Goal: Task Accomplishment & Management: Use online tool/utility

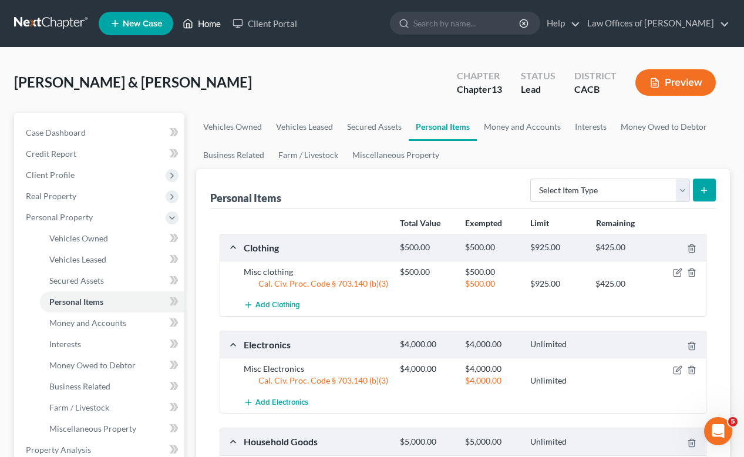
click at [216, 25] on link "Home" at bounding box center [202, 23] width 50 height 21
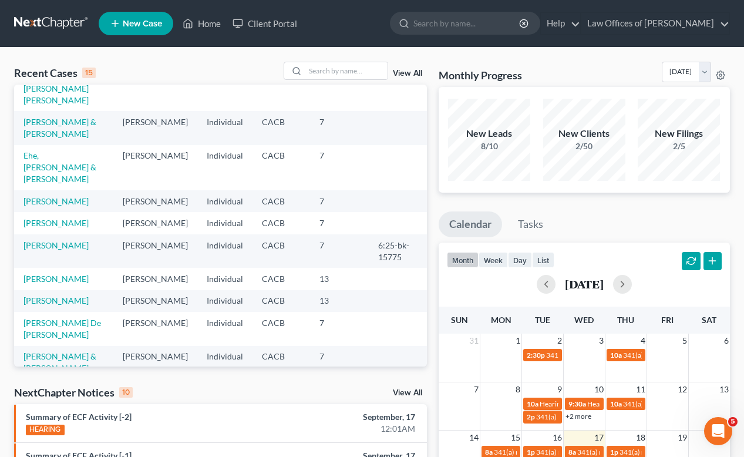
scroll to position [172, 0]
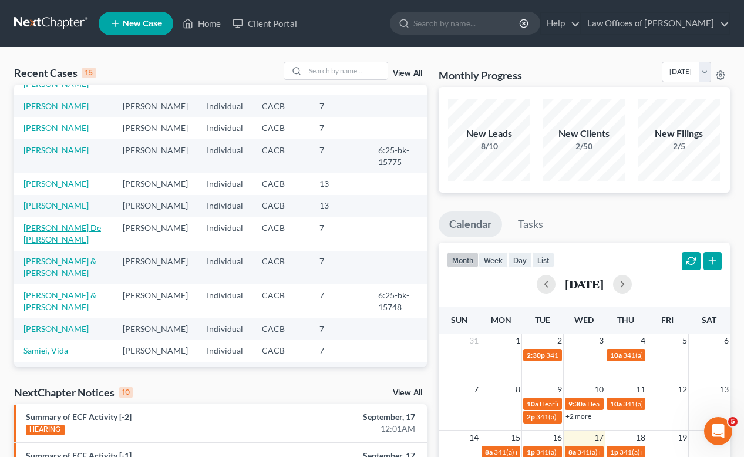
click at [46, 244] on link "[PERSON_NAME] De [PERSON_NAME]" at bounding box center [63, 234] width 78 height 22
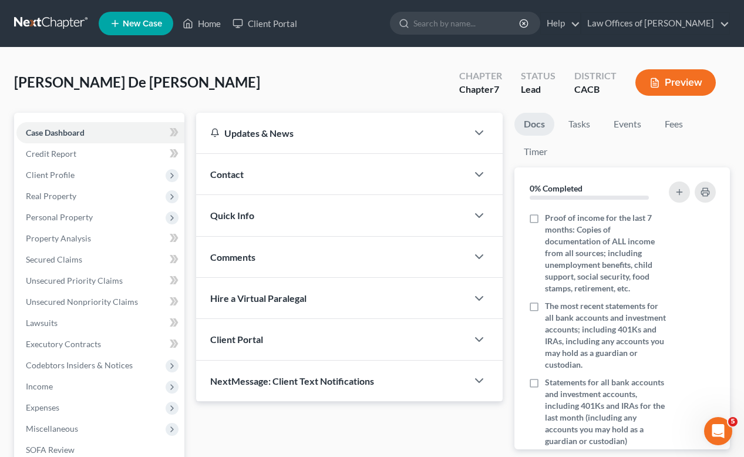
scroll to position [249, 0]
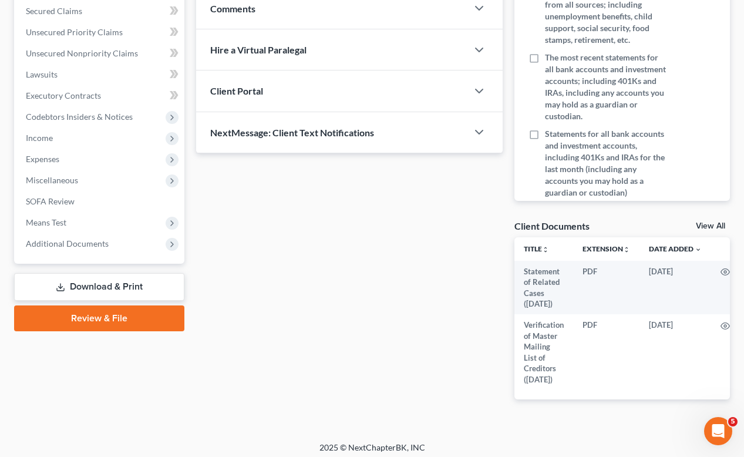
click at [83, 318] on link "Review & File" at bounding box center [99, 319] width 170 height 26
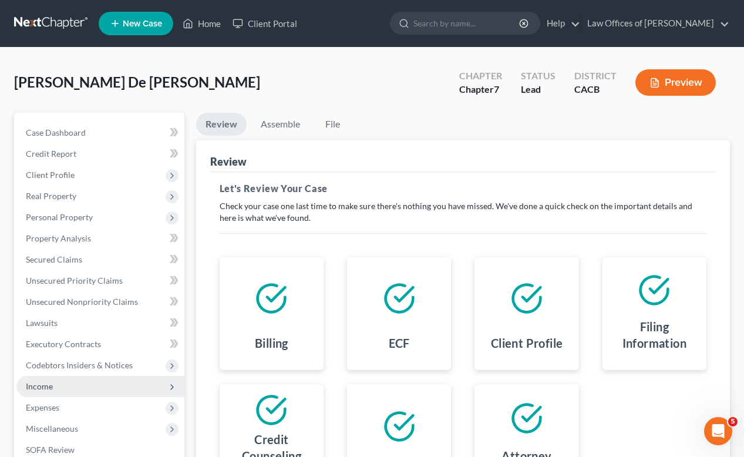
scroll to position [167, 0]
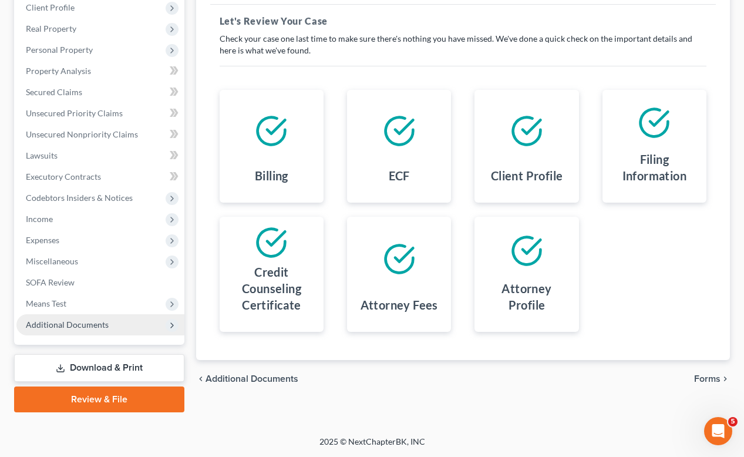
click at [68, 323] on span "Additional Documents" at bounding box center [67, 325] width 83 height 10
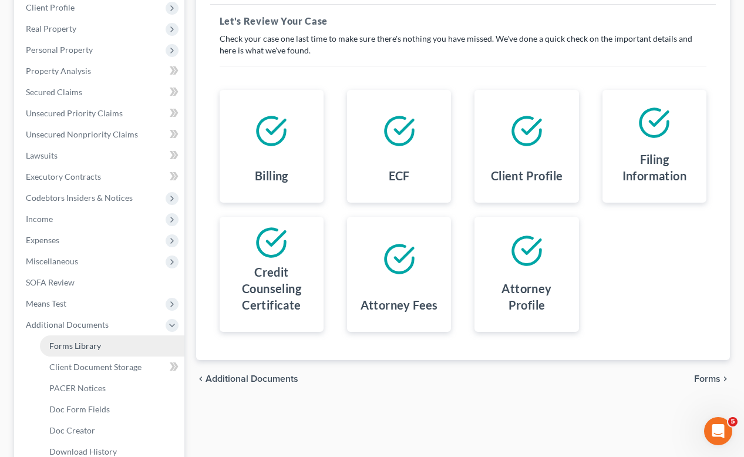
click at [86, 349] on span "Forms Library" at bounding box center [75, 346] width 52 height 10
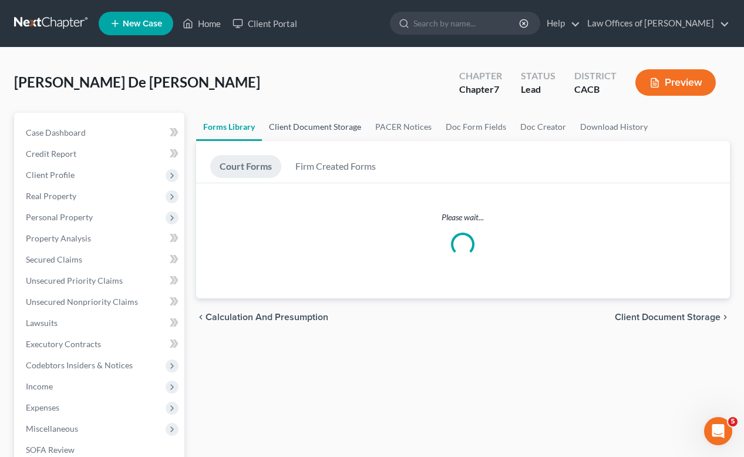
click at [296, 127] on link "Client Document Storage" at bounding box center [315, 127] width 106 height 28
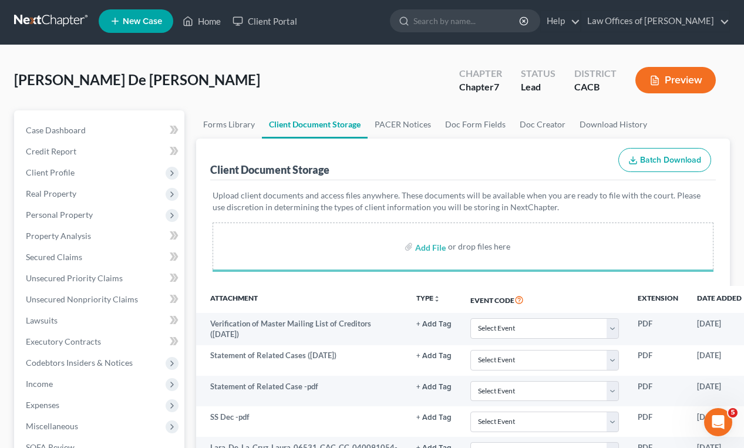
scroll to position [303, 0]
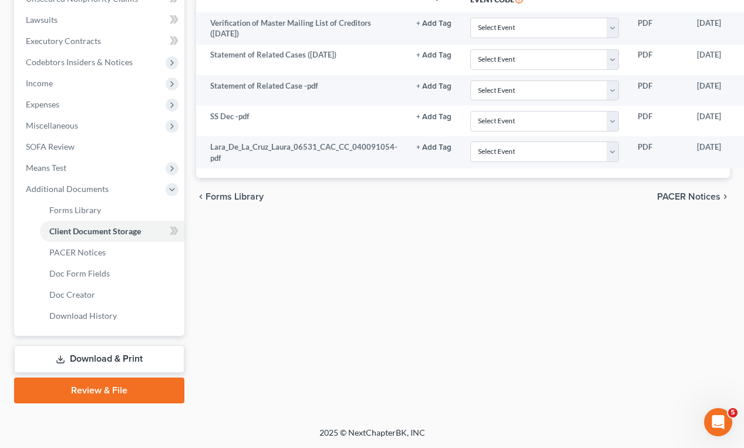
click at [122, 405] on div "Petition Navigation Case Dashboard Payments Invoices Payments Payments Credit R…" at bounding box center [372, 111] width 716 height 603
click at [123, 394] on link "Review & File" at bounding box center [99, 391] width 170 height 26
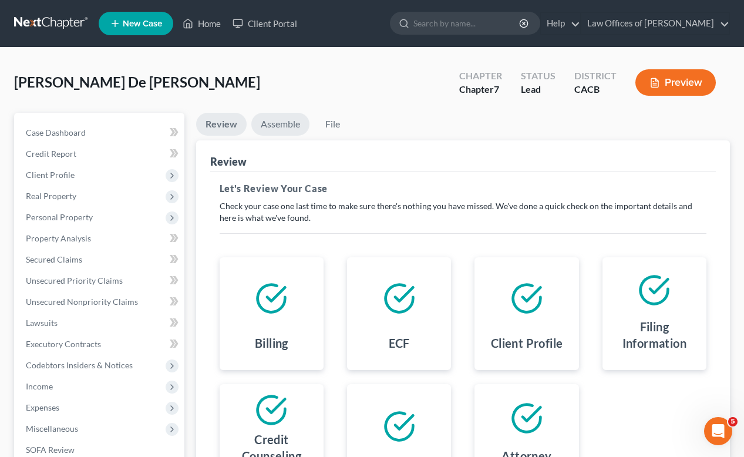
click at [286, 125] on link "Assemble" at bounding box center [280, 124] width 58 height 23
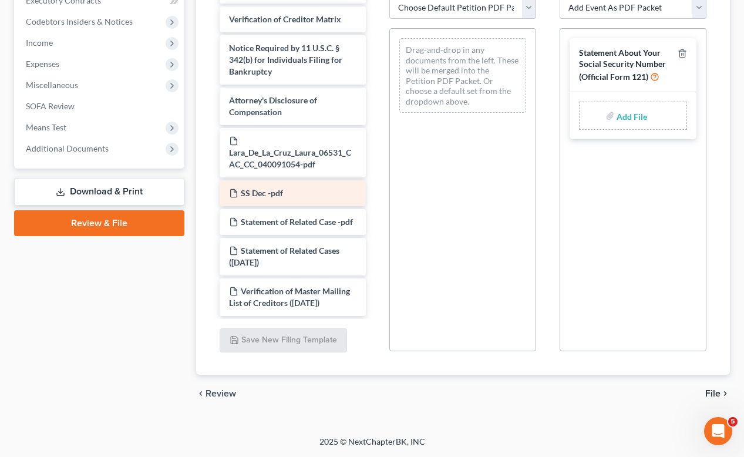
scroll to position [580, 0]
click at [91, 219] on link "Review & File" at bounding box center [99, 223] width 170 height 26
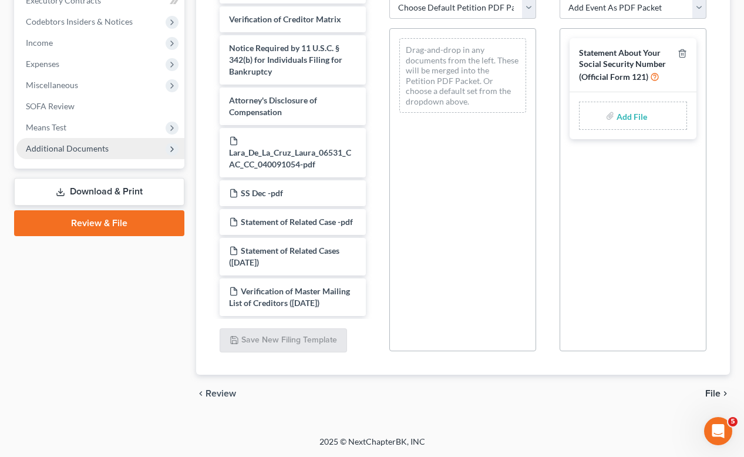
click at [71, 153] on span "Additional Documents" at bounding box center [67, 148] width 83 height 10
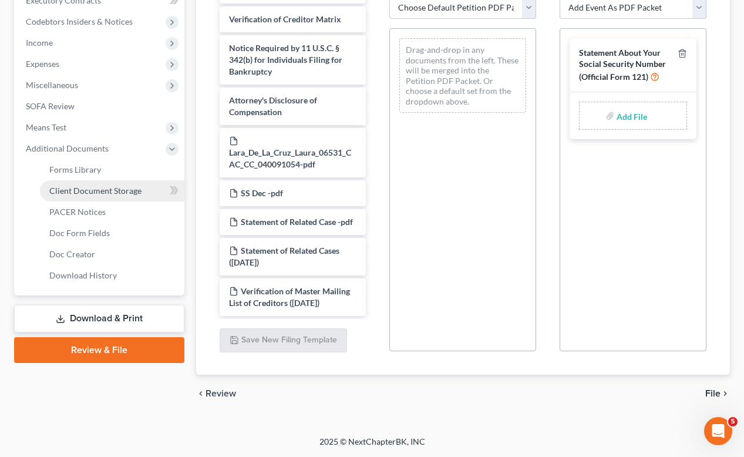
click at [85, 196] on link "Client Document Storage" at bounding box center [112, 190] width 145 height 21
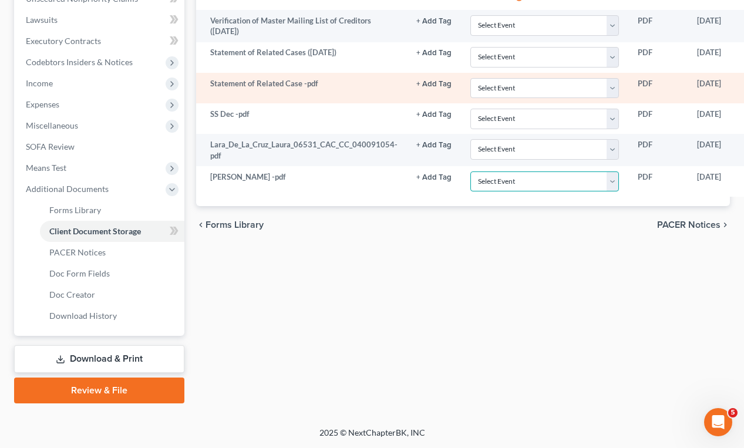
scroll to position [279, 0]
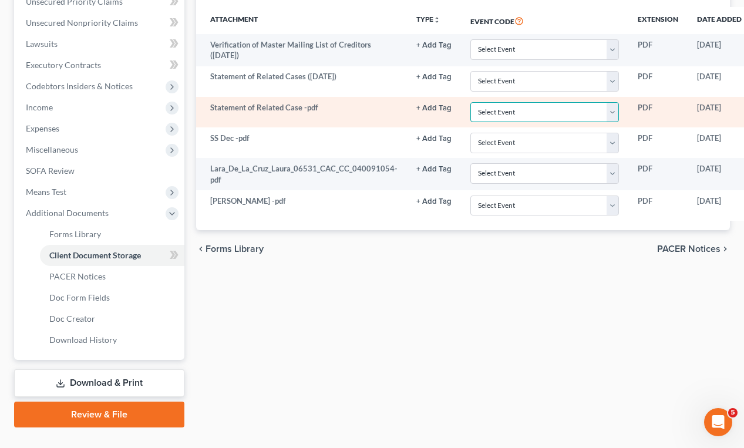
select select "65"
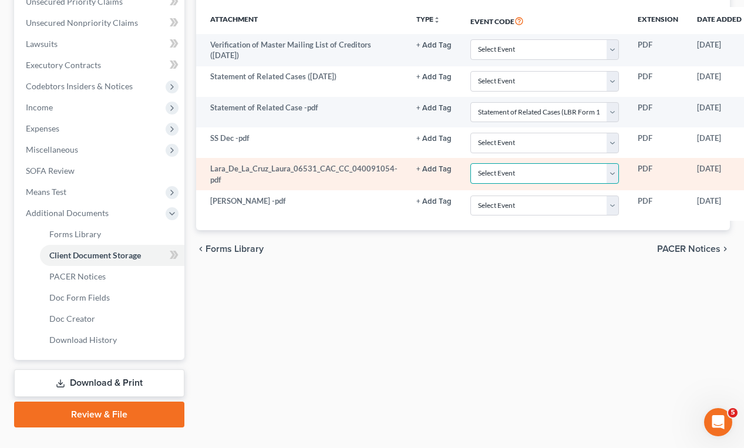
select select "11"
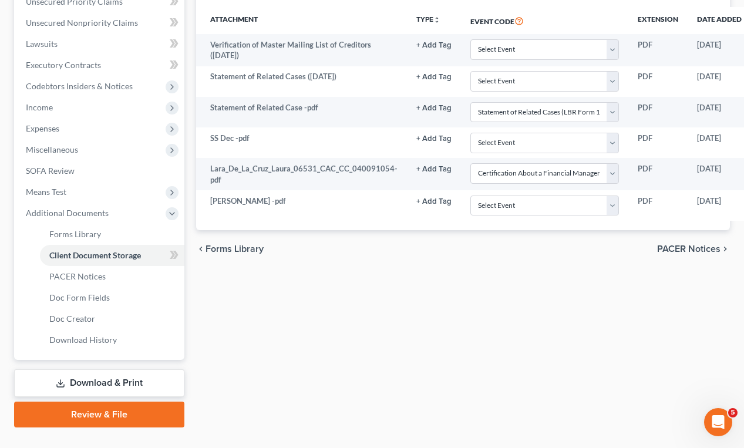
click at [454, 316] on div "Forms Library Client Document Storage PACER Notices Doc Form Fields Doc Creator…" at bounding box center [463, 131] width 546 height 594
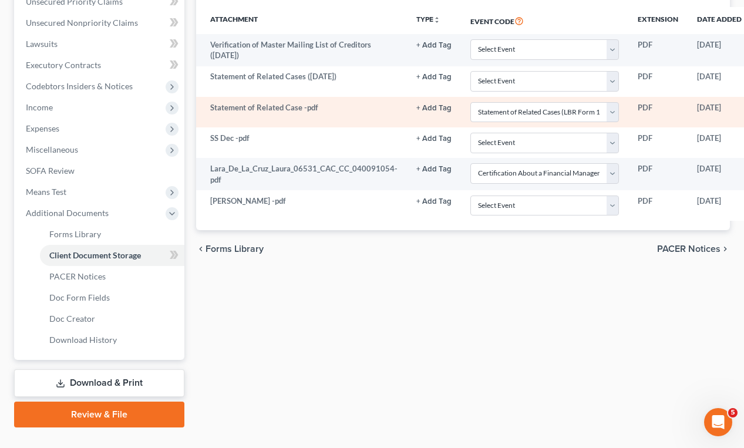
scroll to position [277, 0]
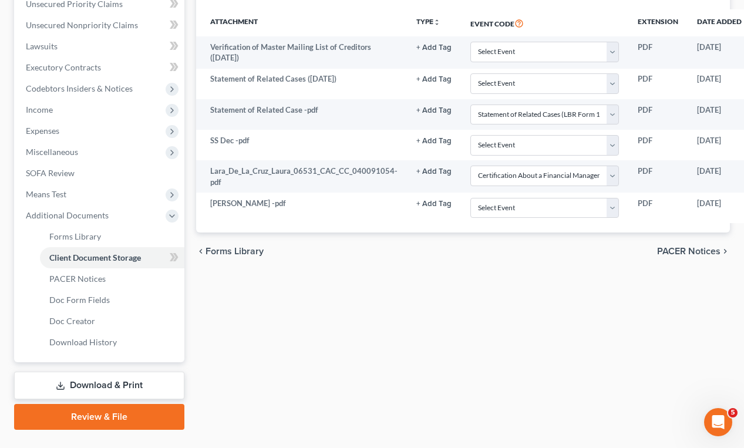
click at [88, 414] on link "Review & File" at bounding box center [99, 417] width 170 height 26
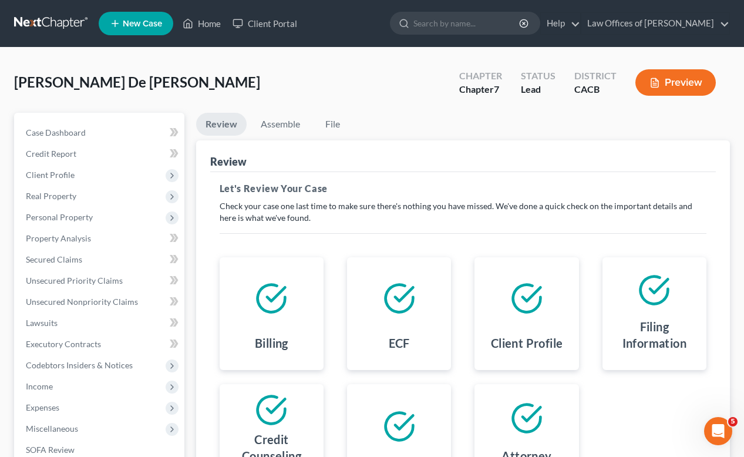
click at [272, 109] on div "Lara De La Cruz, Laura Upgraded Chapter Chapter 7 Status Lead District CACB Pre…" at bounding box center [372, 87] width 716 height 51
click at [276, 118] on link "Assemble" at bounding box center [280, 124] width 58 height 23
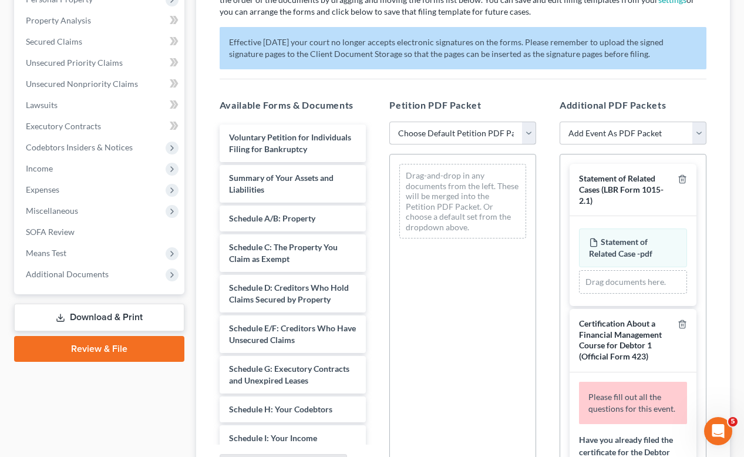
scroll to position [2, 0]
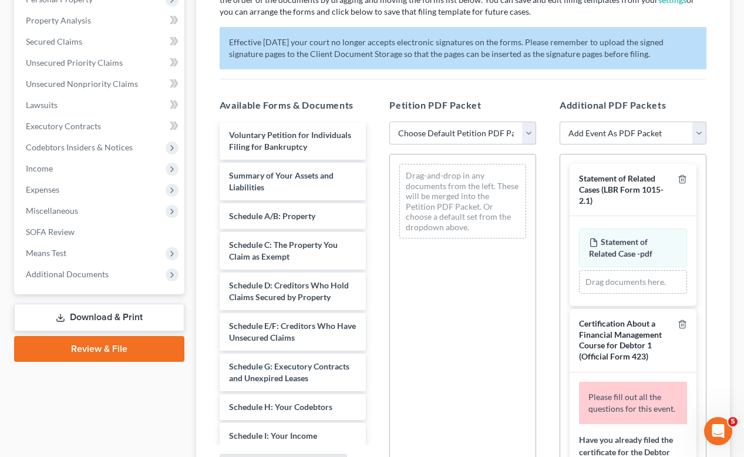
select select "0"
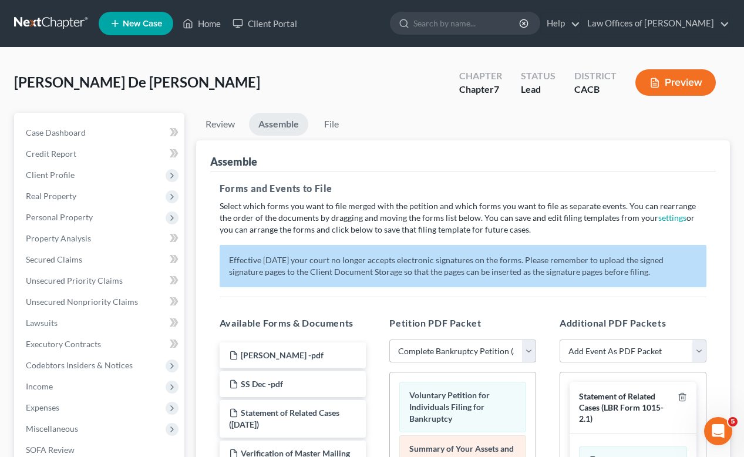
scroll to position [236, 0]
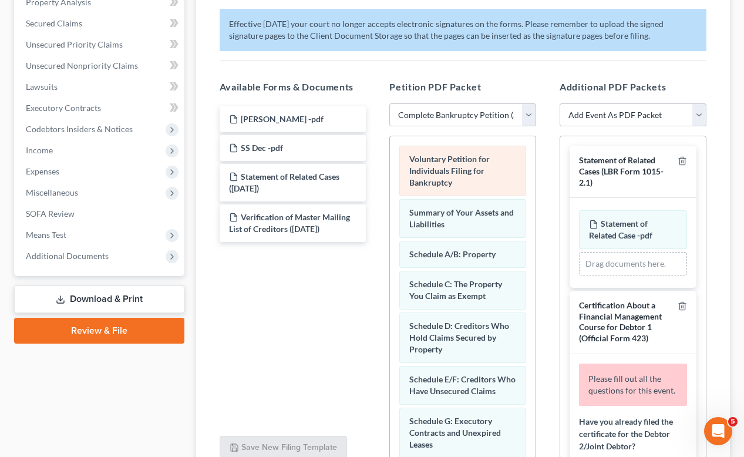
click at [454, 182] on div "Voluntary Petition for Individuals Filing for Bankruptcy" at bounding box center [463, 171] width 127 height 51
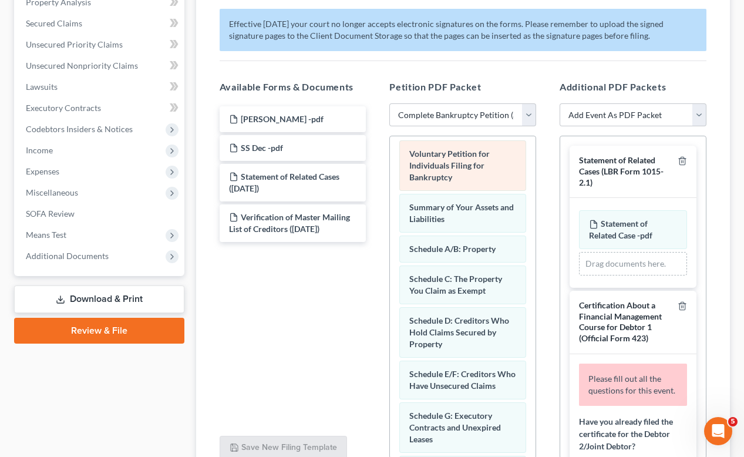
scroll to position [5, 0]
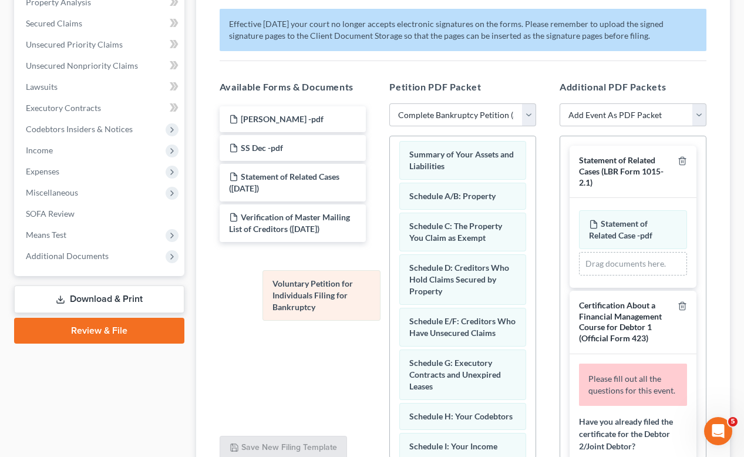
drag, startPoint x: 461, startPoint y: 182, endPoint x: 299, endPoint y: 342, distance: 228.1
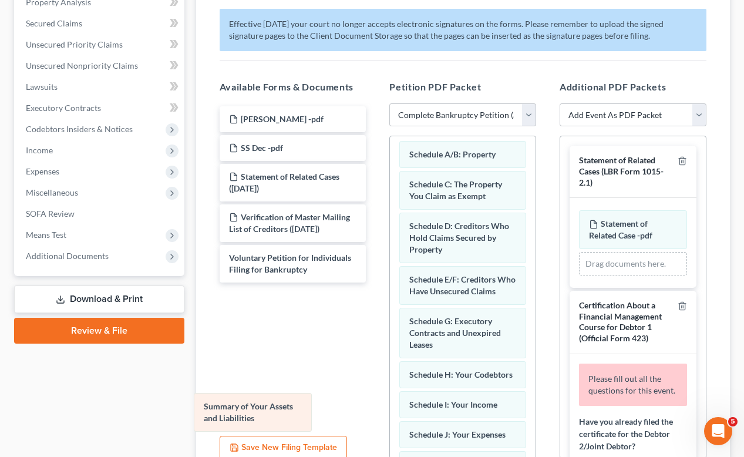
drag, startPoint x: 481, startPoint y: 163, endPoint x: 273, endPoint y: 416, distance: 327.7
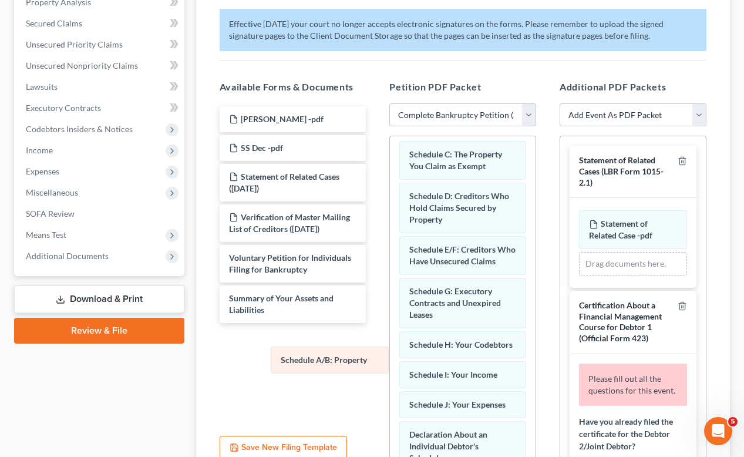
drag, startPoint x: 435, startPoint y: 155, endPoint x: 301, endPoint y: 364, distance: 248.4
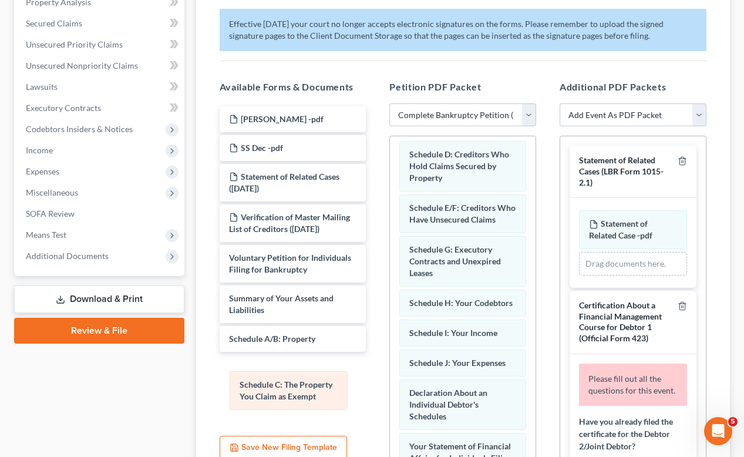
drag, startPoint x: 488, startPoint y: 153, endPoint x: 318, endPoint y: 383, distance: 286.0
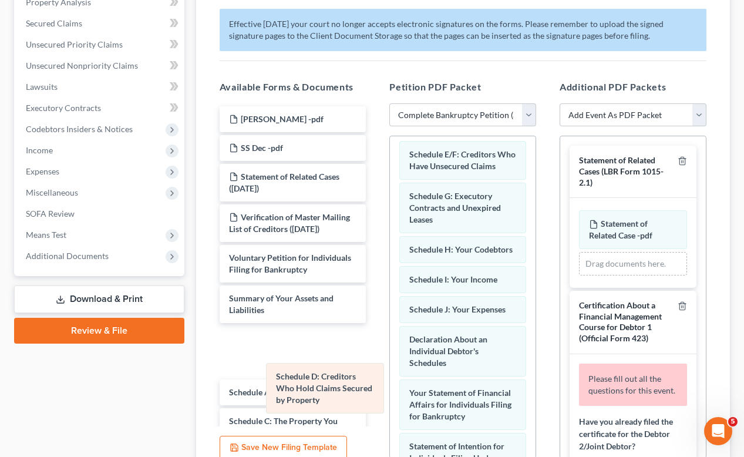
drag, startPoint x: 452, startPoint y: 172, endPoint x: 319, endPoint y: 394, distance: 259.1
click at [390, 394] on div "Schedule D: Creditors Who Hold Claims Secured by Property Schedule D: Creditors…" at bounding box center [463, 461] width 146 height 659
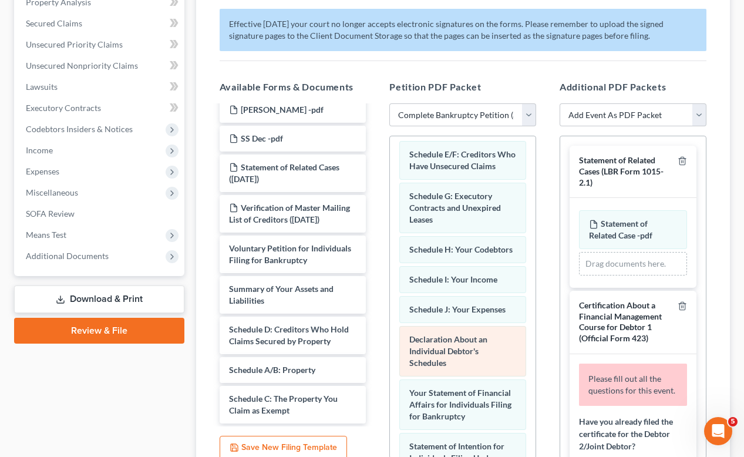
scroll to position [344, 0]
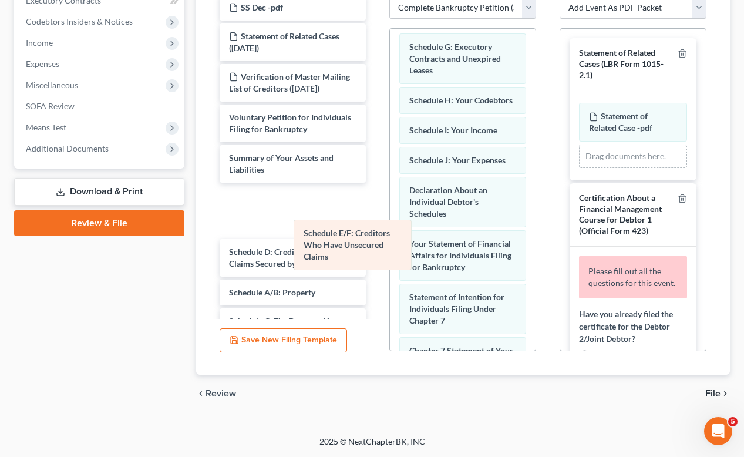
drag, startPoint x: 453, startPoint y: 66, endPoint x: 333, endPoint y: 281, distance: 246.5
click at [390, 281] on div "Schedule E/F: Creditors Who Have Unsecured Claims Schedule E/F: Creditors Who H…" at bounding box center [463, 333] width 146 height 618
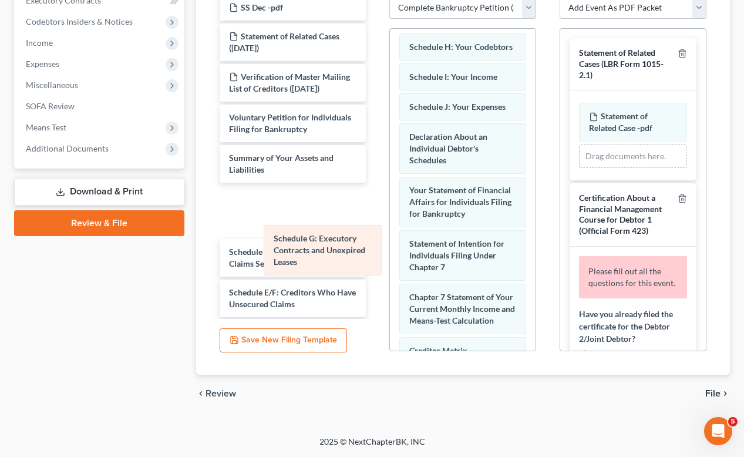
drag, startPoint x: 462, startPoint y: 62, endPoint x: 326, endPoint y: 254, distance: 235.6
click at [390, 254] on div "Schedule G: Executory Contracts and Unexpired Leases Schedule G: Executory Cont…" at bounding box center [463, 306] width 146 height 564
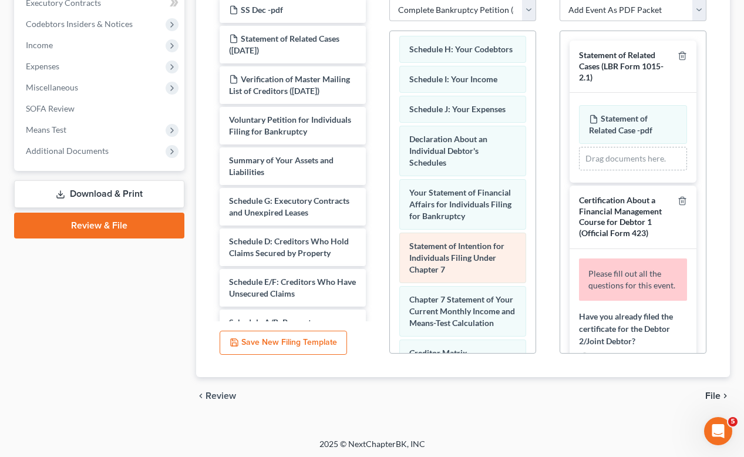
scroll to position [0, 0]
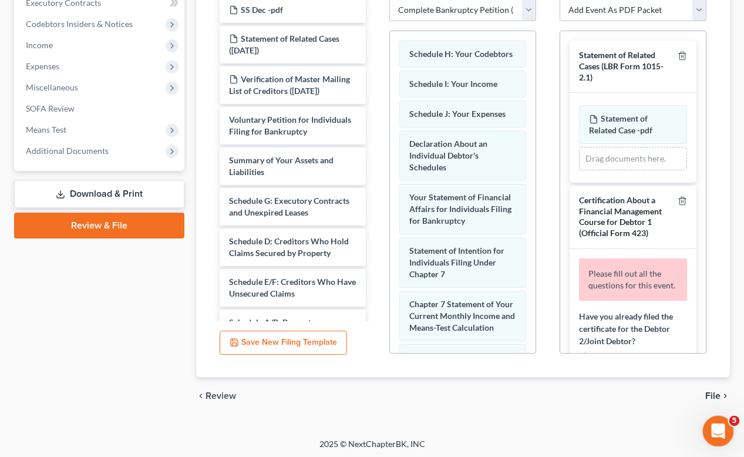
click at [720, 425] on icon "Open Intercom Messenger" at bounding box center [716, 429] width 19 height 19
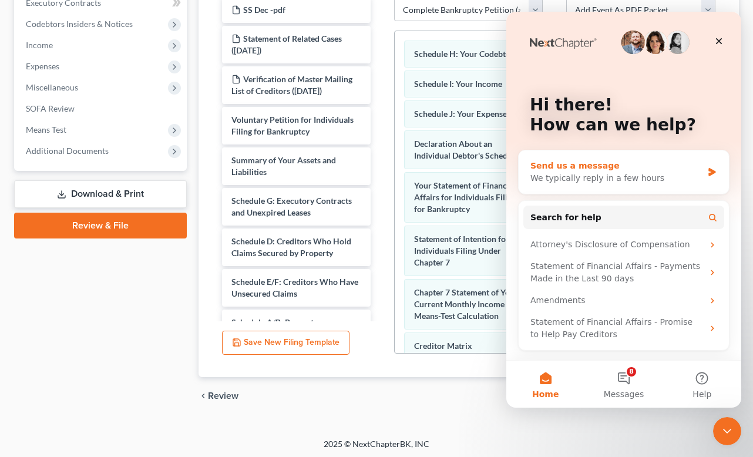
click at [538, 187] on div "Send us a message We typically reply in a few hours" at bounding box center [624, 171] width 210 height 43
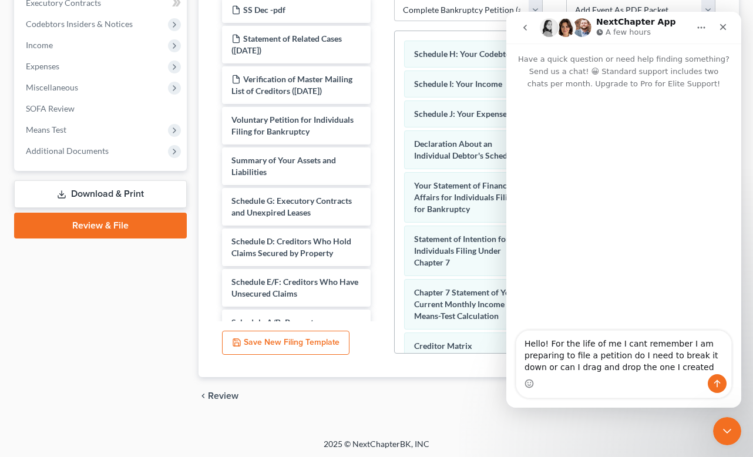
type textarea "Hello! For the life of me I cant remember I am preparing to file a petition do …"
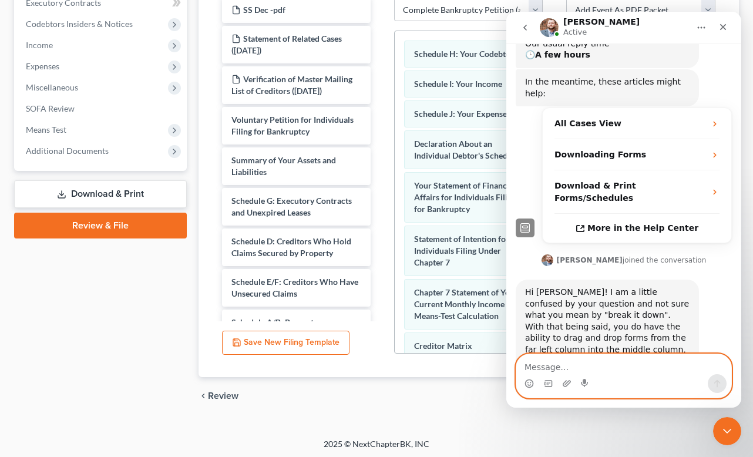
scroll to position [197, 0]
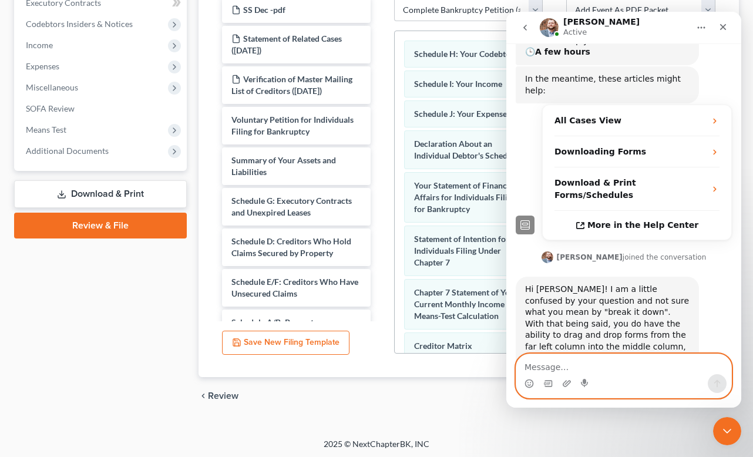
click at [573, 367] on textarea "Message…" at bounding box center [623, 364] width 215 height 20
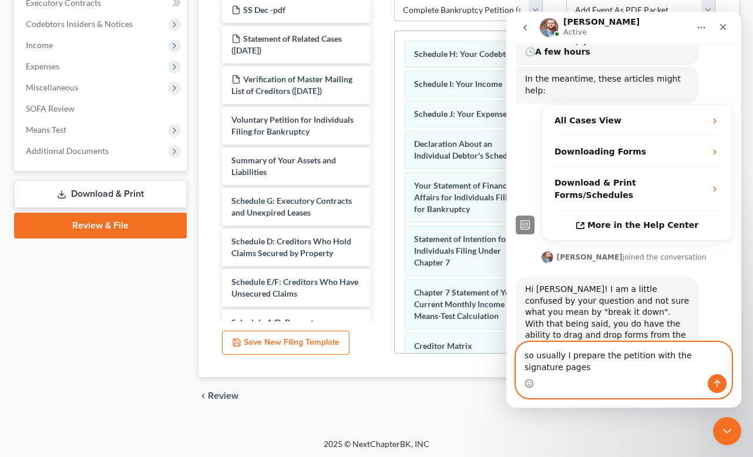
scroll to position [209, 0]
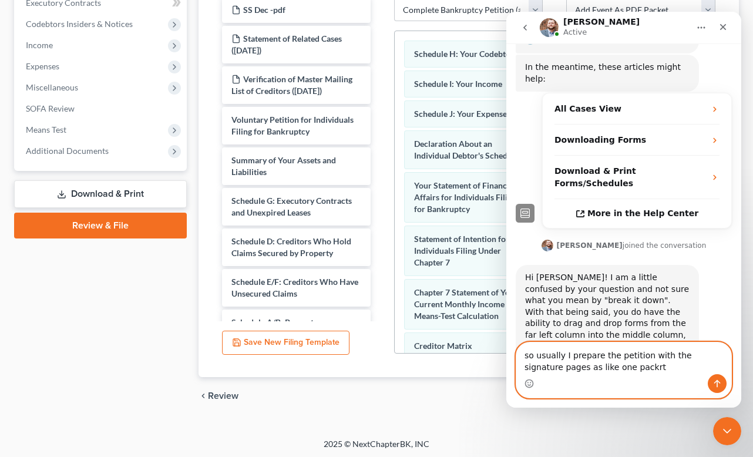
type textarea "so usually I prepare the petition with the signature pages as like one packet"
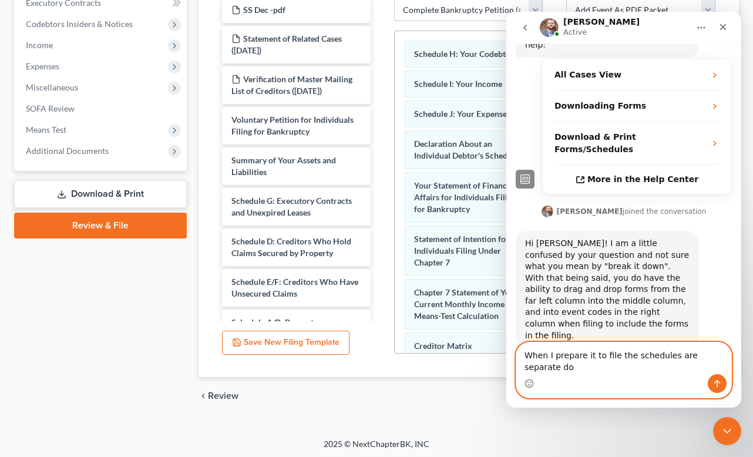
scroll to position [255, 0]
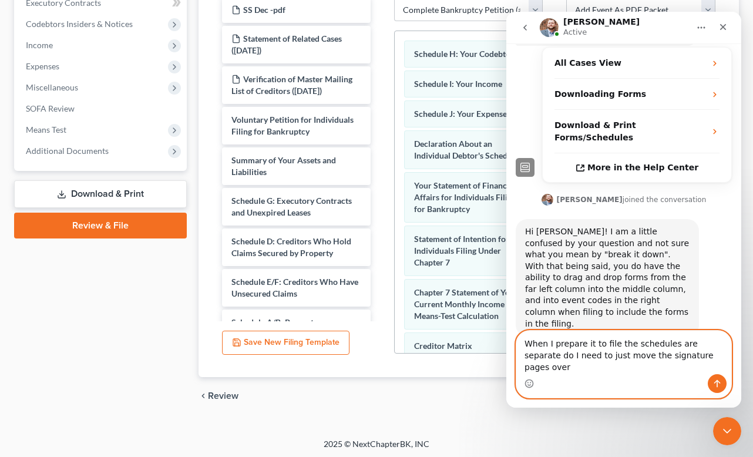
type textarea "When I prepare it to file the schedules are separate do I need to just move the…"
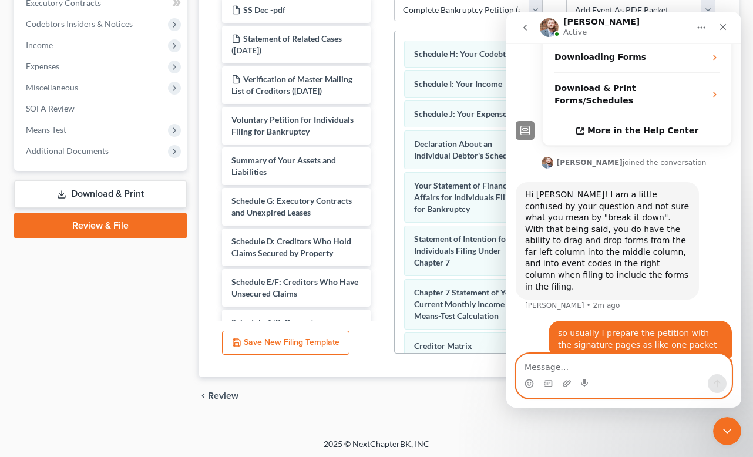
scroll to position [337, 0]
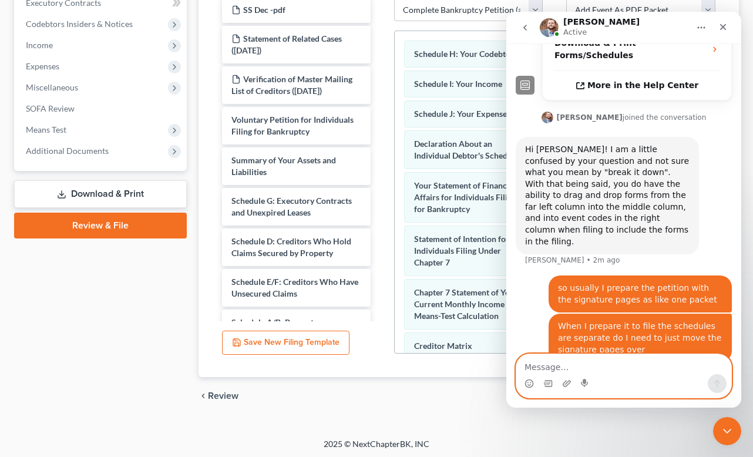
click at [573, 367] on textarea "Message…" at bounding box center [623, 364] width 215 height 20
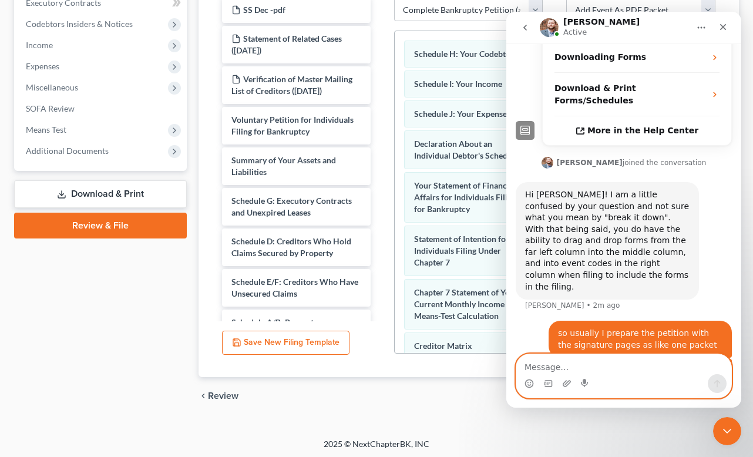
type textarea "i"
type textarea "I can't remeber"
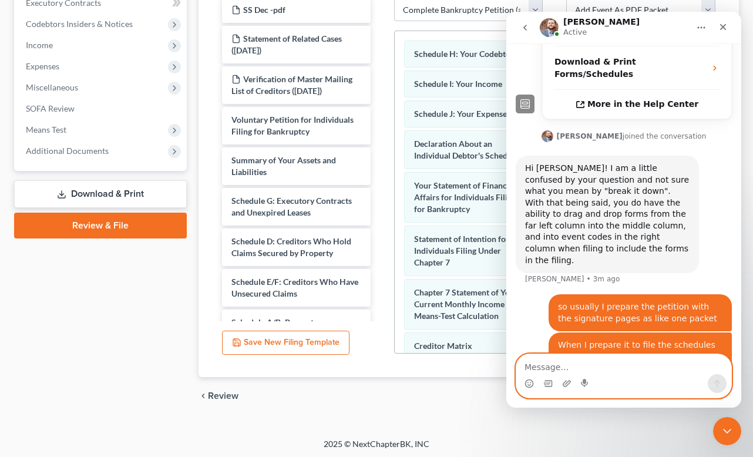
scroll to position [364, 0]
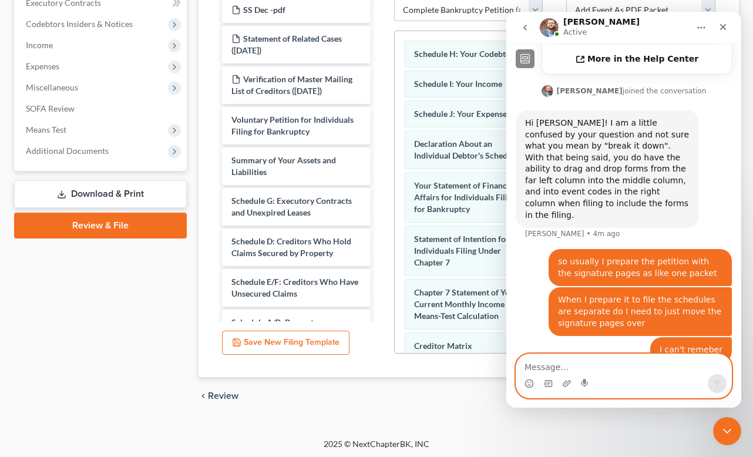
drag, startPoint x: 1044, startPoint y: 377, endPoint x: 538, endPoint y: 366, distance: 506.0
click at [538, 366] on textarea "Message…" at bounding box center [623, 364] width 215 height 20
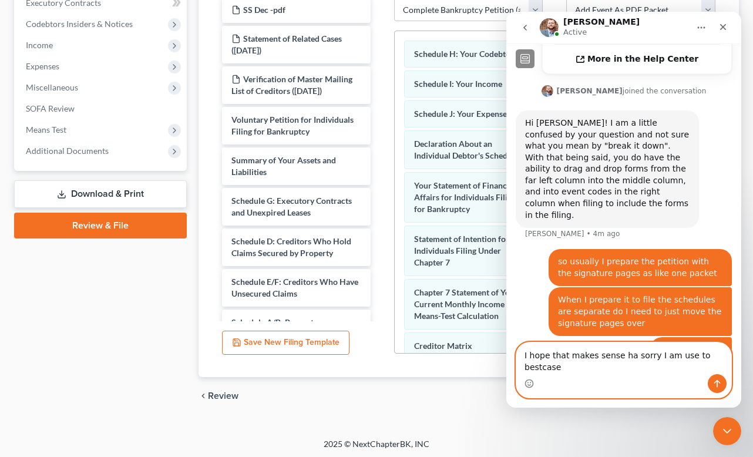
scroll to position [375, 0]
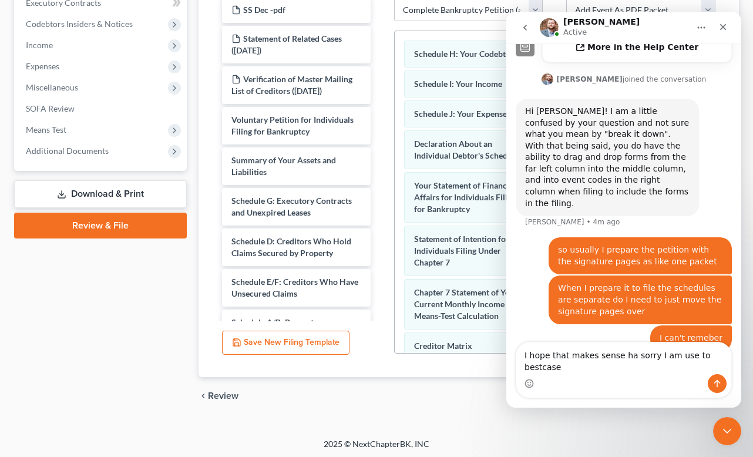
click at [632, 378] on div "Intercom messenger" at bounding box center [623, 383] width 215 height 19
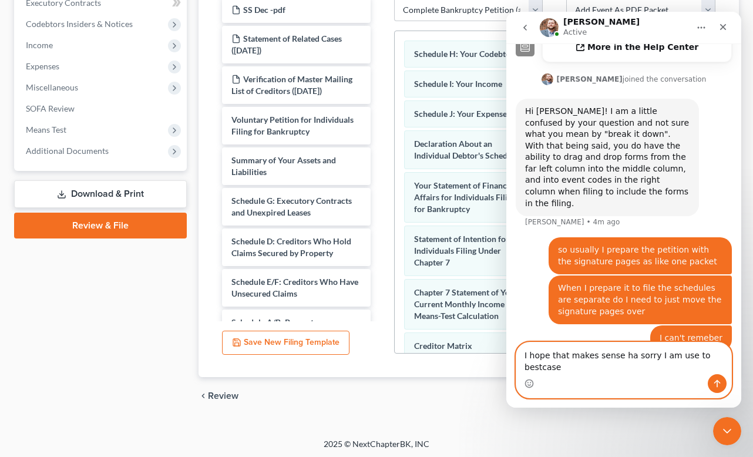
click at [626, 373] on textarea "I hope that makes sense ha sorry I am use to bestcase" at bounding box center [623, 359] width 215 height 32
type textarea "I hope that makes sense ha sorry I am use to bestcase"
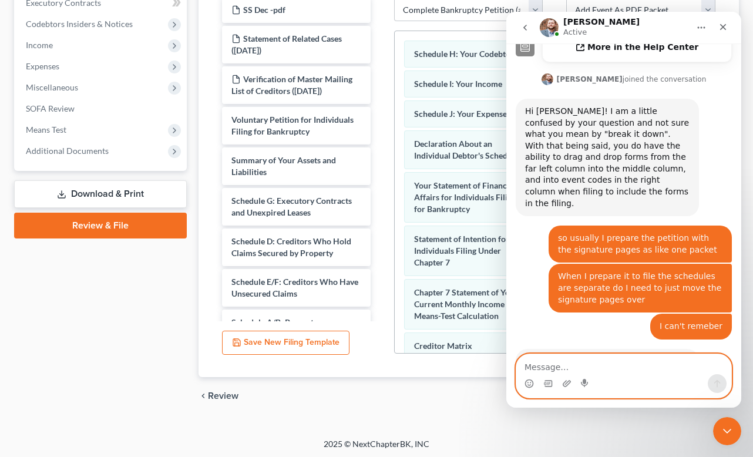
scroll to position [432, 0]
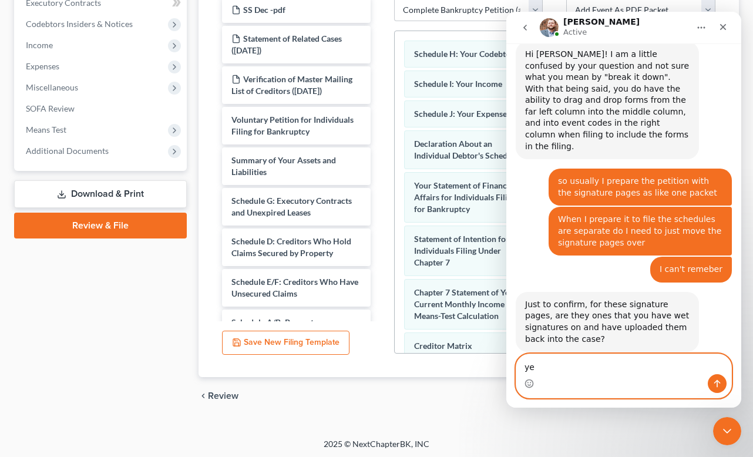
type textarea "yes"
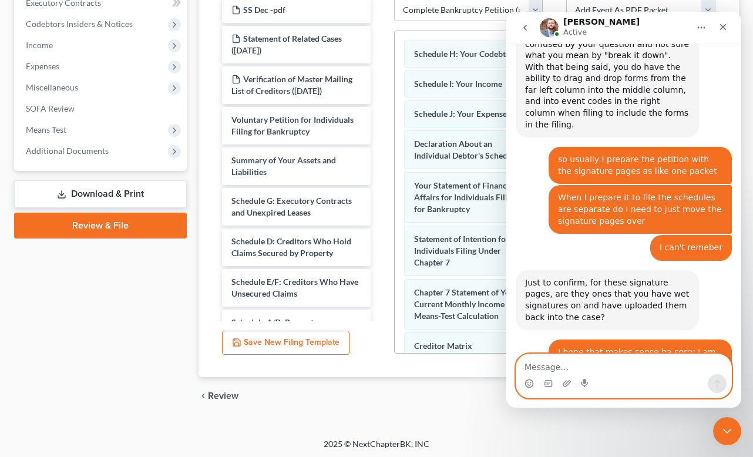
scroll to position [516, 0]
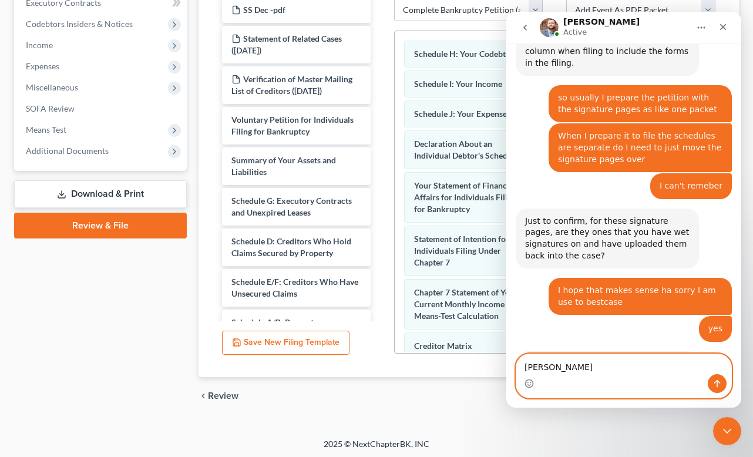
type textarea "Laura Lara"
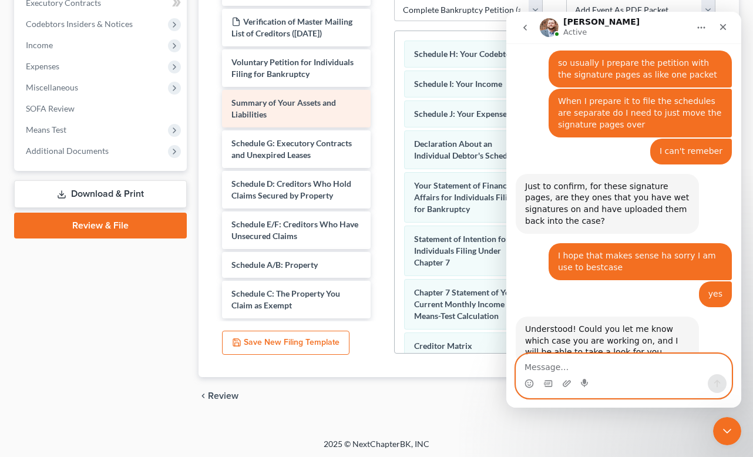
scroll to position [0, 0]
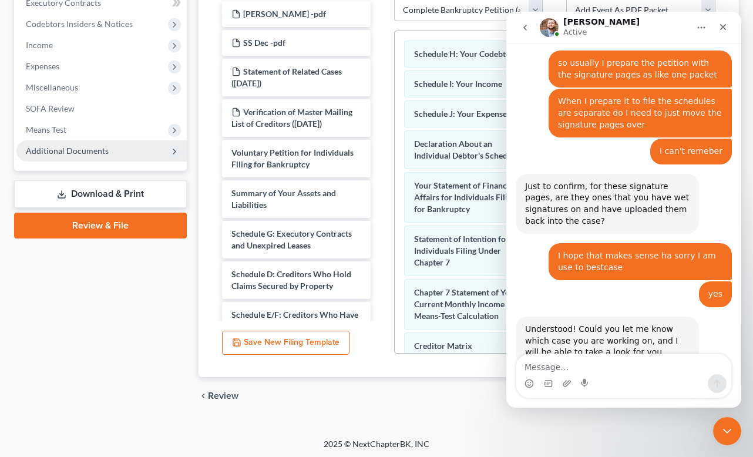
click at [84, 152] on span "Additional Documents" at bounding box center [67, 151] width 83 height 10
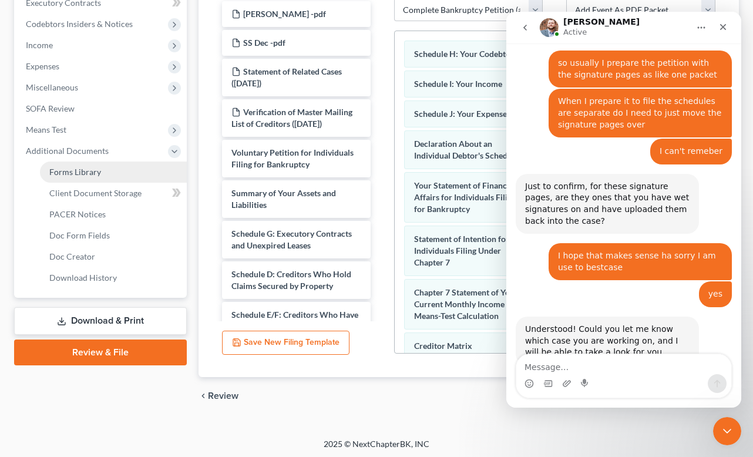
click at [78, 174] on span "Forms Library" at bounding box center [75, 172] width 52 height 10
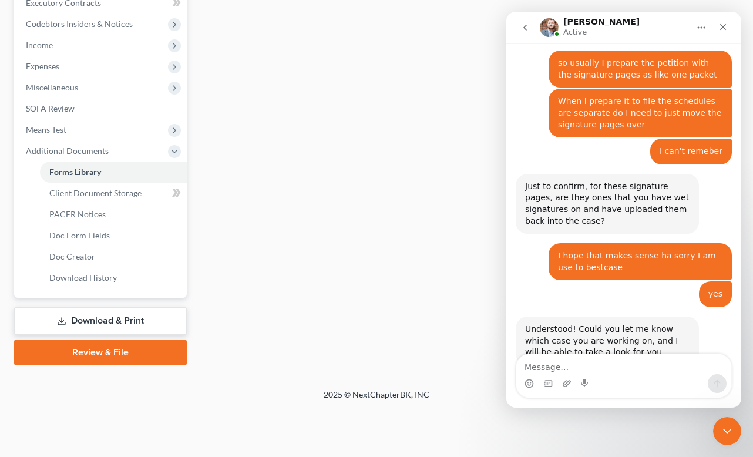
click at [115, 356] on link "Review & File" at bounding box center [100, 353] width 173 height 26
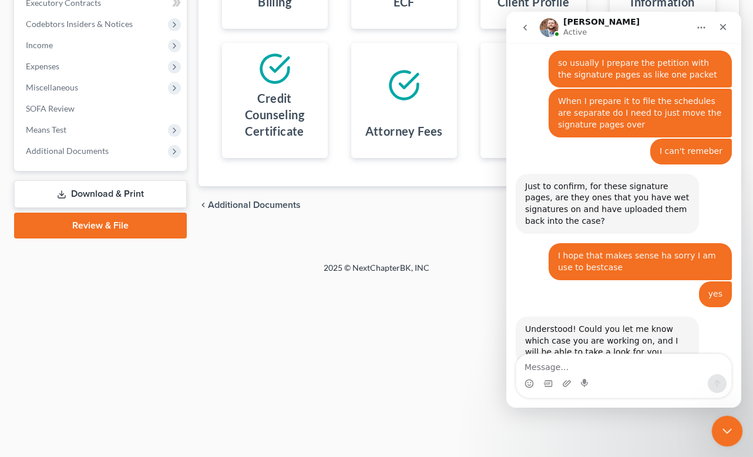
click at [720, 427] on icon "Close Intercom Messenger" at bounding box center [726, 429] width 14 height 14
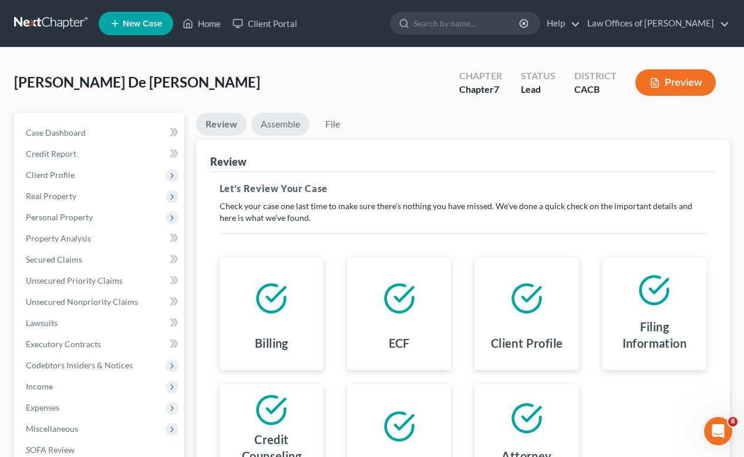
click at [263, 120] on link "Assemble" at bounding box center [280, 124] width 58 height 23
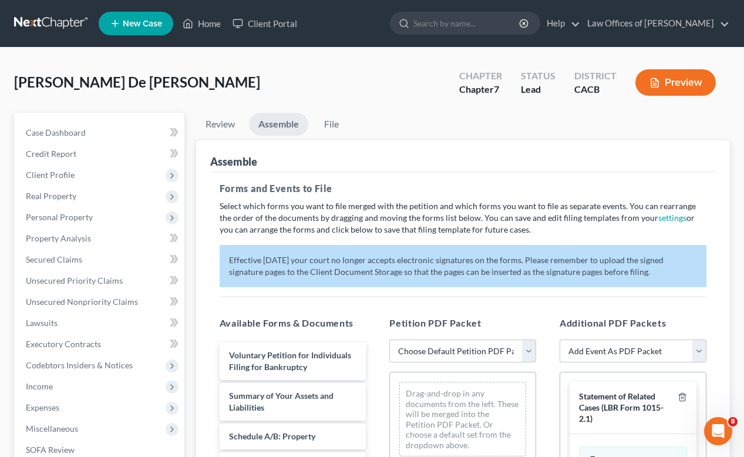
scroll to position [148, 0]
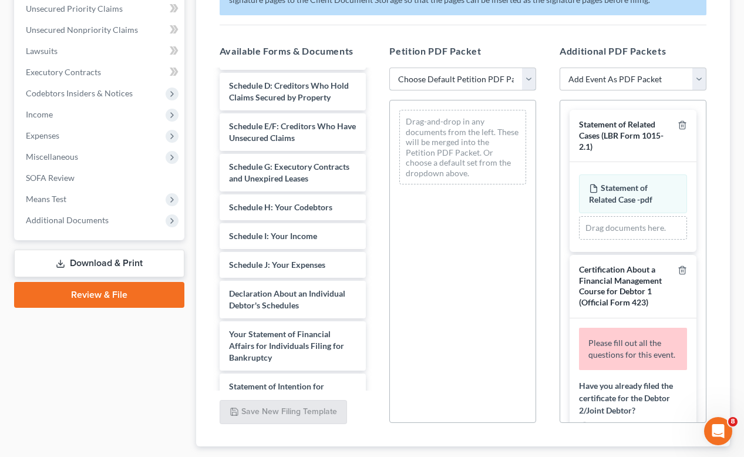
select select "0"
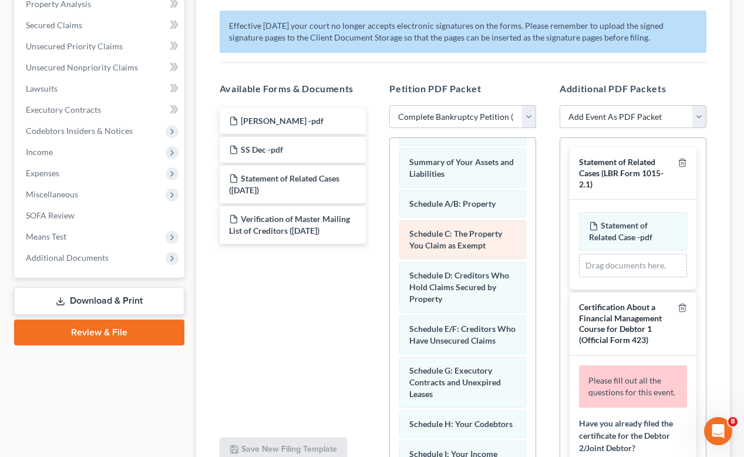
scroll to position [0, 0]
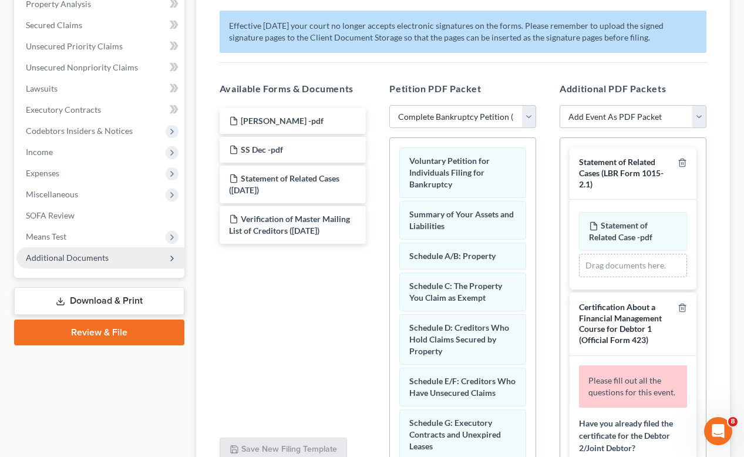
click at [52, 253] on span "Additional Documents" at bounding box center [67, 258] width 83 height 10
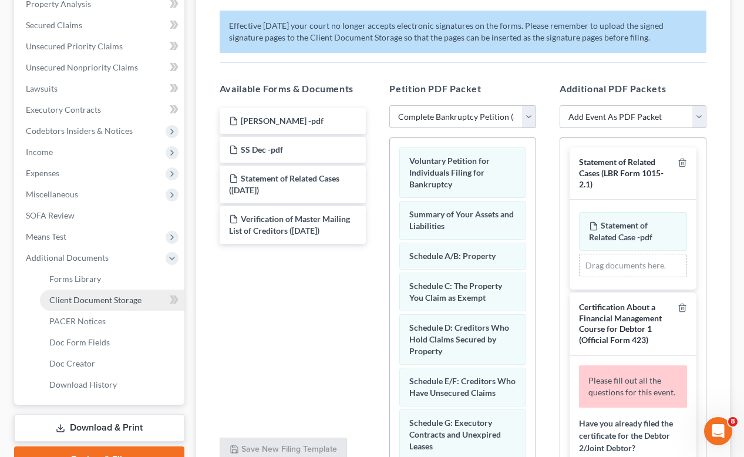
click at [92, 303] on span "Client Document Storage" at bounding box center [95, 300] width 92 height 10
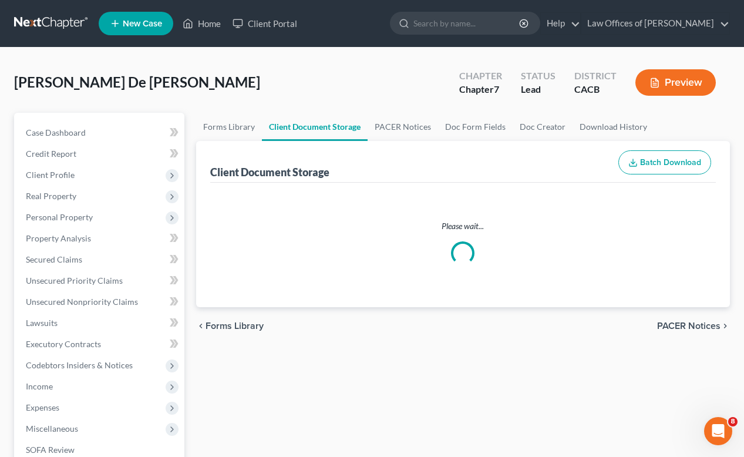
select select "65"
select select "11"
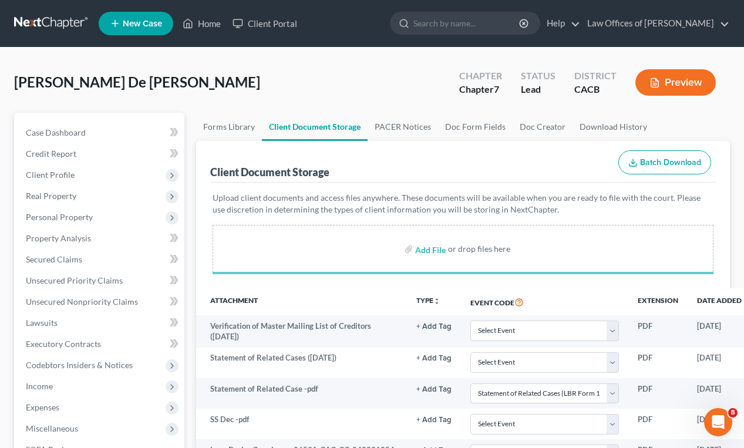
select select "65"
select select "11"
select select "65"
select select "11"
select select "65"
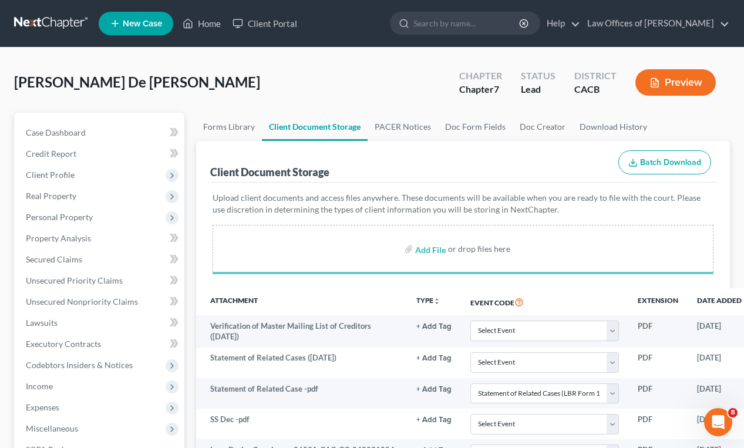
select select "11"
select select "65"
select select "11"
select select "65"
select select "11"
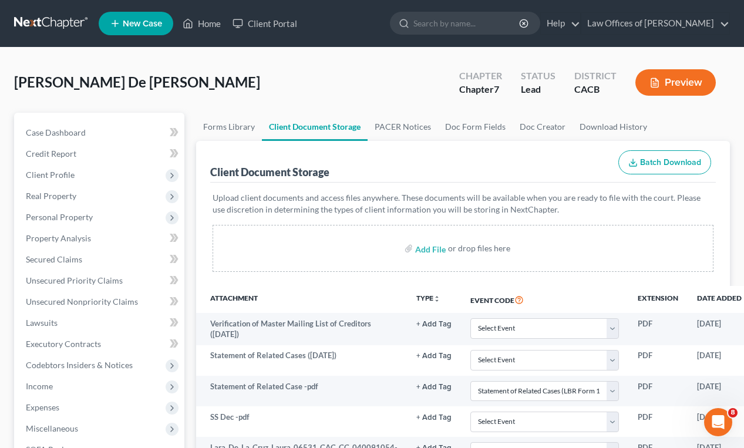
select select "65"
select select "11"
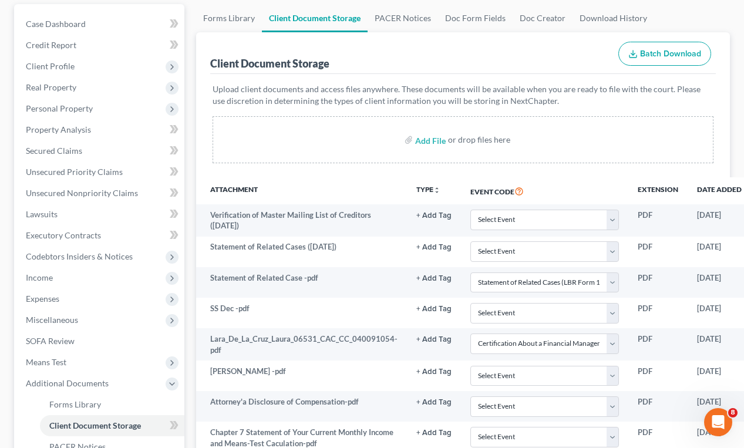
scroll to position [327, 0]
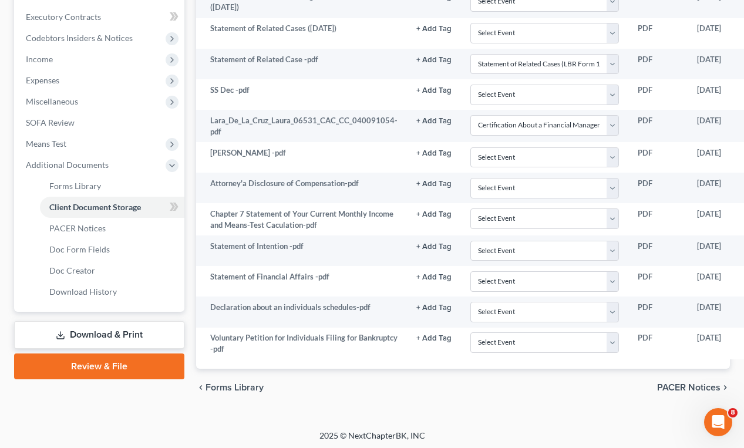
click at [77, 369] on link "Review & File" at bounding box center [99, 367] width 170 height 26
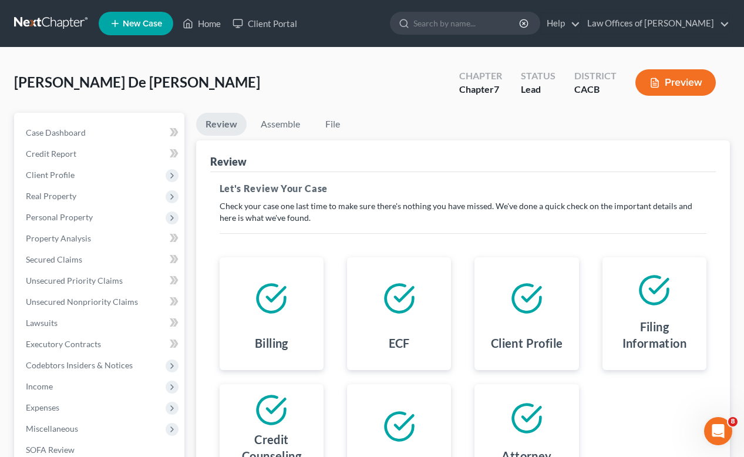
scroll to position [167, 0]
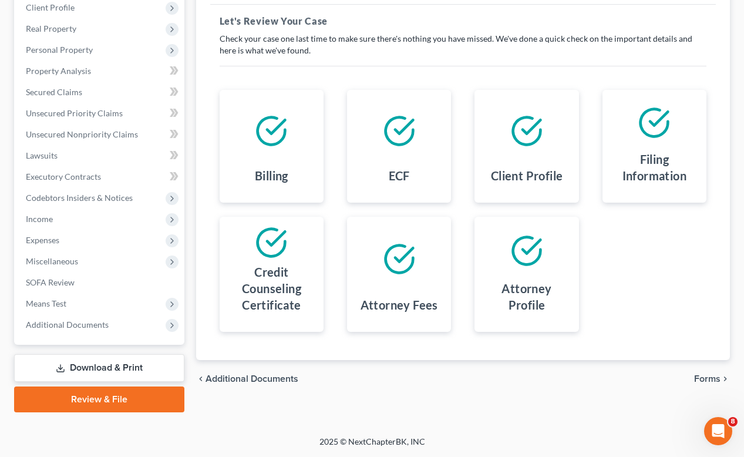
click at [87, 402] on link "Review & File" at bounding box center [99, 400] width 170 height 26
click at [88, 400] on link "Review & File" at bounding box center [99, 400] width 170 height 26
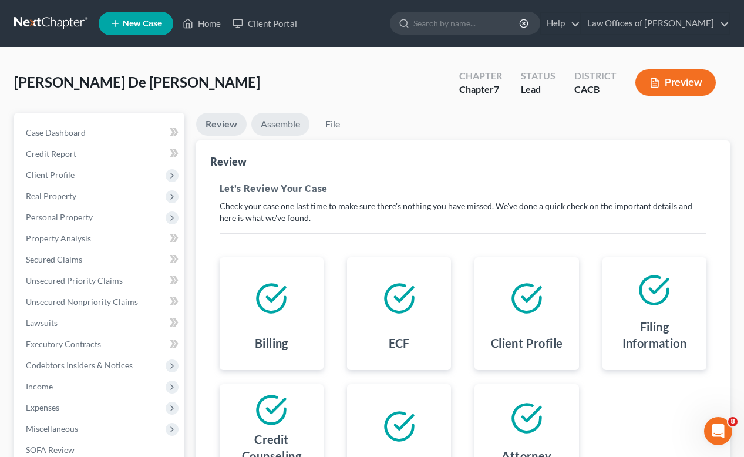
click at [287, 125] on link "Assemble" at bounding box center [280, 124] width 58 height 23
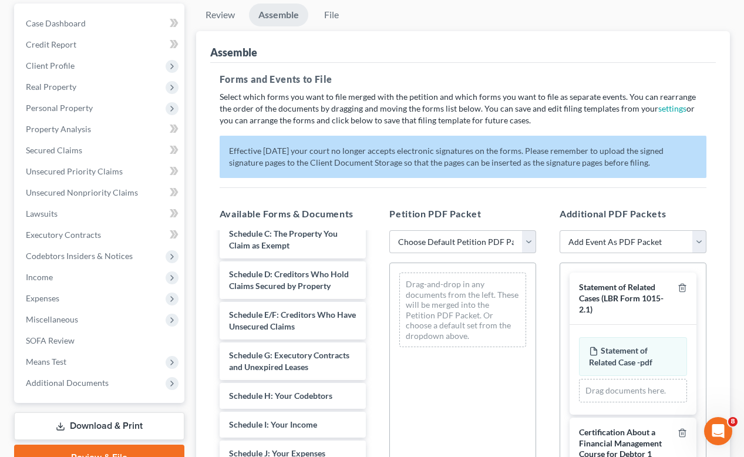
scroll to position [334, 0]
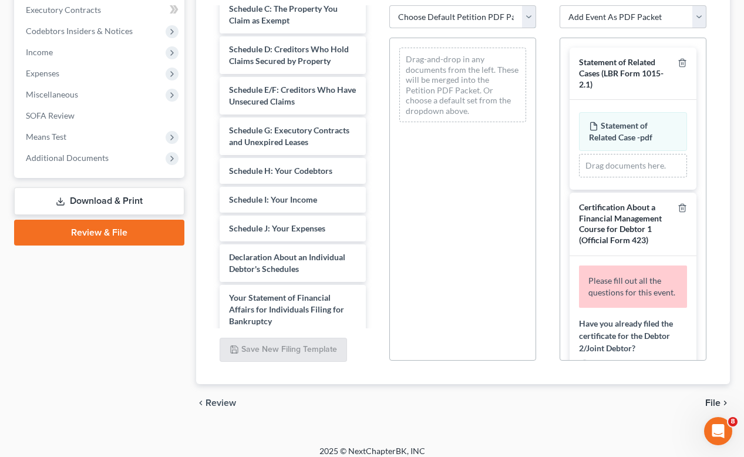
select select "0"
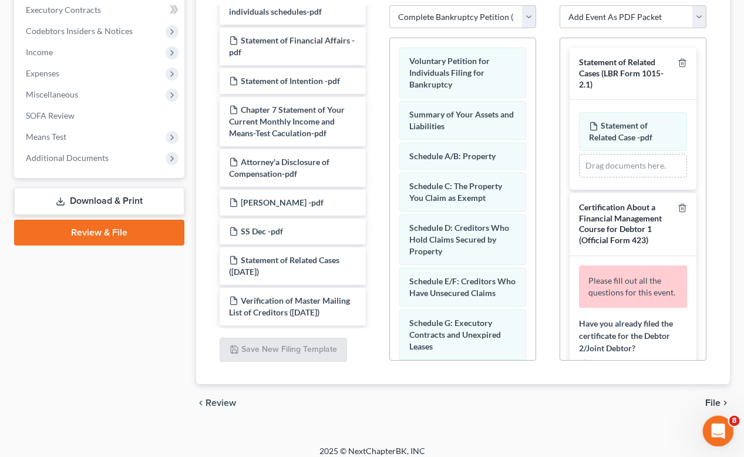
click at [722, 424] on div "Open Intercom Messenger" at bounding box center [716, 429] width 39 height 39
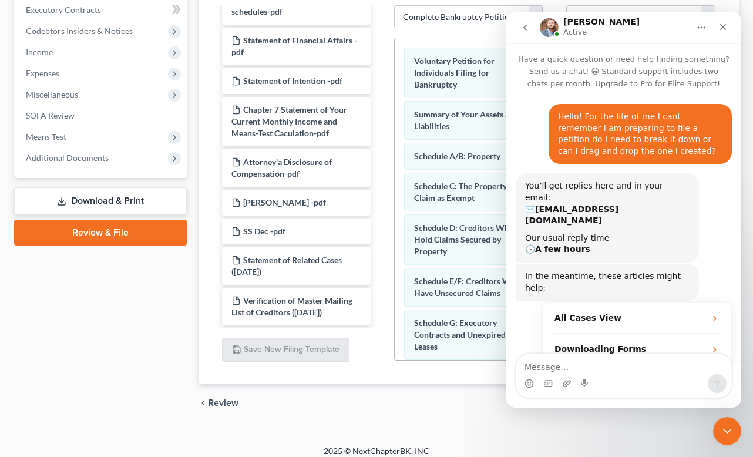
scroll to position [551, 0]
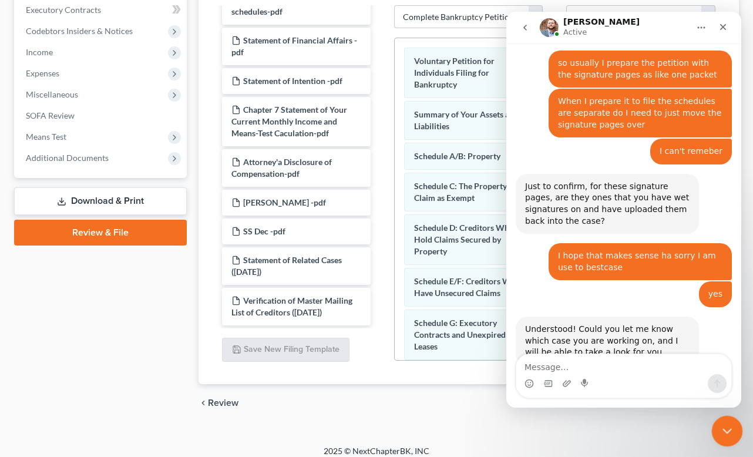
click at [733, 436] on div "Close Intercom Messenger" at bounding box center [726, 429] width 28 height 28
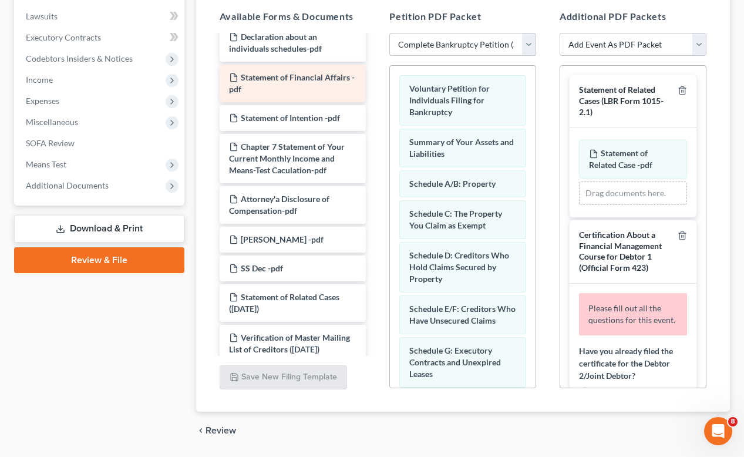
scroll to position [0, 0]
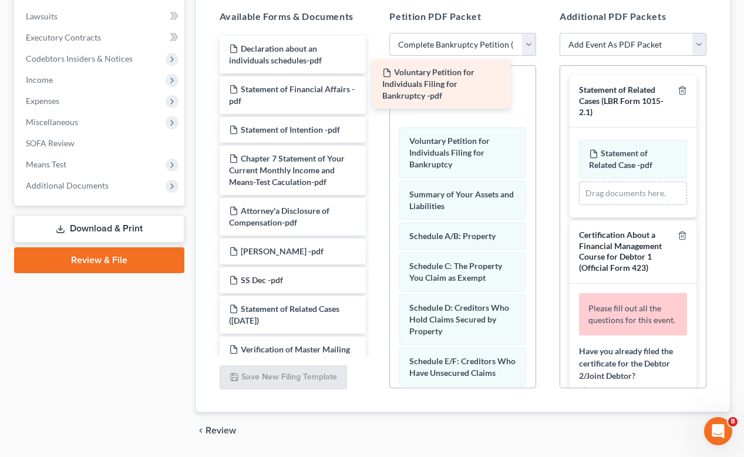
drag, startPoint x: 285, startPoint y: 59, endPoint x: 447, endPoint y: 89, distance: 164.4
click at [376, 89] on div "Voluntary Petition for Individuals Filing for Bankruptcy -pdf Voluntary Petitio…" at bounding box center [293, 205] width 166 height 338
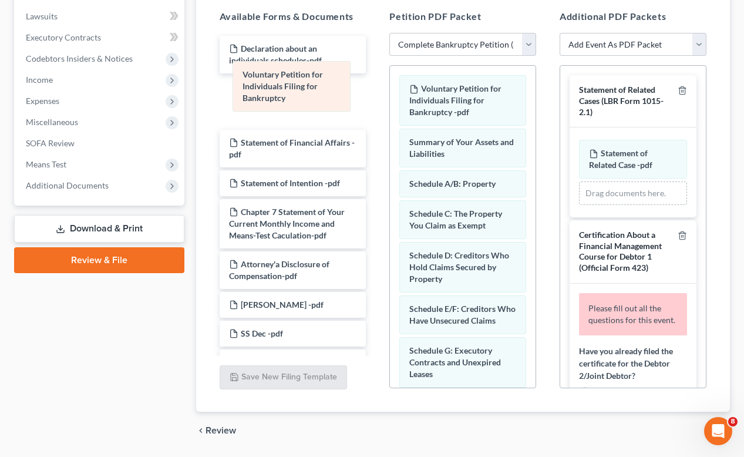
drag, startPoint x: 477, startPoint y: 151, endPoint x: 310, endPoint y: 83, distance: 180.0
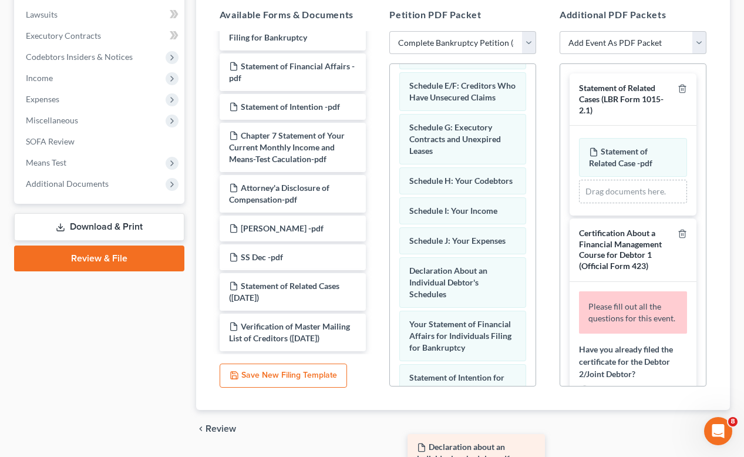
scroll to position [344, 0]
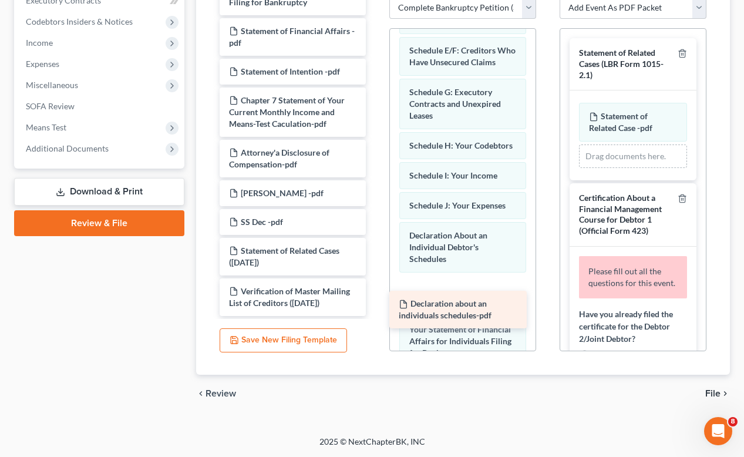
drag, startPoint x: 282, startPoint y: 136, endPoint x: 452, endPoint y: 304, distance: 239.7
click at [376, 304] on div "Declaration about an individuals schedules-pdf Declaration about an individuals…" at bounding box center [293, 147] width 166 height 338
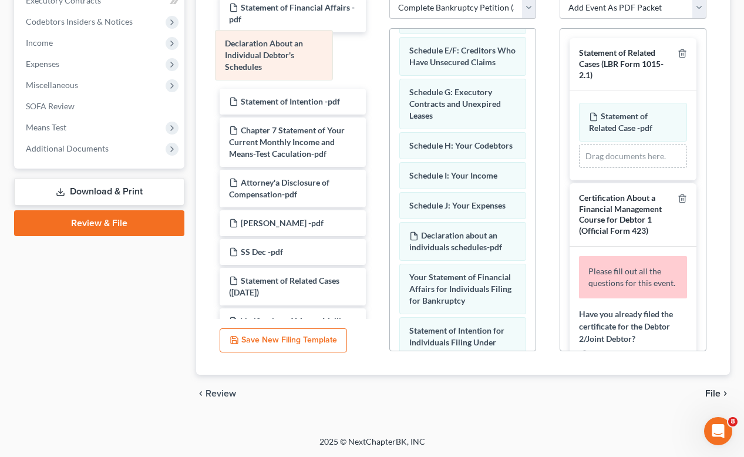
drag, startPoint x: 435, startPoint y: 259, endPoint x: 272, endPoint y: 59, distance: 257.7
click at [390, 59] on div "Declaration About an Individual Debtor's Schedules Voluntary Petition for Indiv…" at bounding box center [463, 241] width 146 height 868
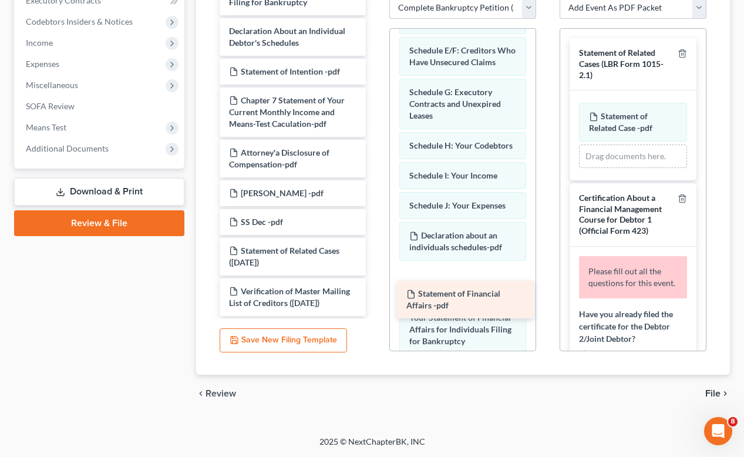
drag, startPoint x: 249, startPoint y: 22, endPoint x: 426, endPoint y: 296, distance: 326.8
click at [376, 296] on div "Statement of Financial Affairs -pdf Voluntary Petition for Individuals Filing f…" at bounding box center [293, 147] width 166 height 338
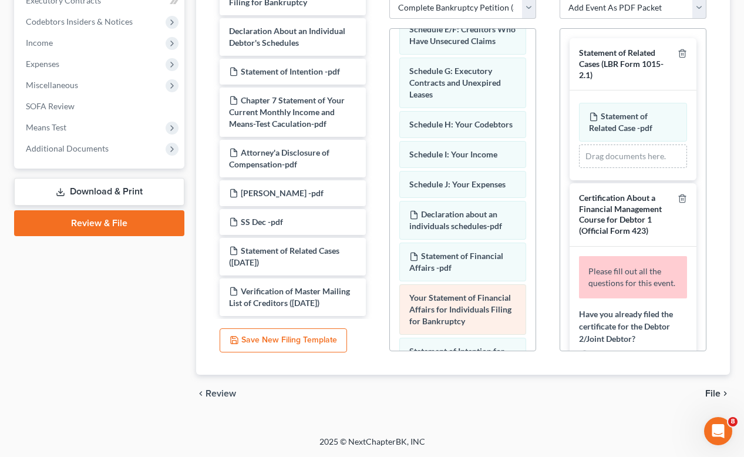
scroll to position [265, 0]
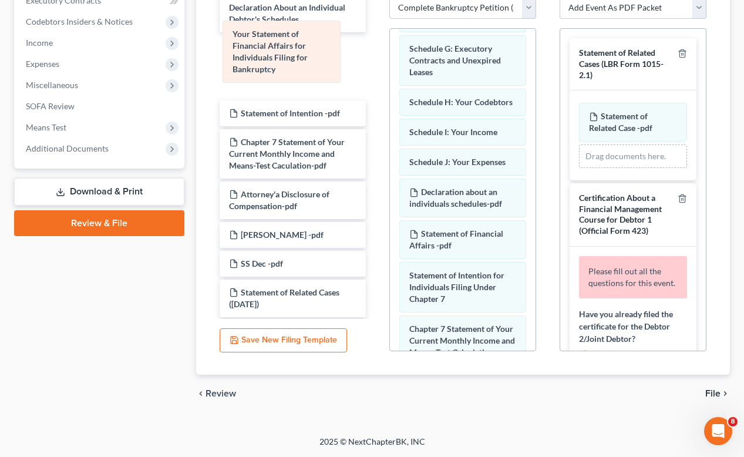
drag, startPoint x: 459, startPoint y: 319, endPoint x: 283, endPoint y: 56, distance: 316.6
click at [390, 56] on div "Your Statement of Financial Affairs for Individuals Filing for Bankruptcy Volun…" at bounding box center [463, 192] width 146 height 856
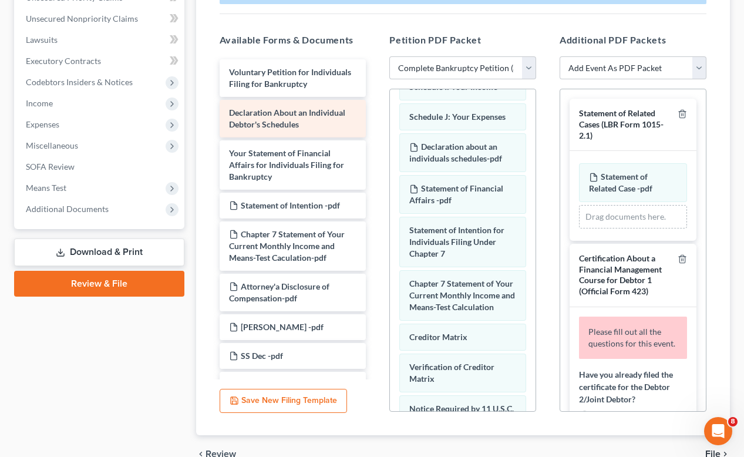
scroll to position [2, 0]
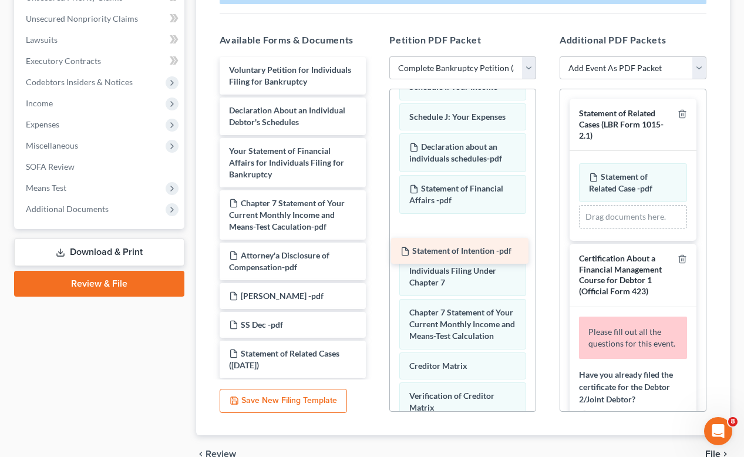
drag, startPoint x: 315, startPoint y: 227, endPoint x: 467, endPoint y: 256, distance: 154.9
click at [376, 256] on div "Statement of Intention -pdf Voluntary Petition for Individuals Filing for Bankr…" at bounding box center [293, 238] width 166 height 362
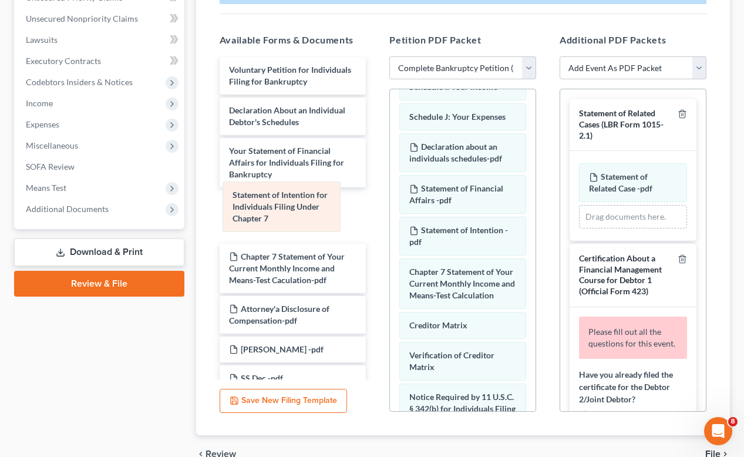
drag, startPoint x: 457, startPoint y: 297, endPoint x: 280, endPoint y: 196, distance: 203.4
click at [390, 196] on div "Statement of Intention for Individuals Filing Under Chapter 7 Voluntary Petitio…" at bounding box center [463, 141] width 146 height 844
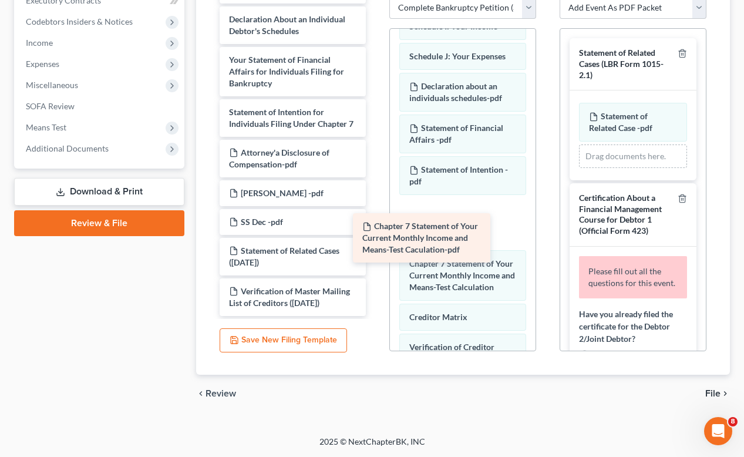
scroll to position [68, 0]
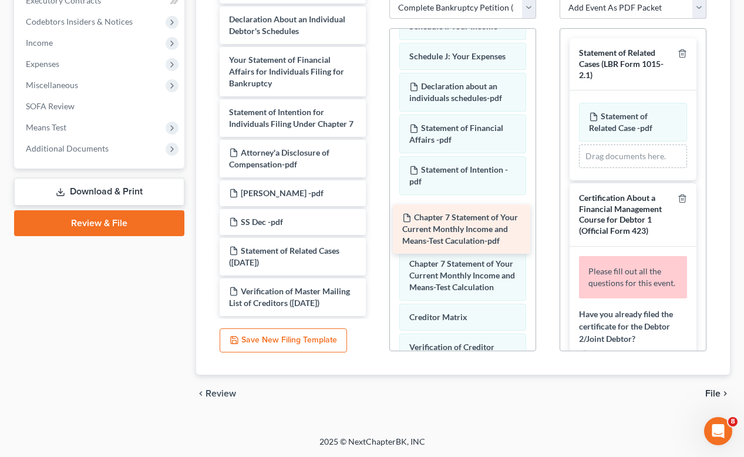
drag, startPoint x: 268, startPoint y: 105, endPoint x: 441, endPoint y: 237, distance: 217.5
click at [376, 237] on div "Chapter 7 Statement of Your Current Monthly Income and Means-Test Caculation-pd…" at bounding box center [293, 141] width 166 height 350
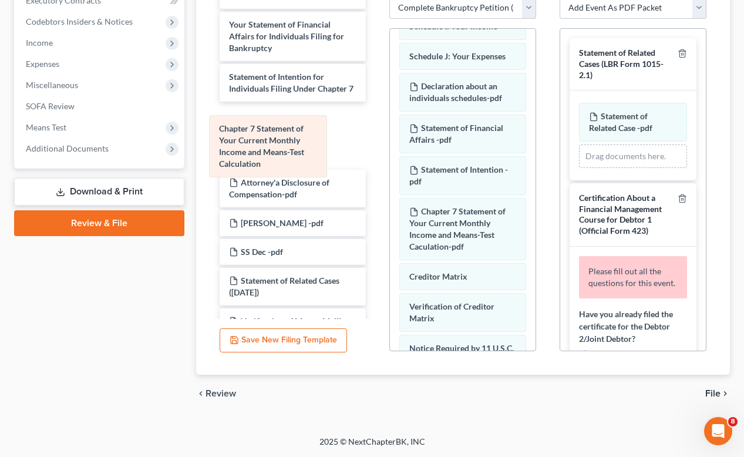
drag, startPoint x: 472, startPoint y: 320, endPoint x: 284, endPoint y: 156, distance: 249.9
click at [390, 156] on div "Chapter 7 Statement of Your Current Monthly Income and Means-Test Calculation V…" at bounding box center [463, 86] width 146 height 856
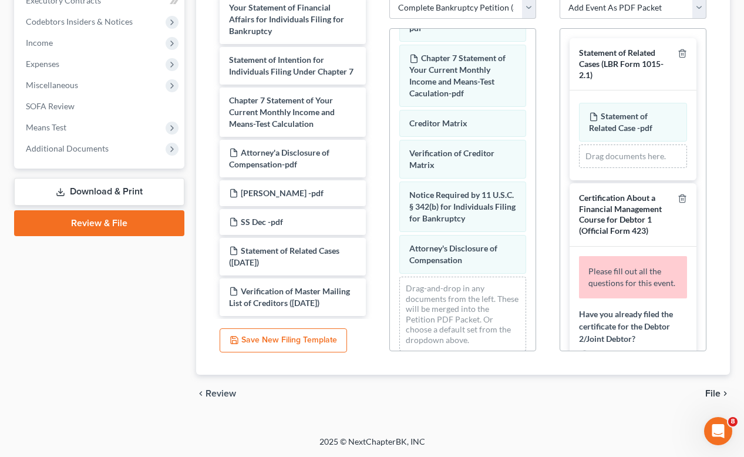
scroll to position [98, 0]
click at [76, 146] on span "Additional Documents" at bounding box center [67, 148] width 83 height 10
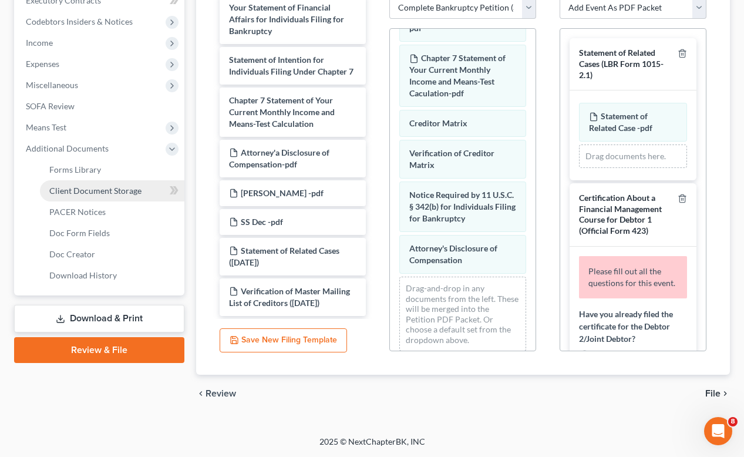
click at [90, 192] on span "Client Document Storage" at bounding box center [95, 191] width 92 height 10
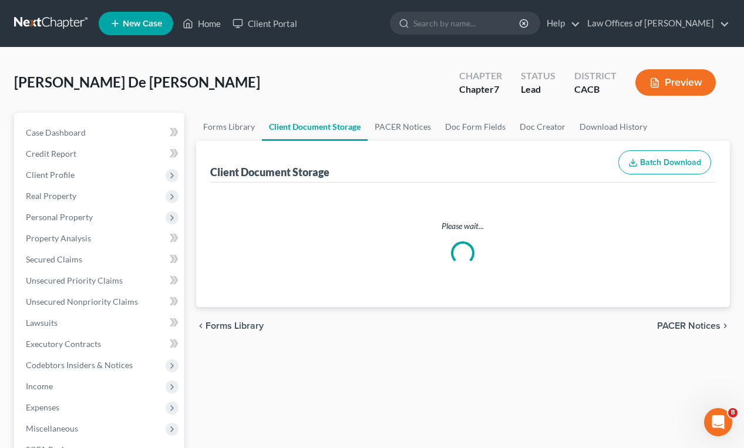
select select "65"
select select "11"
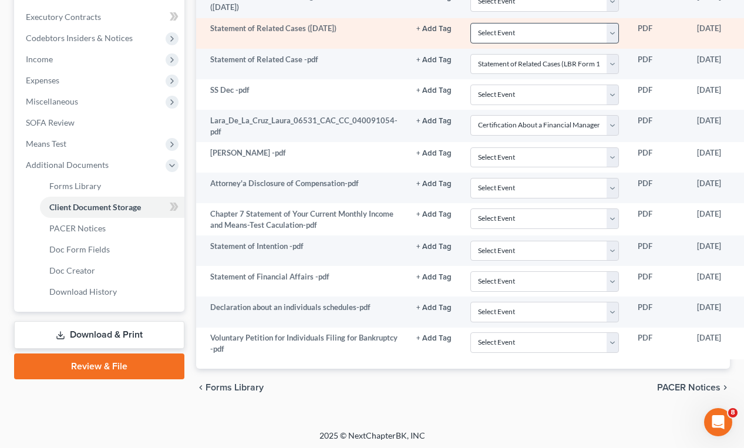
scroll to position [196, 0]
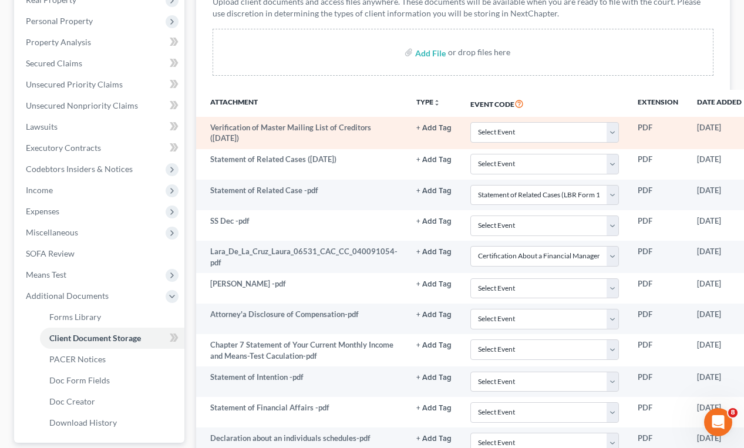
select select "65"
select select "11"
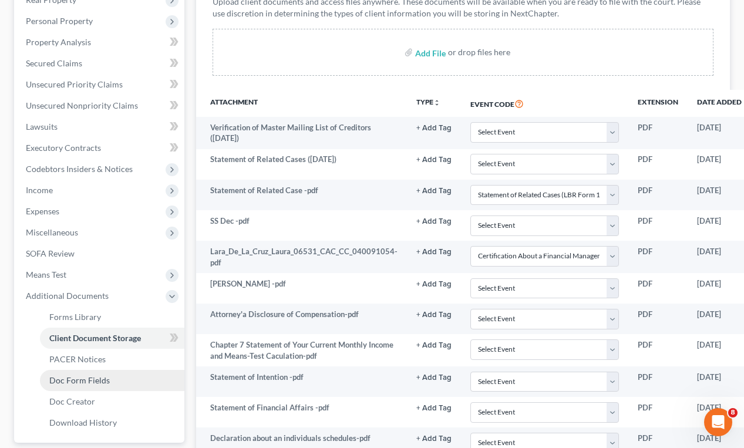
scroll to position [358, 0]
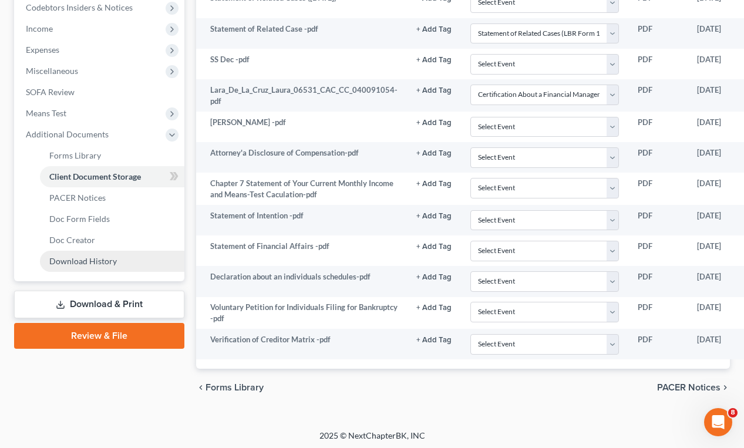
click at [91, 330] on link "Review & File" at bounding box center [99, 336] width 170 height 26
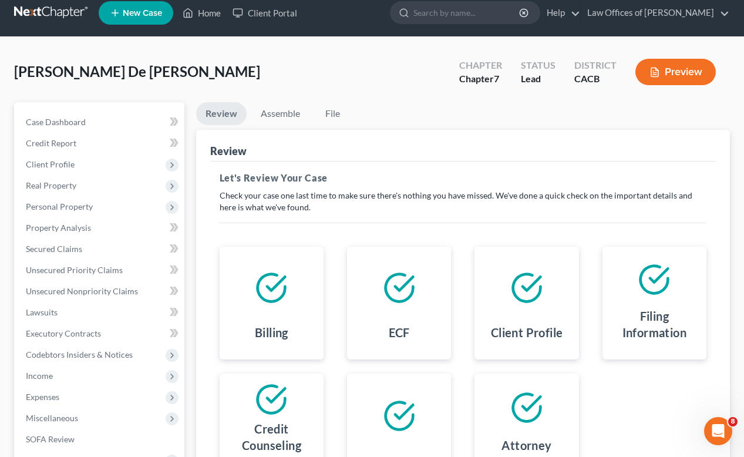
scroll to position [14, 0]
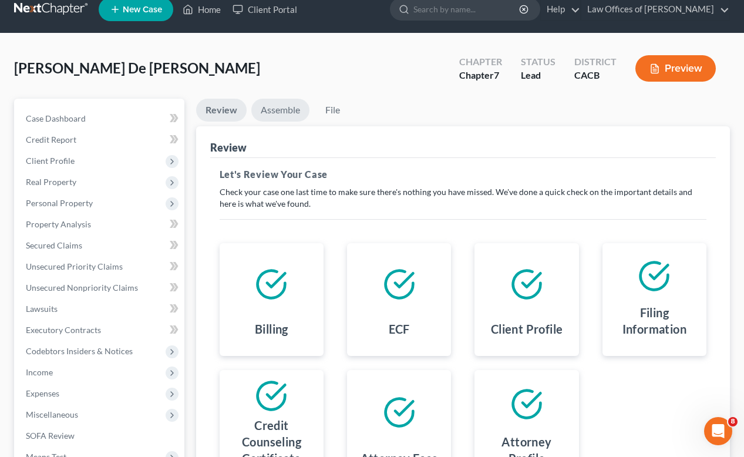
click at [263, 108] on link "Assemble" at bounding box center [280, 110] width 58 height 23
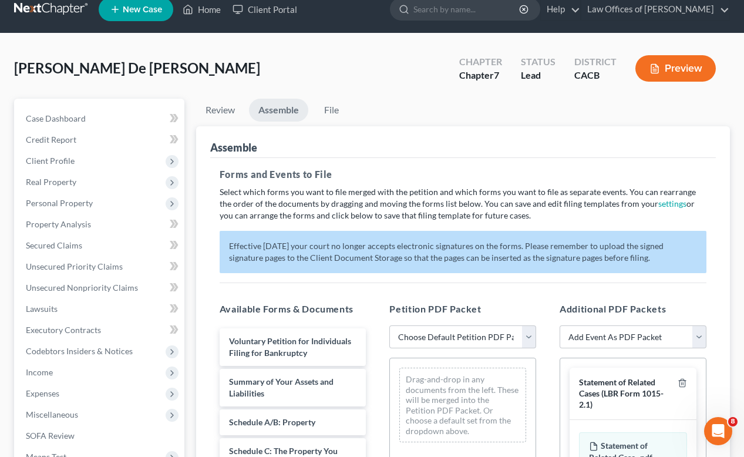
scroll to position [55, 0]
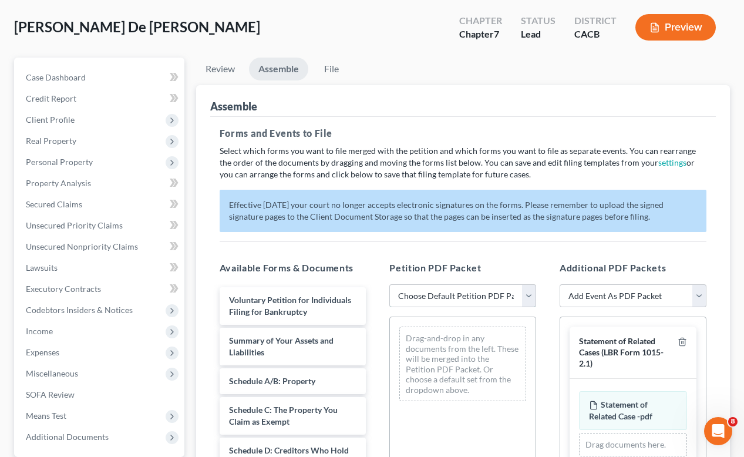
select select "0"
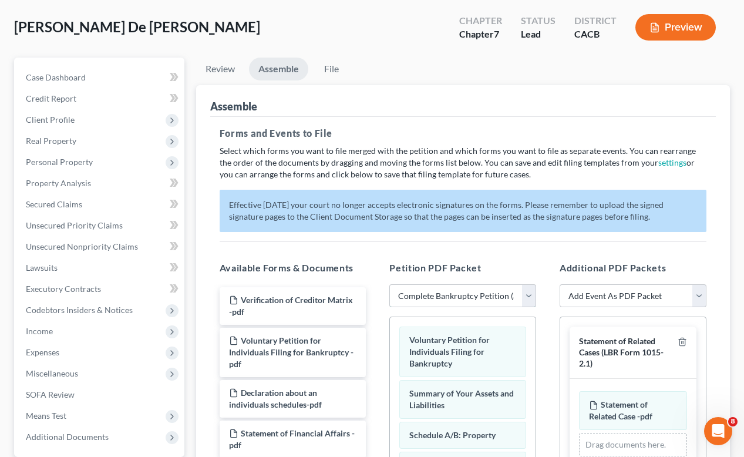
scroll to position [246, 0]
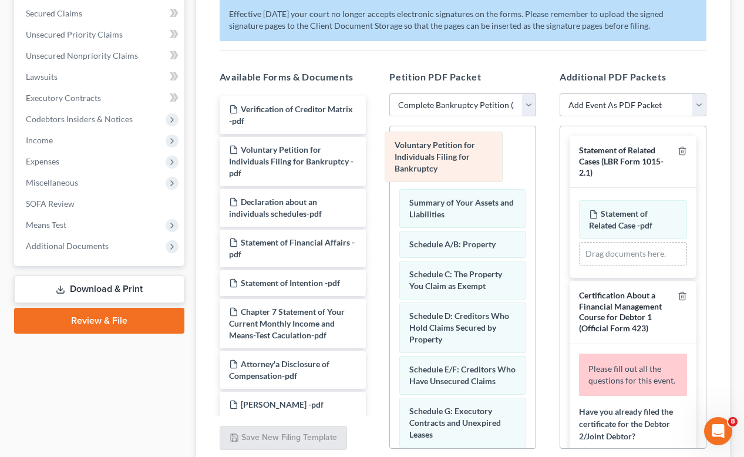
drag, startPoint x: 454, startPoint y: 148, endPoint x: 335, endPoint y: 143, distance: 118.8
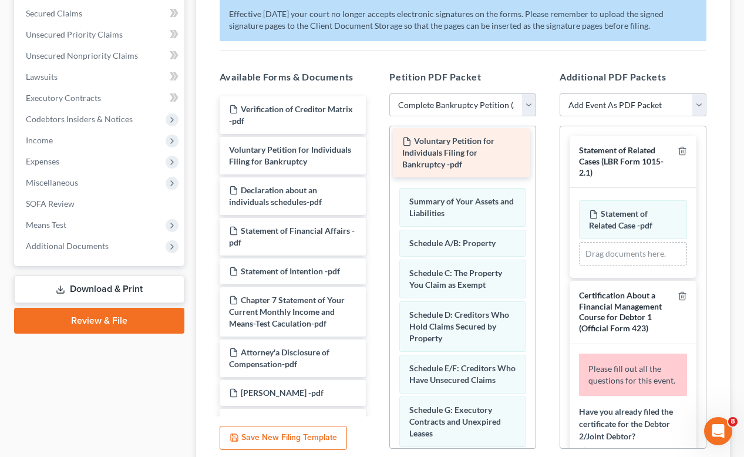
drag, startPoint x: 299, startPoint y: 200, endPoint x: 452, endPoint y: 142, distance: 163.5
click at [376, 142] on div "Voluntary Petition for Individuals Filing for Bankruptcy -pdf Verification of C…" at bounding box center [293, 306] width 166 height 420
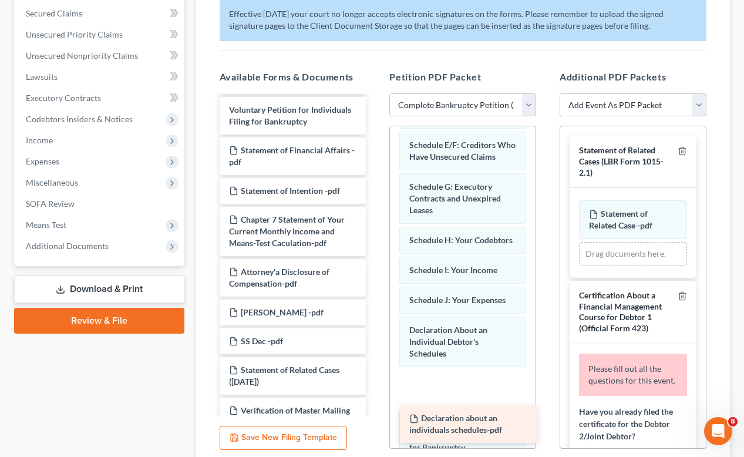
scroll to position [85, 0]
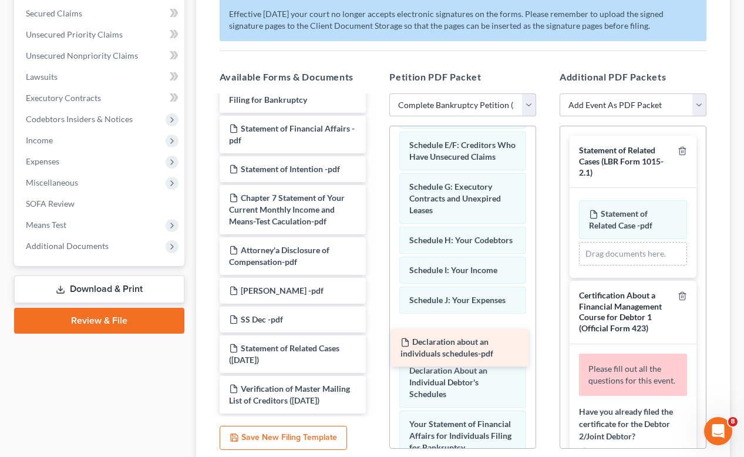
drag, startPoint x: 287, startPoint y: 210, endPoint x: 458, endPoint y: 350, distance: 221.7
click at [376, 350] on div "Declaration about an individuals schedules-pdf Verification of Creditor Matrix …" at bounding box center [293, 224] width 166 height 379
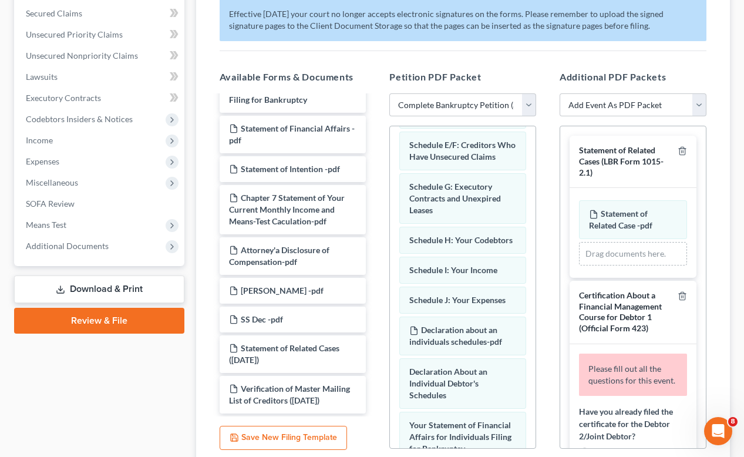
scroll to position [256, 0]
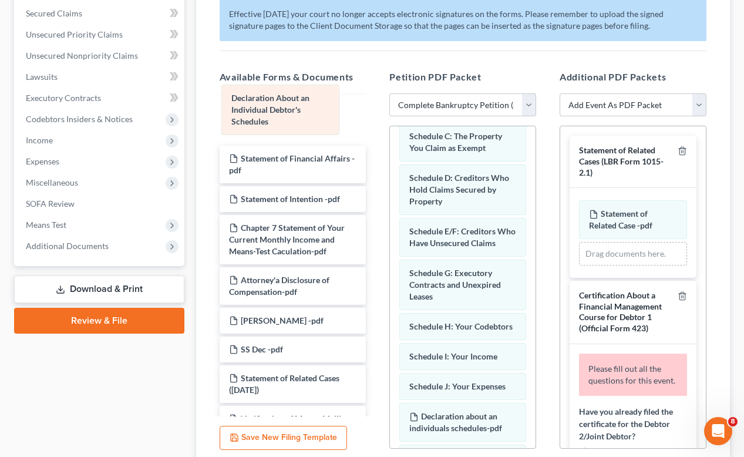
drag, startPoint x: 462, startPoint y: 376, endPoint x: 284, endPoint y: 110, distance: 320.2
click at [390, 110] on div "Declaration About an Individual Debtor's Schedules Voluntary Petition for Indiv…" at bounding box center [463, 422] width 146 height 868
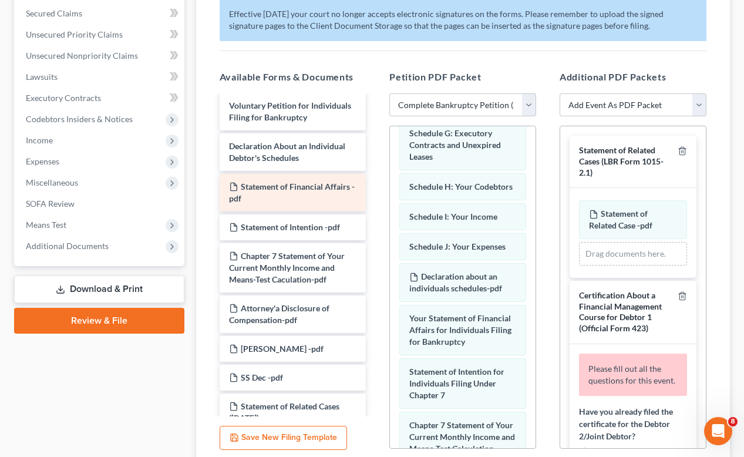
scroll to position [42, 0]
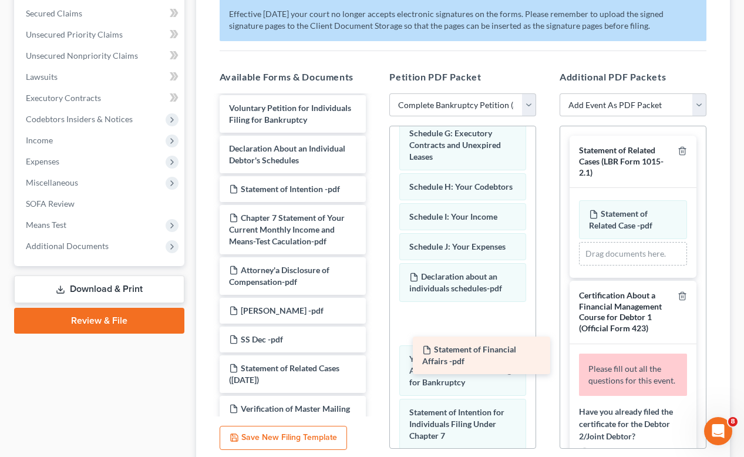
drag, startPoint x: 249, startPoint y: 214, endPoint x: 442, endPoint y: 363, distance: 243.9
click at [376, 363] on div "Statement of Financial Affairs -pdf Verification of Creditor Matrix -pdf Volunt…" at bounding box center [293, 244] width 166 height 379
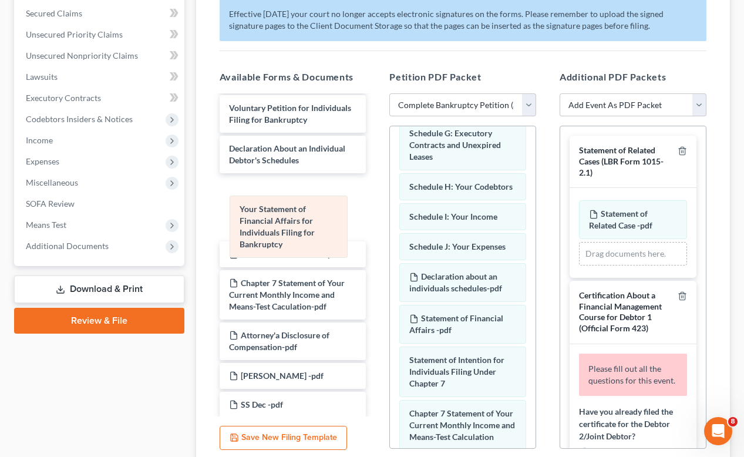
drag, startPoint x: 465, startPoint y: 390, endPoint x: 298, endPoint y: 217, distance: 240.6
click at [390, 217] on div "Your Statement of Financial Affairs for Individuals Filing for Bankruptcy Volun…" at bounding box center [463, 276] width 146 height 856
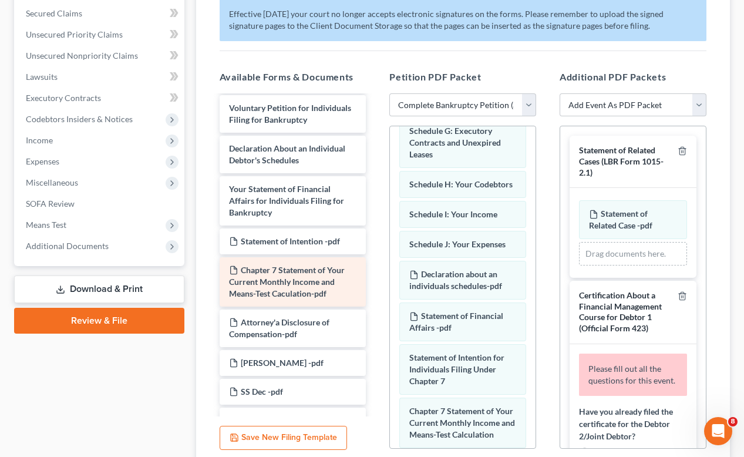
scroll to position [283, 0]
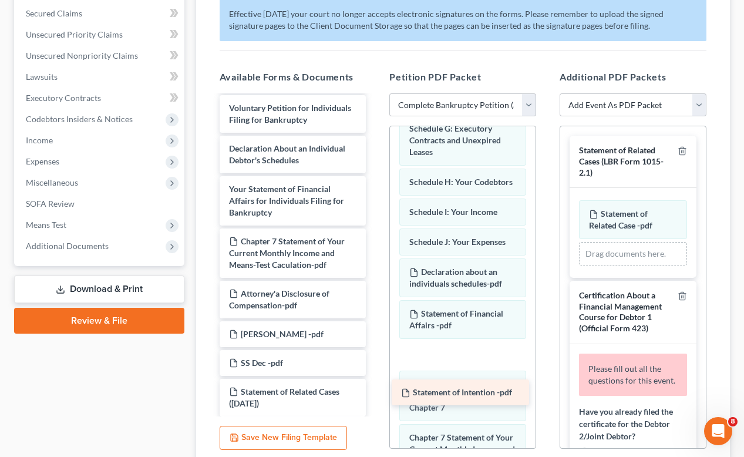
drag, startPoint x: 273, startPoint y: 256, endPoint x: 447, endPoint y: 392, distance: 221.0
click at [376, 392] on div "Statement of Intention -pdf Verification of Creditor Matrix -pdf Voluntary Peti…" at bounding box center [293, 256] width 166 height 402
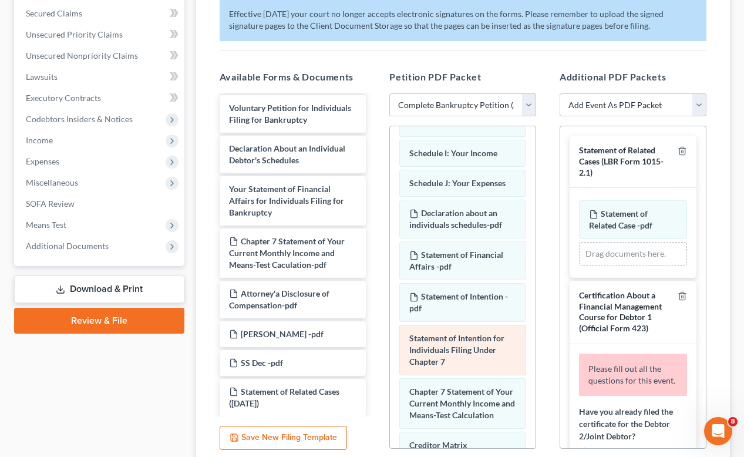
scroll to position [344, 0]
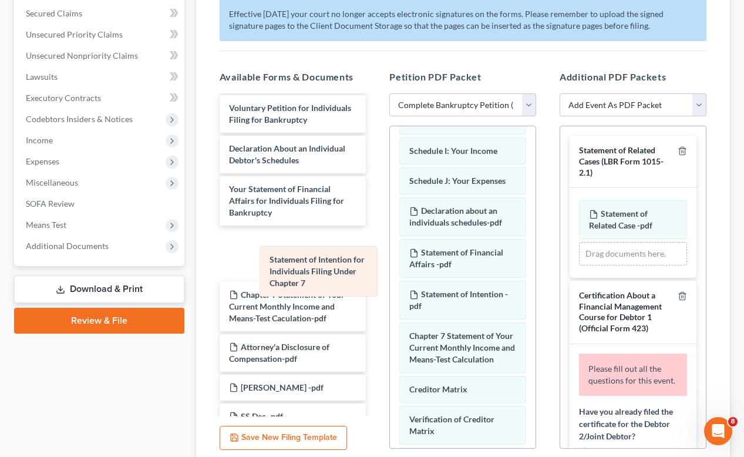
drag, startPoint x: 413, startPoint y: 355, endPoint x: 266, endPoint y: 244, distance: 185.0
click at [390, 243] on div "Statement of Intention for Individuals Filing Under Chapter 7 Voluntary Petitio…" at bounding box center [463, 205] width 146 height 844
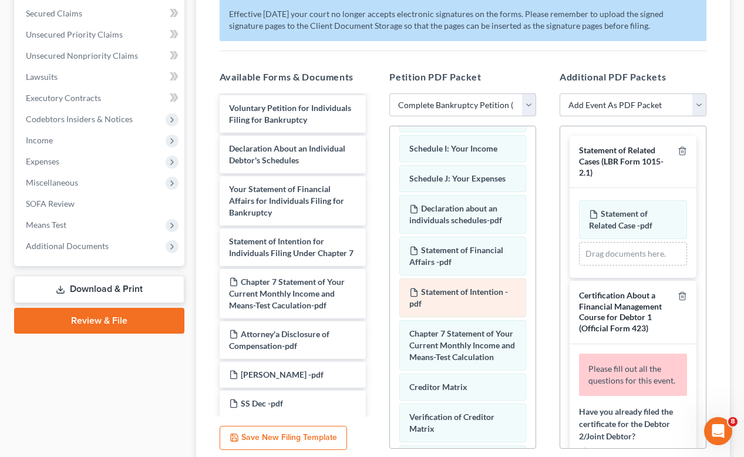
scroll to position [365, 0]
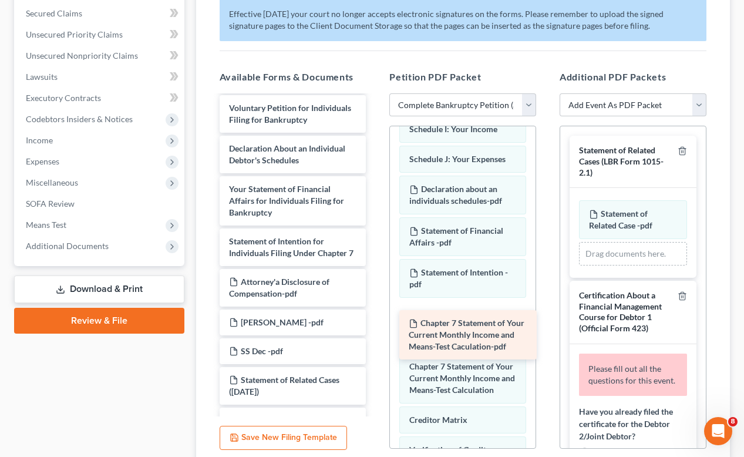
drag, startPoint x: 282, startPoint y: 314, endPoint x: 461, endPoint y: 333, distance: 180.1
click at [376, 333] on div "Chapter 7 Statement of Your Current Monthly Income and Means-Test Caculation-pd…" at bounding box center [293, 250] width 166 height 391
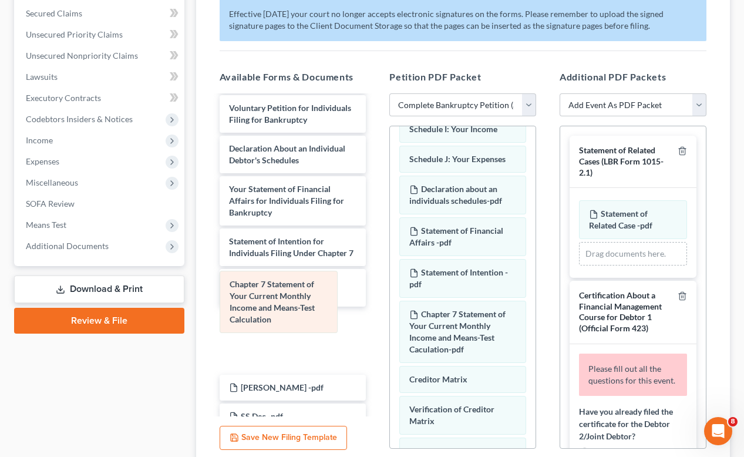
drag, startPoint x: 465, startPoint y: 430, endPoint x: 286, endPoint y: 308, distance: 216.3
click at [390, 308] on div "Chapter 7 Statement of Your Current Monthly Income and Means-Test Calculation V…" at bounding box center [463, 189] width 146 height 856
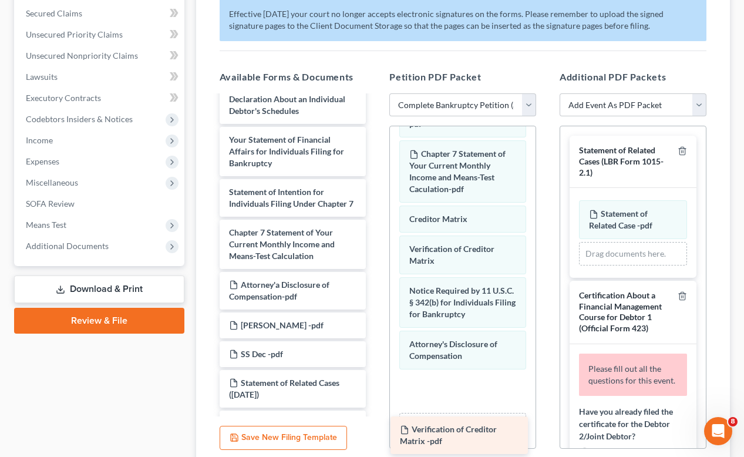
scroll to position [120, 0]
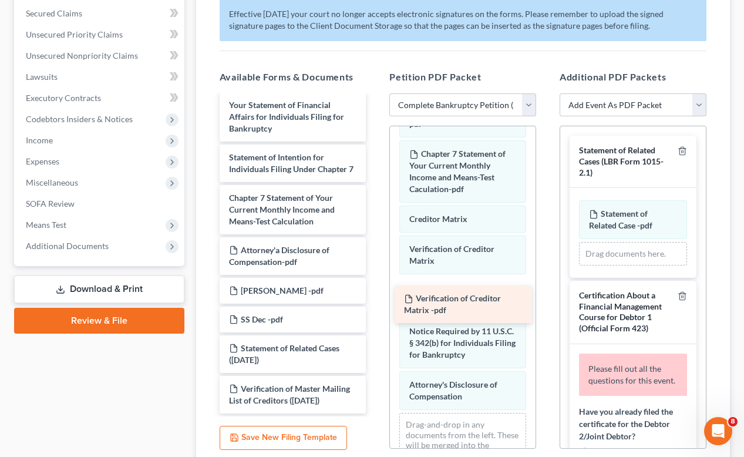
drag, startPoint x: 356, startPoint y: 226, endPoint x: 454, endPoint y: 308, distance: 127.7
click at [376, 308] on div "Verification of Creditor Matrix -pdf Verification of Creditor Matrix -pdf Volun…" at bounding box center [293, 212] width 166 height 402
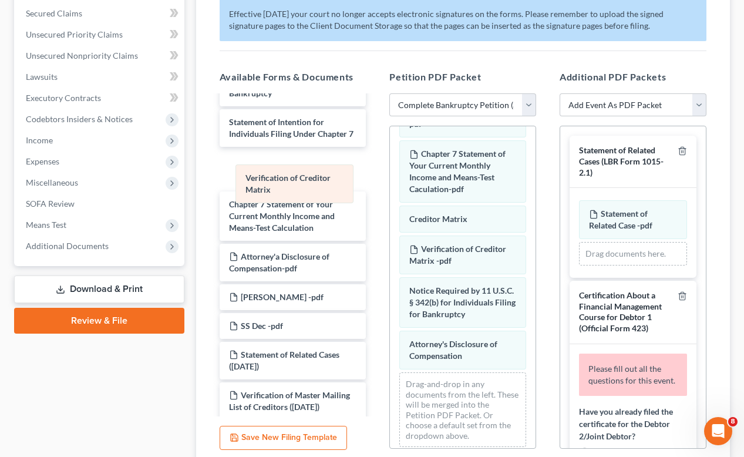
drag, startPoint x: 443, startPoint y: 280, endPoint x: 277, endPoint y: 182, distance: 192.3
click at [390, 182] on div "Verification of Creditor Matrix Voluntary Petition for Individuals Filing for B…" at bounding box center [463, 28] width 146 height 856
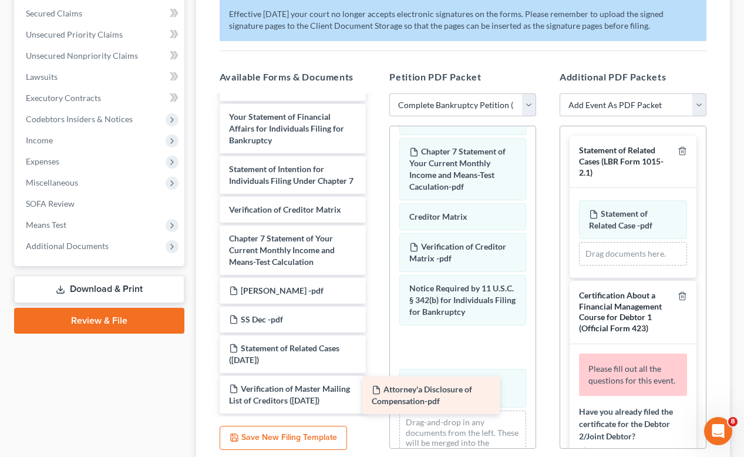
scroll to position [109, 0]
drag, startPoint x: 271, startPoint y: 275, endPoint x: 427, endPoint y: 394, distance: 196.6
click at [376, 394] on div "Attorney'a Disclosure of Compensation-pdf Voluntary Petition for Individuals Fi…" at bounding box center [293, 218] width 166 height 391
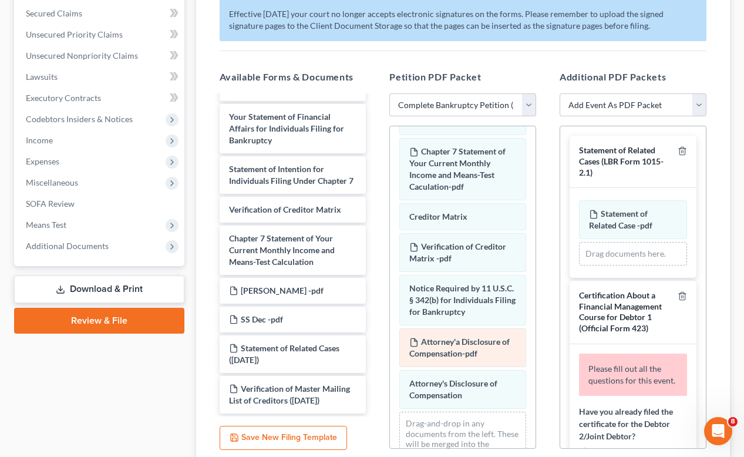
scroll to position [531, 0]
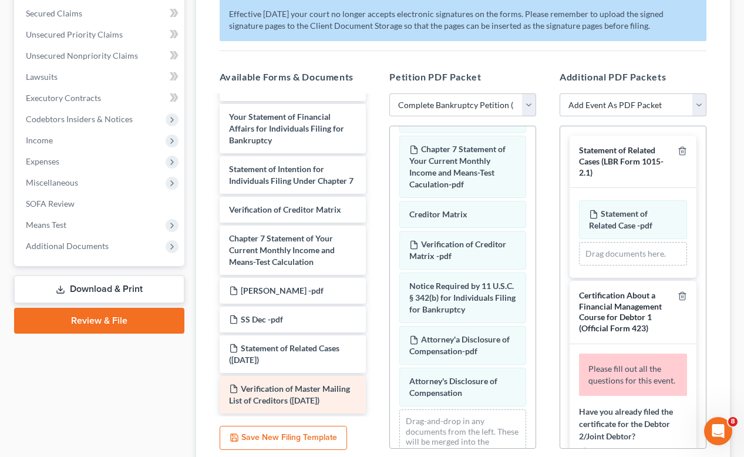
click at [267, 376] on div "Verification of Master Mailing List of Creditors (09/15/2025)" at bounding box center [293, 395] width 147 height 38
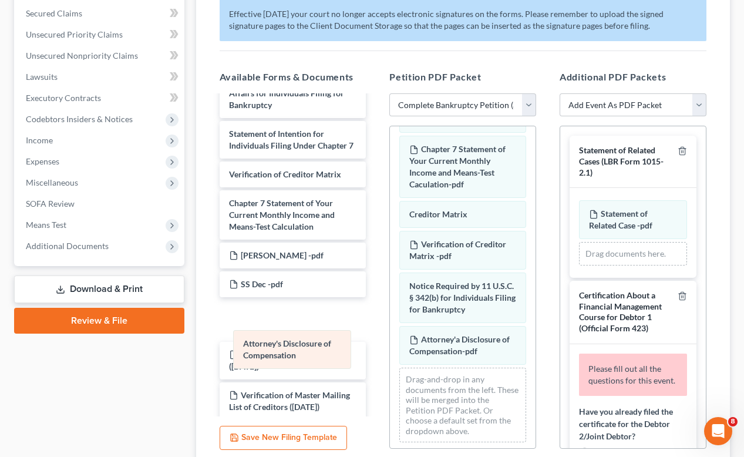
drag, startPoint x: 444, startPoint y: 412, endPoint x: 278, endPoint y: 339, distance: 181.5
click at [390, 339] on div "Attorney's Disclosure of Compensation Voluntary Petition for Individuals Filing…" at bounding box center [463, 24] width 146 height 856
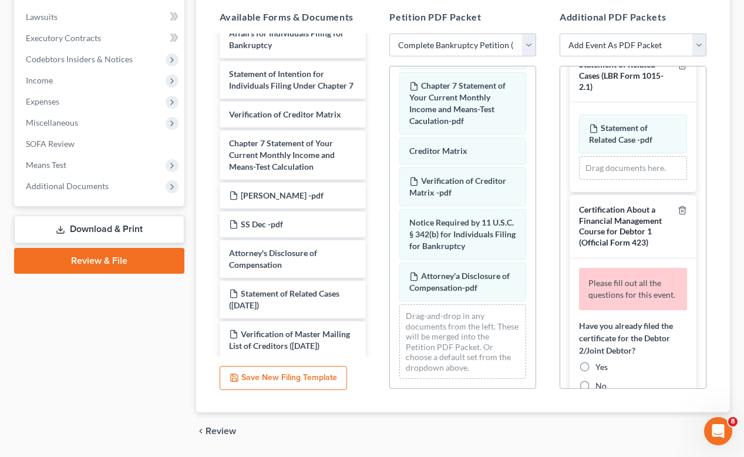
scroll to position [123, 0]
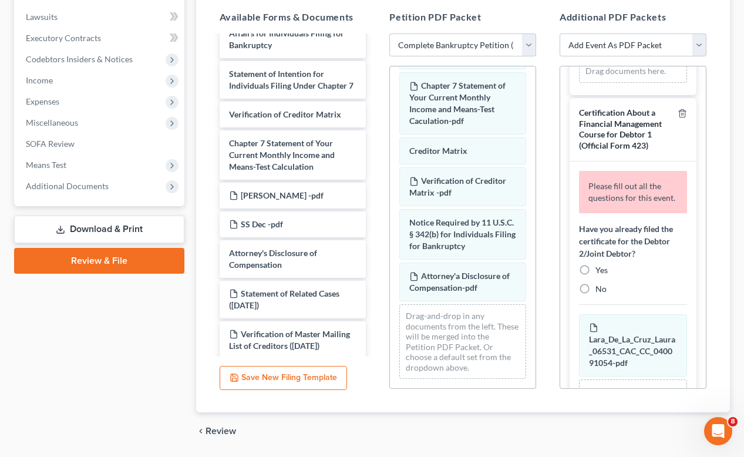
click at [596, 295] on label "No" at bounding box center [601, 289] width 11 height 12
click at [601, 291] on input "No" at bounding box center [605, 287] width 8 height 8
radio input "true"
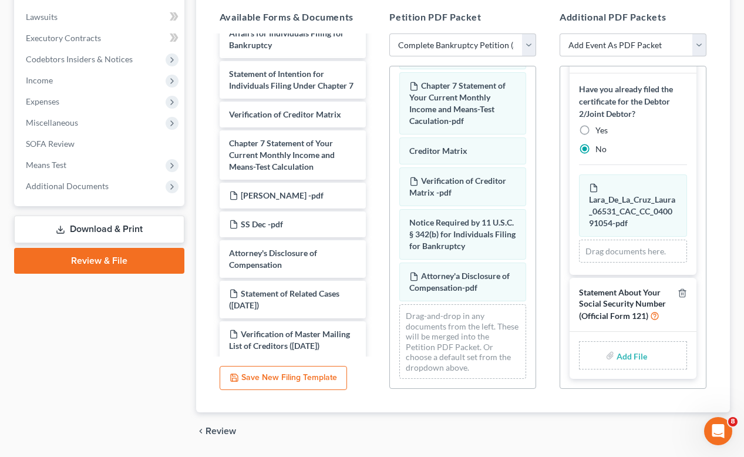
scroll to position [320, 0]
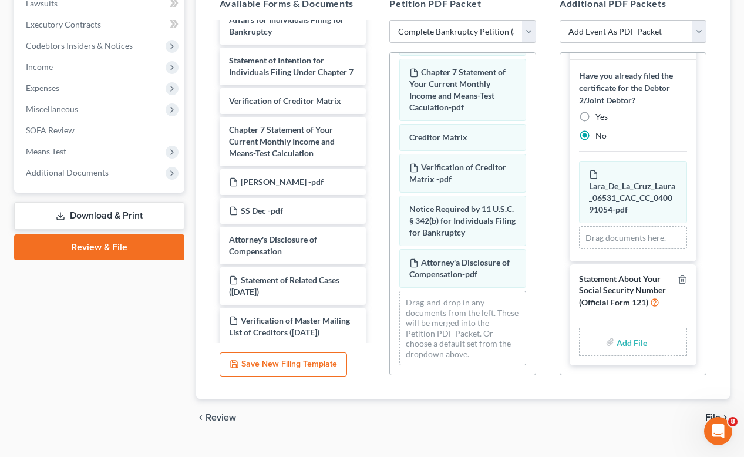
click at [620, 350] on input "file" at bounding box center [631, 341] width 28 height 21
type input "C:\fakepath\SS Dec .pdf"
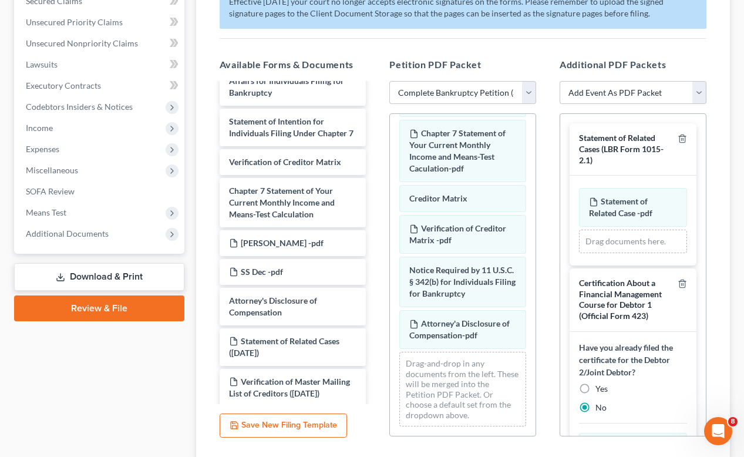
scroll to position [344, 0]
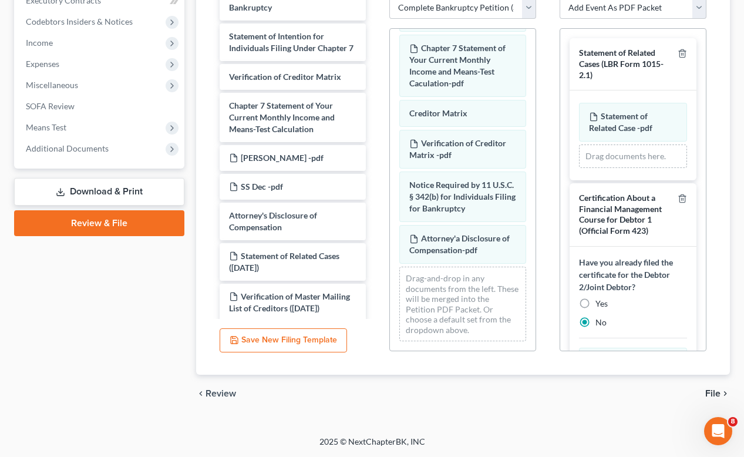
click at [713, 390] on span "File" at bounding box center [713, 393] width 15 height 9
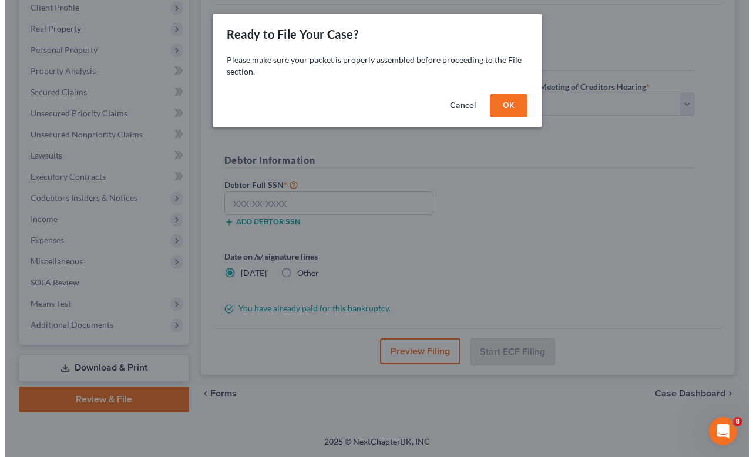
scroll to position [167, 0]
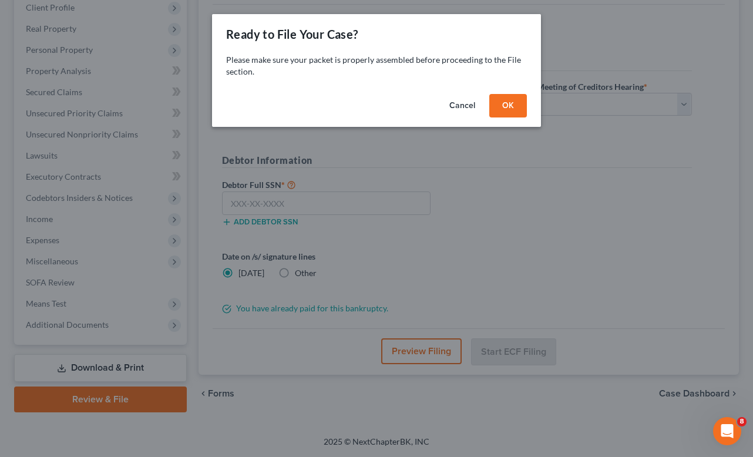
click at [521, 110] on button "OK" at bounding box center [508, 106] width 38 height 24
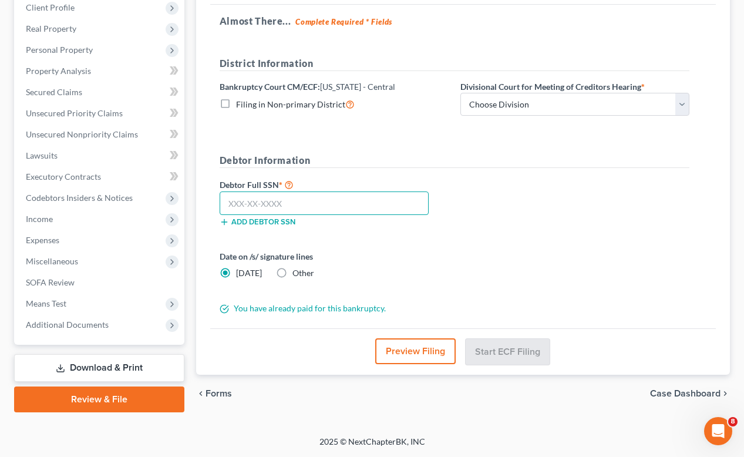
click at [379, 198] on input "text" at bounding box center [324, 204] width 209 height 24
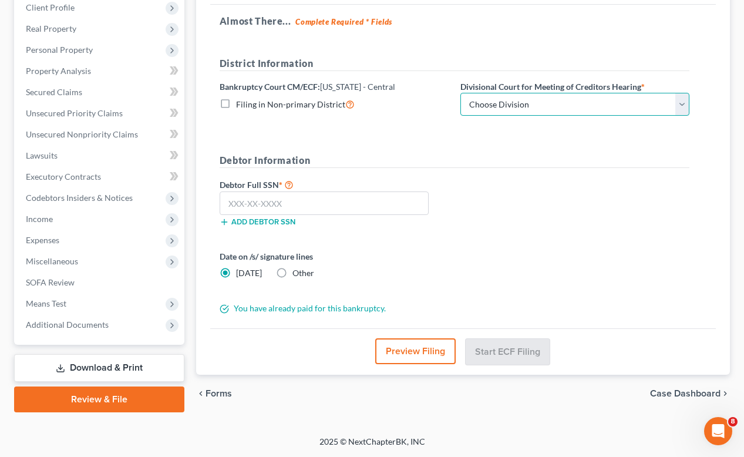
select select "2"
click at [420, 359] on button "Preview Filing" at bounding box center [415, 351] width 80 height 26
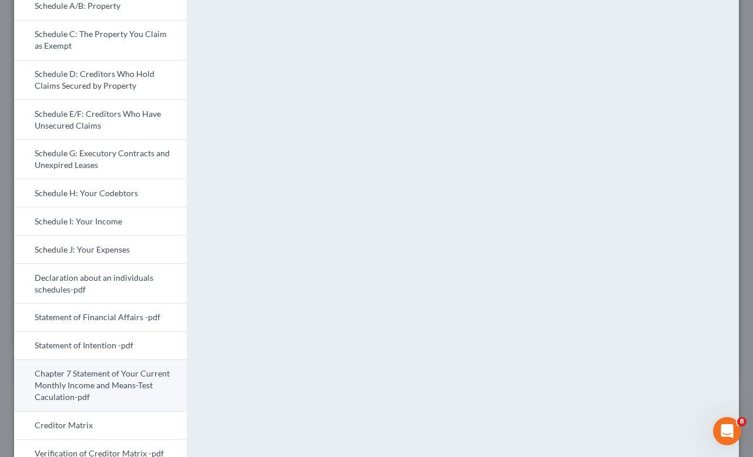
scroll to position [172, 0]
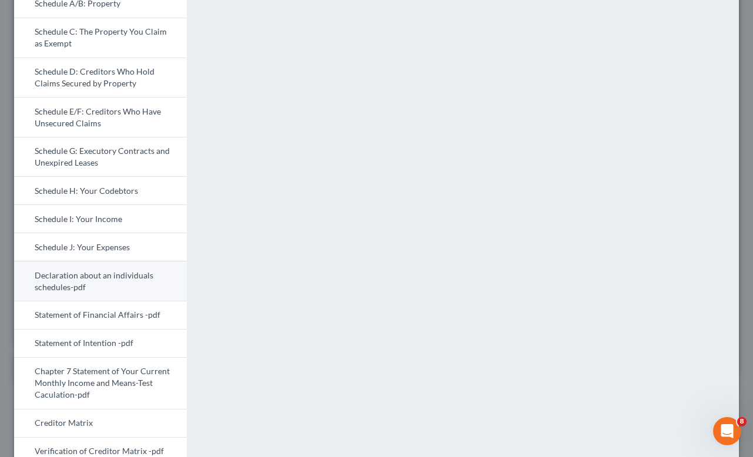
click at [52, 278] on link "Declaration about an individuals schedules-pdf" at bounding box center [100, 281] width 173 height 40
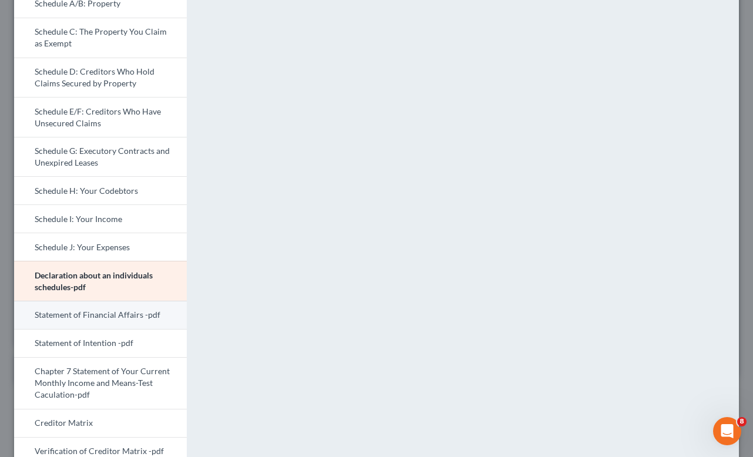
scroll to position [186, 0]
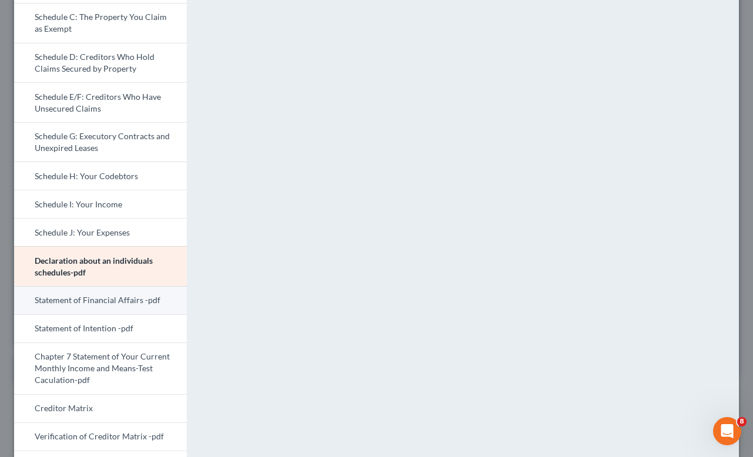
click at [67, 297] on link "Statement of Financial Affairs -pdf" at bounding box center [100, 300] width 173 height 28
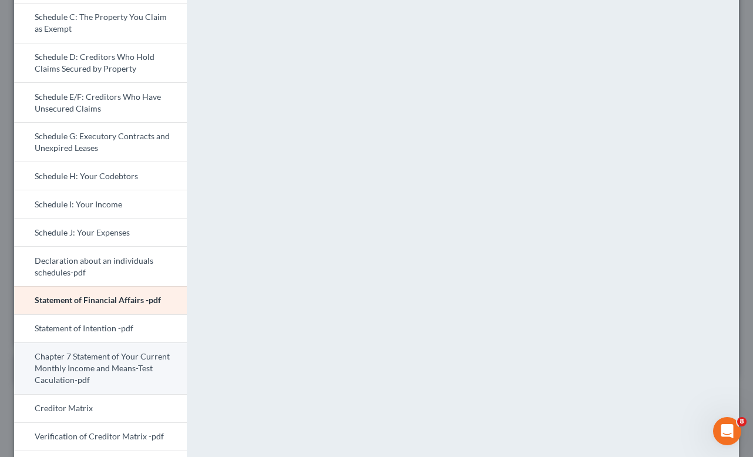
scroll to position [263, 0]
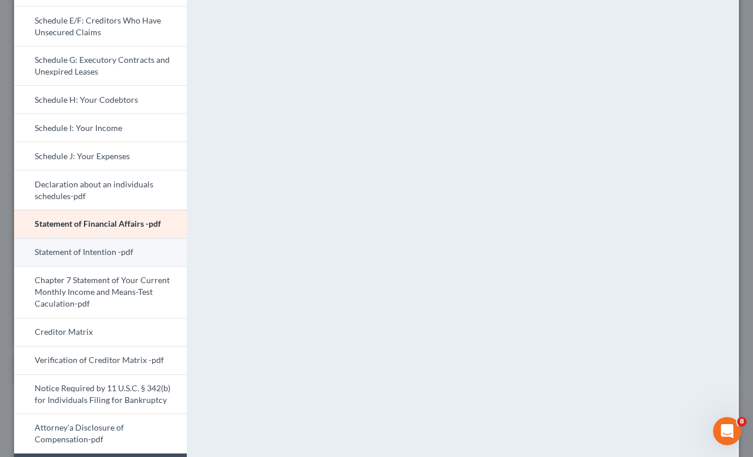
click at [108, 254] on link "Statement of Intention -pdf" at bounding box center [100, 252] width 173 height 28
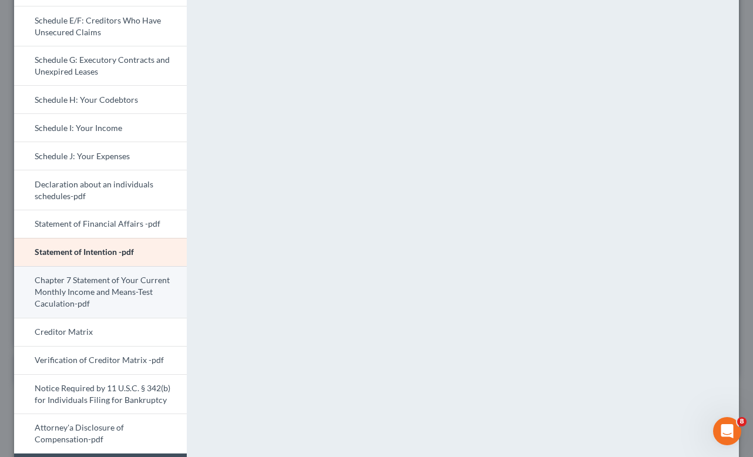
scroll to position [280, 0]
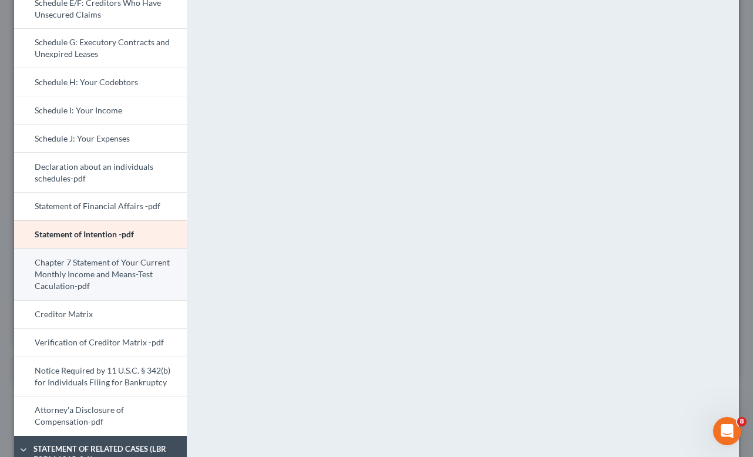
click at [96, 283] on link "Chapter 7 Statement of Your Current Monthly Income and Means-Test Caculation-pdf" at bounding box center [100, 275] width 173 height 52
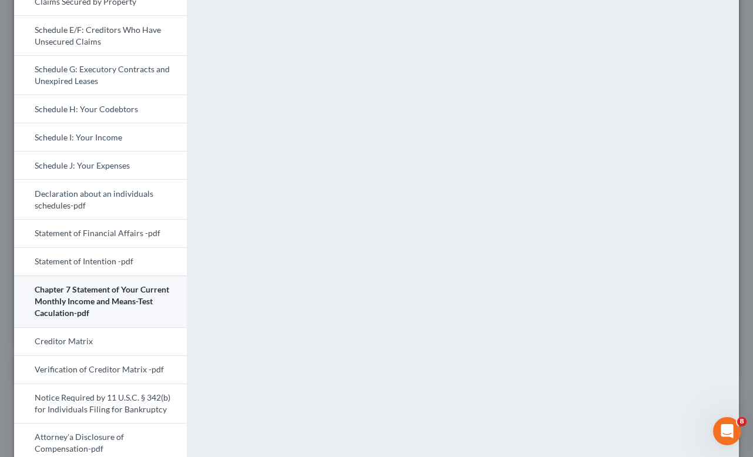
scroll to position [277, 0]
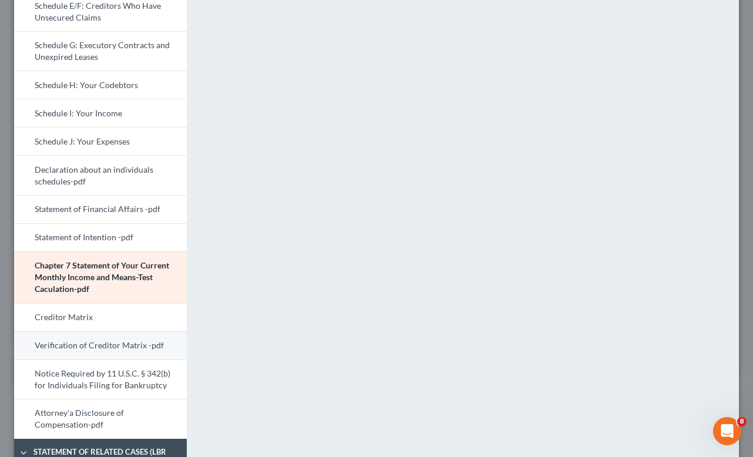
click at [116, 344] on link "Verification of Creditor Matrix -pdf" at bounding box center [100, 345] width 173 height 28
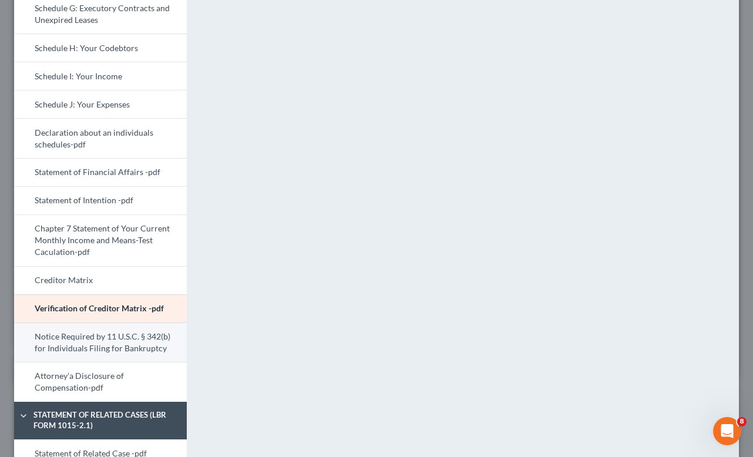
scroll to position [369, 0]
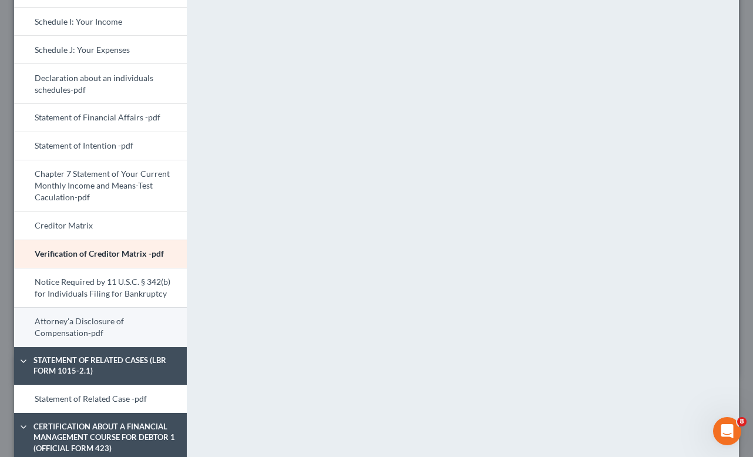
click at [88, 328] on link "Attorney'a Disclosure of Compensation-pdf" at bounding box center [100, 327] width 173 height 40
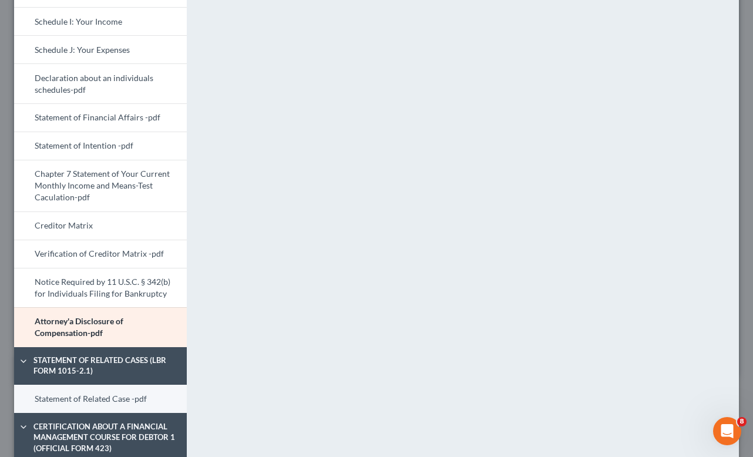
scroll to position [502, 0]
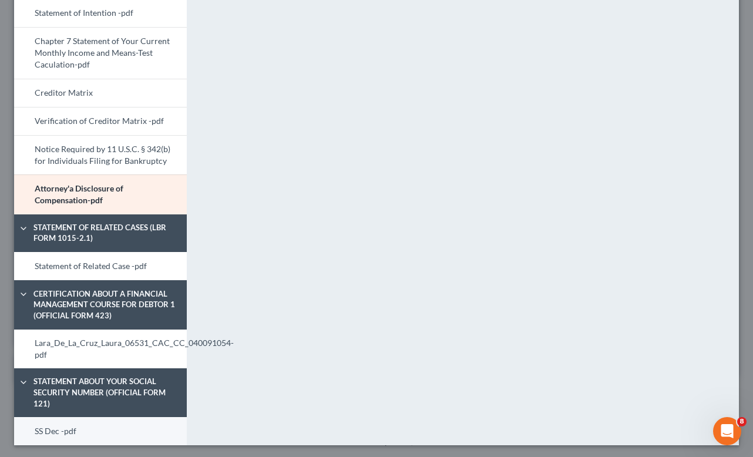
click at [72, 425] on link "SS Dec -pdf" at bounding box center [100, 431] width 173 height 28
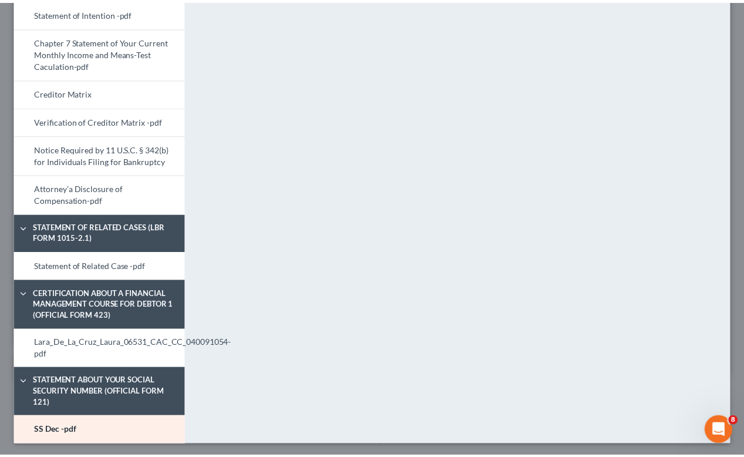
scroll to position [0, 0]
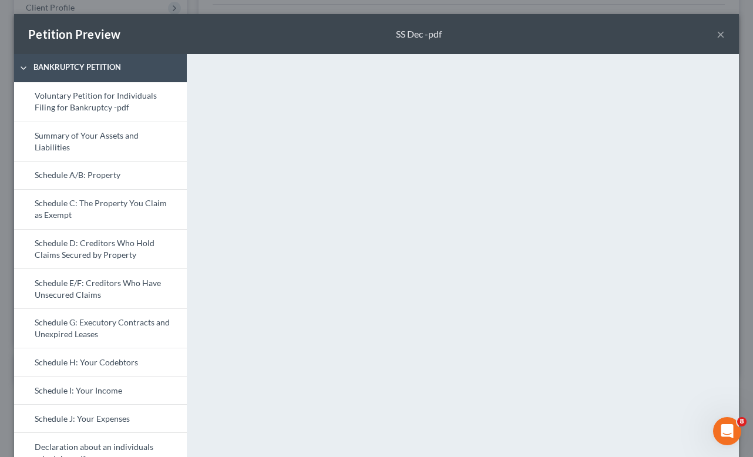
click at [717, 39] on button "×" at bounding box center [721, 34] width 8 height 14
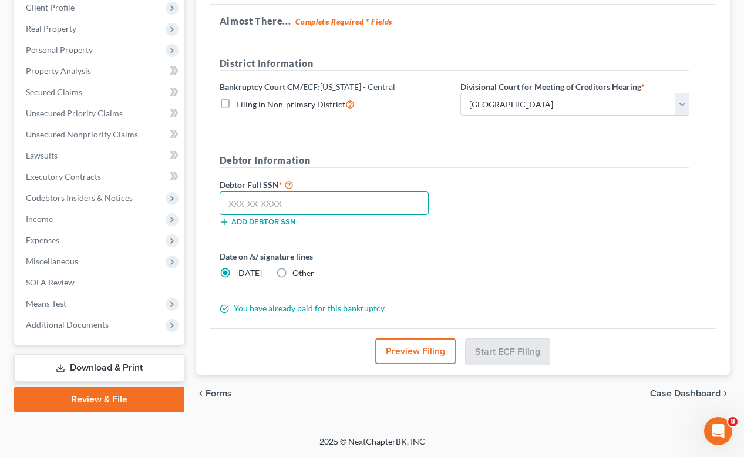
click at [319, 199] on input "text" at bounding box center [324, 204] width 209 height 24
paste input "626-40-9943"
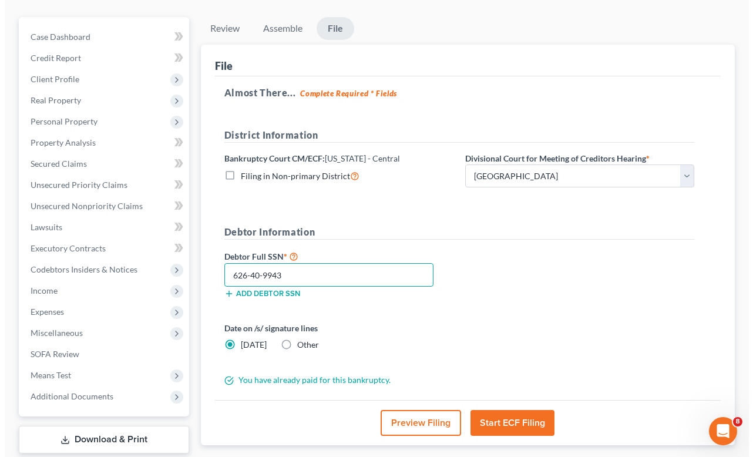
scroll to position [133, 0]
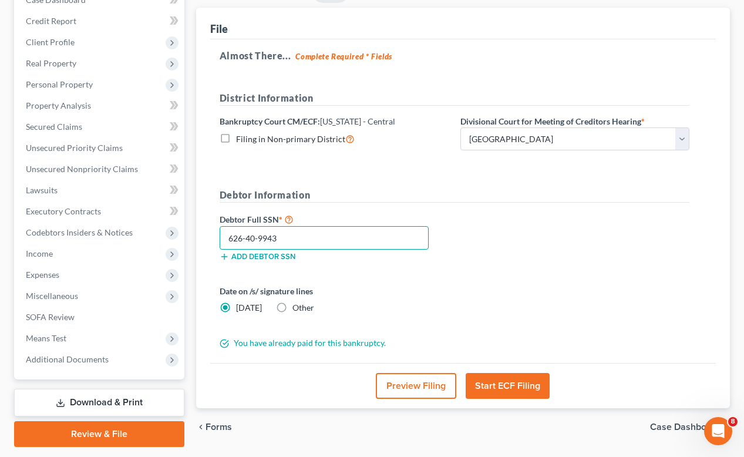
type input "626-40-9943"
click at [499, 392] on button "Start ECF Filing" at bounding box center [508, 386] width 84 height 26
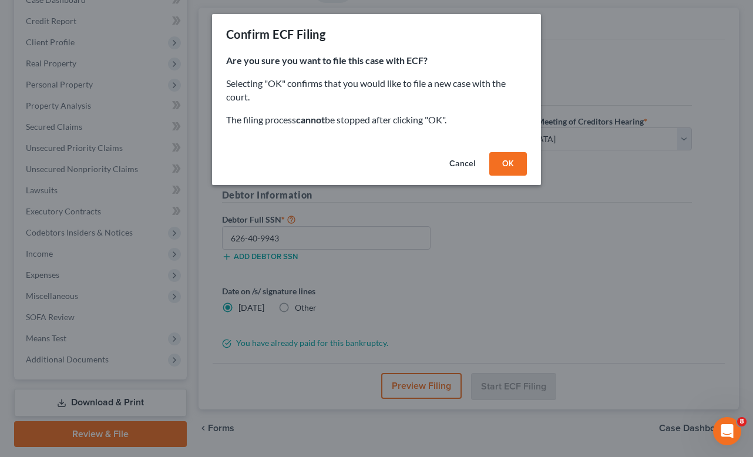
click at [521, 162] on button "OK" at bounding box center [508, 164] width 38 height 24
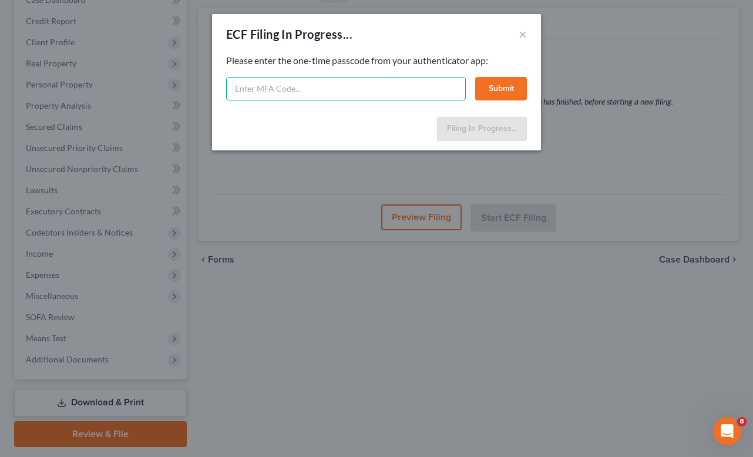
click at [398, 88] on input "text" at bounding box center [346, 89] width 240 height 24
click at [398, 87] on input "text" at bounding box center [346, 89] width 240 height 24
paste input "296389"
type input "296389"
click at [506, 80] on button "Submit" at bounding box center [501, 89] width 52 height 24
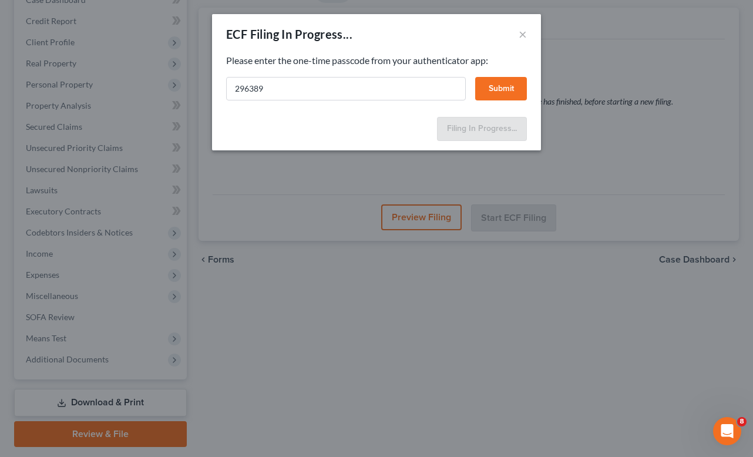
click at [504, 91] on button "Submit" at bounding box center [501, 89] width 52 height 24
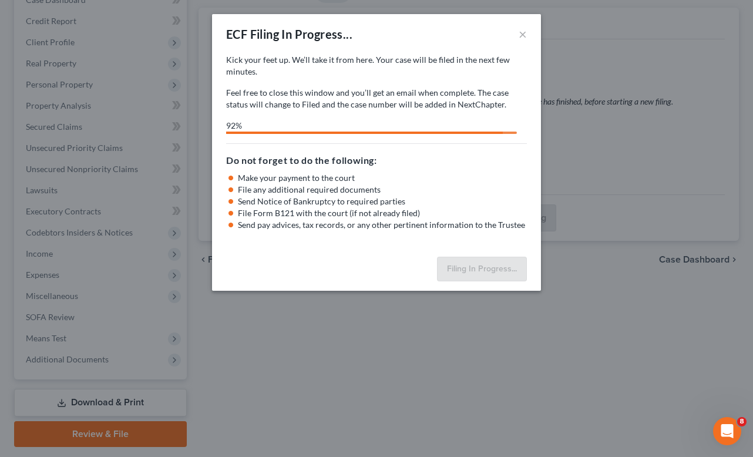
select select "2"
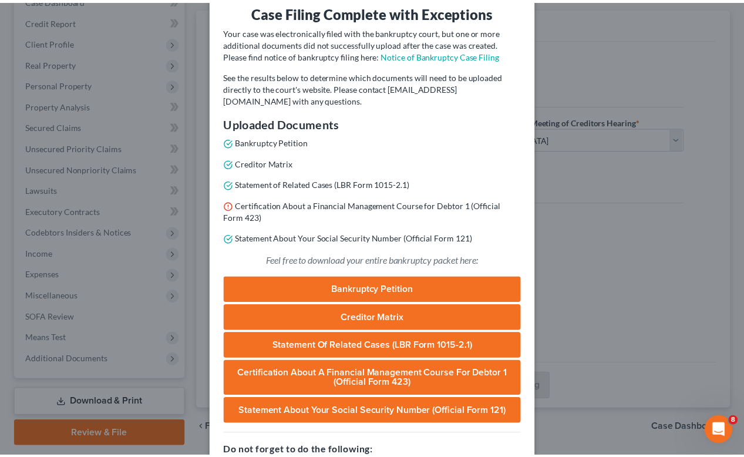
scroll to position [189, 0]
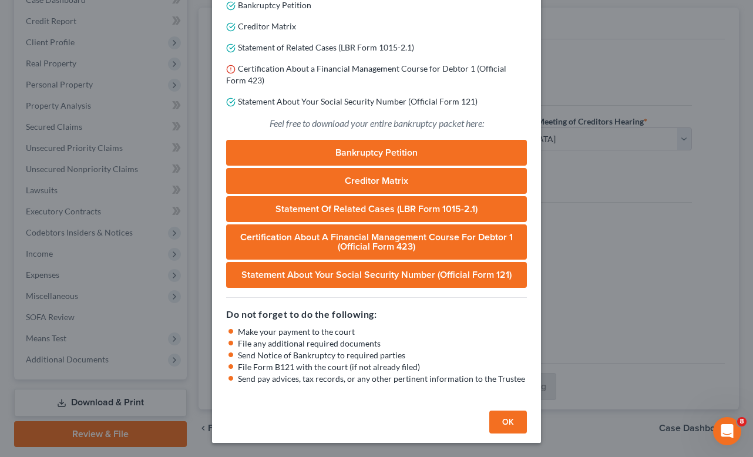
click at [503, 437] on div "OK" at bounding box center [376, 425] width 329 height 38
click at [501, 425] on button "OK" at bounding box center [508, 423] width 38 height 24
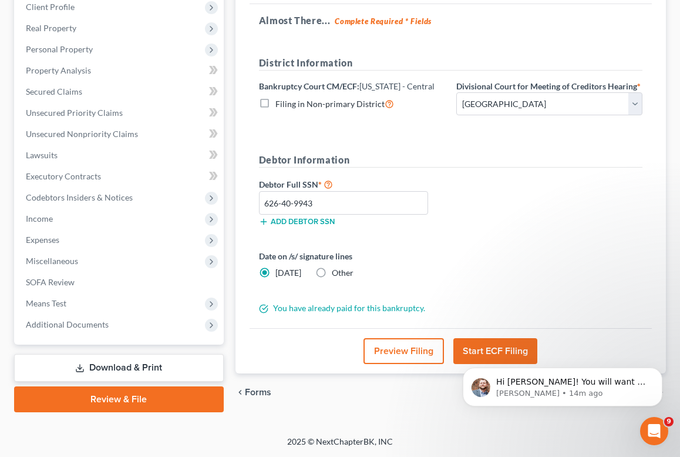
scroll to position [0, 0]
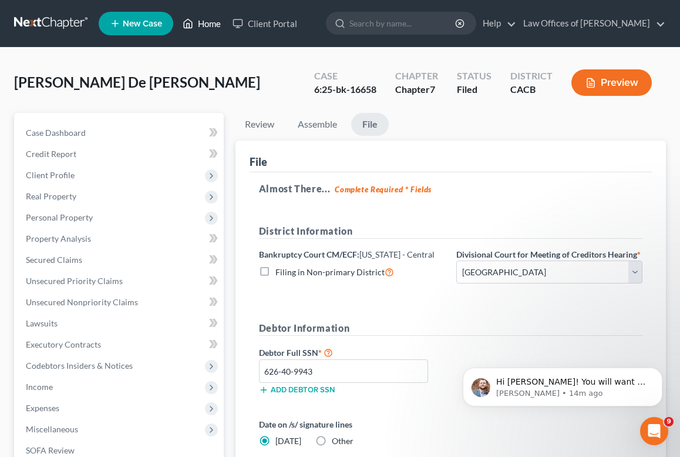
click at [203, 23] on link "Home" at bounding box center [202, 23] width 50 height 21
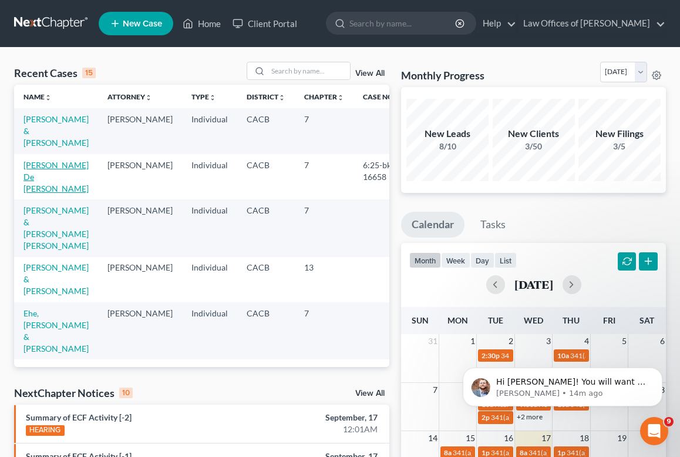
click at [42, 164] on link "[PERSON_NAME] De [PERSON_NAME]" at bounding box center [56, 176] width 65 height 33
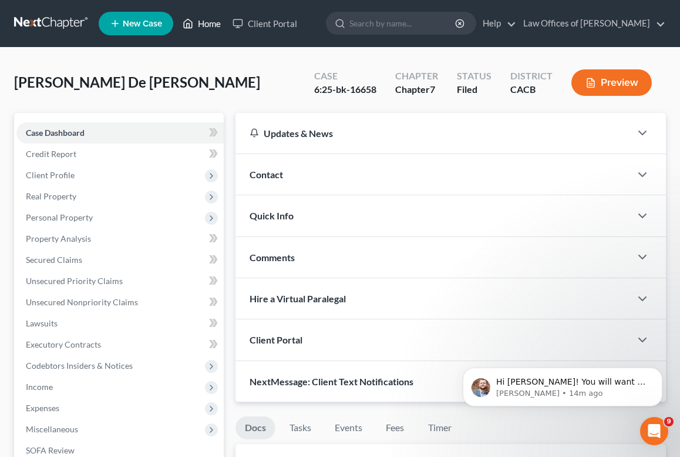
click at [208, 25] on link "Home" at bounding box center [202, 23] width 50 height 21
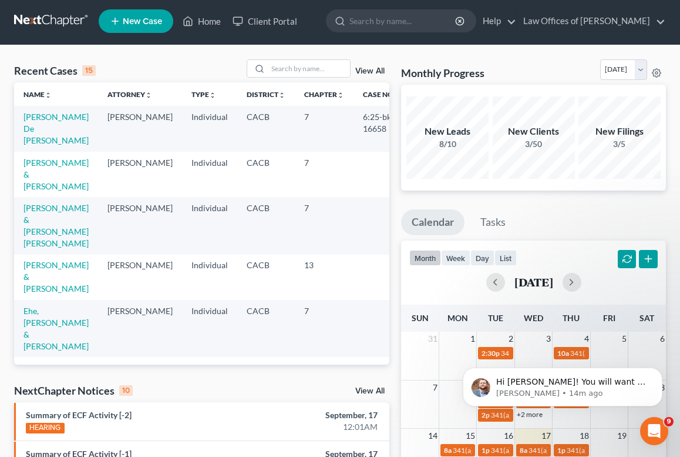
scroll to position [118, 0]
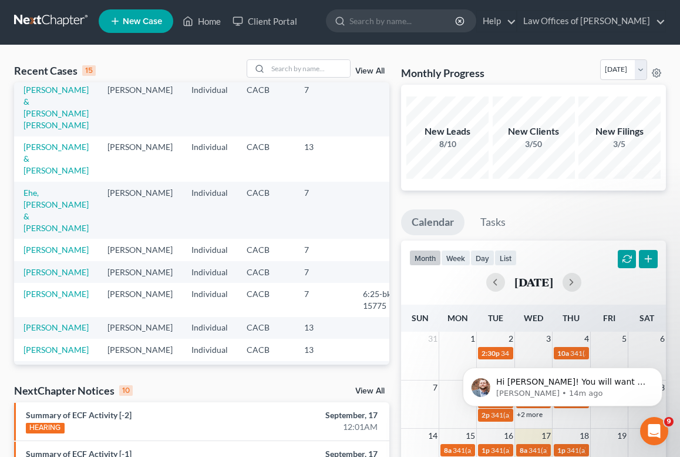
click at [369, 390] on link "View All" at bounding box center [369, 391] width 29 height 8
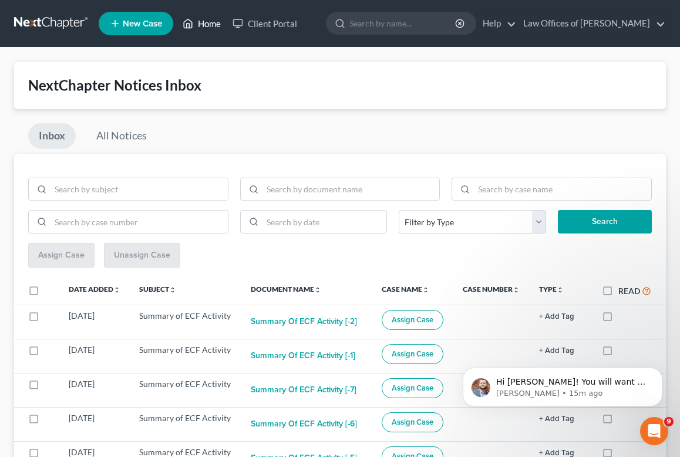
click at [213, 25] on link "Home" at bounding box center [202, 23] width 50 height 21
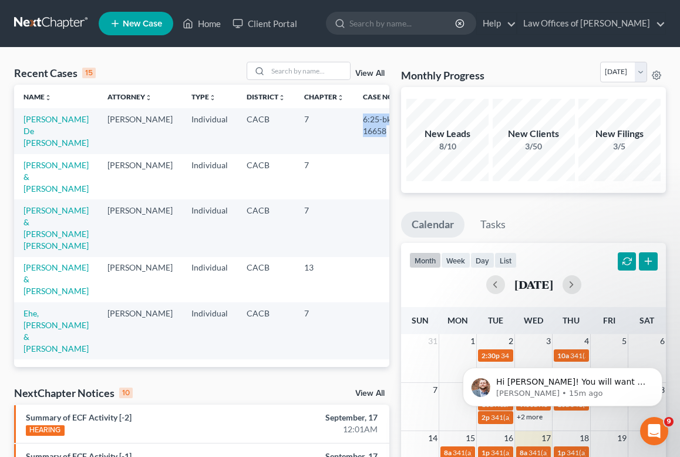
drag, startPoint x: 336, startPoint y: 120, endPoint x: 364, endPoint y: 132, distance: 30.0
click at [364, 132] on td "6:25-bk-16658" at bounding box center [382, 130] width 56 height 45
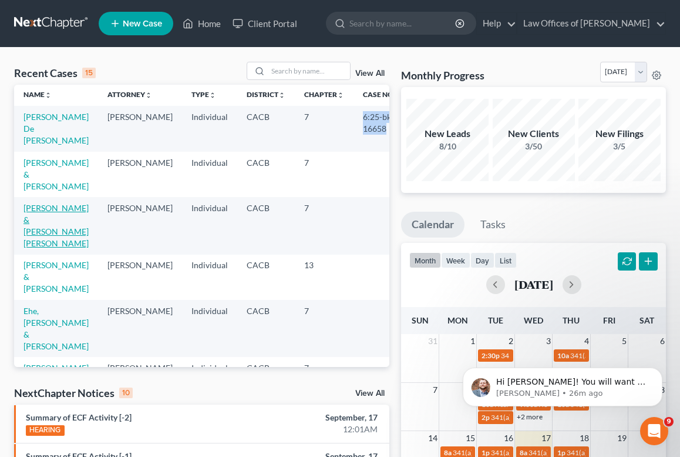
scroll to position [24, 0]
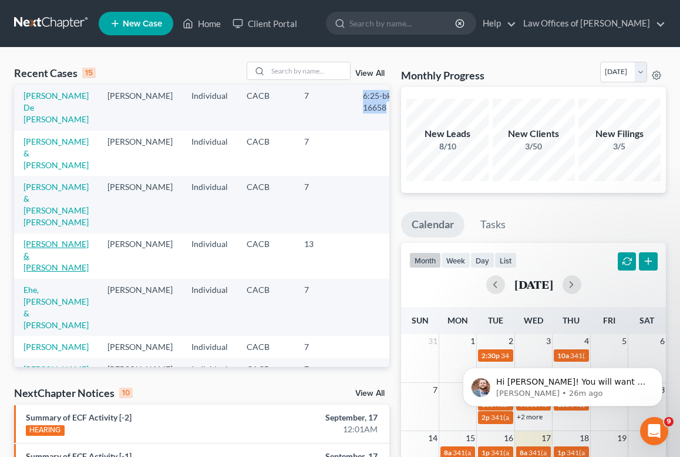
click at [41, 272] on link "[PERSON_NAME] & [PERSON_NAME]" at bounding box center [56, 255] width 65 height 33
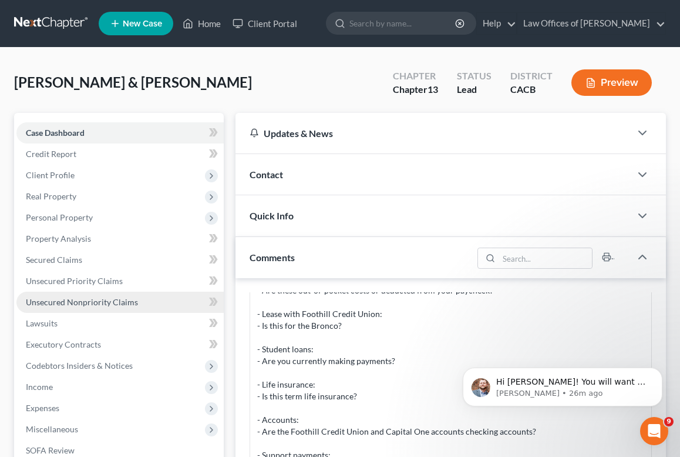
scroll to position [139, 0]
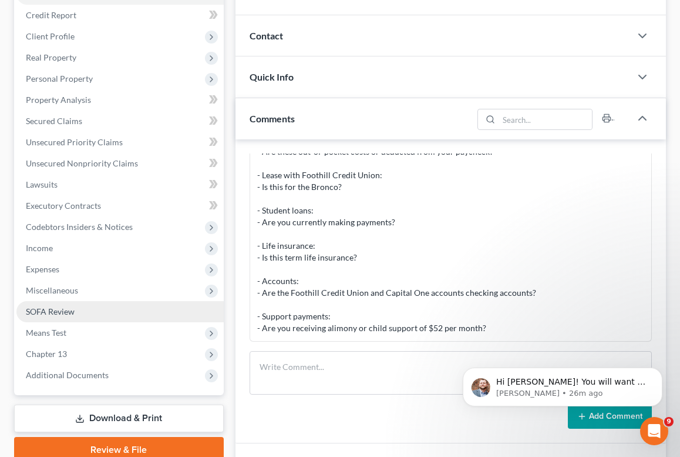
click at [51, 303] on link "SOFA Review" at bounding box center [119, 311] width 207 height 21
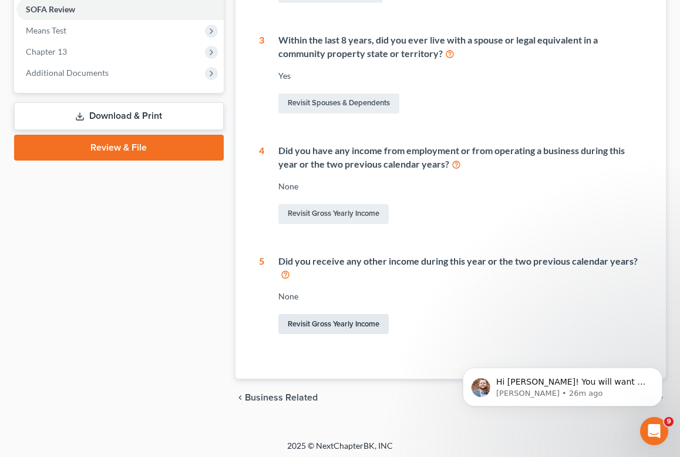
click at [317, 326] on link "Revisit Gross Yearly Income" at bounding box center [334, 324] width 110 height 20
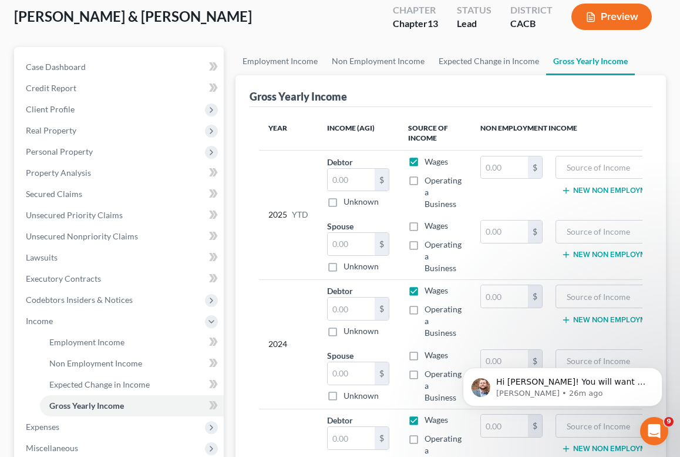
scroll to position [274, 0]
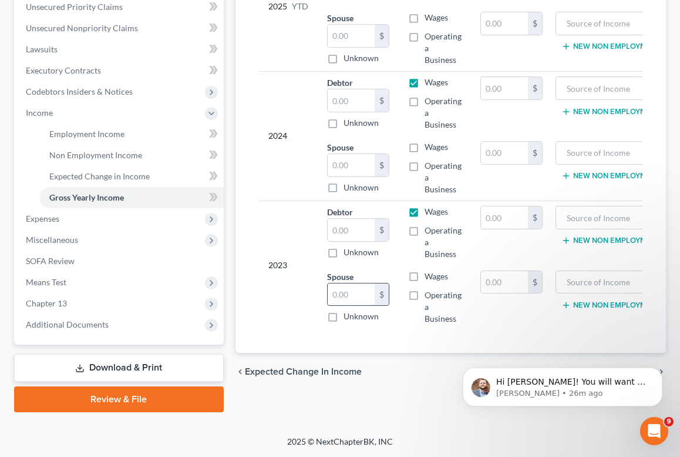
click at [344, 284] on input "text" at bounding box center [351, 294] width 47 height 22
click at [341, 233] on input "text" at bounding box center [351, 230] width 47 height 22
type input "123,361"
click at [336, 175] on input "text" at bounding box center [351, 165] width 47 height 22
click at [340, 102] on input "text" at bounding box center [351, 100] width 47 height 22
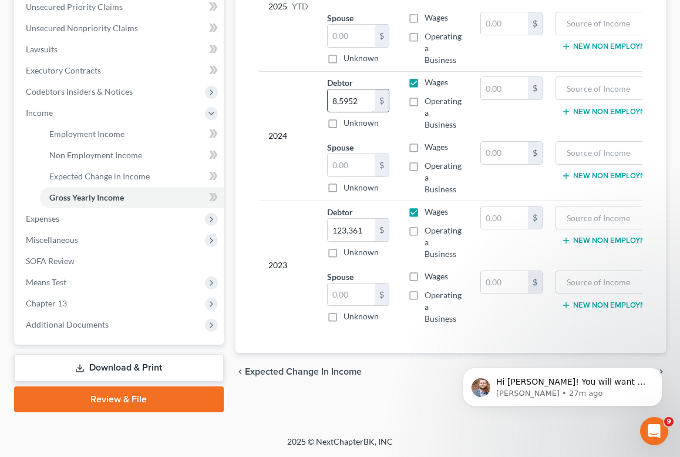
type input "85,952"
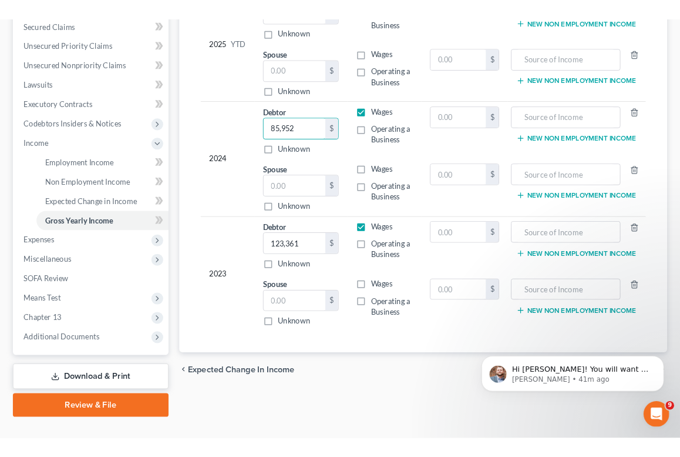
scroll to position [142, 0]
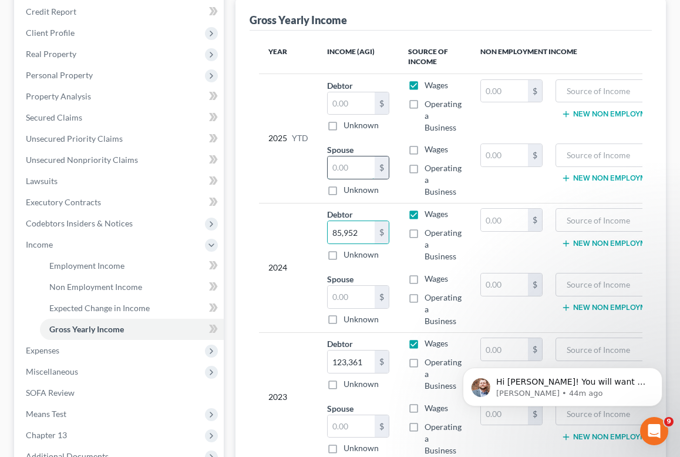
click at [361, 162] on input "text" at bounding box center [351, 167] width 47 height 22
type input "15,430.10"
click at [354, 109] on input "text" at bounding box center [351, 103] width 47 height 22
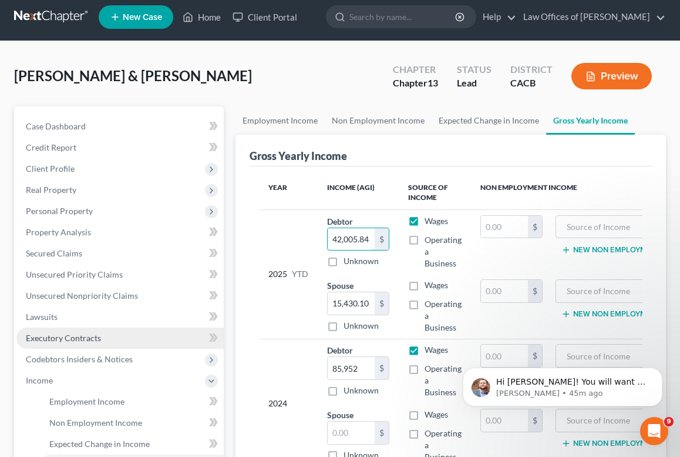
scroll to position [9, 0]
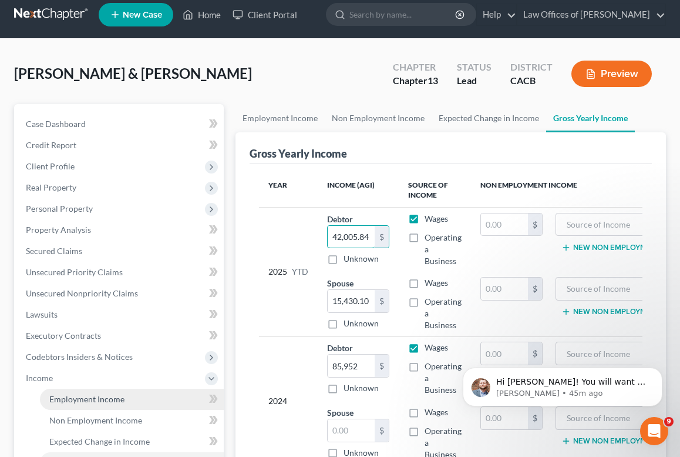
type input "42,005.84"
click at [65, 389] on link "Employment Income" at bounding box center [132, 398] width 184 height 21
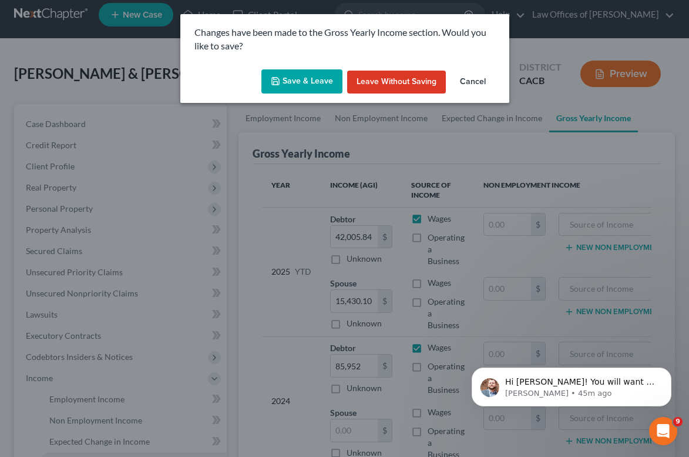
click at [287, 90] on button "Save & Leave" at bounding box center [301, 81] width 81 height 25
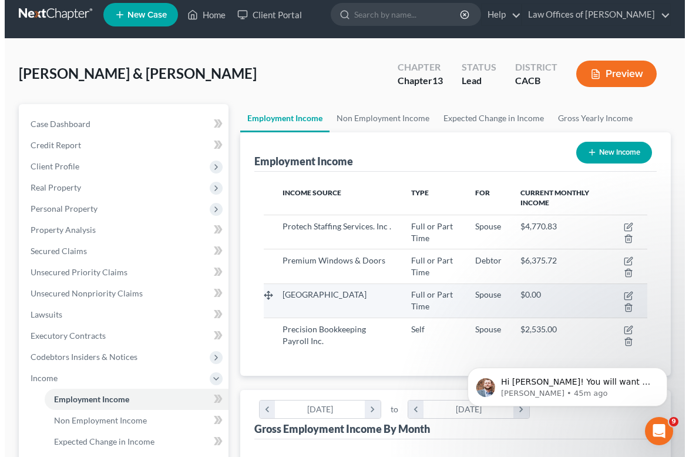
scroll to position [25, 0]
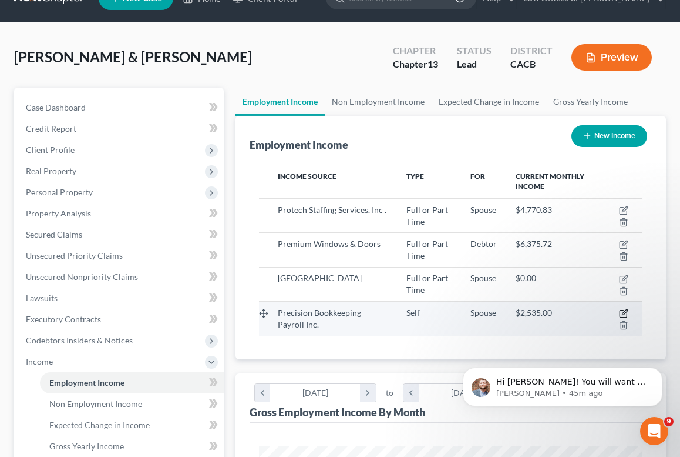
click at [622, 311] on icon "button" at bounding box center [623, 312] width 9 height 9
select select "1"
select select "4"
select select "0"
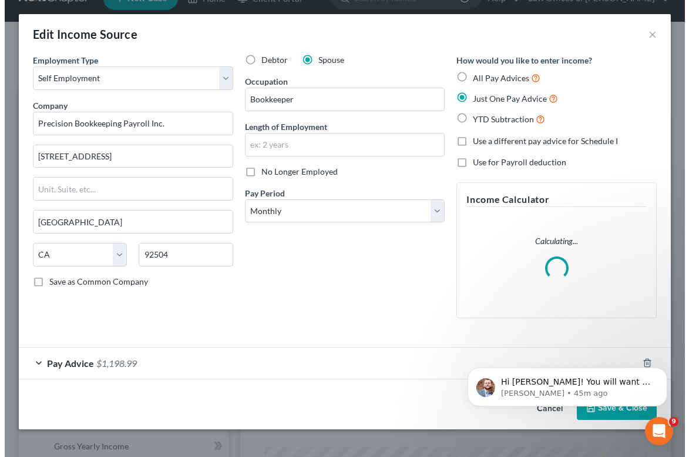
scroll to position [194, 414]
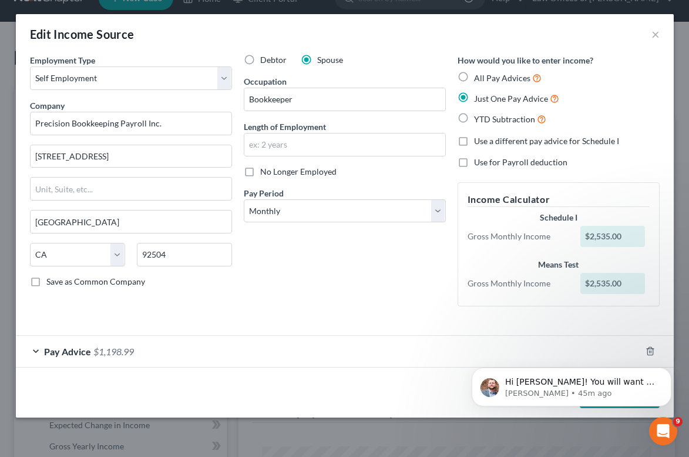
click at [193, 350] on div "Pay Advice $1,198.99" at bounding box center [328, 351] width 625 height 31
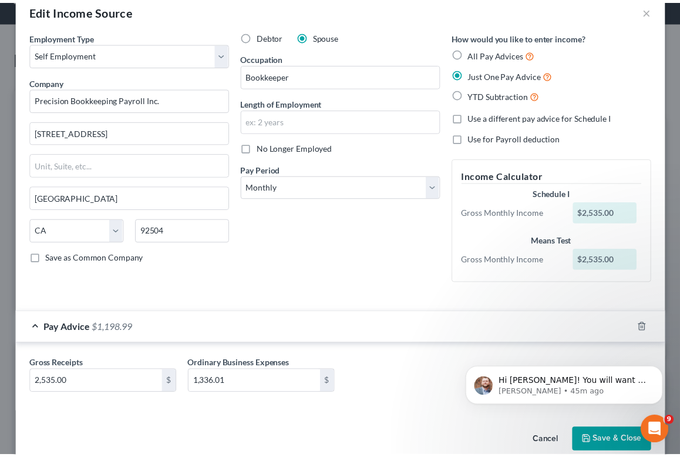
scroll to position [0, 0]
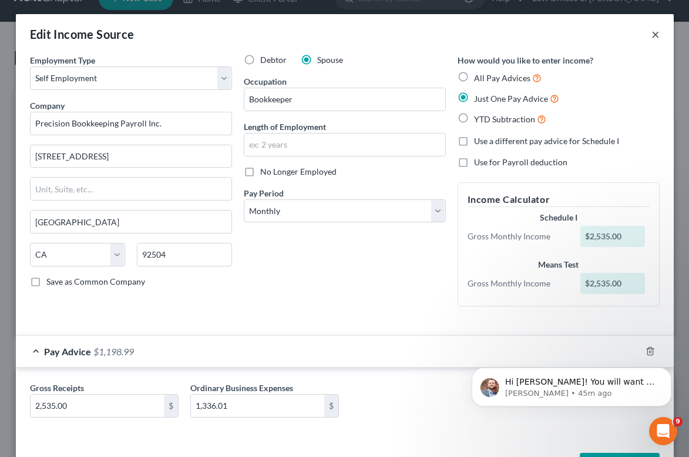
click at [652, 37] on button "×" at bounding box center [656, 34] width 8 height 14
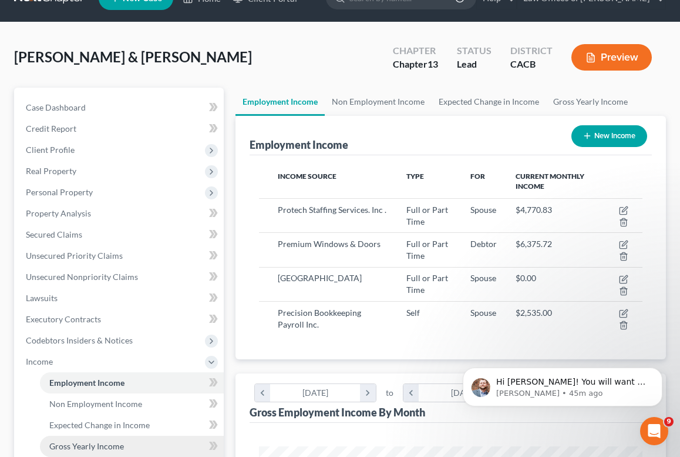
scroll to position [216, 0]
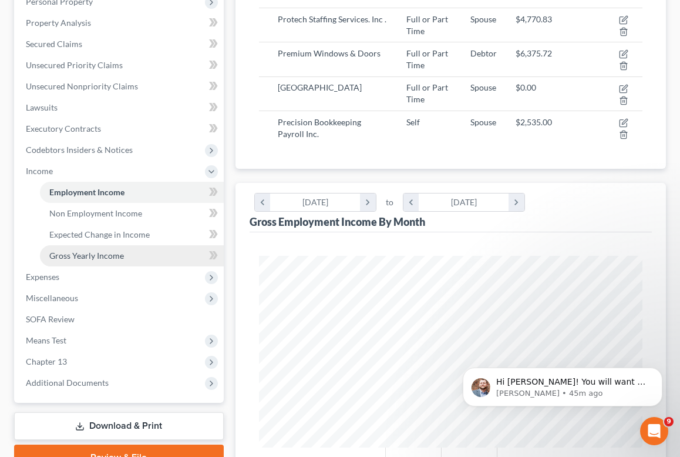
click at [97, 259] on span "Gross Yearly Income" at bounding box center [86, 255] width 75 height 10
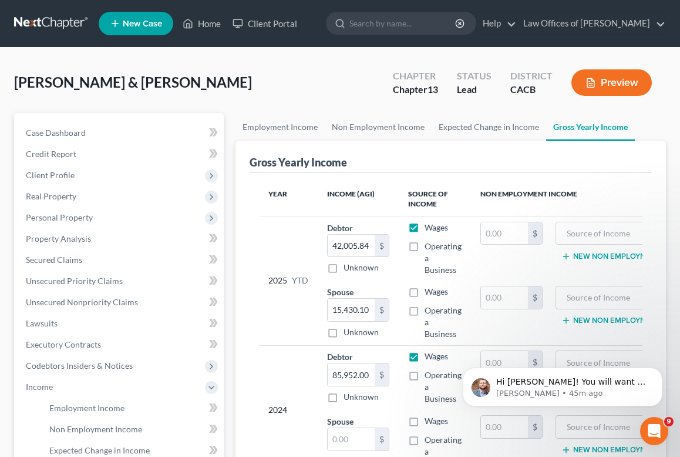
click at [425, 313] on label "Operating a Business" at bounding box center [443, 321] width 37 height 35
click at [430, 312] on input "Operating a Business" at bounding box center [434, 308] width 8 height 8
checkbox input "true"
click at [411, 281] on td "Wages Operating a Business" at bounding box center [435, 312] width 72 height 65
click at [425, 293] on label "Wages" at bounding box center [437, 292] width 24 height 12
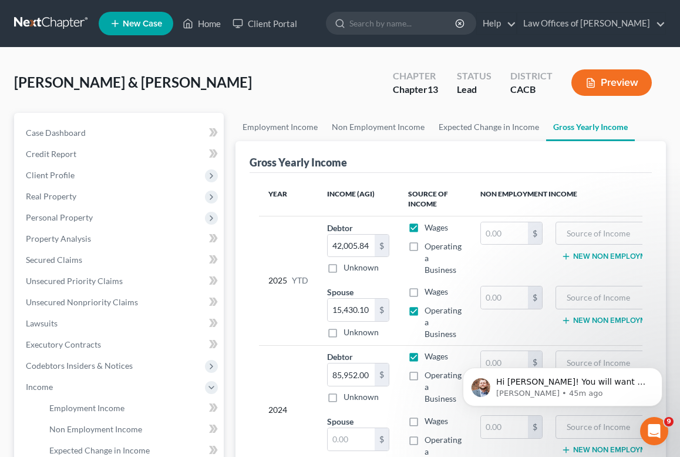
click at [430, 293] on input "Wages" at bounding box center [434, 290] width 8 height 8
checkbox input "true"
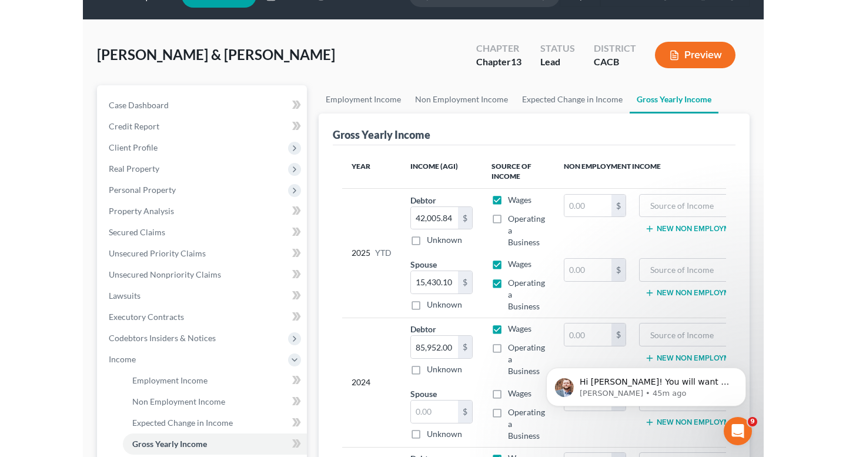
scroll to position [137, 0]
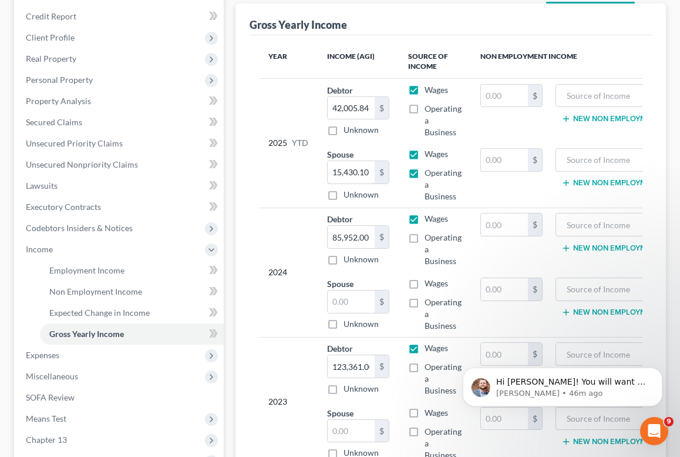
click at [357, 170] on input "15,430.10" at bounding box center [351, 172] width 47 height 22
type input "17,965"
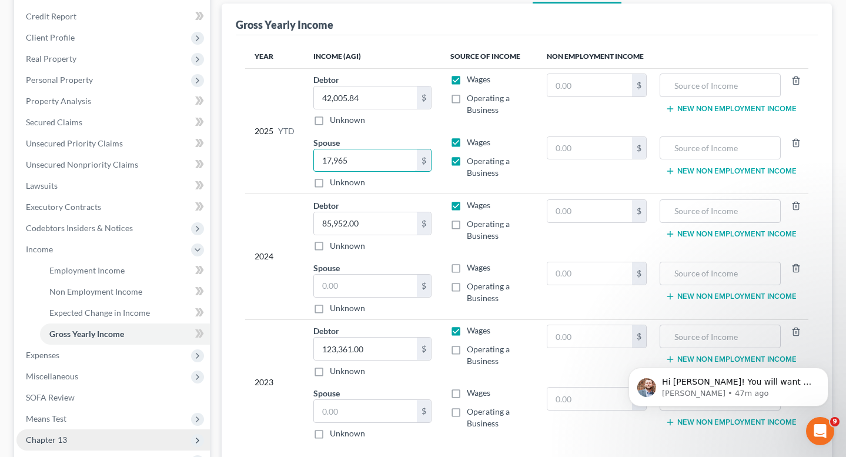
scroll to position [274, 0]
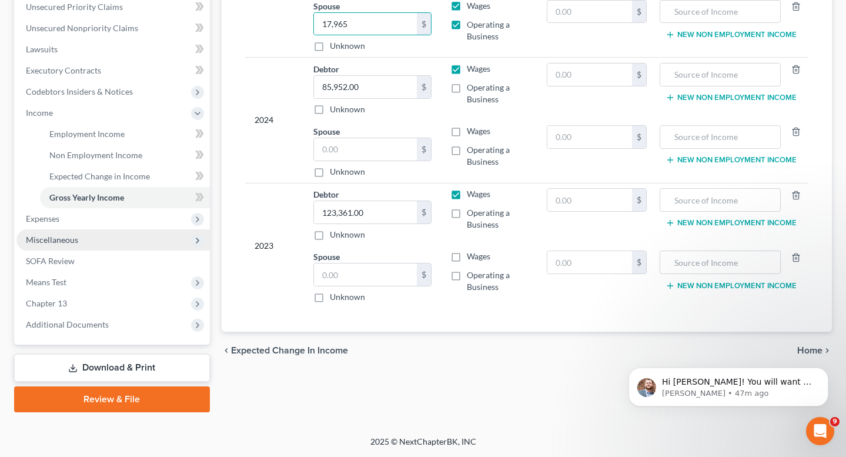
click at [69, 242] on span "Miscellaneous" at bounding box center [52, 239] width 52 height 10
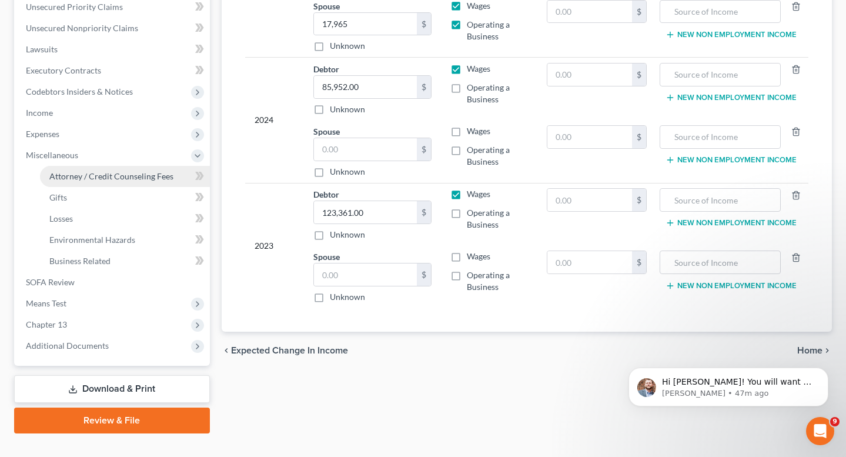
click at [106, 175] on span "Attorney / Credit Counseling Fees" at bounding box center [111, 176] width 124 height 10
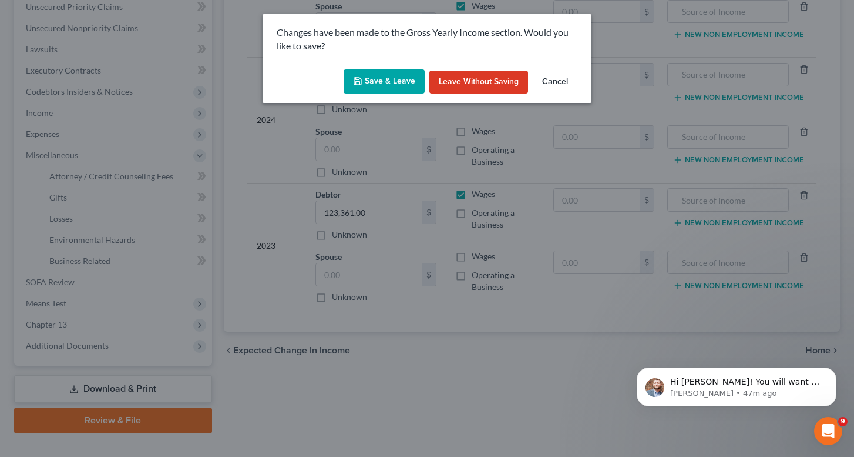
click at [370, 83] on button "Save & Leave" at bounding box center [384, 81] width 81 height 25
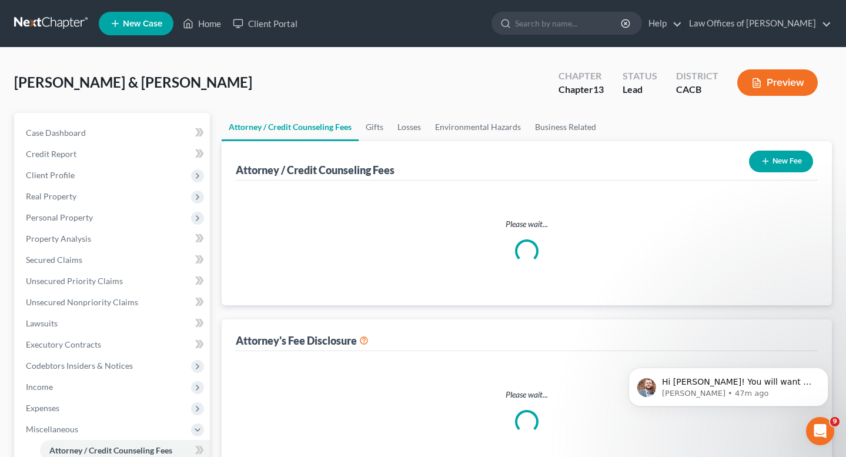
select select "0"
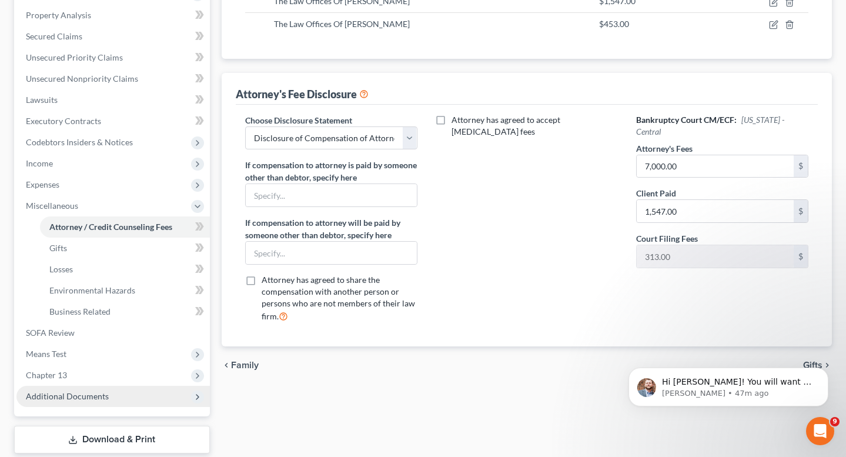
scroll to position [295, 0]
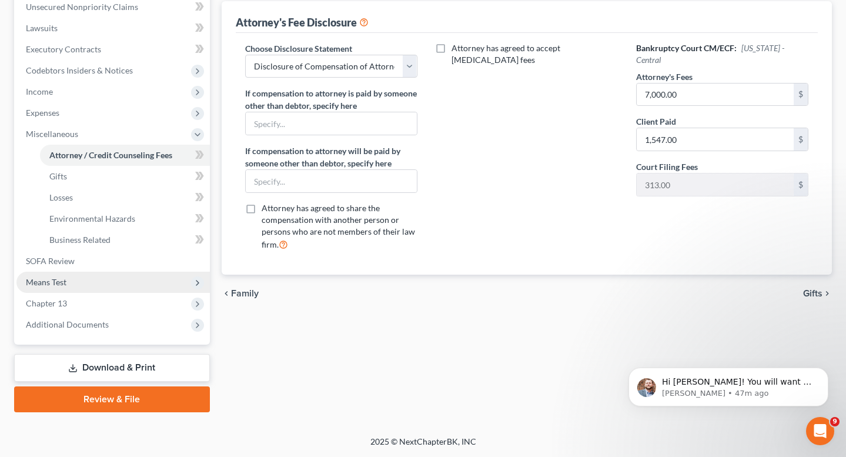
click at [71, 287] on span "Means Test" at bounding box center [112, 281] width 193 height 21
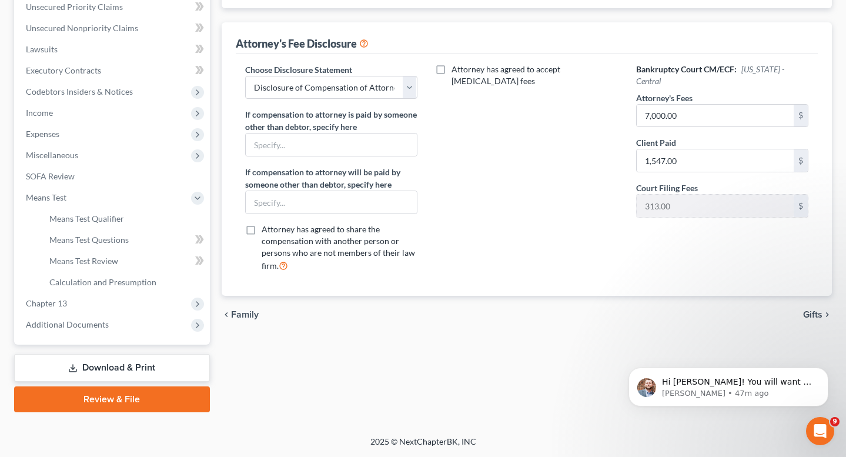
scroll to position [0, 0]
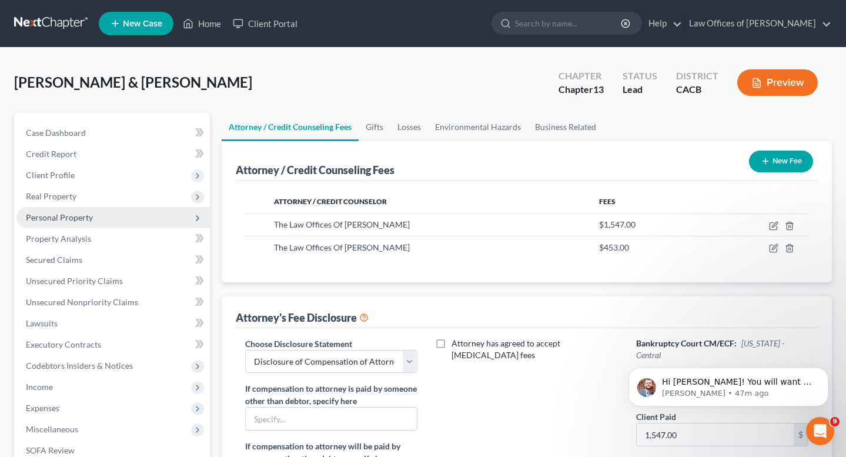
click at [77, 220] on span "Personal Property" at bounding box center [59, 217] width 67 height 10
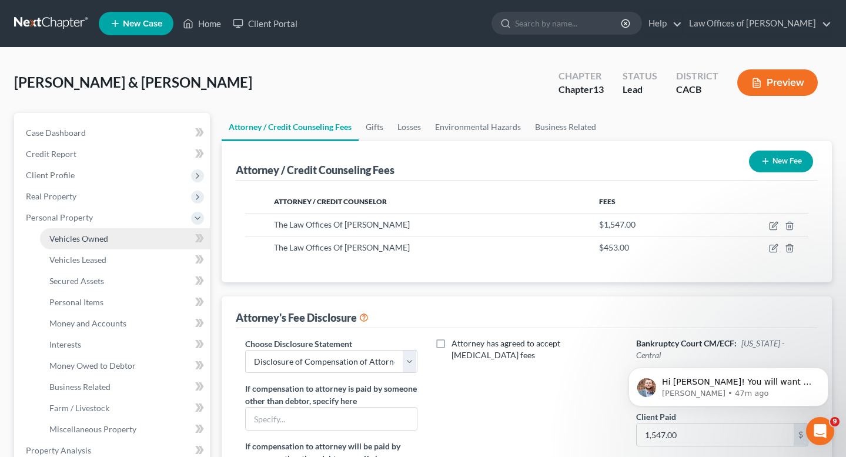
click at [78, 240] on span "Vehicles Owned" at bounding box center [78, 238] width 59 height 10
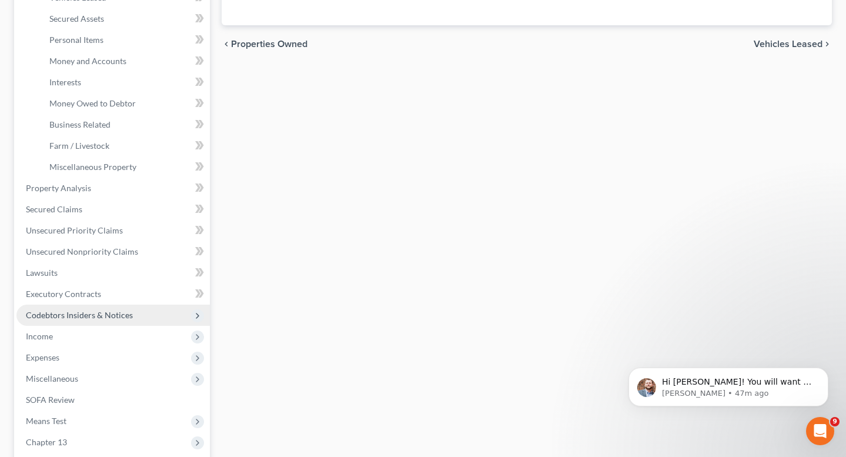
scroll to position [353, 0]
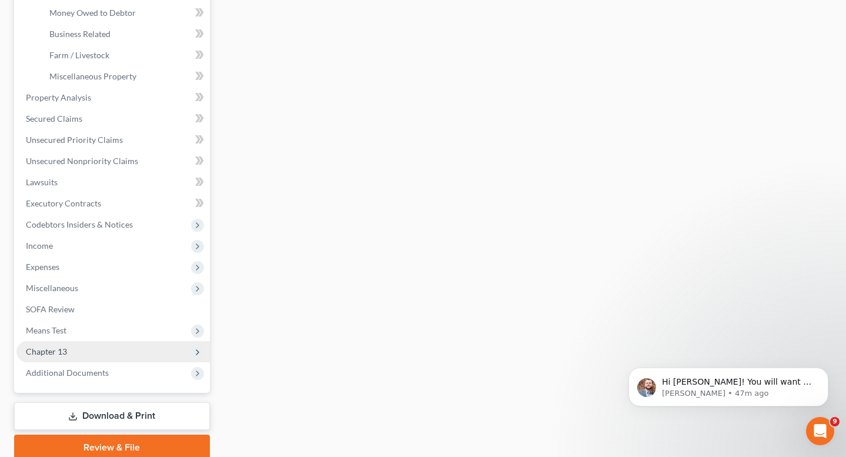
click at [66, 356] on span "Chapter 13" at bounding box center [112, 351] width 193 height 21
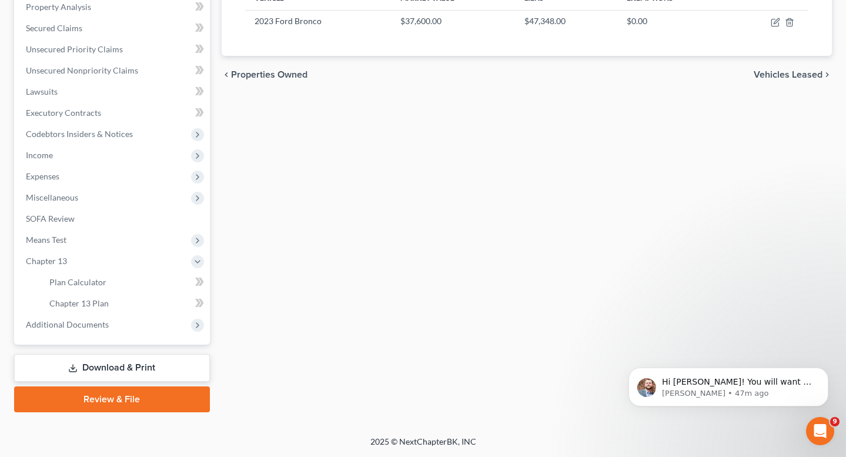
scroll to position [232, 0]
click at [100, 310] on link "Chapter 13 Plan" at bounding box center [125, 303] width 170 height 21
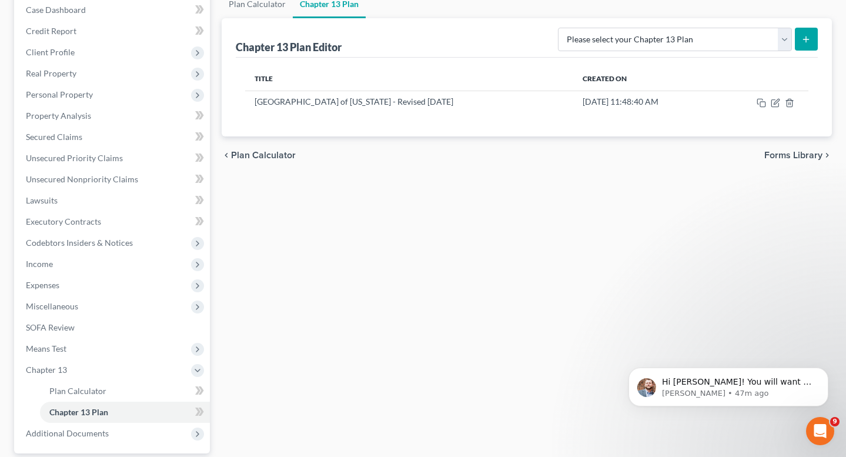
scroll to position [226, 0]
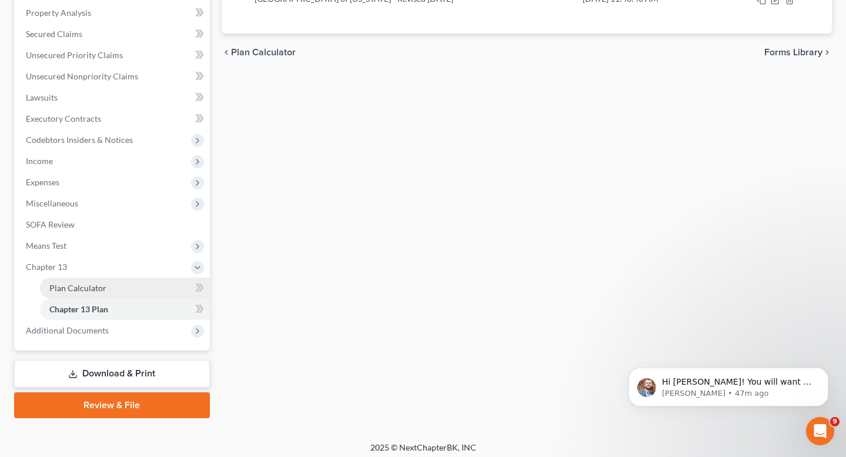
click at [99, 286] on span "Plan Calculator" at bounding box center [77, 288] width 57 height 10
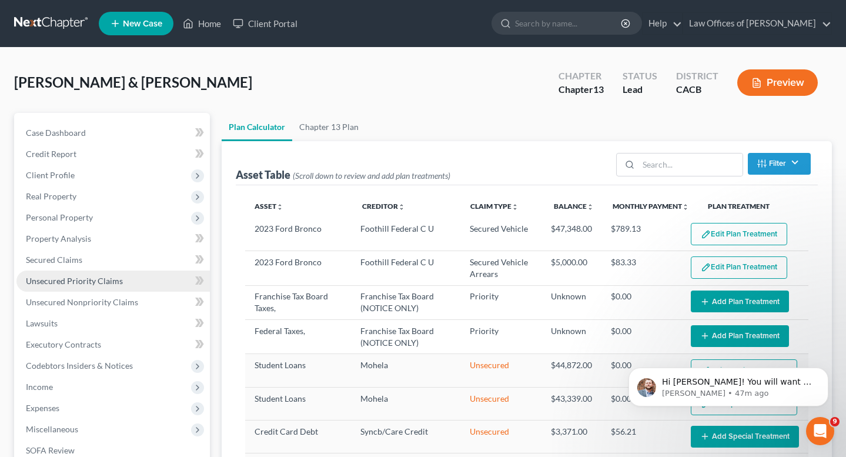
click at [66, 281] on span "Unsecured Priority Claims" at bounding box center [74, 281] width 97 height 10
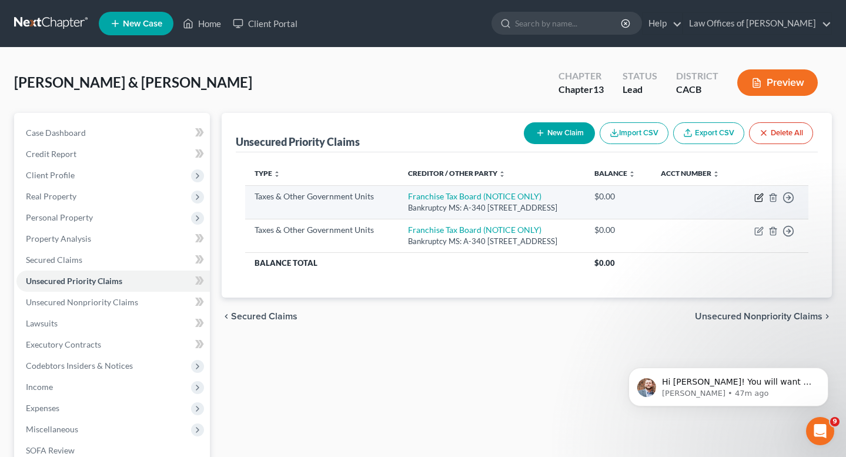
click at [753, 200] on icon "button" at bounding box center [758, 197] width 9 height 9
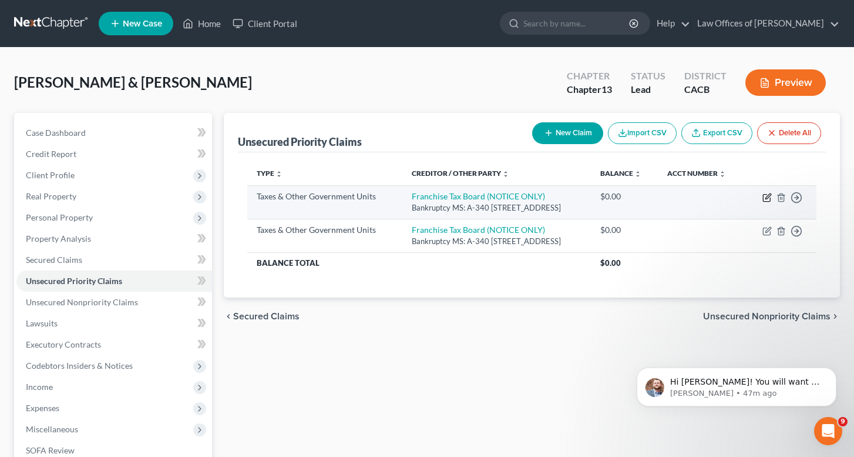
select select "3"
select select "4"
select select "2"
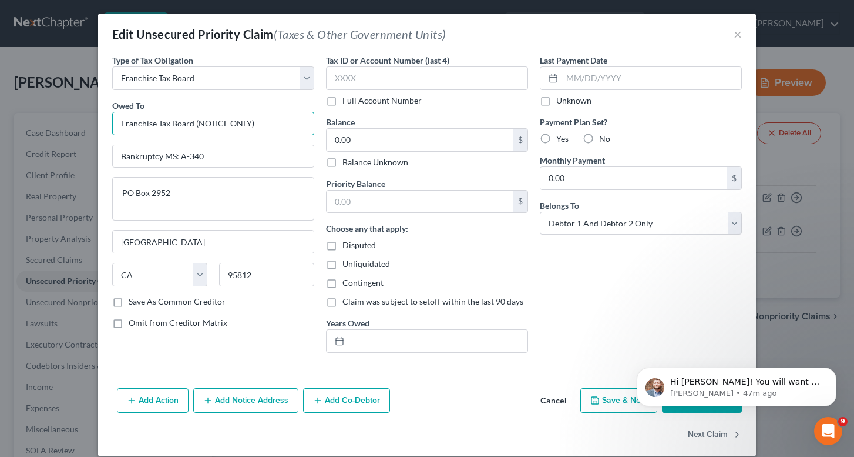
click at [249, 120] on input "Franchise Tax Board (NOTICE ONLY)" at bounding box center [213, 124] width 202 height 24
drag, startPoint x: 202, startPoint y: 125, endPoint x: 263, endPoint y: 125, distance: 60.5
click at [263, 125] on input "Franchise Tax Board (NOTICE ONLY)" at bounding box center [213, 124] width 202 height 24
type input "Franchise Tax Board"
click at [356, 136] on input "0.00" at bounding box center [420, 140] width 187 height 22
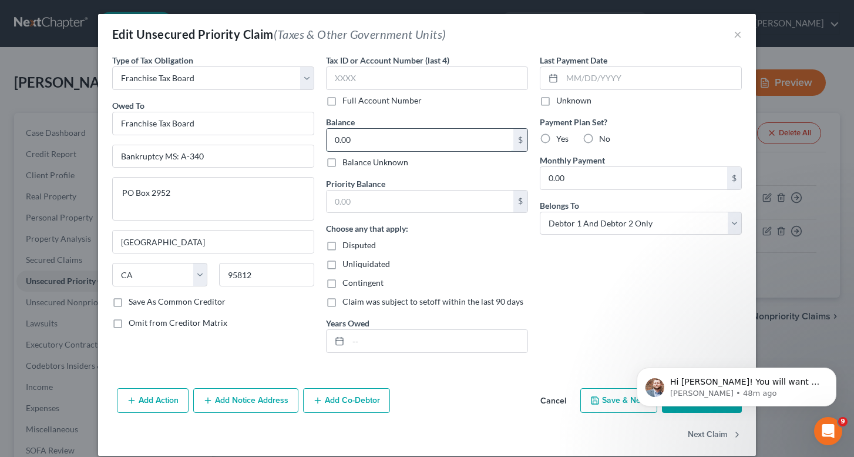
click at [356, 136] on input "0.00" at bounding box center [420, 140] width 187 height 22
type input "2,135"
click at [351, 194] on input "text" at bounding box center [420, 201] width 187 height 22
type input "2"
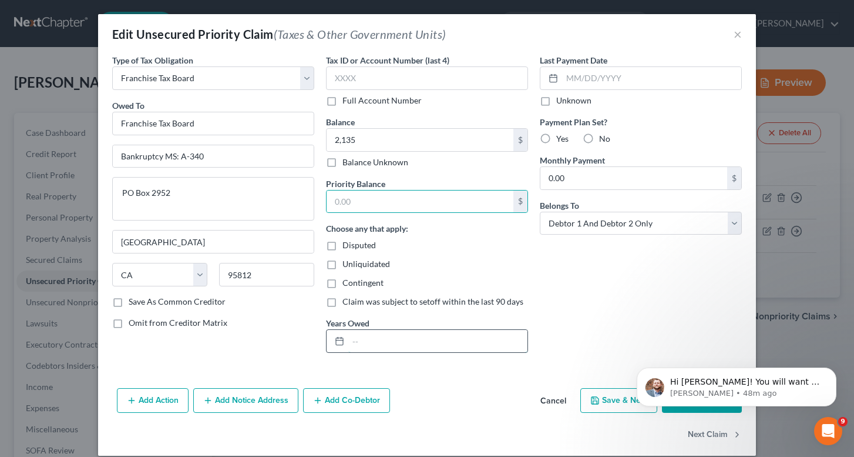
click at [370, 334] on input "text" at bounding box center [437, 341] width 179 height 22
type input "2022-2023"
click at [599, 139] on label "No" at bounding box center [604, 139] width 11 height 12
click at [604, 139] on input "No" at bounding box center [608, 137] width 8 height 8
radio input "true"
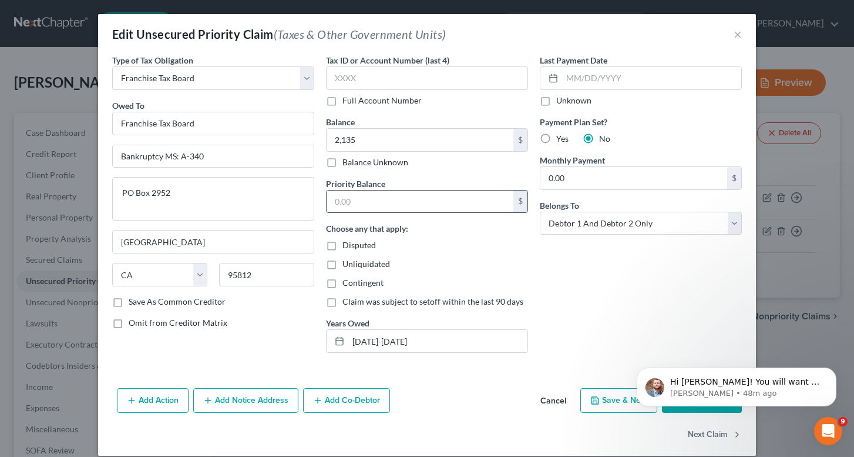
click at [347, 190] on input "text" at bounding box center [420, 201] width 187 height 22
type input "2,135"
click at [753, 371] on icon "Dismiss notification" at bounding box center [833, 370] width 6 height 6
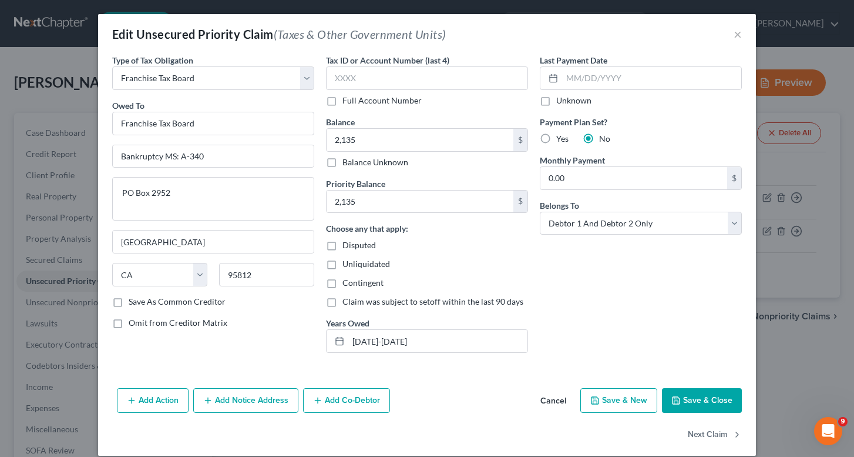
click at [705, 401] on button "Save & Close" at bounding box center [702, 400] width 80 height 25
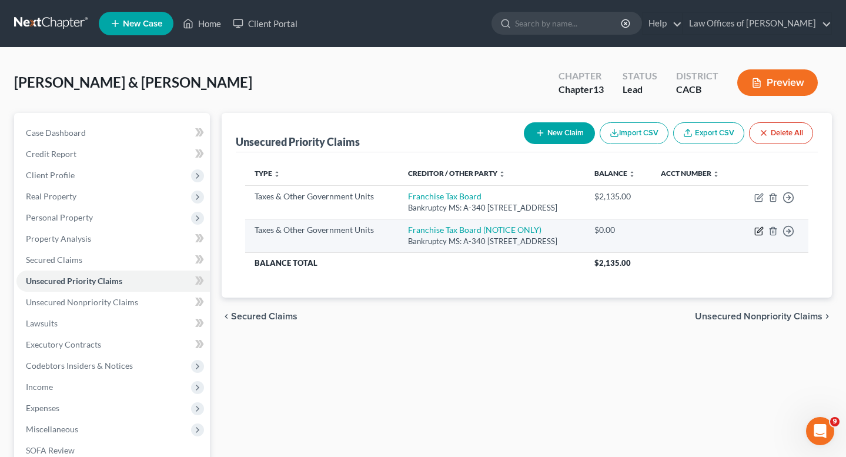
click at [753, 229] on icon "button" at bounding box center [758, 230] width 9 height 9
select select "0"
select select "4"
select select "2"
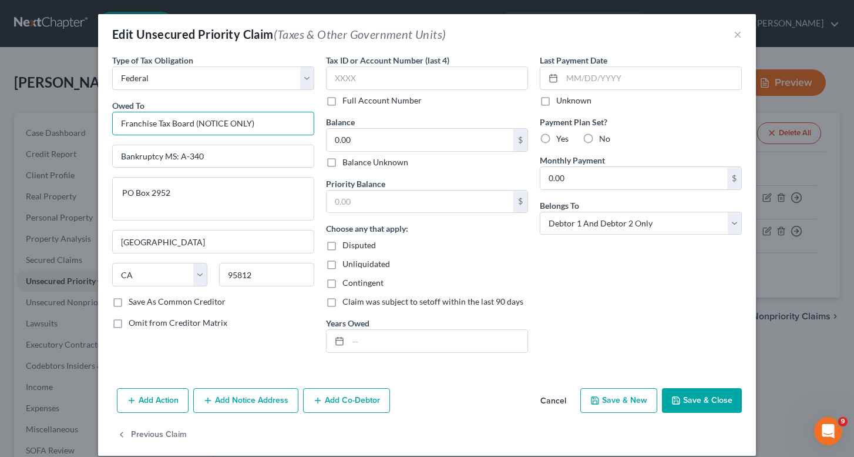
drag, startPoint x: 249, startPoint y: 122, endPoint x: 63, endPoint y: 115, distance: 185.8
click at [63, 115] on div "Edit Unsecured Priority Claim (Taxes & Other Government Units) × Type of Tax Ob…" at bounding box center [427, 228] width 854 height 457
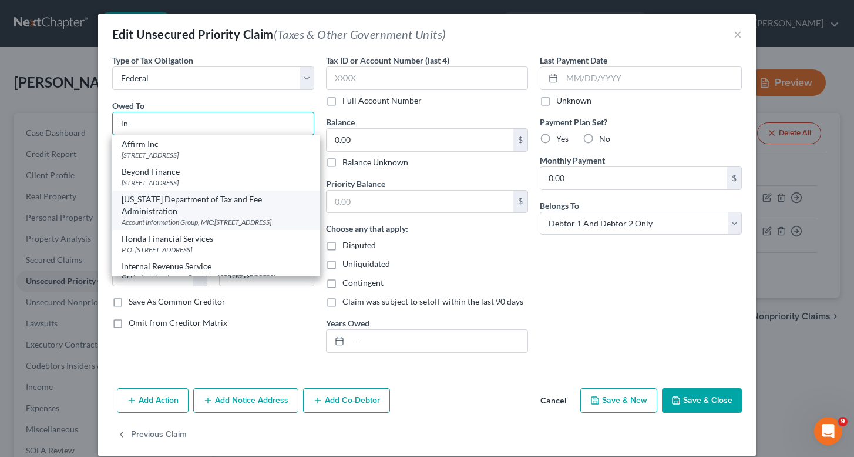
type input "i"
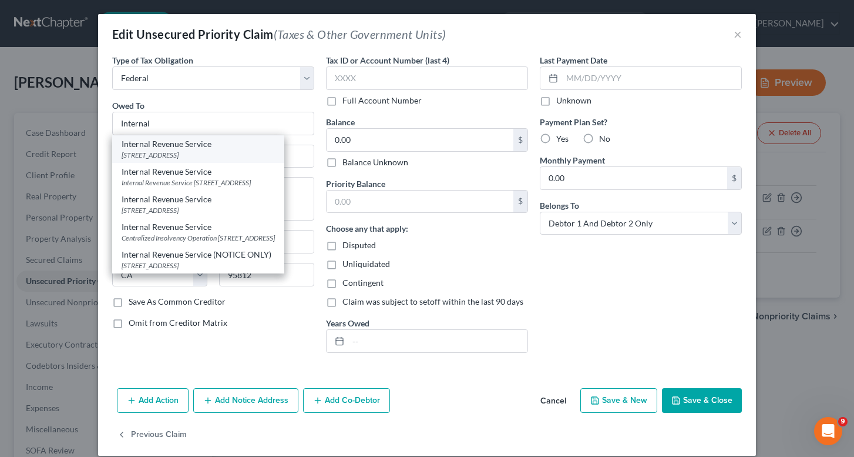
click at [177, 157] on div "PO Box 7346, Philadelphia, PA 19101" at bounding box center [198, 155] width 153 height 10
type input "Internal Revenue Service"
type input "PO Box 7346"
type input "Philadelphia"
select select "39"
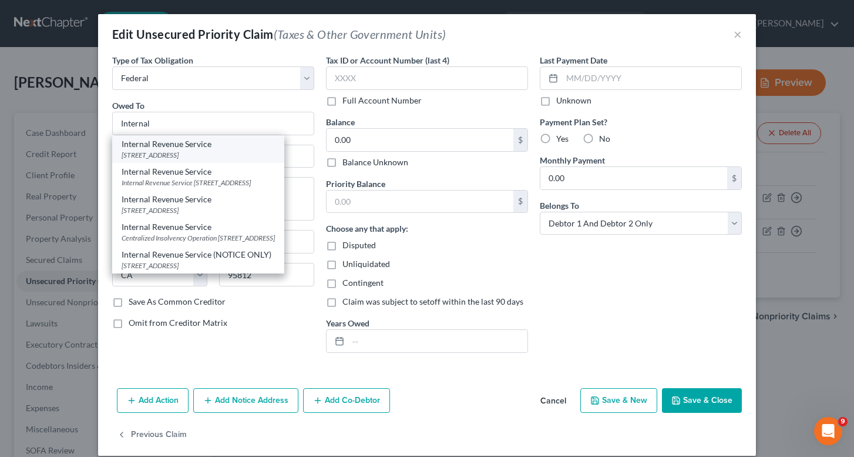
type input "19101"
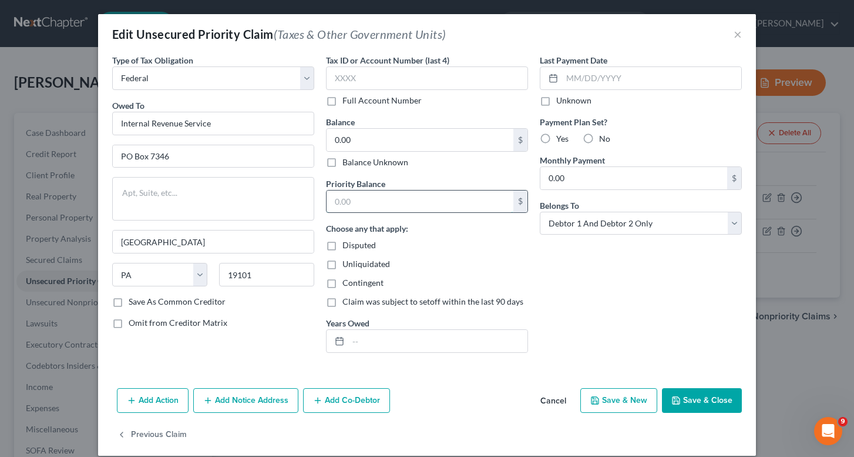
click at [385, 205] on input "text" at bounding box center [420, 201] width 187 height 22
type input "2"
click at [363, 345] on input "text" at bounding box center [437, 341] width 179 height 22
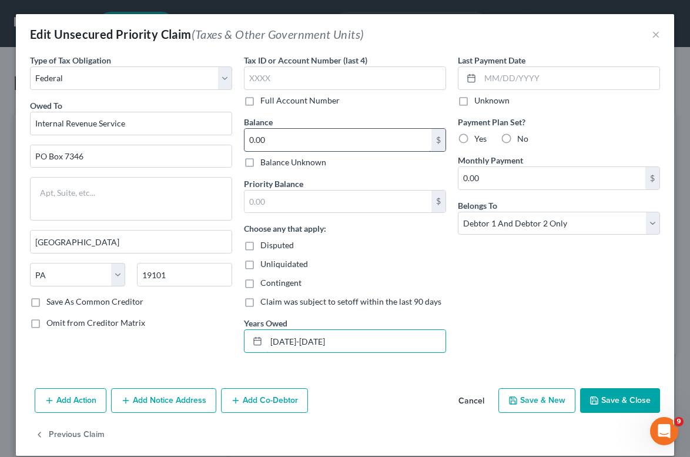
type input "2022-2023"
click at [300, 147] on input "0.00" at bounding box center [337, 140] width 187 height 22
type input "0"
type input "14,365"
click at [278, 218] on div "Priority Balance $ Choose any that apply: Disputed Unliquidated Contingent Clai…" at bounding box center [345, 265] width 202 height 176
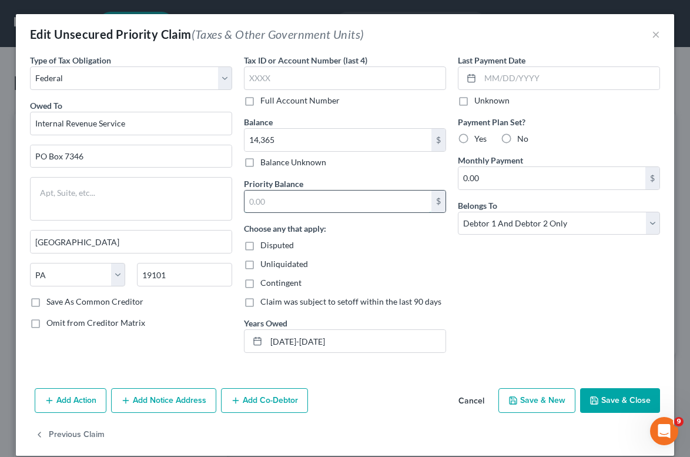
click at [277, 199] on input "text" at bounding box center [337, 201] width 187 height 22
type input "14,365"
click at [517, 137] on label "No" at bounding box center [522, 139] width 11 height 12
click at [522, 137] on input "No" at bounding box center [526, 137] width 8 height 8
radio input "true"
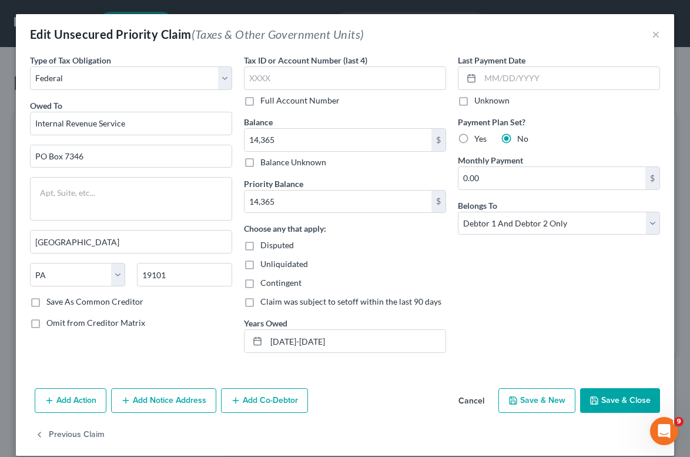
click at [619, 407] on button "Save & Close" at bounding box center [620, 400] width 80 height 25
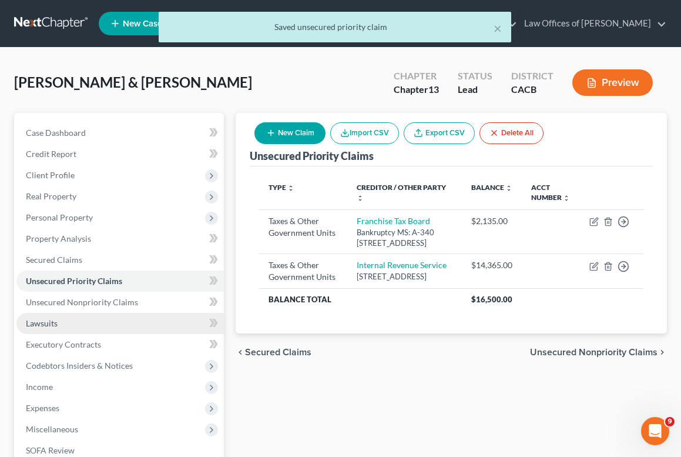
scroll to position [189, 0]
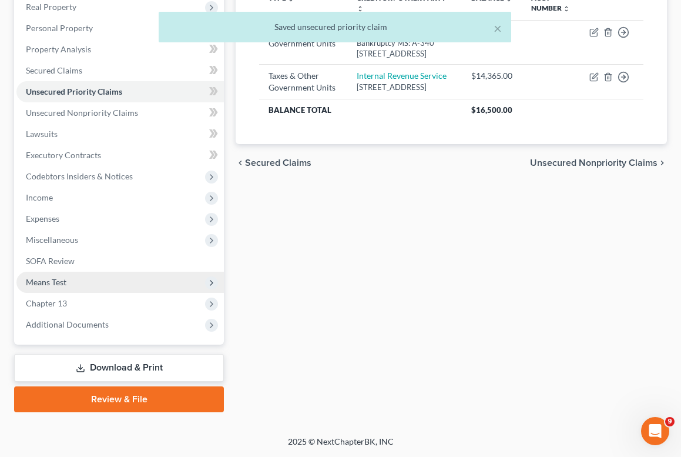
click at [66, 290] on span "Means Test" at bounding box center [119, 281] width 207 height 21
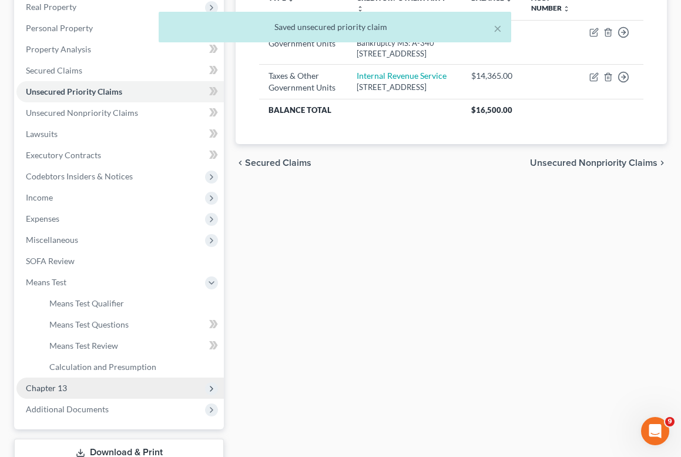
click at [98, 385] on span "Chapter 13" at bounding box center [119, 387] width 207 height 21
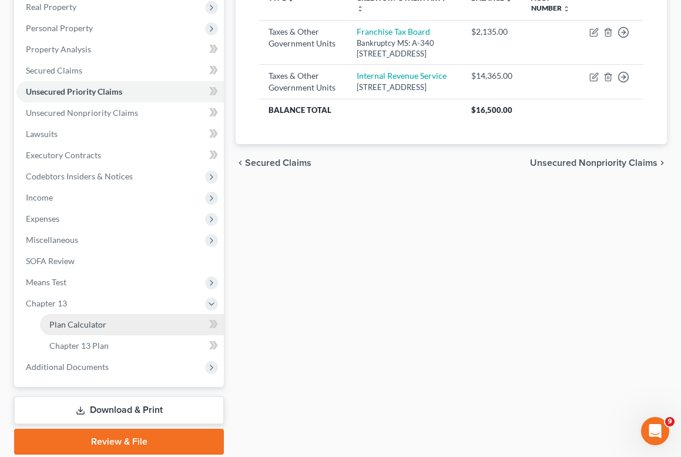
click at [69, 329] on link "Plan Calculator" at bounding box center [132, 324] width 184 height 21
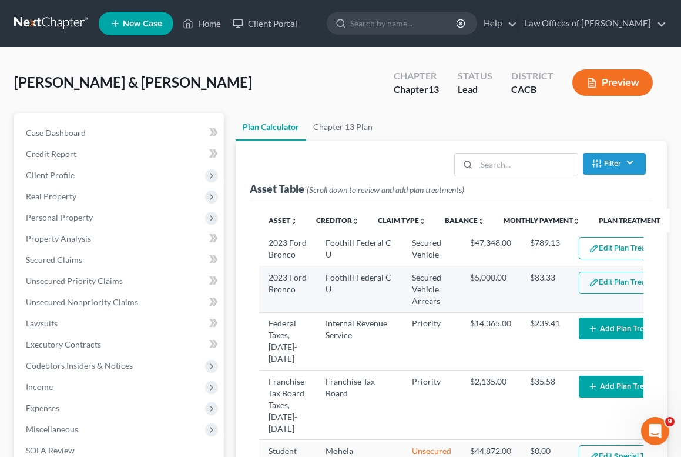
select select "59"
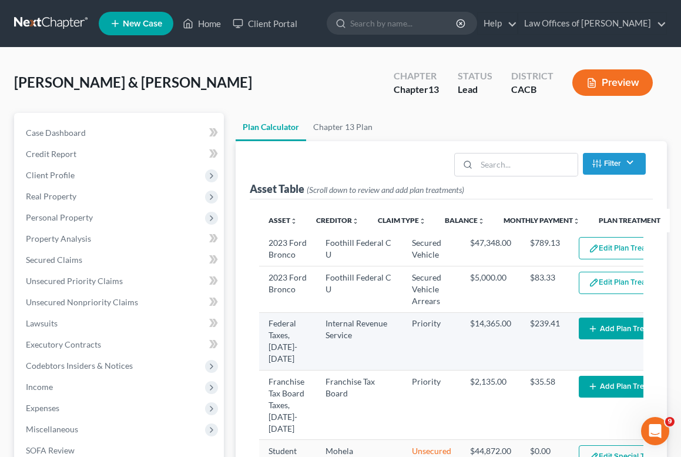
click at [608, 339] on button "Add Plan Treatment" at bounding box center [628, 328] width 98 height 22
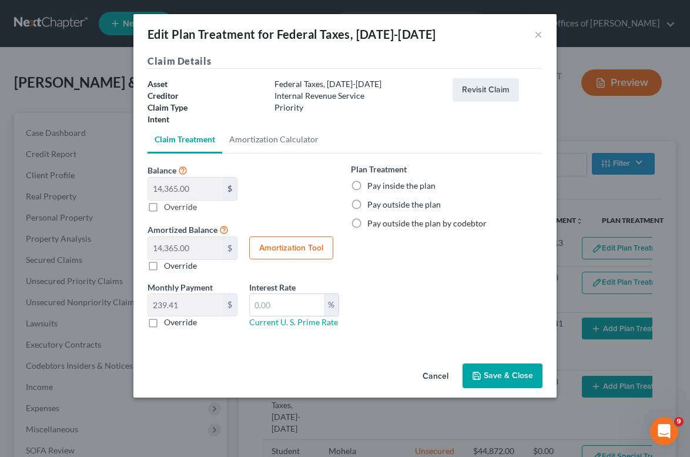
click at [398, 181] on label "Pay inside the plan" at bounding box center [401, 186] width 68 height 12
click at [380, 181] on input "Pay inside the plan" at bounding box center [376, 184] width 8 height 8
radio input "true"
click at [510, 387] on button "Save & Close" at bounding box center [502, 375] width 80 height 25
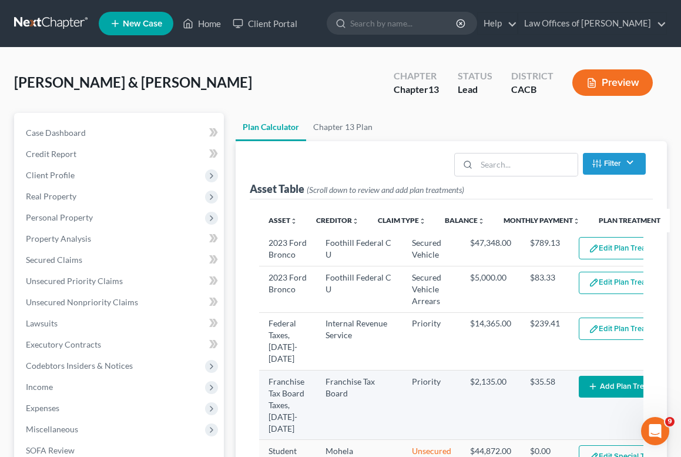
click at [602, 397] on button "Add Plan Treatment" at bounding box center [628, 386] width 98 height 22
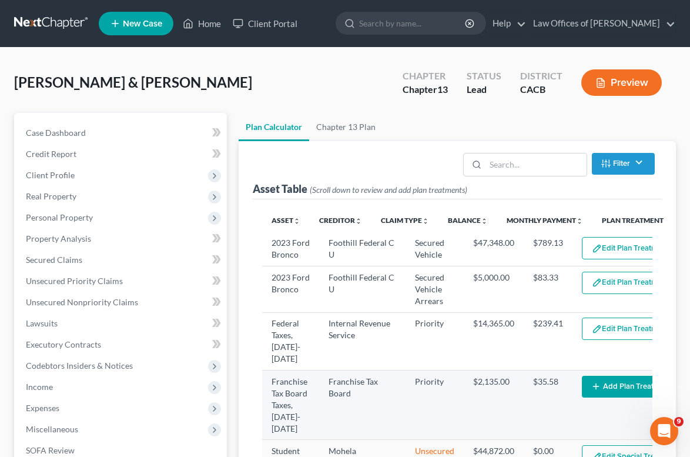
select select "59"
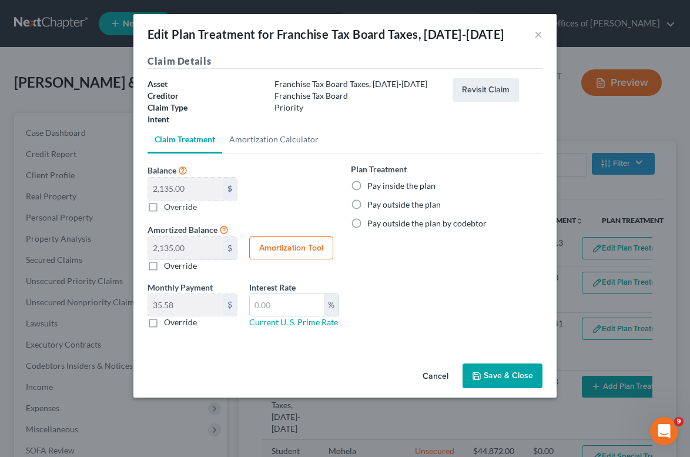
click at [392, 190] on label "Pay inside the plan" at bounding box center [401, 186] width 68 height 12
click at [380, 187] on input "Pay inside the plan" at bounding box center [376, 184] width 8 height 8
radio input "true"
click at [528, 376] on button "Save & Close" at bounding box center [502, 375] width 80 height 25
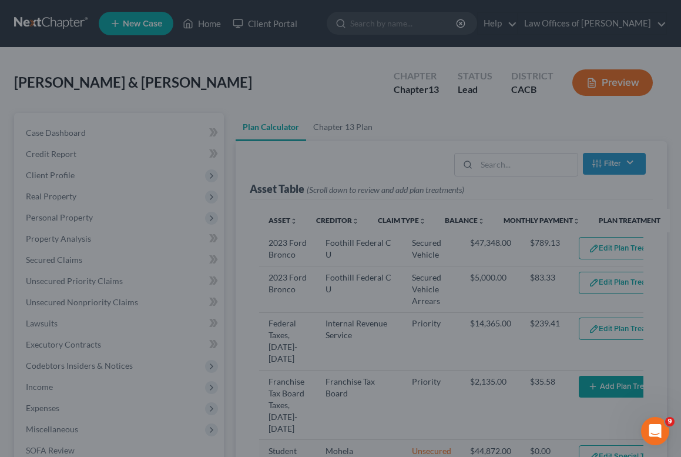
select select "59"
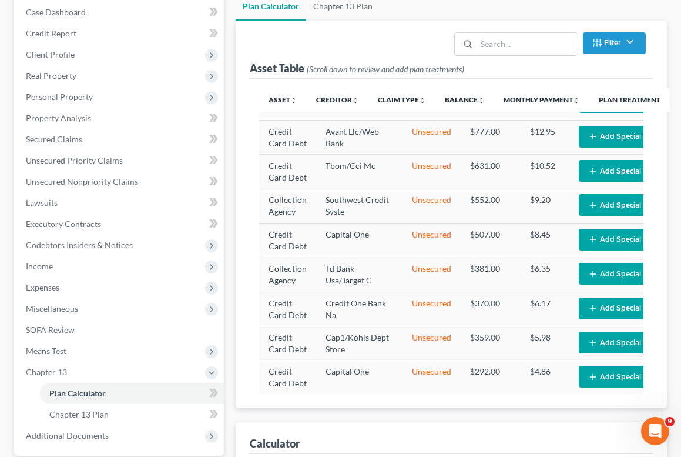
scroll to position [724, 0]
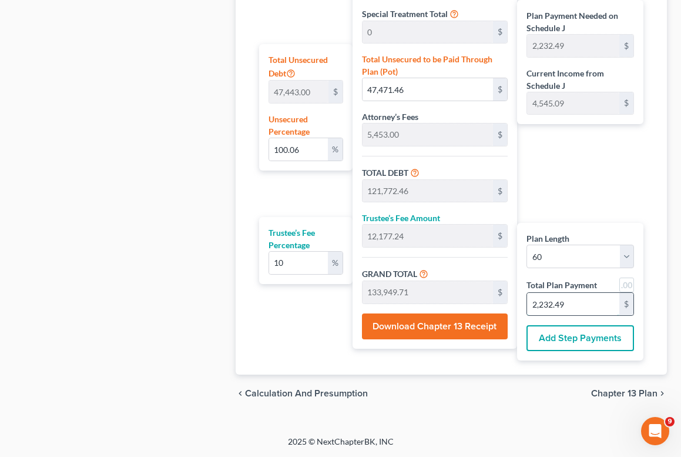
click at [583, 305] on input "2,232.49" at bounding box center [573, 304] width 92 height 22
click at [583, 304] on input "2,232.49" at bounding box center [573, 304] width 92 height 22
type input "0"
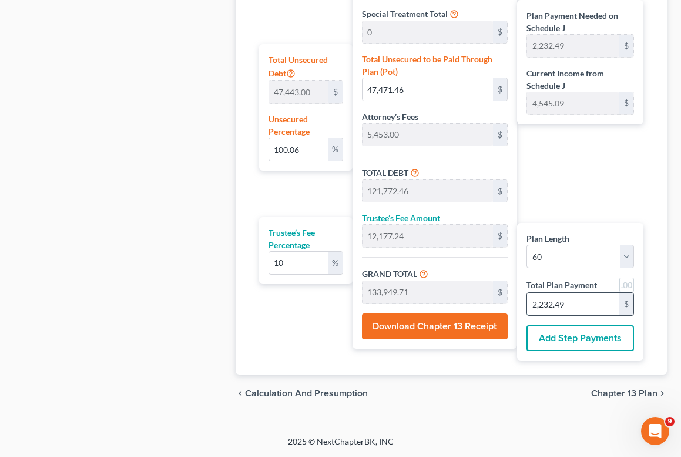
type input "0"
type input "109.09"
type input "10.90"
type input "120.00"
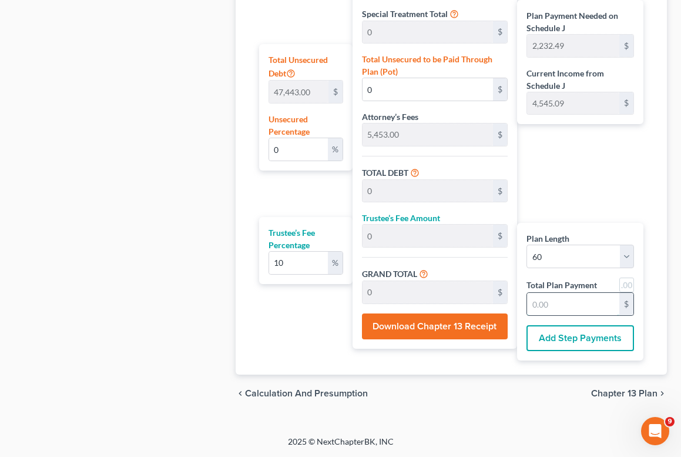
type input "2"
type input "1,200.00"
type input "120.00"
type input "1,320.00"
type input "22"
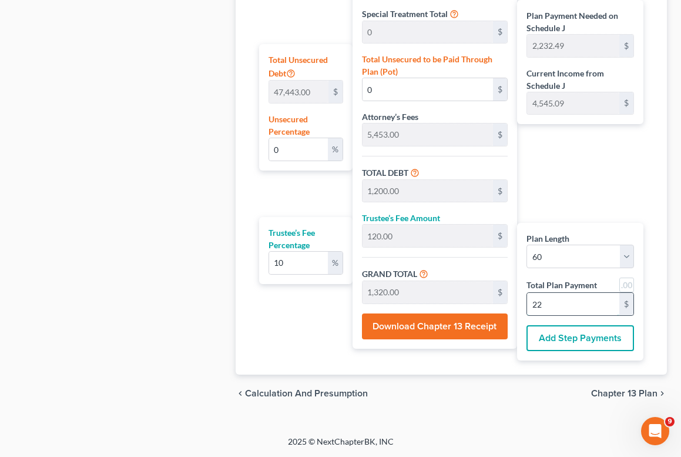
type input "12,163.63"
type input "1,216.36"
type input "13,380.00"
type input "223"
type input "100.00"
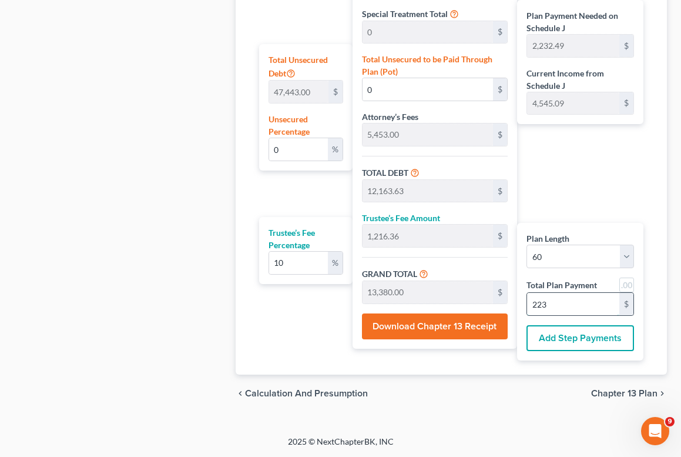
type input "47,444.45"
type input "121,745.45"
type input "12,174.54"
type input "133,920.00"
type input "2,232"
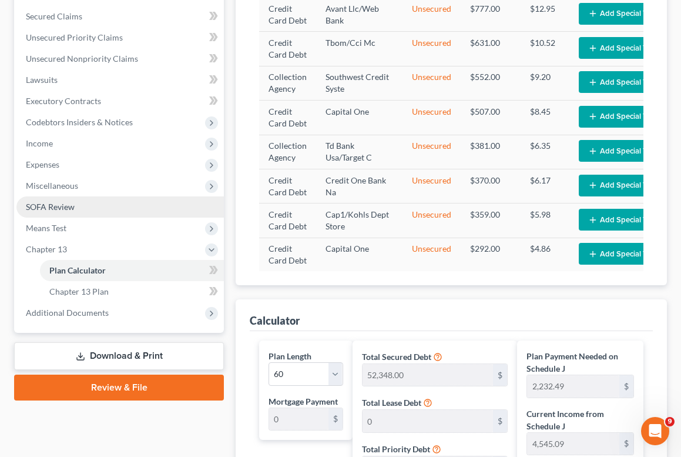
scroll to position [223, 0]
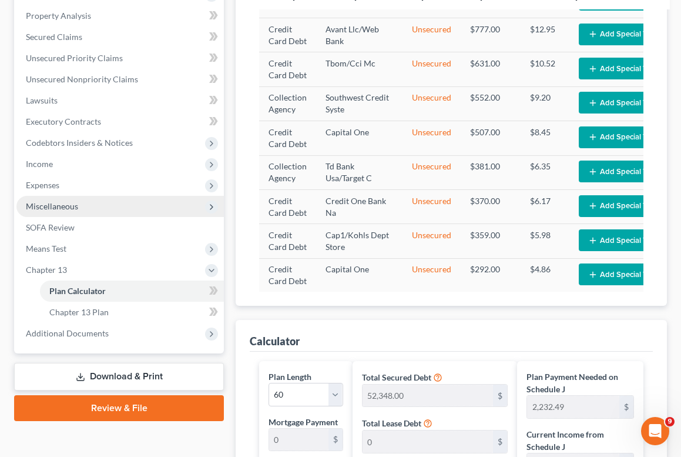
click at [60, 209] on span "Miscellaneous" at bounding box center [52, 206] width 52 height 10
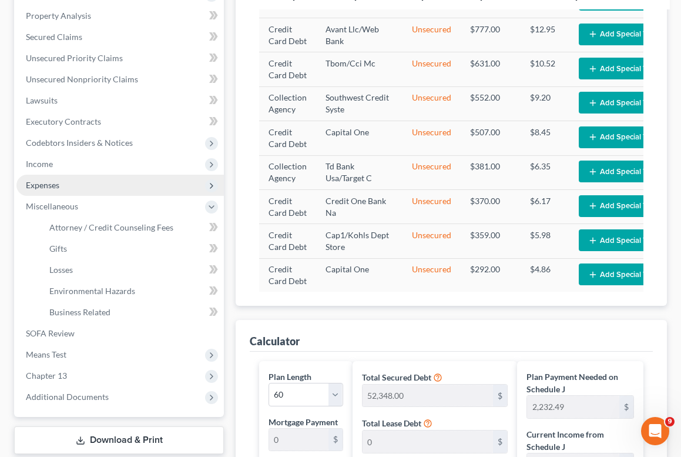
click at [52, 191] on span "Expenses" at bounding box center [119, 185] width 207 height 21
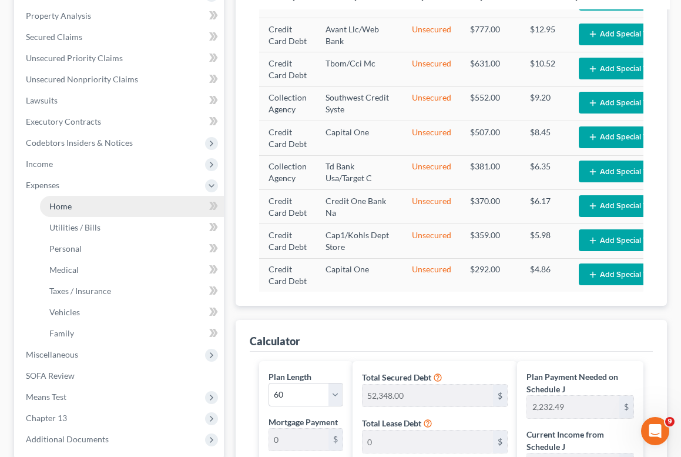
click at [59, 204] on span "Home" at bounding box center [60, 206] width 22 height 10
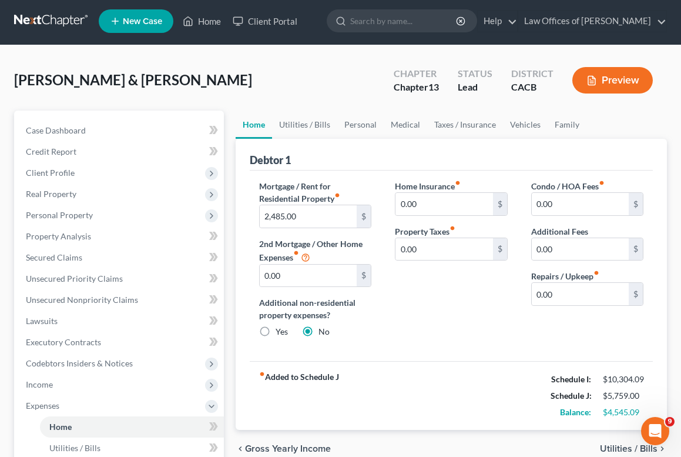
scroll to position [20, 0]
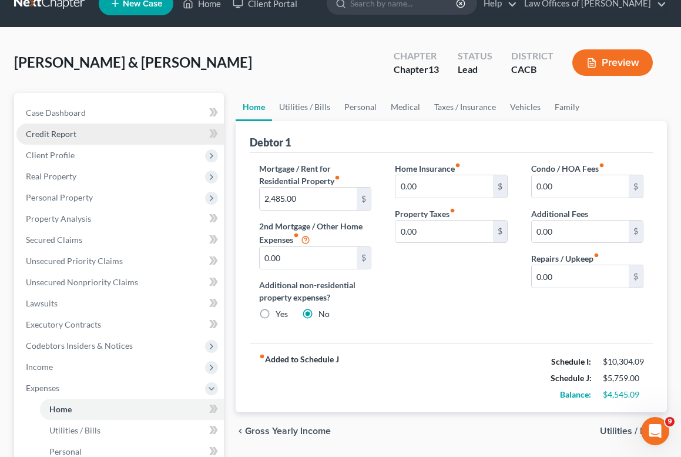
click at [65, 140] on link "Credit Report" at bounding box center [119, 133] width 207 height 21
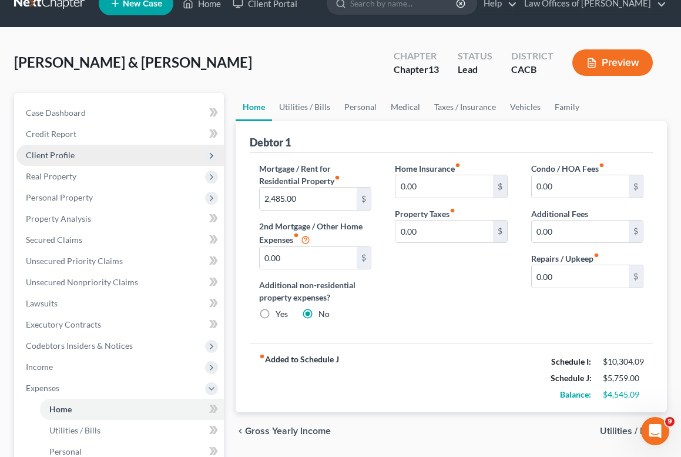
click at [68, 157] on span "Client Profile" at bounding box center [50, 155] width 49 height 10
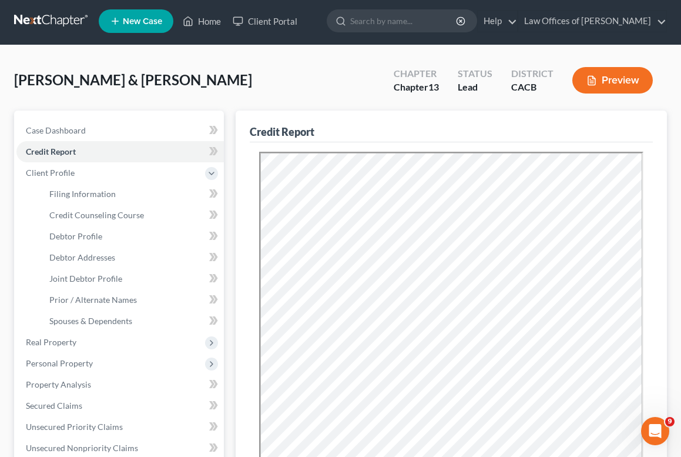
scroll to position [337, 0]
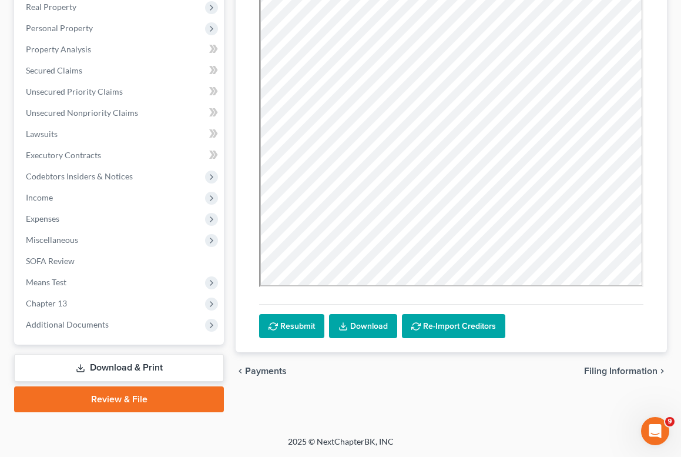
click at [371, 328] on link "Download" at bounding box center [363, 326] width 68 height 25
click at [363, 333] on link "Download" at bounding box center [363, 326] width 68 height 25
click at [362, 330] on link "Download" at bounding box center [363, 326] width 68 height 25
click at [372, 326] on link "Download" at bounding box center [363, 326] width 68 height 25
click at [135, 360] on link "Download & Print" at bounding box center [119, 368] width 210 height 28
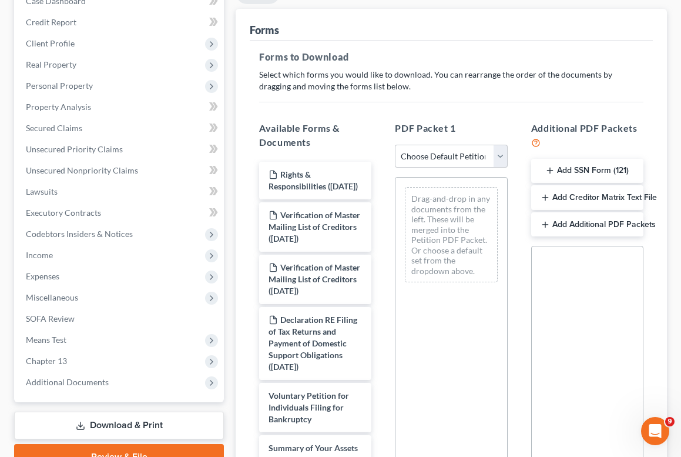
scroll to position [118, 0]
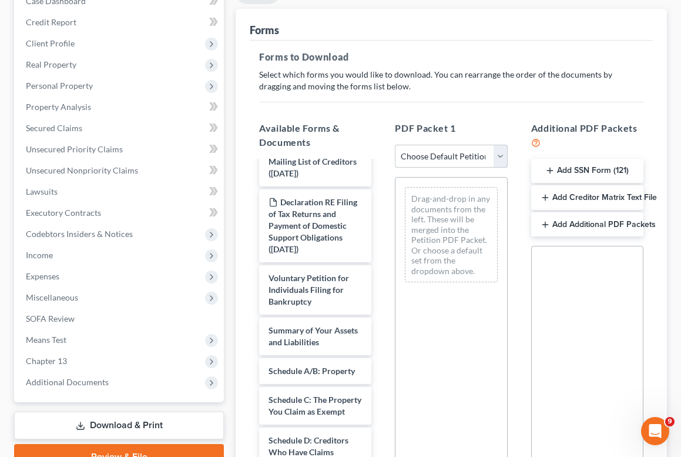
select select "0"
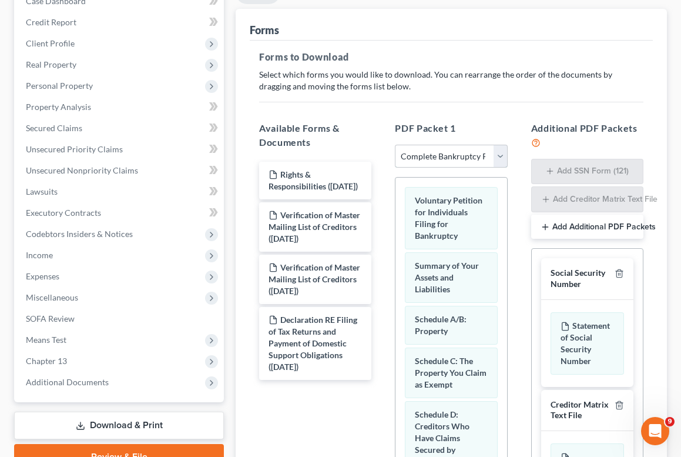
scroll to position [296, 0]
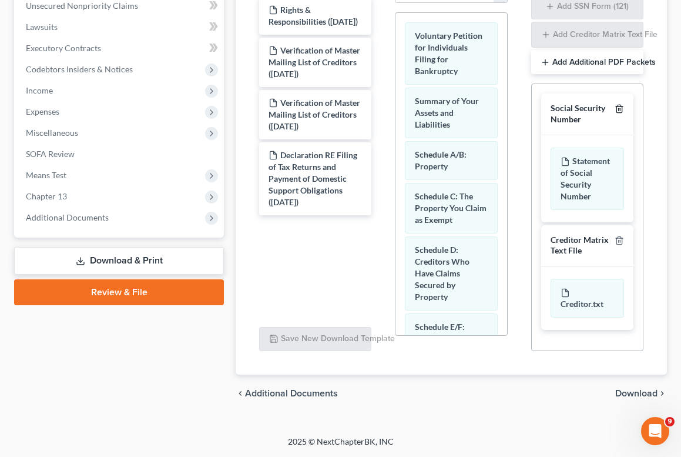
click at [619, 110] on icon "button" at bounding box center [619, 108] width 9 height 9
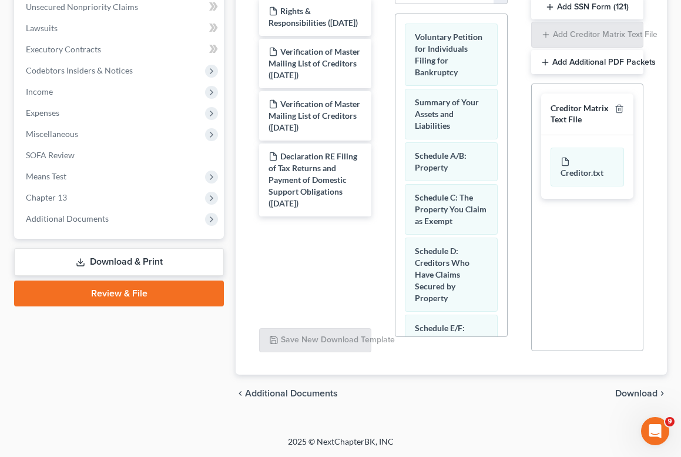
click at [613, 105] on div at bounding box center [617, 114] width 14 height 22
click at [618, 109] on icon "button" at bounding box center [619, 108] width 9 height 9
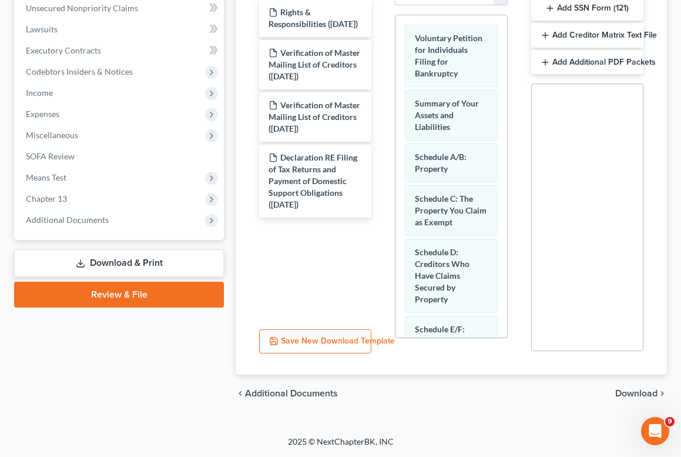
click at [639, 391] on span "Download" at bounding box center [636, 392] width 42 height 9
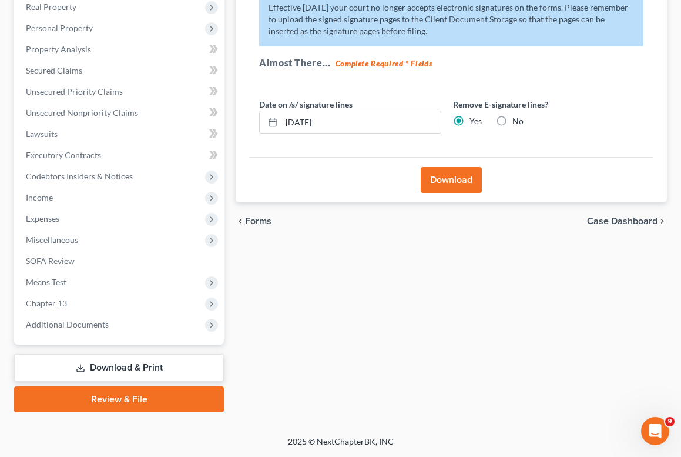
click at [512, 116] on label "No" at bounding box center [517, 121] width 11 height 12
click at [517, 116] on input "No" at bounding box center [521, 119] width 8 height 8
radio input "true"
radio input "false"
click at [475, 175] on button "Download" at bounding box center [451, 180] width 61 height 26
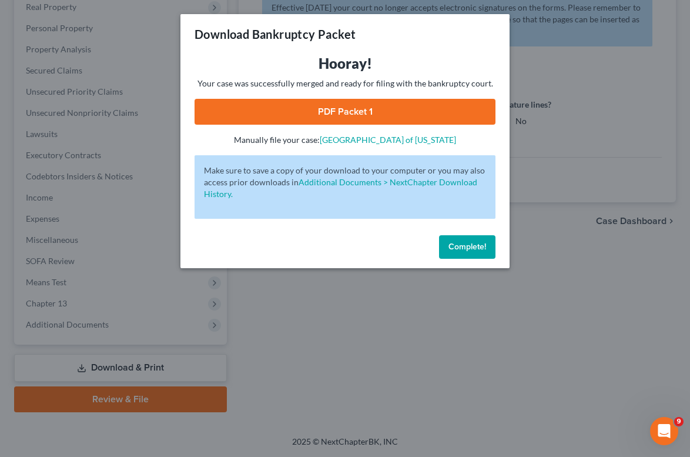
click at [382, 110] on link "PDF Packet 1" at bounding box center [344, 112] width 301 height 26
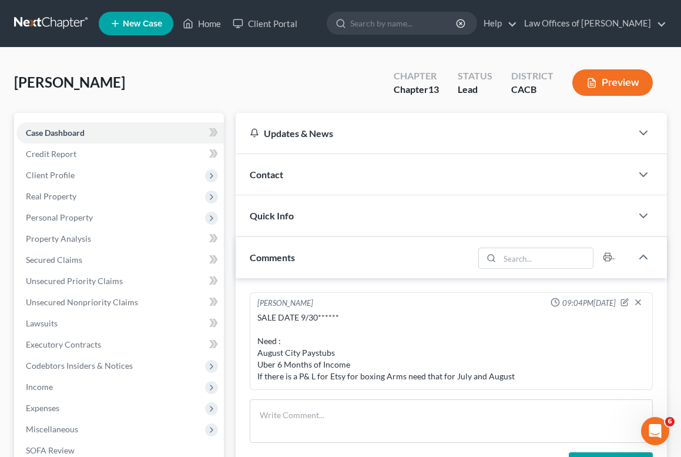
scroll to position [2, 0]
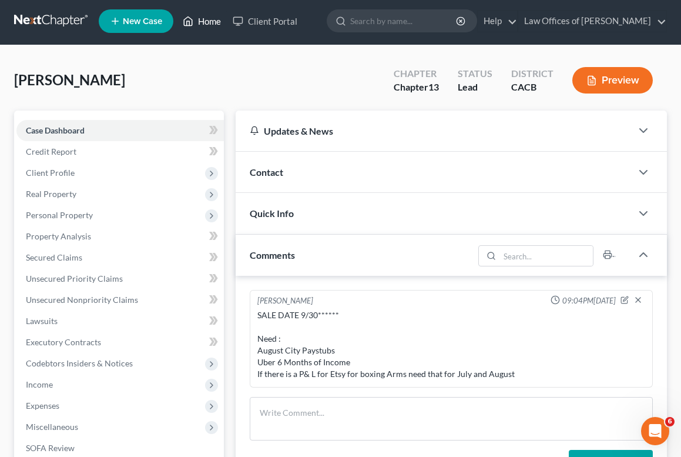
click at [206, 21] on link "Home" at bounding box center [202, 21] width 50 height 21
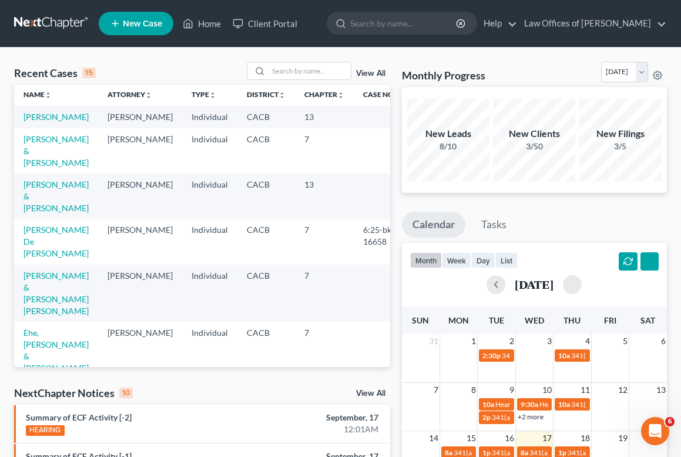
scroll to position [5, 0]
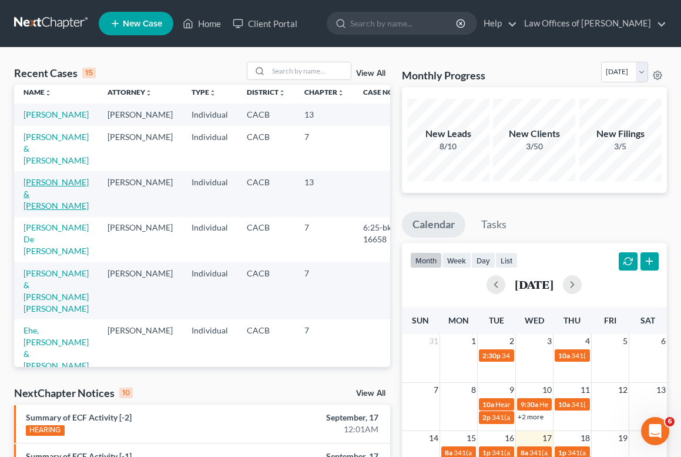
click at [43, 209] on link "[PERSON_NAME] & [PERSON_NAME]" at bounding box center [56, 193] width 65 height 33
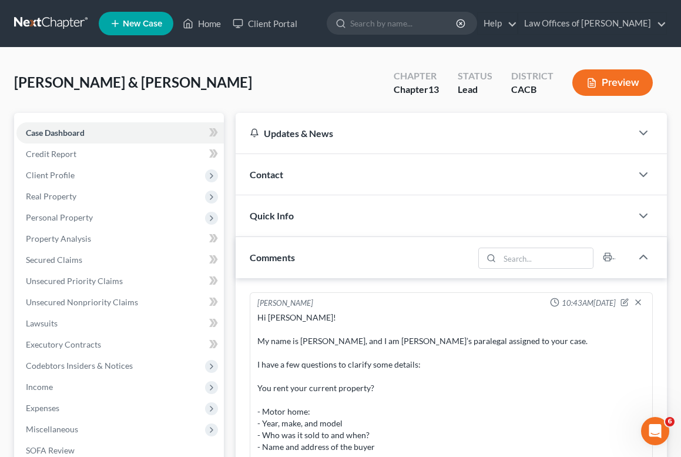
scroll to position [262, 0]
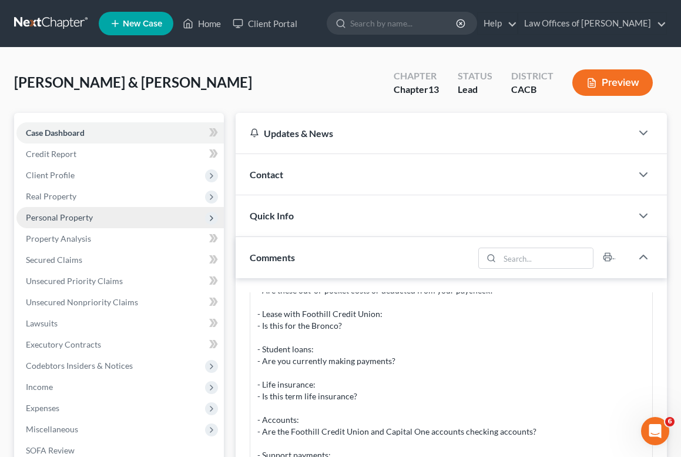
click at [57, 219] on span "Personal Property" at bounding box center [59, 217] width 67 height 10
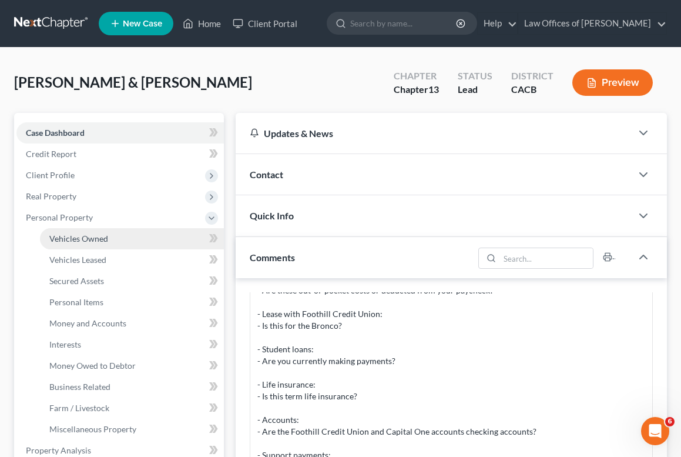
click at [67, 236] on span "Vehicles Owned" at bounding box center [78, 238] width 59 height 10
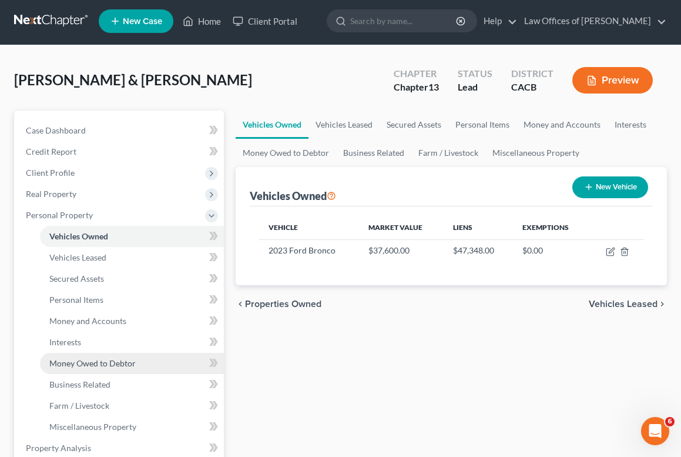
scroll to position [28, 0]
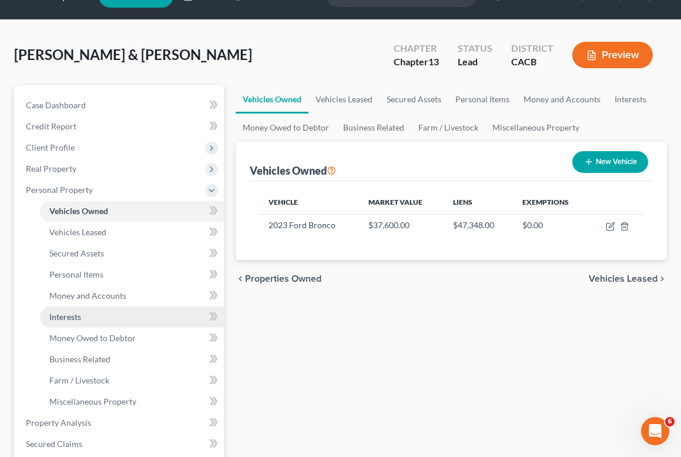
click at [72, 321] on span "Interests" at bounding box center [65, 316] width 32 height 10
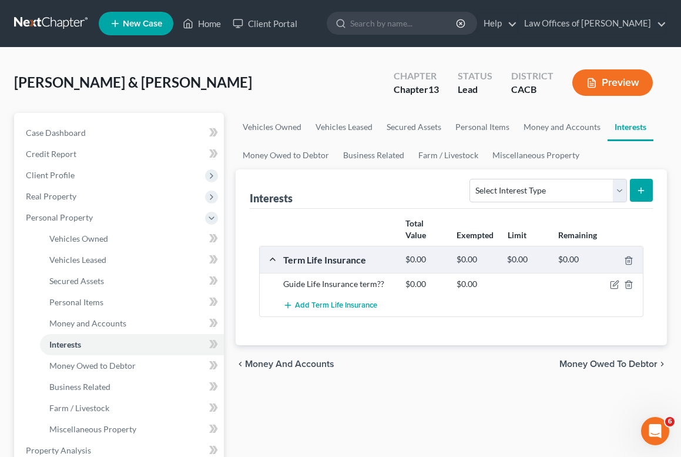
drag, startPoint x: 615, startPoint y: 286, endPoint x: 618, endPoint y: 291, distance: 6.3
click at [615, 286] on icon "button" at bounding box center [614, 284] width 9 height 9
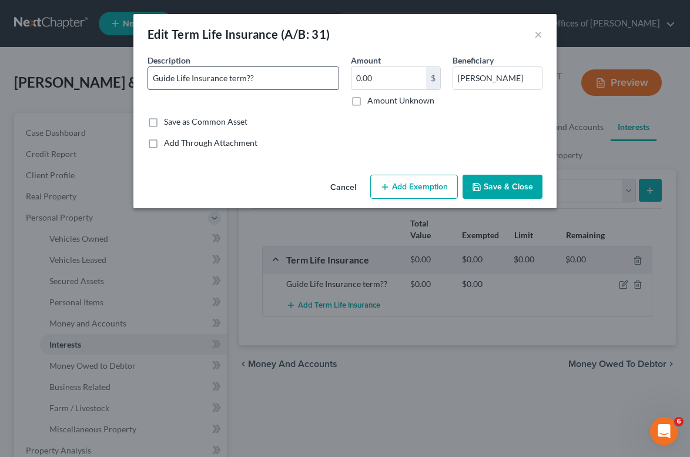
click at [281, 74] on input "Guide Life Insurance term??" at bounding box center [243, 78] width 190 height 22
type input "Guide Life Insurance term life through employer"
click at [305, 85] on input "Guide Life Insurance term life through employer" at bounding box center [243, 78] width 190 height 22
click at [497, 185] on button "Save & Close" at bounding box center [502, 187] width 80 height 25
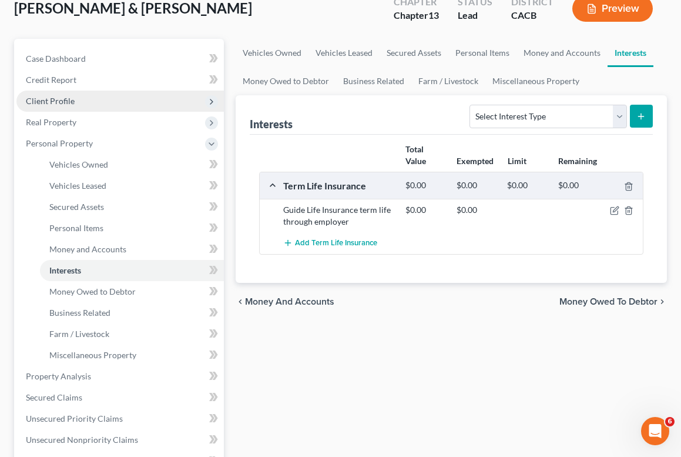
scroll to position [76, 0]
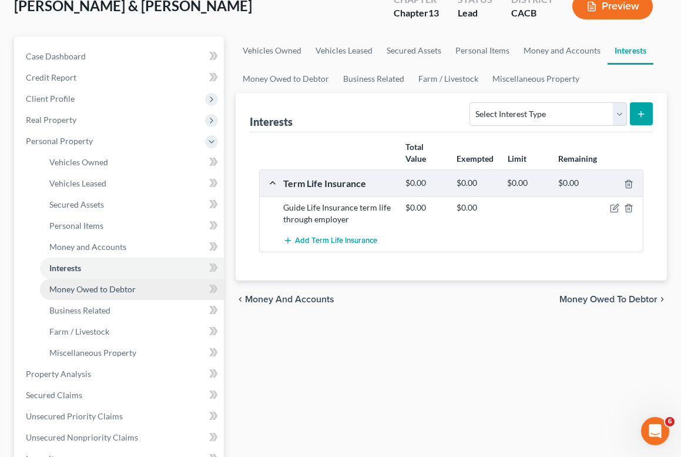
click at [123, 289] on span "Money Owed to Debtor" at bounding box center [92, 289] width 86 height 10
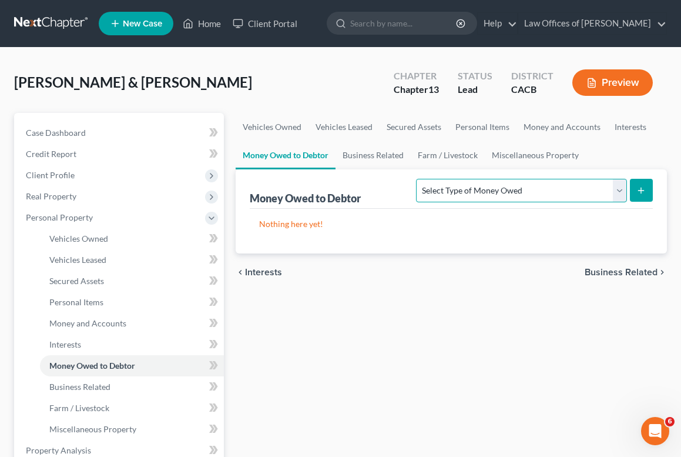
select select "expected_tax_refund"
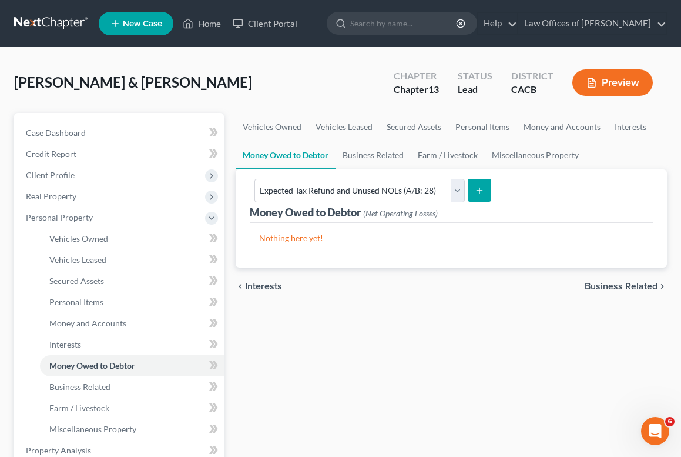
click at [469, 185] on button "submit" at bounding box center [479, 190] width 23 height 23
select select "0"
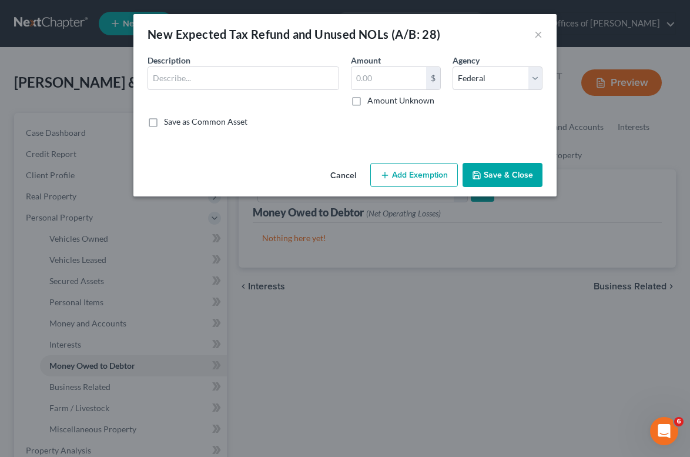
click at [236, 64] on div "Description *" at bounding box center [243, 80] width 203 height 52
click at [237, 74] on input "text" at bounding box center [243, 78] width 190 height 22
type input "2024 Federal and State Tax Refund"
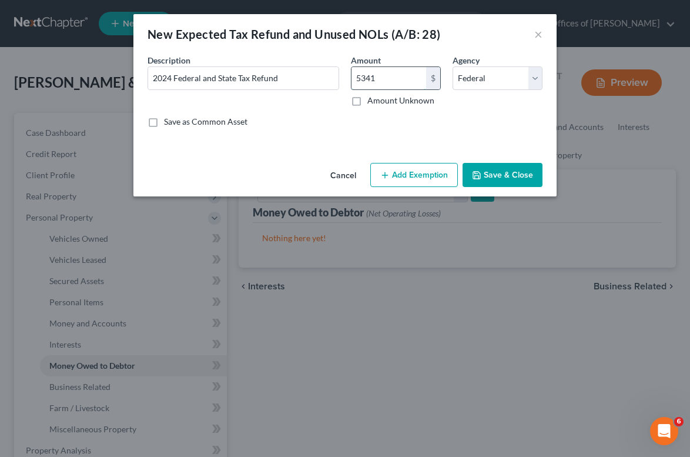
type input "5,341"
drag, startPoint x: 505, startPoint y: 71, endPoint x: 213, endPoint y: 78, distance: 292.1
click at [212, 78] on div "Description * 2024 Federal and State Tax Refund Amount 5,341.00 $ Amount Unknow…" at bounding box center [345, 95] width 407 height 83
drag, startPoint x: 204, startPoint y: 77, endPoint x: 307, endPoint y: 80, distance: 103.5
click at [307, 80] on input "2024 Federal and State Tax Refund" at bounding box center [243, 78] width 190 height 22
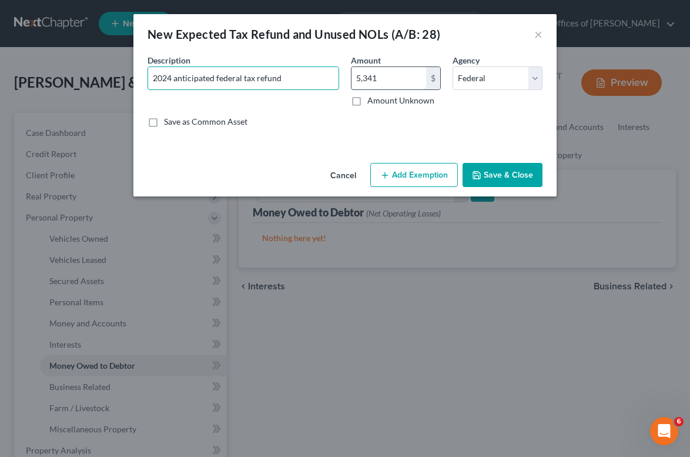
type input "2024 anticipated federal tax refund"
drag, startPoint x: 387, startPoint y: 72, endPoint x: 302, endPoint y: 67, distance: 84.8
click at [302, 67] on div "Description * 2024 anticipated federal tax refund Amount 5,341.00 $ Amount Unkn…" at bounding box center [345, 95] width 407 height 83
type input "0"
type input "1,930"
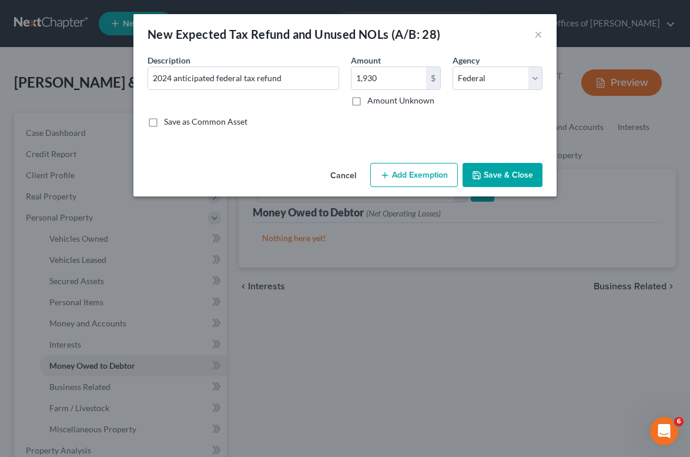
click at [412, 170] on button "Add Exemption" at bounding box center [414, 175] width 88 height 25
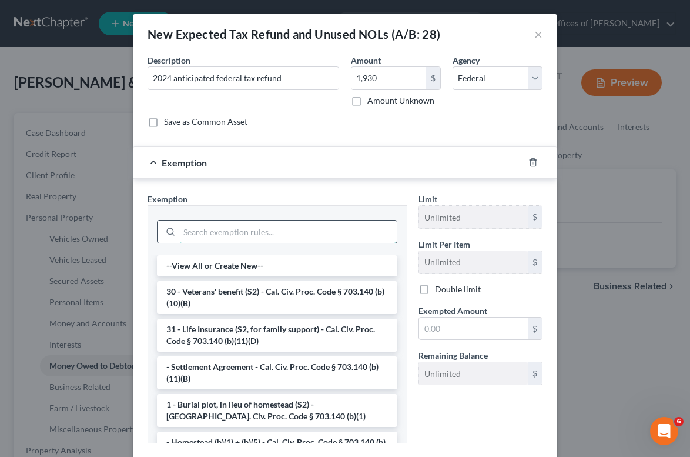
click at [213, 237] on input "search" at bounding box center [287, 231] width 217 height 22
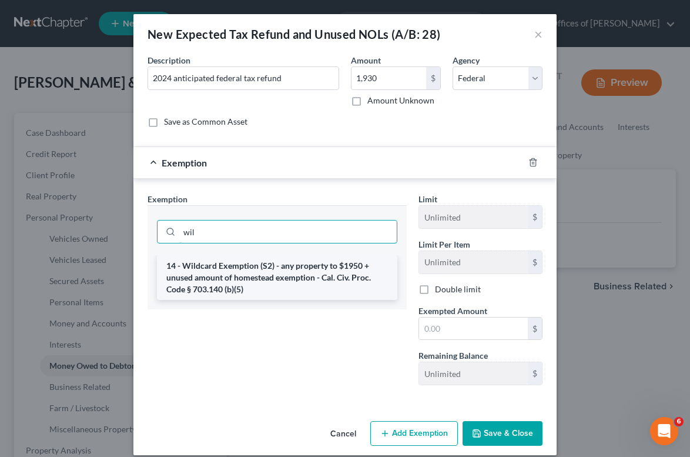
type input "wil"
click at [236, 271] on li "14 - Wildcard Exemption (S2) - any property to $1950 + unused amount of homeste…" at bounding box center [277, 277] width 240 height 45
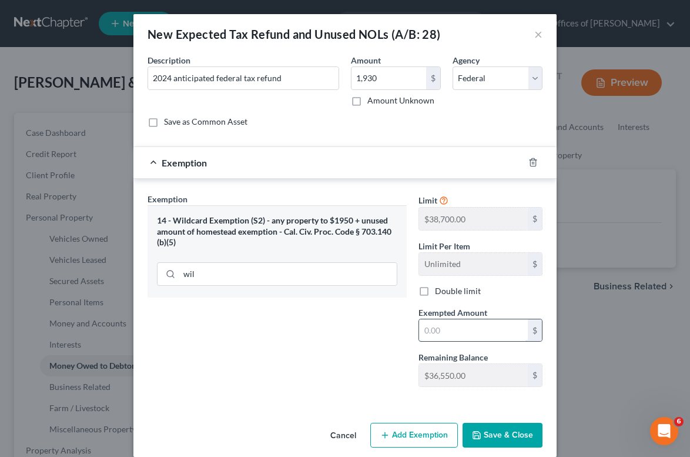
click at [464, 323] on input "text" at bounding box center [473, 330] width 109 height 22
type input "1,930"
click at [512, 438] on button "Save & Close" at bounding box center [502, 434] width 80 height 25
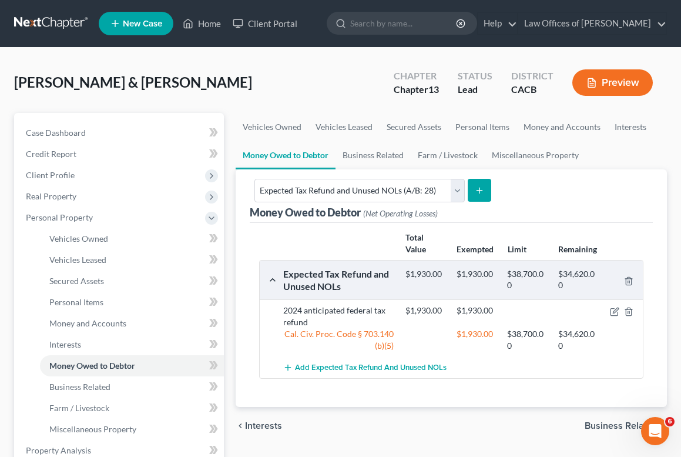
click at [468, 192] on button "submit" at bounding box center [479, 190] width 23 height 23
select select "0"
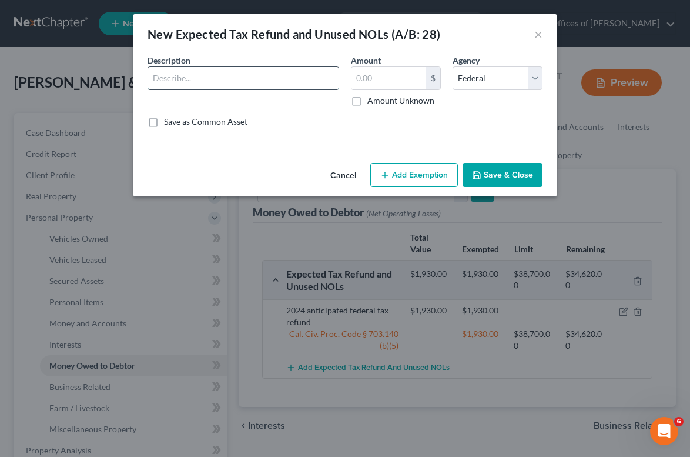
click at [307, 78] on input "text" at bounding box center [243, 78] width 190 height 22
type input "2024 anticipated state tax refund"
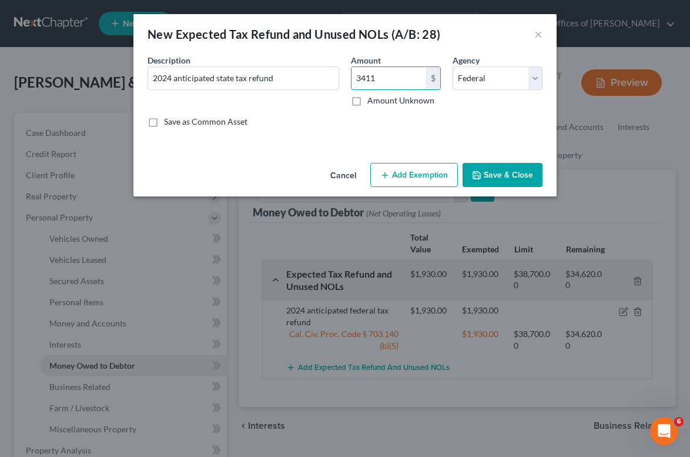
type input "3,411"
click at [429, 178] on button "Add Exemption" at bounding box center [414, 175] width 88 height 25
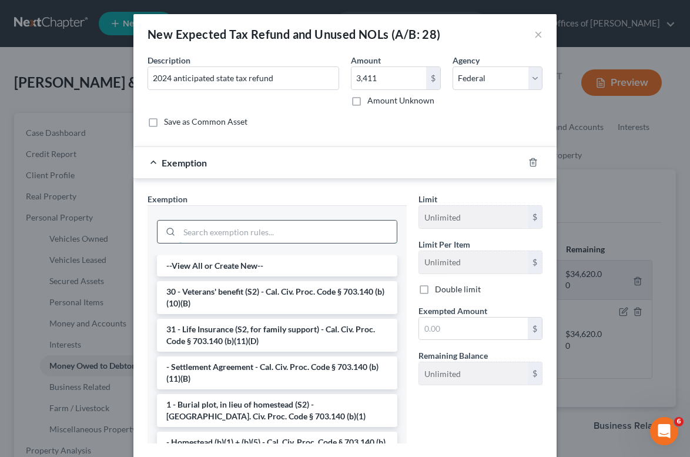
click at [244, 222] on input "search" at bounding box center [287, 231] width 217 height 22
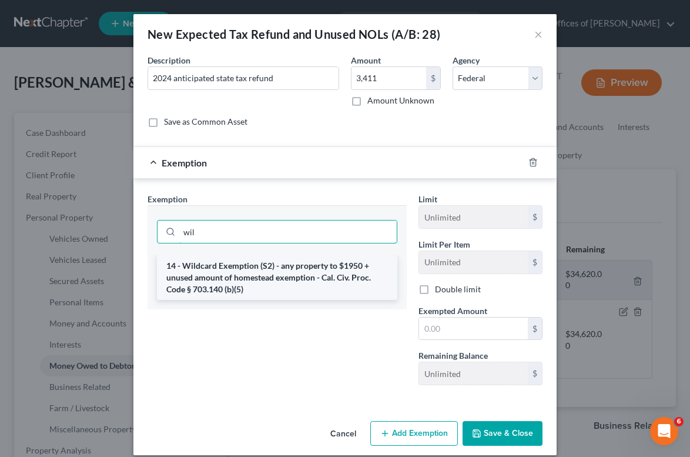
type input "wil"
click at [250, 287] on li "14 - Wildcard Exemption (S2) - any property to $1950 + unused amount of homeste…" at bounding box center [277, 277] width 240 height 45
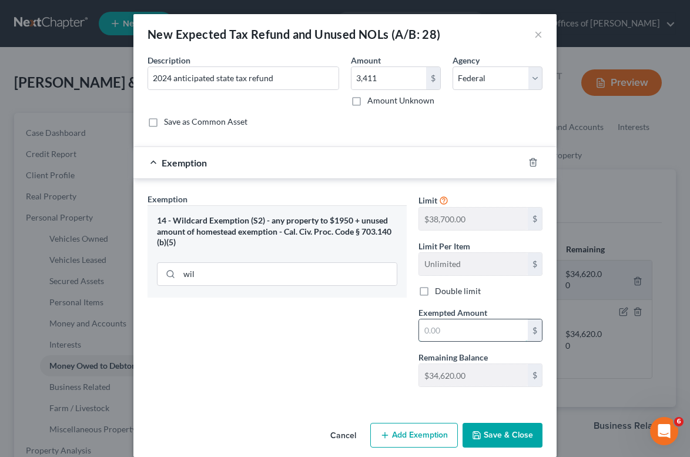
click at [446, 335] on input "text" at bounding box center [473, 330] width 109 height 22
type input "3,411"
click at [506, 438] on button "Save & Close" at bounding box center [502, 434] width 80 height 25
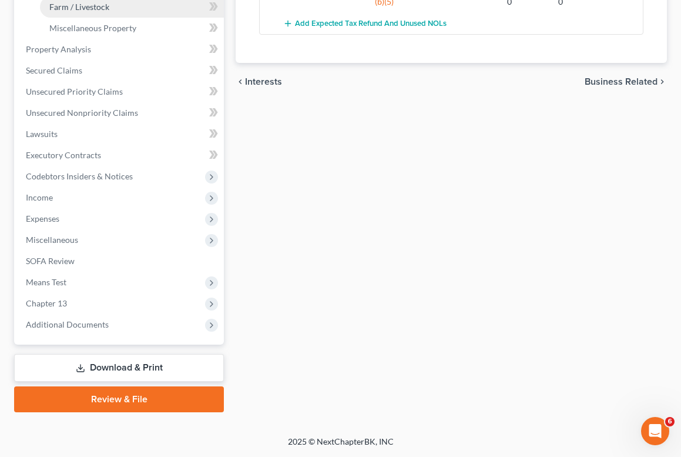
scroll to position [296, 0]
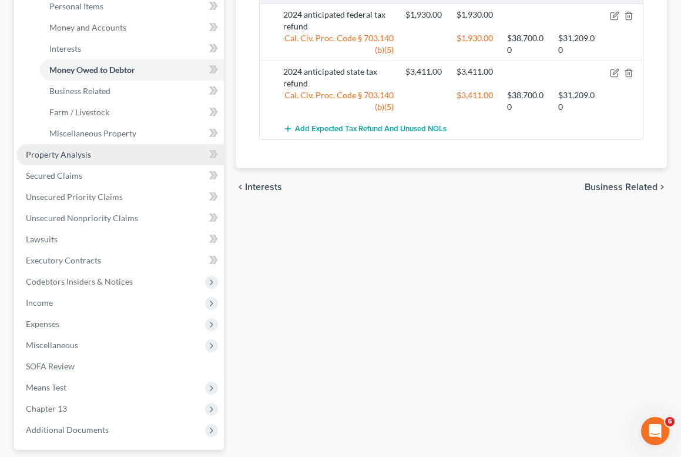
click at [113, 150] on link "Property Analysis" at bounding box center [119, 154] width 207 height 21
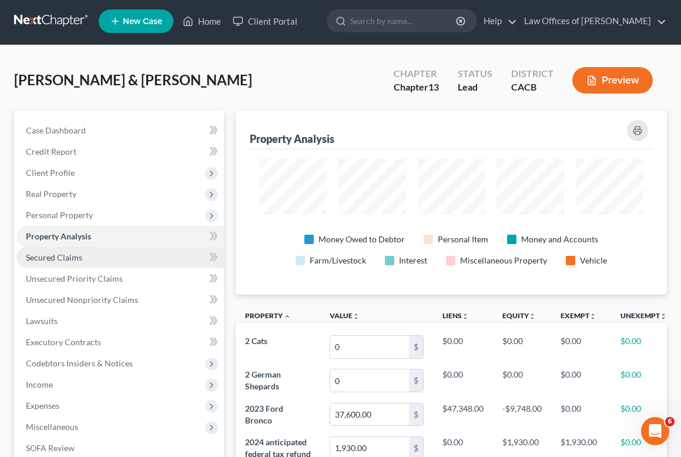
scroll to position [19, 0]
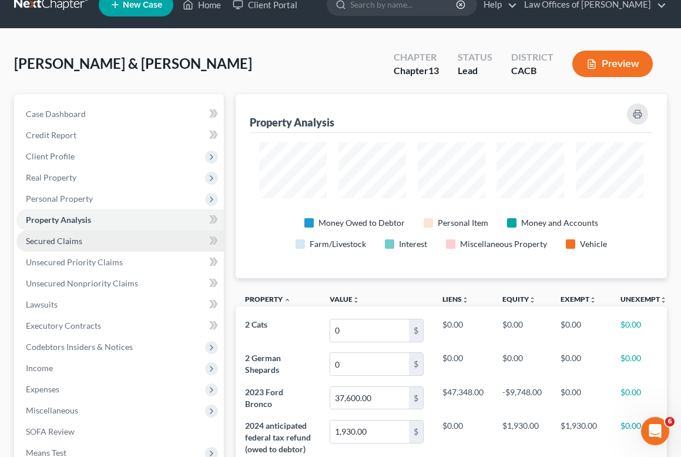
click at [43, 247] on link "Secured Claims" at bounding box center [119, 240] width 207 height 21
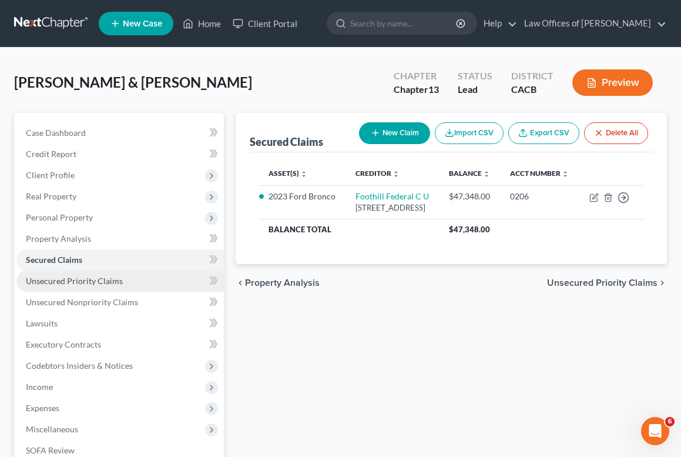
scroll to position [19, 0]
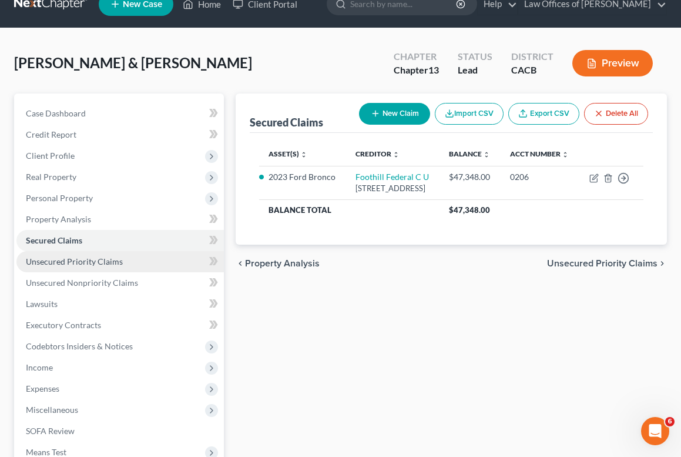
click at [62, 270] on link "Unsecured Priority Claims" at bounding box center [119, 261] width 207 height 21
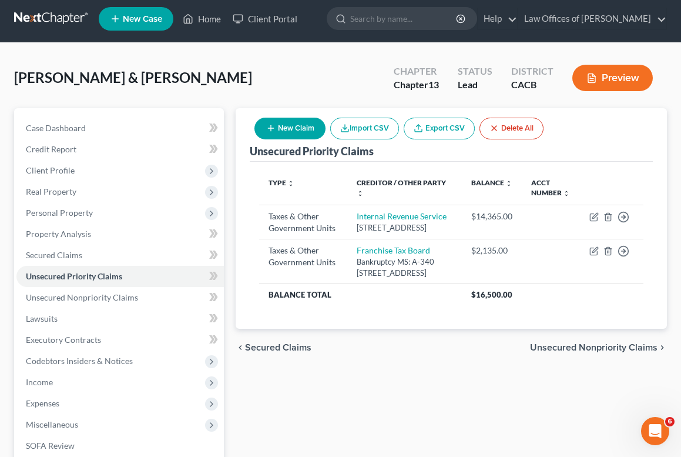
scroll to position [177, 0]
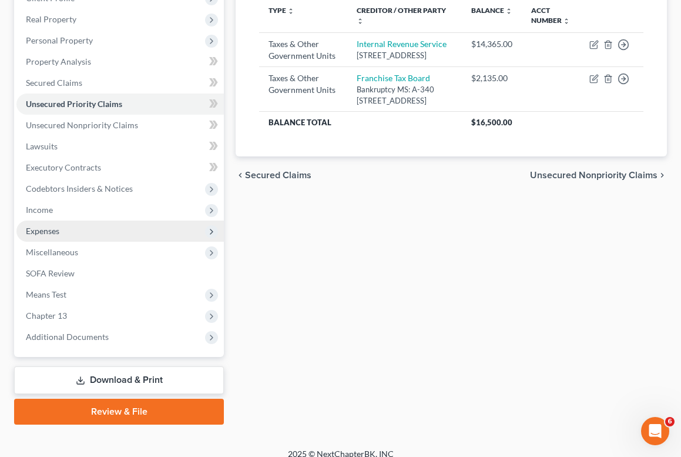
click at [42, 232] on span "Expenses" at bounding box center [42, 231] width 33 height 10
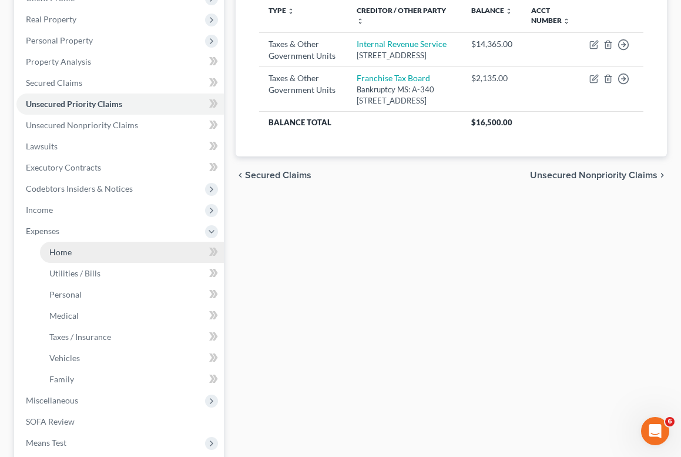
click at [63, 254] on span "Home" at bounding box center [60, 252] width 22 height 10
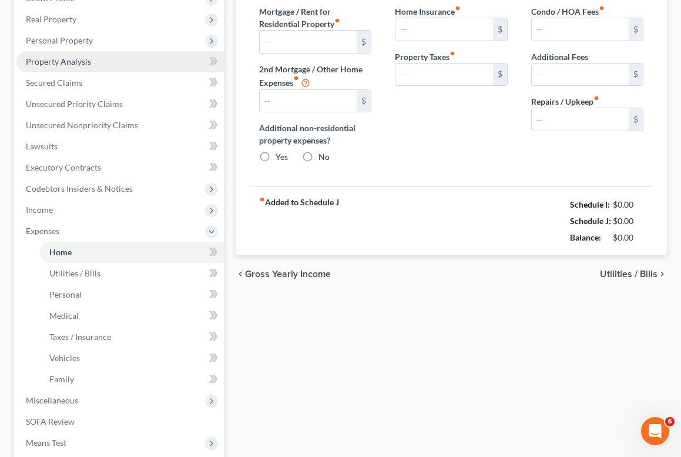
scroll to position [26, 0]
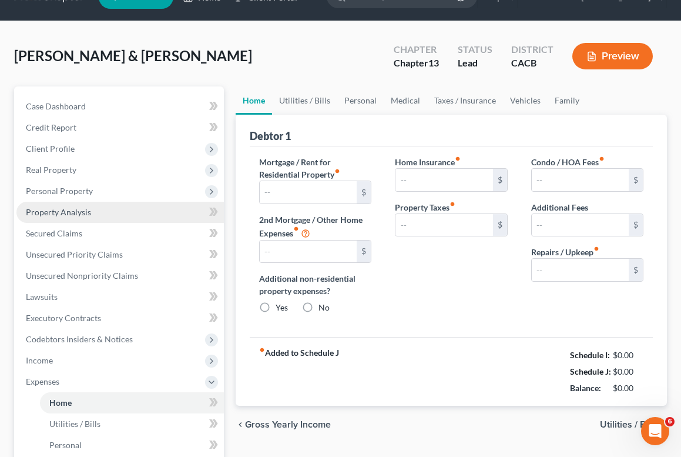
type input "2,485.00"
type input "0.00"
radio input "true"
type input "0.00"
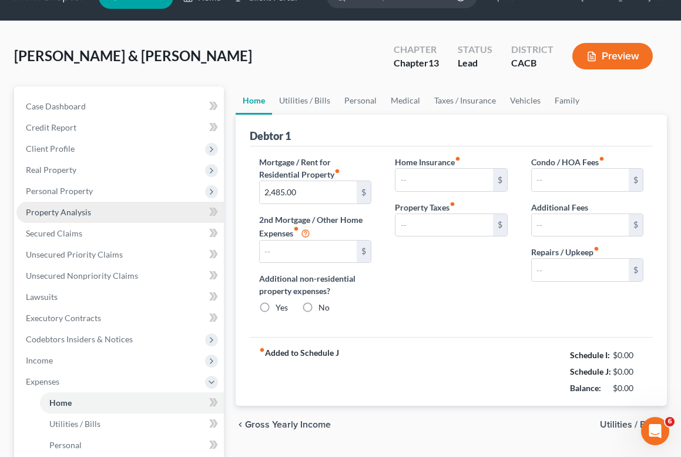
type input "0.00"
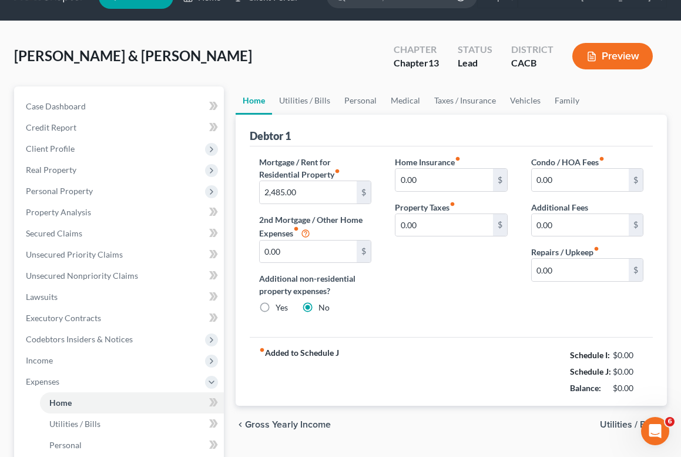
scroll to position [0, 0]
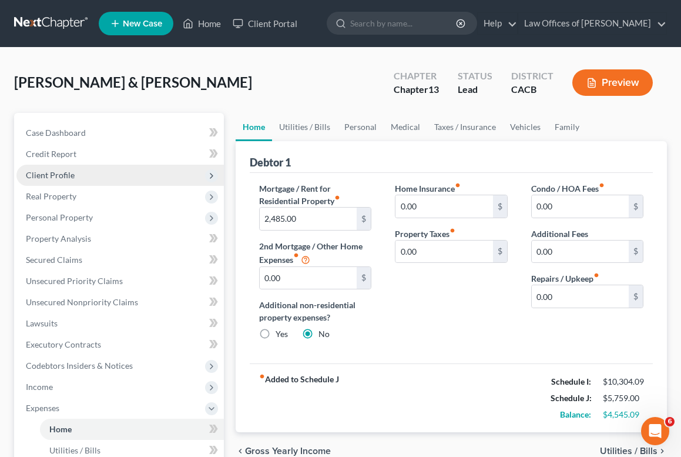
click at [47, 174] on span "Client Profile" at bounding box center [50, 175] width 49 height 10
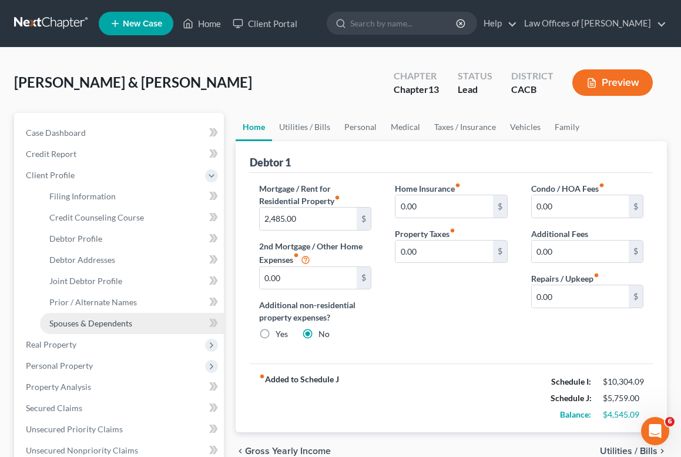
click at [82, 323] on span "Spouses & Dependents" at bounding box center [90, 323] width 83 height 10
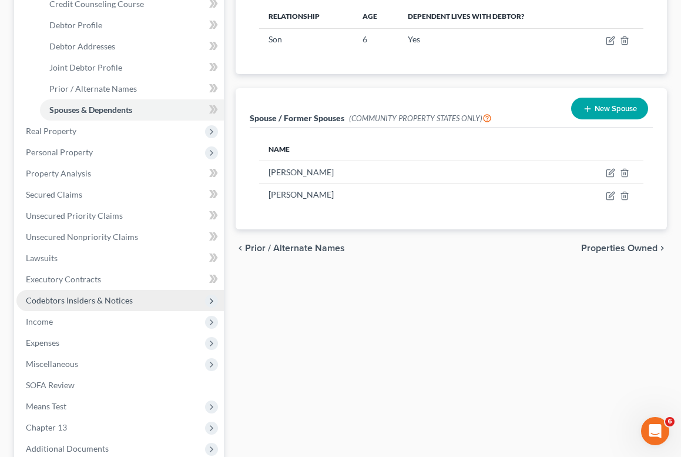
scroll to position [216, 0]
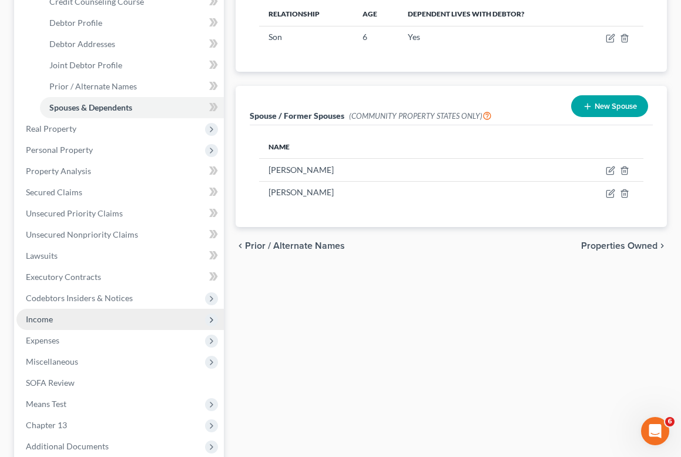
click at [56, 318] on span "Income" at bounding box center [119, 318] width 207 height 21
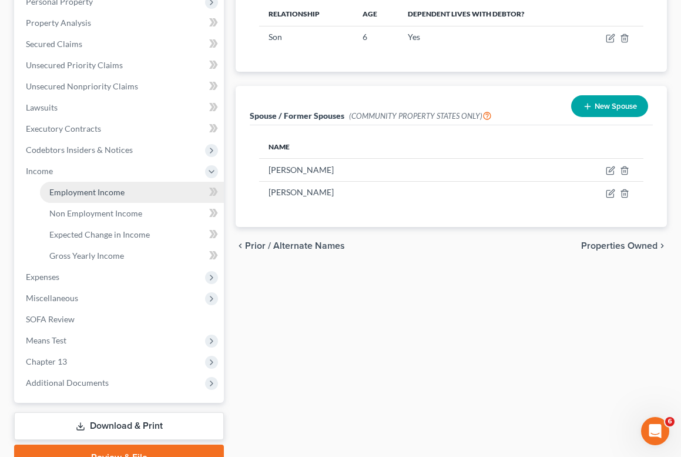
click at [72, 190] on span "Employment Income" at bounding box center [86, 192] width 75 height 10
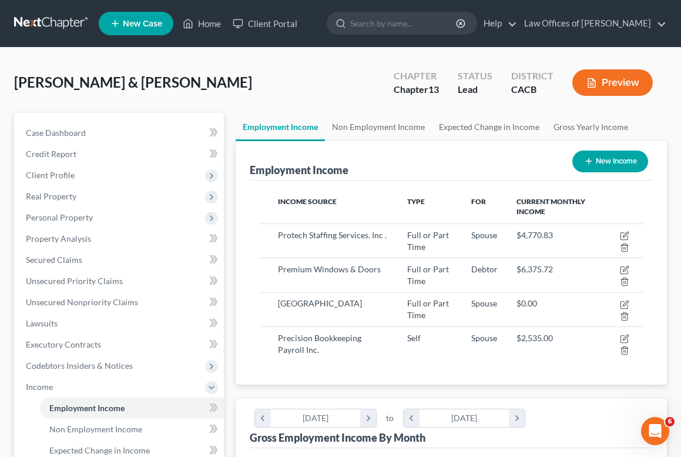
scroll to position [587390, 587174]
click at [363, 121] on link "Non Employment Income" at bounding box center [378, 127] width 107 height 28
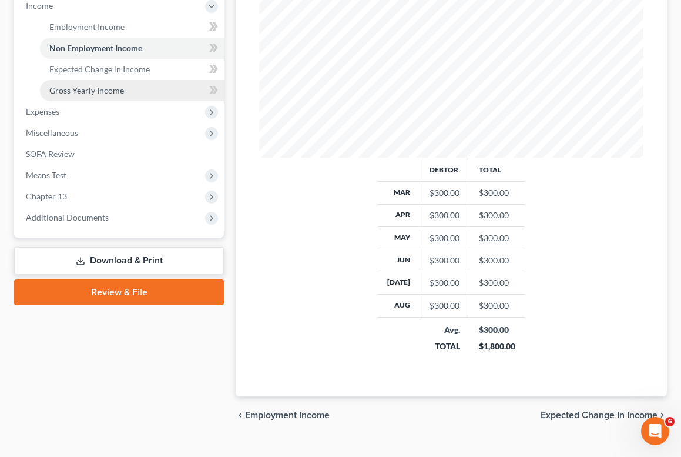
click at [83, 91] on span "Gross Yearly Income" at bounding box center [86, 90] width 75 height 10
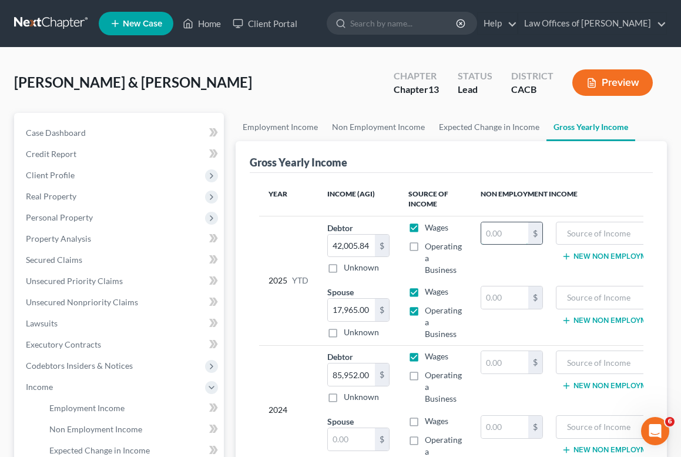
click at [505, 232] on input "text" at bounding box center [504, 233] width 47 height 22
type input "2,700"
click at [590, 234] on input "text" at bounding box center [615, 233] width 106 height 22
type input "h"
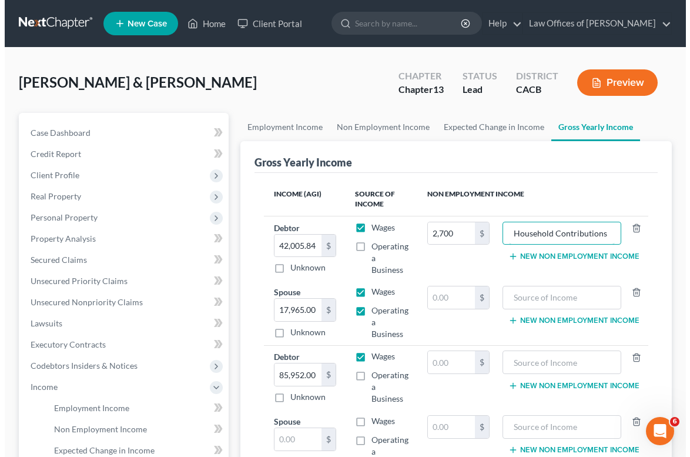
scroll to position [274, 0]
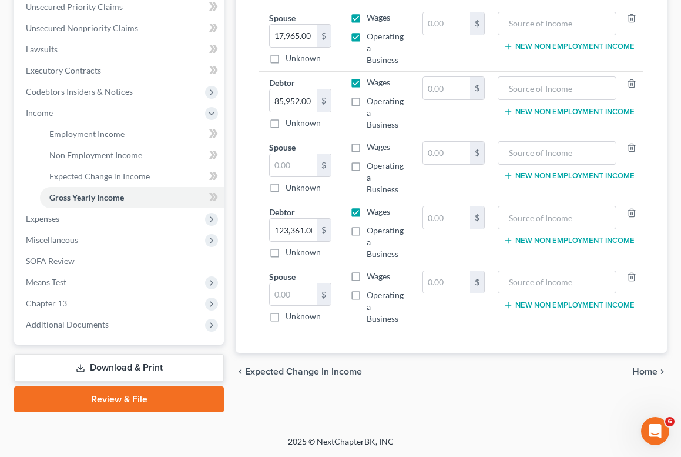
type input "Household Contributions"
click at [103, 369] on link "Download & Print" at bounding box center [119, 368] width 210 height 28
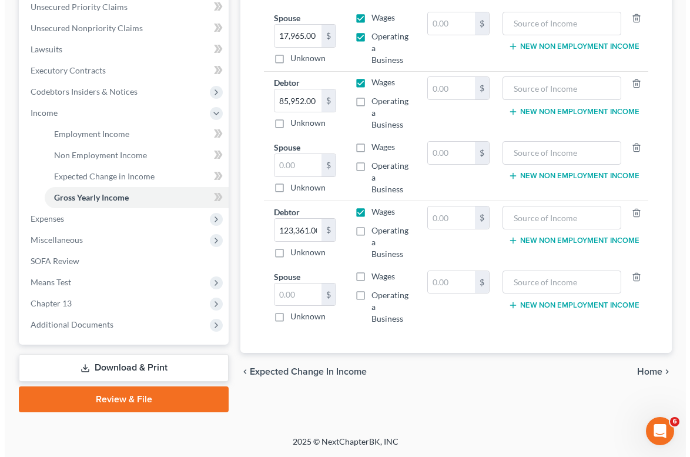
scroll to position [0, 52]
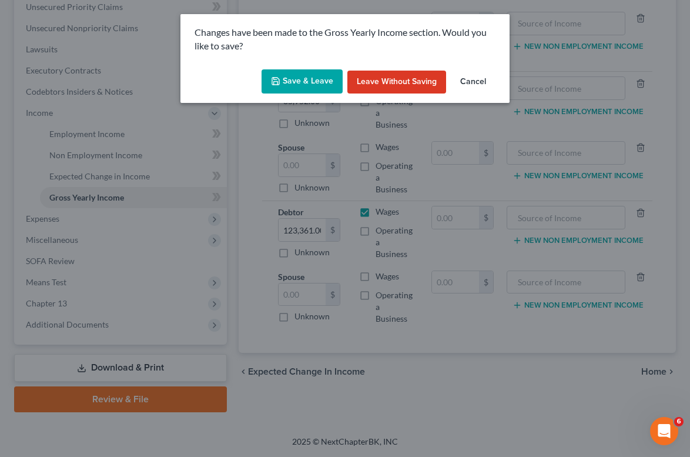
click at [287, 77] on button "Save & Leave" at bounding box center [301, 81] width 81 height 25
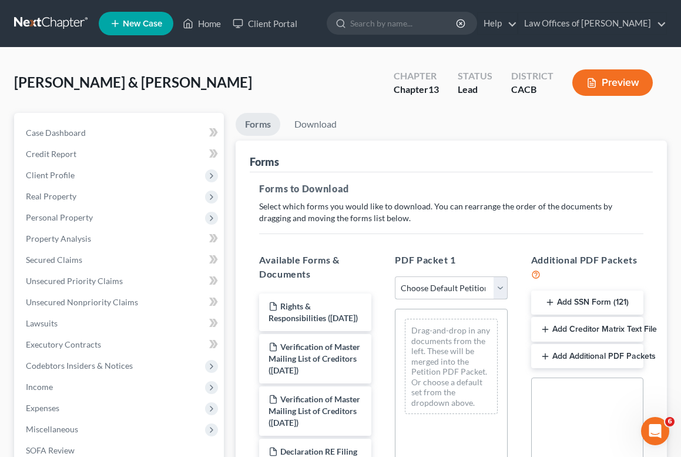
select select "0"
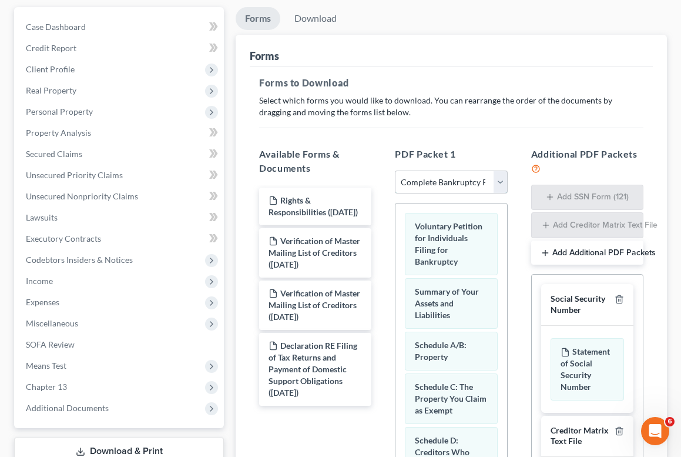
scroll to position [769, 0]
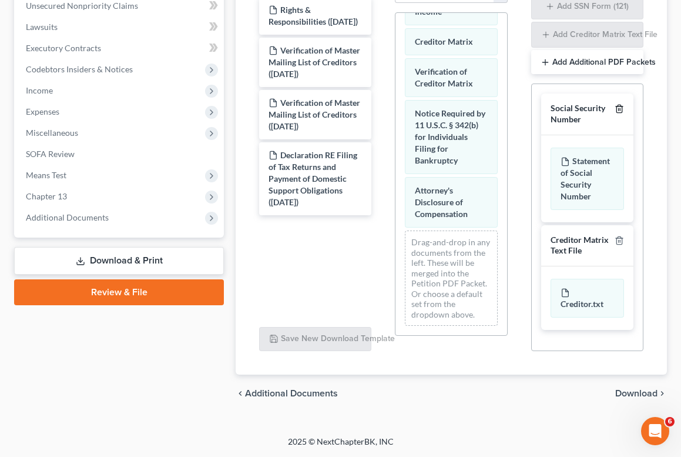
click at [618, 112] on icon "button" at bounding box center [618, 109] width 5 height 8
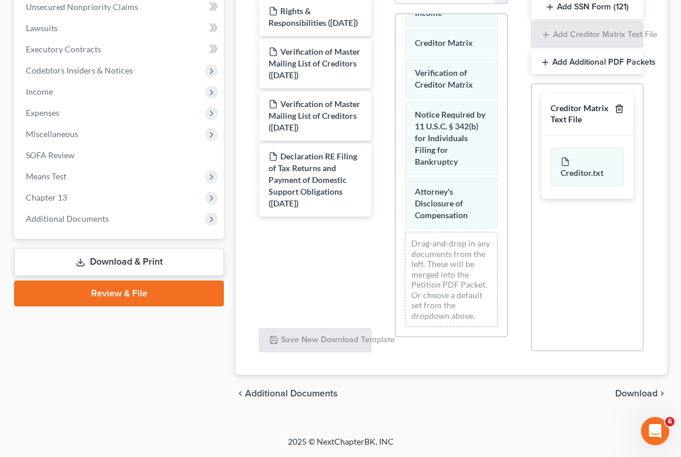
click at [620, 113] on icon "button" at bounding box center [619, 108] width 9 height 9
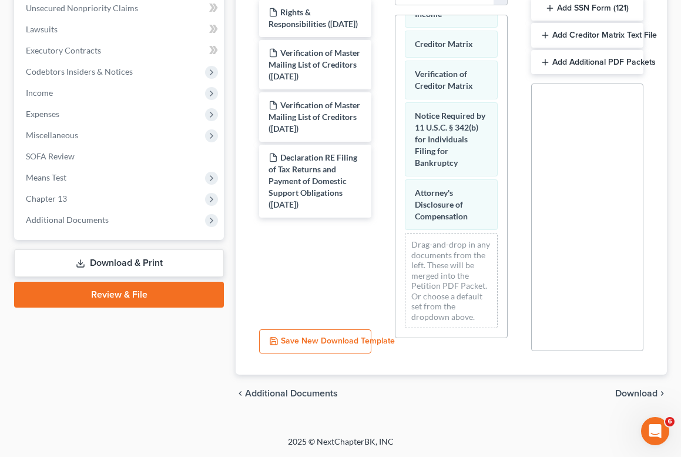
scroll to position [294, 0]
click at [632, 394] on span "Download" at bounding box center [636, 392] width 42 height 9
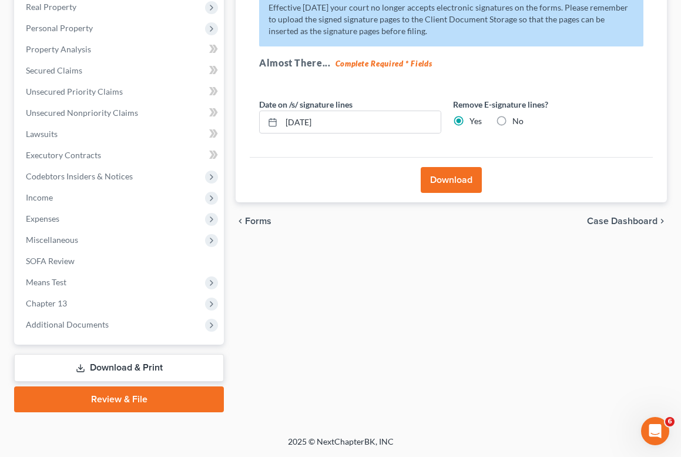
click at [512, 119] on label "No" at bounding box center [517, 121] width 11 height 12
click at [517, 119] on input "No" at bounding box center [521, 119] width 8 height 8
radio input "true"
radio input "false"
click at [458, 182] on button "Download" at bounding box center [451, 180] width 61 height 26
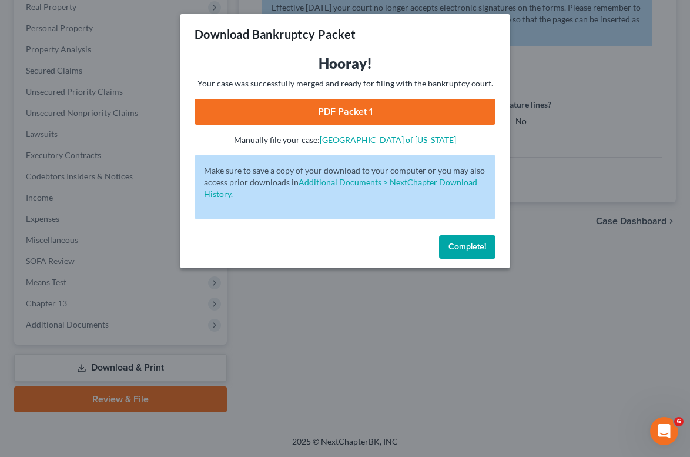
click at [316, 122] on link "PDF Packet 1" at bounding box center [344, 112] width 301 height 26
click at [461, 249] on span "Complete!" at bounding box center [467, 246] width 38 height 10
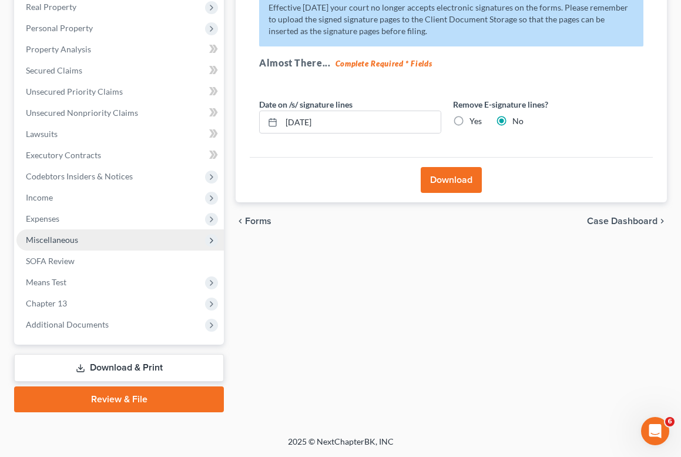
click at [86, 239] on span "Miscellaneous" at bounding box center [119, 239] width 207 height 21
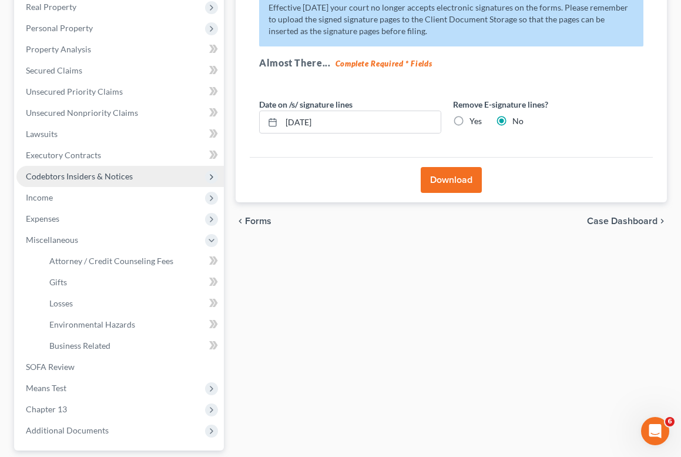
scroll to position [0, 0]
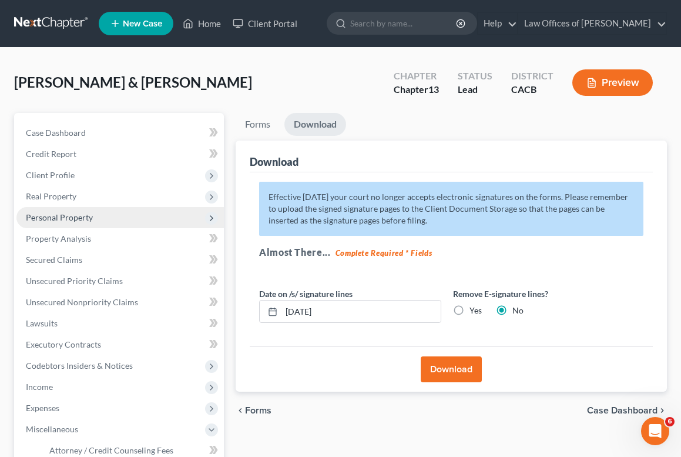
click at [82, 215] on span "Personal Property" at bounding box center [59, 217] width 67 height 10
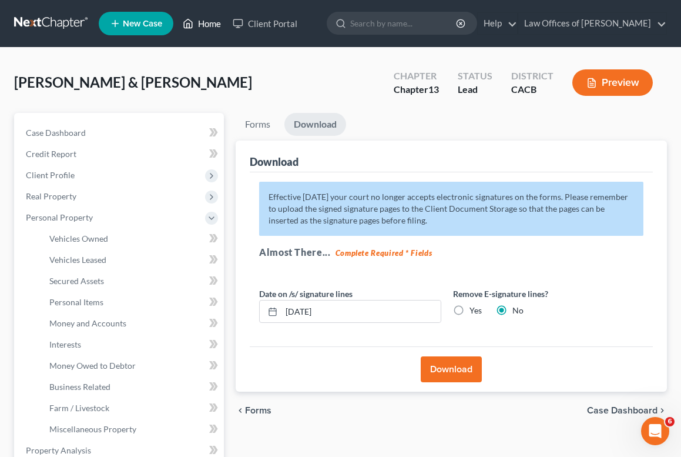
click at [204, 25] on link "Home" at bounding box center [202, 23] width 50 height 21
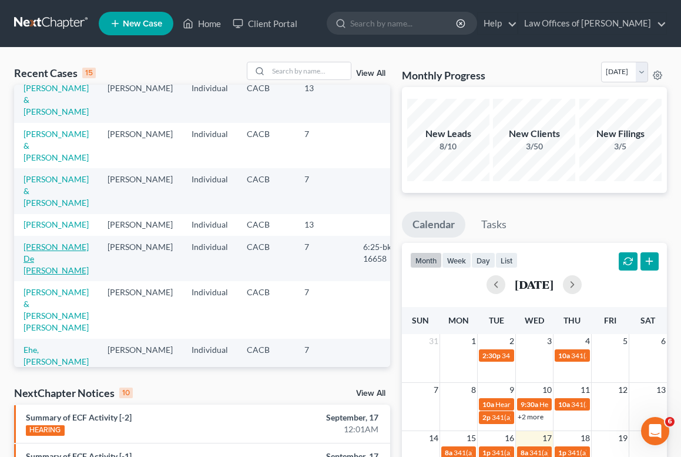
scroll to position [33, 0]
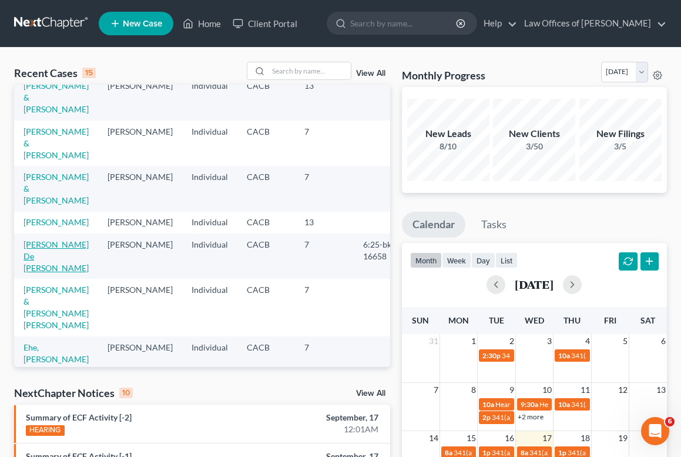
click at [48, 259] on link "[PERSON_NAME] De [PERSON_NAME]" at bounding box center [56, 255] width 65 height 33
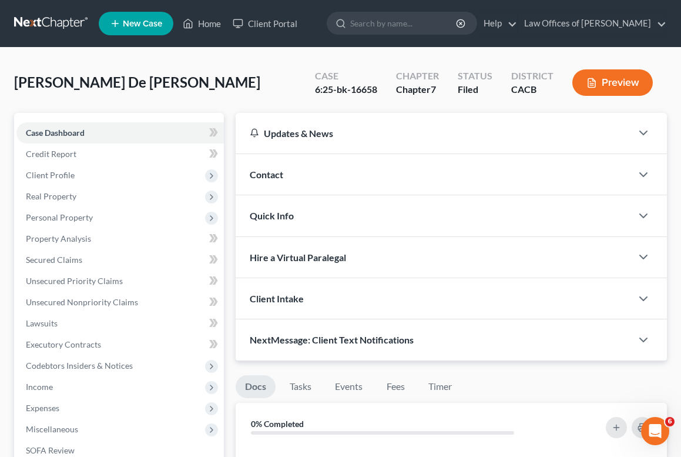
click at [48, 259] on span "Secured Claims" at bounding box center [54, 259] width 56 height 10
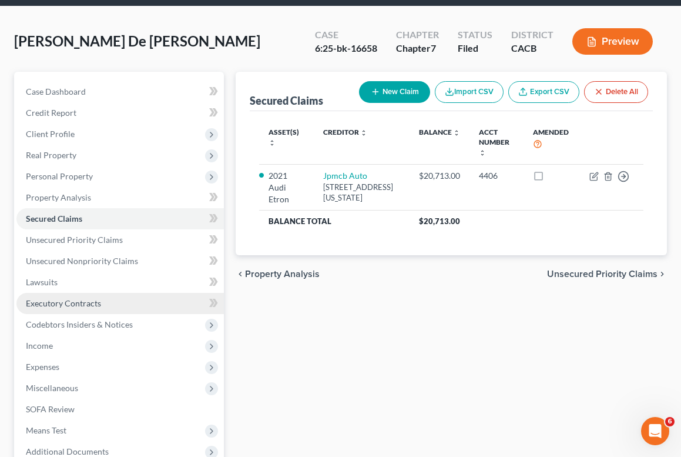
scroll to position [138, 0]
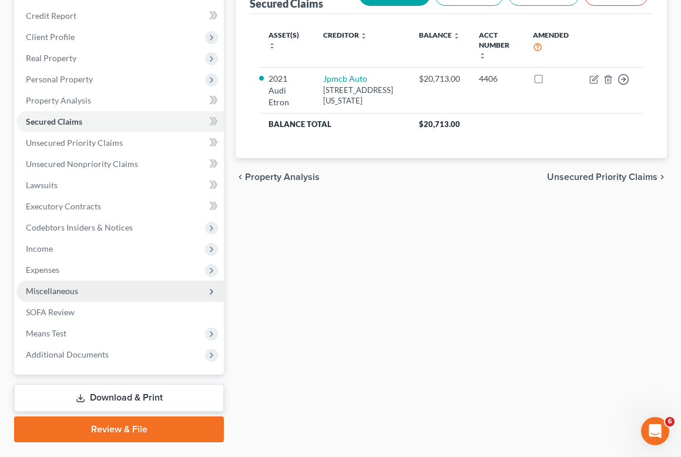
click at [52, 290] on span "Miscellaneous" at bounding box center [52, 291] width 52 height 10
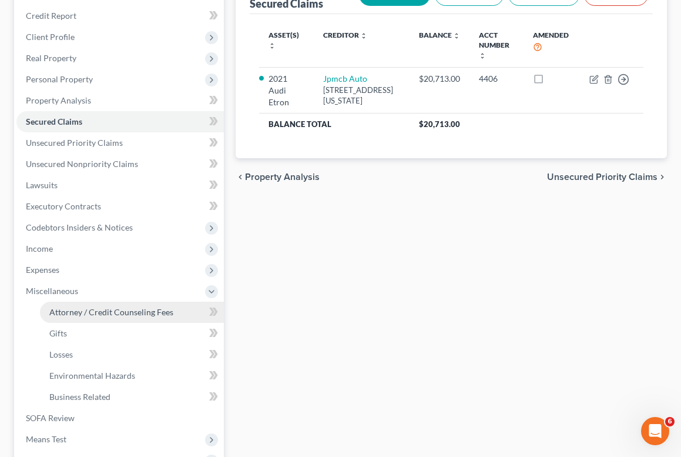
click at [79, 307] on span "Attorney / Credit Counseling Fees" at bounding box center [111, 312] width 124 height 10
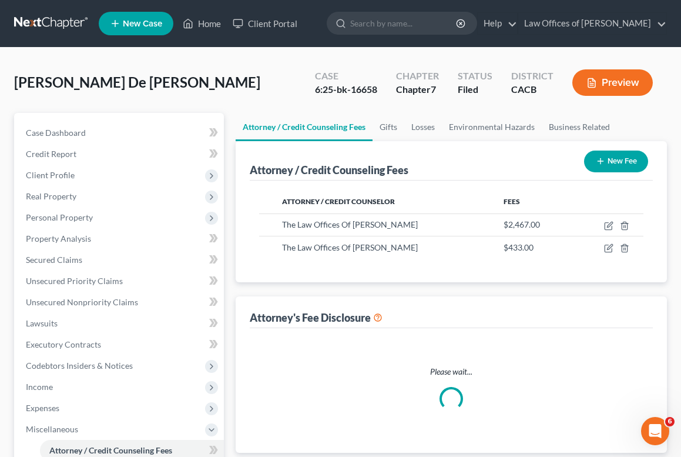
select select "0"
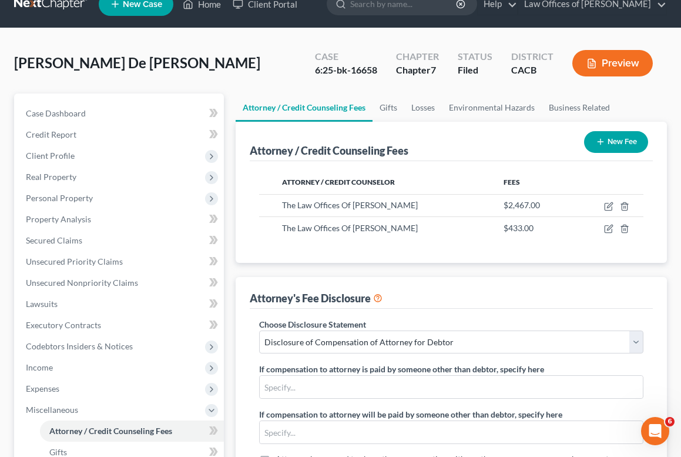
scroll to position [88, 0]
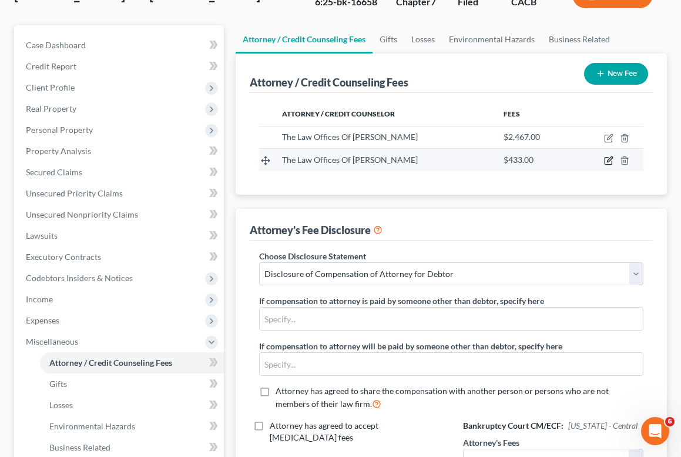
click at [612, 165] on icon "button" at bounding box center [608, 160] width 7 height 7
select select "4"
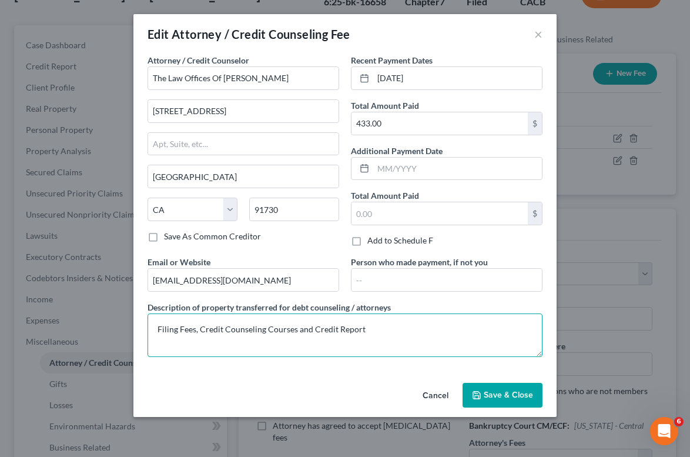
drag, startPoint x: 381, startPoint y: 330, endPoint x: 135, endPoint y: 327, distance: 245.6
click at [135, 327] on div "Attorney / Credit Counselor * The Law Offices Of Terrence Fantauzzi 8659 Red Oa…" at bounding box center [344, 216] width 423 height 324
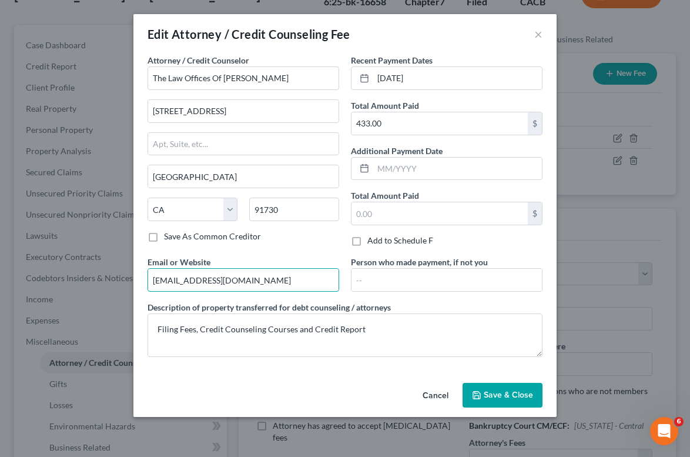
drag, startPoint x: 295, startPoint y: 278, endPoint x: 133, endPoint y: 278, distance: 162.2
click at [494, 398] on span "Save & Close" at bounding box center [508, 395] width 49 height 10
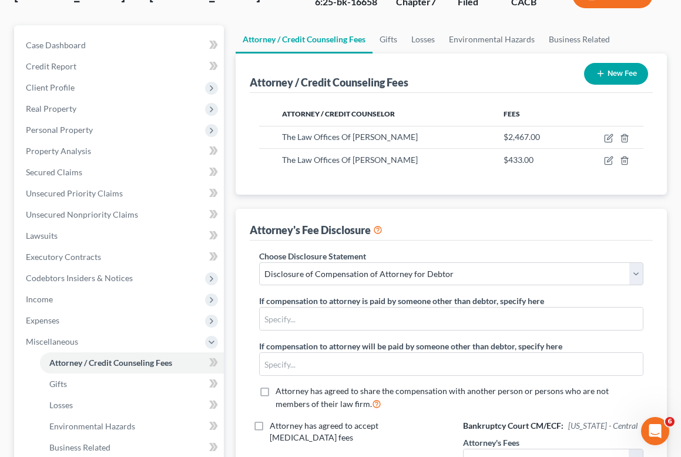
scroll to position [0, 0]
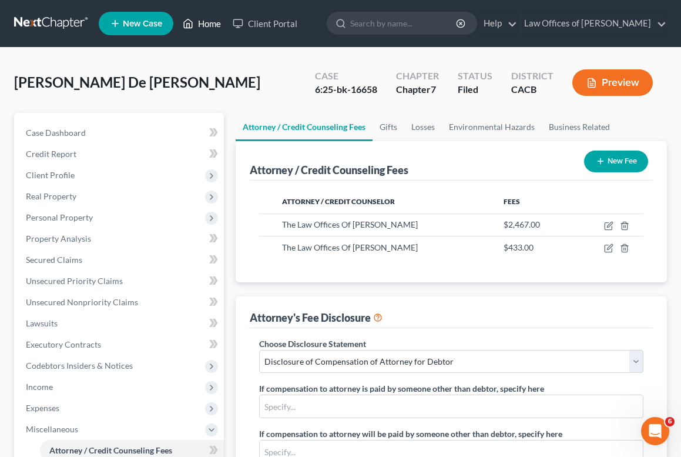
click at [199, 21] on link "Home" at bounding box center [202, 23] width 50 height 21
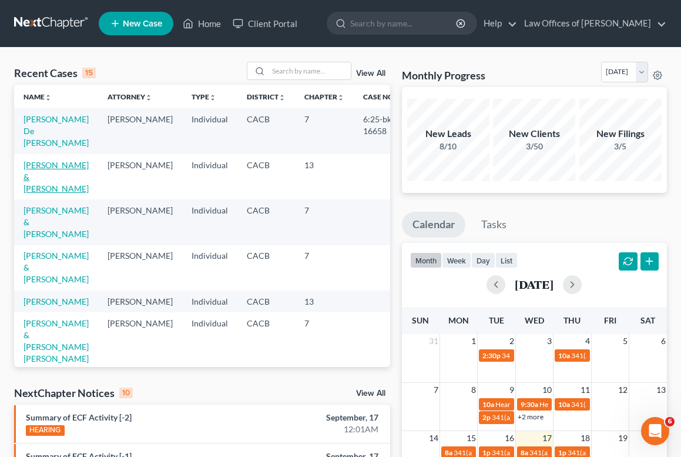
click at [35, 160] on link "[PERSON_NAME] & [PERSON_NAME]" at bounding box center [56, 176] width 65 height 33
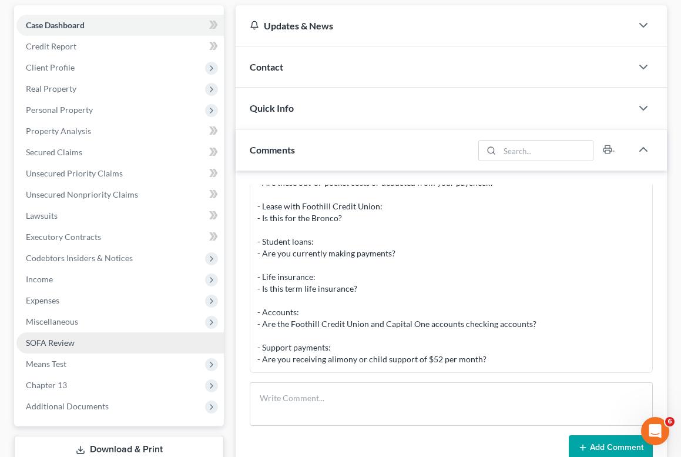
scroll to position [110, 0]
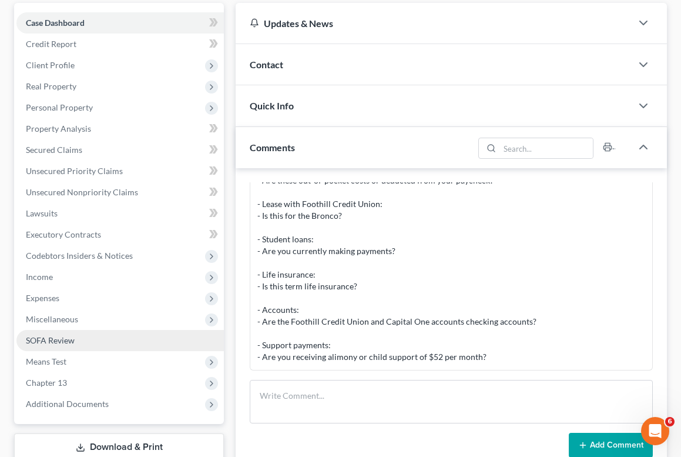
click at [74, 341] on span "SOFA Review" at bounding box center [50, 340] width 49 height 10
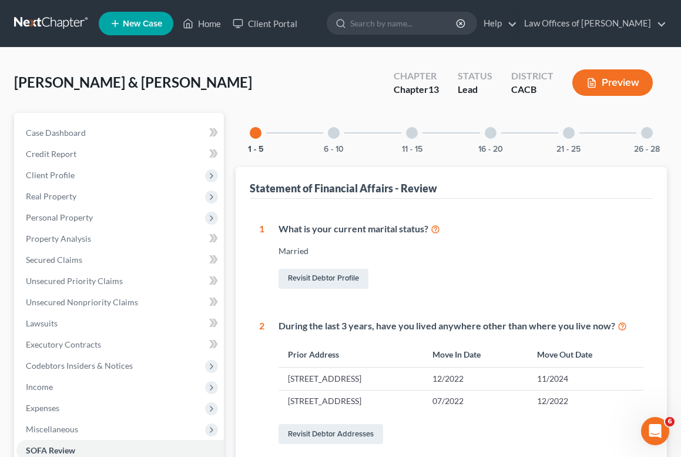
scroll to position [177, 0]
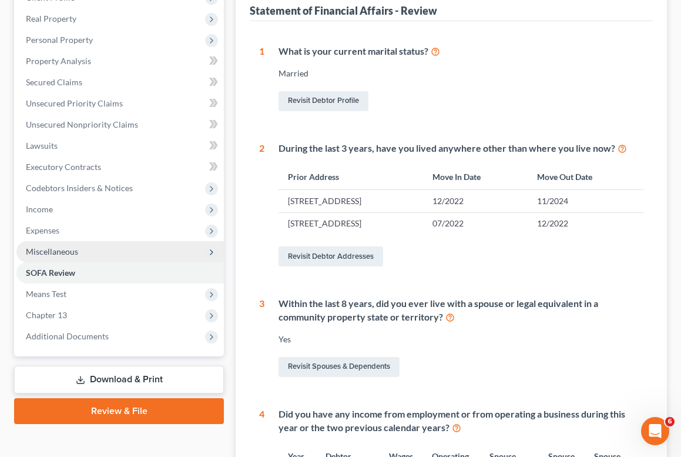
click at [53, 254] on span "Miscellaneous" at bounding box center [52, 251] width 52 height 10
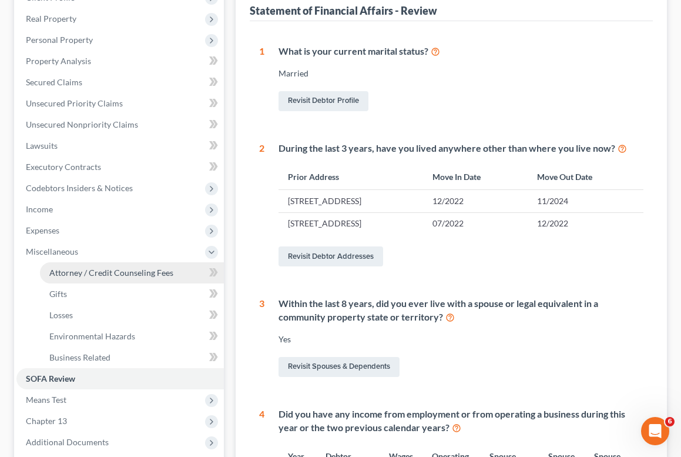
click at [71, 276] on span "Attorney / Credit Counseling Fees" at bounding box center [111, 272] width 124 height 10
select select "0"
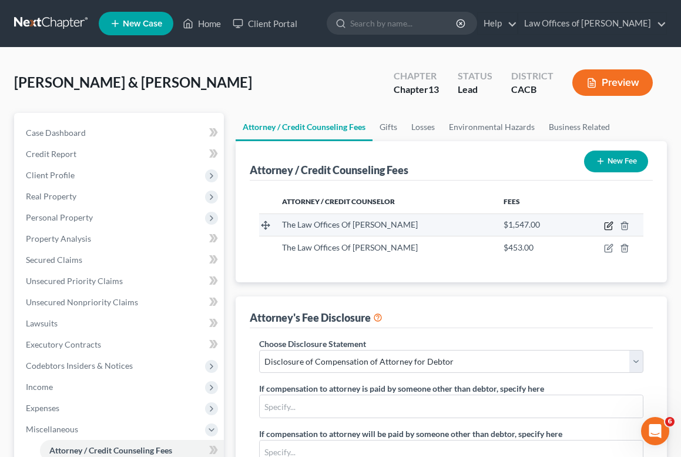
click at [609, 224] on icon "button" at bounding box center [609, 224] width 5 height 5
select select "4"
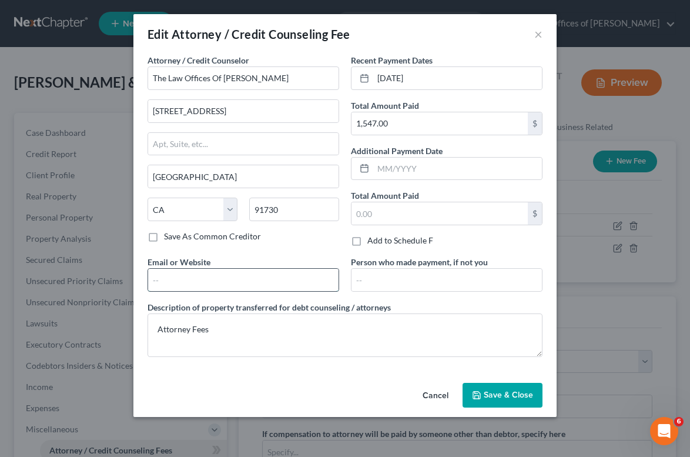
paste input "[EMAIL_ADDRESS][DOMAIN_NAME]"
type input "[EMAIL_ADDRESS][DOMAIN_NAME]"
click at [499, 392] on span "Save & Close" at bounding box center [508, 395] width 49 height 10
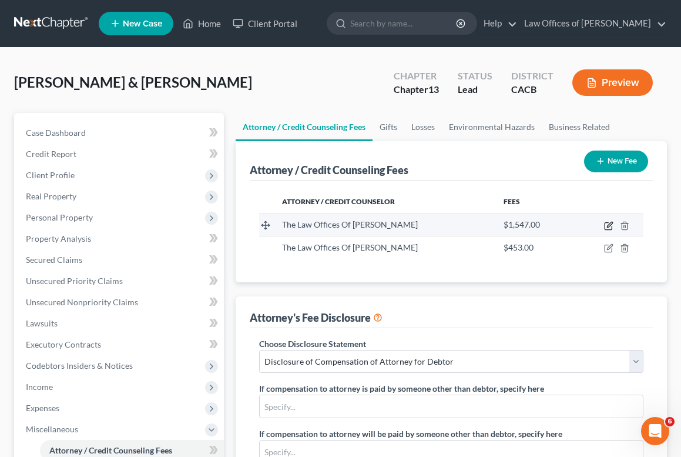
click at [608, 227] on icon "button" at bounding box center [609, 224] width 5 height 5
select select "4"
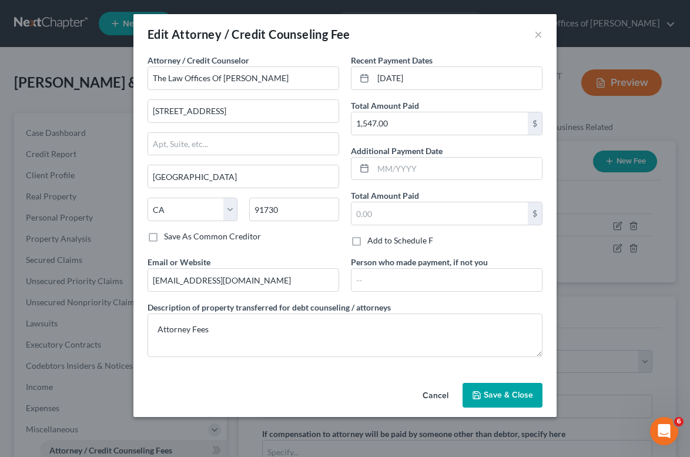
click at [532, 410] on div "Cancel Save & Close" at bounding box center [344, 397] width 423 height 39
click at [518, 397] on span "Save & Close" at bounding box center [508, 395] width 49 height 10
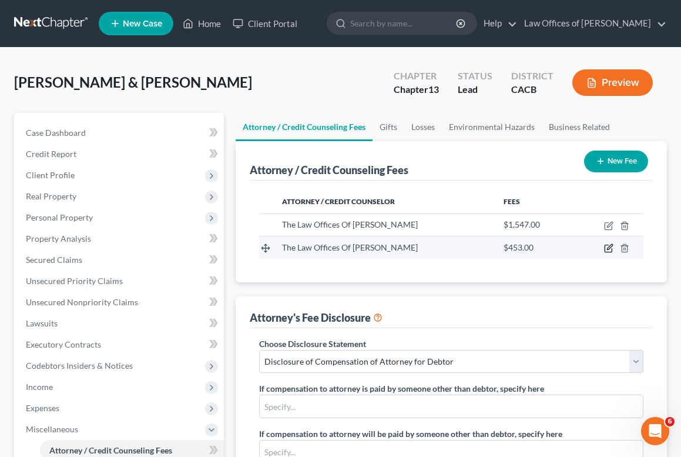
click at [610, 253] on icon "button" at bounding box center [608, 247] width 9 height 9
select select "4"
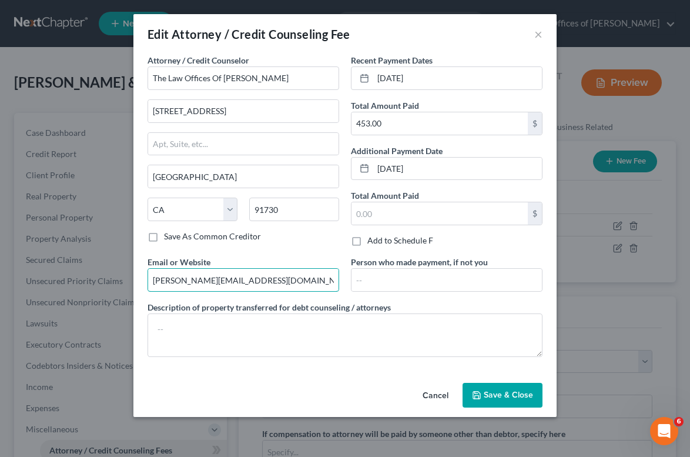
drag, startPoint x: 252, startPoint y: 279, endPoint x: 129, endPoint y: 280, distance: 123.4
paste input "fantauzzi@hotmail"
type input "[EMAIL_ADDRESS][DOMAIN_NAME]"
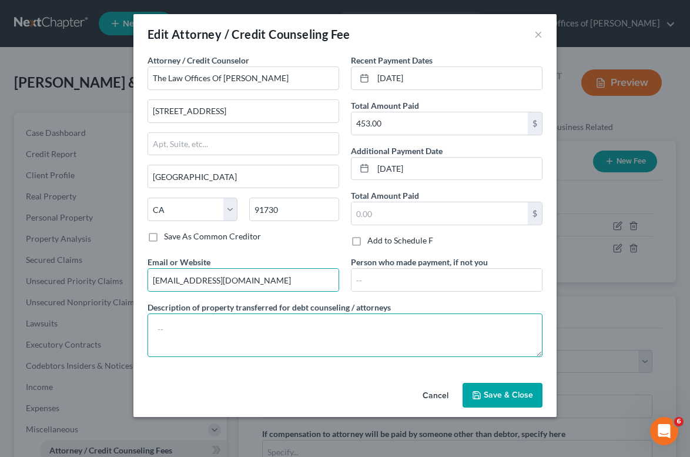
click at [323, 328] on textarea at bounding box center [344, 334] width 395 height 43
paste textarea "Filing Fees, Credit Counseling Courses and Credit Report"
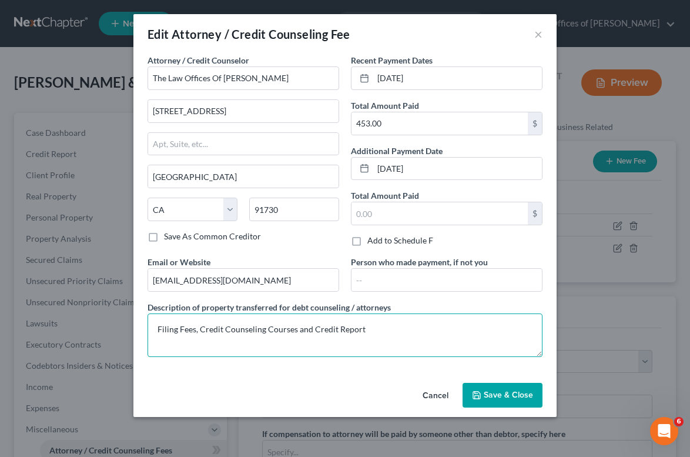
type textarea "Filing Fees, Credit Counseling Courses and Credit Report"
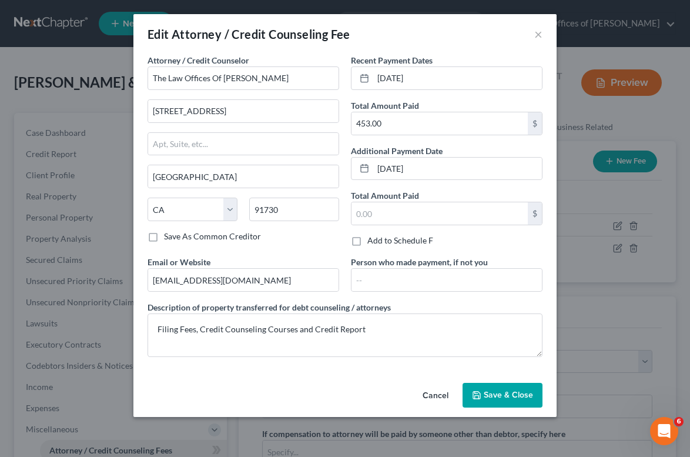
click at [505, 388] on button "Save & Close" at bounding box center [502, 395] width 80 height 25
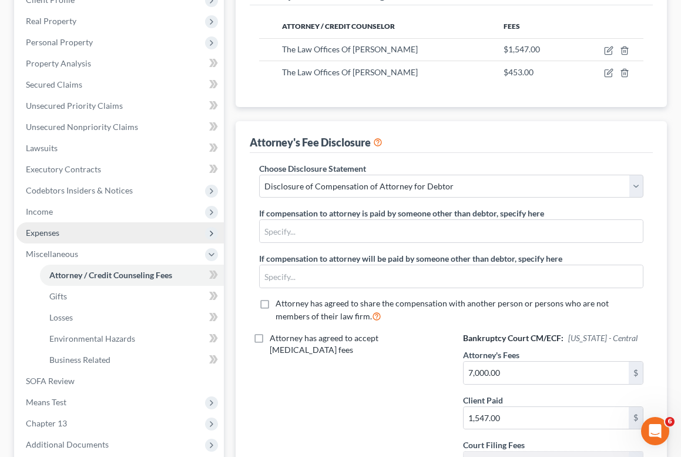
scroll to position [267, 0]
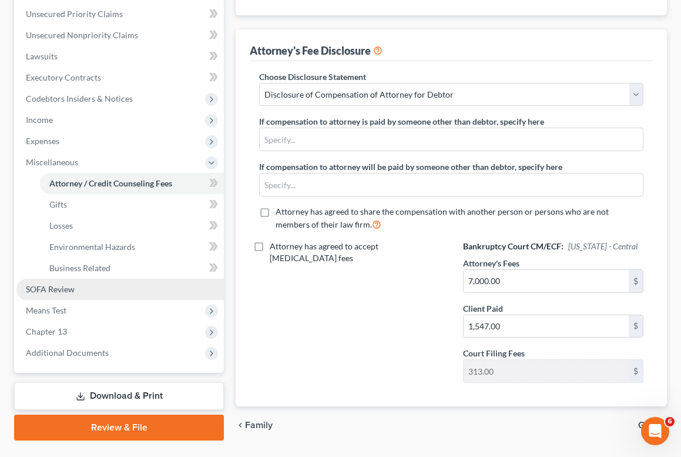
click at [75, 289] on link "SOFA Review" at bounding box center [119, 289] width 207 height 21
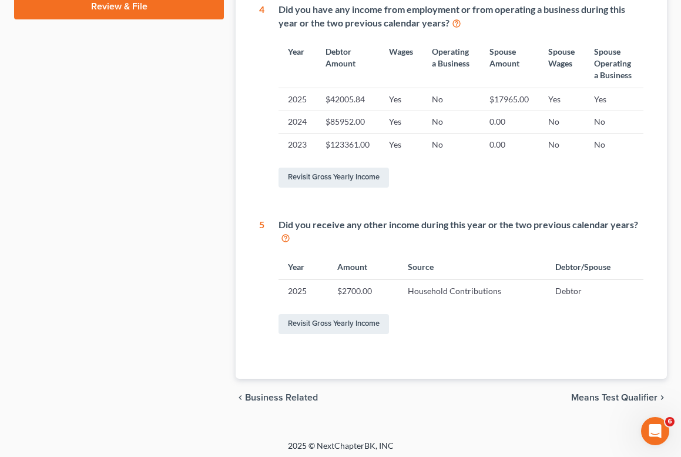
scroll to position [332, 0]
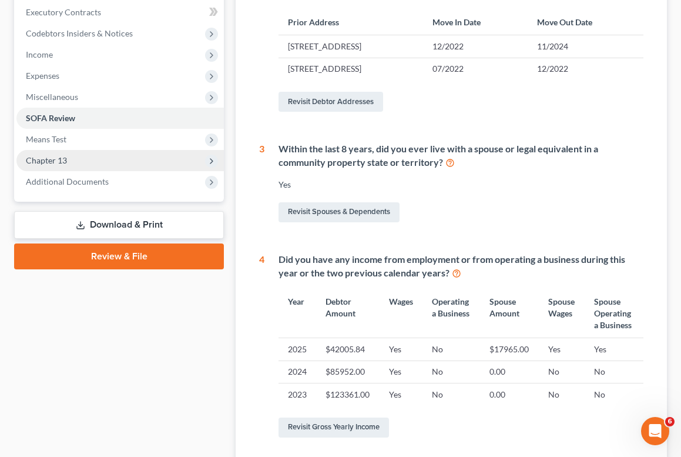
click at [75, 157] on span "Chapter 13" at bounding box center [119, 160] width 207 height 21
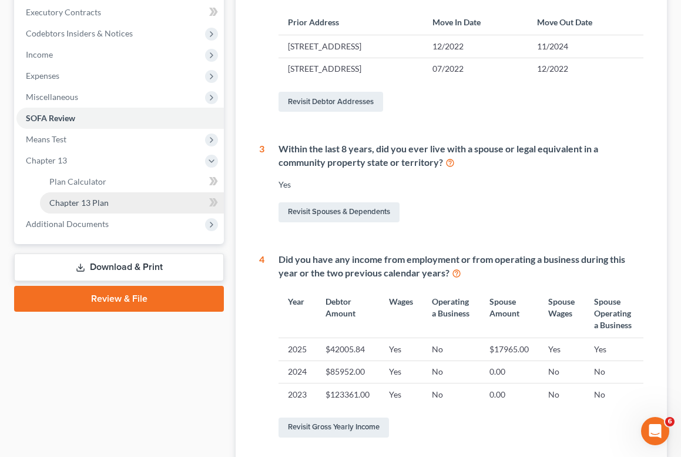
click at [112, 201] on link "Chapter 13 Plan" at bounding box center [132, 202] width 184 height 21
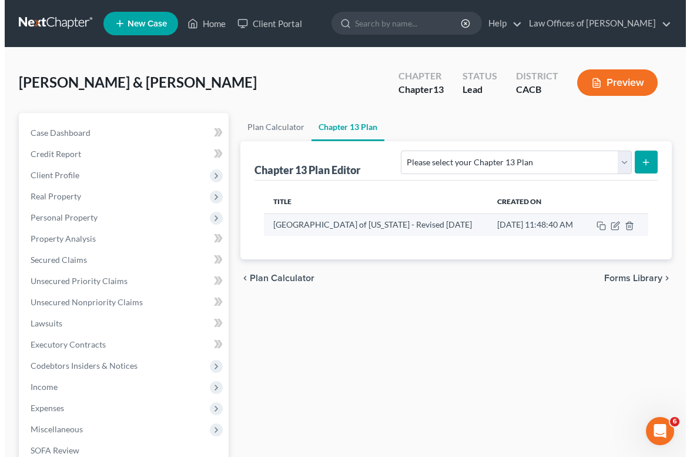
scroll to position [16, 0]
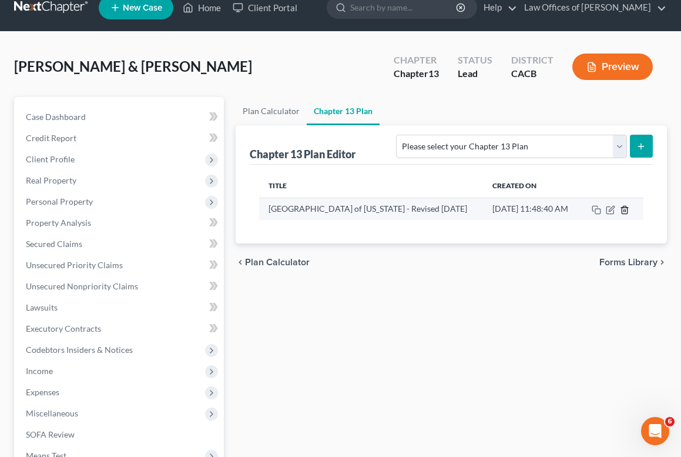
click at [623, 208] on icon "button" at bounding box center [624, 209] width 9 height 9
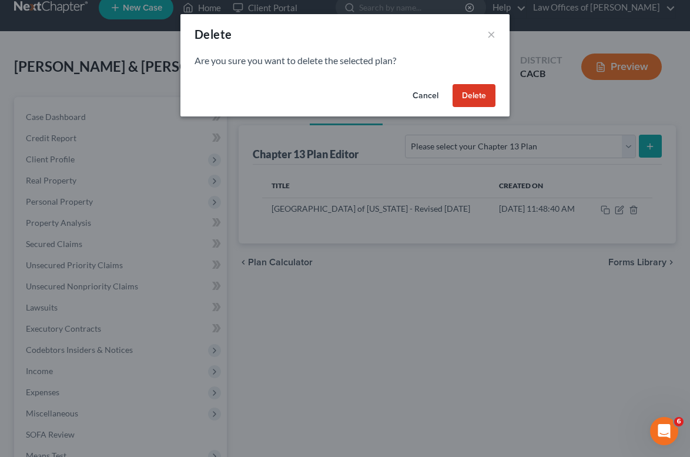
click at [466, 95] on button "Delete" at bounding box center [473, 96] width 43 height 24
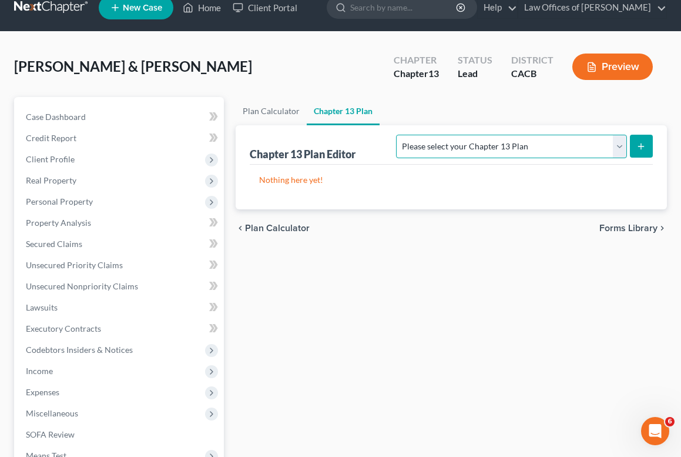
select select "1"
click at [636, 144] on button "submit" at bounding box center [641, 146] width 23 height 23
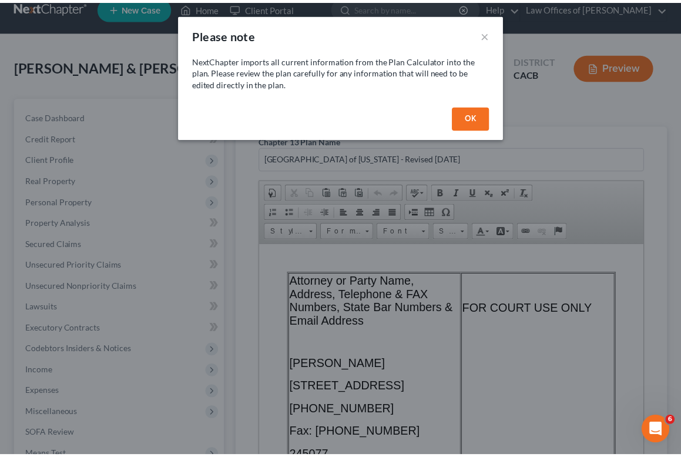
scroll to position [0, 0]
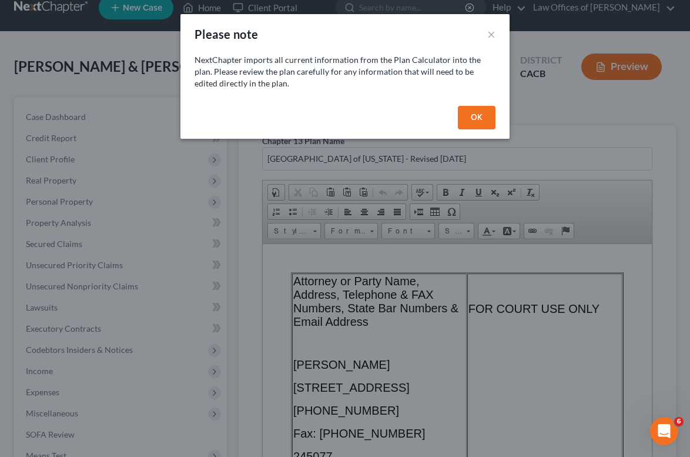
click at [486, 129] on div "OK" at bounding box center [344, 120] width 329 height 38
click at [484, 120] on button "OK" at bounding box center [477, 118] width 38 height 24
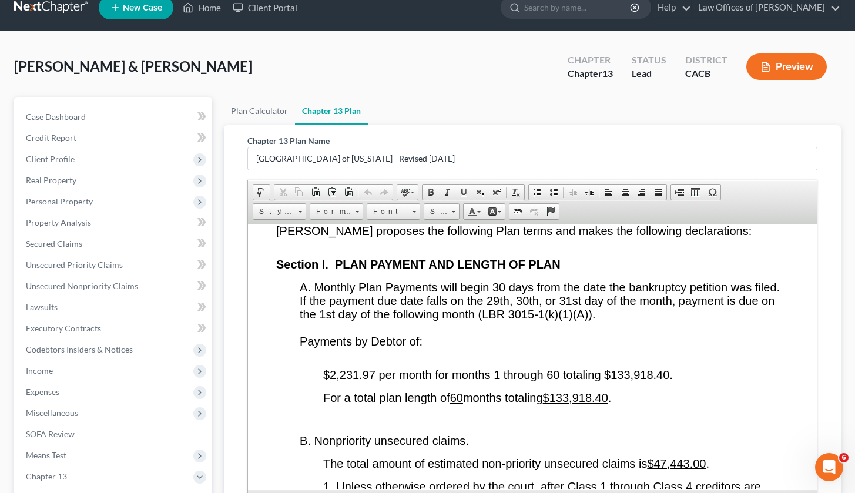
scroll to position [2182, 0]
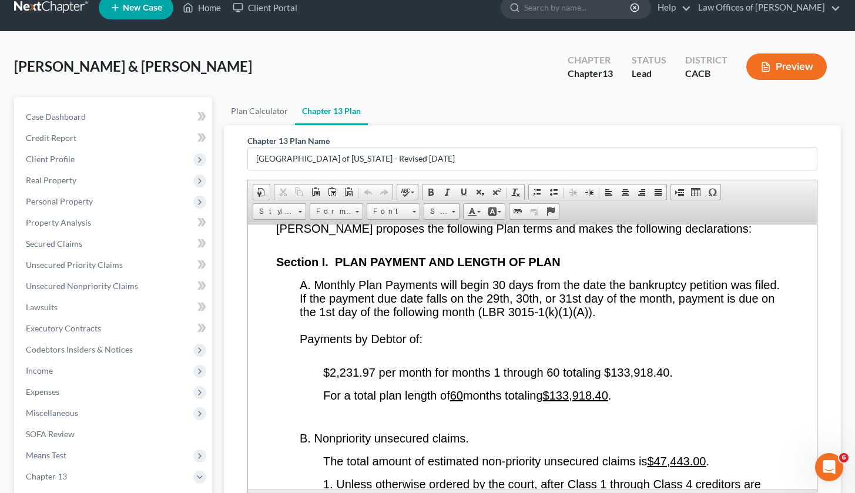
click at [374, 367] on span "$2,231.97 per month for months 1 through 60 totaling $133,918.40." at bounding box center [498, 371] width 350 height 13
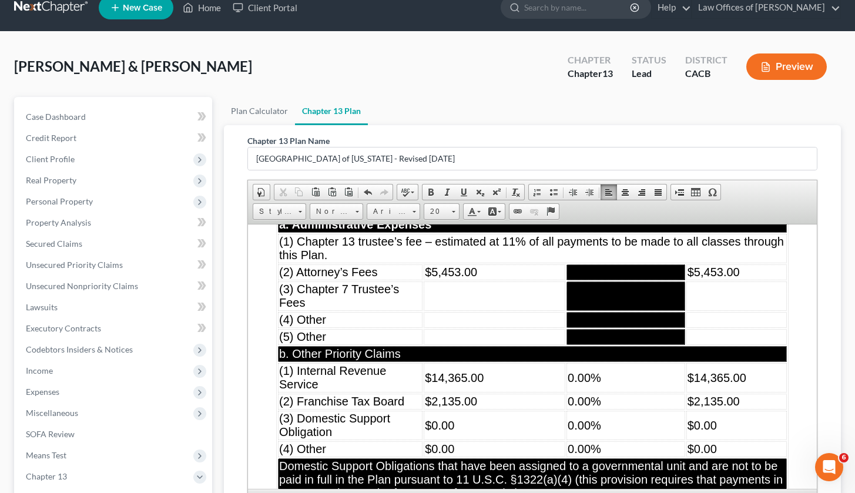
scroll to position [5095, 0]
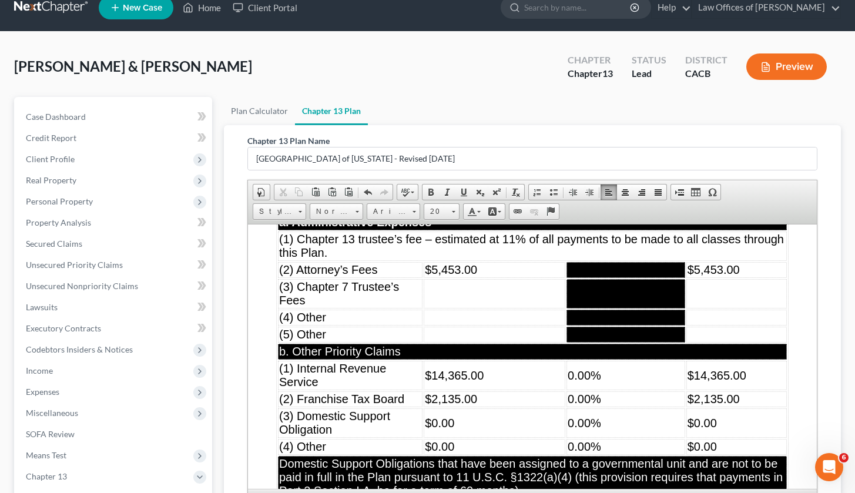
click at [628, 386] on td "0.00%" at bounding box center [625, 374] width 119 height 29
click at [632, 407] on td "0.00%" at bounding box center [625, 399] width 119 height 16
click at [632, 437] on td "0.00%" at bounding box center [625, 422] width 119 height 29
click at [650, 390] on td at bounding box center [625, 374] width 119 height 29
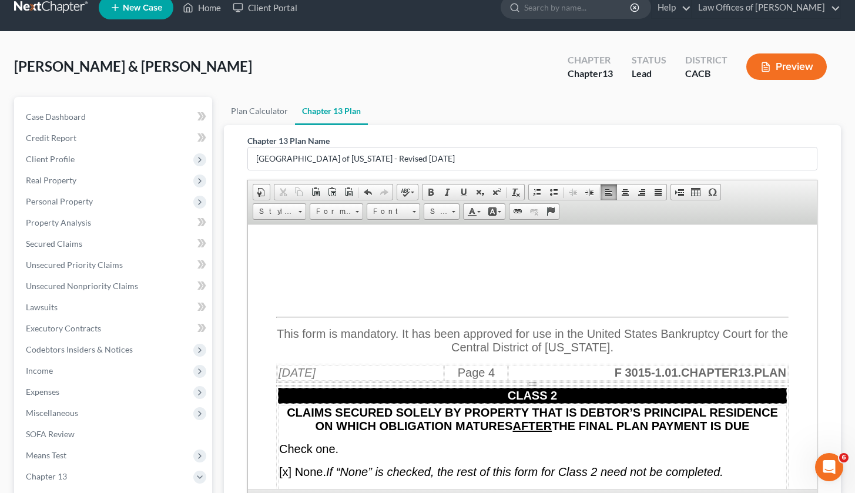
scroll to position [195, 0]
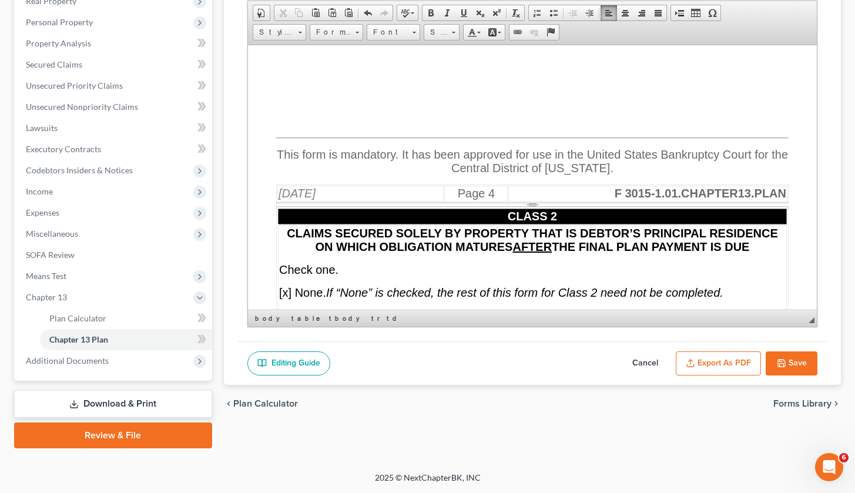
click at [650, 366] on button "Cancel" at bounding box center [645, 363] width 52 height 25
select select "1"
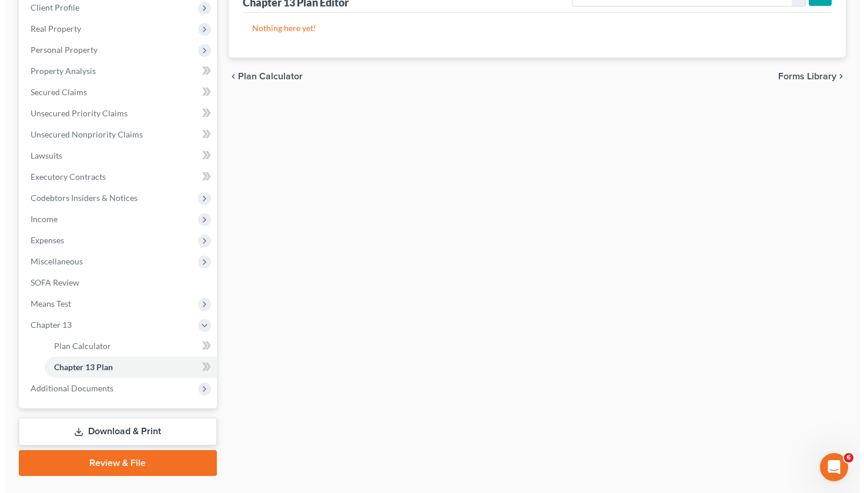
scroll to position [0, 0]
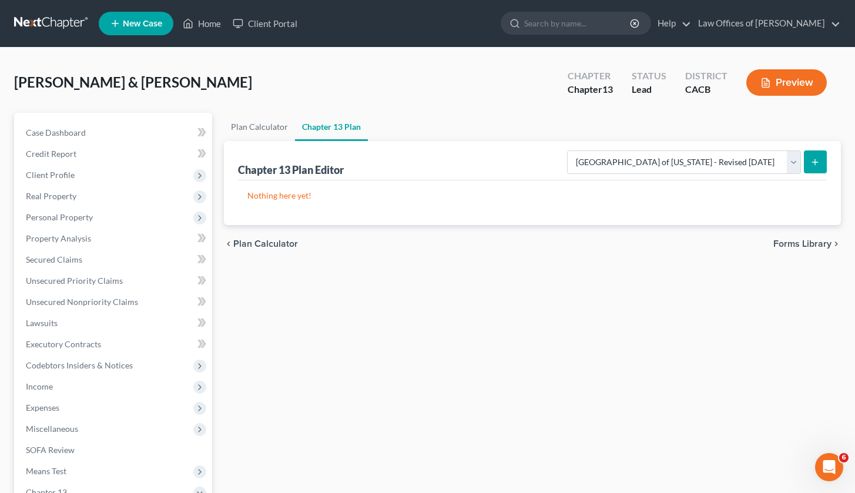
click at [689, 158] on icon "submit" at bounding box center [814, 161] width 9 height 9
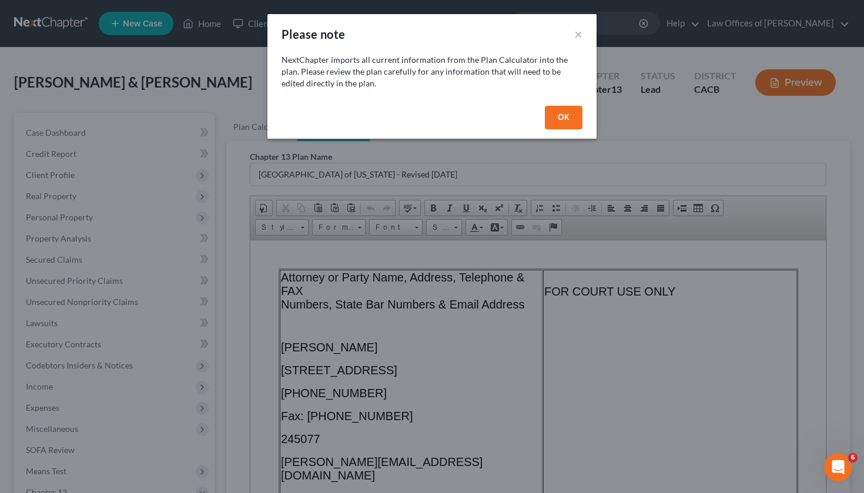
click at [569, 118] on button "OK" at bounding box center [564, 118] width 38 height 24
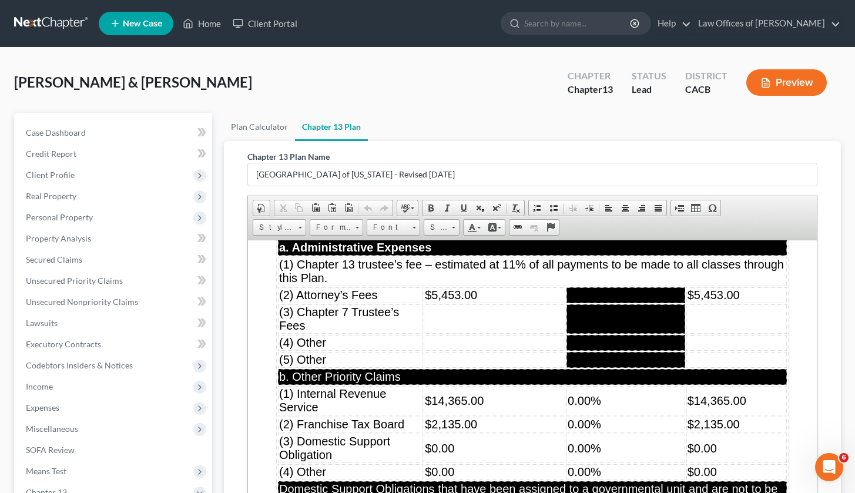
scroll to position [5088, 0]
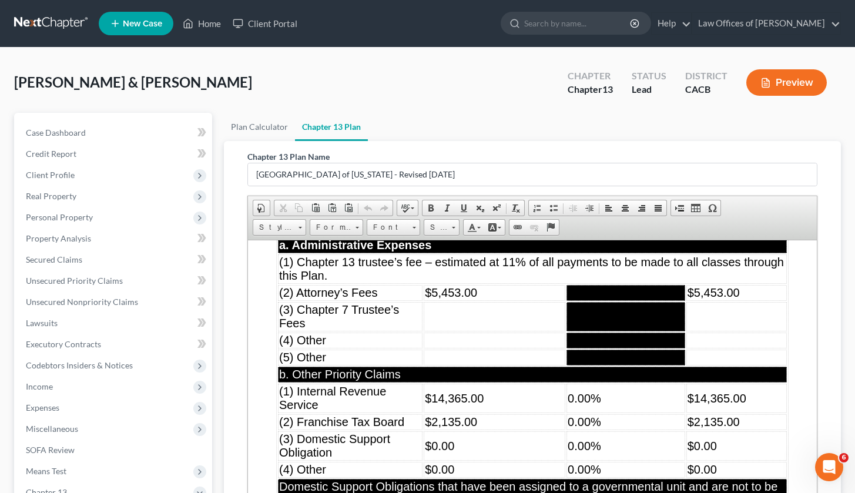
click at [650, 456] on td "0.00%" at bounding box center [625, 445] width 119 height 29
click at [515, 456] on td "$0.00" at bounding box center [494, 445] width 142 height 29
click at [689, 452] on span "$0.00" at bounding box center [701, 445] width 29 height 13
click at [689, 456] on td "$0.00" at bounding box center [736, 445] width 100 height 29
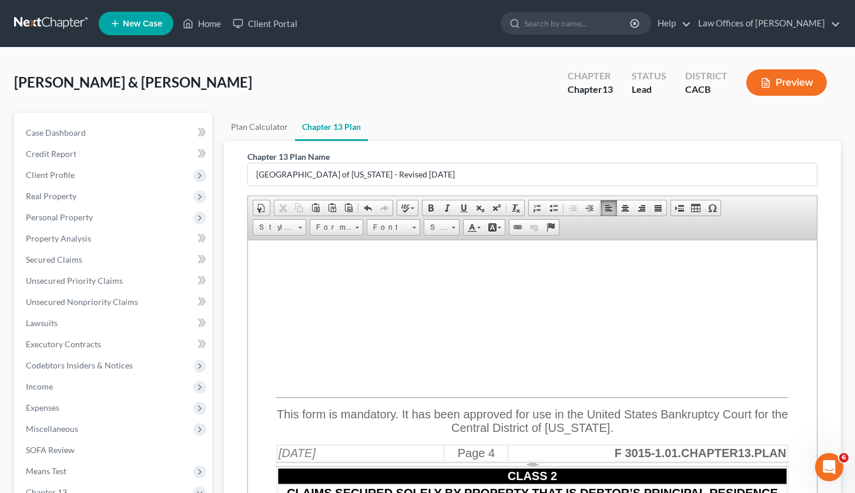
scroll to position [5354, 0]
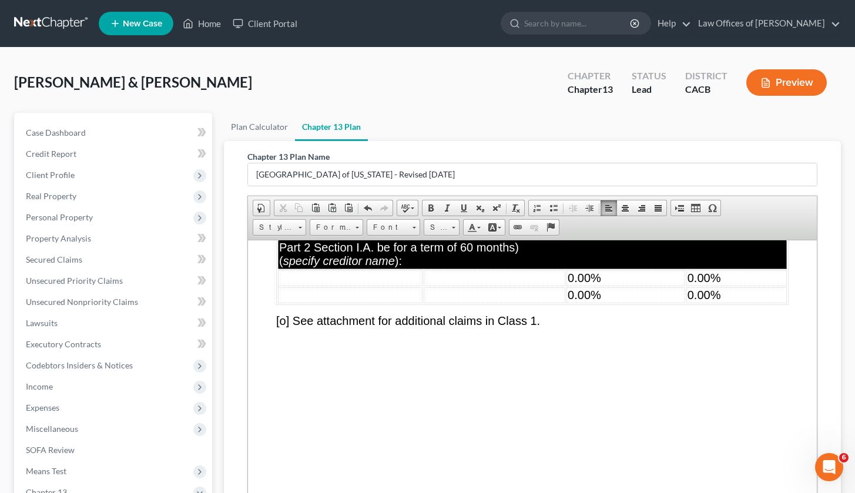
click at [622, 286] on td "0.00%" at bounding box center [625, 278] width 119 height 16
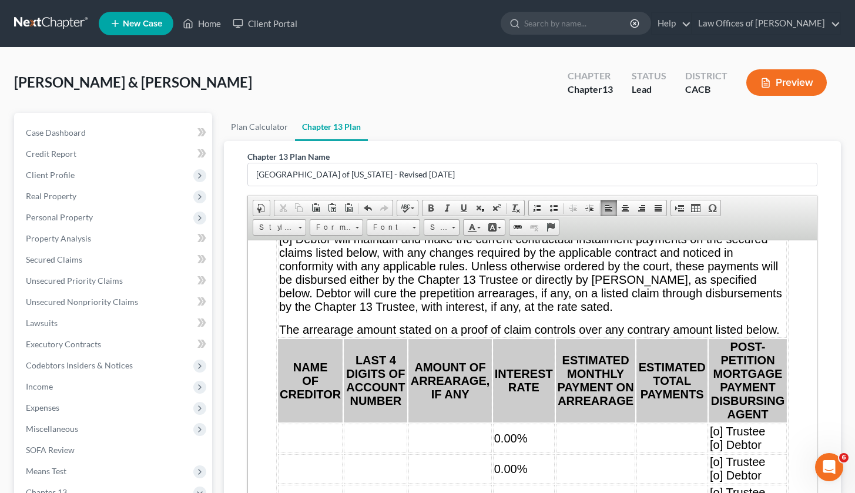
scroll to position [5888, 0]
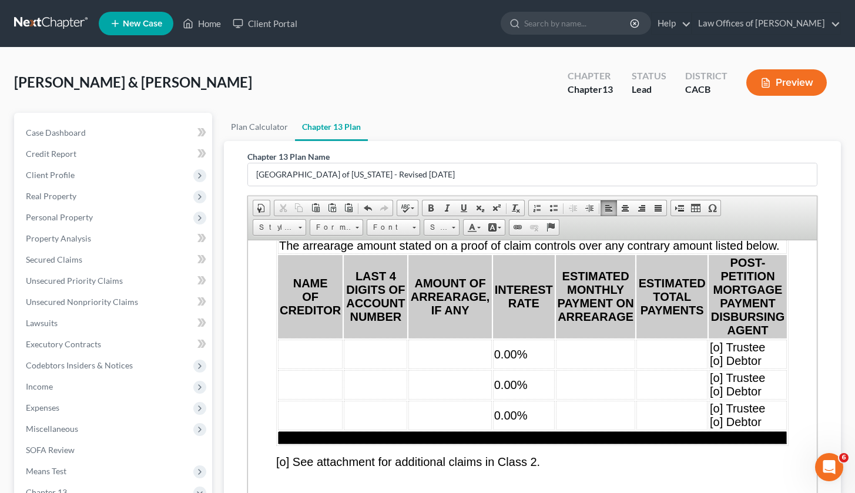
click at [534, 368] on td "0.00%" at bounding box center [523, 353] width 62 height 29
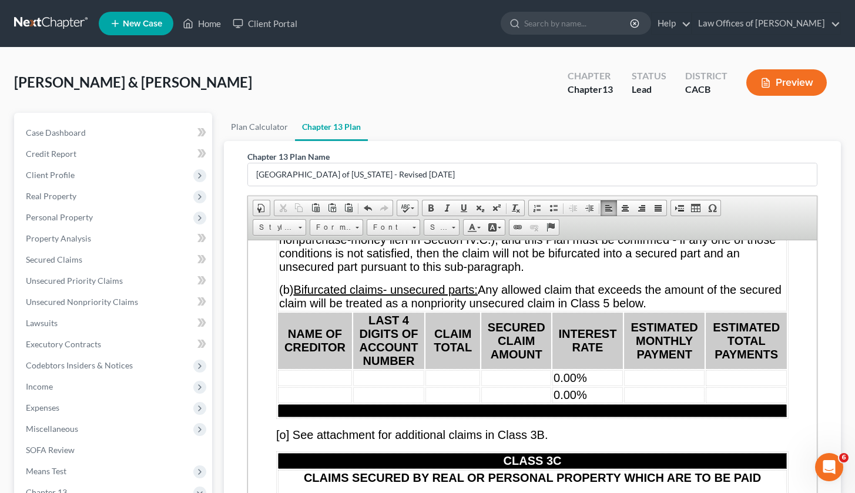
scroll to position [7256, 0]
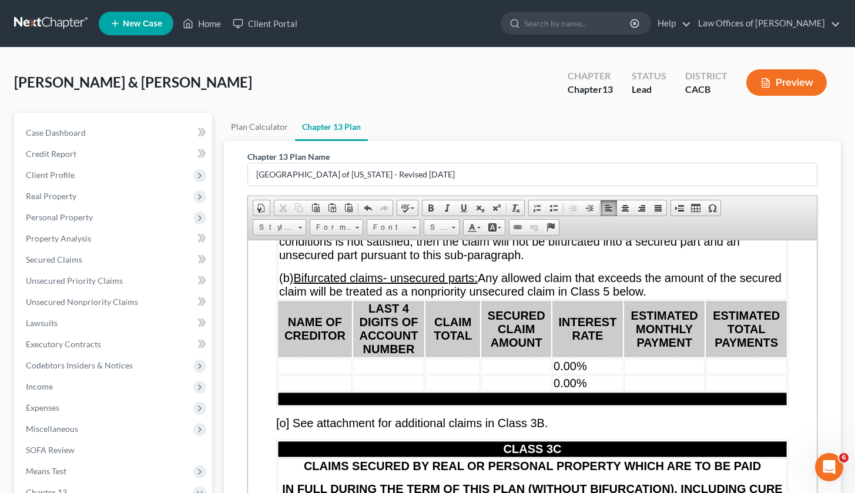
click at [608, 374] on td "0.00%" at bounding box center [587, 366] width 71 height 16
click at [603, 391] on td "0.00%" at bounding box center [587, 383] width 71 height 16
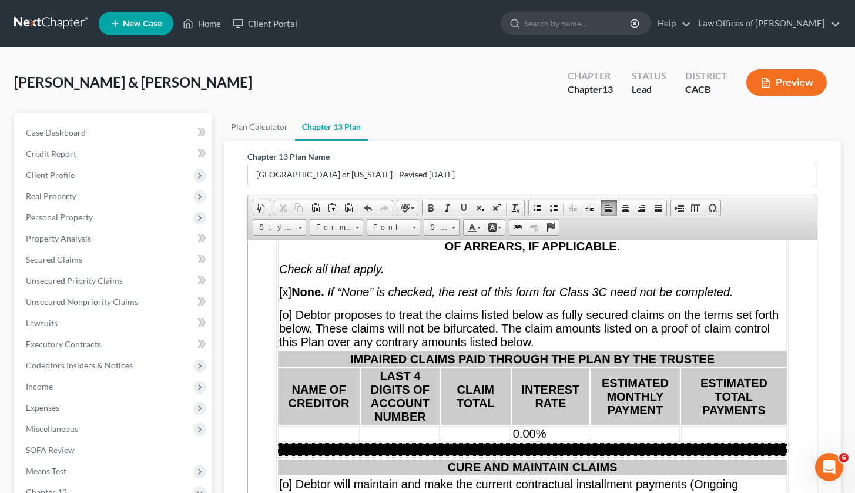
scroll to position [7631, 0]
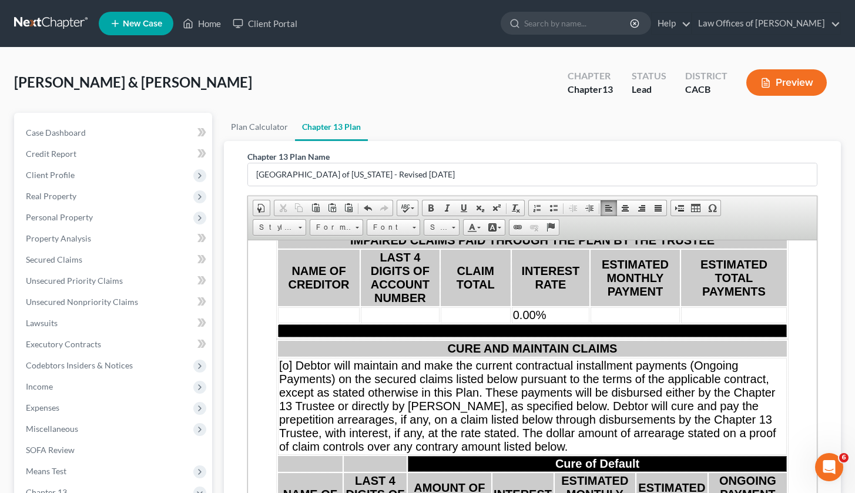
click at [569, 323] on td "0.00%" at bounding box center [550, 315] width 78 height 16
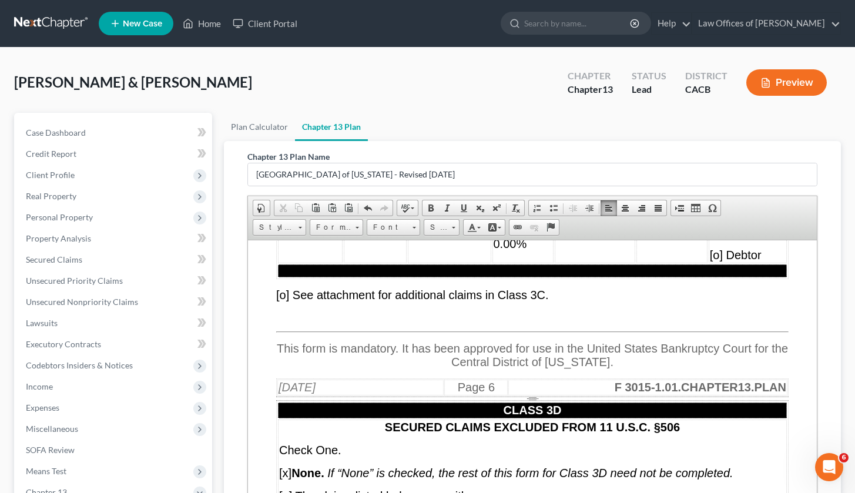
scroll to position [7919, 0]
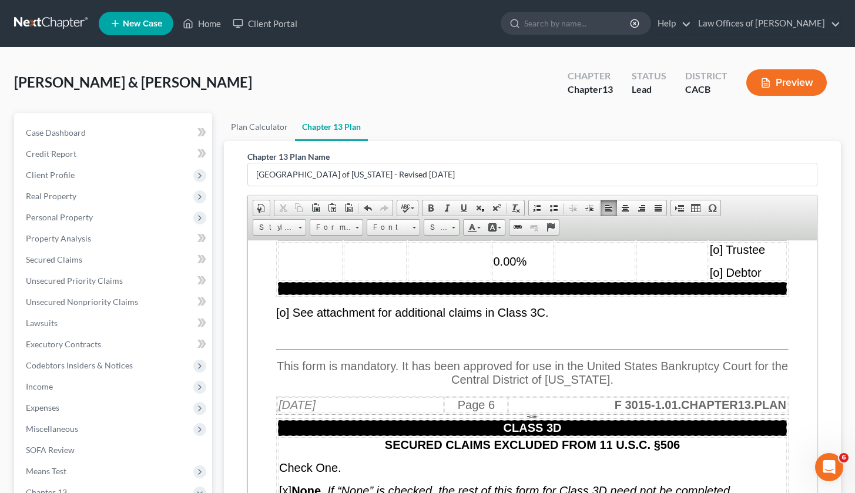
click at [540, 280] on td "0.00%" at bounding box center [522, 260] width 61 height 39
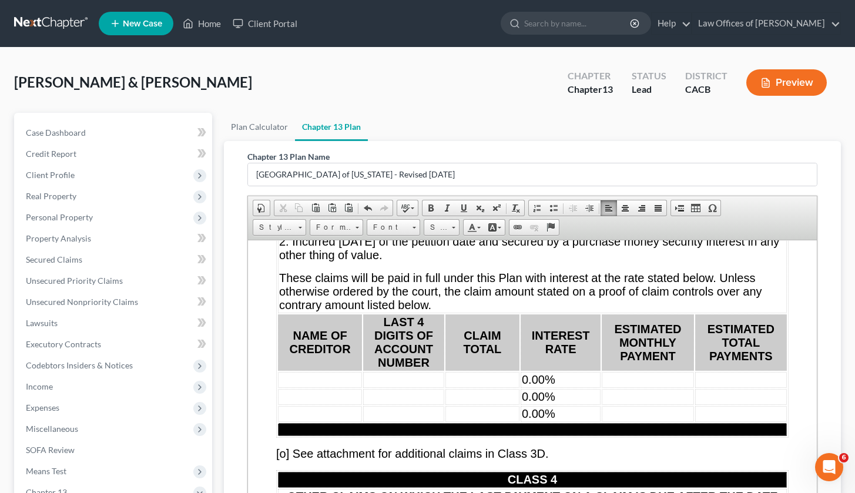
click at [578, 387] on td "0.00%" at bounding box center [560, 379] width 80 height 16
click at [573, 404] on td "0.00%" at bounding box center [560, 396] width 80 height 16
click at [574, 421] on td "0.00%" at bounding box center [560, 413] width 80 height 16
click at [575, 421] on td "0.00%" at bounding box center [560, 413] width 80 height 16
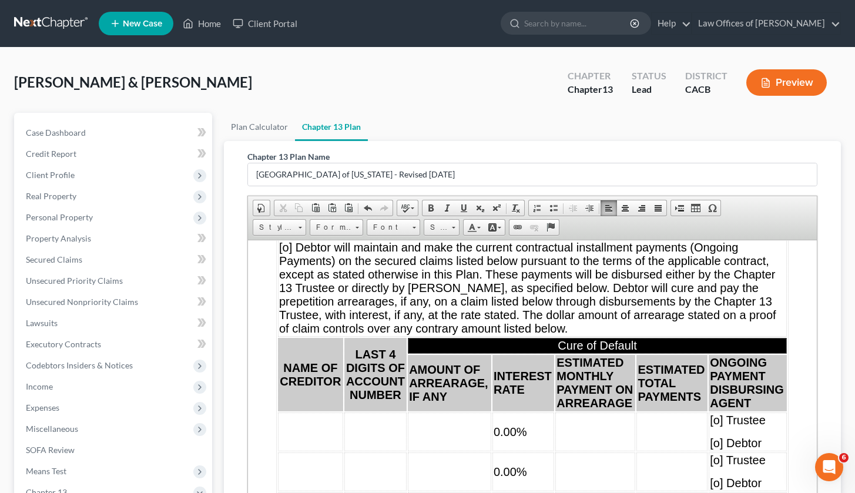
scroll to position [8610, 0]
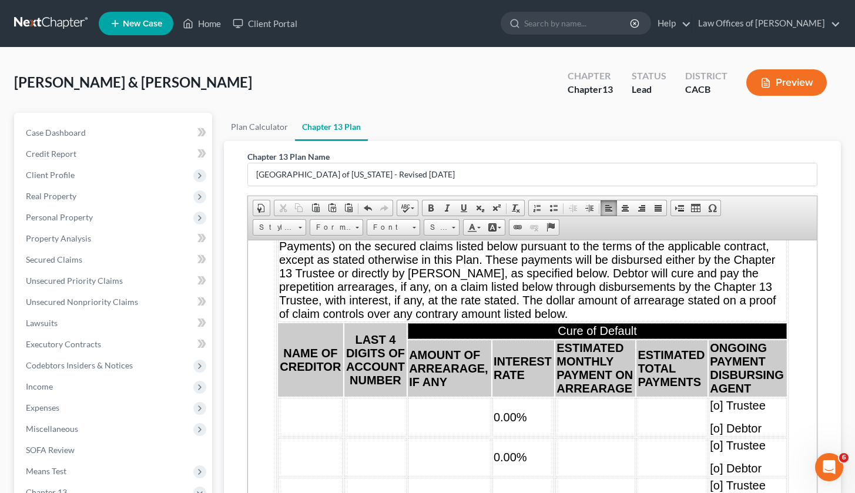
click at [525, 436] on td "0.00%" at bounding box center [523, 416] width 62 height 39
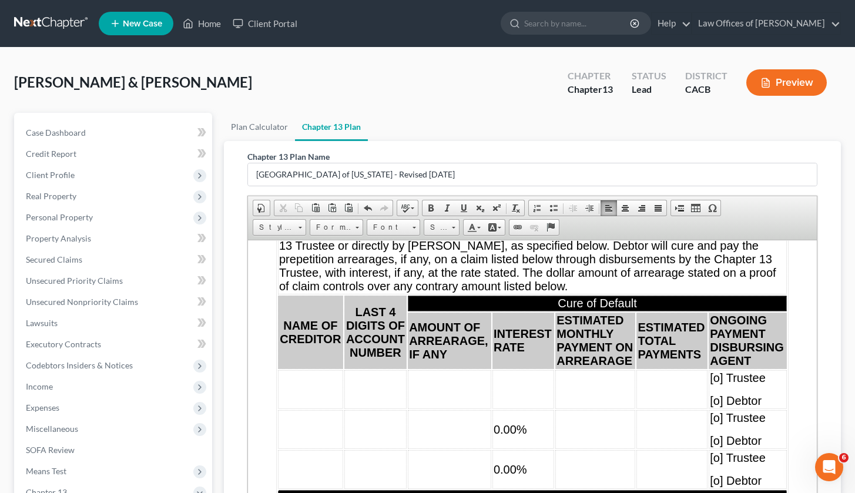
click at [530, 448] on td "0.00%" at bounding box center [523, 429] width 62 height 39
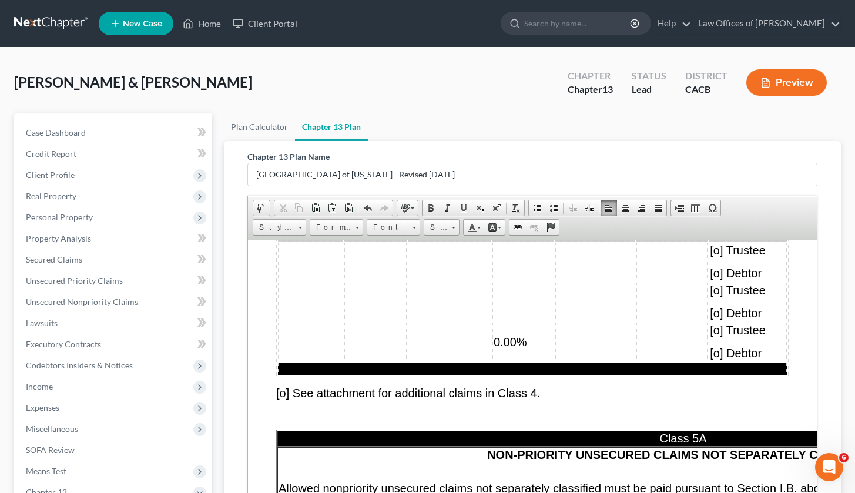
click at [529, 361] on td "0.00%" at bounding box center [523, 341] width 62 height 39
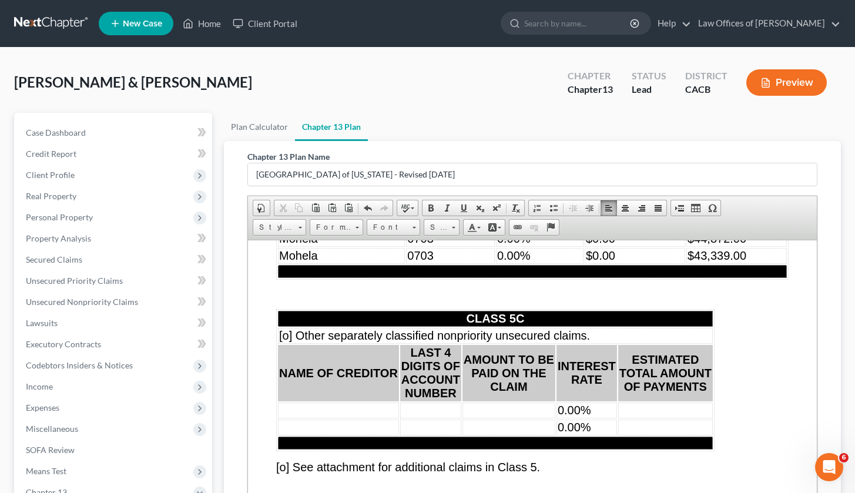
scroll to position [9485, 0]
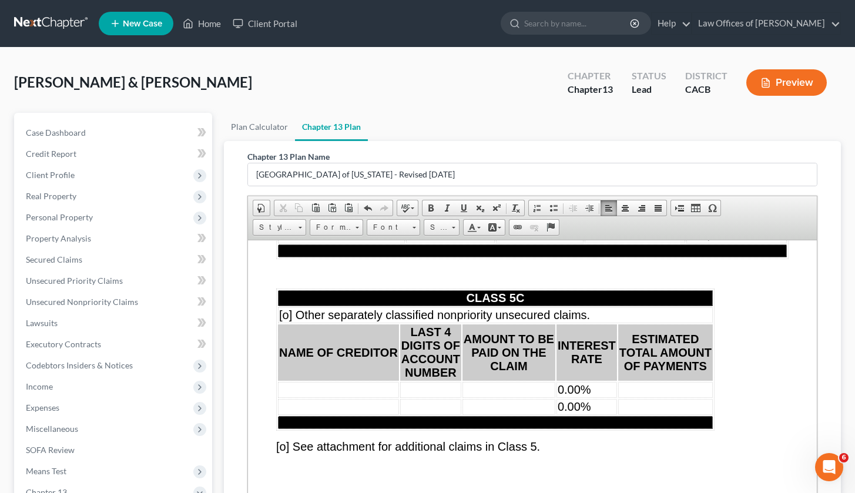
click at [596, 397] on td "0.00%" at bounding box center [586, 389] width 61 height 16
click at [600, 414] on td "0.00%" at bounding box center [586, 406] width 61 height 16
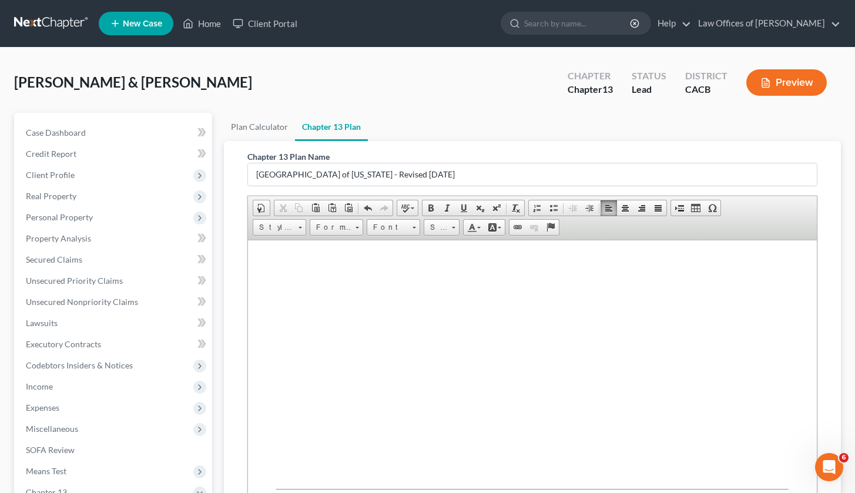
scroll to position [13627, 0]
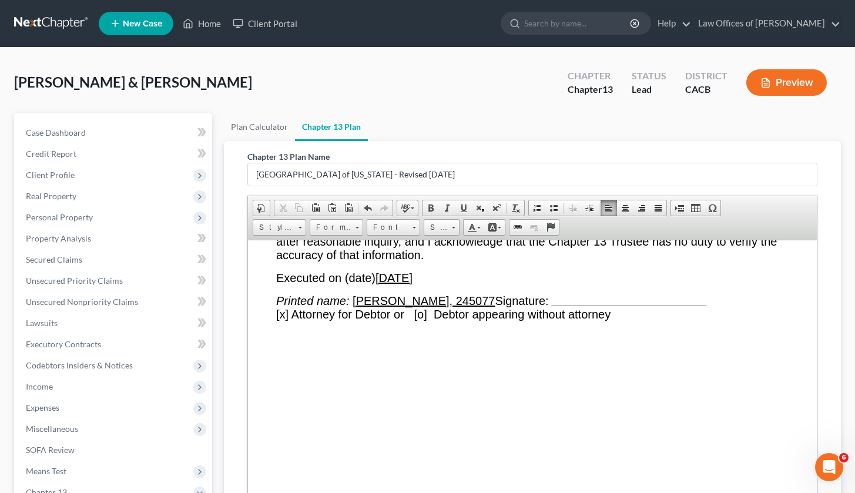
click at [284, 320] on span "[x] Attorney for Debtor or [o] Debtor appearing without attorney" at bounding box center [443, 313] width 334 height 13
click at [412, 284] on u "[DATE]" at bounding box center [393, 277] width 37 height 13
drag, startPoint x: 496, startPoint y: 365, endPoint x: 353, endPoint y: 364, distance: 143.4
click at [353, 307] on u "[PERSON_NAME], 245077" at bounding box center [423, 300] width 142 height 13
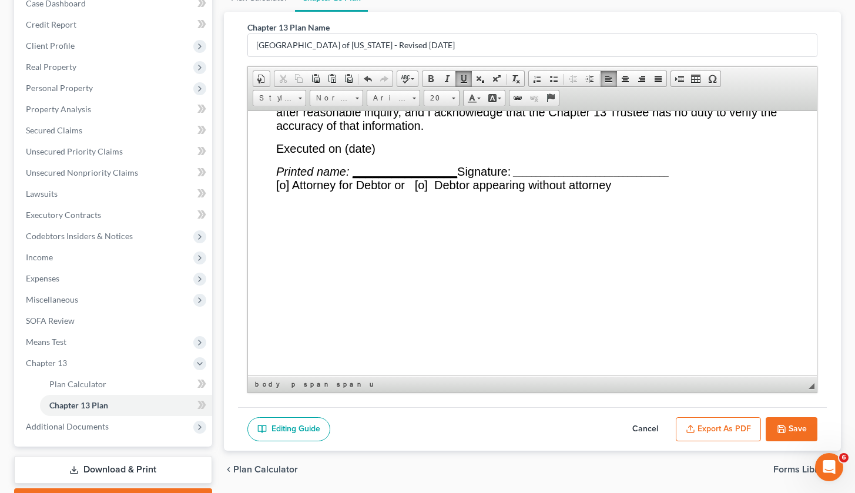
scroll to position [13923, 0]
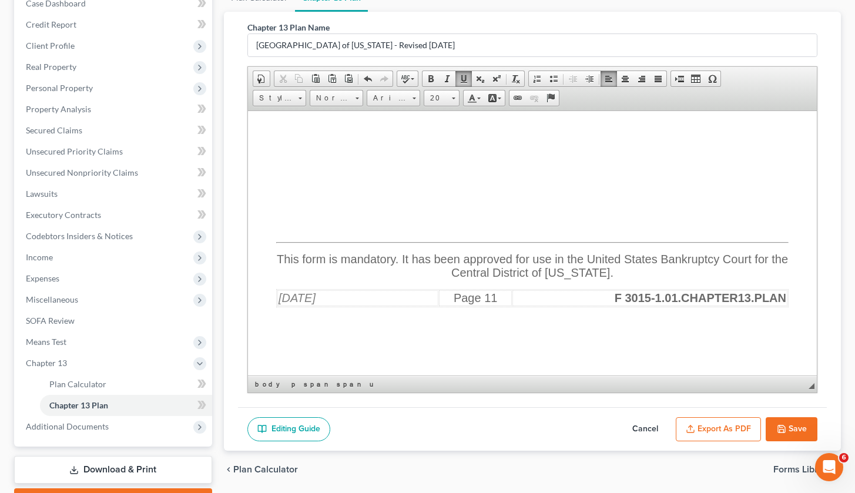
click at [689, 430] on button "Save" at bounding box center [792, 429] width 52 height 25
select select "1"
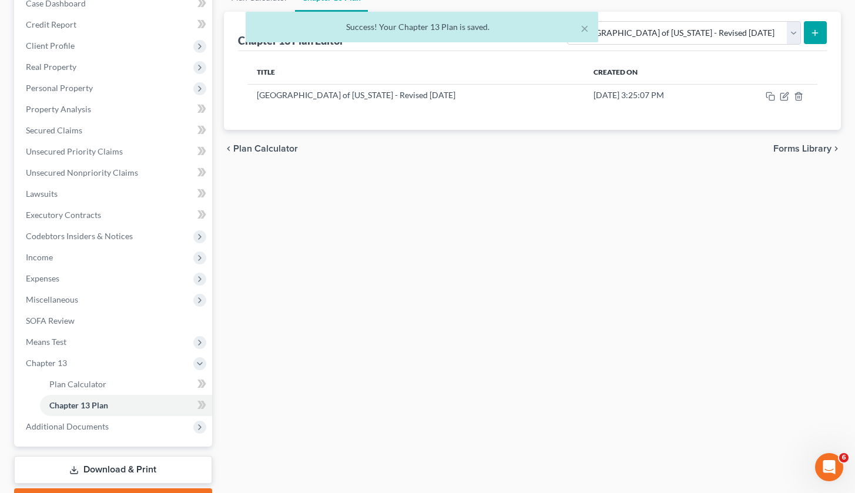
click at [689, 427] on div "Plan Calculator Chapter 13 Plan Chapter 13 Plan Editor Please select your Chapt…" at bounding box center [532, 249] width 629 height 531
click at [689, 95] on icon "button" at bounding box center [785, 94] width 5 height 5
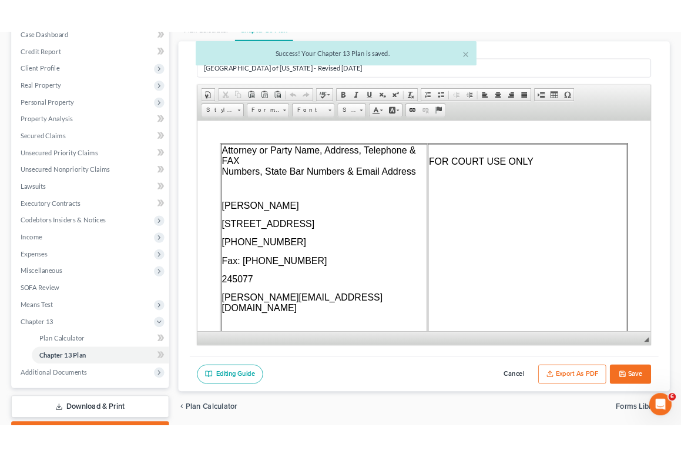
scroll to position [0, 0]
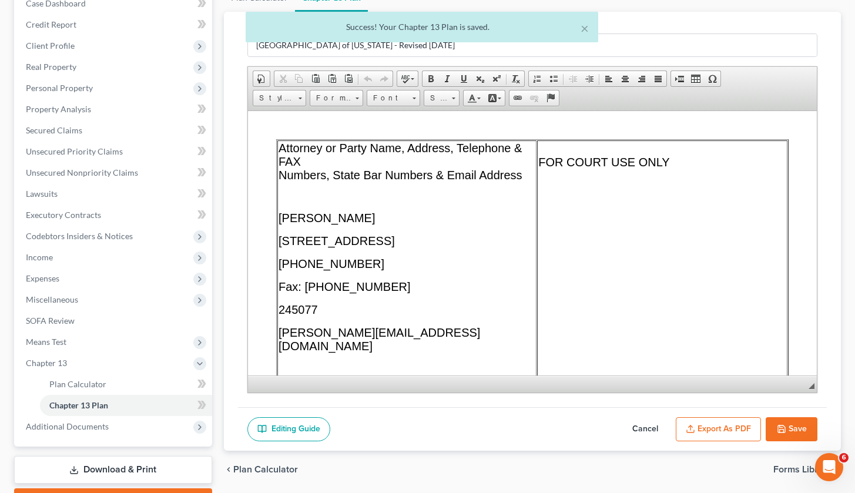
click at [689, 426] on button "Export as PDF" at bounding box center [718, 429] width 85 height 25
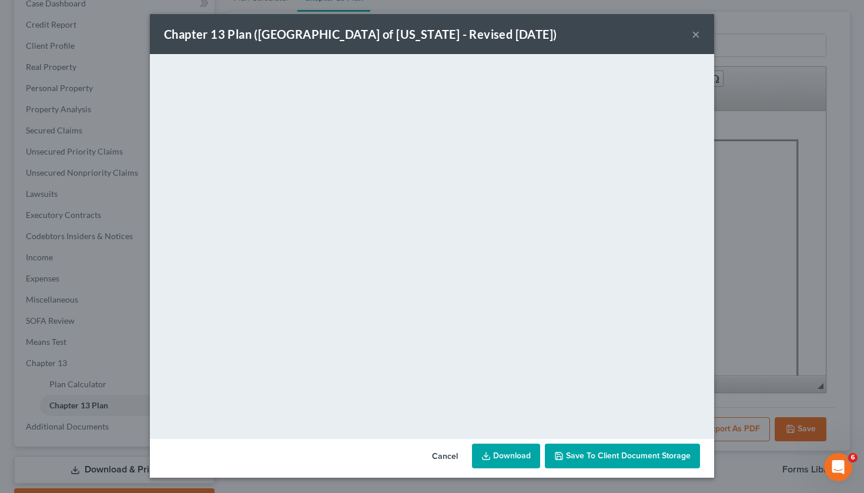
click at [505, 456] on link "Download" at bounding box center [506, 456] width 68 height 25
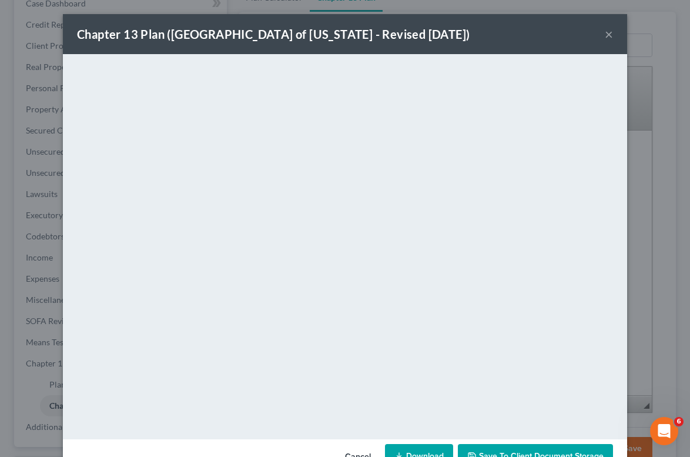
click at [605, 39] on button "×" at bounding box center [609, 34] width 8 height 14
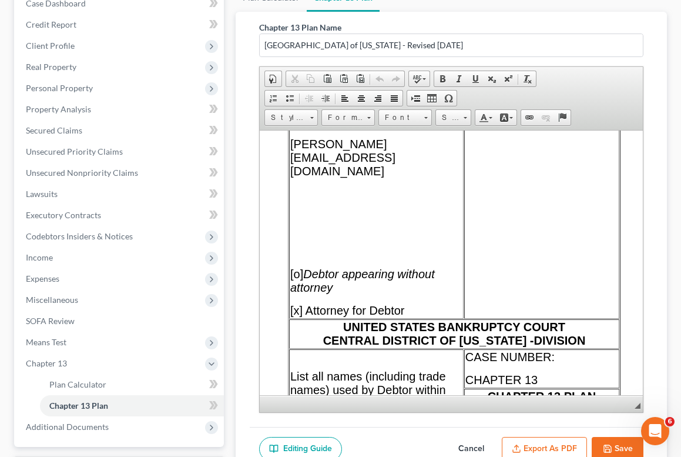
scroll to position [123, 0]
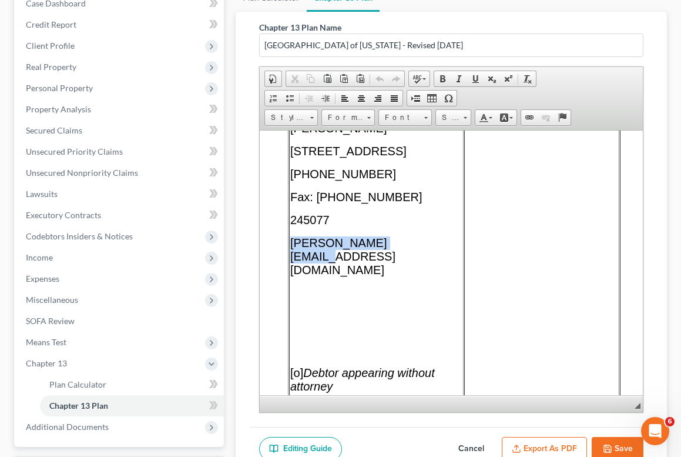
drag, startPoint x: 371, startPoint y: 271, endPoint x: 290, endPoint y: 271, distance: 81.7
click at [290, 271] on td "Attorney or Party Name, Address, Telephone & FAX Numbers, State Bar Numbers & E…" at bounding box center [376, 226] width 175 height 380
paste body
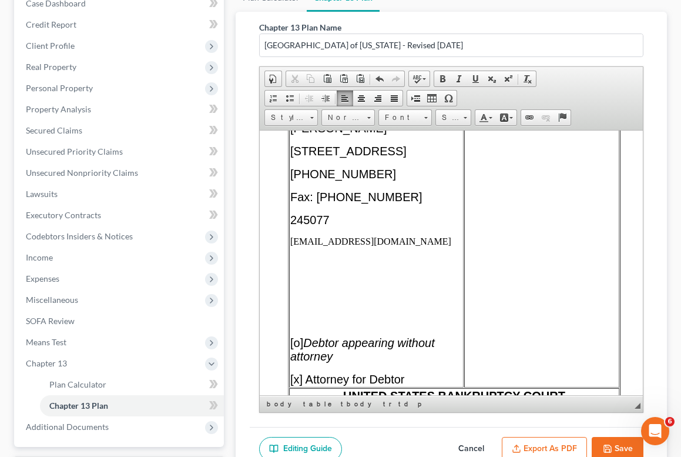
click at [338, 180] on span "[PHONE_NUMBER]" at bounding box center [343, 173] width 106 height 13
drag, startPoint x: 362, startPoint y: 268, endPoint x: 290, endPoint y: 267, distance: 72.3
click at [290, 267] on td "Attorney or Party Name, Address, Telephone & FAX Numbers, State Bar Numbers & E…" at bounding box center [376, 211] width 175 height 350
click at [428, 120] on link "Font" at bounding box center [404, 117] width 53 height 16
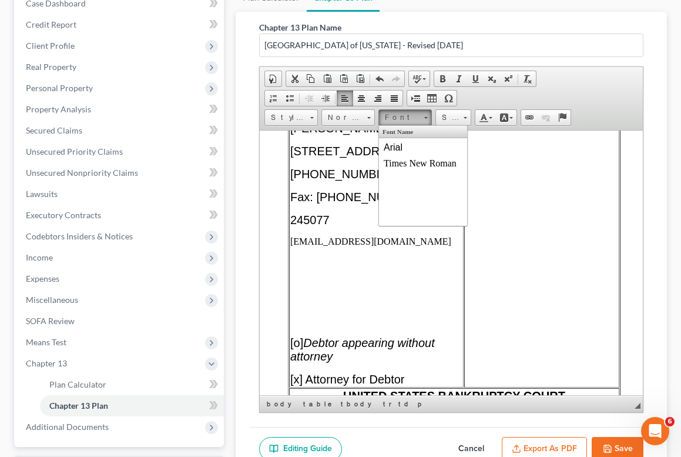
scroll to position [0, 0]
click at [418, 147] on link "Arial" at bounding box center [423, 146] width 85 height 15
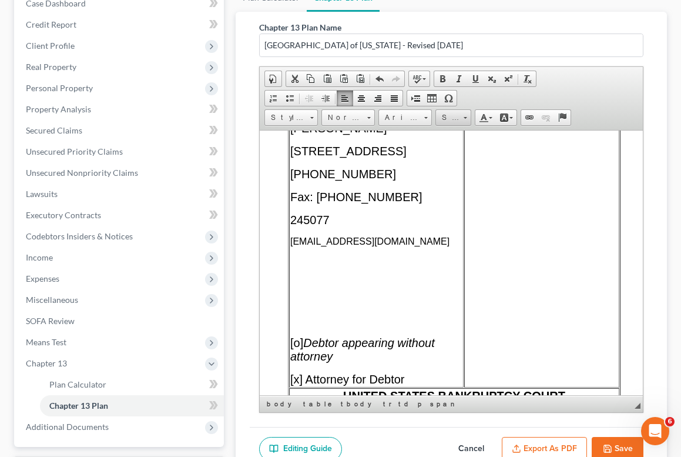
click at [462, 119] on link "Size" at bounding box center [453, 117] width 36 height 16
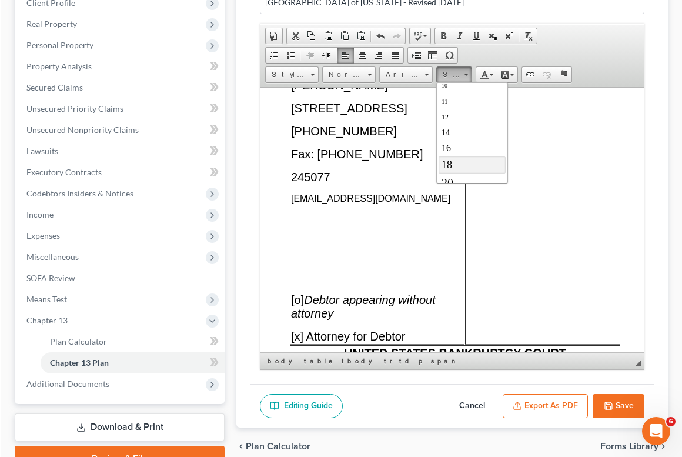
scroll to position [73, 0]
click at [455, 164] on link "20" at bounding box center [471, 161] width 67 height 18
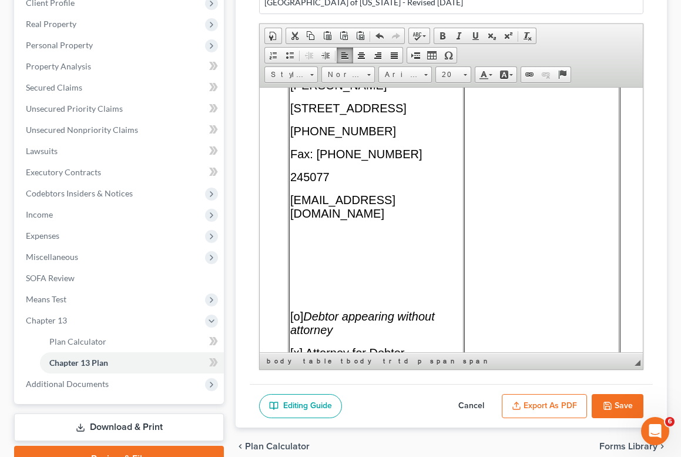
click at [546, 401] on button "Export as PDF" at bounding box center [544, 406] width 85 height 25
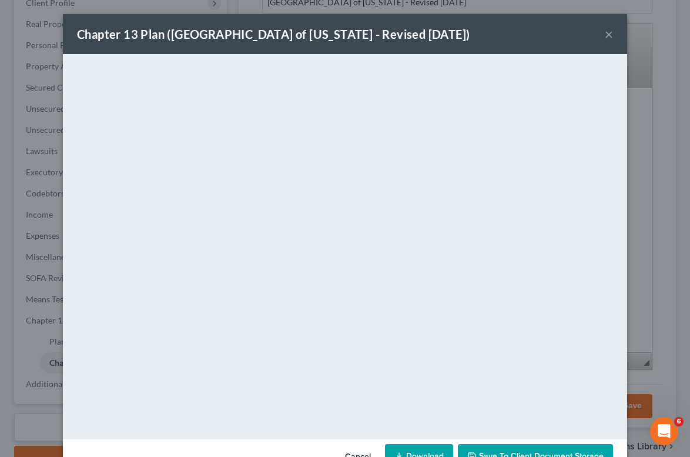
click at [420, 454] on link "Download" at bounding box center [419, 456] width 68 height 25
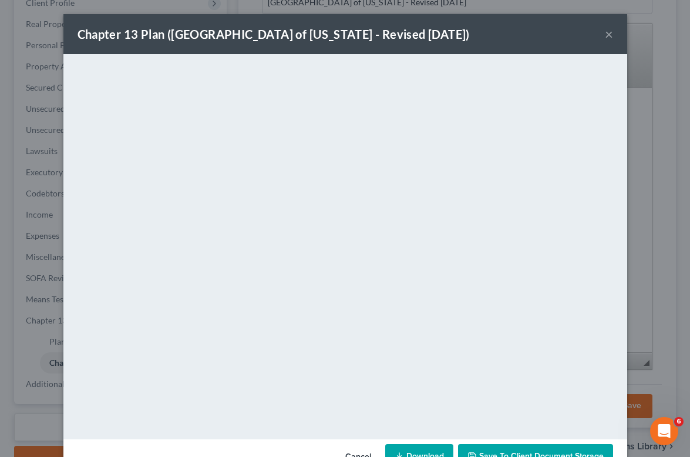
click at [605, 38] on button "×" at bounding box center [609, 34] width 8 height 14
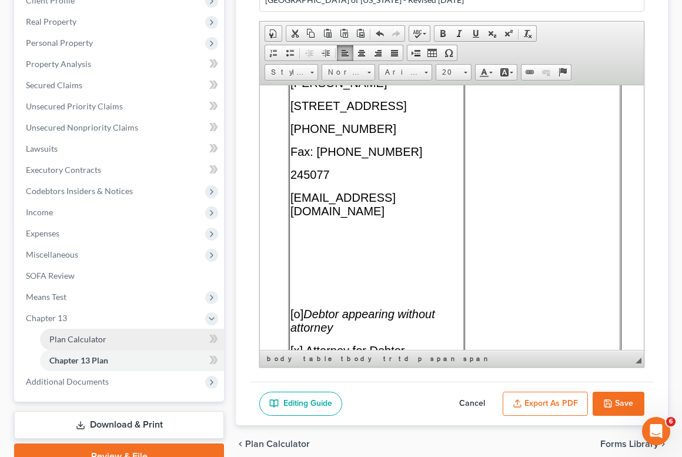
click at [90, 343] on span "Plan Calculator" at bounding box center [77, 339] width 57 height 10
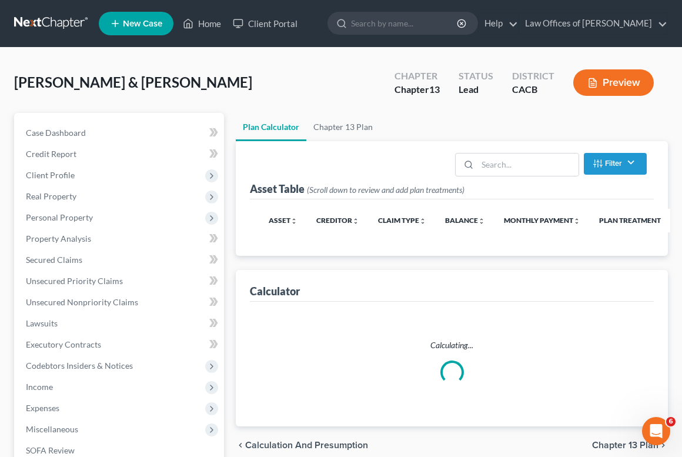
select select "59"
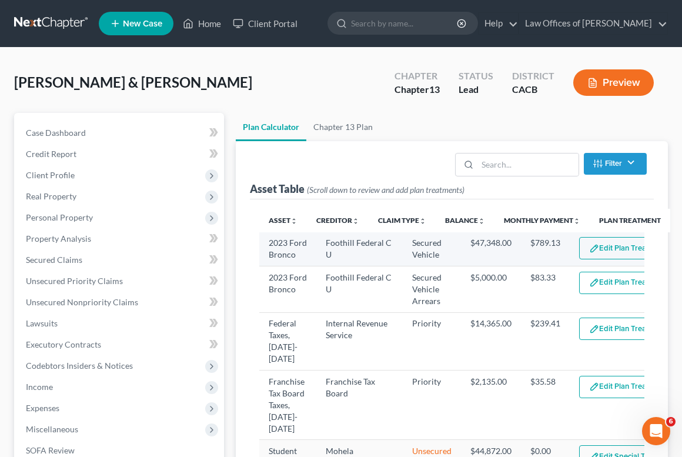
click at [598, 254] on button "Edit Plan Treatment" at bounding box center [627, 248] width 96 height 22
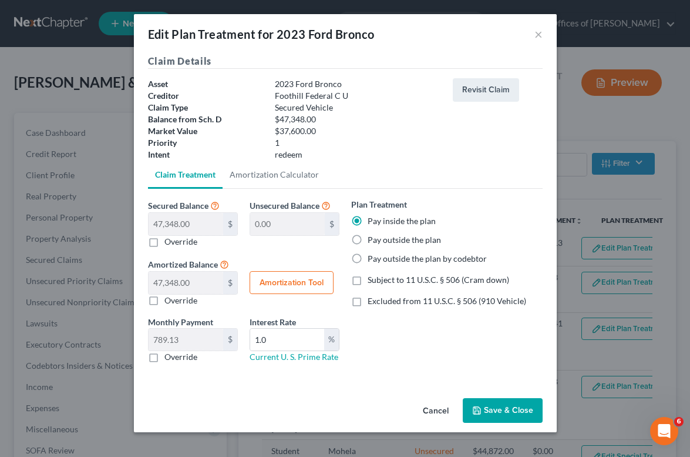
click at [479, 411] on polyline "button" at bounding box center [477, 412] width 4 height 3
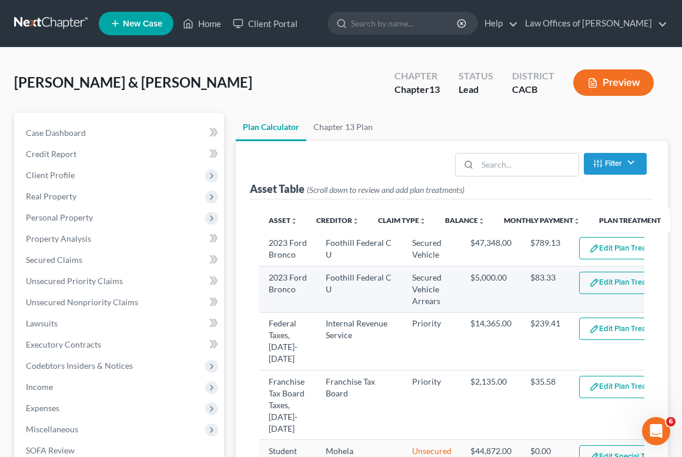
select select "59"
click at [610, 290] on button "Edit Plan Treatment" at bounding box center [627, 282] width 96 height 22
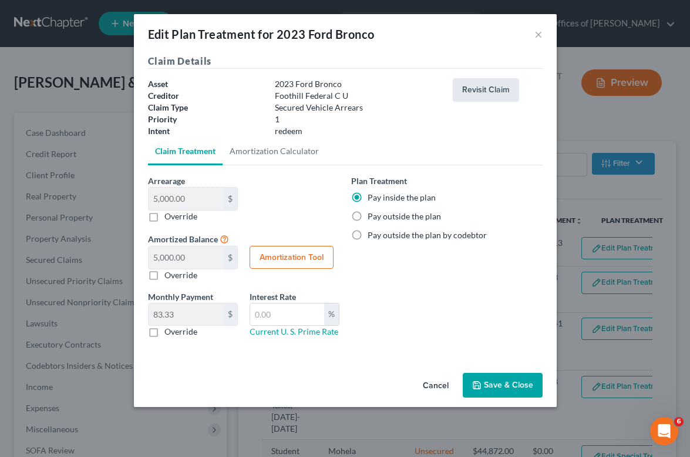
click at [476, 85] on button "Revisit Claim" at bounding box center [486, 90] width 66 height 24
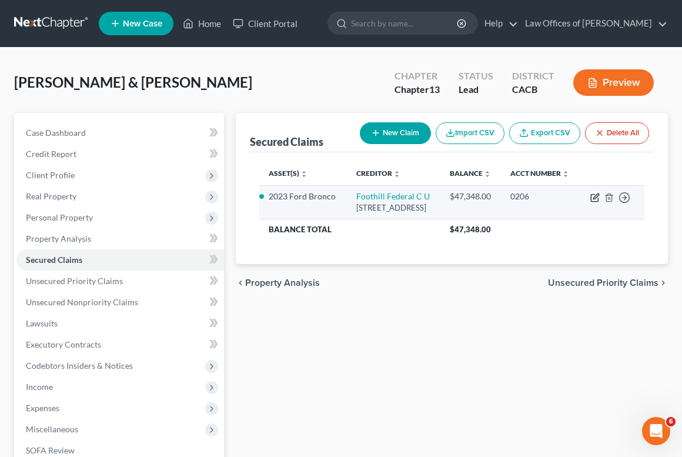
click at [590, 202] on icon "button" at bounding box center [594, 197] width 9 height 9
select select "4"
select select "1"
select select "0"
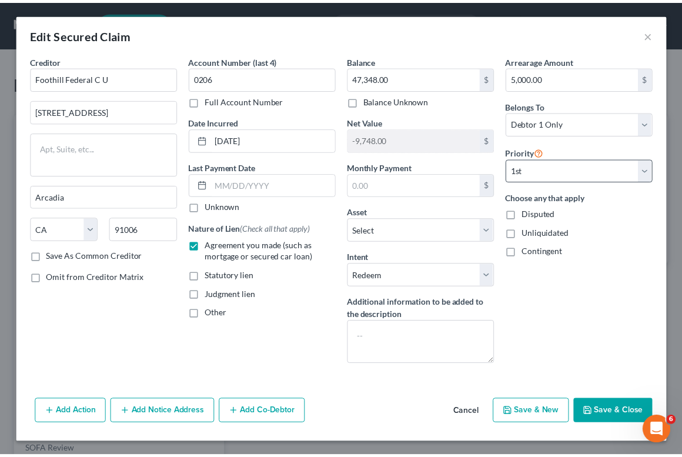
scroll to position [1, 0]
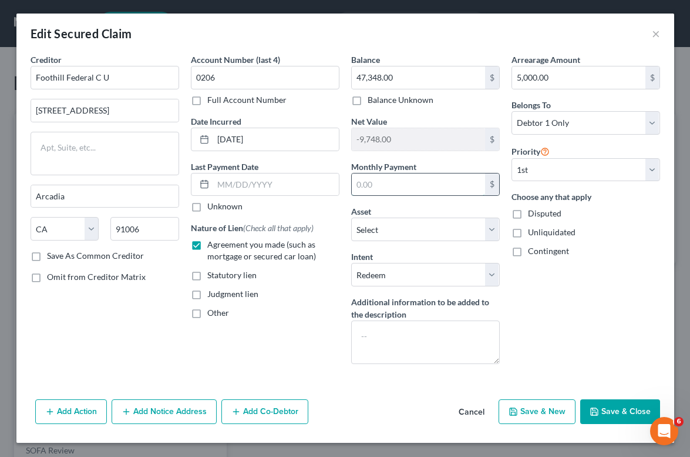
click at [411, 187] on input "text" at bounding box center [418, 184] width 133 height 22
click at [609, 410] on button "Save & Close" at bounding box center [621, 411] width 80 height 25
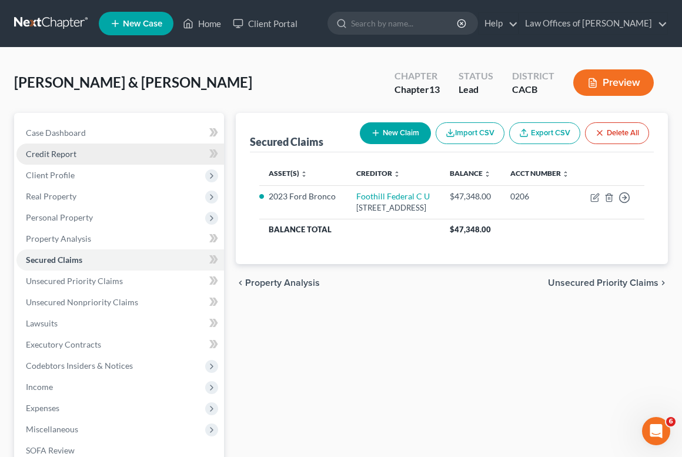
click at [61, 157] on span "Credit Report" at bounding box center [51, 154] width 51 height 10
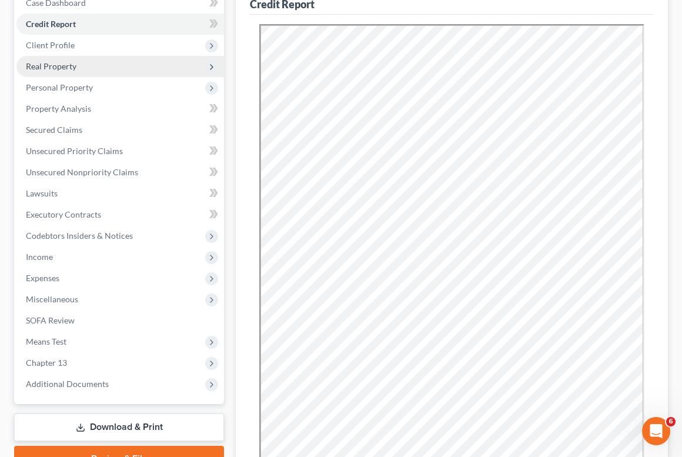
scroll to position [132, 0]
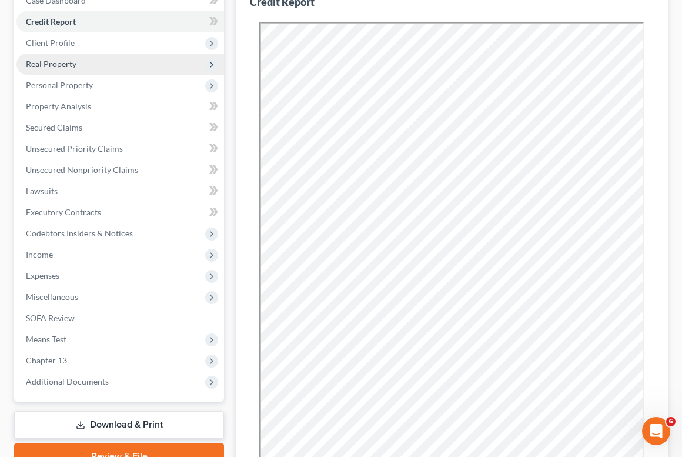
click at [64, 357] on span "Chapter 13" at bounding box center [46, 360] width 41 height 10
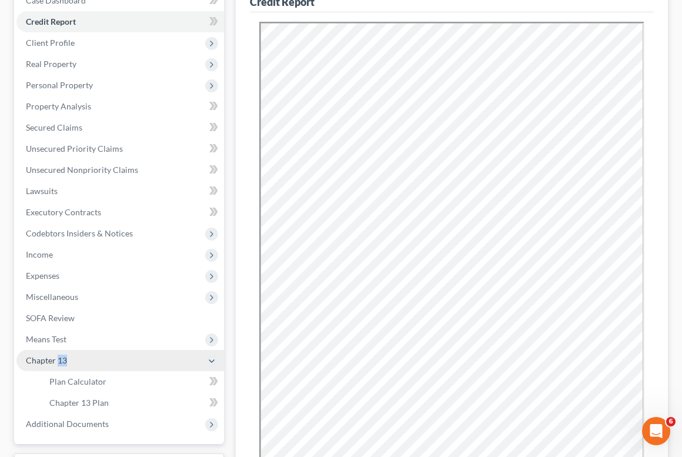
click at [64, 357] on span "Chapter 13" at bounding box center [46, 360] width 41 height 10
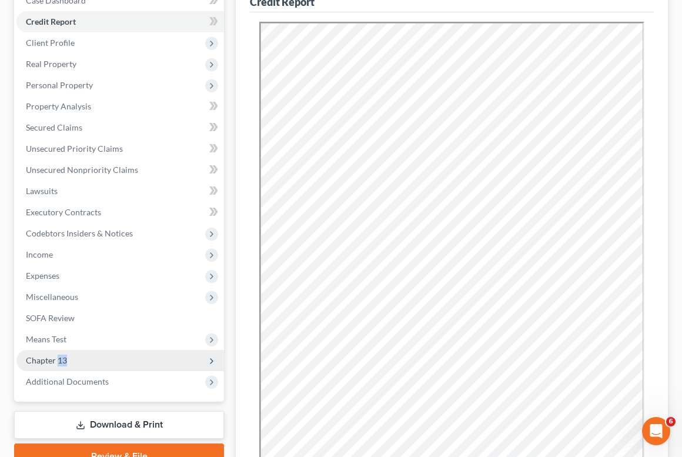
click at [76, 352] on span "Chapter 13" at bounding box center [119, 360] width 207 height 21
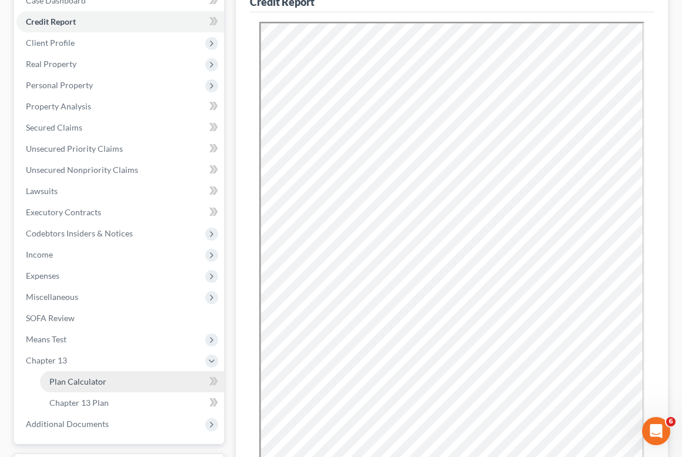
click at [80, 381] on span "Plan Calculator" at bounding box center [77, 381] width 57 height 10
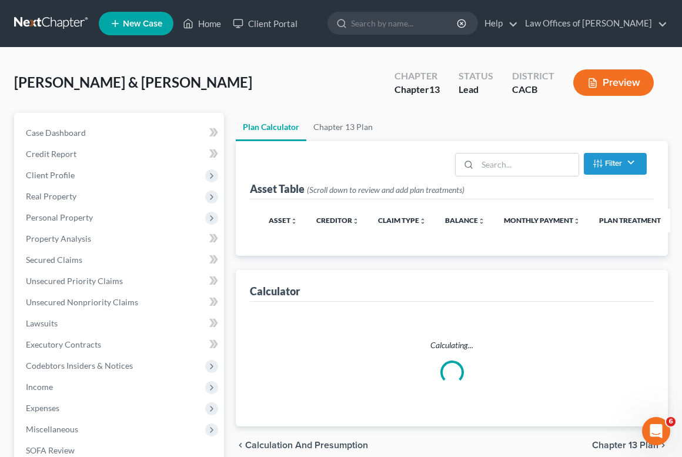
select select "59"
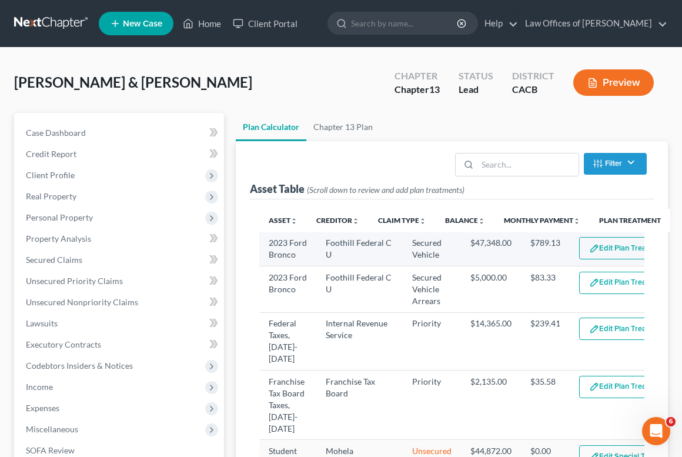
click at [605, 239] on button "Edit Plan Treatment" at bounding box center [627, 248] width 96 height 22
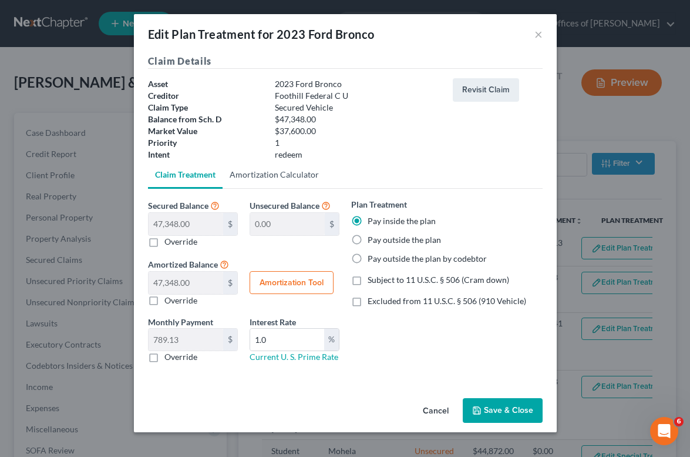
click at [290, 174] on link "Amortization Calculator" at bounding box center [274, 174] width 103 height 28
type input "47,348.00"
type input "1.0"
type input "60"
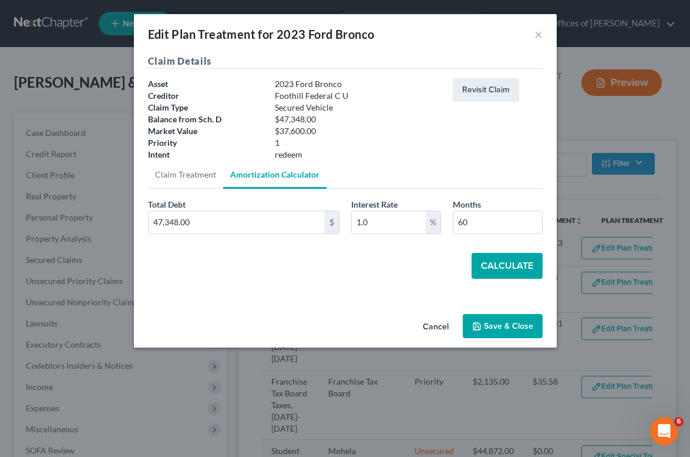
click at [506, 256] on button "Calculate" at bounding box center [507, 266] width 71 height 26
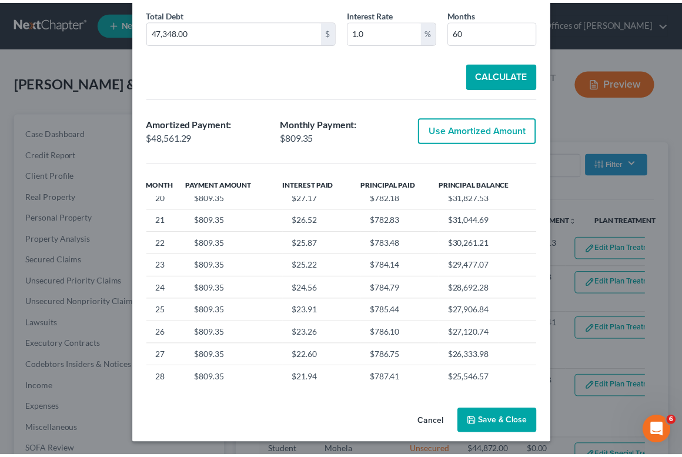
scroll to position [823, 0]
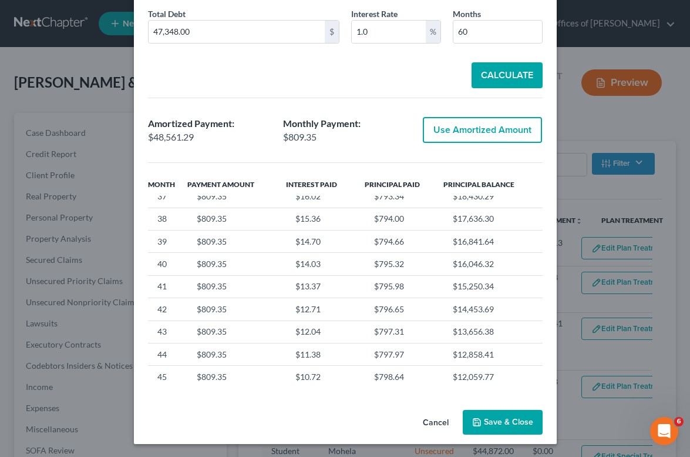
click at [499, 420] on button "Save & Close" at bounding box center [503, 422] width 80 height 25
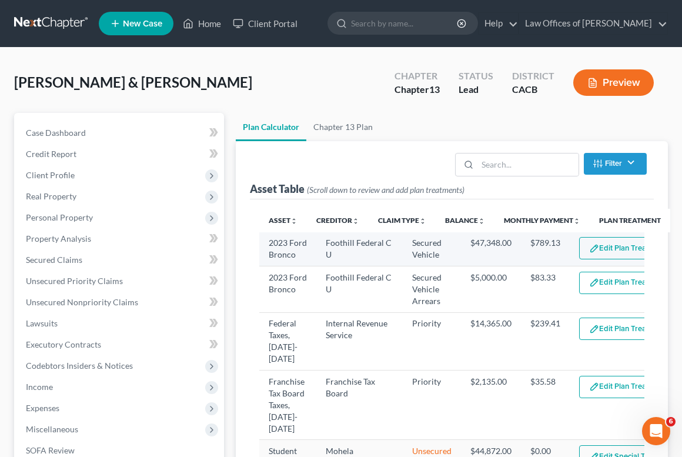
select select "59"
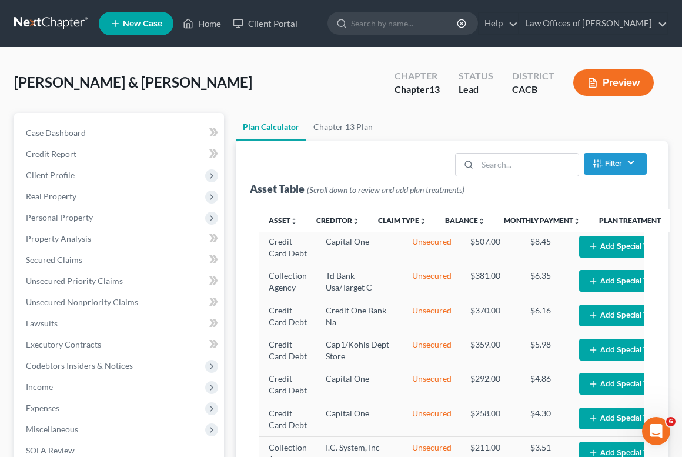
scroll to position [724, 0]
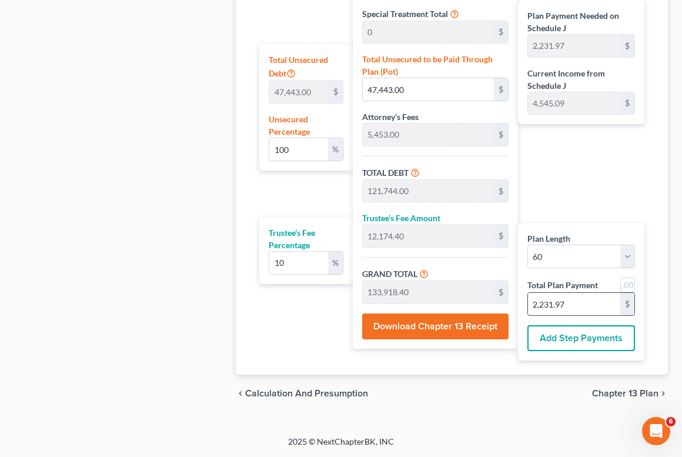
click at [596, 307] on input "2,231.97" at bounding box center [574, 304] width 92 height 22
type input "2,231.9"
type input "99.99"
type input "47,439.00"
type input "121,740.00"
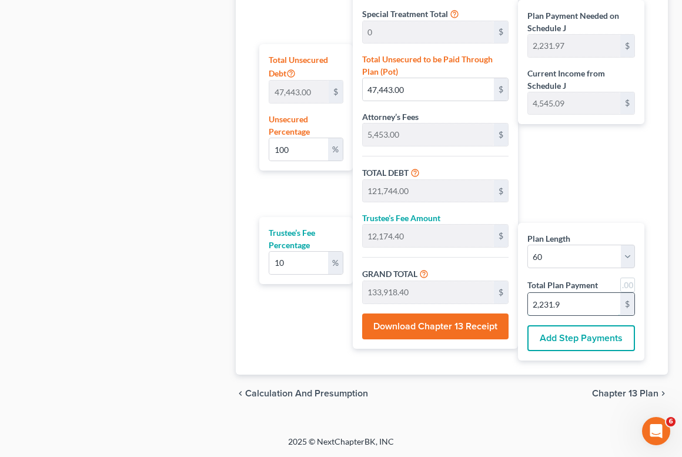
type input "12,174.00"
type input "133,914.00"
type input "99.89"
type input "47,389.90"
type input "121,690.90"
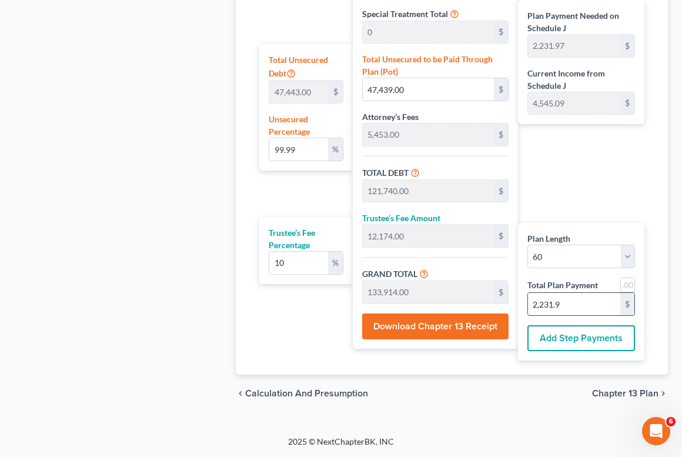
type input "12,169.09"
type input "133,860.00"
type input "2,231"
type input "0"
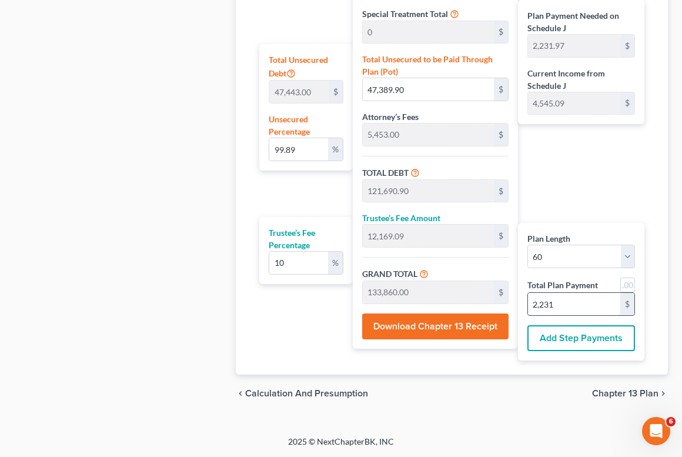
type input "12,163.63"
type input "1,216.36"
type input "13,380.00"
type input "223"
type input "100.00"
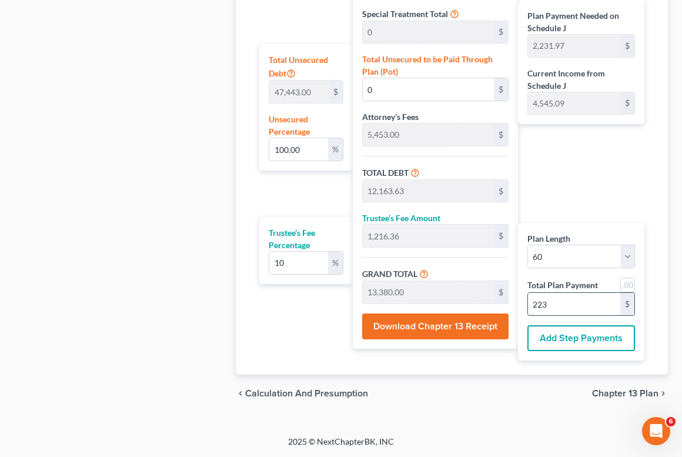
type input "47,444.45"
type input "121,745.45"
type input "12,174.54"
type input "133,920.00"
type input "2,232"
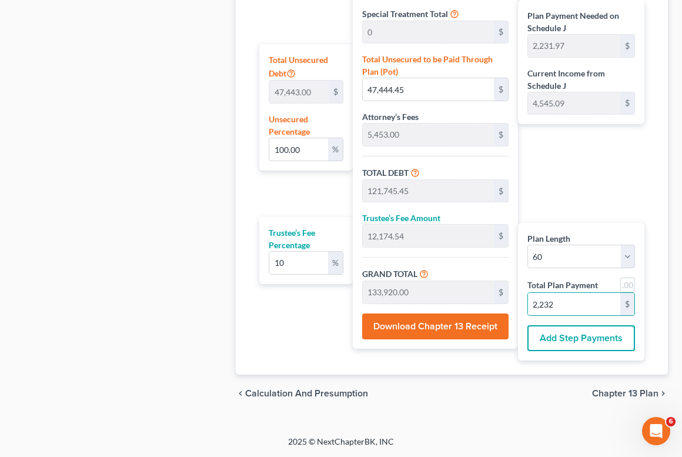
click at [617, 398] on span "Chapter 13 Plan" at bounding box center [625, 392] width 66 height 9
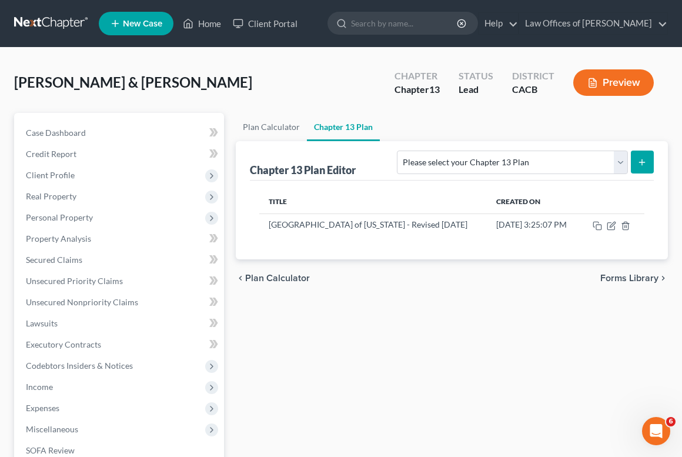
click at [646, 164] on icon "submit" at bounding box center [641, 161] width 9 height 9
select select "1"
click at [648, 158] on button "submit" at bounding box center [641, 161] width 23 height 23
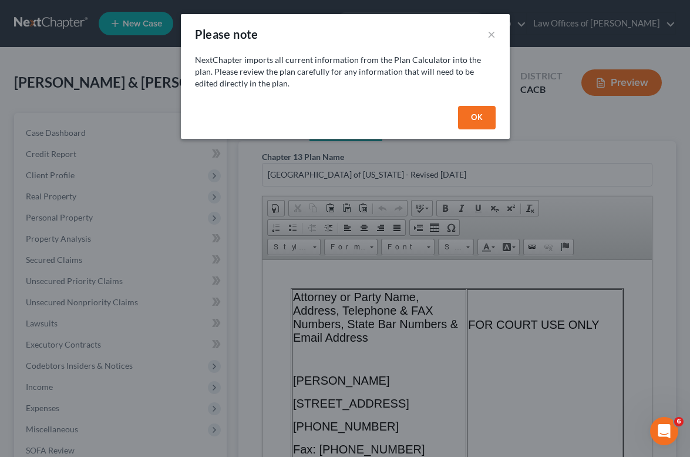
click at [472, 116] on button "OK" at bounding box center [477, 118] width 38 height 24
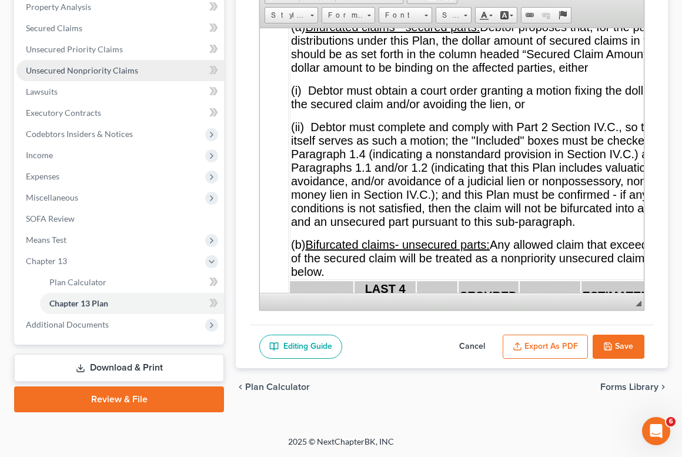
scroll to position [152, 0]
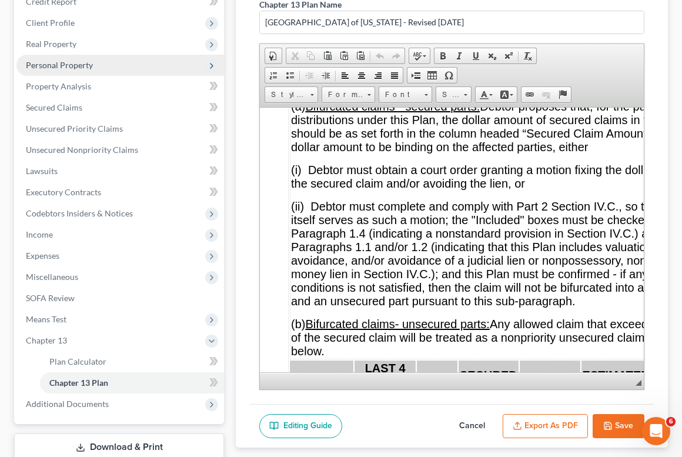
click at [52, 65] on span "Personal Property" at bounding box center [59, 65] width 67 height 10
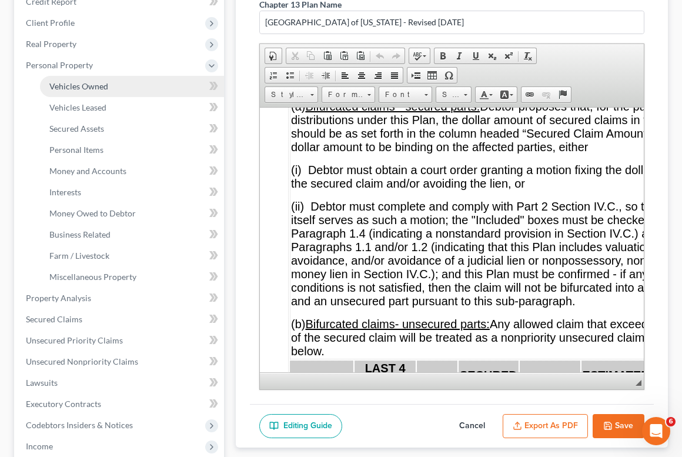
click at [78, 85] on span "Vehicles Owned" at bounding box center [78, 86] width 59 height 10
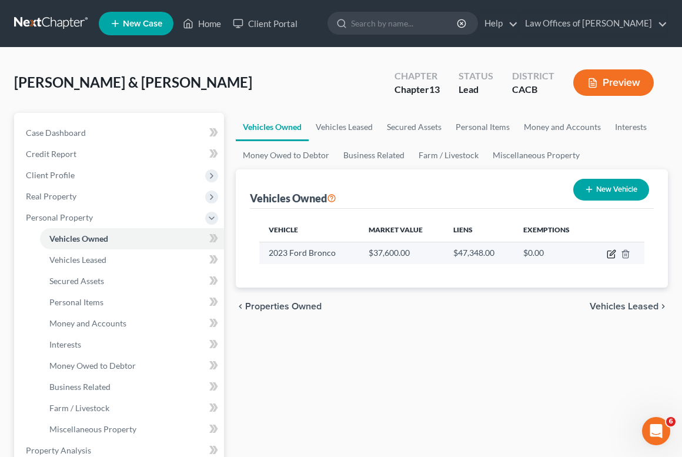
click at [610, 256] on icon "button" at bounding box center [610, 253] width 9 height 9
select select "0"
select select "3"
select select "2"
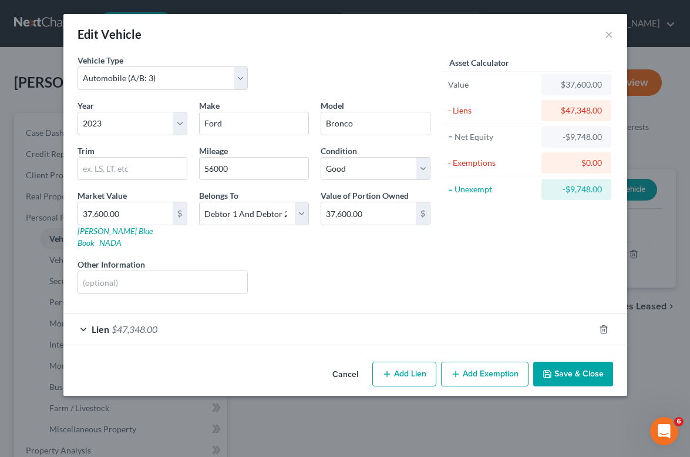
click at [172, 313] on div "Lien $47,348.00" at bounding box center [328, 328] width 531 height 31
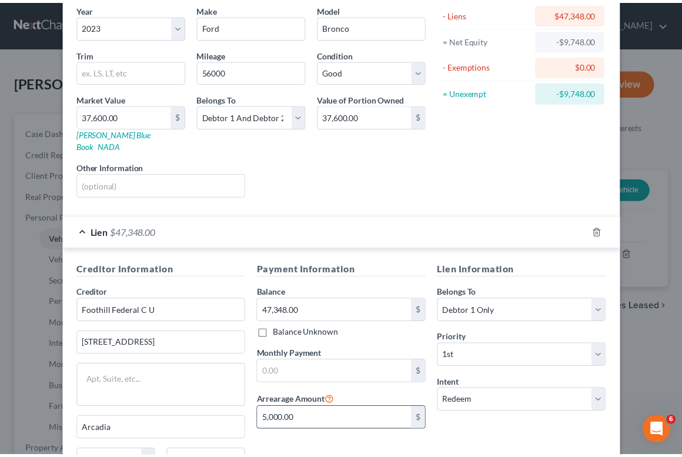
scroll to position [182, 0]
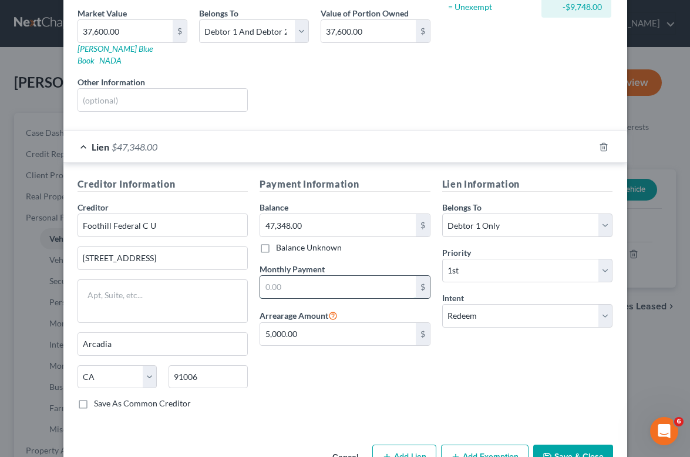
click at [290, 276] on input "text" at bounding box center [338, 287] width 156 height 22
type input "765"
click at [568, 453] on button "Save & Close" at bounding box center [574, 456] width 80 height 25
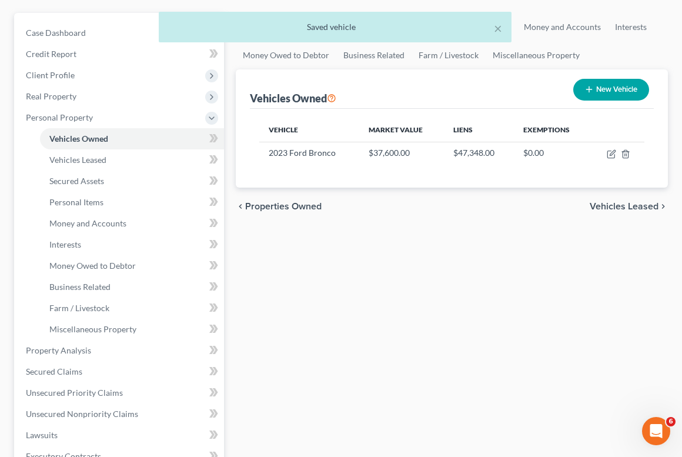
scroll to position [331, 0]
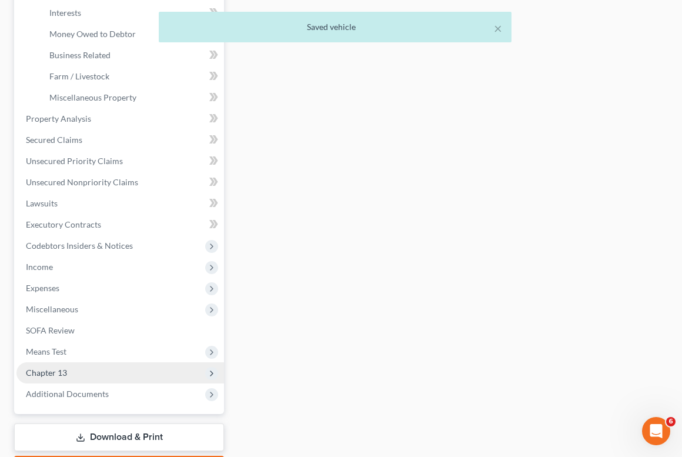
click at [86, 377] on span "Chapter 13" at bounding box center [119, 372] width 207 height 21
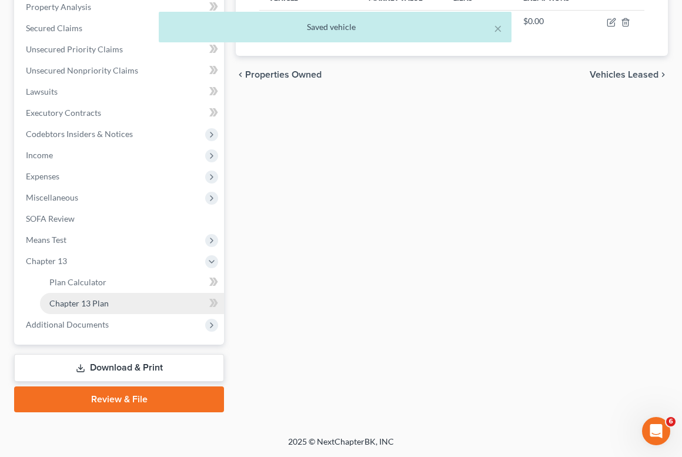
scroll to position [232, 0]
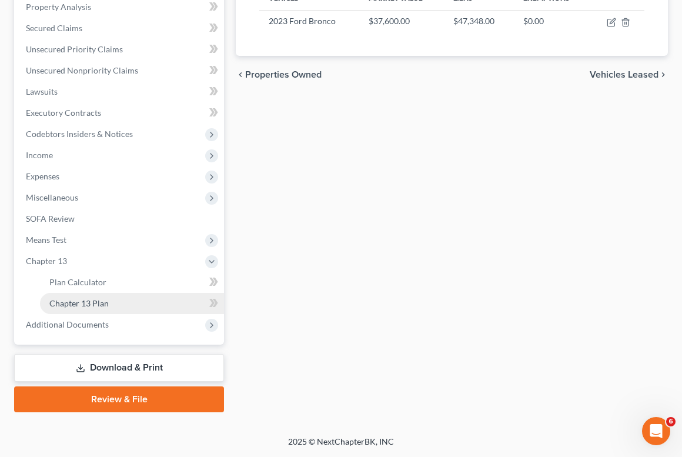
click at [68, 307] on span "Chapter 13 Plan" at bounding box center [78, 303] width 59 height 10
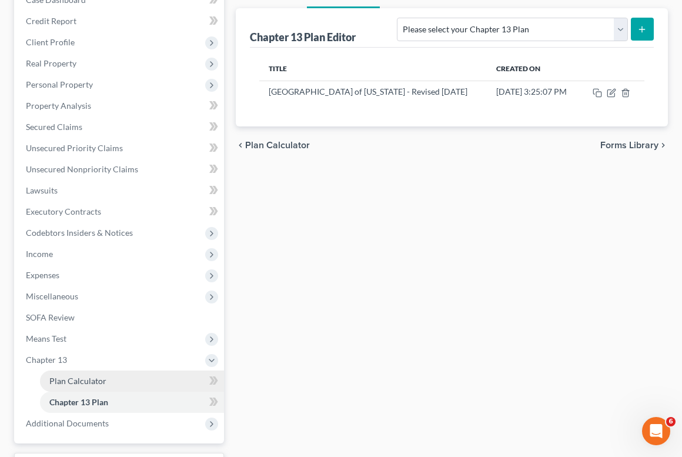
click at [73, 375] on span "Plan Calculator" at bounding box center [77, 380] width 57 height 10
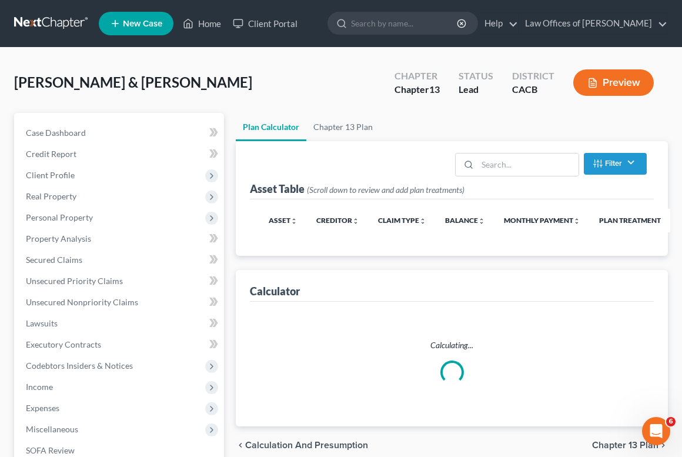
select select "59"
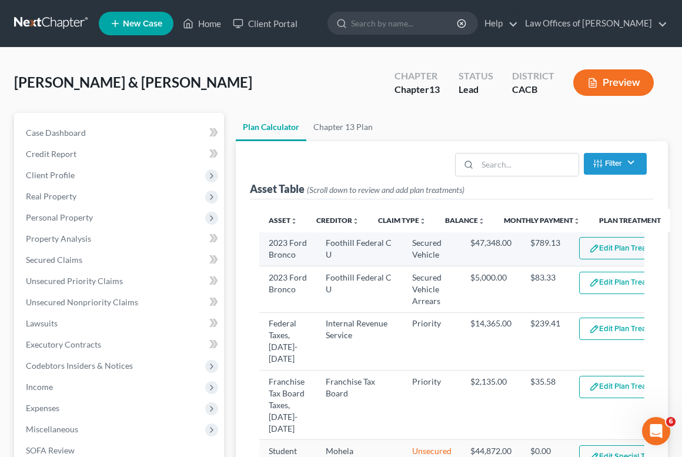
click at [589, 245] on img "button" at bounding box center [594, 248] width 10 height 10
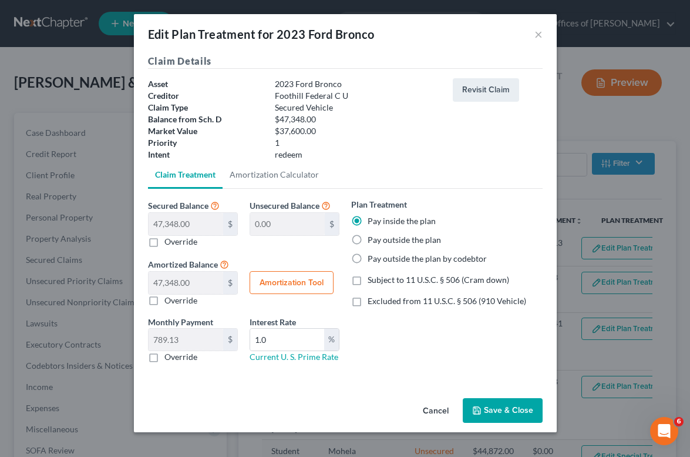
click at [299, 284] on button "Amortization Tool" at bounding box center [292, 283] width 84 height 24
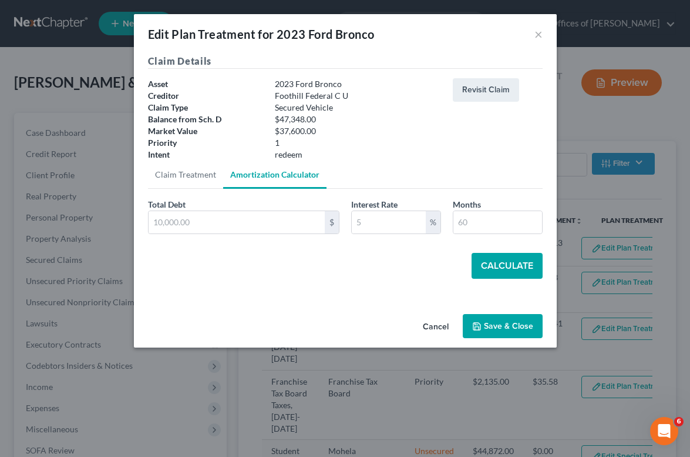
type input "47,348.00"
type input "1.0"
type input "60"
click at [497, 275] on button "Calculate" at bounding box center [507, 266] width 71 height 26
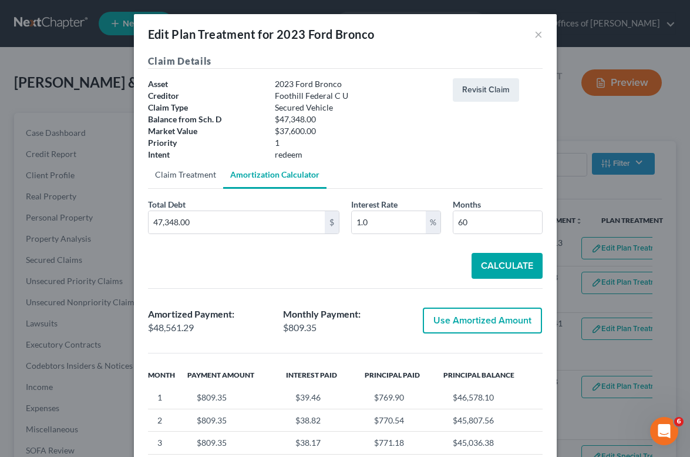
click at [186, 174] on link "Claim Treatment" at bounding box center [185, 174] width 75 height 28
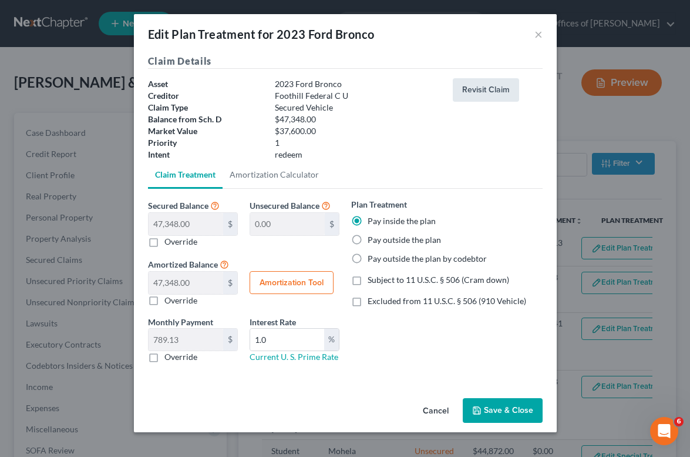
click at [495, 92] on button "Revisit Claim" at bounding box center [486, 90] width 66 height 24
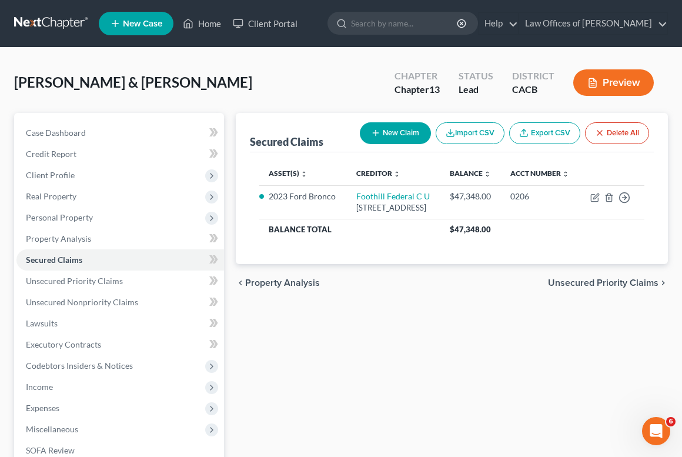
scroll to position [189, 0]
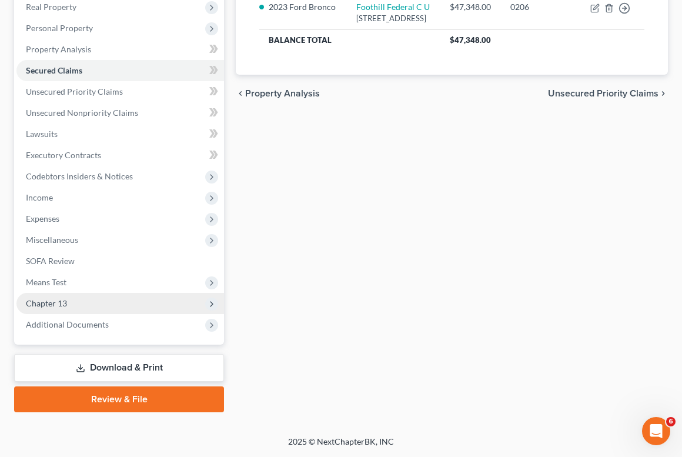
click at [56, 308] on span "Chapter 13" at bounding box center [119, 303] width 207 height 21
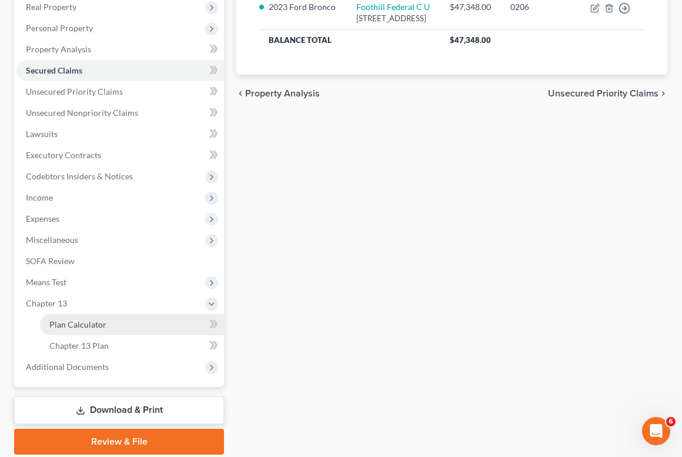
click at [88, 322] on span "Plan Calculator" at bounding box center [77, 324] width 57 height 10
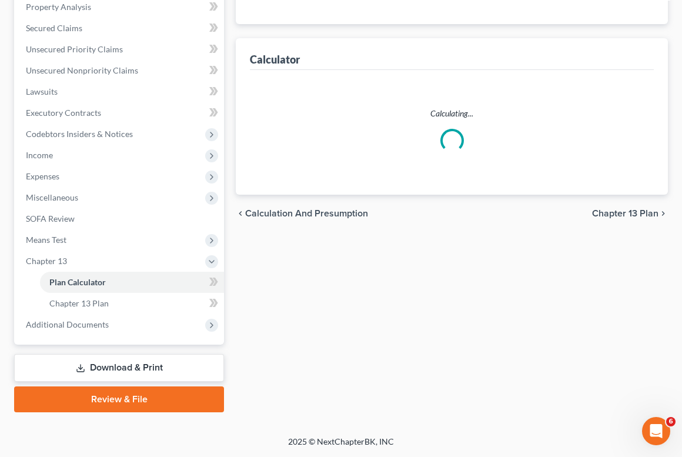
select select "59"
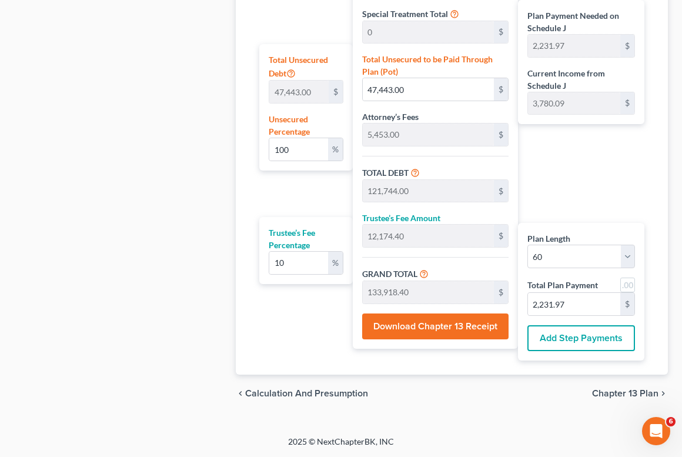
click at [623, 391] on span "Chapter 13 Plan" at bounding box center [625, 392] width 66 height 9
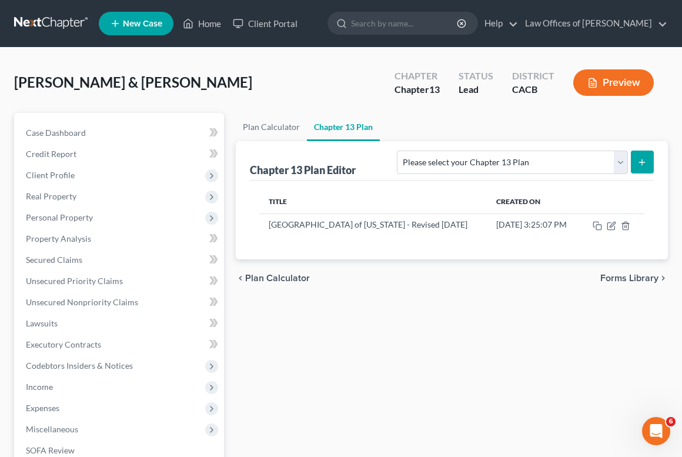
click at [644, 161] on icon "submit" at bounding box center [641, 161] width 9 height 9
select select "1"
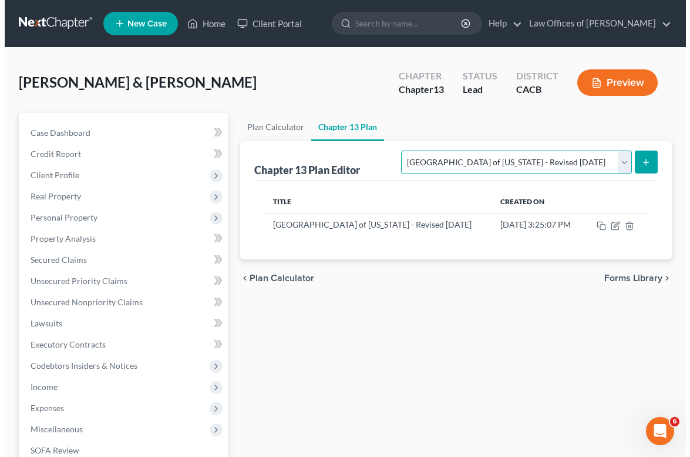
scroll to position [2, 0]
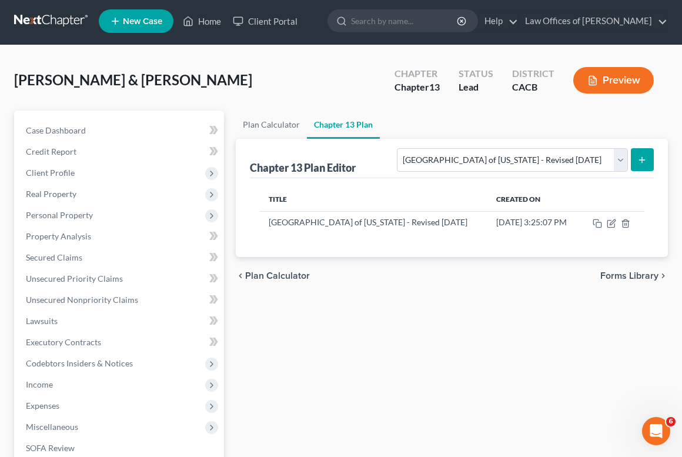
click at [645, 157] on icon "submit" at bounding box center [641, 159] width 9 height 9
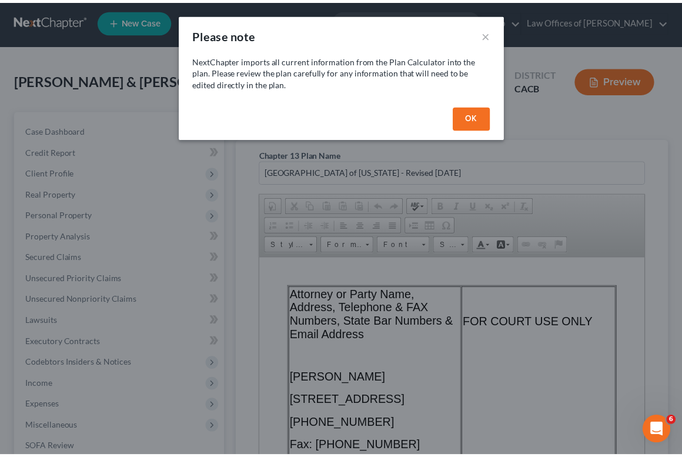
scroll to position [0, 0]
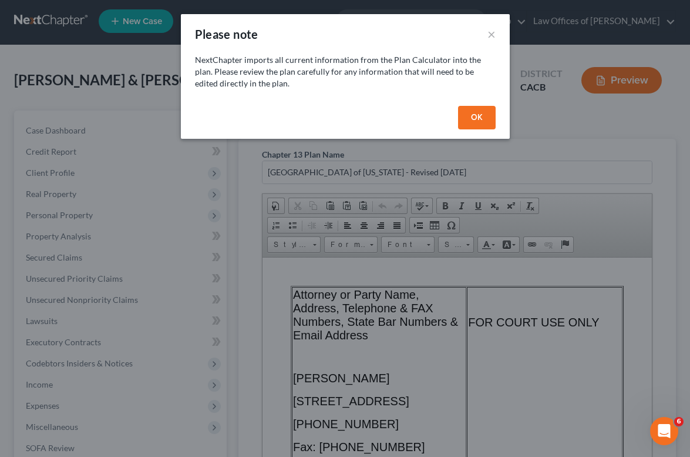
click at [477, 120] on button "OK" at bounding box center [477, 118] width 38 height 24
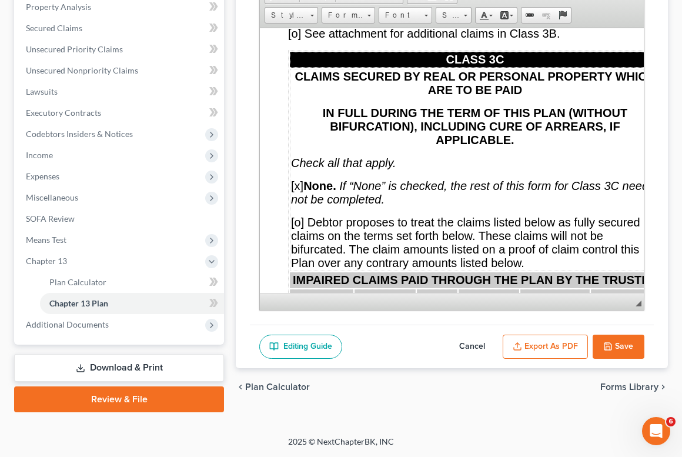
scroll to position [8809, 0]
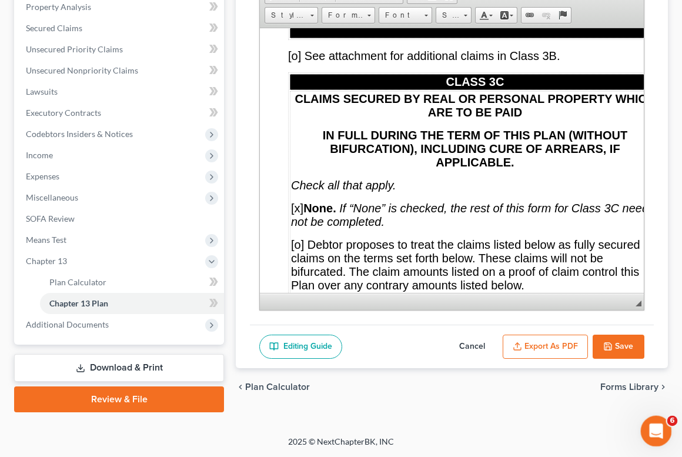
click at [661, 430] on icon "Open Intercom Messenger" at bounding box center [654, 429] width 19 height 19
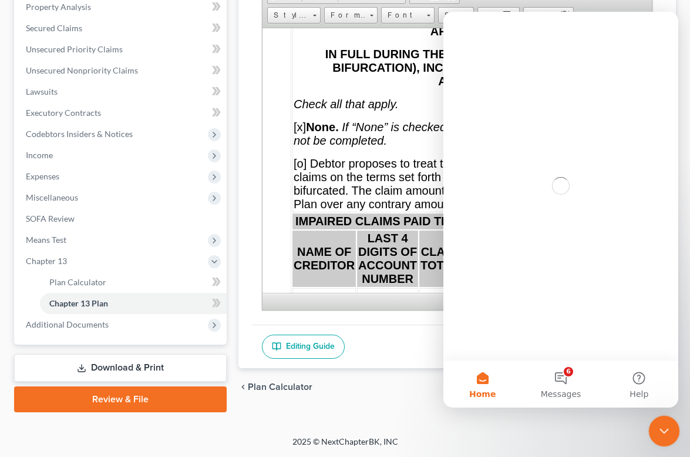
scroll to position [0, 0]
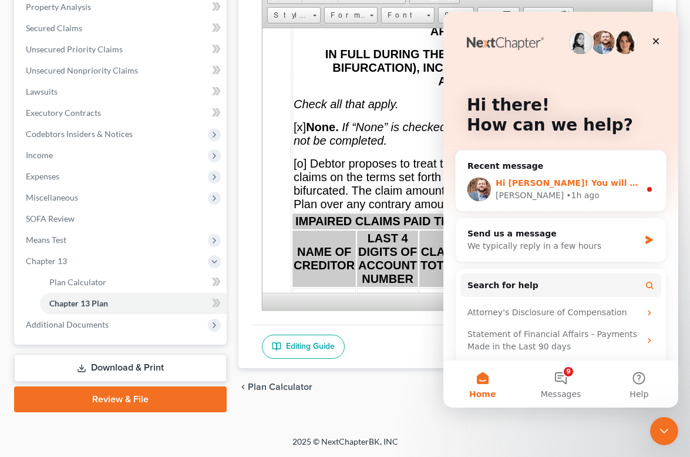
click at [566, 190] on div "• 1h ago" at bounding box center [582, 195] width 33 height 12
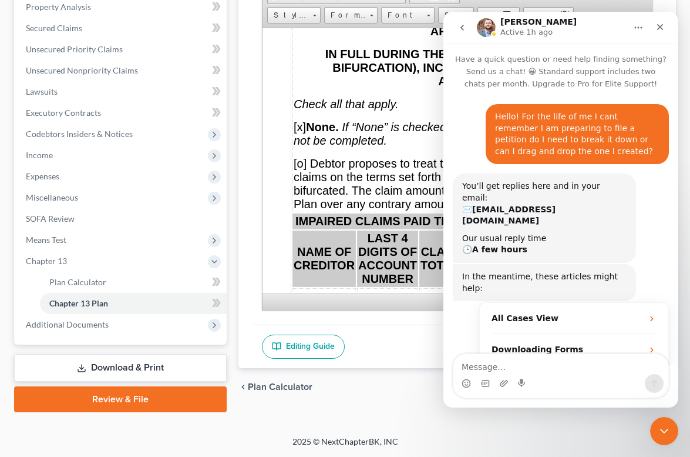
scroll to position [2, 0]
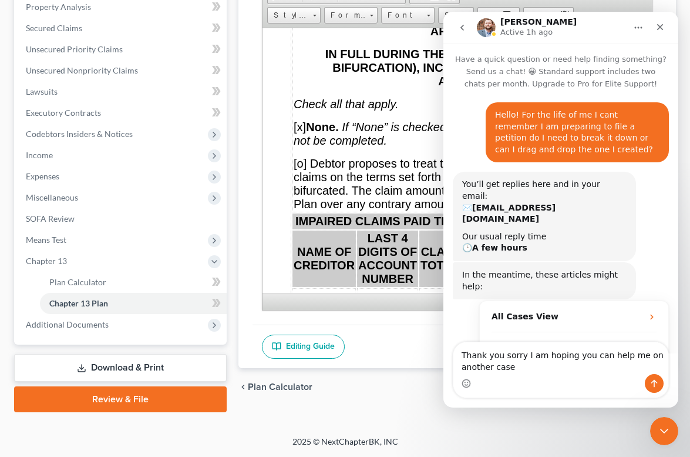
type textarea "Thank you sorry I am hoping you can help me on another case"
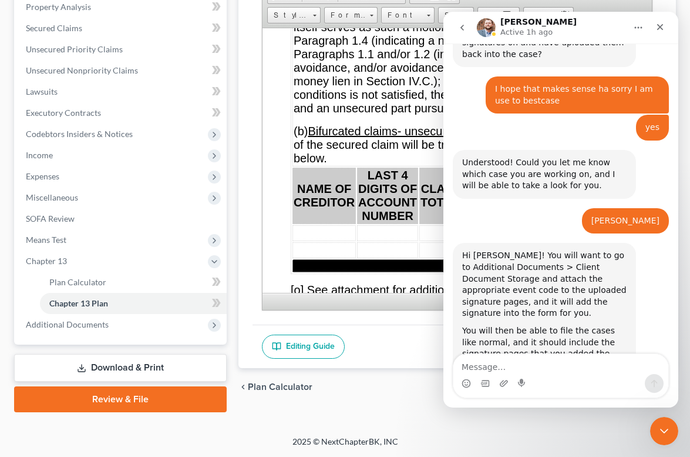
scroll to position [0, 0]
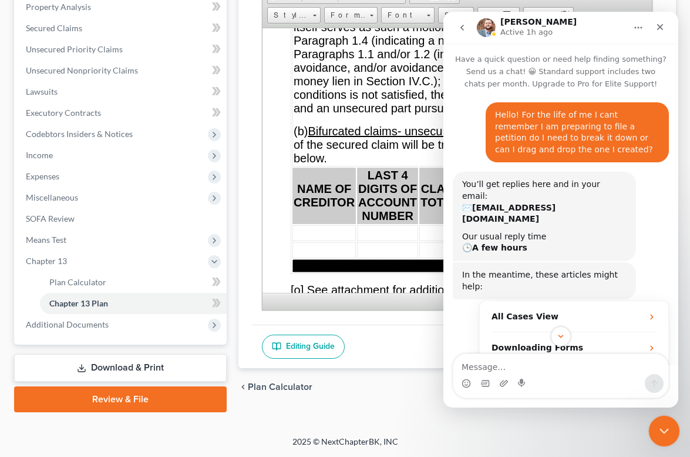
drag, startPoint x: 662, startPoint y: 430, endPoint x: 671, endPoint y: 430, distance: 8.8
click at [662, 430] on icon "Close Intercom Messenger" at bounding box center [663, 429] width 8 height 5
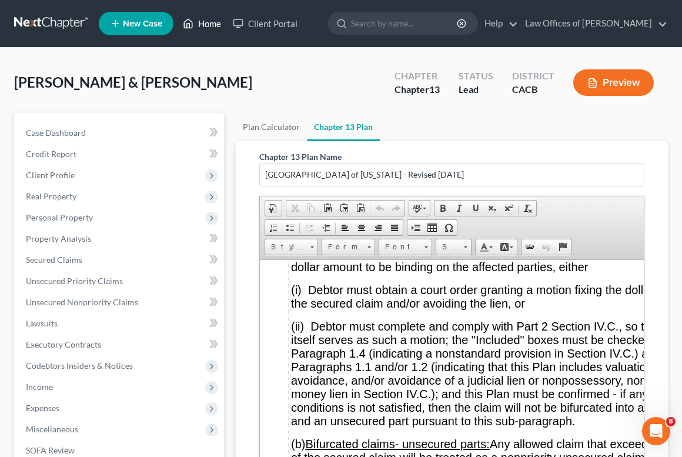
click at [212, 25] on link "Home" at bounding box center [202, 23] width 50 height 21
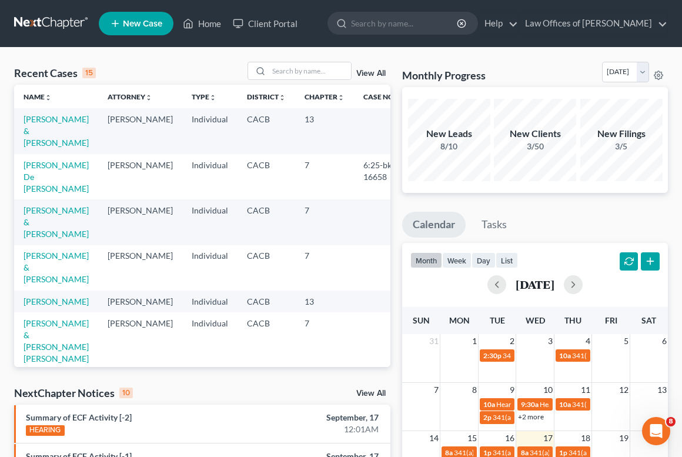
click at [364, 84] on div "Recent Cases 15 View All" at bounding box center [202, 73] width 376 height 23
click at [371, 74] on link "View All" at bounding box center [370, 73] width 29 height 8
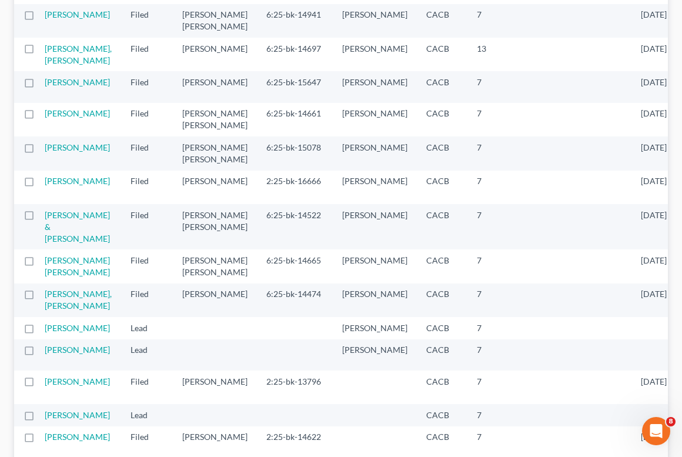
scroll to position [1543, 0]
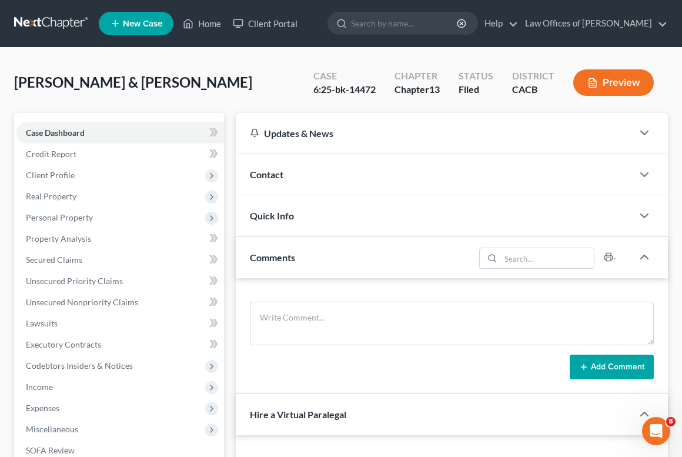
scroll to position [182, 0]
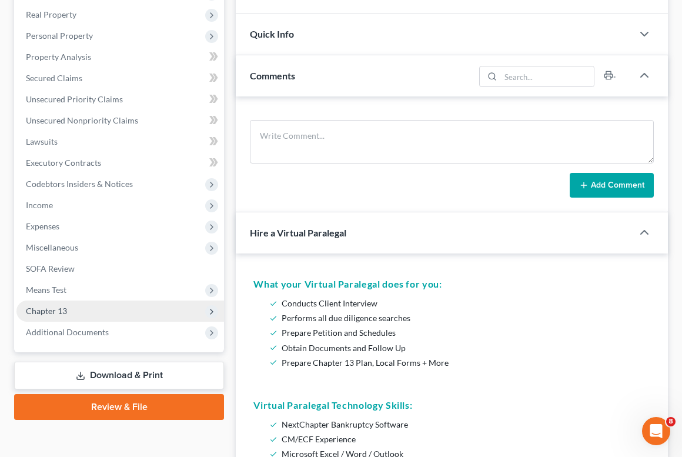
click at [58, 311] on span "Chapter 13" at bounding box center [46, 311] width 41 height 10
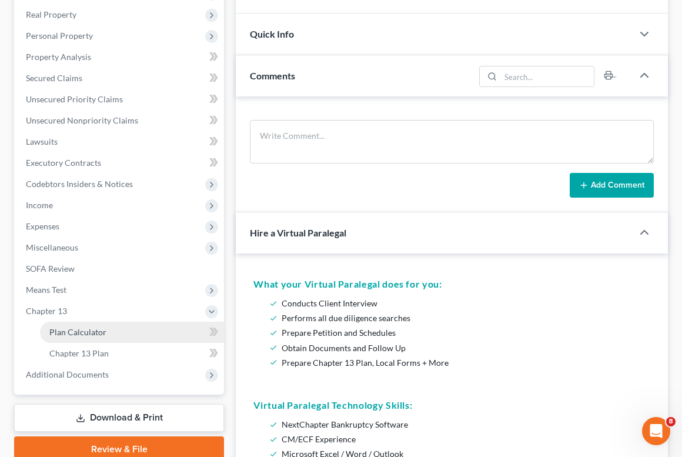
click at [78, 335] on span "Plan Calculator" at bounding box center [77, 332] width 57 height 10
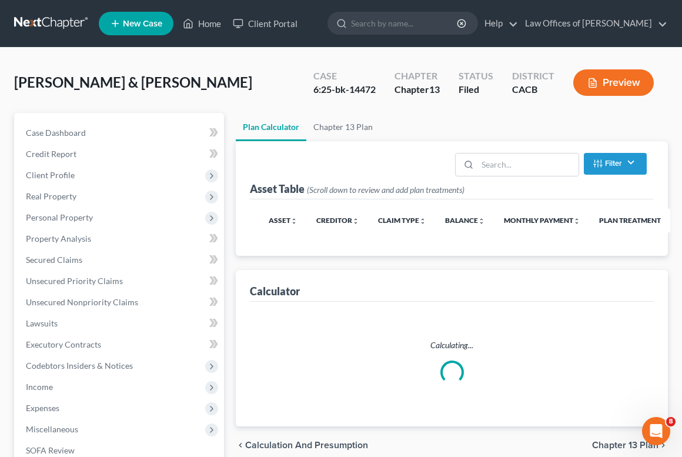
scroll to position [115, 0]
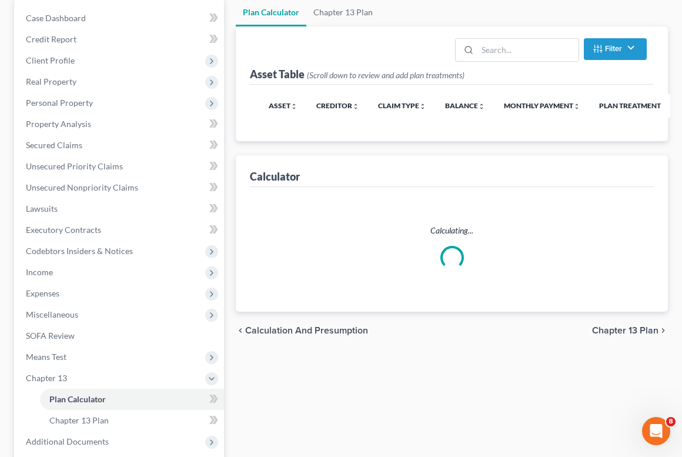
select select "59"
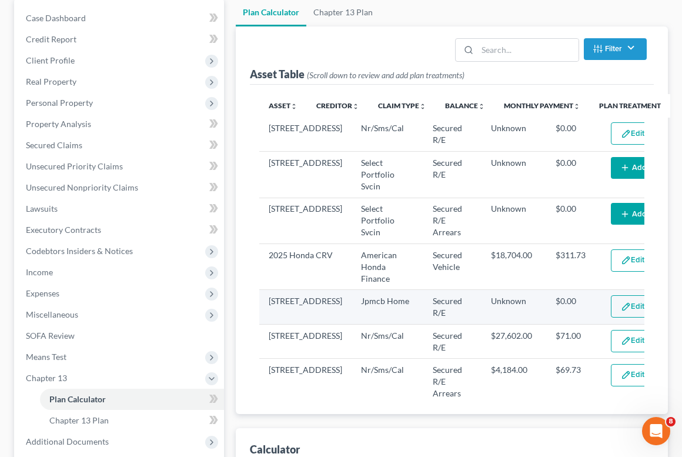
scroll to position [117, 0]
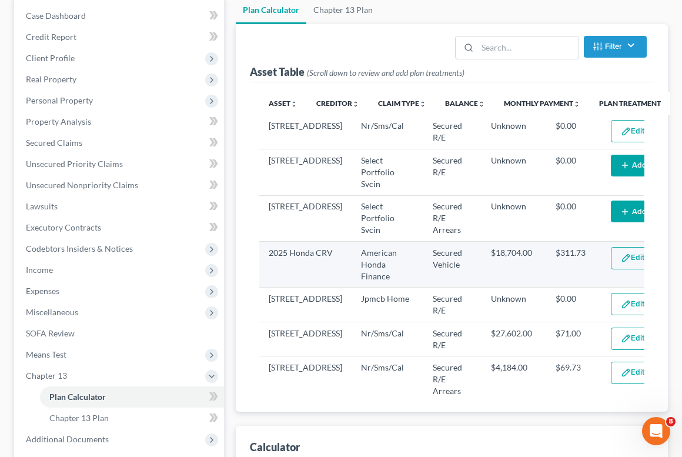
click at [610, 247] on button "Edit Plan Treatment" at bounding box center [658, 258] width 96 height 22
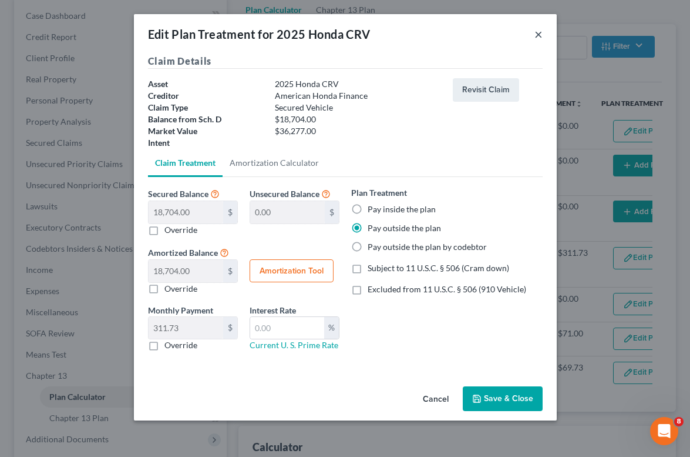
click at [537, 36] on button "×" at bounding box center [539, 34] width 8 height 14
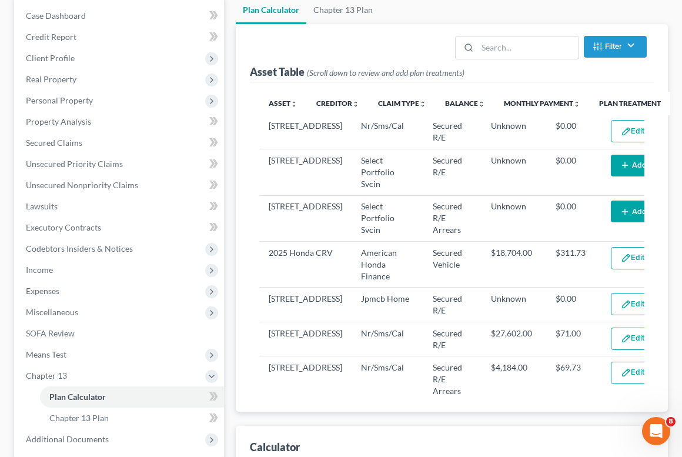
scroll to position [0, 0]
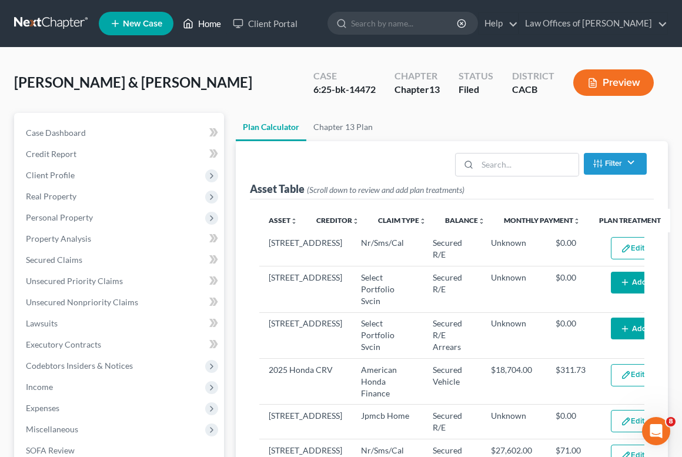
click at [211, 25] on link "Home" at bounding box center [202, 23] width 50 height 21
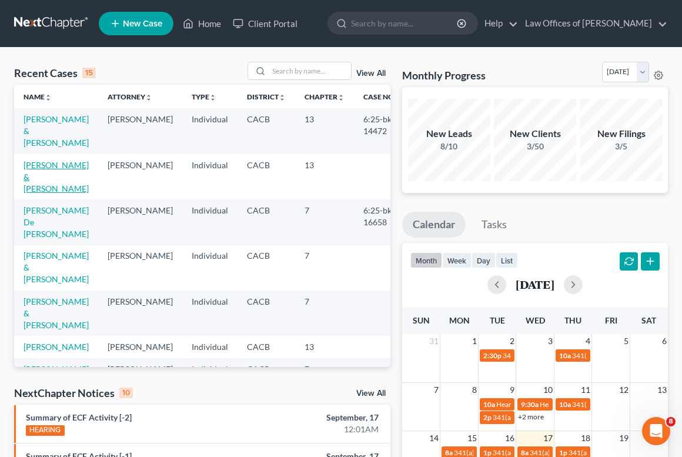
click at [44, 177] on link "[PERSON_NAME] & [PERSON_NAME]" at bounding box center [56, 176] width 65 height 33
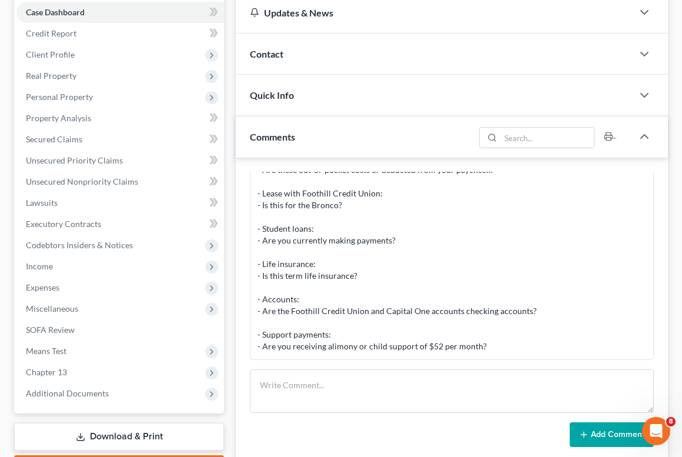
scroll to position [361, 0]
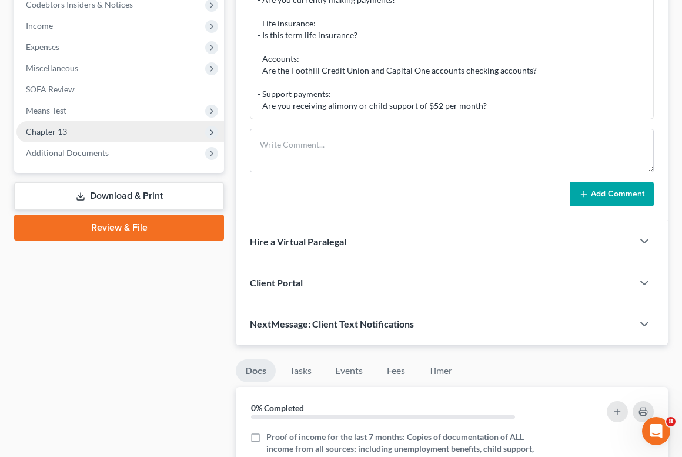
click at [78, 128] on span "Chapter 13" at bounding box center [119, 131] width 207 height 21
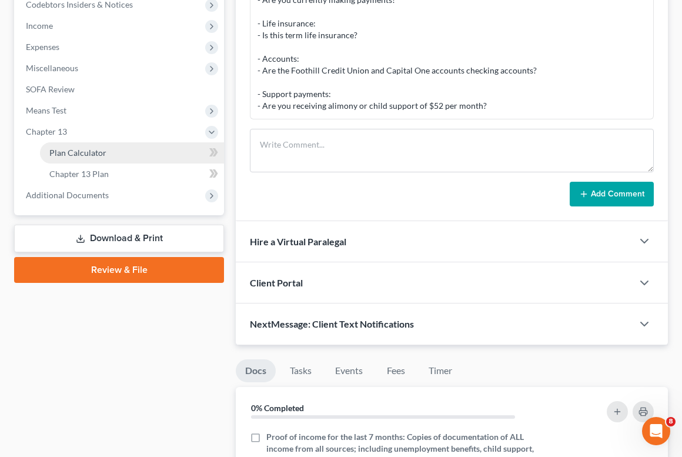
click at [96, 159] on link "Plan Calculator" at bounding box center [132, 152] width 184 height 21
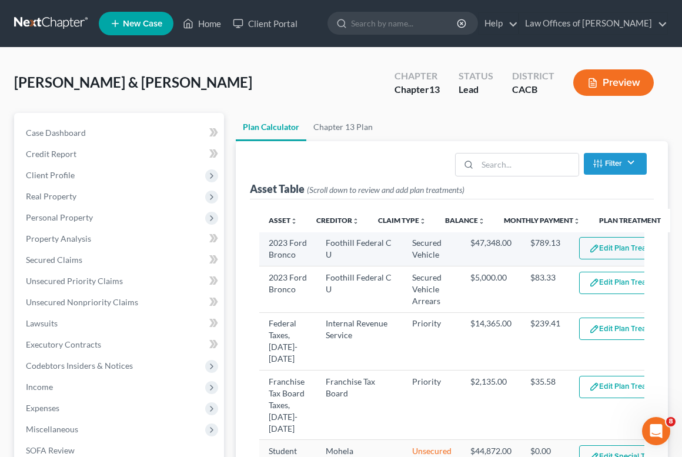
select select "59"
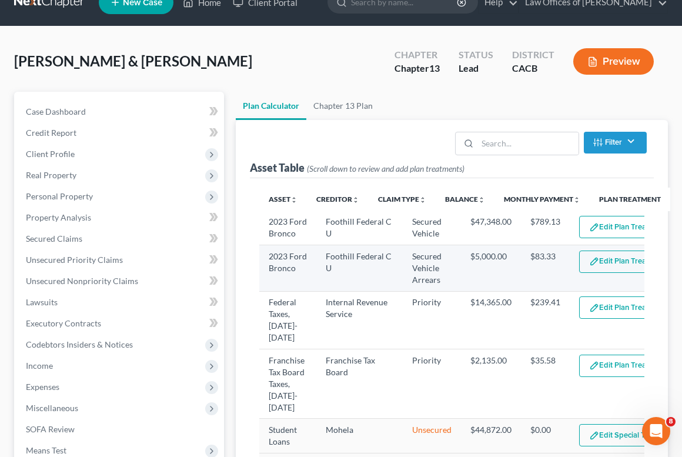
click at [602, 273] on button "Edit Plan Treatment" at bounding box center [627, 261] width 96 height 22
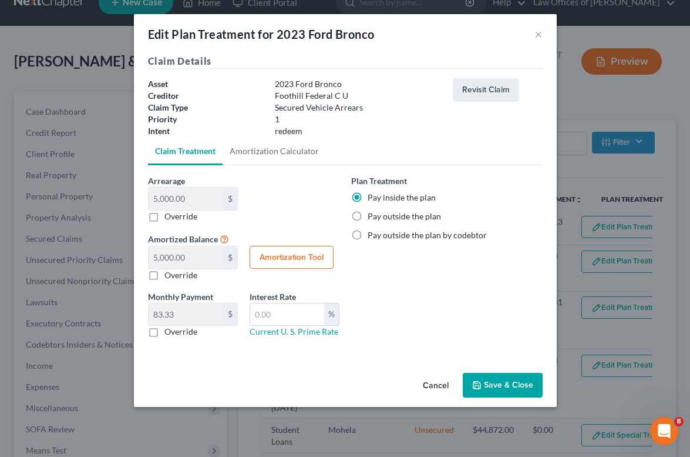
click at [372, 199] on label "Pay inside the plan" at bounding box center [402, 198] width 68 height 12
click at [373, 199] on input "Pay inside the plan" at bounding box center [377, 196] width 8 height 8
click at [519, 389] on button "Save & Close" at bounding box center [503, 385] width 80 height 25
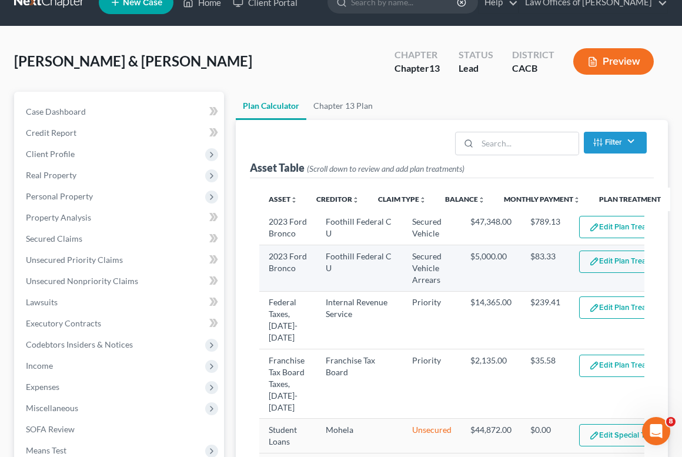
select select "59"
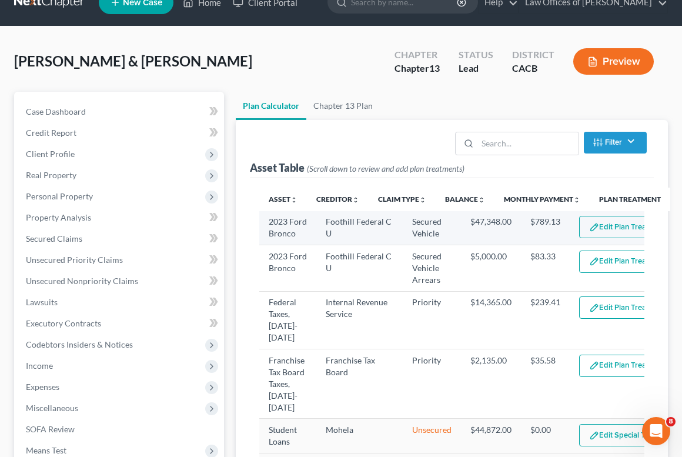
click at [602, 227] on button "Edit Plan Treatment" at bounding box center [627, 227] width 96 height 22
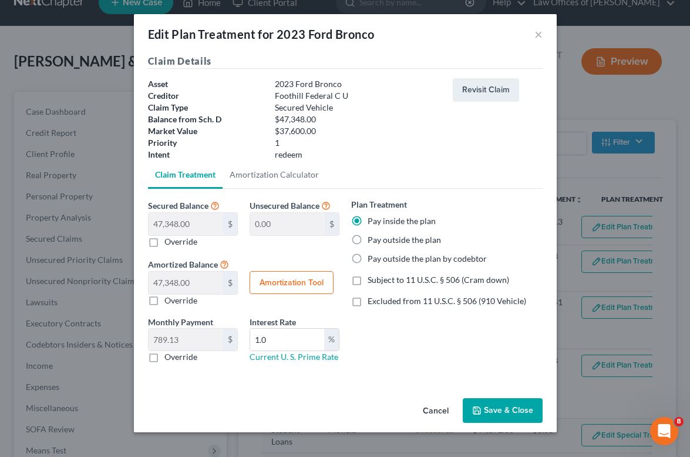
click at [424, 239] on label "Pay outside the plan" at bounding box center [404, 240] width 73 height 12
click at [380, 239] on input "Pay outside the plan" at bounding box center [377, 238] width 8 height 8
radio input "true"
click at [481, 414] on icon "button" at bounding box center [476, 409] width 9 height 9
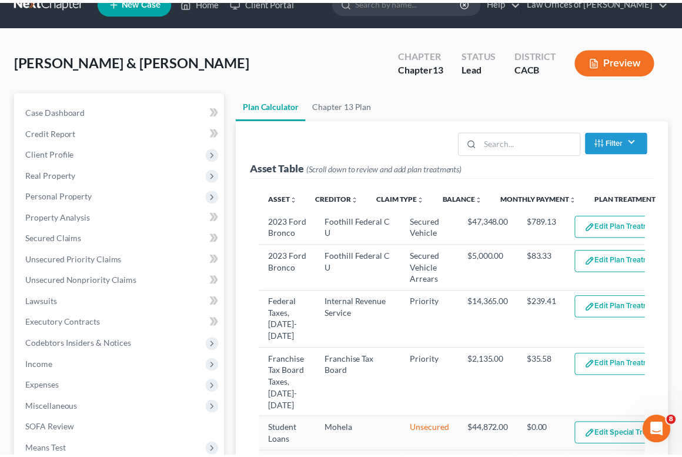
scroll to position [471, 0]
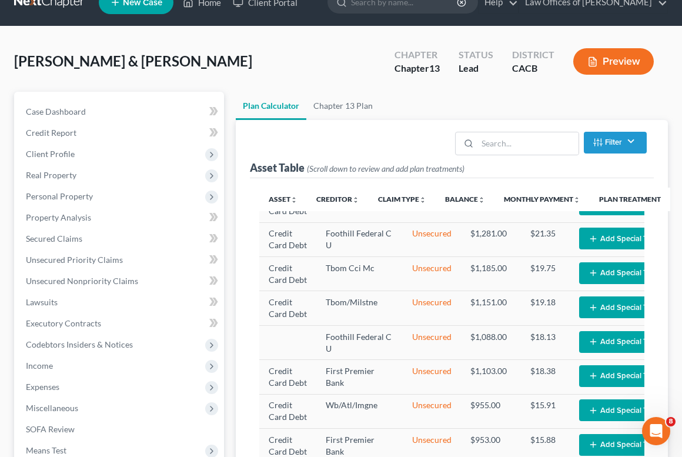
select select "59"
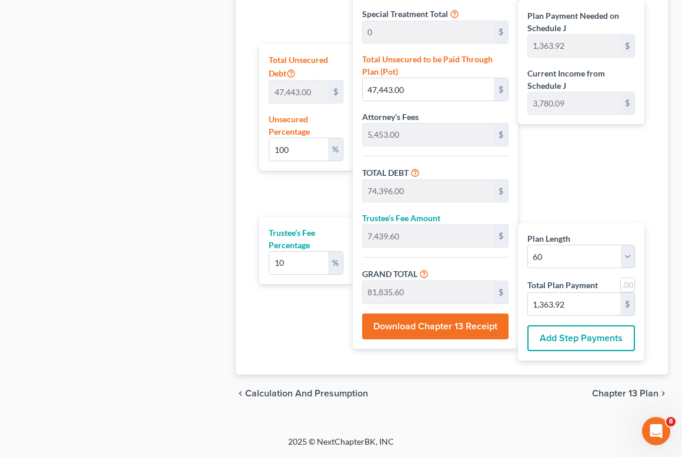
click at [632, 393] on span "Chapter 13 Plan" at bounding box center [625, 392] width 66 height 9
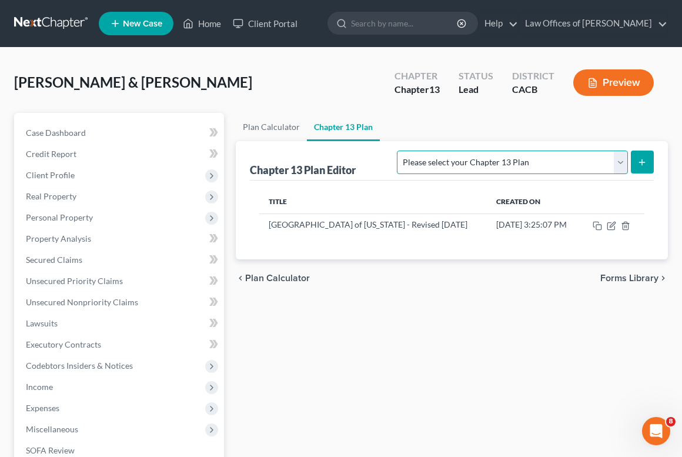
select select "1"
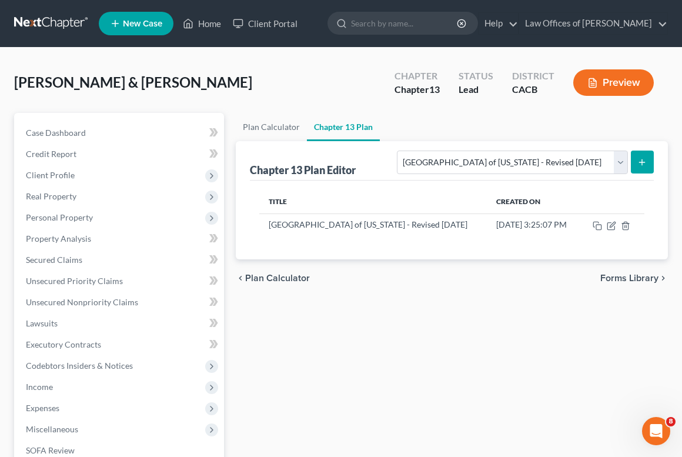
click at [646, 160] on icon "submit" at bounding box center [641, 161] width 9 height 9
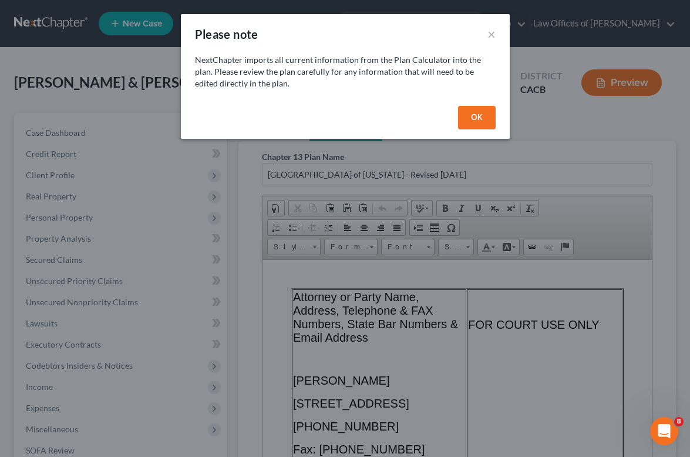
click at [482, 108] on button "OK" at bounding box center [477, 118] width 38 height 24
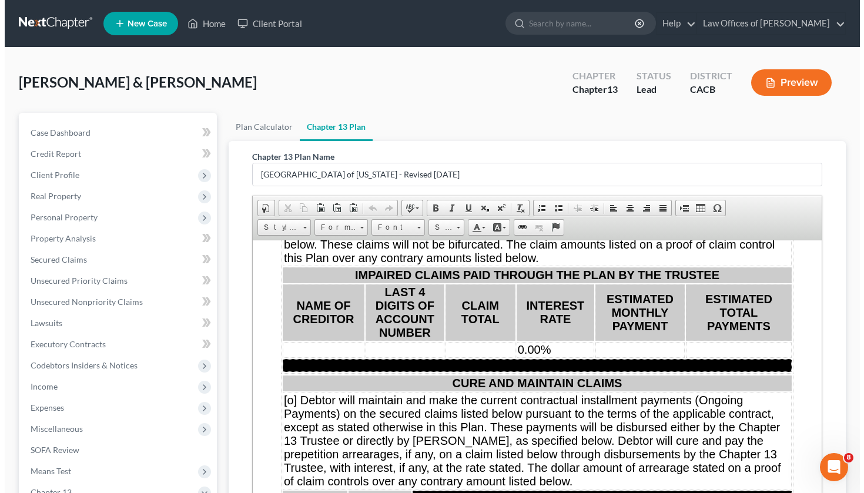
scroll to position [7530, 0]
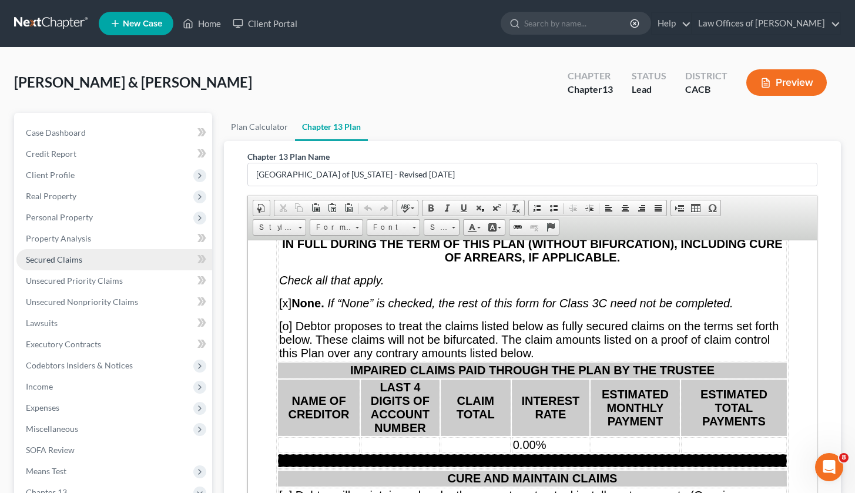
click at [82, 254] on link "Secured Claims" at bounding box center [114, 259] width 196 height 21
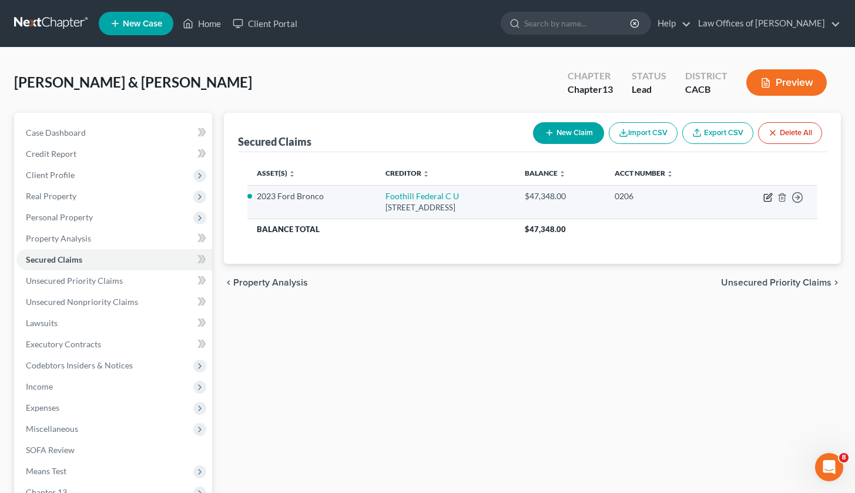
click at [689, 195] on icon "button" at bounding box center [767, 197] width 9 height 9
select select "4"
select select "1"
select select "0"
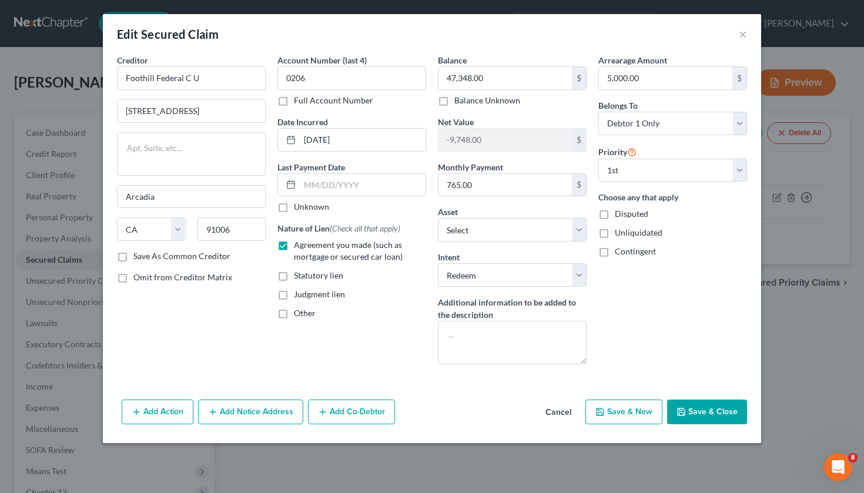
click at [689, 408] on button "Save & Close" at bounding box center [707, 412] width 80 height 25
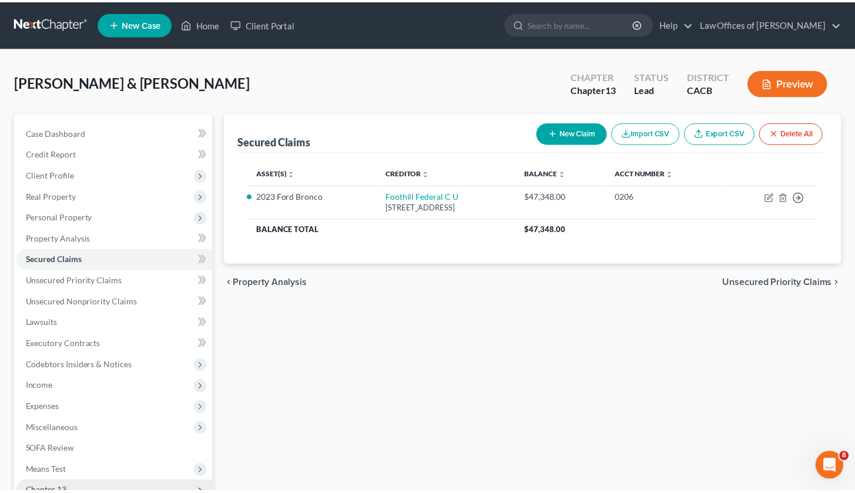
scroll to position [153, 0]
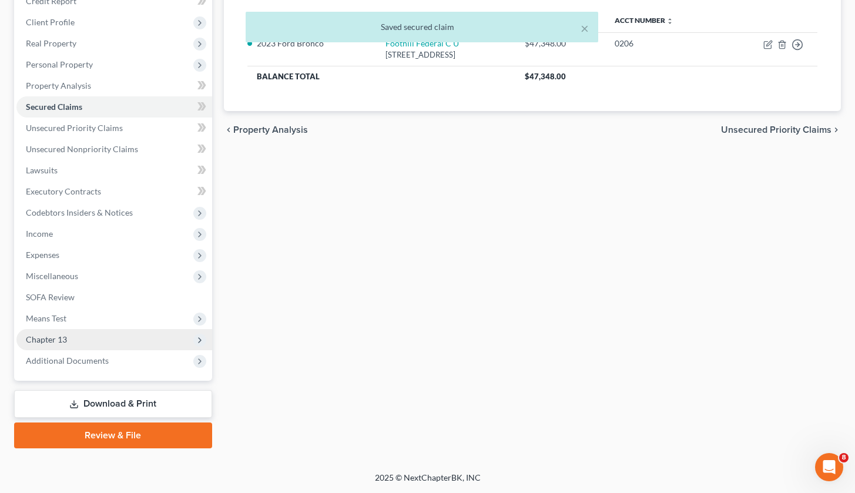
click at [76, 340] on span "Chapter 13" at bounding box center [114, 339] width 196 height 21
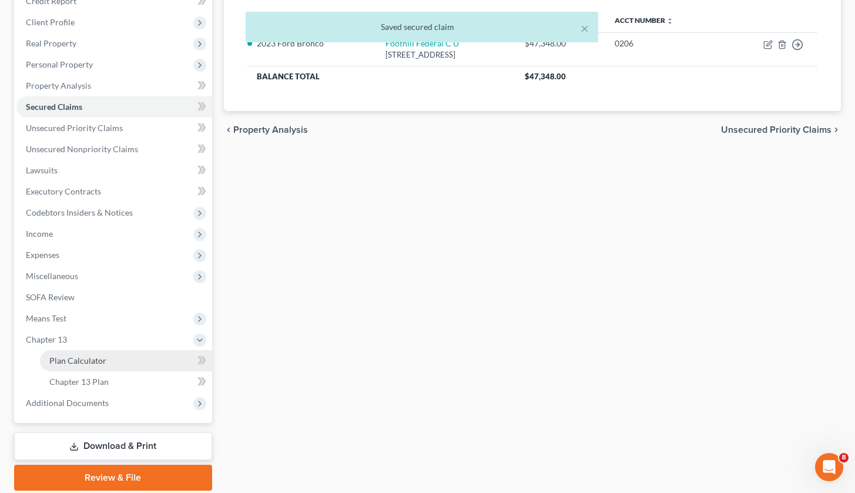
click at [73, 363] on span "Plan Calculator" at bounding box center [77, 360] width 57 height 10
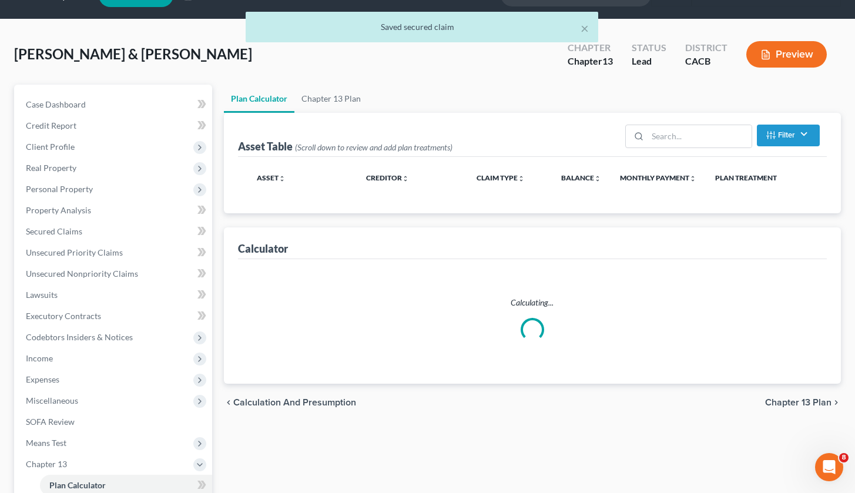
scroll to position [172, 0]
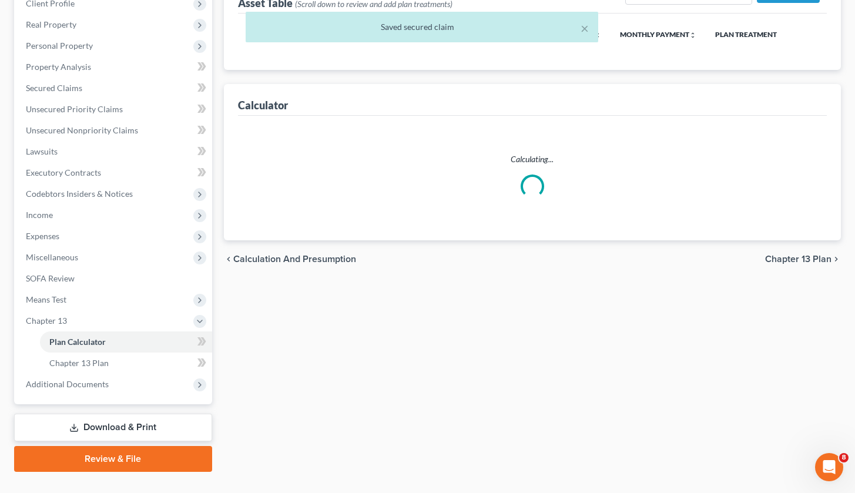
select select "59"
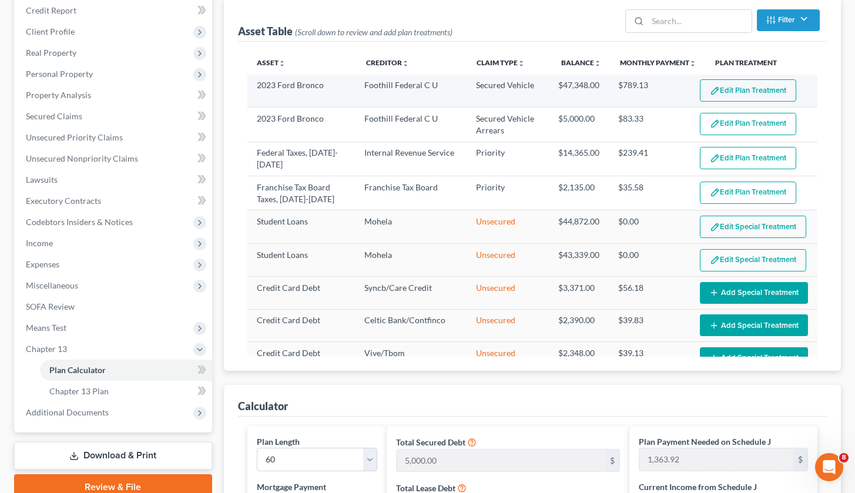
scroll to position [122, 0]
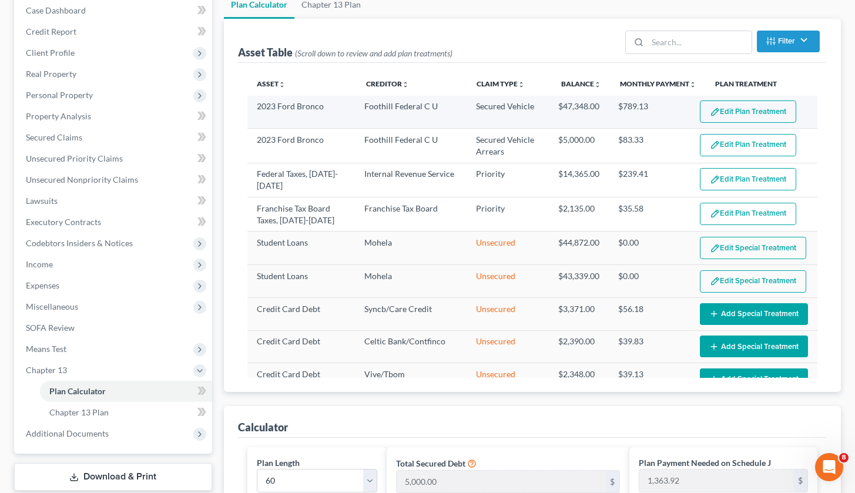
click at [689, 105] on button "Edit Plan Treatment" at bounding box center [748, 111] width 96 height 22
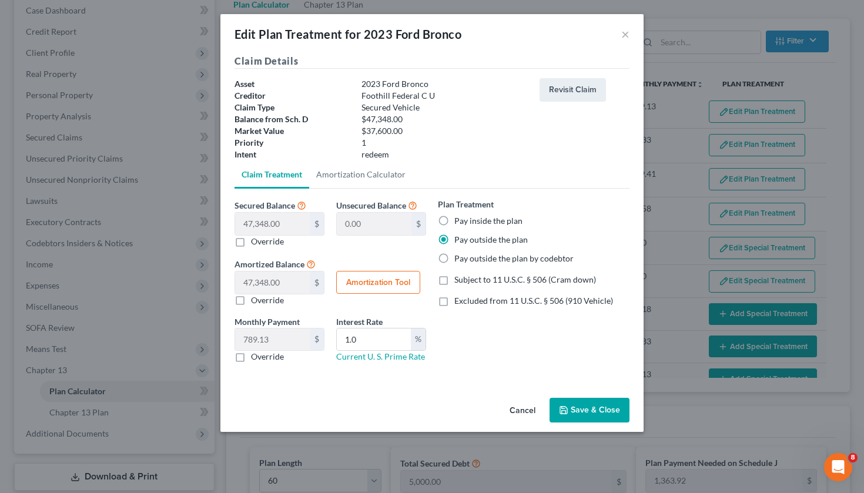
click at [481, 224] on label "Pay inside the plan" at bounding box center [488, 221] width 68 height 12
click at [467, 223] on input "Pay inside the plan" at bounding box center [463, 219] width 8 height 8
radio input "true"
click at [381, 343] on input "1.0" at bounding box center [374, 339] width 74 height 22
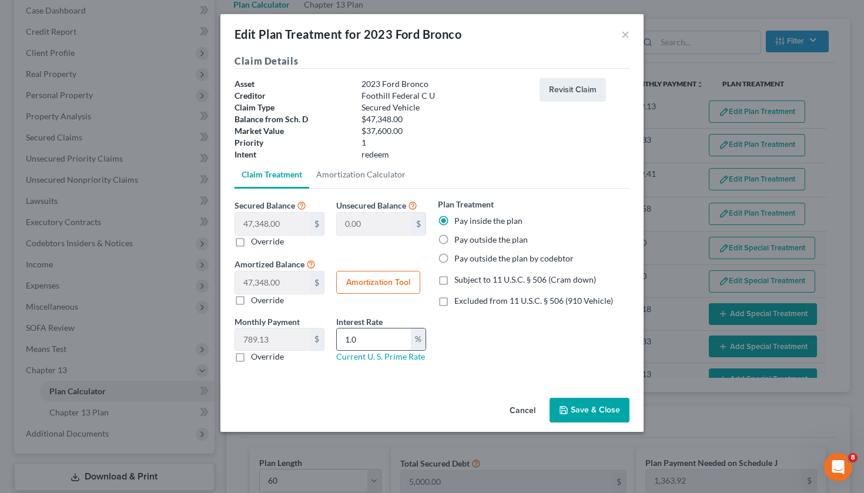
type input "0"
click at [583, 400] on button "Save & Close" at bounding box center [589, 410] width 80 height 25
click at [583, 405] on button "Save & Close" at bounding box center [589, 410] width 80 height 25
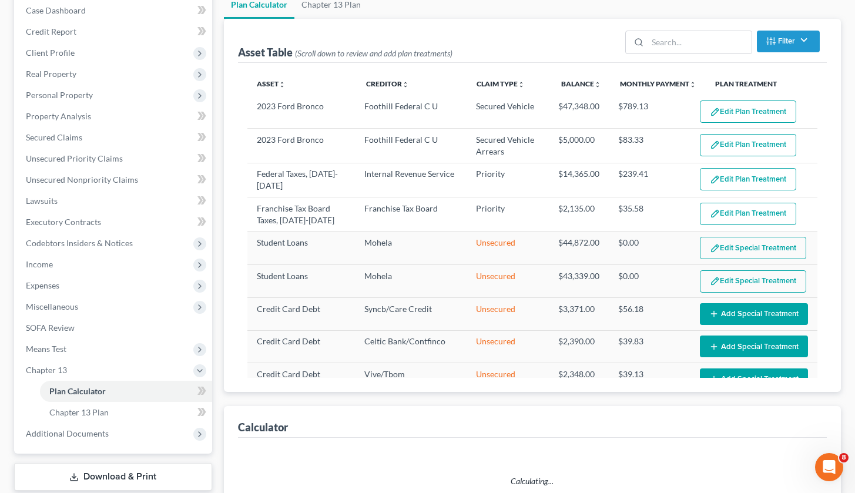
select select "59"
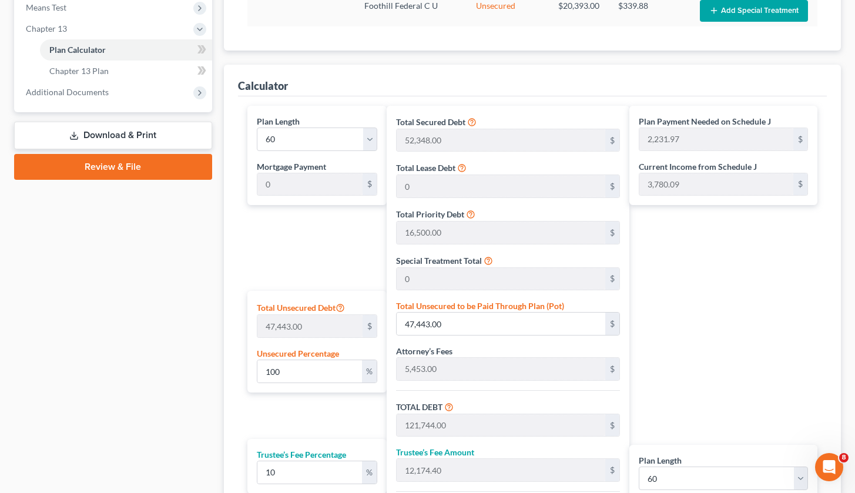
scroll to position [649, 0]
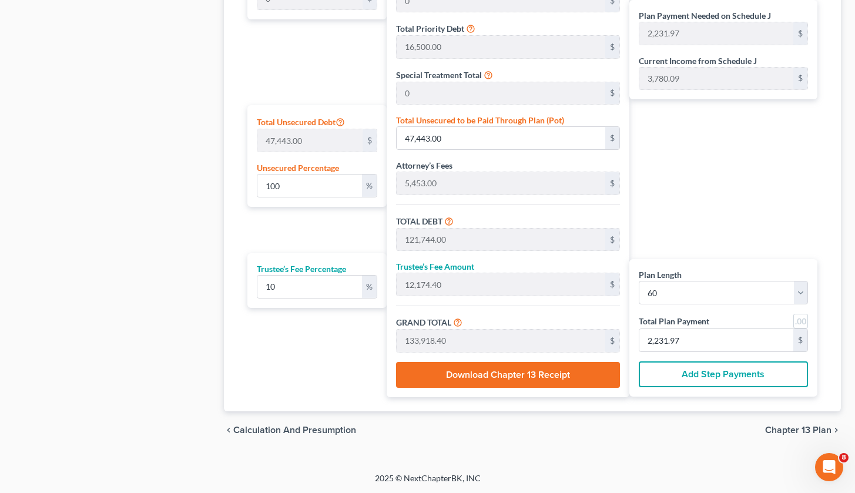
click at [689, 431] on span "Chapter 13 Plan" at bounding box center [798, 429] width 66 height 9
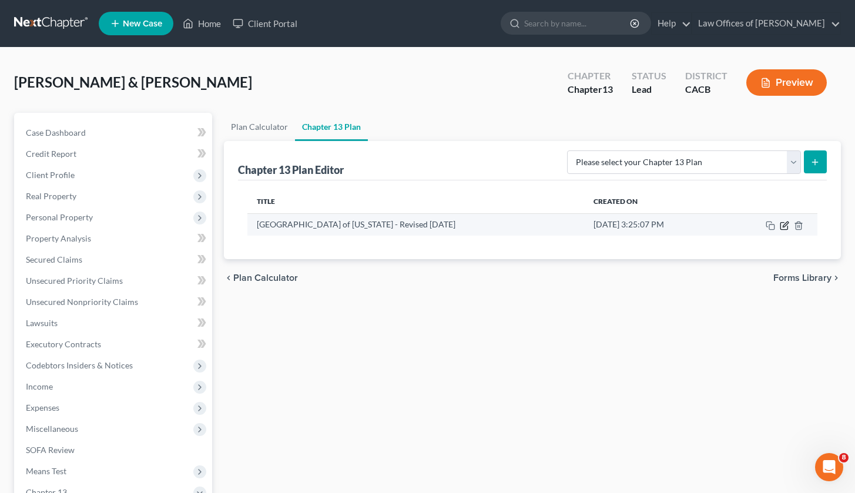
click at [689, 227] on icon "button" at bounding box center [784, 225] width 9 height 9
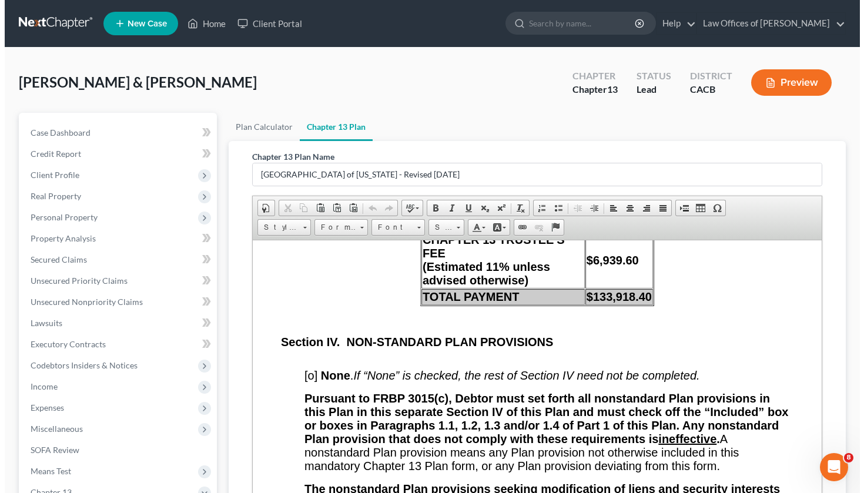
scroll to position [12562, 0]
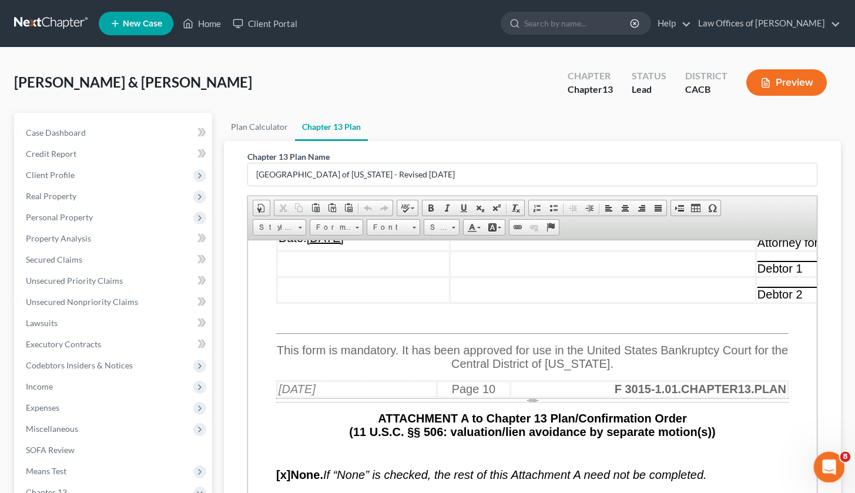
drag, startPoint x: 1645, startPoint y: 932, endPoint x: 830, endPoint y: 479, distance: 932.4
click at [689, 456] on html at bounding box center [827, 465] width 28 height 28
click at [689, 456] on div "Open Intercom Messenger" at bounding box center [827, 465] width 39 height 39
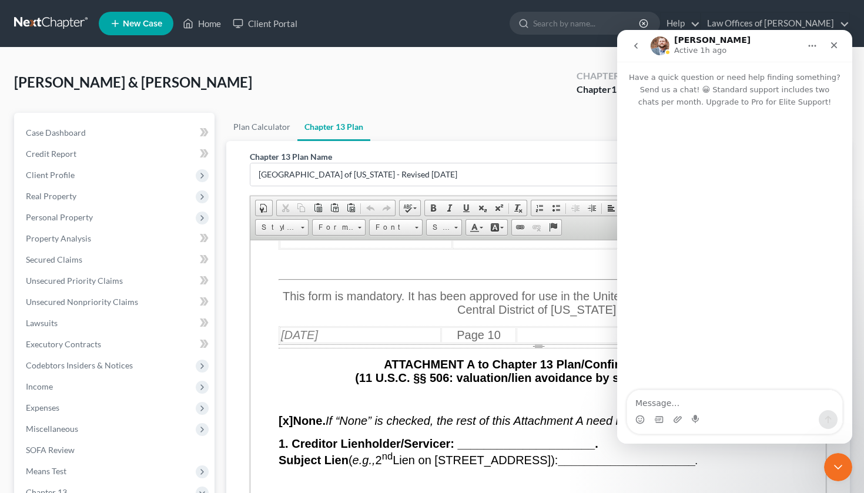
click at [634, 46] on icon "go back" at bounding box center [635, 45] width 9 height 9
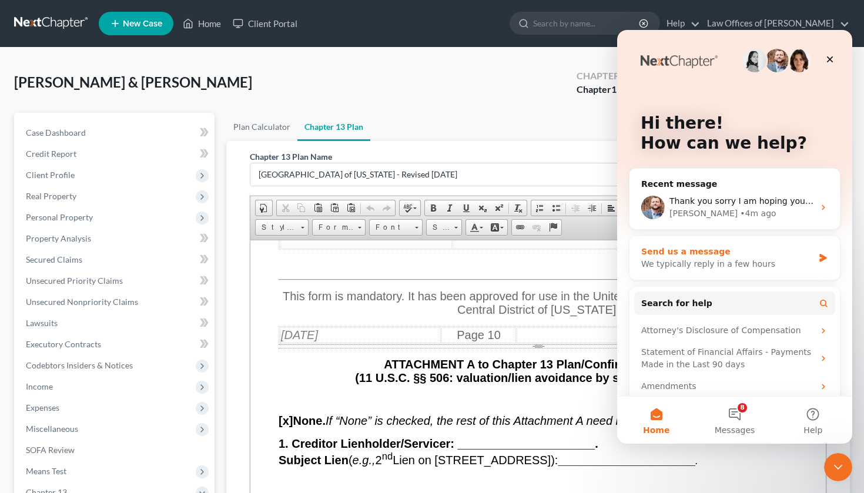
click at [689, 259] on div "We typically reply in a few hours" at bounding box center [727, 264] width 172 height 12
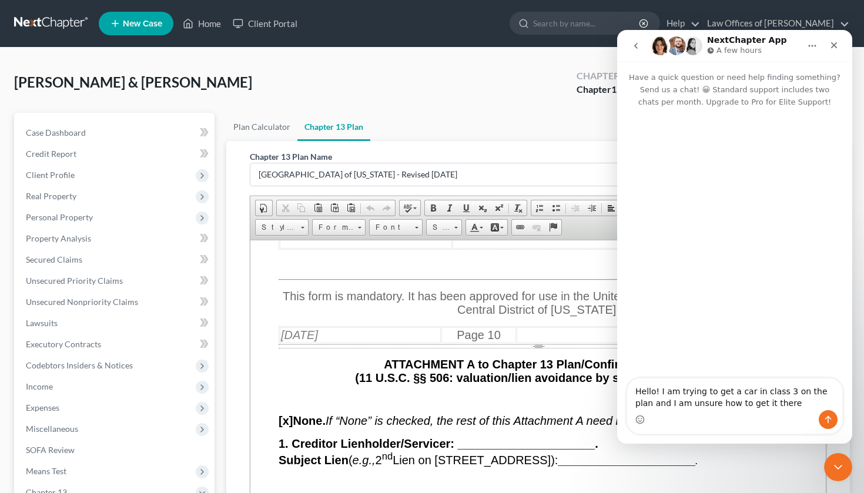
type textarea "Hello! I am trying to get a car in class 3 on the plan and I am unsure how to g…"
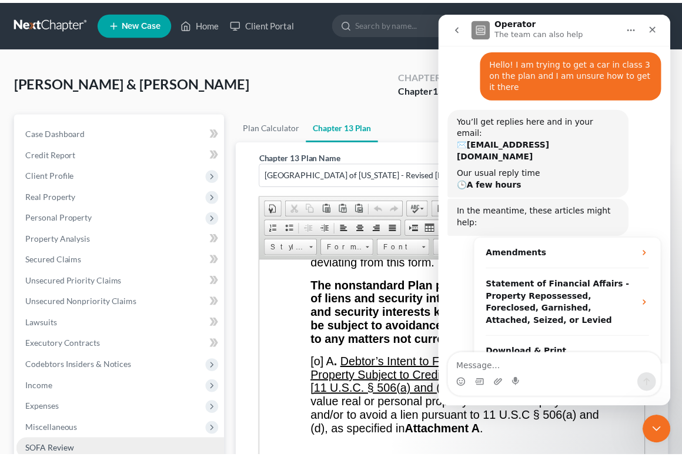
scroll to position [72, 0]
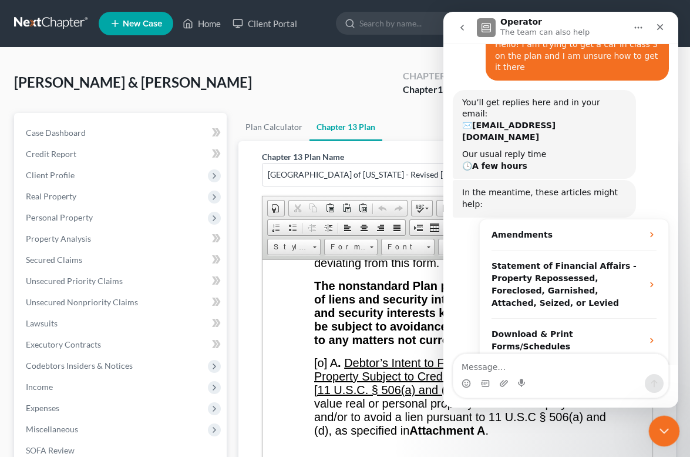
click at [649, 430] on div "Close Intercom Messenger" at bounding box center [663, 429] width 28 height 28
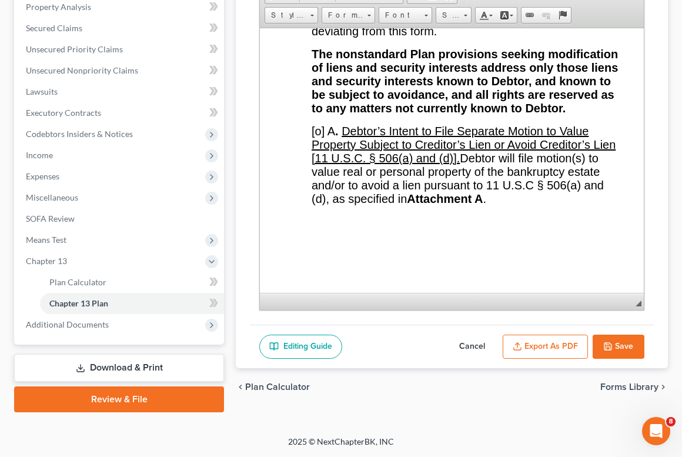
scroll to position [13719, 0]
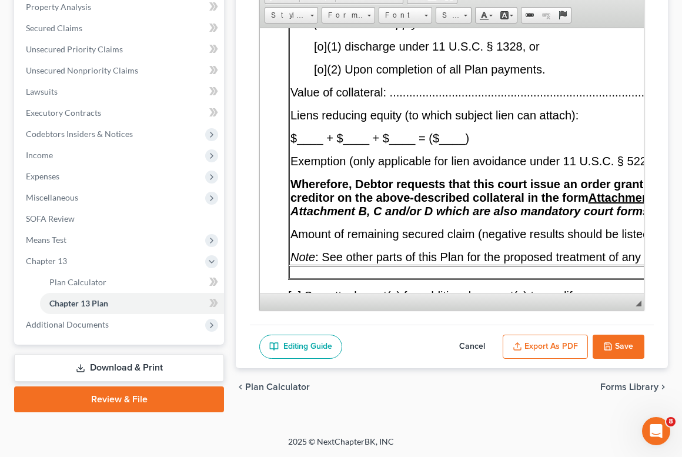
click at [473, 337] on button "Cancel" at bounding box center [472, 346] width 52 height 25
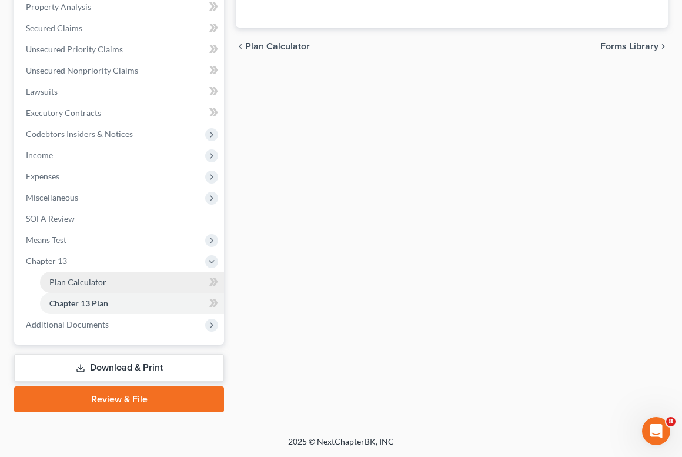
click at [119, 280] on link "Plan Calculator" at bounding box center [132, 281] width 184 height 21
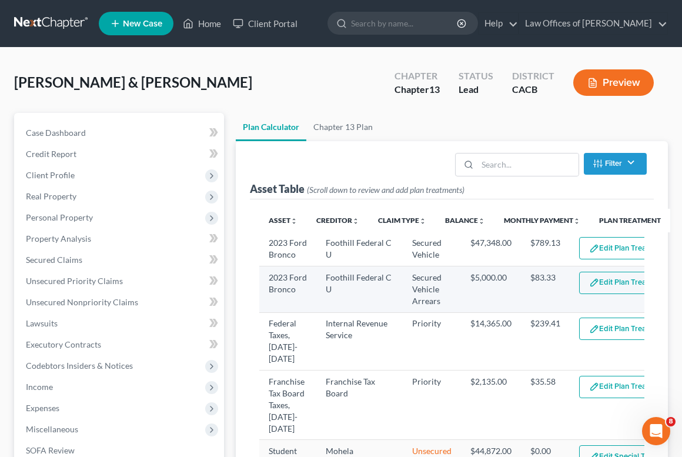
select select "59"
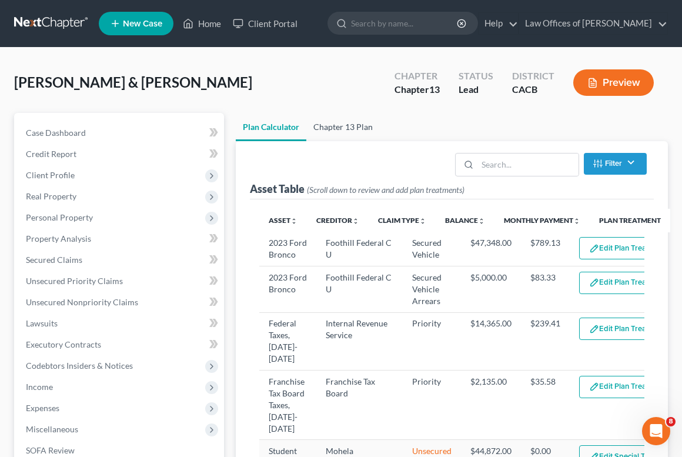
click at [347, 134] on link "Chapter 13 Plan" at bounding box center [342, 127] width 73 height 28
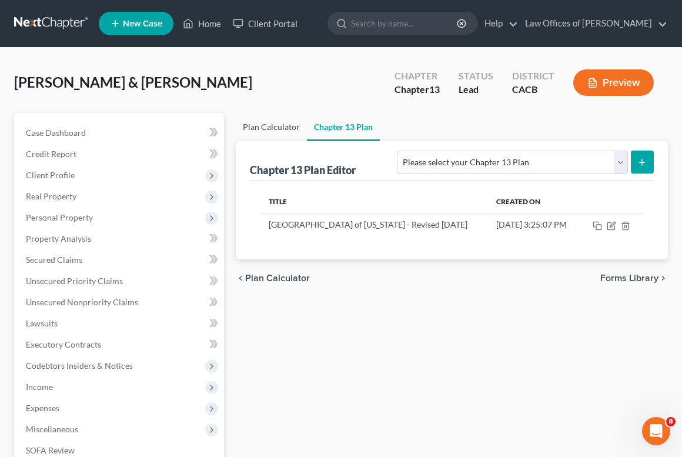
click at [263, 126] on link "Plan Calculator" at bounding box center [271, 127] width 71 height 28
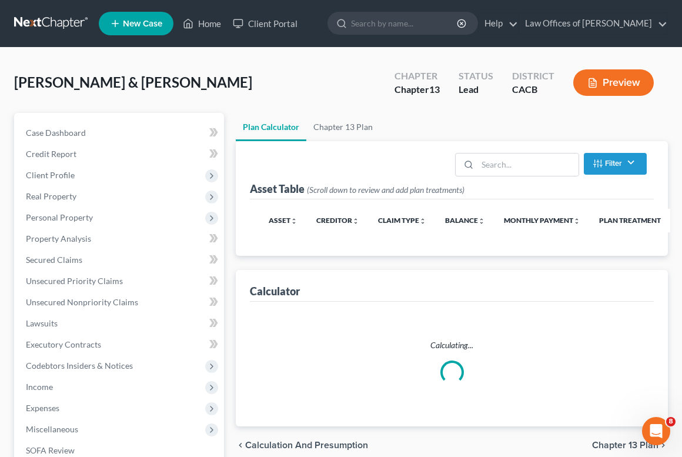
scroll to position [122, 0]
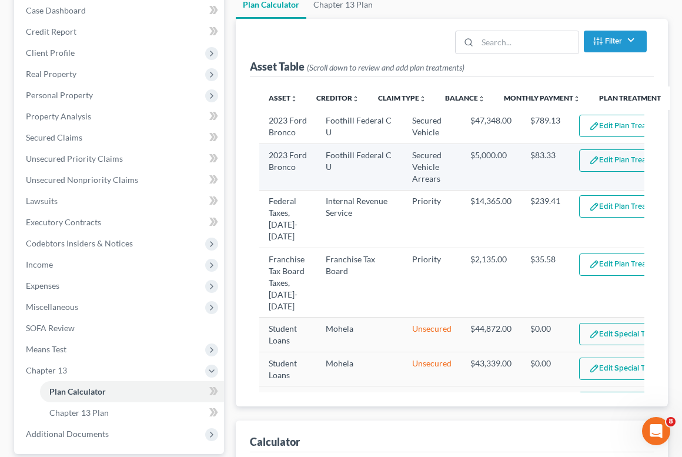
select select "59"
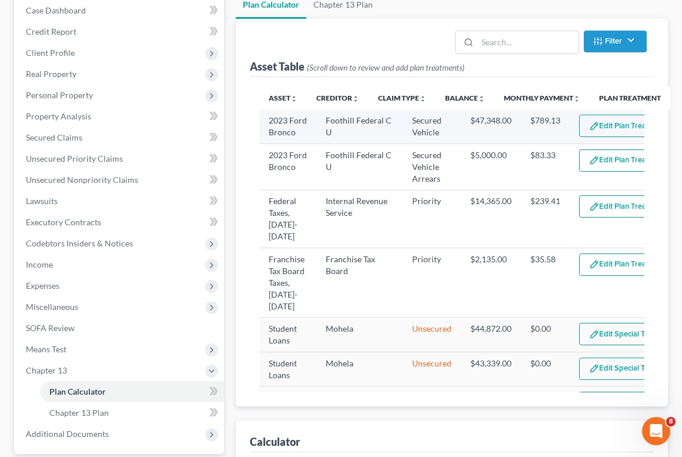
click at [609, 126] on button "Edit Plan Treatment" at bounding box center [627, 126] width 96 height 22
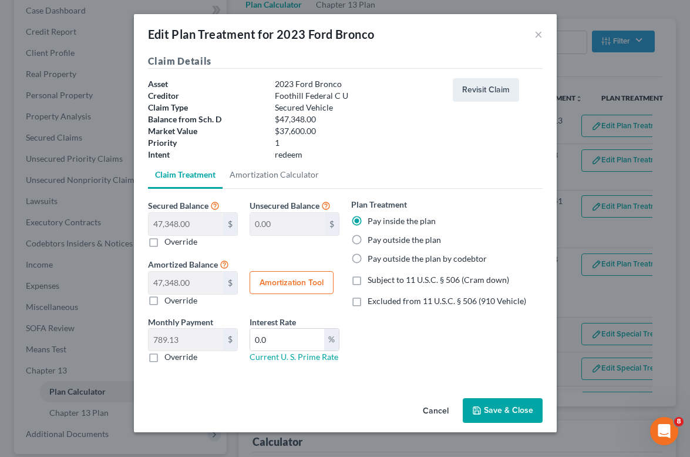
click at [401, 299] on span "Excluded from 11 U.S.C. § 506 (910 Vehicle)" at bounding box center [447, 301] width 159 height 10
click at [380, 299] on input "Excluded from 11 U.S.C. § 506 (910 Vehicle)" at bounding box center [377, 299] width 8 height 8
checkbox input "true"
click at [484, 403] on button "Save & Close" at bounding box center [503, 410] width 80 height 25
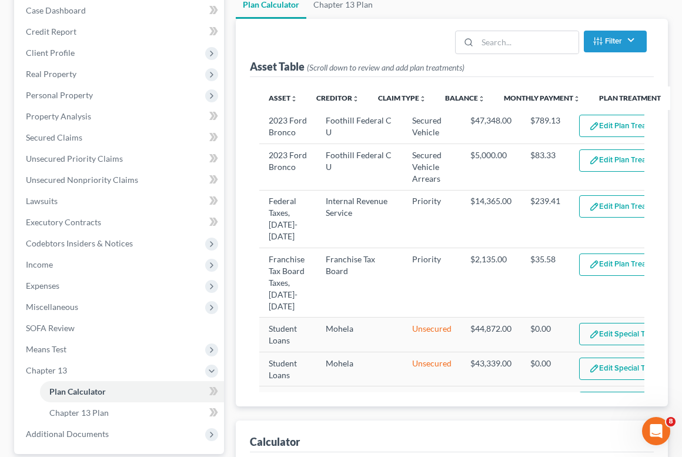
select select "59"
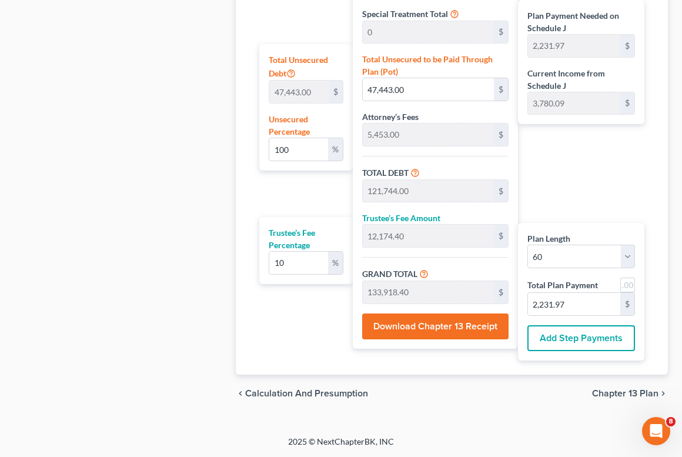
click at [632, 382] on div "chevron_left Calculation and Presumption Chapter 13 Plan chevron_right" at bounding box center [452, 393] width 432 height 38
click at [627, 393] on span "Chapter 13 Plan" at bounding box center [625, 392] width 66 height 9
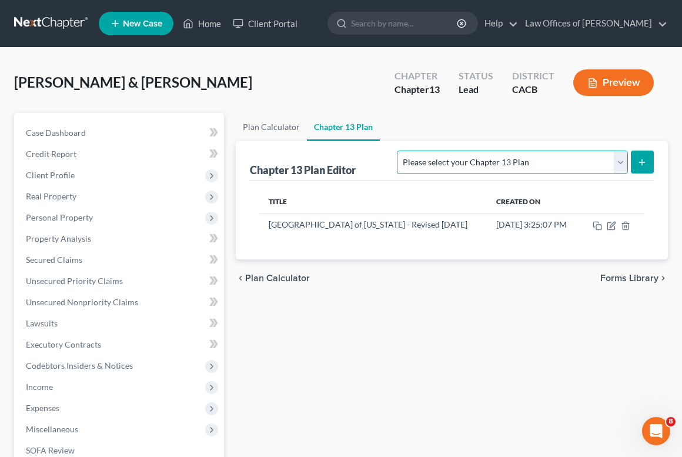
select select "1"
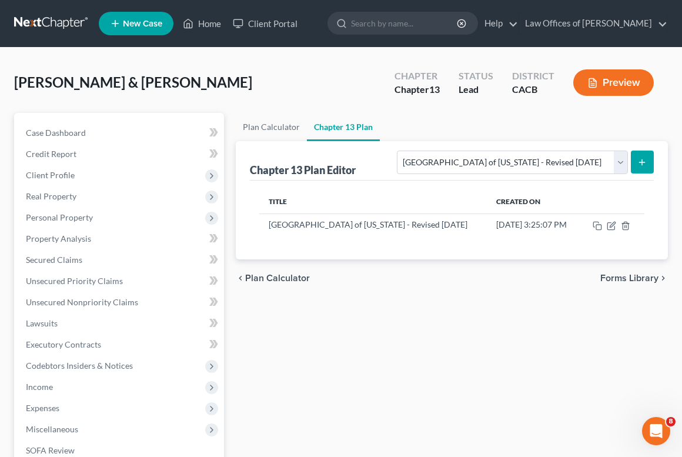
click at [633, 167] on button "submit" at bounding box center [641, 161] width 23 height 23
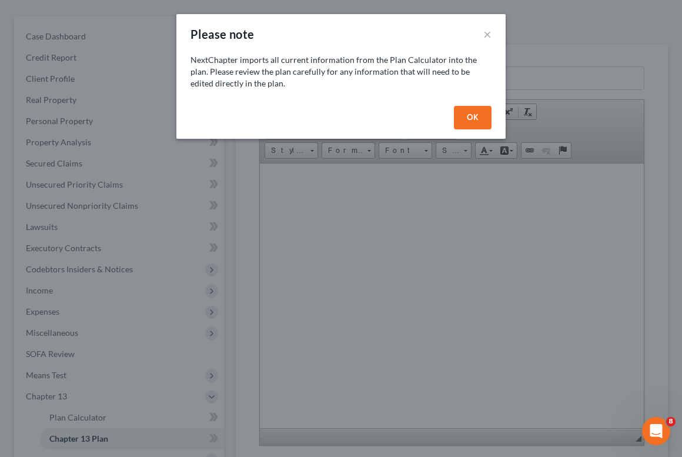
scroll to position [99, 0]
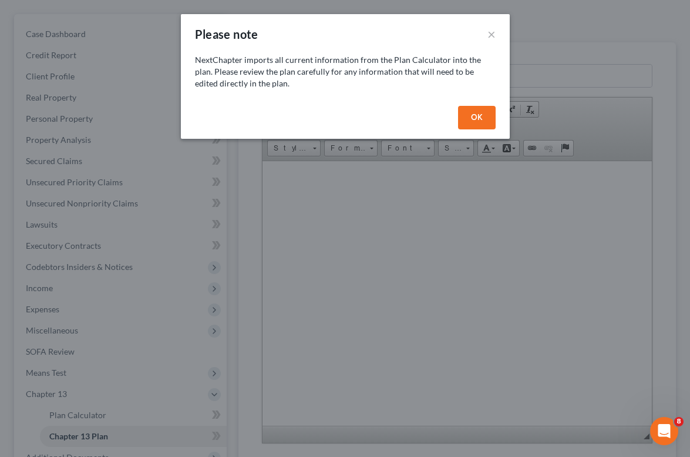
click at [487, 125] on button "OK" at bounding box center [477, 118] width 38 height 24
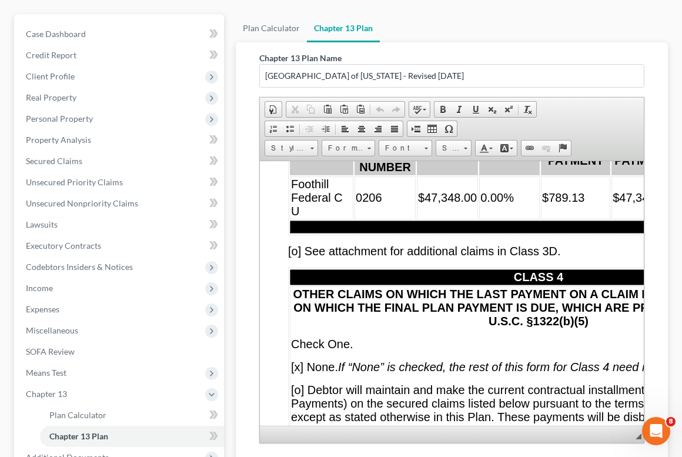
scroll to position [9940, 0]
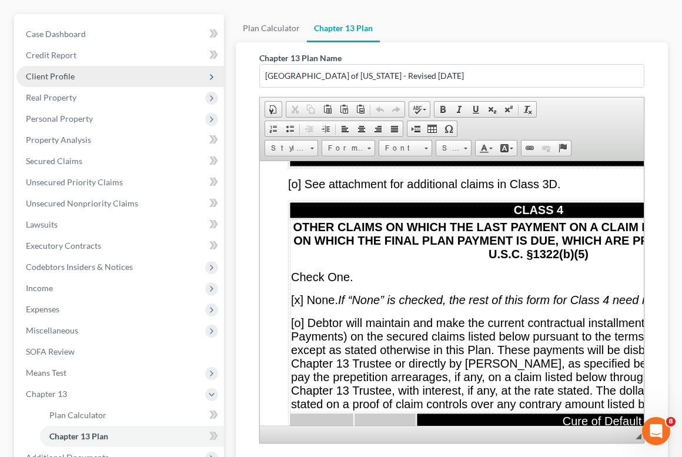
click at [58, 73] on span "Client Profile" at bounding box center [50, 76] width 49 height 10
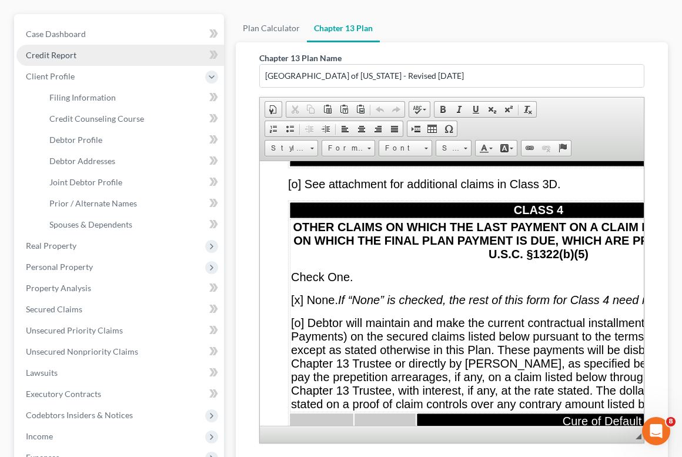
click at [53, 48] on link "Credit Report" at bounding box center [119, 55] width 207 height 21
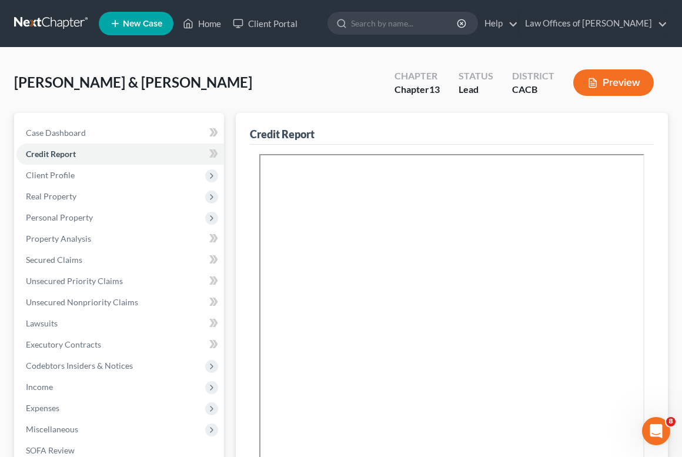
scroll to position [315, 0]
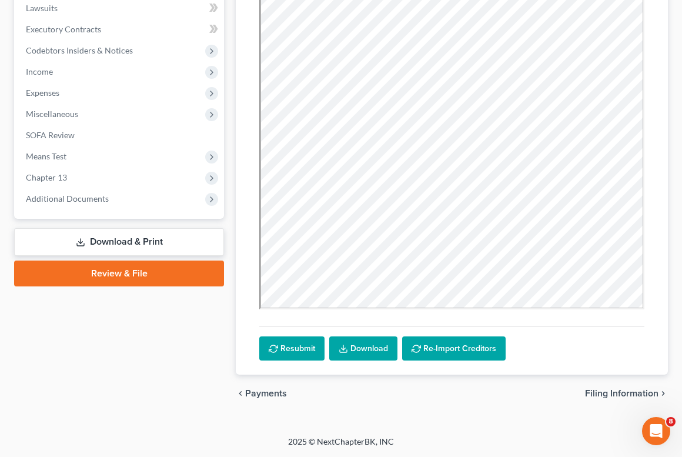
click at [351, 358] on link "Download" at bounding box center [363, 348] width 68 height 25
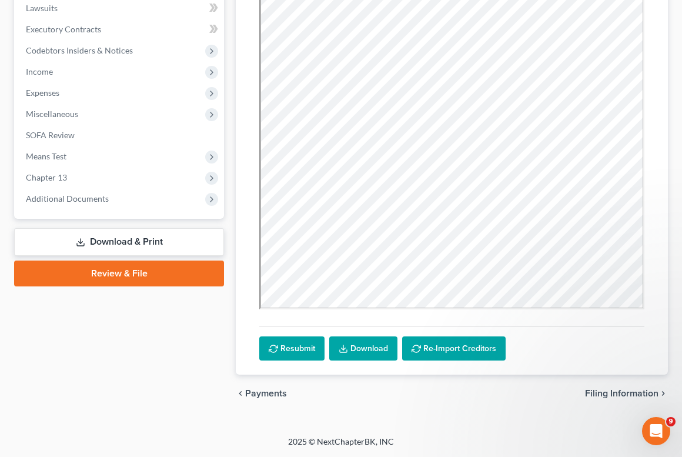
scroll to position [68, 0]
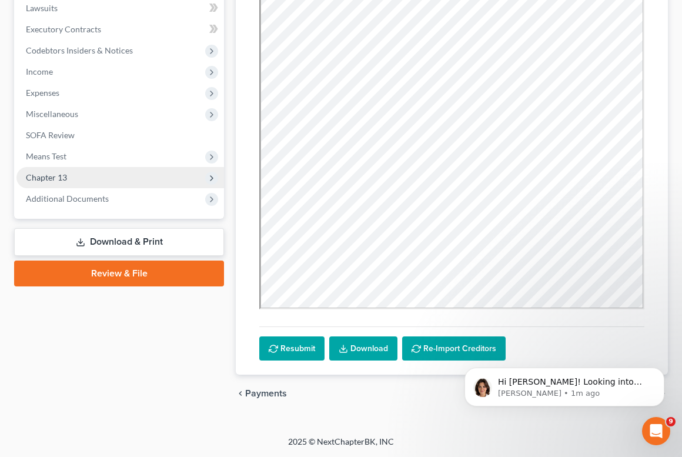
click at [63, 177] on span "Chapter 13" at bounding box center [46, 177] width 41 height 10
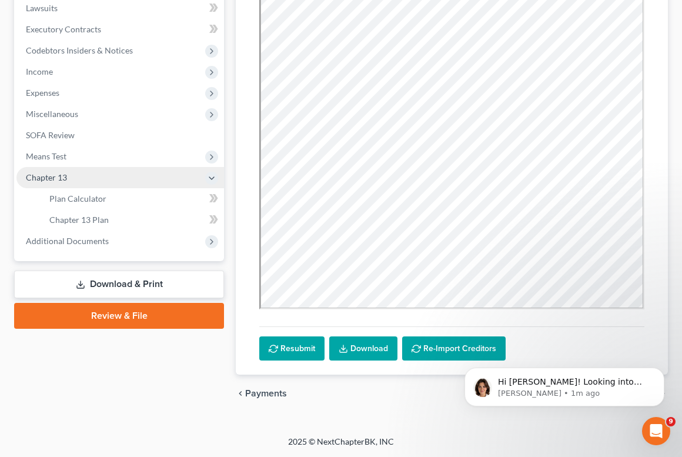
scroll to position [0, 0]
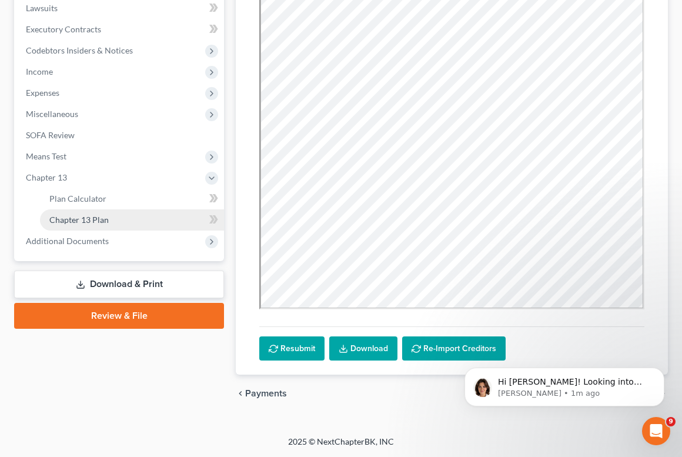
click at [100, 223] on span "Chapter 13 Plan" at bounding box center [78, 219] width 59 height 10
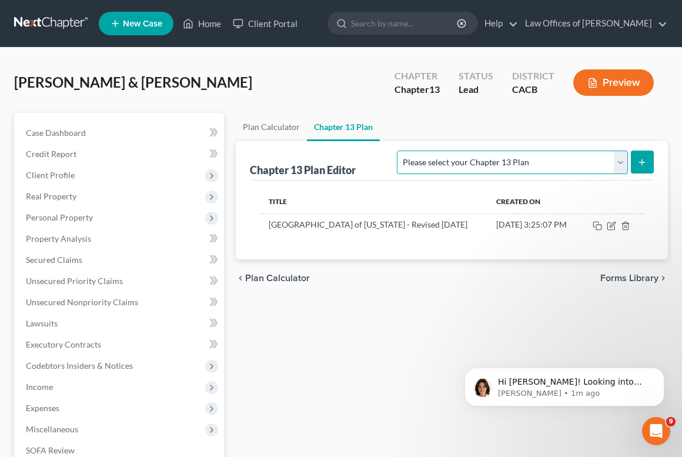
click at [529, 161] on select "Please select your Chapter 13 Plan [GEOGRAPHIC_DATA] of [US_STATE] - Effective …" at bounding box center [512, 162] width 230 height 24
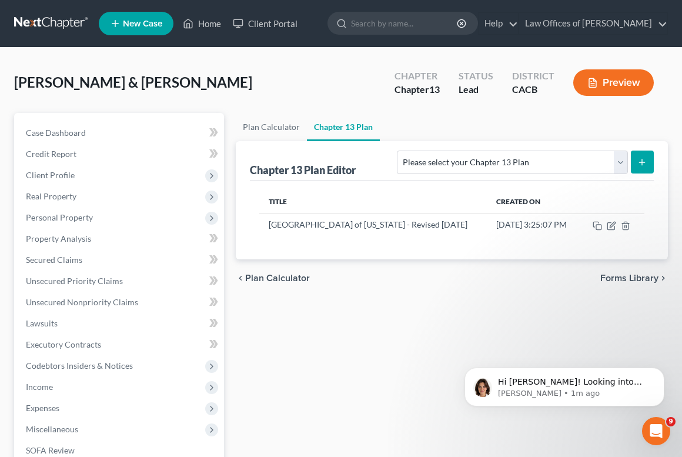
click at [645, 157] on icon "submit" at bounding box center [641, 161] width 9 height 9
click at [635, 165] on button "submit" at bounding box center [641, 161] width 23 height 23
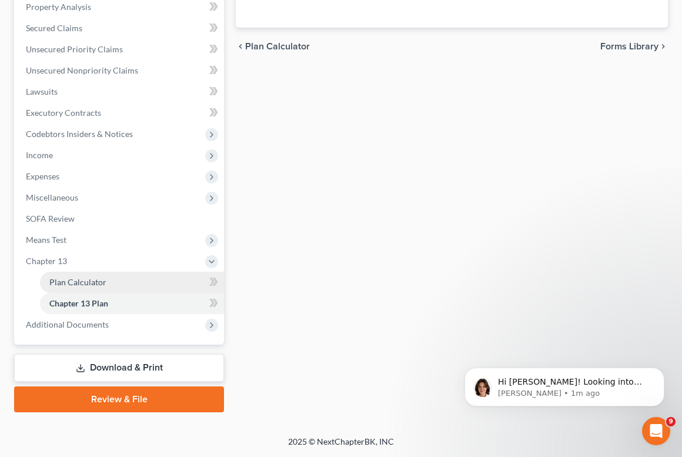
click at [82, 283] on span "Plan Calculator" at bounding box center [77, 282] width 57 height 10
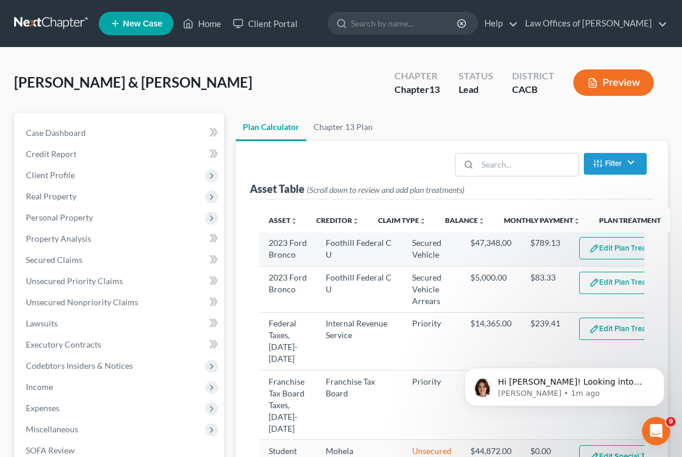
click at [607, 246] on button "Edit Plan Treatment" at bounding box center [627, 248] width 96 height 22
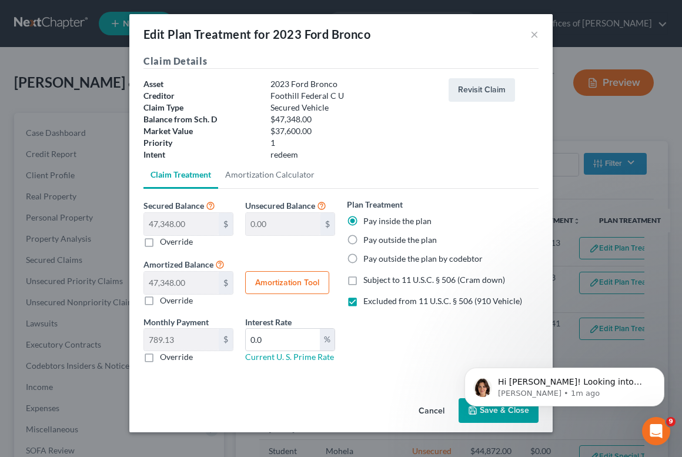
select select "59"
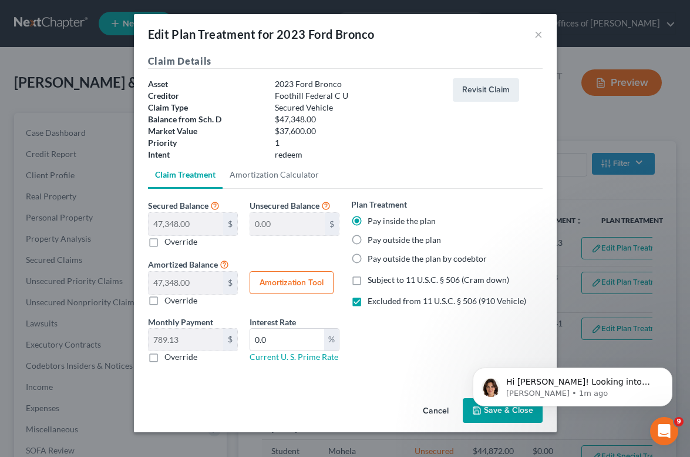
click at [475, 414] on body "Hi Jenn! Looking into this for you now. Are you wanting the 2023 Ford Bronco in…" at bounding box center [573, 383] width 226 height 73
click at [565, 391] on p "Emma • 1m ago" at bounding box center [582, 393] width 152 height 11
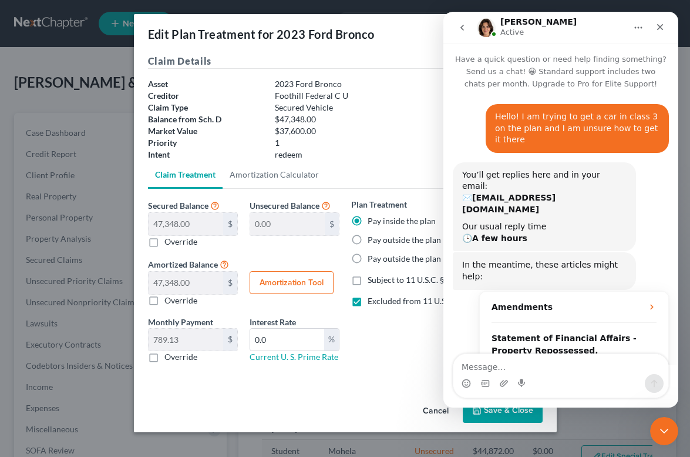
click at [548, 371] on textarea "Message…" at bounding box center [561, 364] width 215 height 20
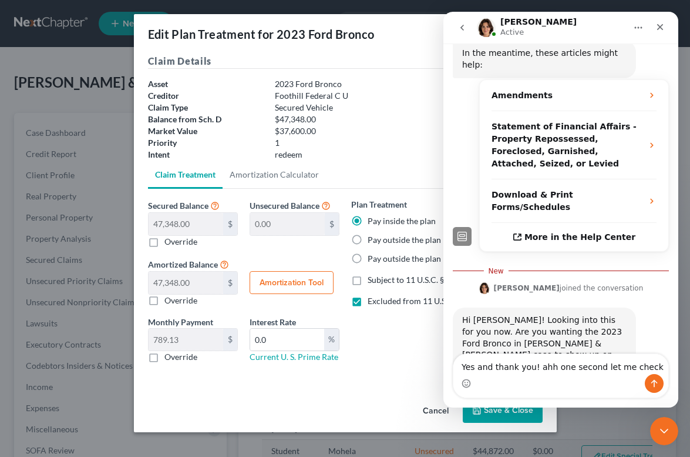
type textarea "Yes and thank you! ahh one second let me check"
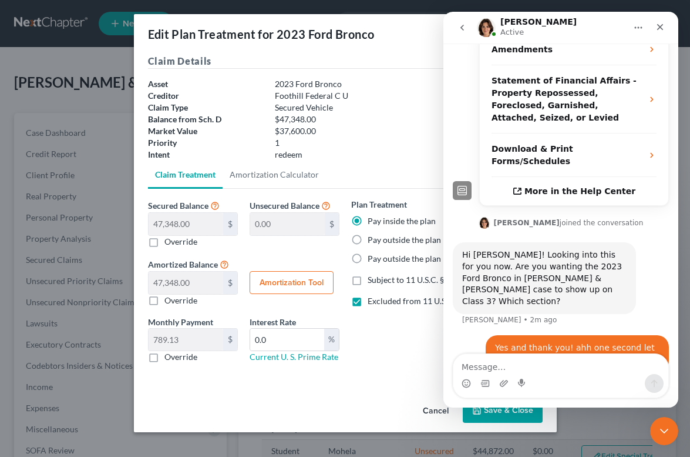
click at [344, 143] on div "1" at bounding box center [358, 143] width 178 height 12
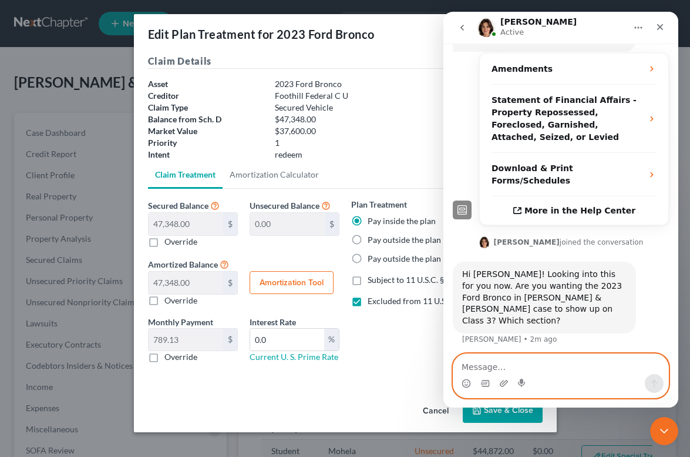
click at [473, 363] on textarea "Message…" at bounding box center [561, 364] width 215 height 20
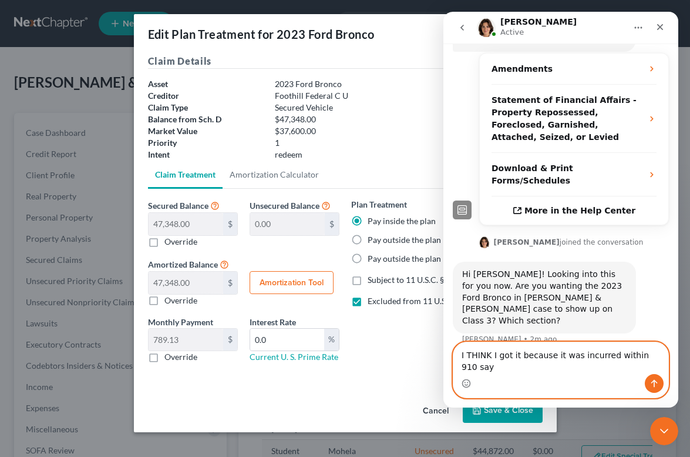
type textarea "I THINK I got it because it was incurred within 910 says"
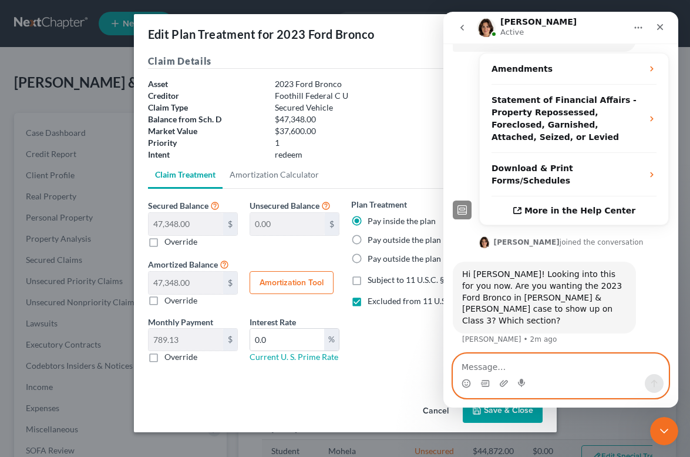
scroll to position [274, 0]
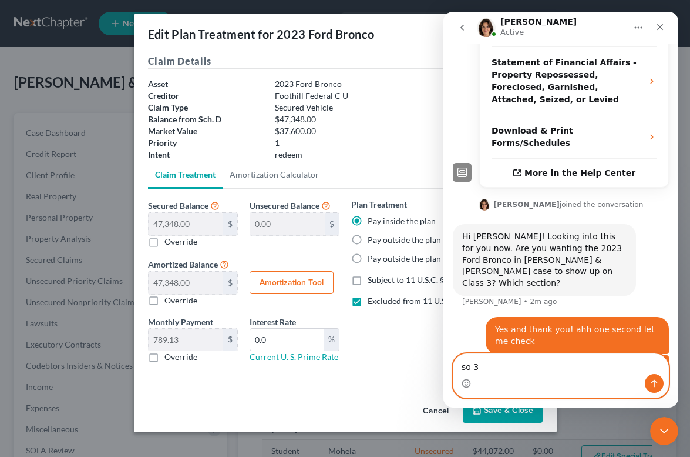
type textarea "so 3D"
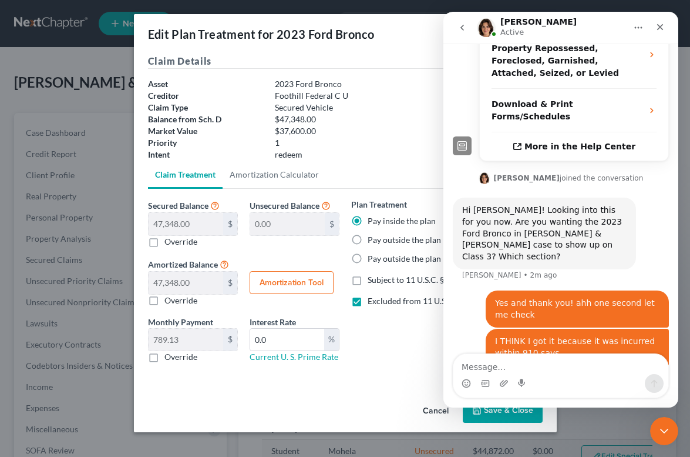
click at [398, 333] on div "Plan Treatment Pay inside the plan Pay outside the plan Pay outside the plan by…" at bounding box center [446, 285] width 203 height 174
click at [507, 426] on div "Cancel Save & Close" at bounding box center [345, 412] width 423 height 39
click at [504, 418] on button "Save & Close" at bounding box center [503, 410] width 80 height 25
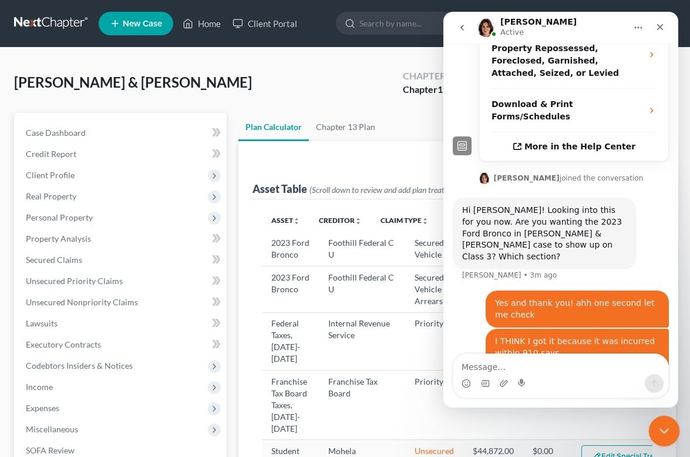
drag, startPoint x: 672, startPoint y: 427, endPoint x: 1322, endPoint y: 843, distance: 772.1
click at [673, 427] on div "Close Intercom Messenger" at bounding box center [663, 429] width 28 height 28
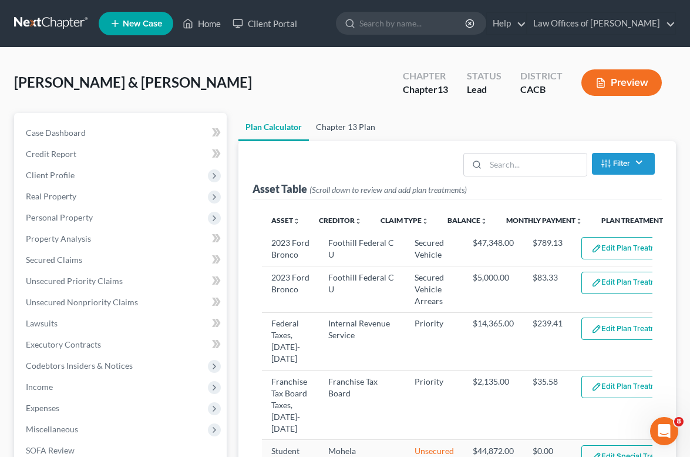
click at [361, 132] on link "Chapter 13 Plan" at bounding box center [345, 127] width 73 height 28
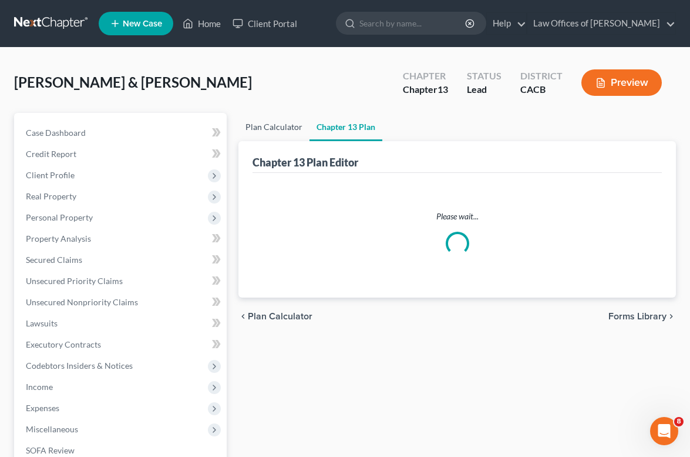
click at [259, 129] on link "Plan Calculator" at bounding box center [274, 127] width 71 height 28
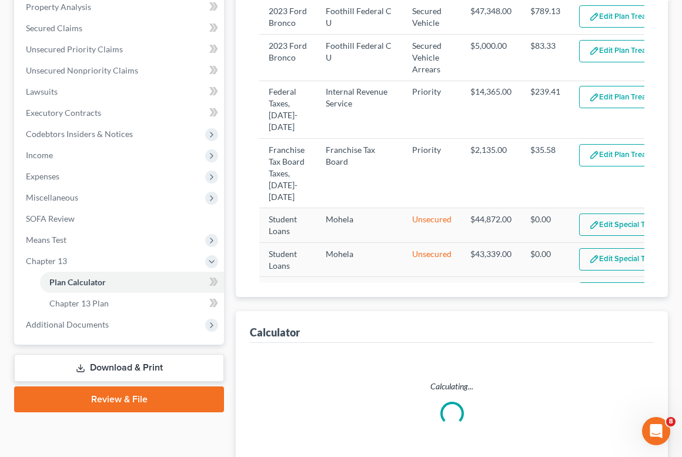
scroll to position [324, 0]
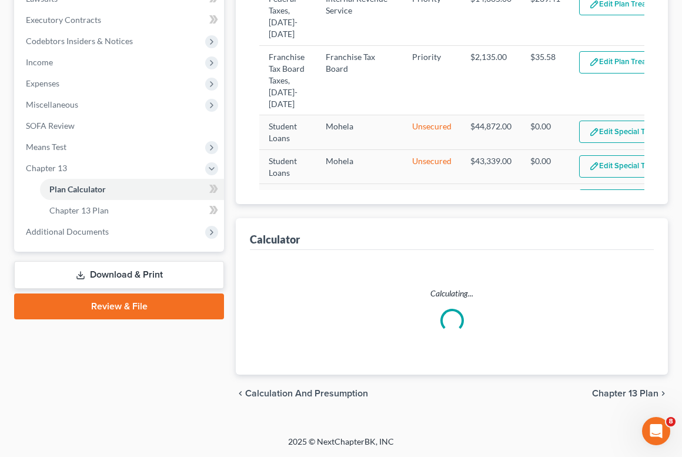
select select "59"
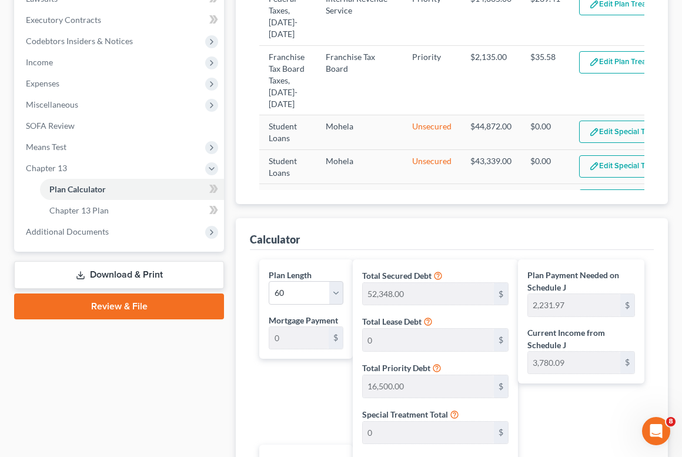
scroll to position [724, 0]
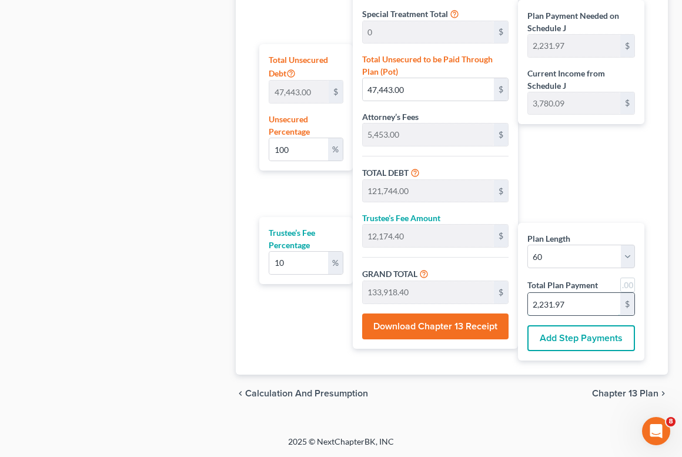
click at [597, 313] on input "2,231.97" at bounding box center [574, 304] width 92 height 22
type input "99.99"
type input "47,439.00"
type input "121,740.00"
type input "12,174.00"
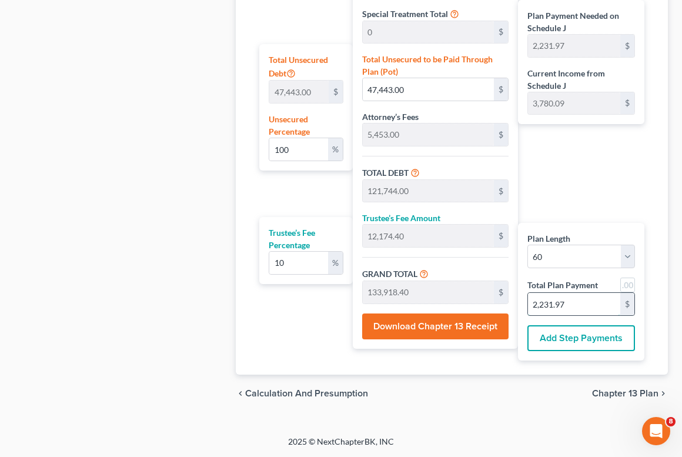
type input "133,914.00"
type input "2,231.9"
type input "99.89"
type input "47,389.90"
type input "121,690.90"
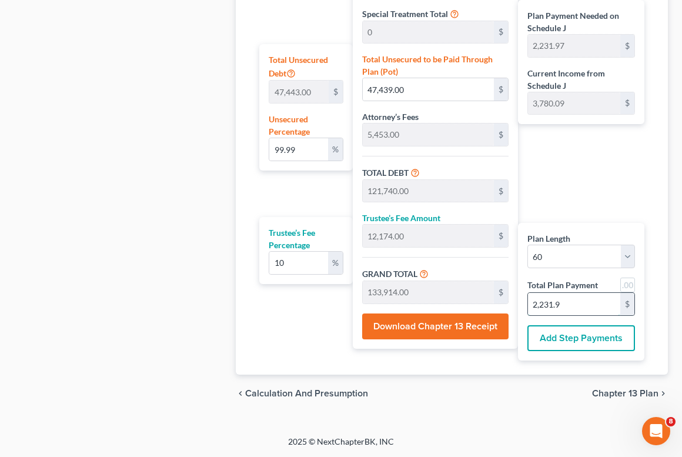
type input "12,169.09"
type input "133,860.00"
type input "2,231"
type input "0"
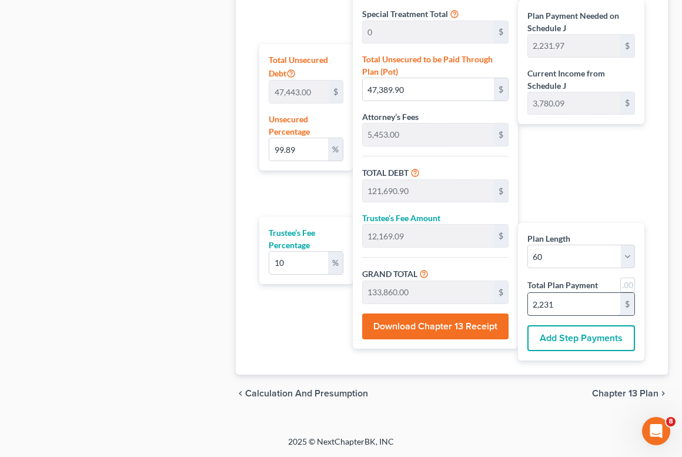
type input "12,163.63"
type input "1,216.36"
type input "13,380.00"
type input "223"
type input "100.00"
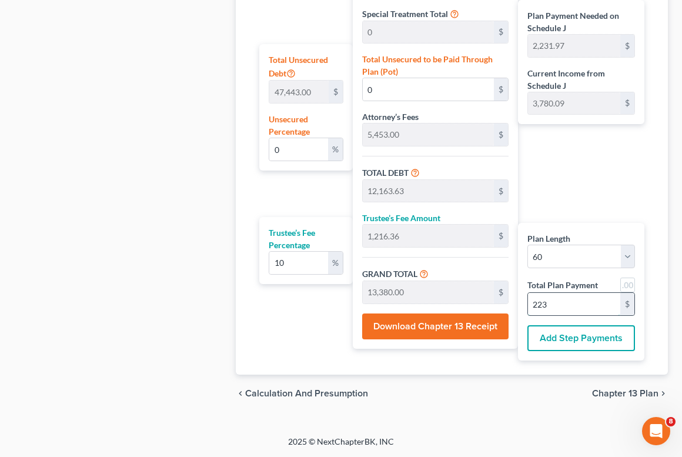
type input "47,444.45"
type input "121,745.45"
type input "12,174.54"
type input "133,920.00"
type input "2,232"
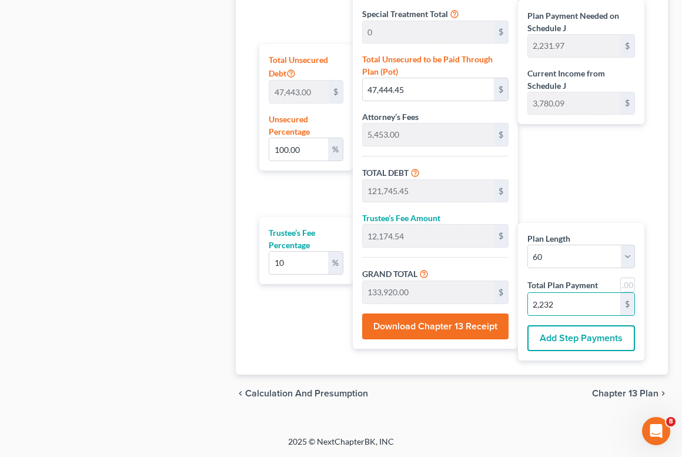
click at [624, 393] on span "Chapter 13 Plan" at bounding box center [625, 392] width 66 height 9
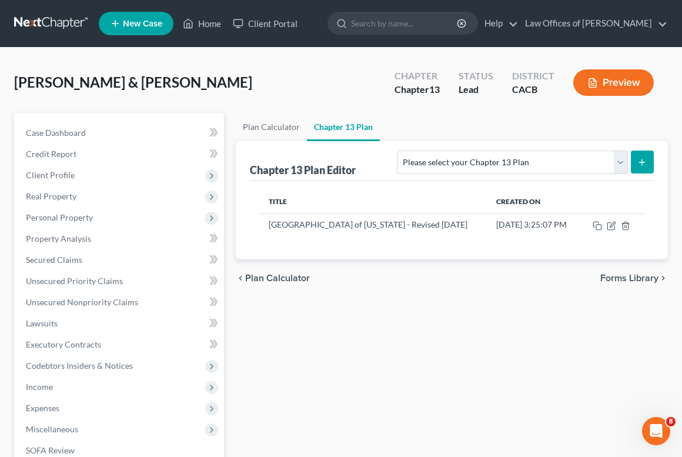
click at [634, 162] on button "submit" at bounding box center [641, 161] width 23 height 23
select select "1"
click at [648, 162] on button "submit" at bounding box center [641, 161] width 23 height 23
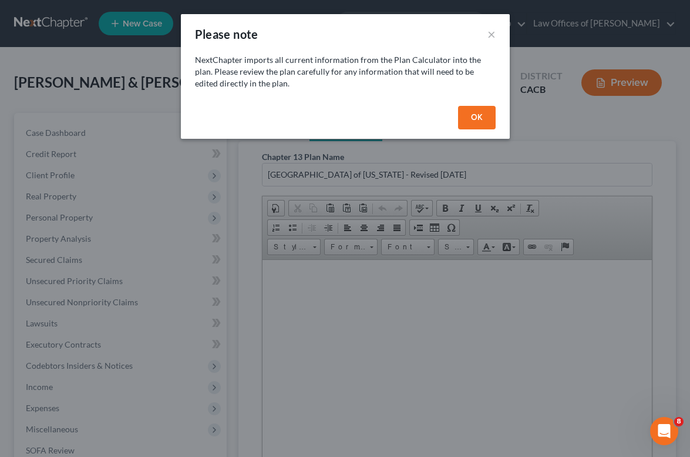
click at [469, 114] on button "OK" at bounding box center [477, 118] width 38 height 24
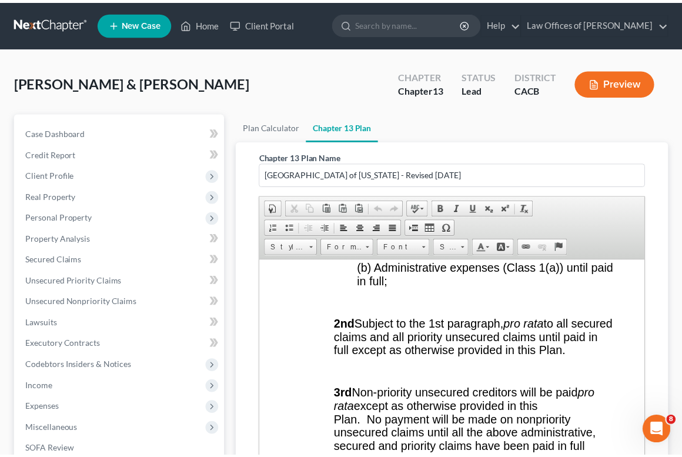
scroll to position [232, 0]
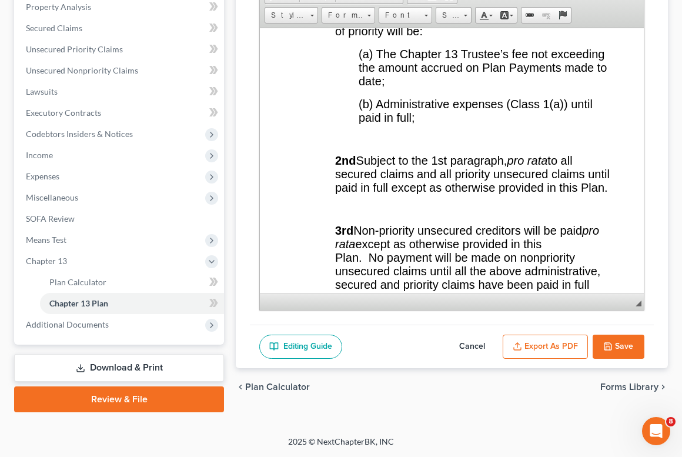
click at [547, 349] on button "Export as PDF" at bounding box center [544, 346] width 85 height 25
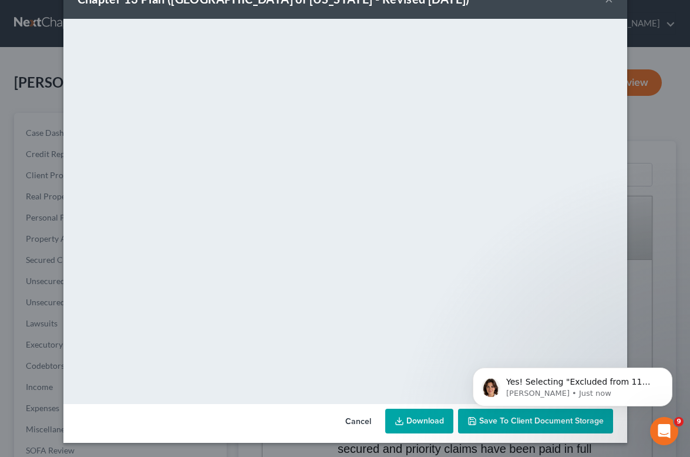
scroll to position [296, 0]
click at [586, 387] on p "Yes! Selecting "Excluded from 11 U.S.C. § 506 (910 Vehicle)" as the intent will…" at bounding box center [582, 382] width 152 height 12
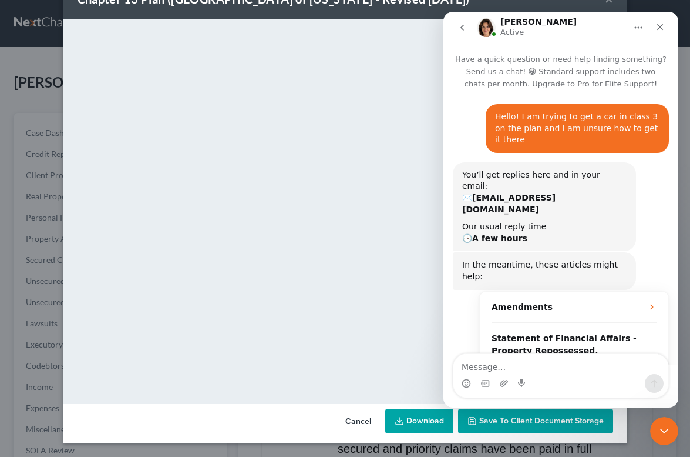
click at [536, 373] on textarea "Message…" at bounding box center [561, 364] width 215 height 20
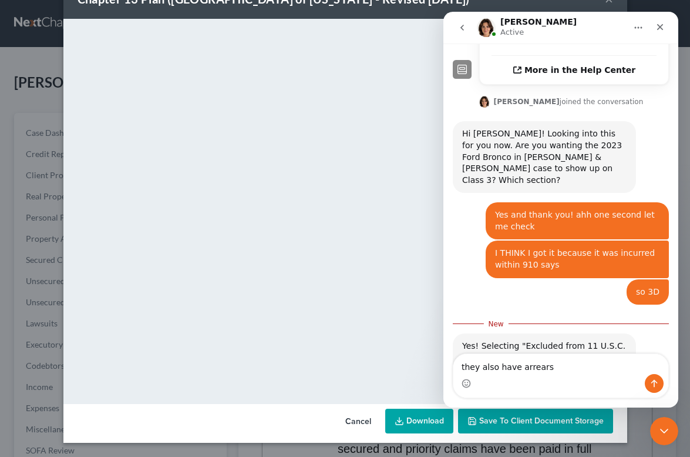
type textarea "they also have arrears"
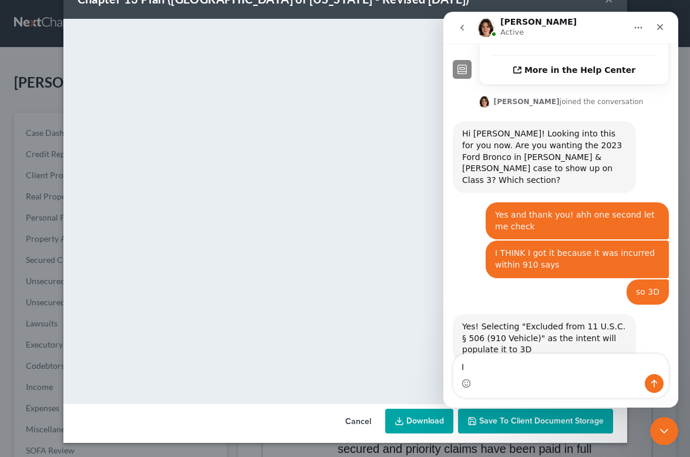
type textarea "I"
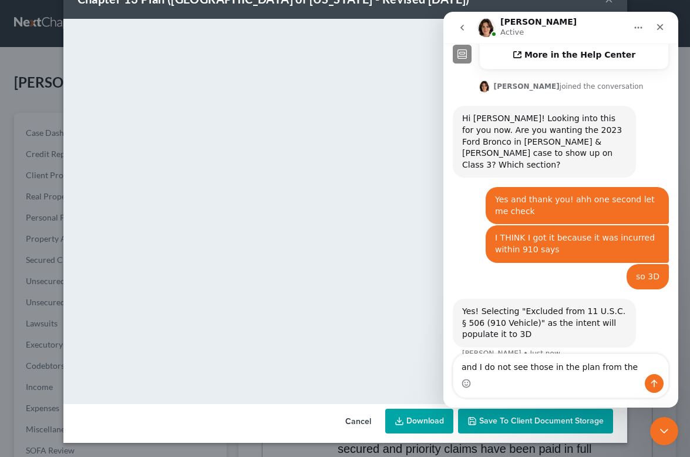
type textarea "and I do not see those in the plan from the vehicle"
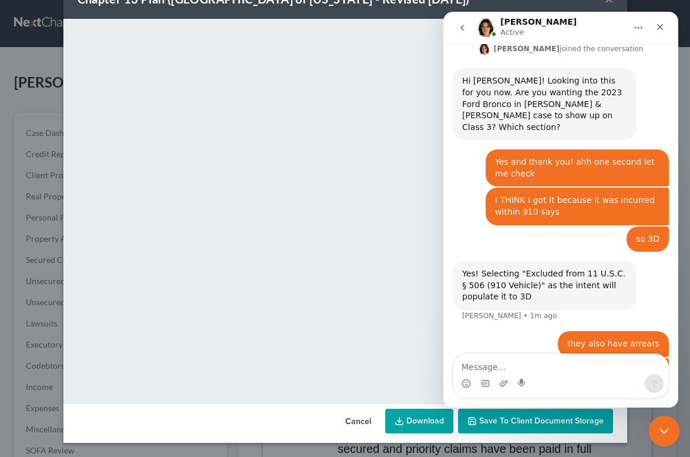
click at [665, 438] on div "Close Intercom Messenger" at bounding box center [663, 429] width 28 height 28
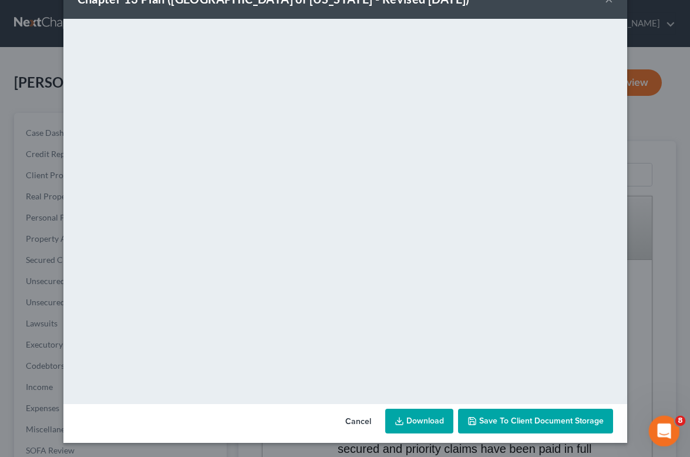
click at [666, 435] on icon "Open Intercom Messenger" at bounding box center [662, 429] width 19 height 19
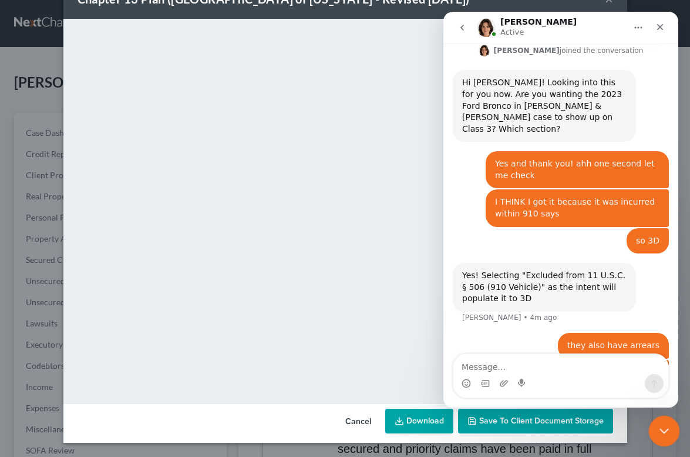
click at [659, 440] on div "Close Intercom Messenger" at bounding box center [663, 429] width 28 height 28
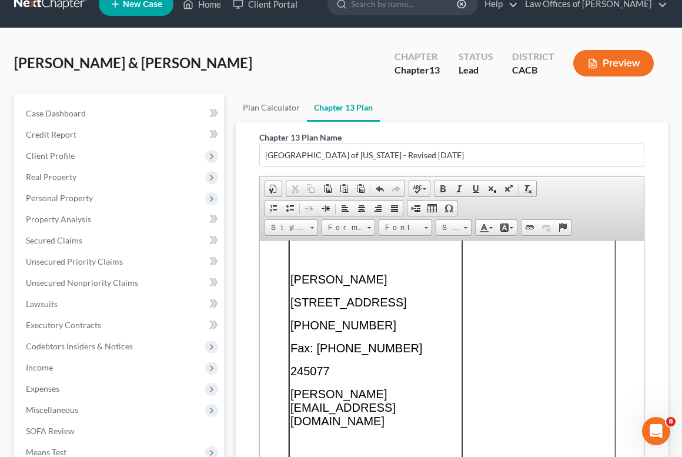
scroll to position [84, 0]
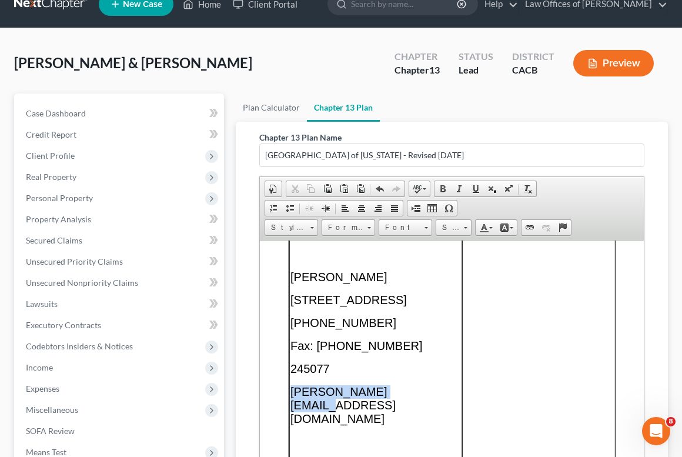
drag, startPoint x: 412, startPoint y: 422, endPoint x: 291, endPoint y: 421, distance: 121.1
click at [291, 421] on p "[PERSON_NAME][EMAIL_ADDRESS][DOMAIN_NAME]" at bounding box center [375, 404] width 170 height 41
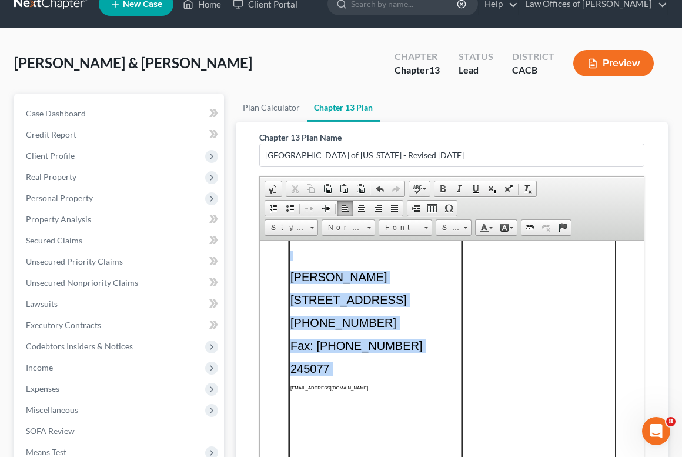
scroll to position [86, 0]
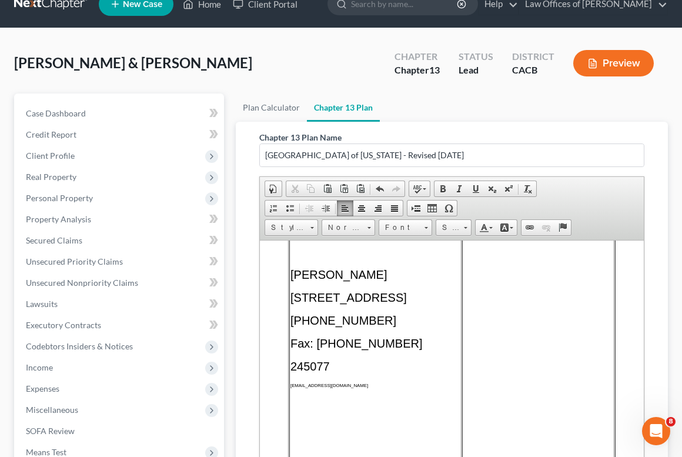
drag, startPoint x: 362, startPoint y: 415, endPoint x: 290, endPoint y: 411, distance: 71.8
click at [290, 387] on p "[EMAIL_ADDRESS][DOMAIN_NAME]" at bounding box center [375, 384] width 170 height 5
click at [428, 225] on link "Font" at bounding box center [404, 227] width 53 height 16
click at [425, 227] on span at bounding box center [426, 228] width 4 height 2
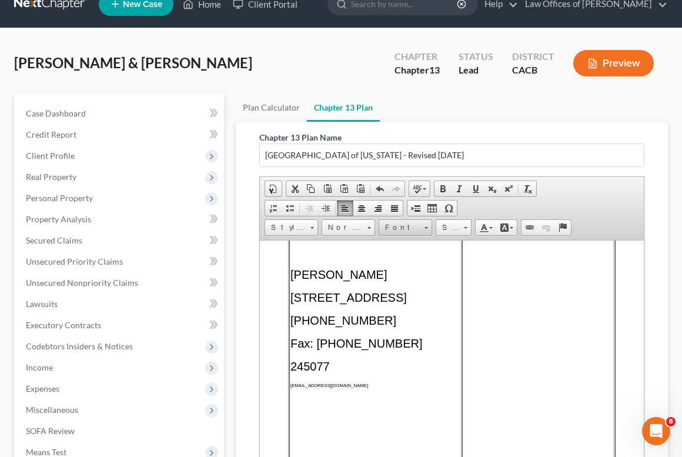
scroll to position [0, 0]
click at [424, 227] on span at bounding box center [426, 228] width 4 height 2
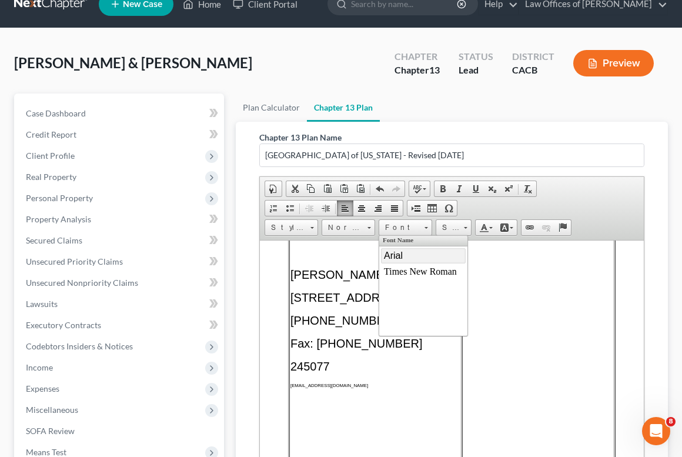
click at [400, 259] on span "Arial" at bounding box center [393, 255] width 19 height 10
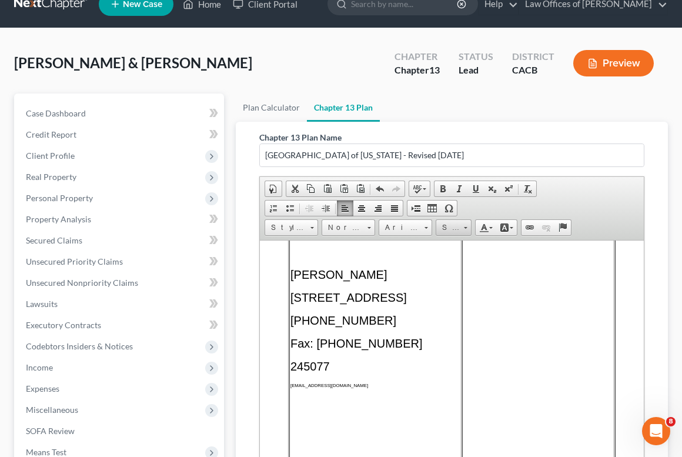
click at [460, 228] on link "Size" at bounding box center [453, 227] width 36 height 16
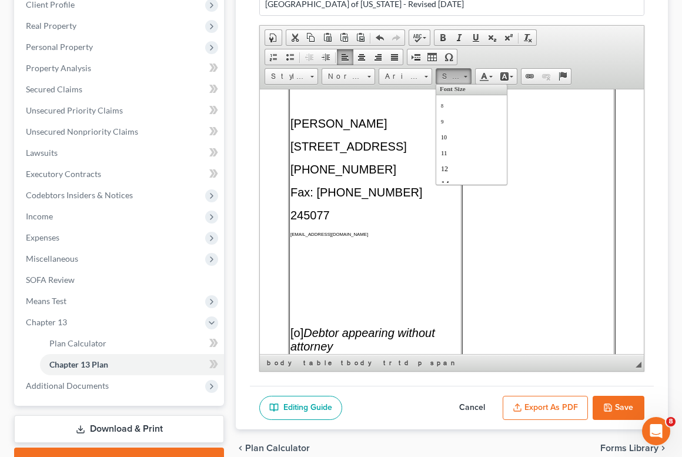
scroll to position [112, 0]
drag, startPoint x: 449, startPoint y: 117, endPoint x: 625, endPoint y: 110, distance: 176.4
click at [449, 117] on span "20" at bounding box center [447, 121] width 12 height 13
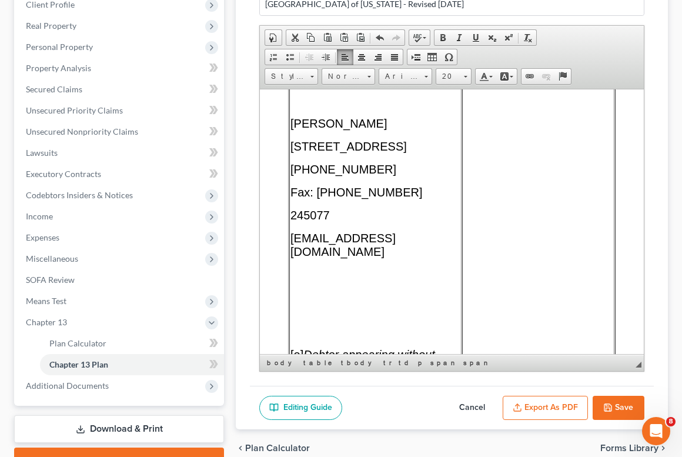
click at [388, 267] on td "Attorney or Party Name, Address, Telephone & FAX Numbers, State Bar Numbers & E…" at bounding box center [375, 215] width 172 height 367
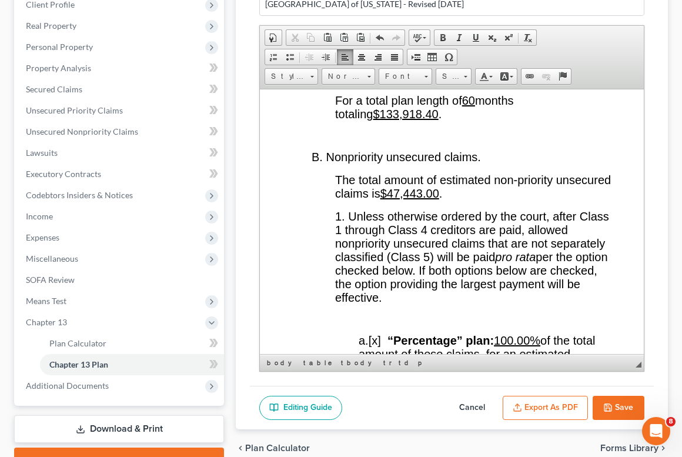
scroll to position [2644, 0]
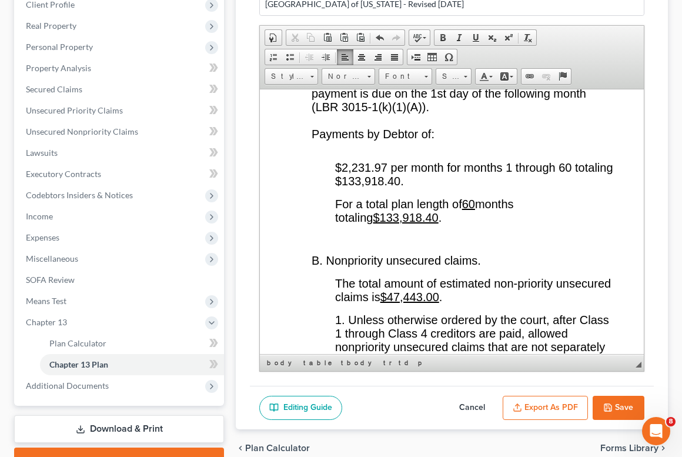
click at [384, 187] on span "$2,231.97 per month for months 1 through 60 totaling $133,918.40." at bounding box center [474, 173] width 278 height 26
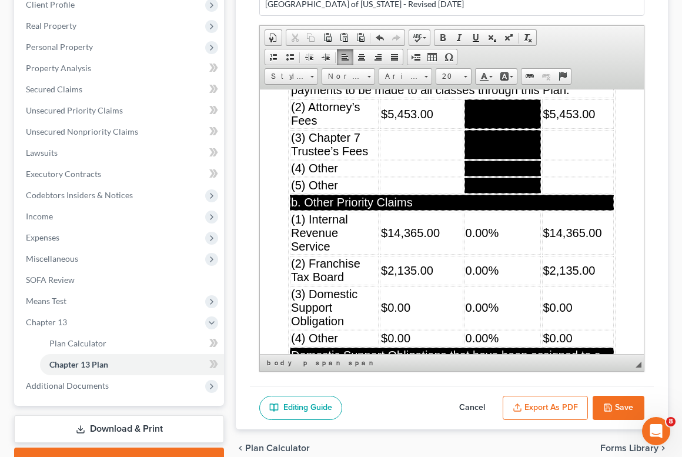
scroll to position [6459, 0]
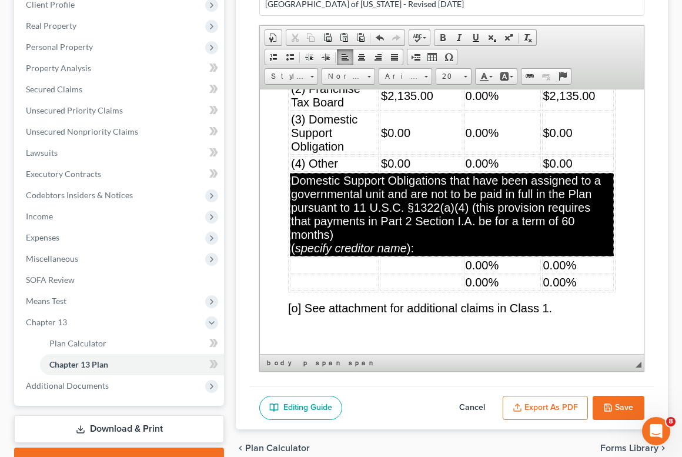
click at [432, 154] on td "$0.00" at bounding box center [421, 132] width 83 height 43
click at [401, 154] on td "$" at bounding box center [421, 132] width 83 height 43
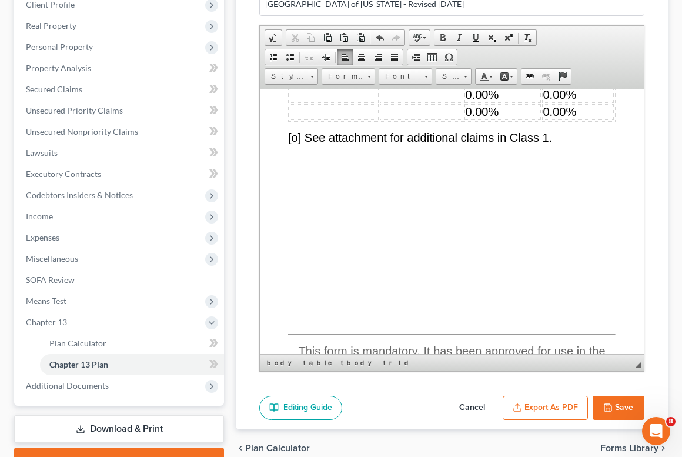
scroll to position [6610, 0]
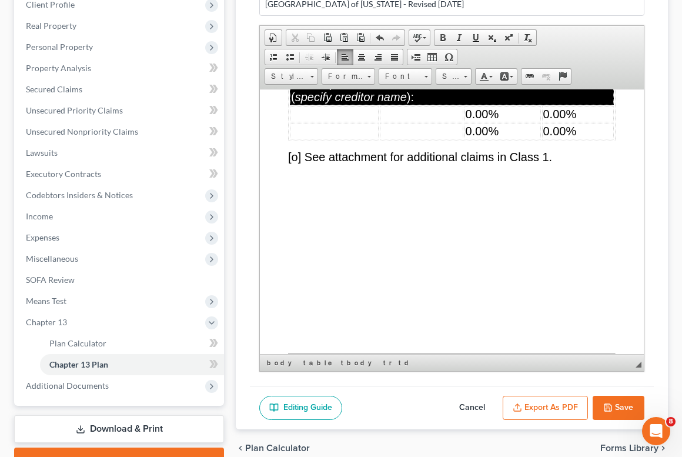
click at [528, 122] on td "0.00%" at bounding box center [502, 114] width 76 height 16
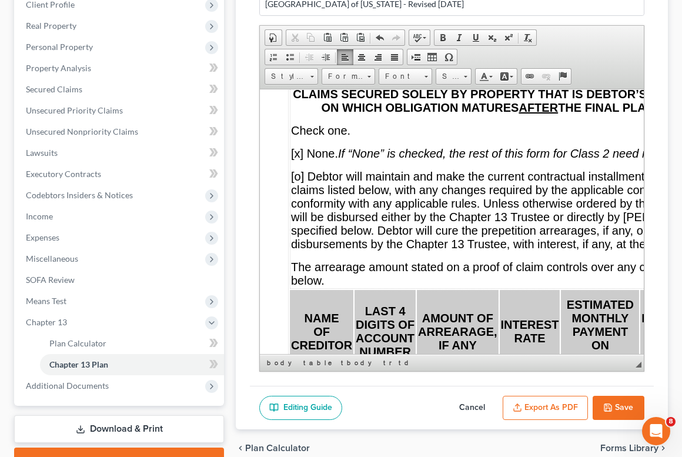
scroll to position [7341, 0]
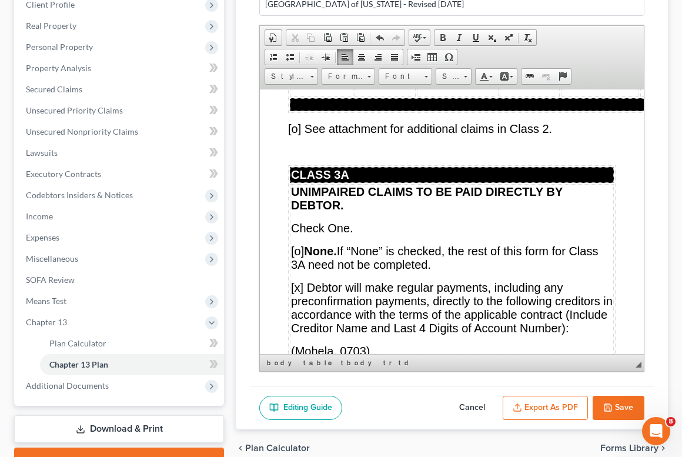
click at [539, 35] on td "0.00%" at bounding box center [529, 20] width 61 height 29
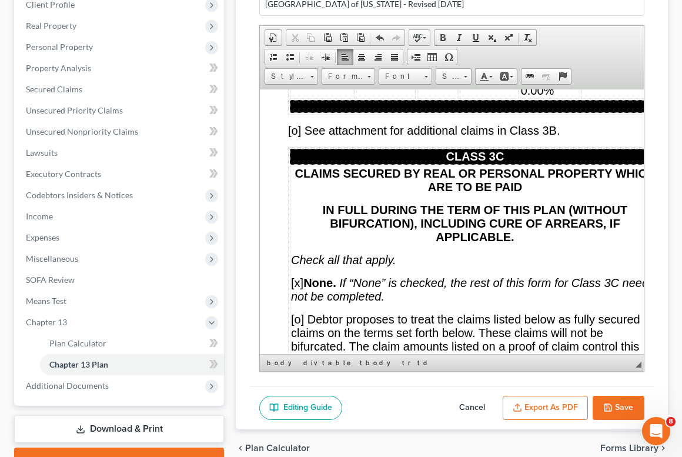
scroll to position [8856, 0]
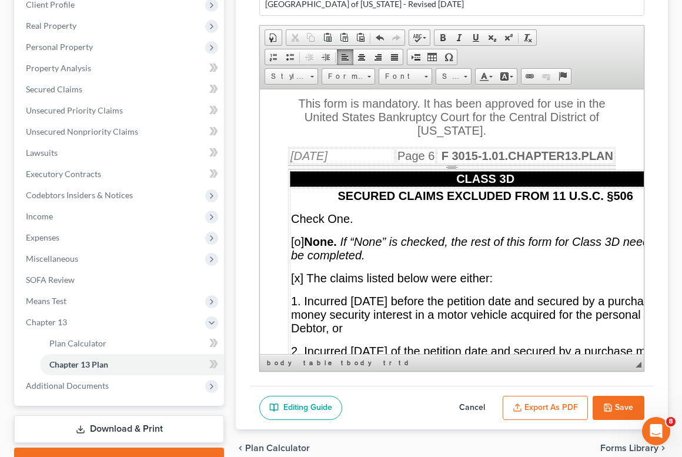
scroll to position [9401, 0]
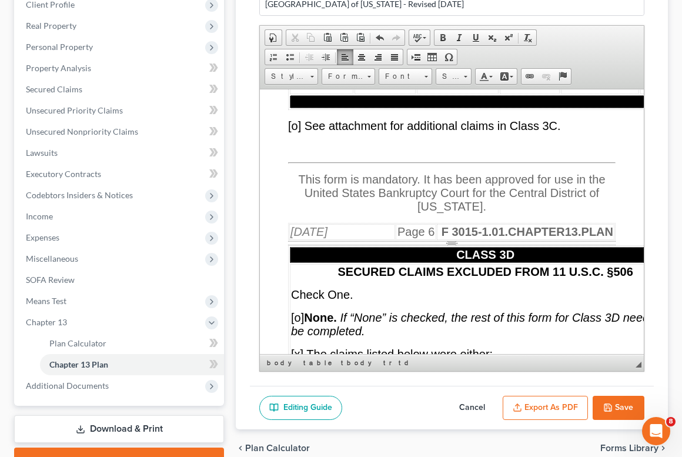
click at [553, 93] on td "0.00%" at bounding box center [529, 74] width 61 height 39
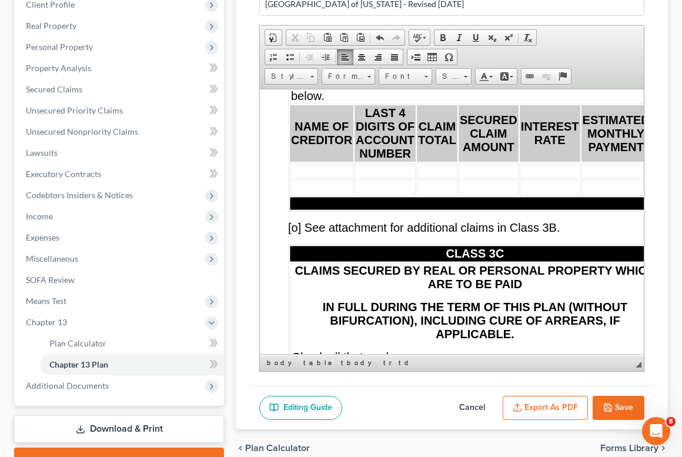
scroll to position [9233, 0]
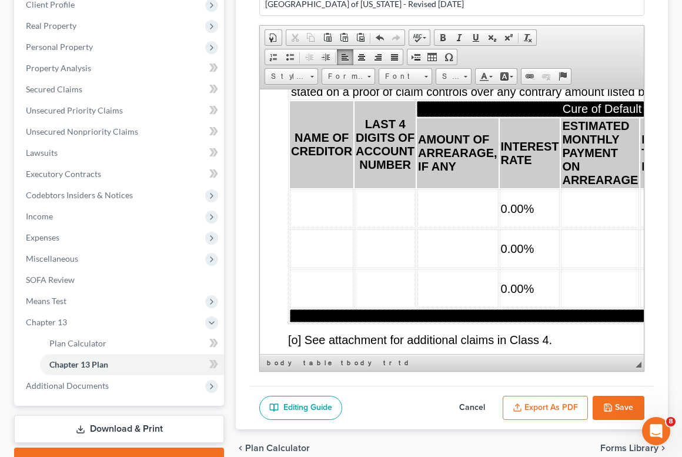
scroll to position [10394, 0]
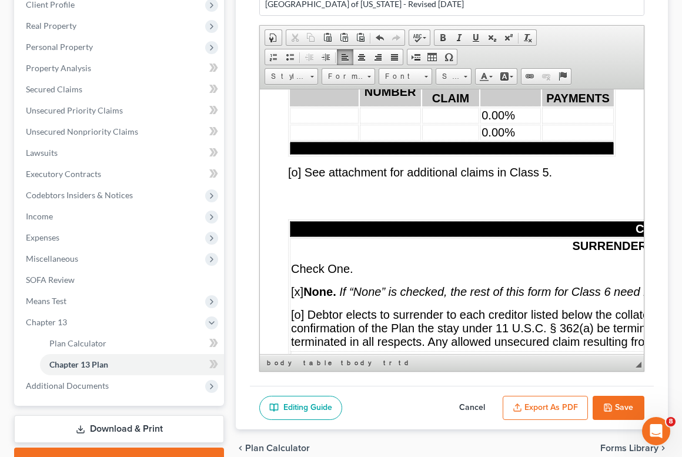
scroll to position [11173, 0]
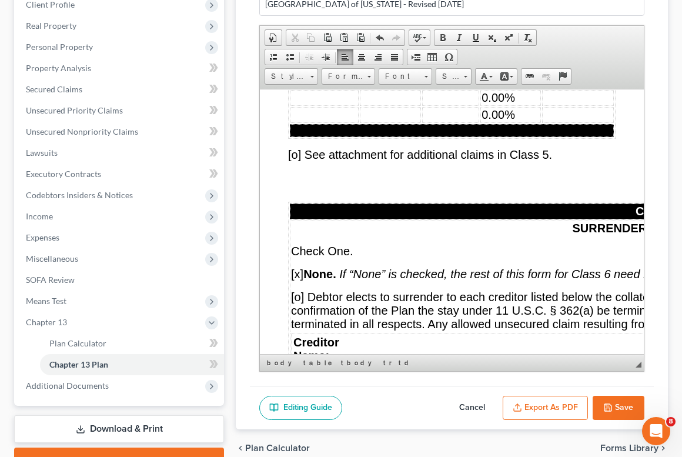
click at [520, 105] on td "0.00%" at bounding box center [510, 97] width 61 height 16
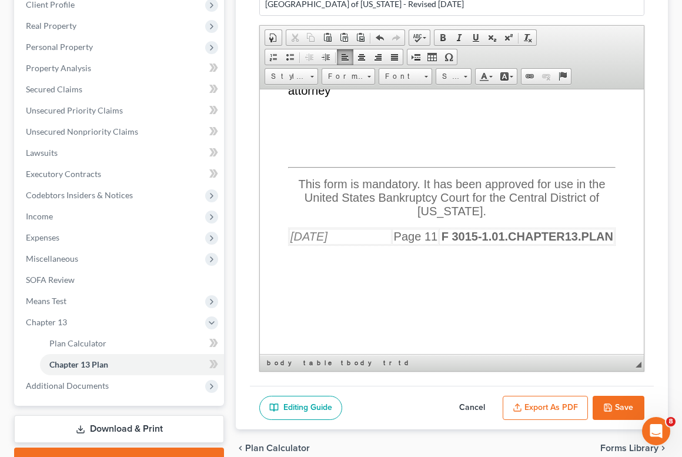
scroll to position [16092, 0]
click at [454, 33] on p "Executed on (date) 09/17/2025" at bounding box center [451, 27] width 327 height 14
click at [414, 96] on span "Printed name: Terrence Fantauzzi, 245077 Signature: ___________________________…" at bounding box center [432, 69] width 289 height 53
drag, startPoint x: 375, startPoint y: 162, endPoint x: 508, endPoint y: 162, distance: 132.8
click at [464, 69] on u "[PERSON_NAME], 245077" at bounding box center [376, 56] width 176 height 26
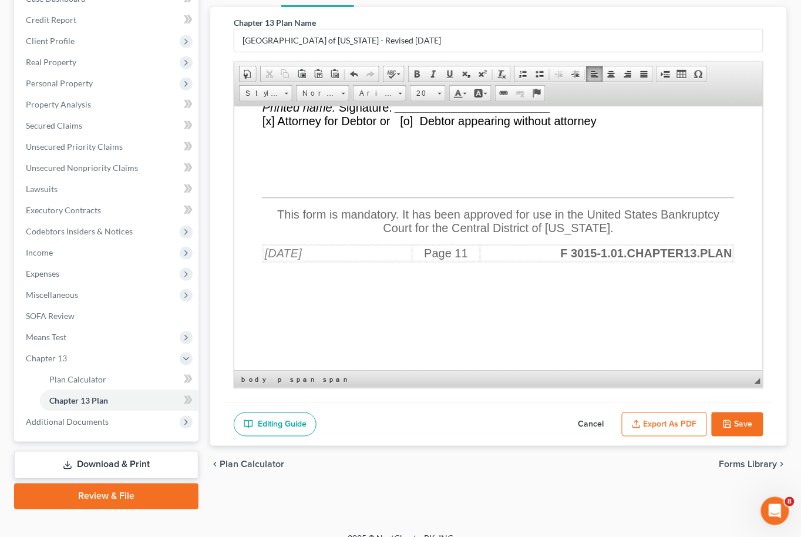
scroll to position [13974, 0]
click at [270, 127] on span "[x] Attorney for Debtor or [o] Debtor appearing without attorney" at bounding box center [429, 120] width 334 height 13
click at [408, 127] on span "[o ] Attorney for Debtor or [o] Debtor appearing without attorney" at bounding box center [429, 120] width 335 height 13
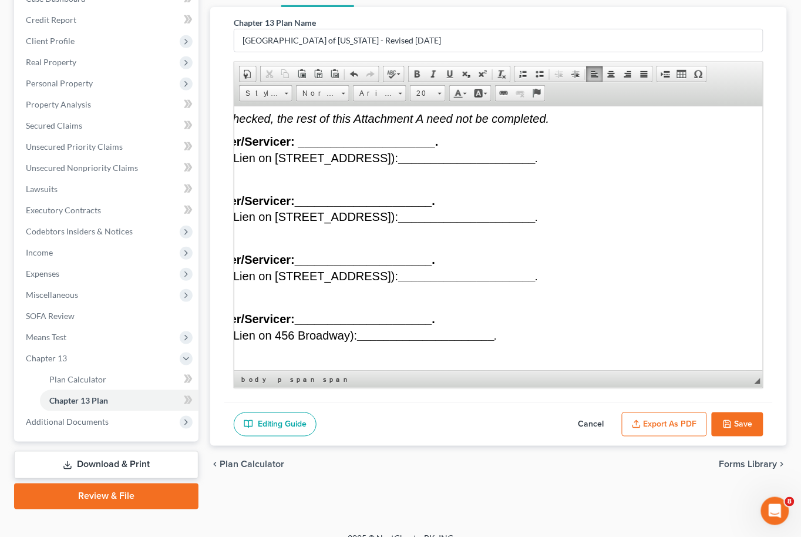
scroll to position [13007, 249]
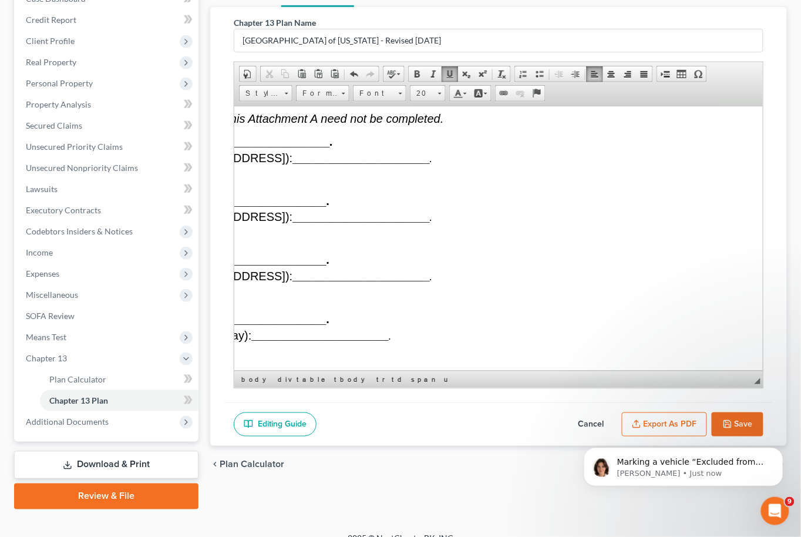
scroll to position [0, 0]
click at [671, 424] on html "Since the plan lists 910 vehicles in its own section, arrears aren’t broken out…" at bounding box center [683, 463] width 235 height 82
click at [689, 421] on button "Save" at bounding box center [738, 424] width 52 height 25
click at [655, 427] on body "Since the plan lists 910 vehicles in its own section, arrears aren’t broken out…" at bounding box center [684, 463] width 226 height 73
click at [662, 423] on iframe at bounding box center [683, 464] width 235 height 82
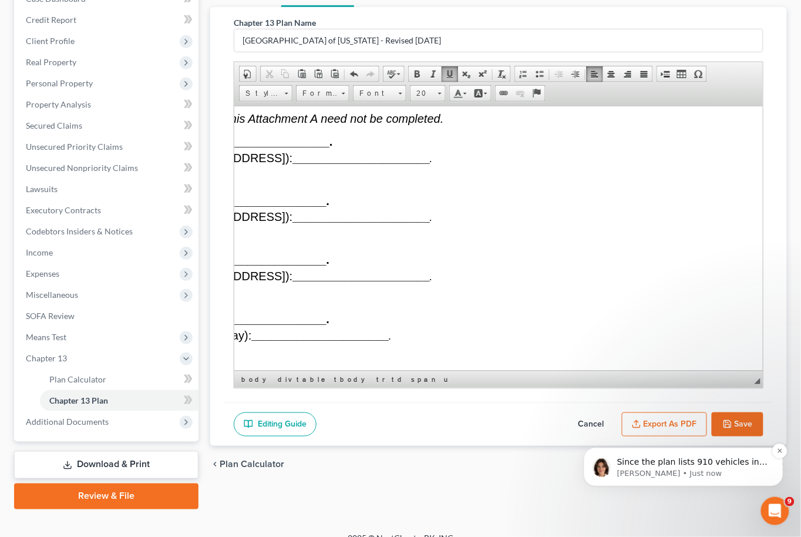
select select "1"
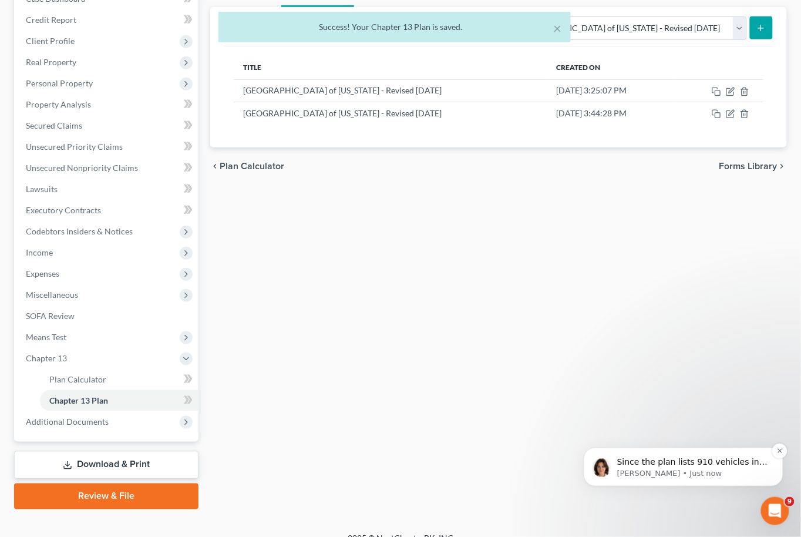
click at [689, 456] on p "Since the plan lists 910 vehicles in its own section, arrears aren’t broken out…" at bounding box center [693, 462] width 152 height 12
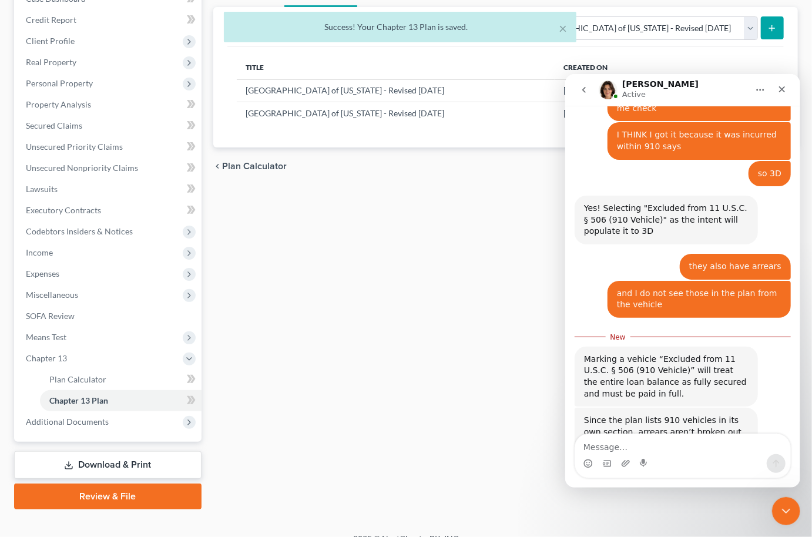
scroll to position [561, 0]
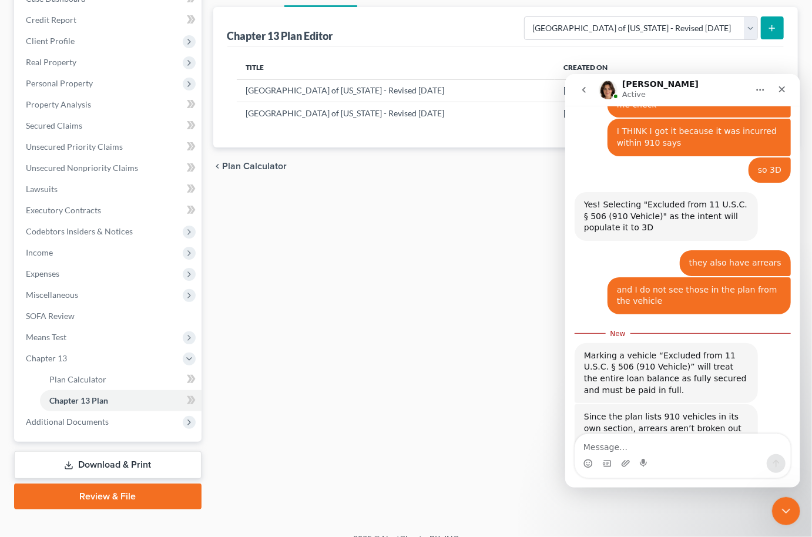
click at [689, 454] on div "Intercom messenger" at bounding box center [682, 463] width 215 height 19
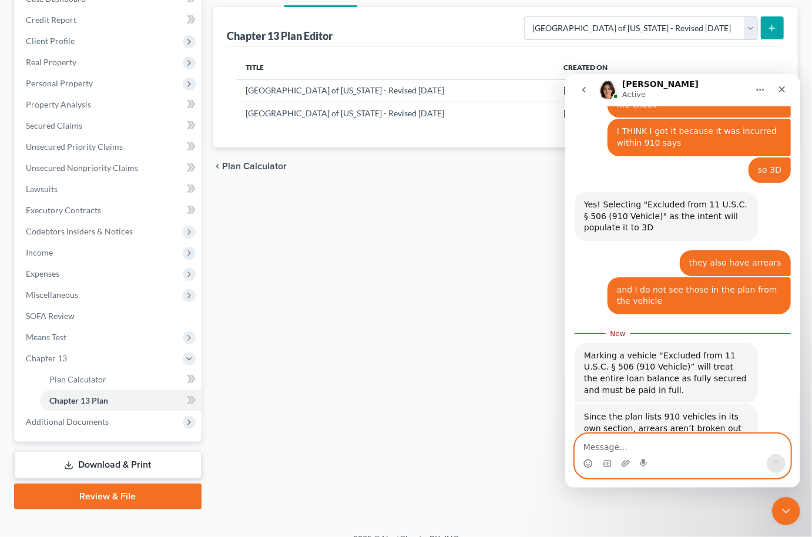
click at [688, 442] on textarea "Message…" at bounding box center [682, 444] width 215 height 20
type textarea "ok! Perfect thank you :)"
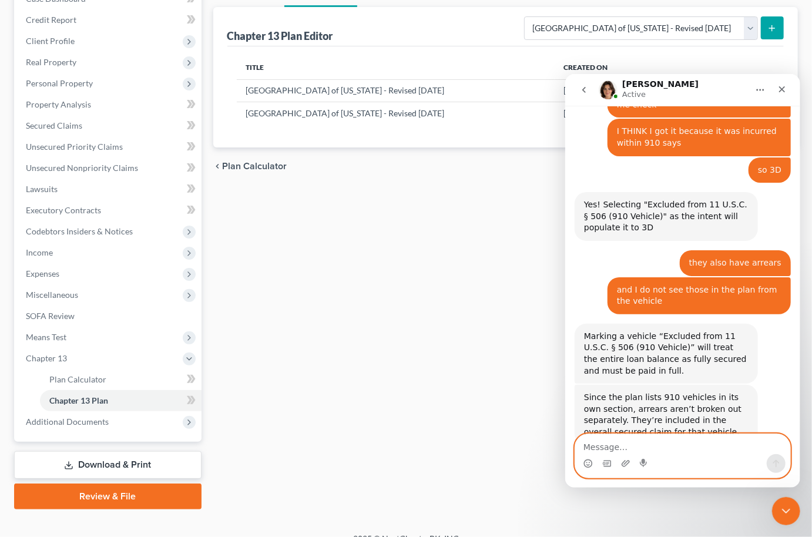
scroll to position [576, 0]
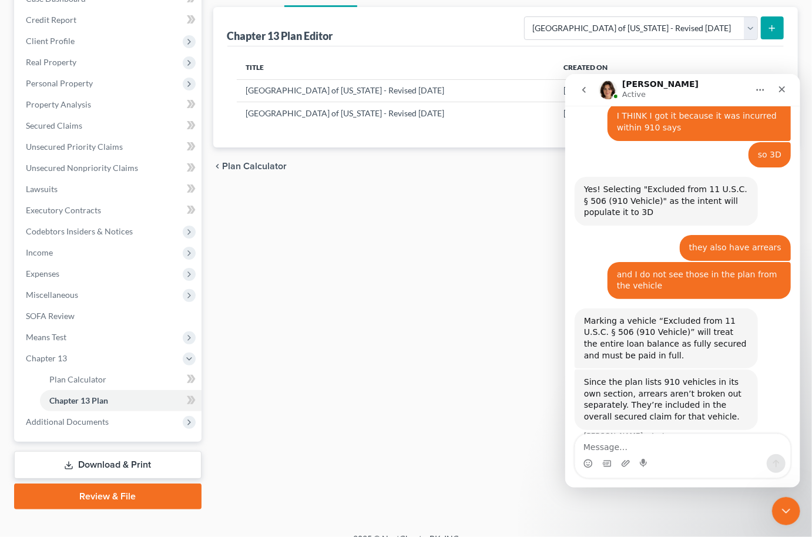
click at [416, 394] on div "Plan Calculator Chapter 13 Plan Chapter 13 Plan Editor Please select your Chapt…" at bounding box center [505, 244] width 597 height 531
drag, startPoint x: 793, startPoint y: 508, endPoint x: 1564, endPoint y: 1002, distance: 916.2
click at [689, 456] on div "Close Intercom Messenger" at bounding box center [784, 509] width 28 height 28
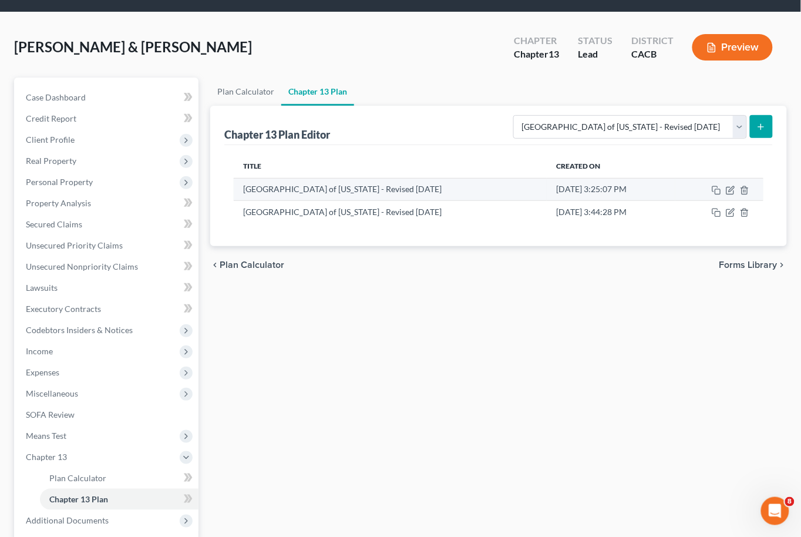
scroll to position [0, 0]
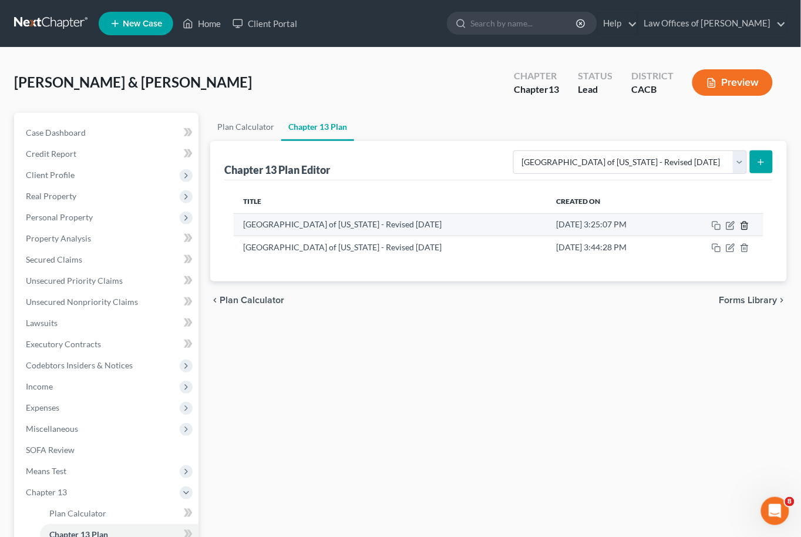
click at [689, 223] on icon "button" at bounding box center [744, 225] width 9 height 9
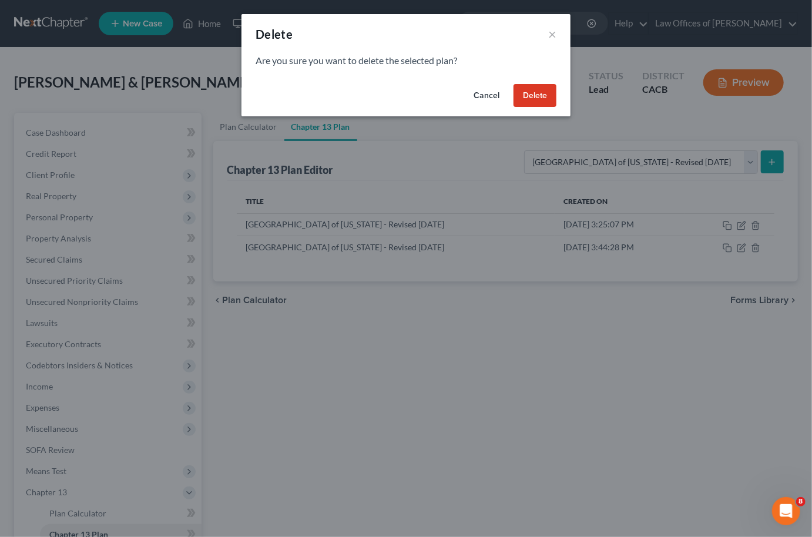
click at [536, 101] on button "Delete" at bounding box center [535, 96] width 43 height 24
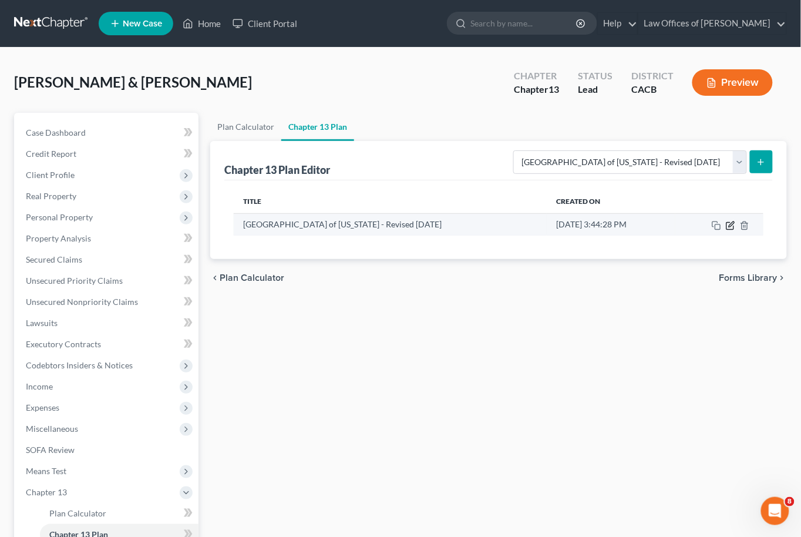
click at [689, 224] on icon "button" at bounding box center [730, 225] width 9 height 9
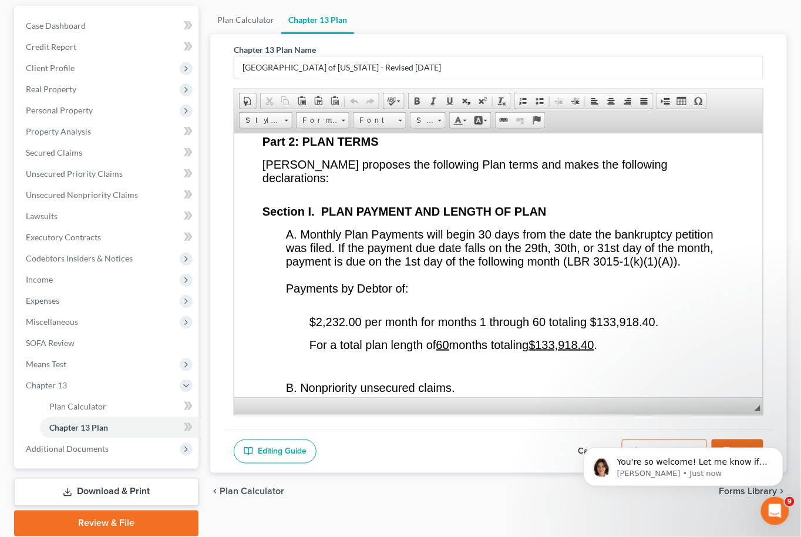
scroll to position [134, 0]
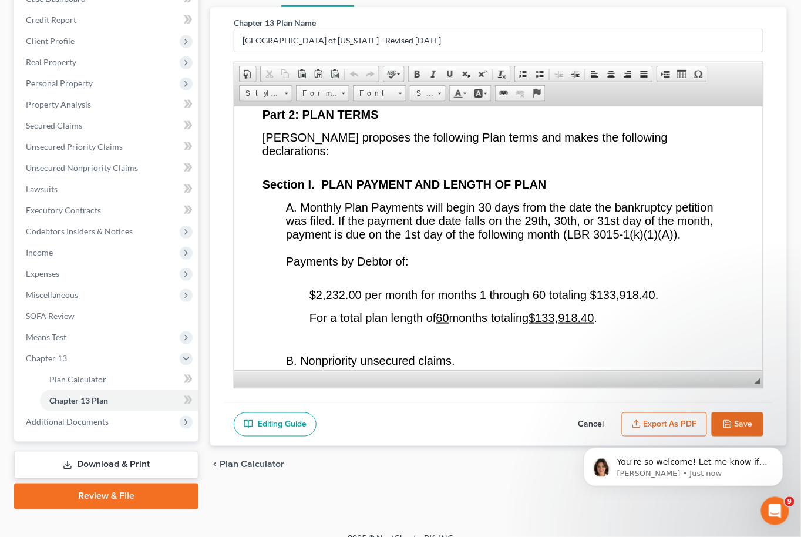
click at [670, 431] on body "You're so welcome! Let me know if I can help with anything else Emma • Just now" at bounding box center [684, 463] width 226 height 73
click at [669, 428] on body "You're so welcome! Let me know if I can help with anything else Emma • Just now" at bounding box center [684, 463] width 226 height 73
drag, startPoint x: 1237, startPoint y: 845, endPoint x: 665, endPoint y: 423, distance: 711.0
click at [665, 423] on html "You're so welcome! Let me know if I can help with anything else Emma • Just now" at bounding box center [683, 463] width 235 height 82
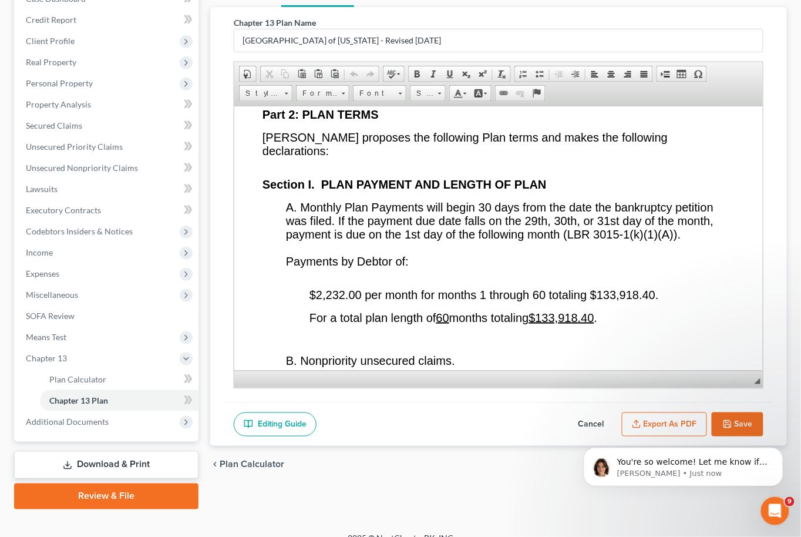
click at [653, 405] on div "You're so welcome! Let me know if I can help with anything else Emma • Just now" at bounding box center [683, 412] width 216 height 147
click at [655, 423] on div "You're so welcome! Let me know if I can help with anything else Emma • Just now" at bounding box center [683, 412] width 216 height 147
click at [412, 456] on div "Plan Calculator Chapter 13 Plan Chapter 13 Plan Name Central District of Califo…" at bounding box center [498, 244] width 589 height 531
click at [633, 424] on html "You're so welcome! Let me know if I can help with anything else Emma • Just now" at bounding box center [683, 463] width 235 height 82
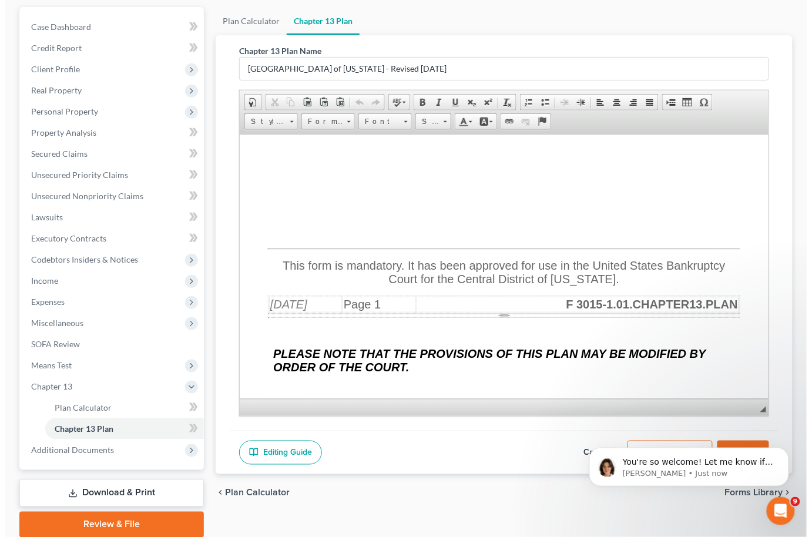
scroll to position [134, 0]
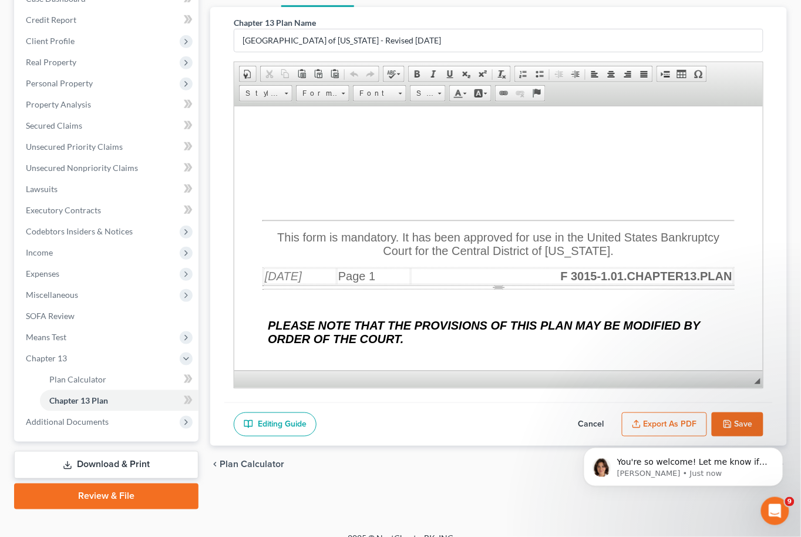
click at [663, 417] on button "Export as PDF" at bounding box center [664, 424] width 85 height 25
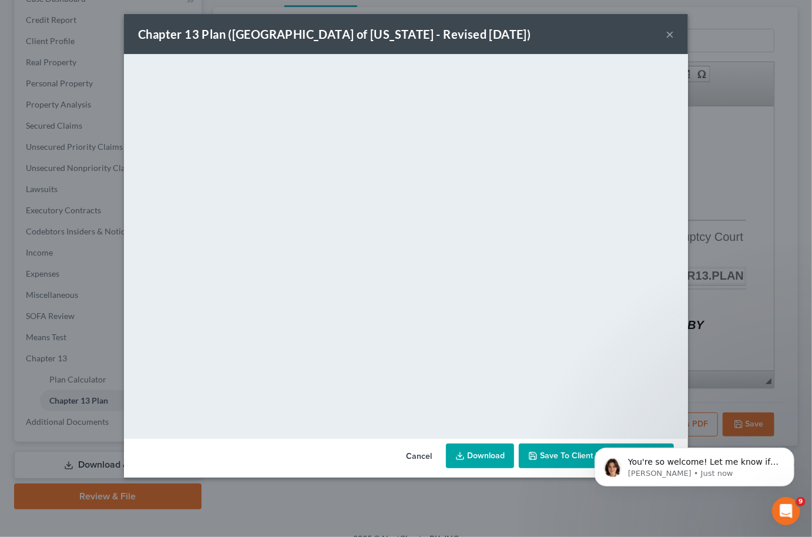
click at [464, 449] on link "Download" at bounding box center [480, 456] width 68 height 25
click at [669, 27] on button "×" at bounding box center [670, 34] width 8 height 14
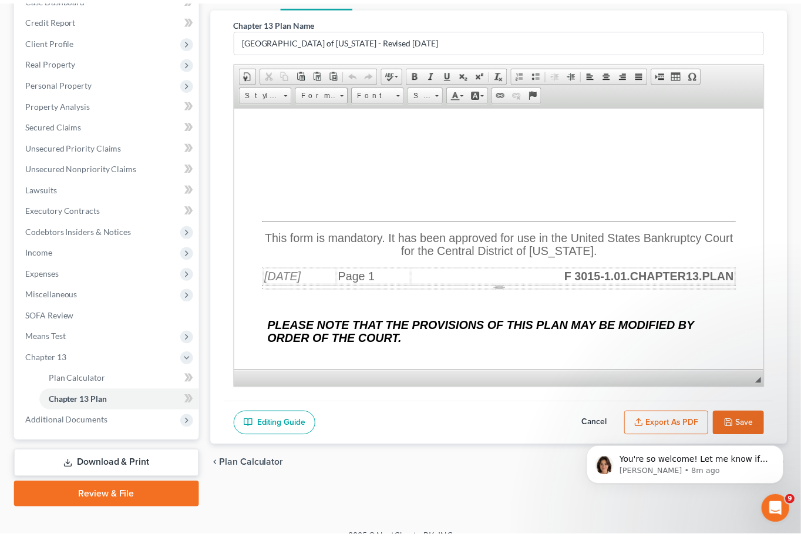
scroll to position [0, 0]
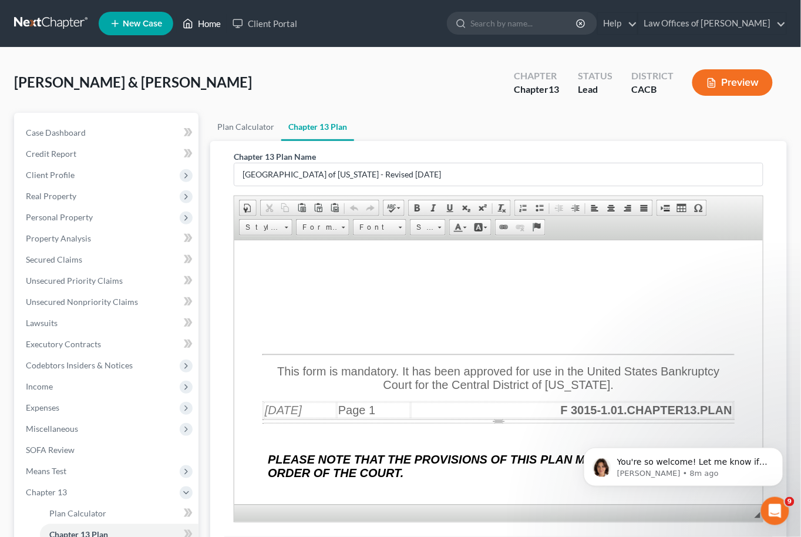
click at [214, 14] on link "Home" at bounding box center [202, 23] width 50 height 21
click at [214, 25] on link "Home" at bounding box center [202, 23] width 50 height 21
click at [216, 24] on link "Home" at bounding box center [202, 23] width 50 height 21
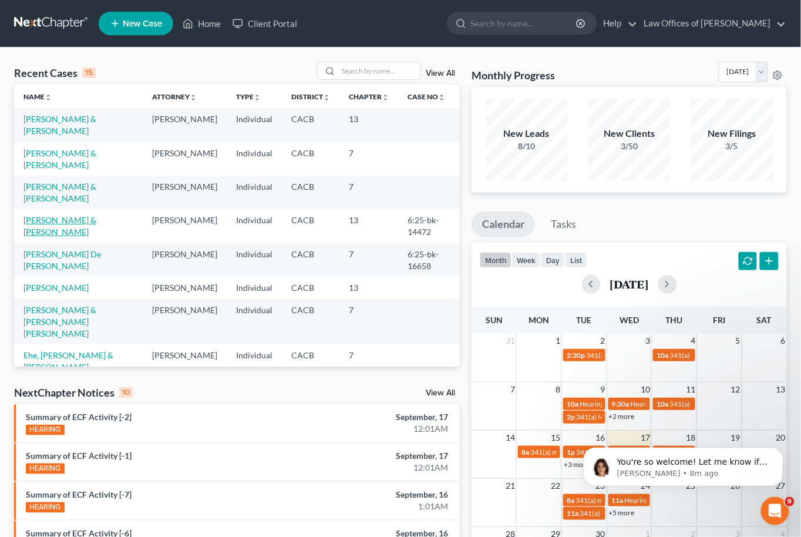
click at [86, 216] on link "[PERSON_NAME] & [PERSON_NAME]" at bounding box center [60, 226] width 73 height 22
click at [85, 215] on link "[PERSON_NAME] & [PERSON_NAME]" at bounding box center [60, 226] width 73 height 22
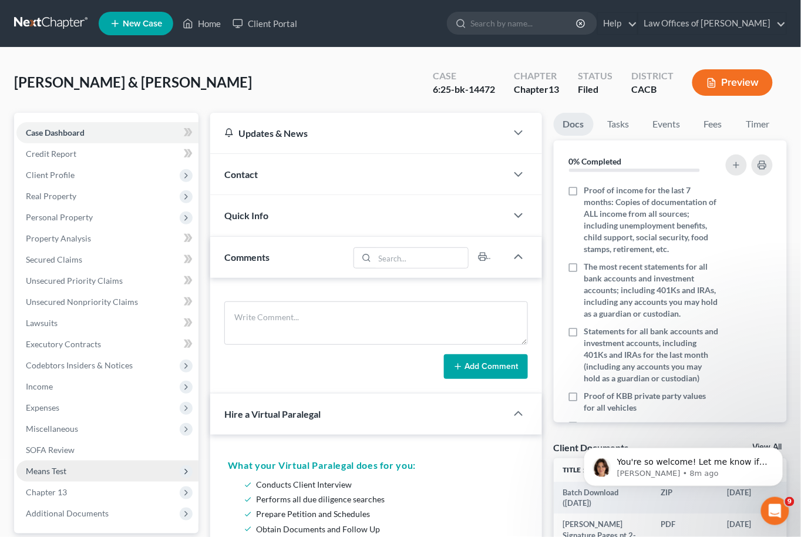
scroll to position [210, 0]
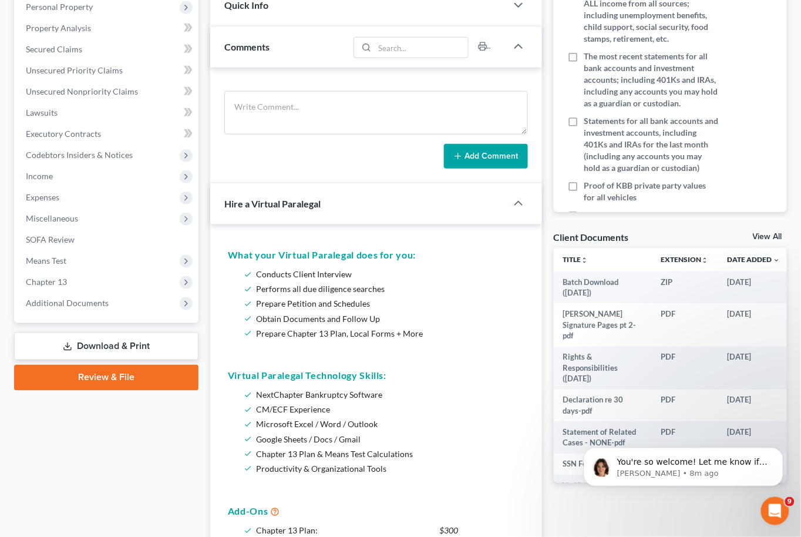
click at [76, 300] on div "Case Dashboard Payments Invoices Payments Payments Credit Report Client Profile…" at bounding box center [106, 112] width 185 height 421
click at [75, 298] on span "Additional Documents" at bounding box center [67, 303] width 83 height 10
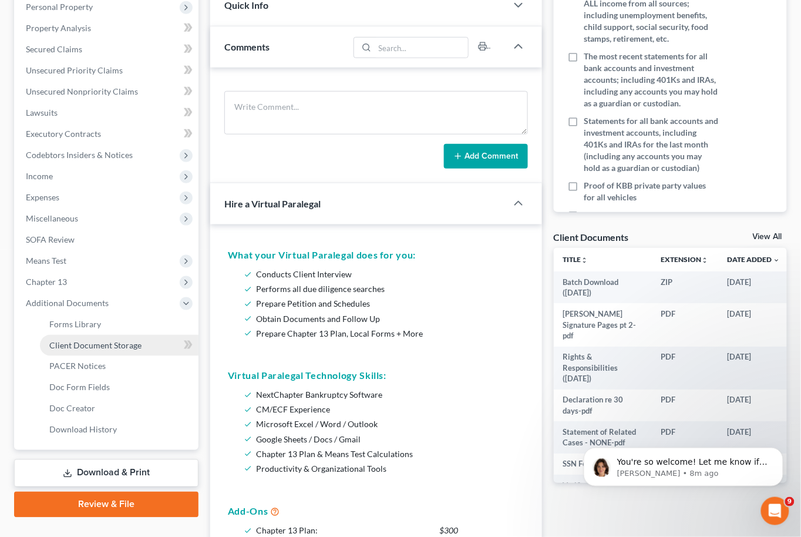
click at [80, 340] on span "Client Document Storage" at bounding box center [95, 345] width 92 height 10
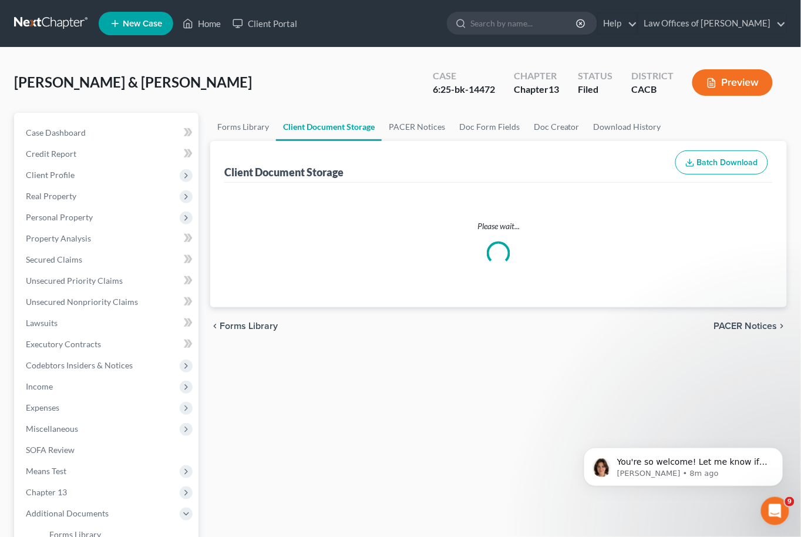
select select "72"
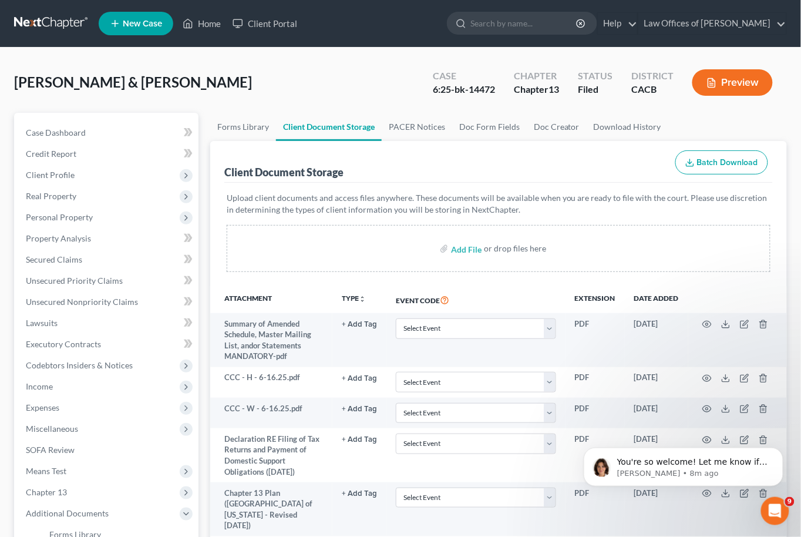
scroll to position [193, 0]
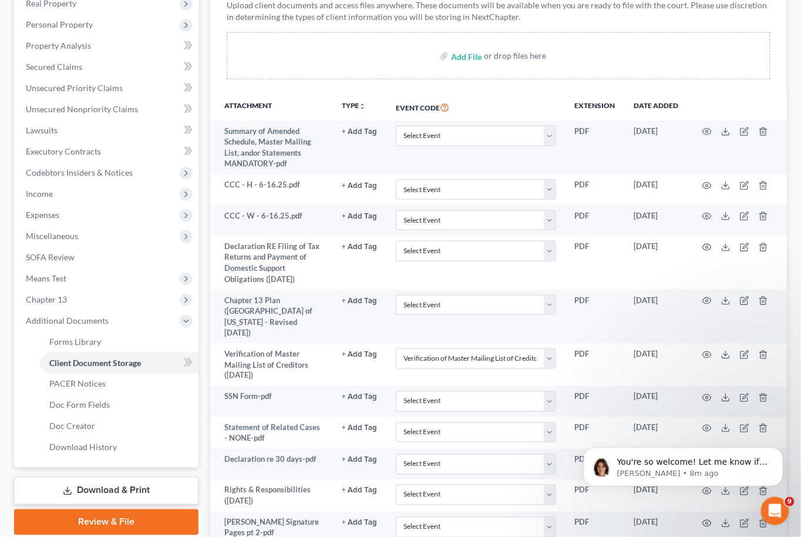
click at [689, 425] on html "You're so welcome! Let me know if I can help with anything else Emma • 8m ago" at bounding box center [683, 463] width 235 height 82
click at [689, 428] on body "You're so welcome! Let me know if I can help with anything else Emma • 9m ago" at bounding box center [684, 463] width 226 height 73
click at [689, 427] on body "You're so welcome! Let me know if I can help with anything else Emma • 9m ago" at bounding box center [684, 463] width 226 height 73
click at [689, 424] on html "You're so welcome! Let me know if I can help with anything else Emma • 9m ago" at bounding box center [683, 463] width 235 height 82
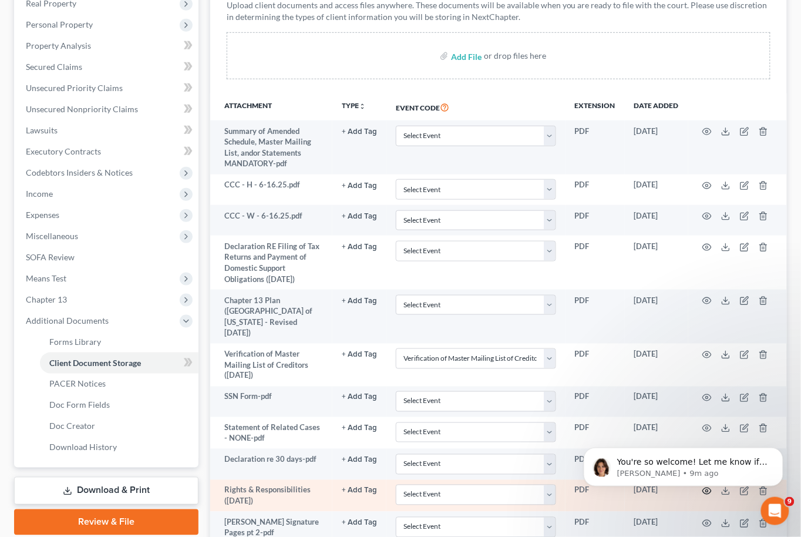
scroll to position [237, 0]
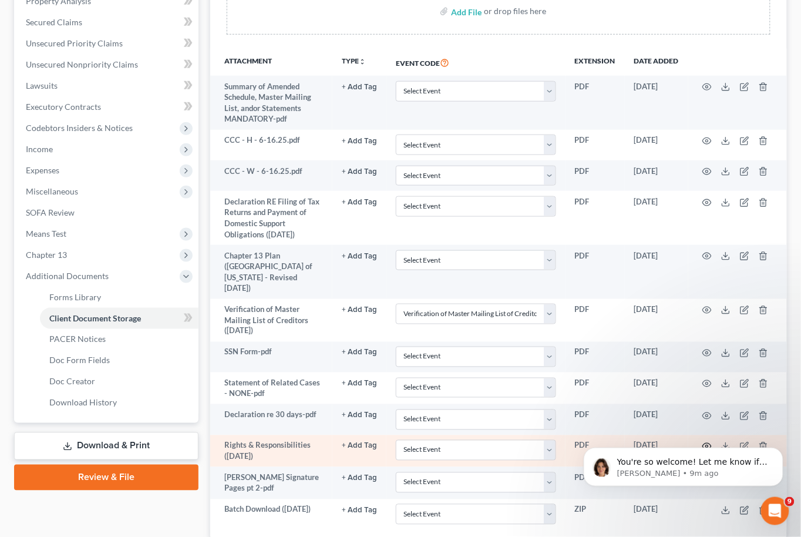
click at [689, 444] on icon "button" at bounding box center [707, 447] width 9 height 6
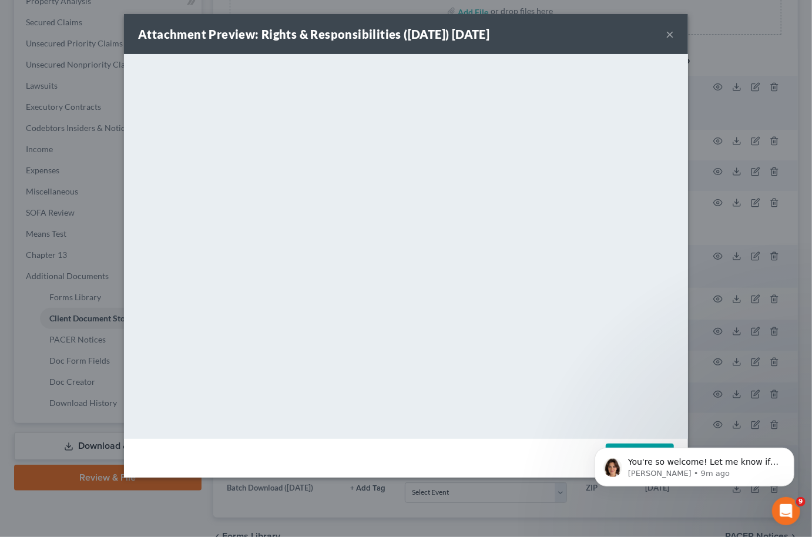
click at [669, 34] on button "×" at bounding box center [670, 34] width 8 height 14
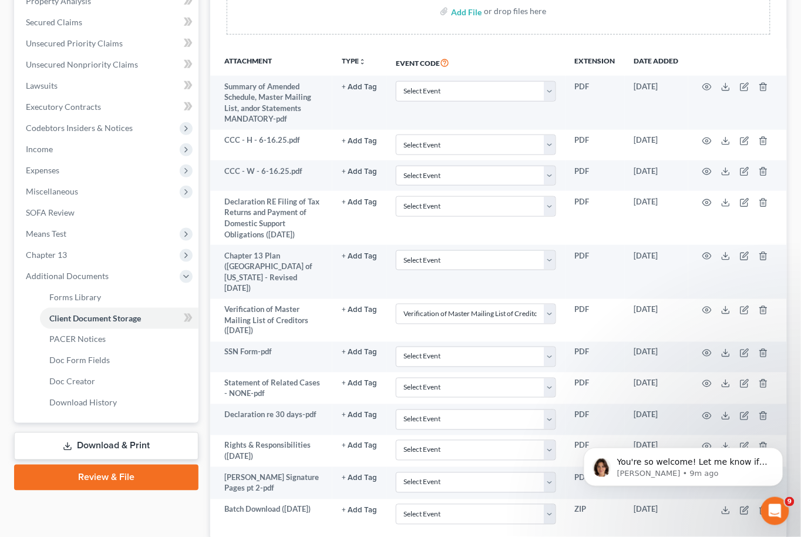
click at [671, 35] on div at bounding box center [400, 268] width 801 height 537
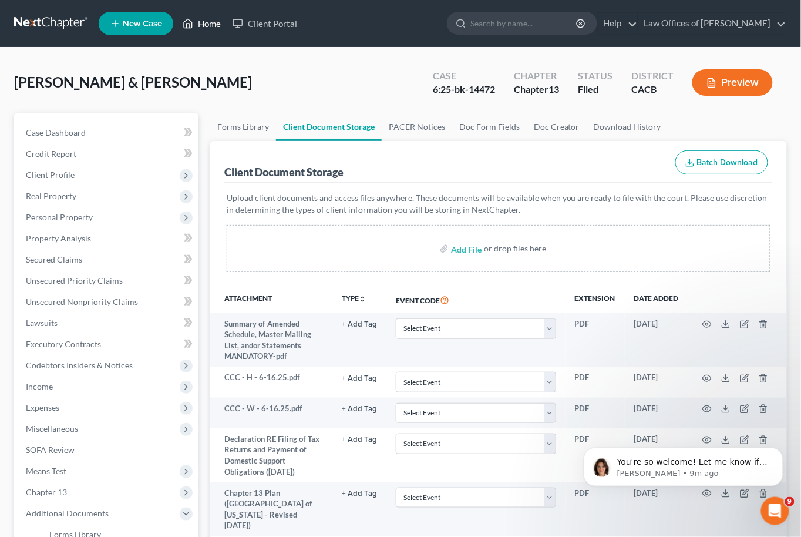
click at [200, 21] on link "Home" at bounding box center [202, 23] width 50 height 21
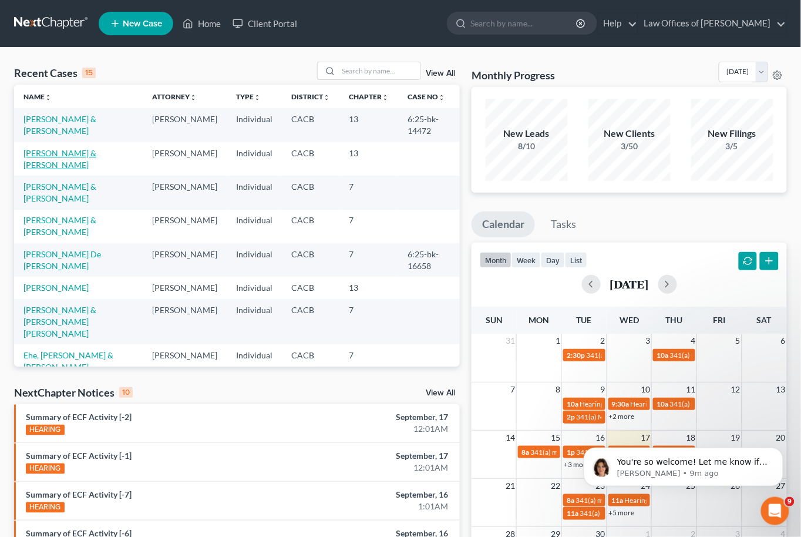
click at [83, 152] on link "[PERSON_NAME] & [PERSON_NAME]" at bounding box center [60, 159] width 73 height 22
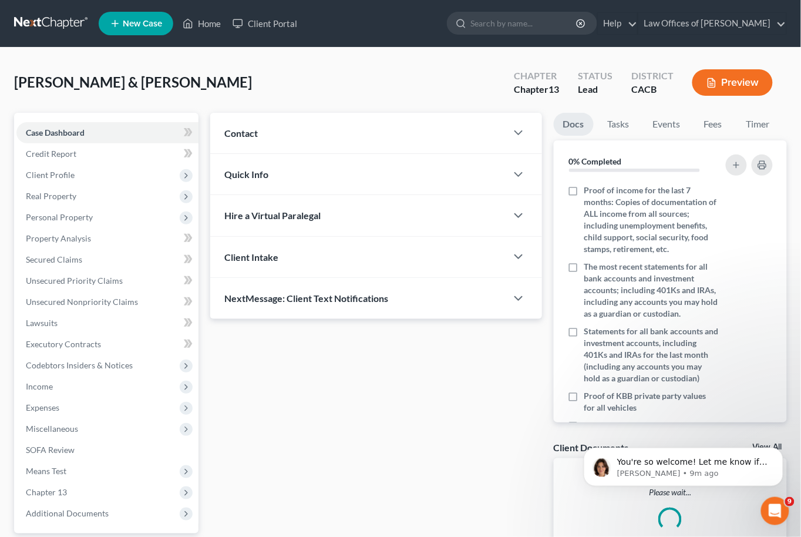
scroll to position [93, 0]
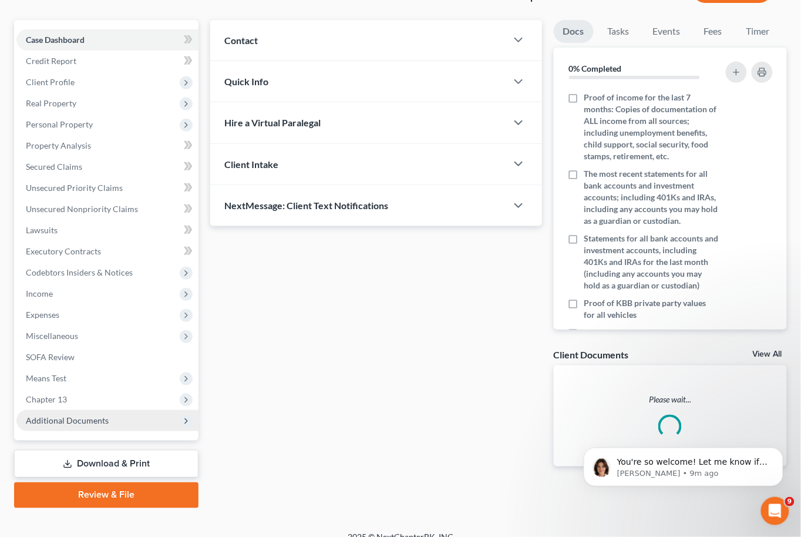
click at [76, 415] on span "Additional Documents" at bounding box center [67, 420] width 83 height 10
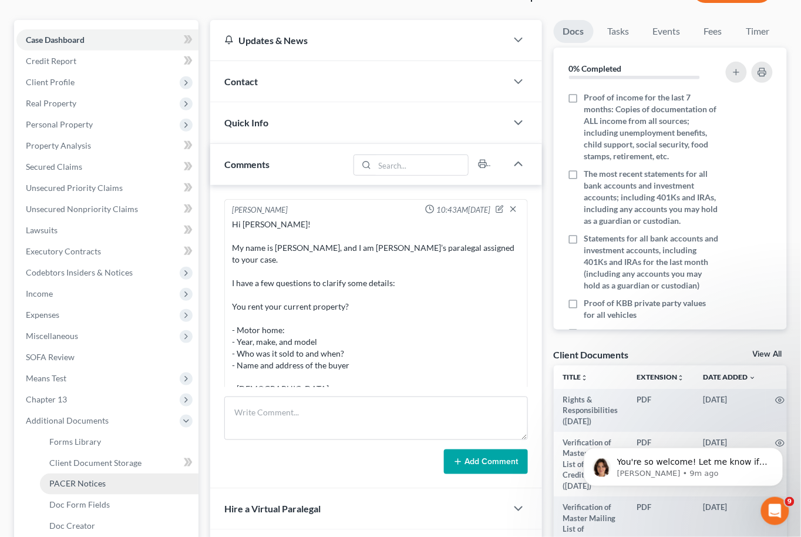
scroll to position [248, 0]
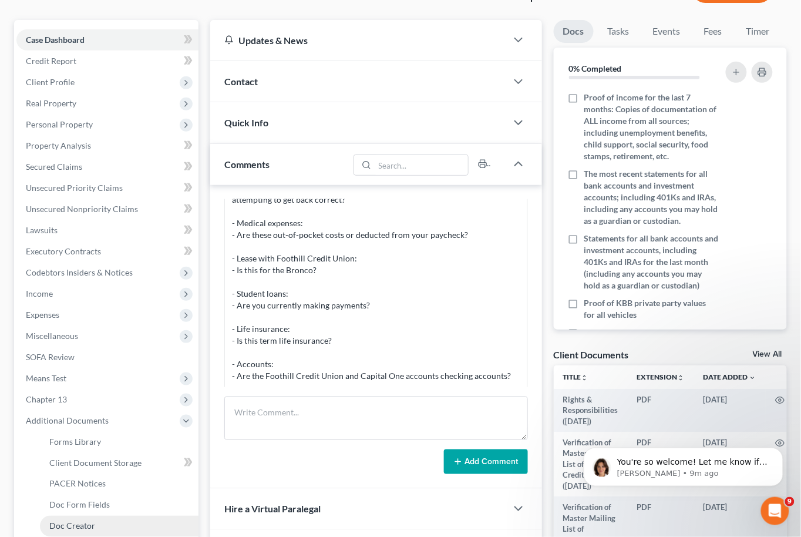
click at [103, 456] on link "Doc Creator" at bounding box center [119, 526] width 159 height 21
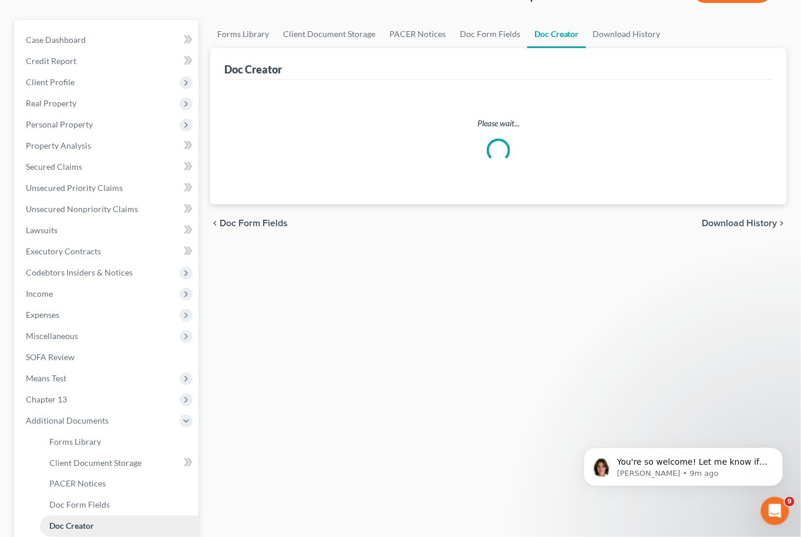
scroll to position [12, 0]
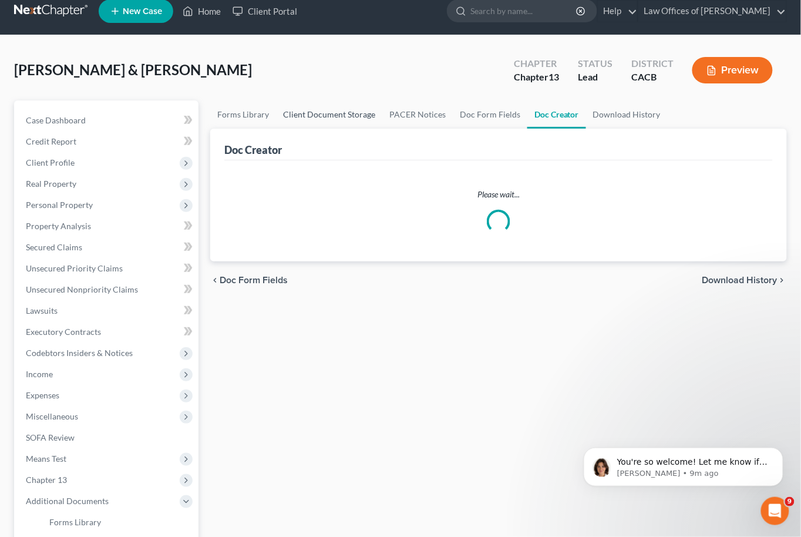
click at [365, 123] on link "Client Document Storage" at bounding box center [329, 114] width 106 height 28
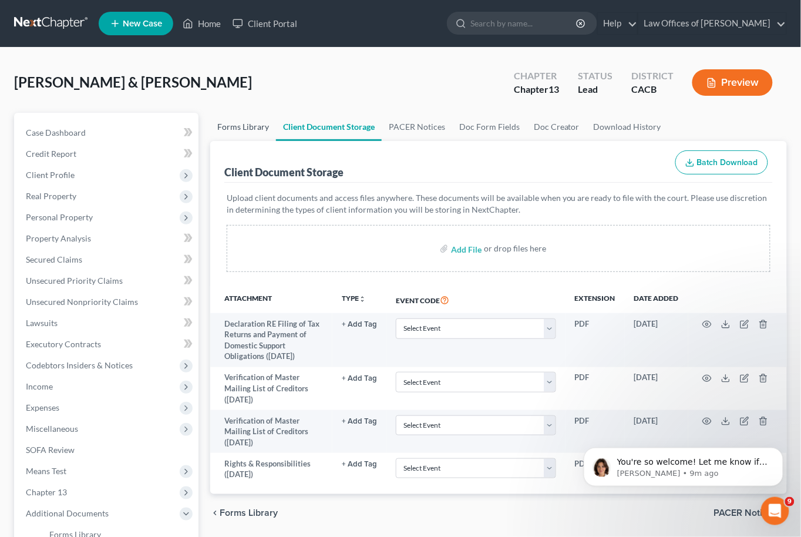
click at [226, 129] on link "Forms Library" at bounding box center [243, 127] width 66 height 28
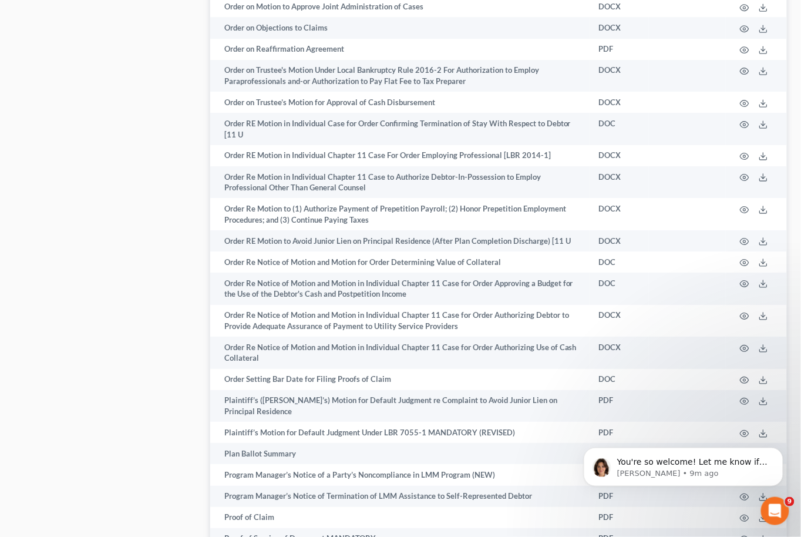
scroll to position [5950, 0]
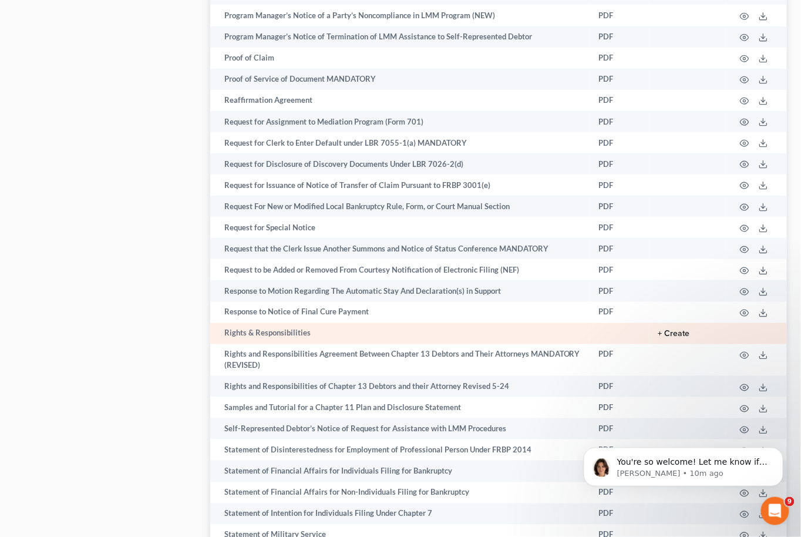
click at [686, 330] on button "+ Create" at bounding box center [675, 334] width 32 height 8
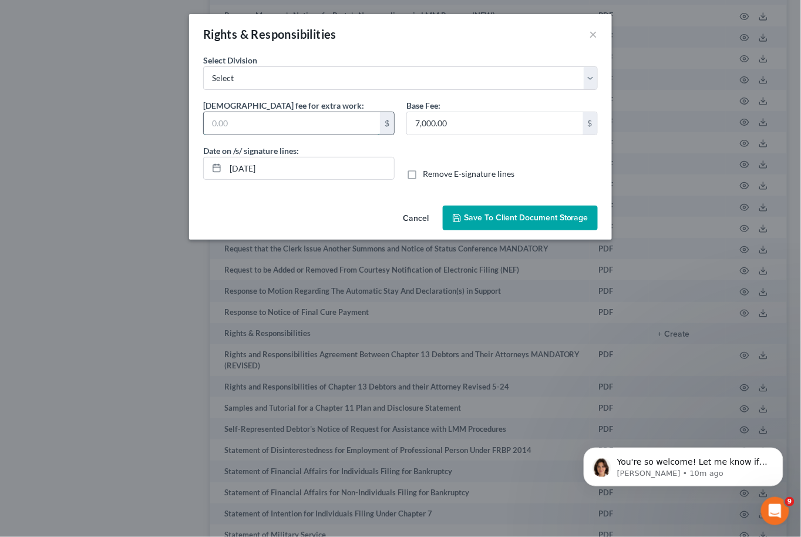
click at [303, 128] on input "text" at bounding box center [292, 123] width 176 height 22
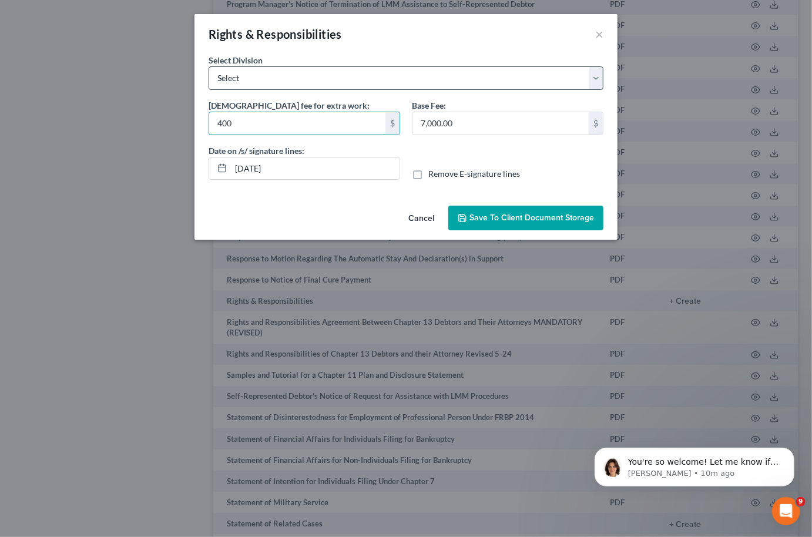
type input "400"
select select "1"
click at [502, 217] on span "Save to Client Document Storage" at bounding box center [531, 218] width 125 height 10
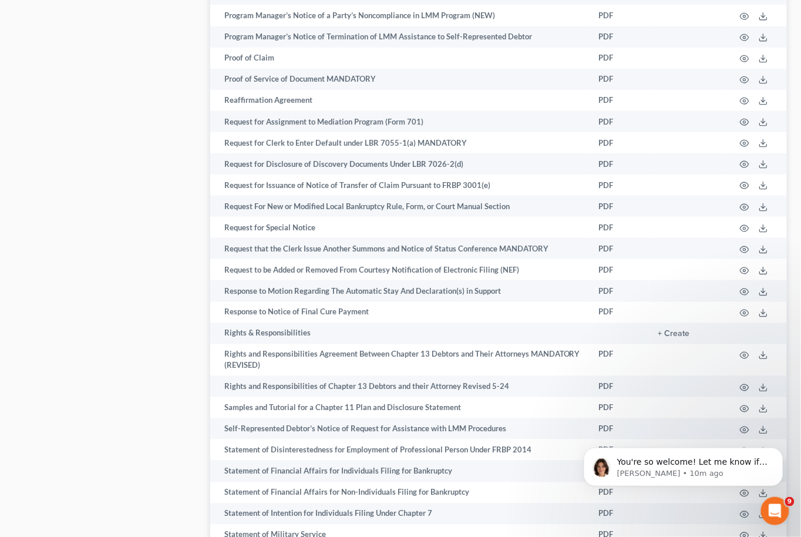
scroll to position [0, 0]
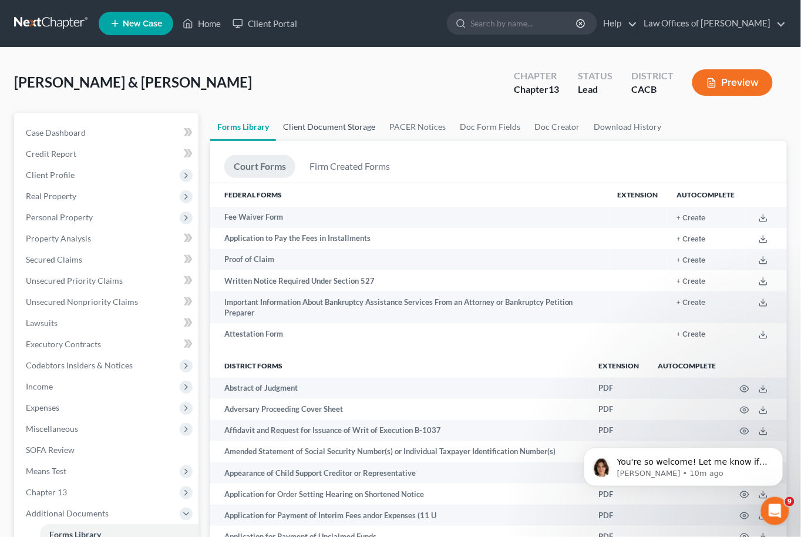
click at [322, 129] on link "Client Document Storage" at bounding box center [329, 127] width 106 height 28
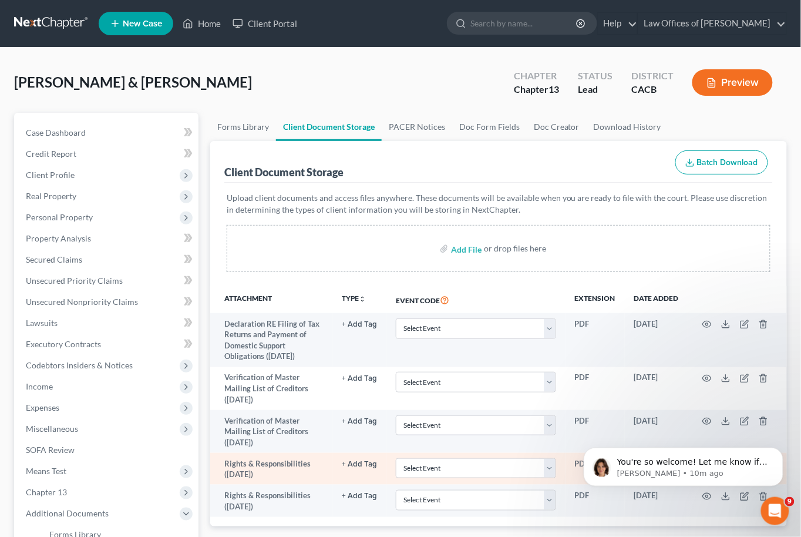
click at [689, 453] on td at bounding box center [738, 469] width 99 height 32
click at [689, 456] on icon "button" at bounding box center [763, 463] width 9 height 9
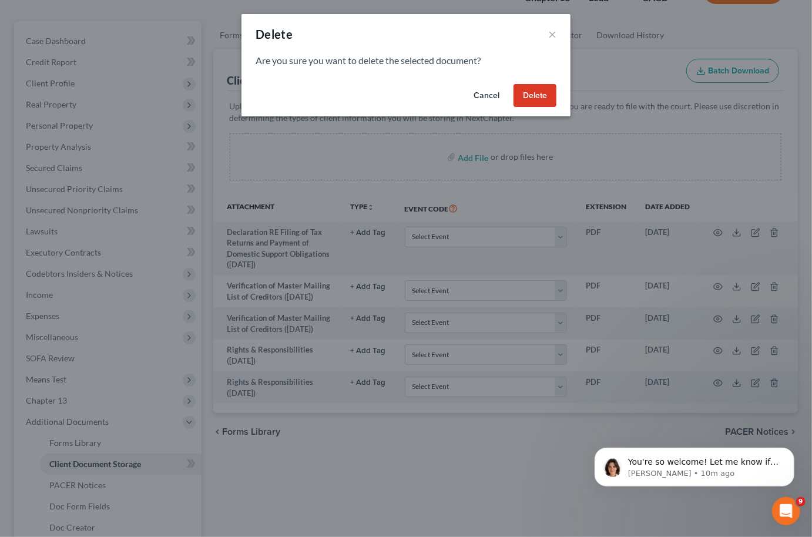
click at [528, 92] on button "Delete" at bounding box center [535, 96] width 43 height 24
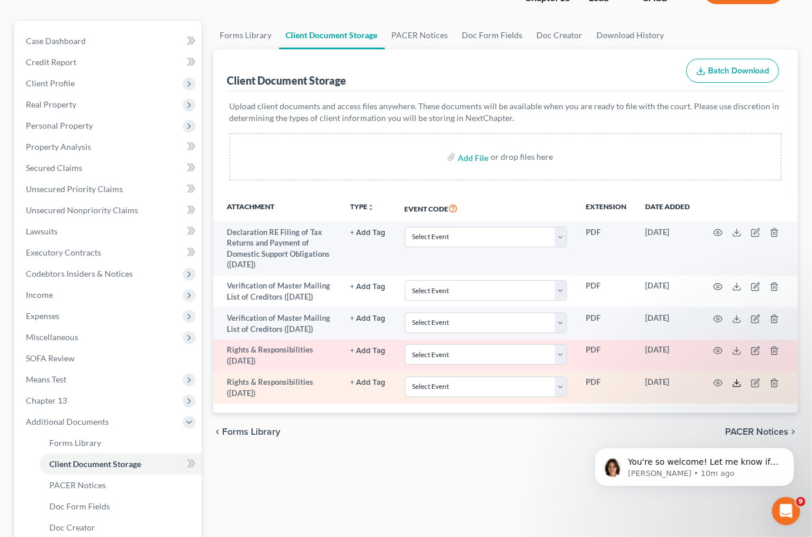
click at [689, 388] on icon at bounding box center [736, 382] width 9 height 9
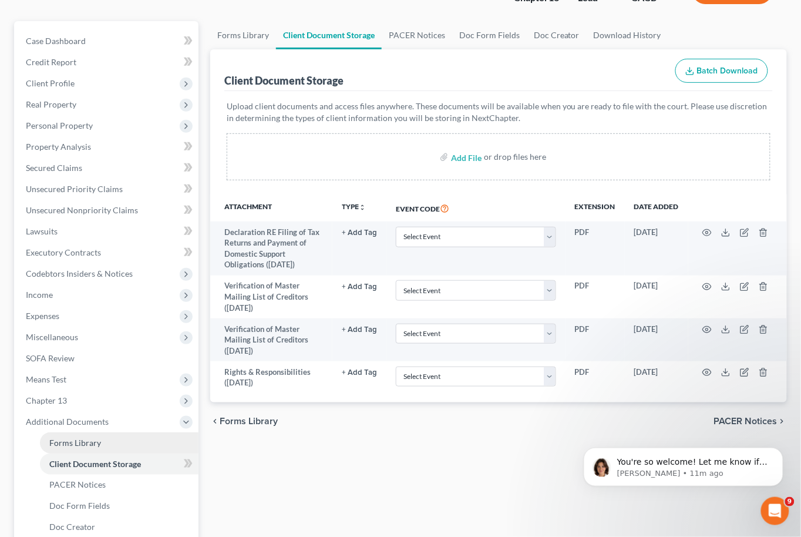
click at [85, 438] on span "Forms Library" at bounding box center [75, 443] width 52 height 10
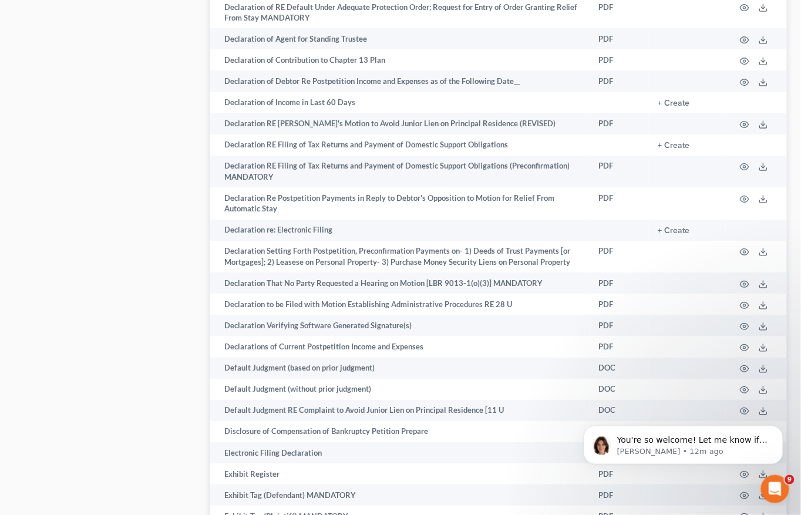
scroll to position [2019, 0]
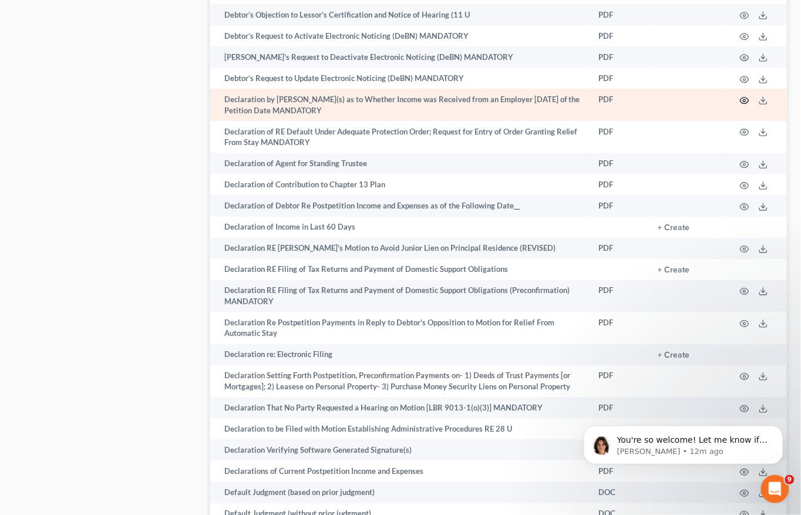
click at [689, 96] on icon "button" at bounding box center [744, 100] width 9 height 9
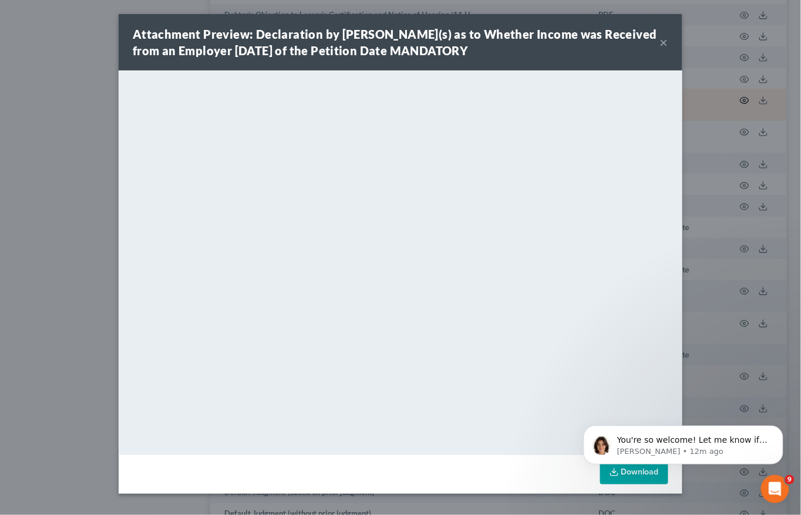
click at [689, 82] on div "Attachment Preview: Declaration by Debtor(s) as to Whether Income was Received …" at bounding box center [400, 257] width 801 height 515
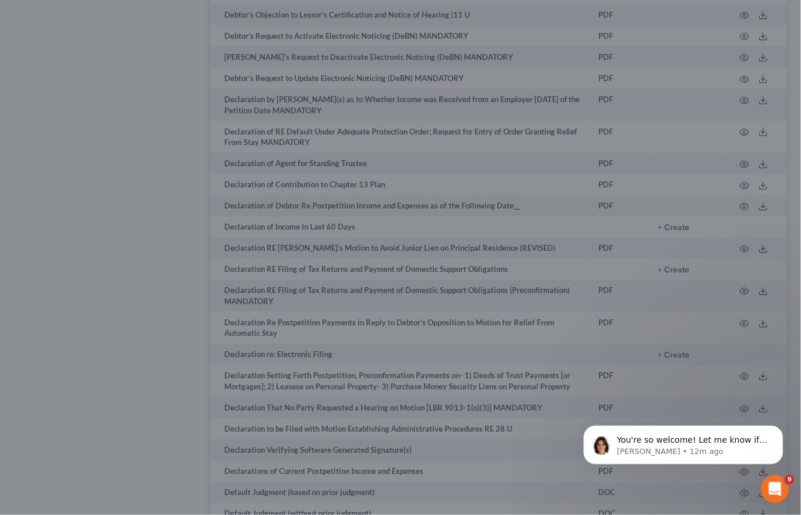
click at [689, 82] on div at bounding box center [400, 257] width 801 height 515
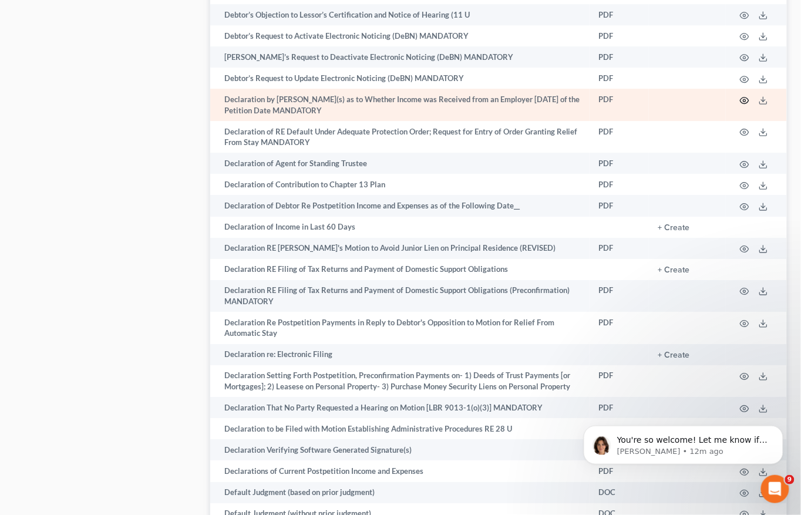
click at [689, 96] on icon "button" at bounding box center [744, 100] width 9 height 9
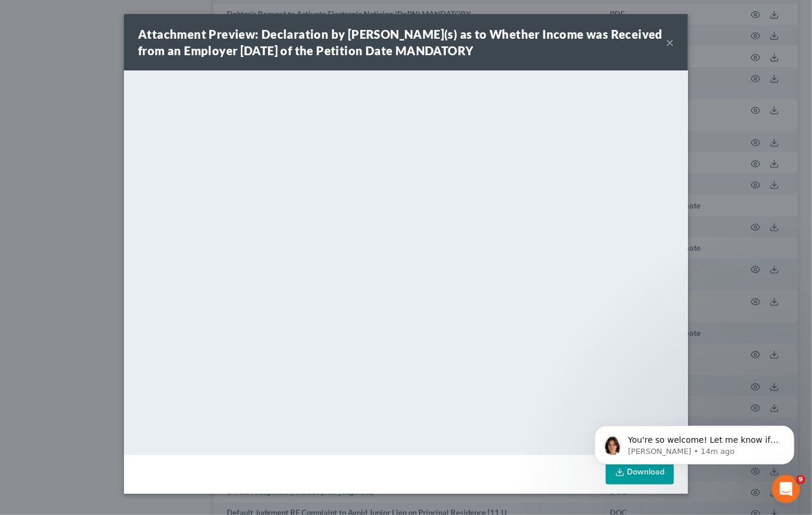
click at [616, 456] on html "You're so welcome! Let me know if I can help with anything else Emma • 14m ago" at bounding box center [693, 442] width 235 height 82
click at [616, 456] on body "You're so welcome! Let me know if I can help with anything else Emma • 14m ago" at bounding box center [694, 441] width 226 height 73
click at [646, 456] on body "You're so welcome! Let me know if I can help with anything else Emma • 14m ago" at bounding box center [694, 441] width 226 height 73
click at [626, 456] on body "You're so welcome! Let me know if I can help with anything else Emma • 14m ago" at bounding box center [694, 418] width 226 height 122
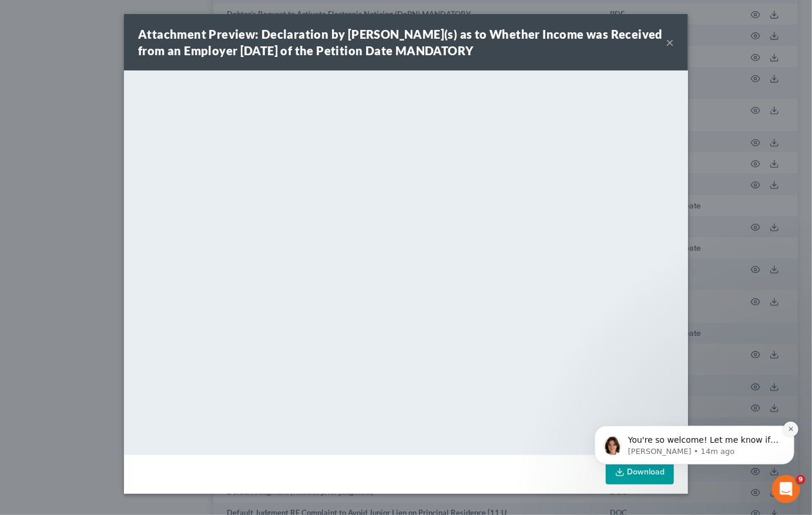
click at [689, 432] on icon "Dismiss notification" at bounding box center [790, 428] width 6 height 6
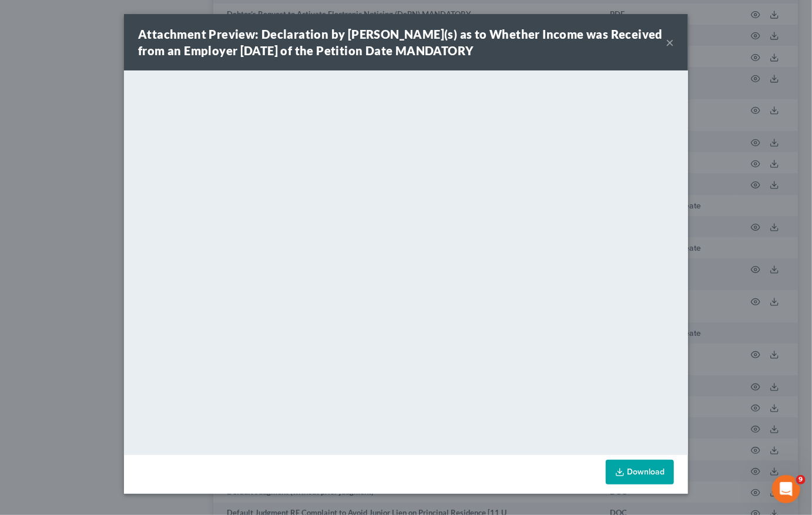
click at [645, 456] on link "Download" at bounding box center [640, 472] width 68 height 25
click at [670, 42] on button "×" at bounding box center [670, 42] width 8 height 14
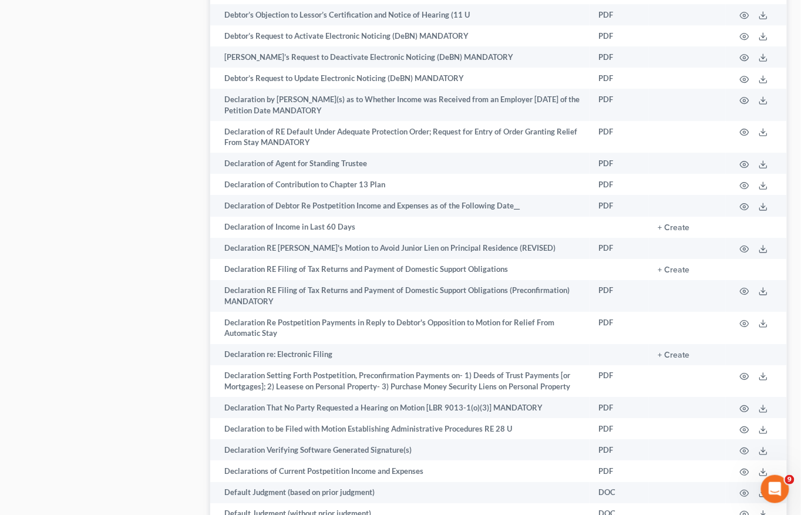
scroll to position [687, 0]
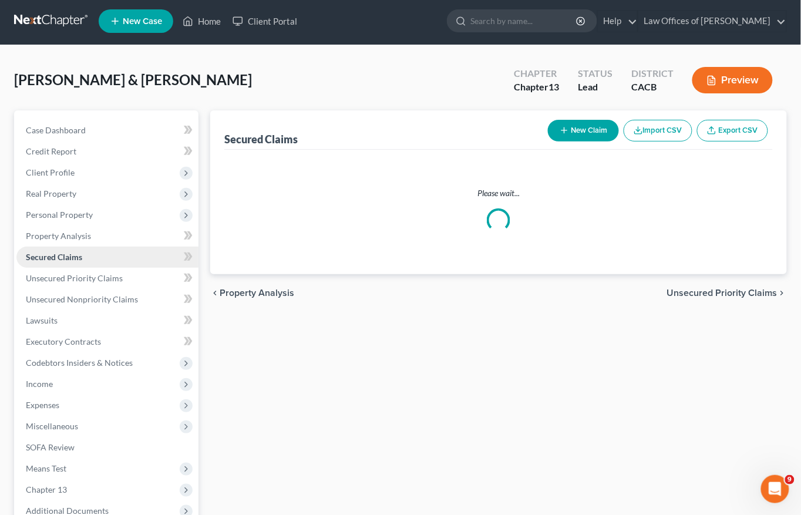
click at [120, 250] on link "Secured Claims" at bounding box center [107, 257] width 182 height 21
click at [84, 310] on link "Lawsuits" at bounding box center [107, 320] width 182 height 21
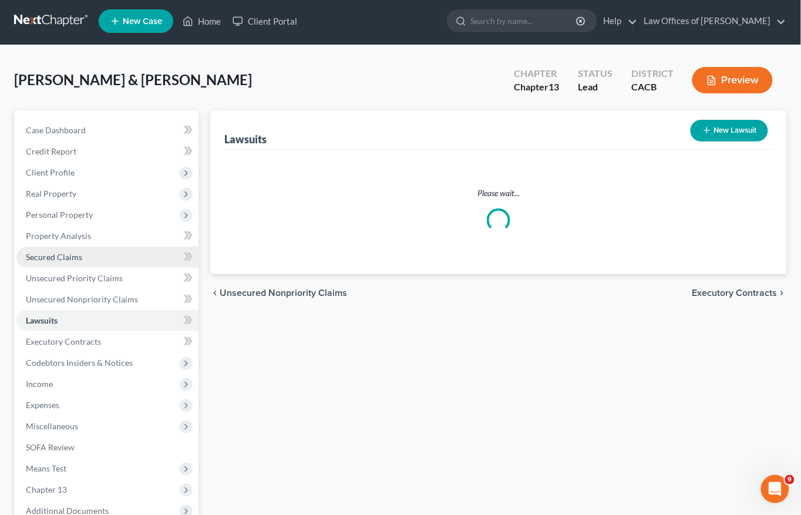
click at [77, 374] on span "Income" at bounding box center [107, 384] width 182 height 21
click at [88, 253] on link "Secured Claims" at bounding box center [107, 257] width 182 height 21
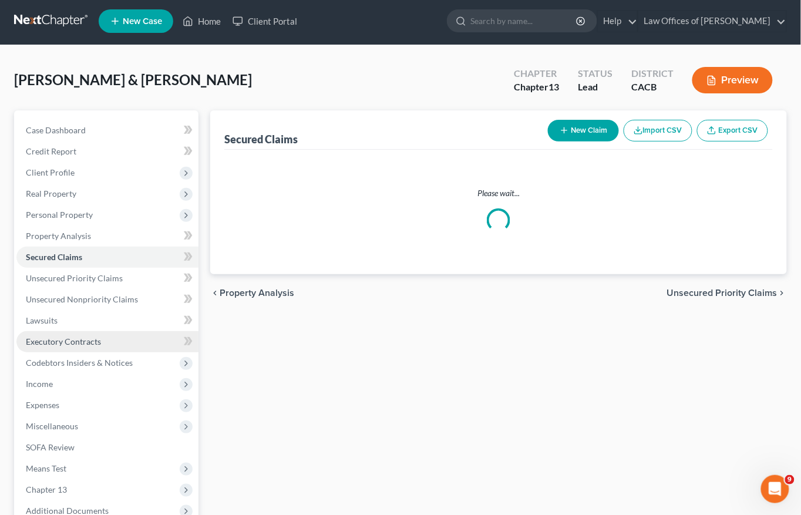
drag, startPoint x: 75, startPoint y: 253, endPoint x: 103, endPoint y: 301, distance: 55.8
click at [75, 253] on span "Secured Claims" at bounding box center [54, 257] width 56 height 10
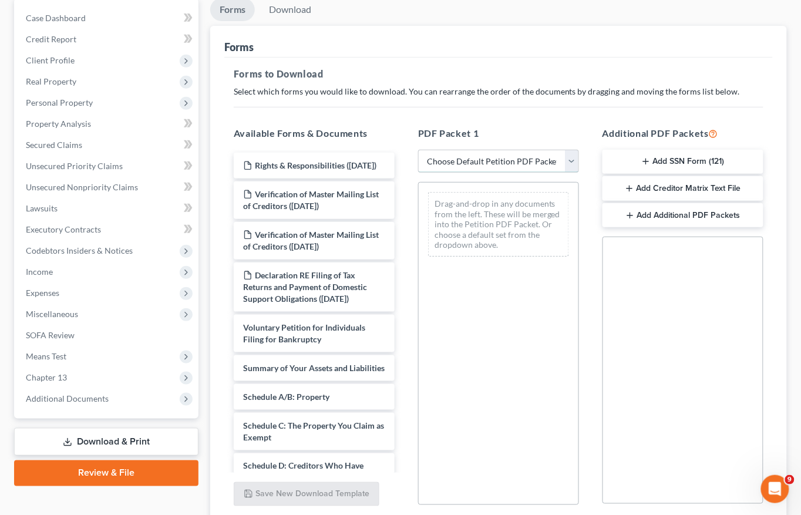
select select "3"
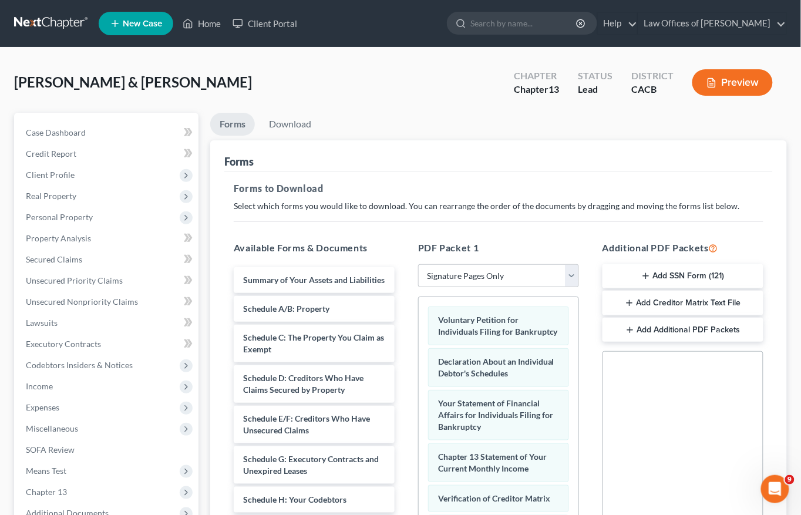
click at [645, 280] on button "Add SSN Form (121)" at bounding box center [683, 276] width 161 height 25
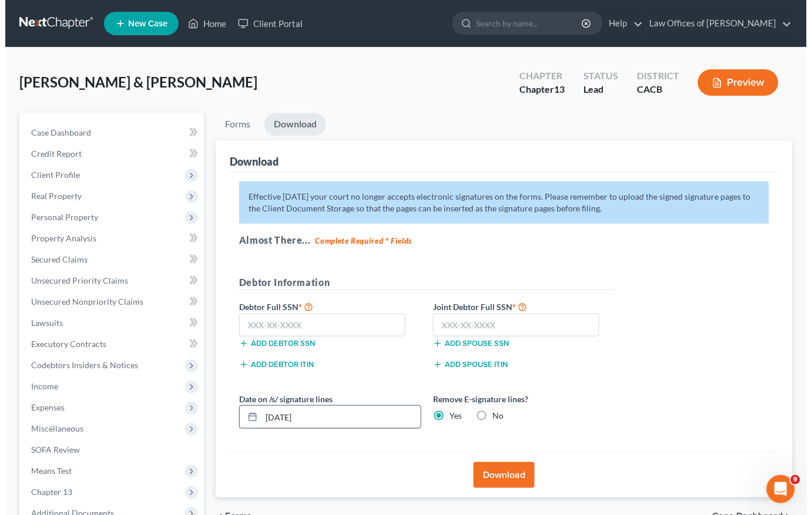
scroll to position [115, 0]
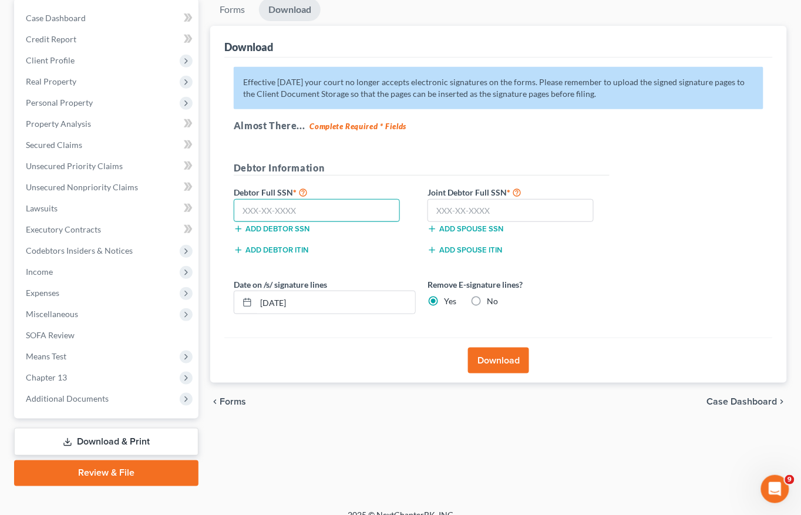
click at [318, 210] on input "text" at bounding box center [317, 211] width 166 height 24
click at [327, 200] on input "571-45-12" at bounding box center [317, 211] width 166 height 24
type input "3"
type input "571-45-1344"
type input "607-07-1752"
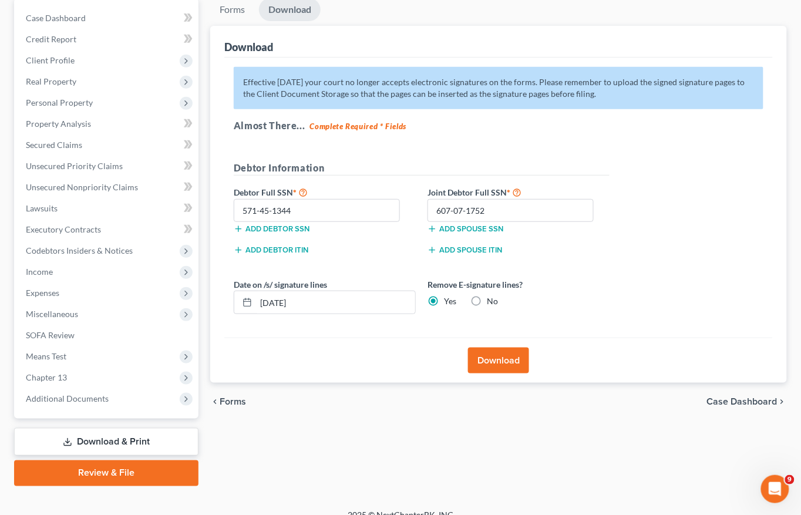
click at [487, 296] on label "No" at bounding box center [492, 302] width 11 height 12
click at [492, 296] on input "No" at bounding box center [496, 300] width 8 height 8
radio input "true"
radio input "false"
click at [514, 359] on button "Download" at bounding box center [498, 361] width 61 height 26
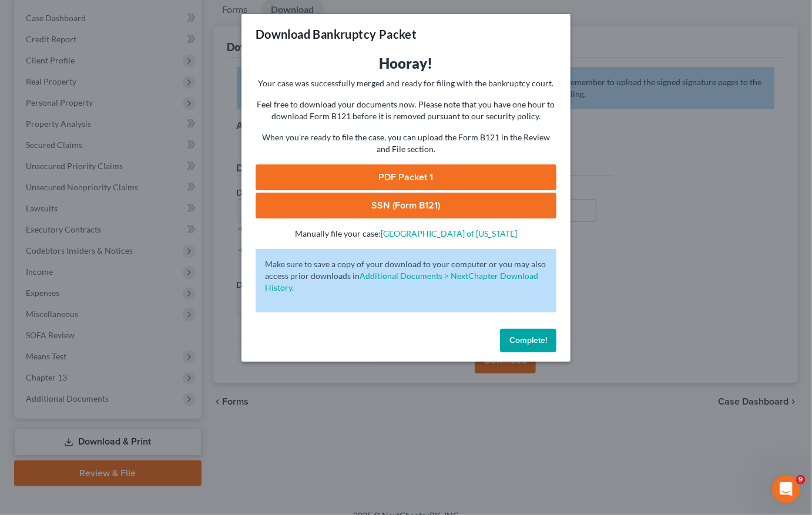
click at [434, 166] on link "PDF Packet 1" at bounding box center [406, 178] width 301 height 26
click at [448, 206] on link "SSN (Form B121)" at bounding box center [406, 206] width 301 height 26
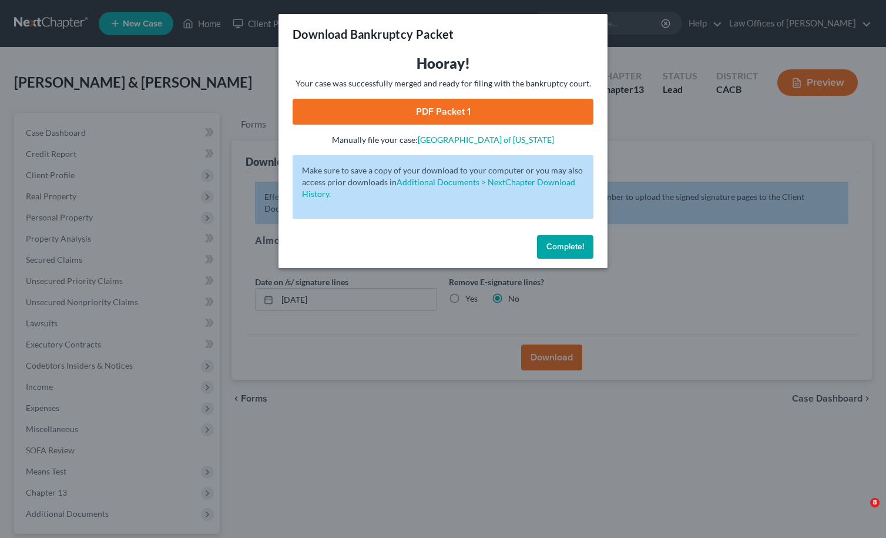
scroll to position [92, 0]
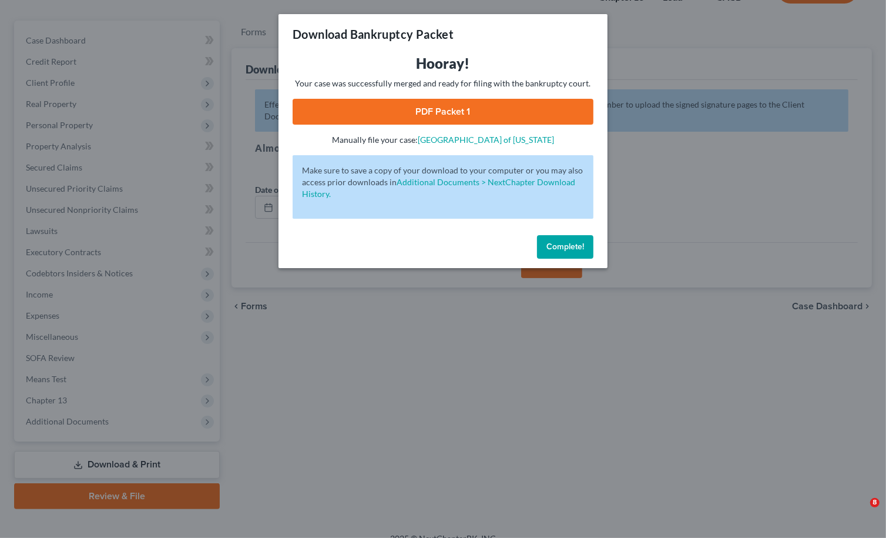
click at [474, 115] on link "PDF Packet 1" at bounding box center [443, 112] width 301 height 26
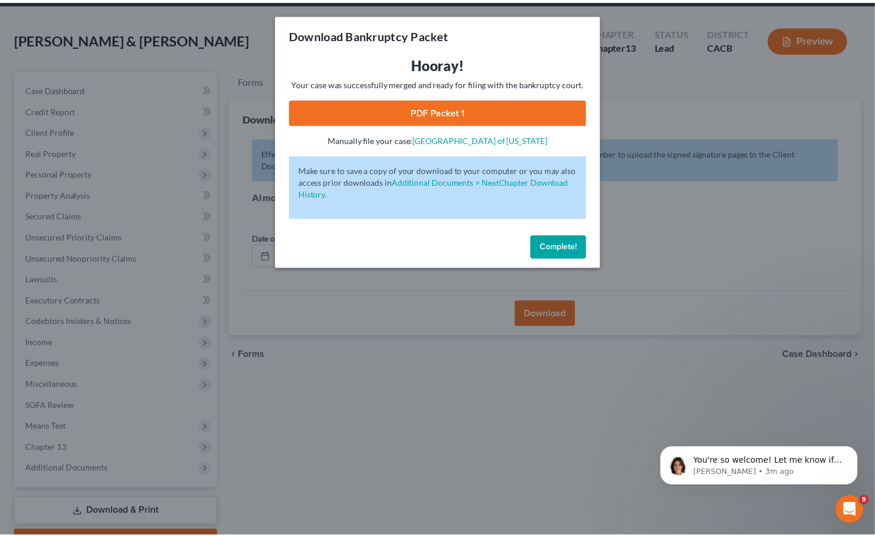
scroll to position [0, 0]
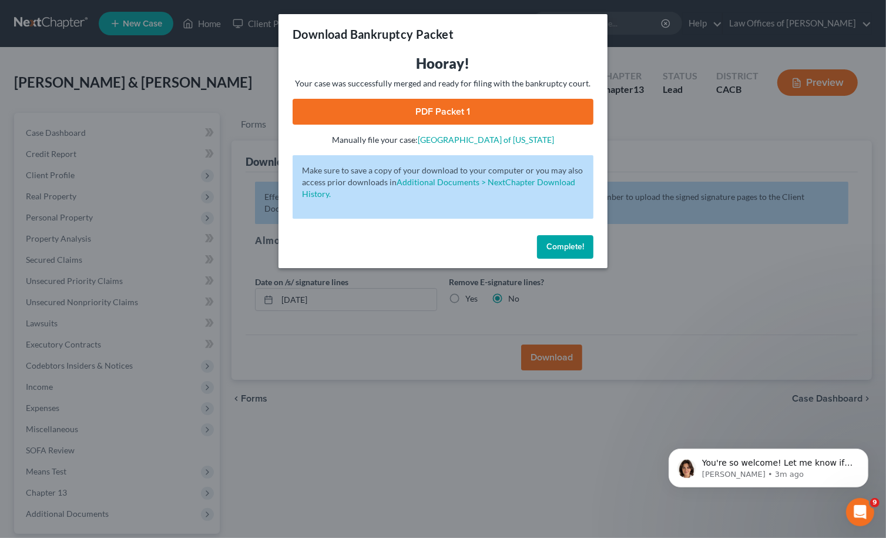
click at [562, 244] on span "Complete!" at bounding box center [565, 246] width 38 height 10
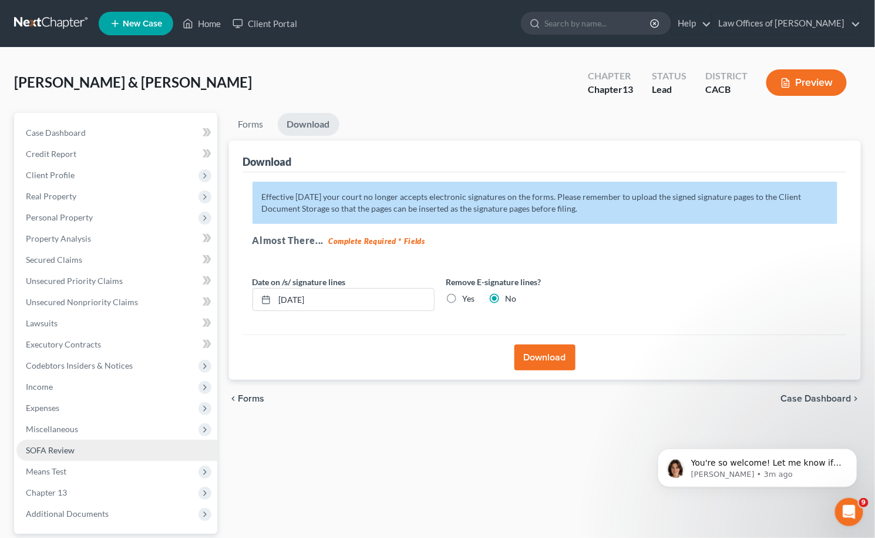
scroll to position [92, 0]
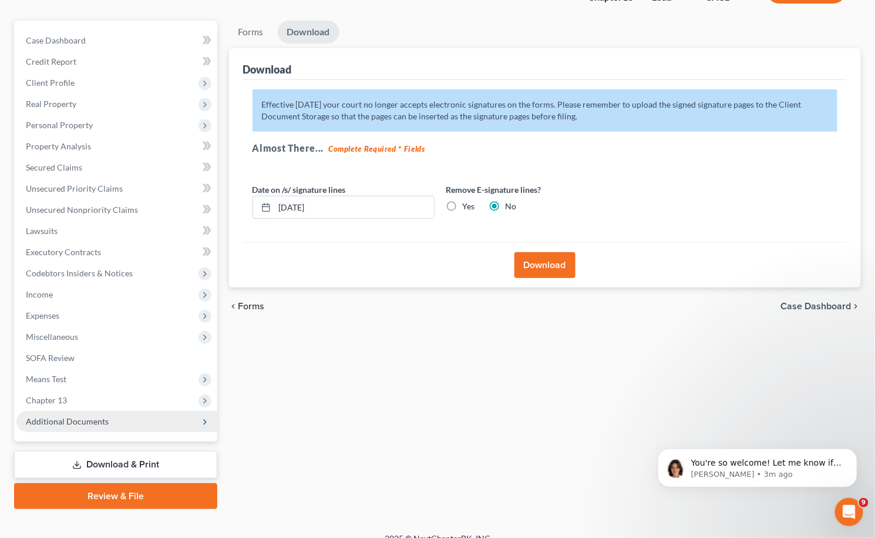
click at [65, 413] on span "Additional Documents" at bounding box center [116, 421] width 201 height 21
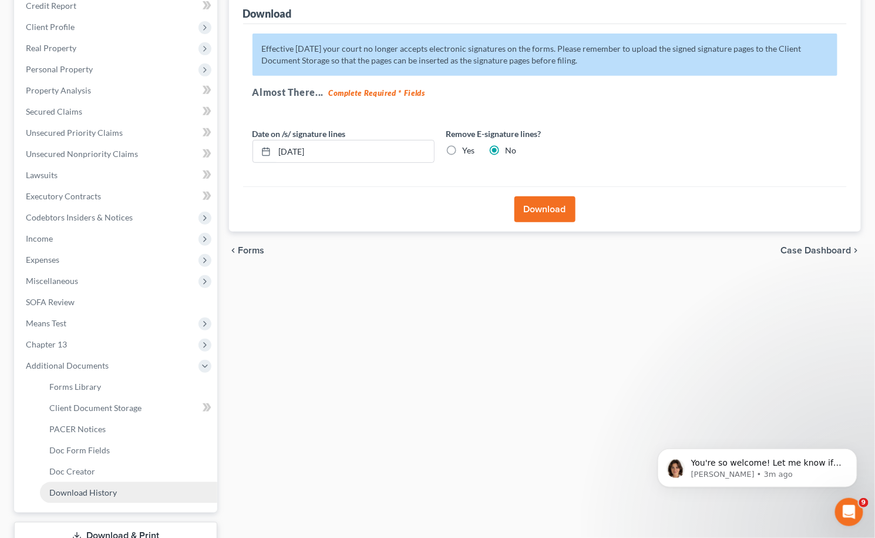
scroll to position [177, 0]
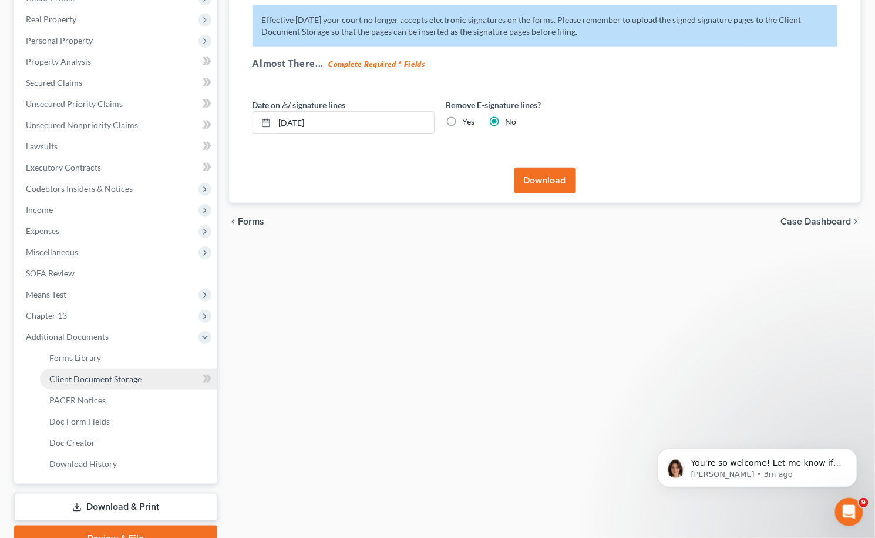
click at [76, 370] on link "Client Document Storage" at bounding box center [128, 378] width 177 height 21
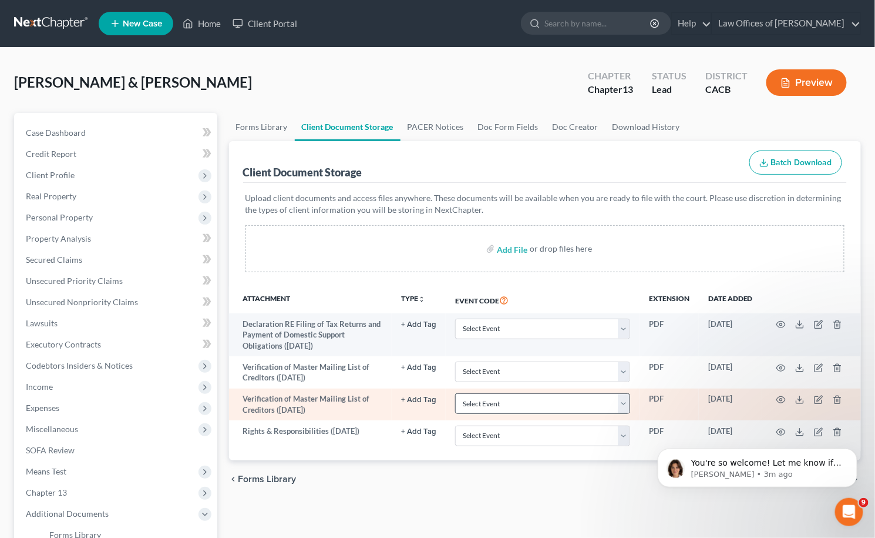
scroll to position [32, 0]
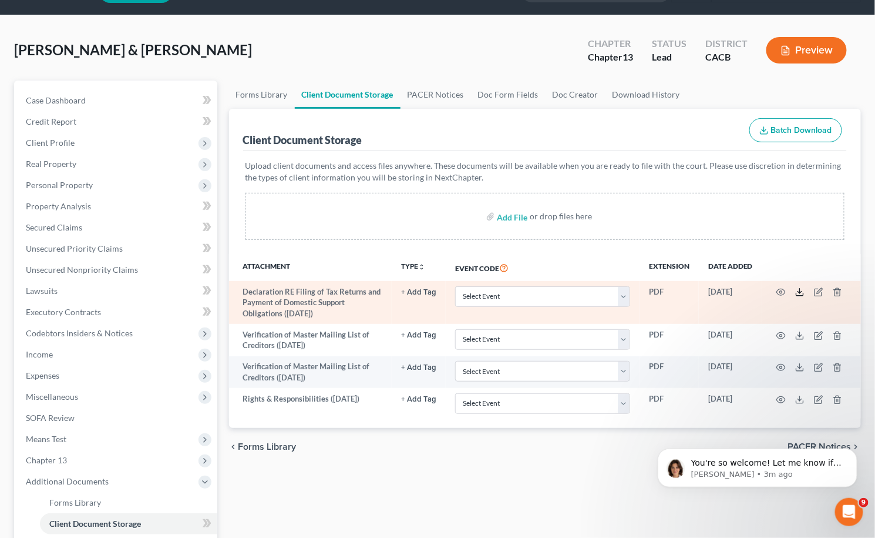
click at [799, 291] on polyline at bounding box center [801, 292] width 4 height 2
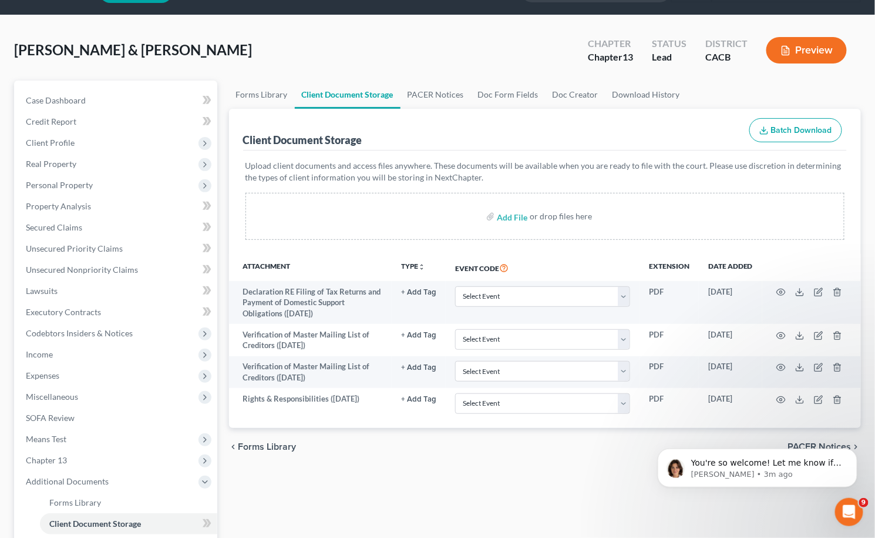
scroll to position [0, 0]
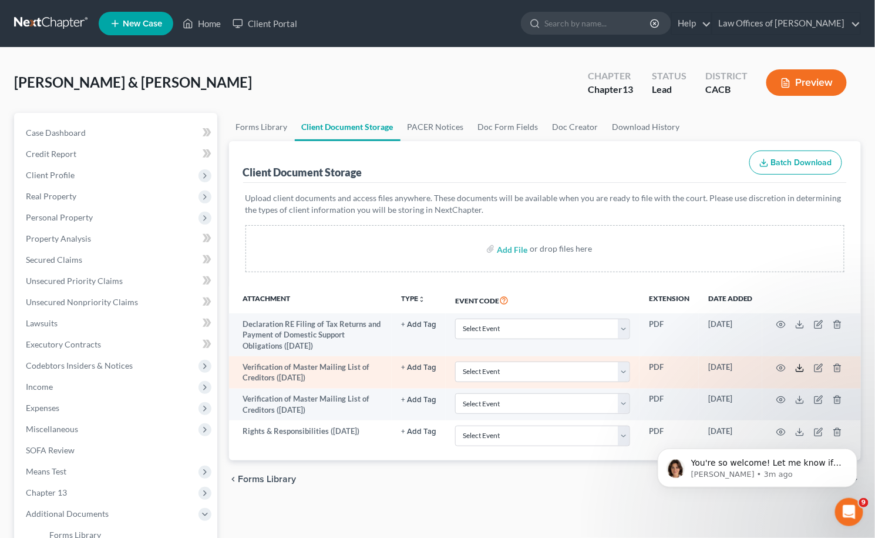
click at [796, 363] on icon at bounding box center [800, 367] width 9 height 9
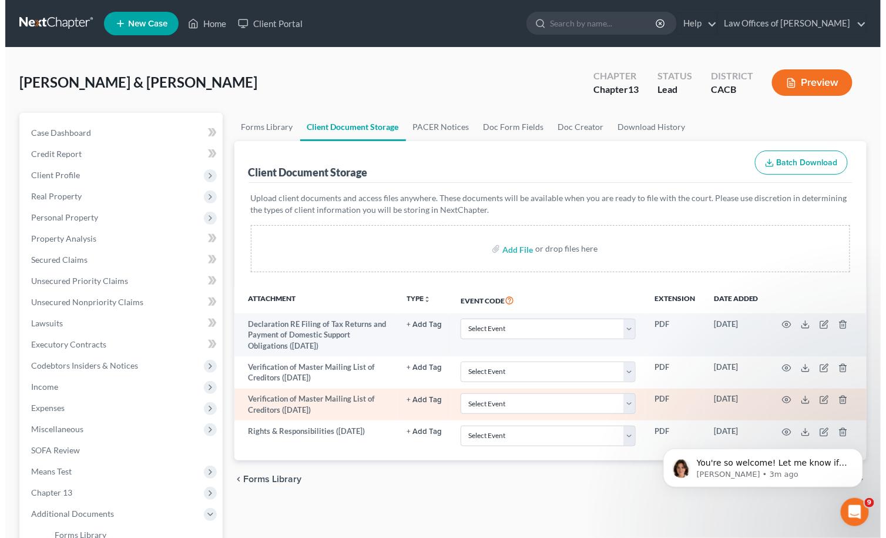
scroll to position [2, 0]
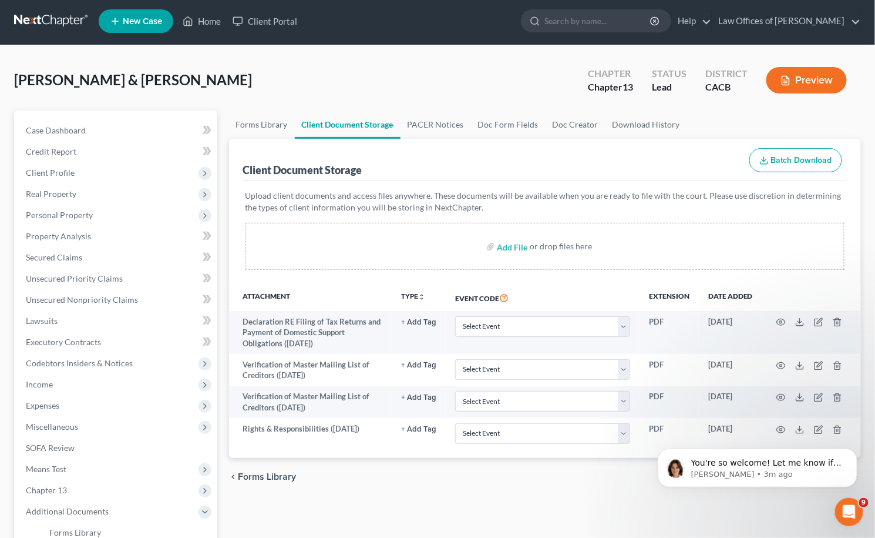
drag, startPoint x: 777, startPoint y: 424, endPoint x: 1418, endPoint y: 847, distance: 767.3
click at [777, 424] on html "You're so welcome! Let me know if I can help with anything else Emma • 3m ago" at bounding box center [757, 464] width 235 height 82
click at [778, 424] on iframe at bounding box center [757, 465] width 235 height 82
click at [807, 424] on html "You're so welcome! Let me know if I can help with anything else Emma • 4m ago" at bounding box center [757, 464] width 235 height 82
click at [811, 424] on html "You're so welcome! Let me know if I can help with anything else Emma • 4m ago" at bounding box center [757, 464] width 235 height 82
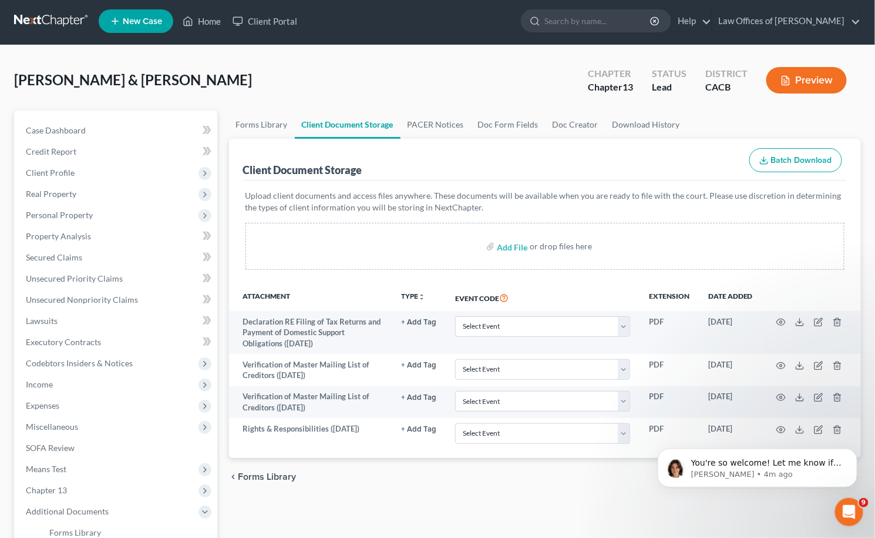
click at [811, 424] on html "You're so welcome! Let me know if I can help with anything else Emma • 4m ago" at bounding box center [757, 464] width 235 height 82
click at [826, 424] on html "You're so welcome! Let me know if I can help with anything else Emma • 4m ago" at bounding box center [757, 464] width 235 height 82
click at [811, 424] on html "You're so welcome! Let me know if I can help with anything else Emma • 4m ago" at bounding box center [757, 464] width 235 height 82
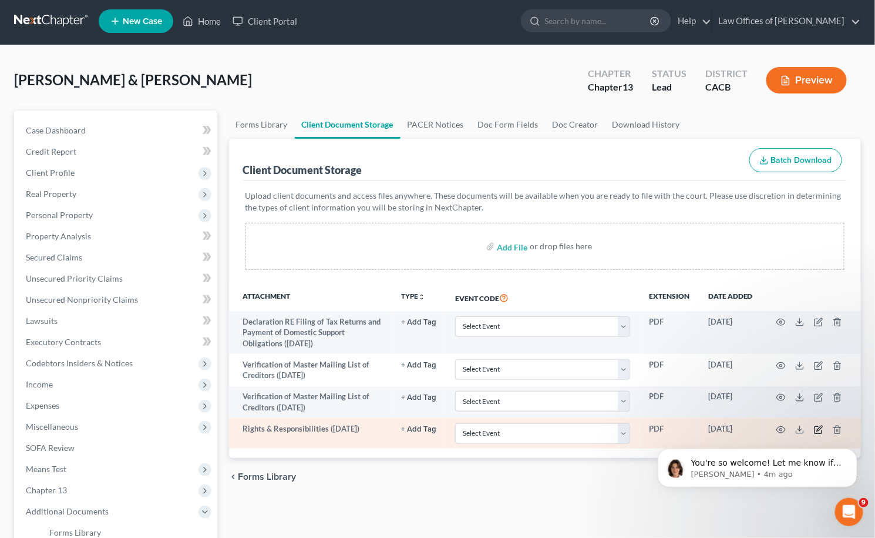
click at [816, 425] on icon "button" at bounding box center [818, 429] width 9 height 9
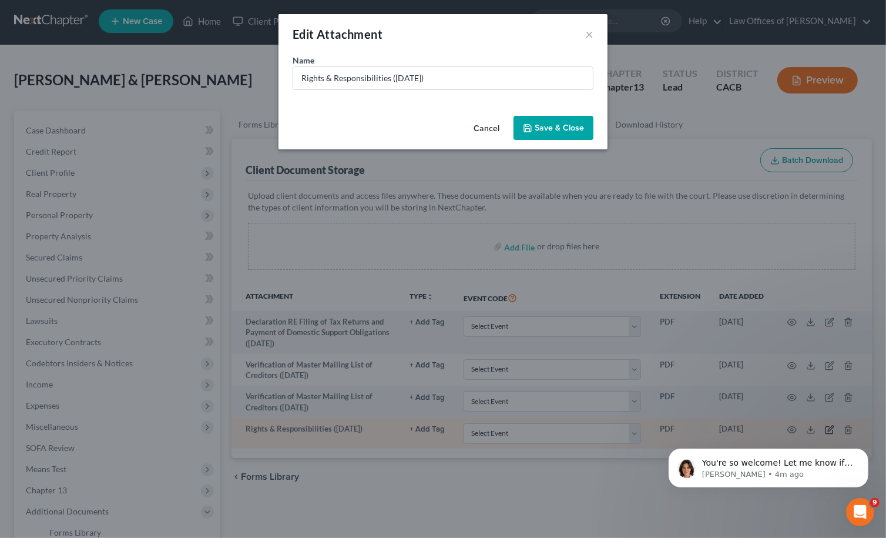
click at [816, 422] on div "Edit Attachment × Name * Rights & Responsibilities (09/16/2025) Cancel Save & C…" at bounding box center [443, 269] width 886 height 538
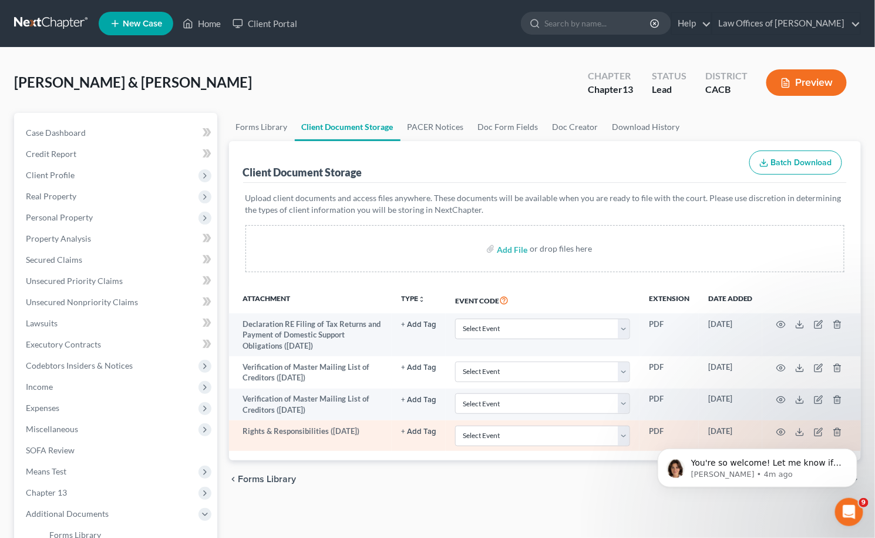
scroll to position [550, 0]
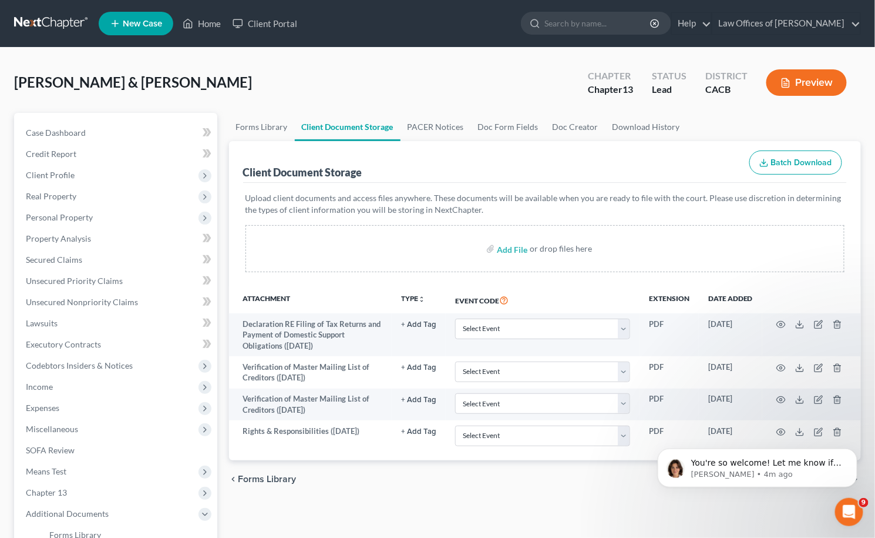
click at [778, 424] on html "You're so welcome! Let me know if I can help with anything else Emma • 4m ago" at bounding box center [757, 464] width 235 height 82
click at [773, 426] on html "You're so welcome! Let me know if I can help with anything else Emma • 4m ago" at bounding box center [757, 464] width 235 height 82
click at [772, 430] on body "You're so welcome! Let me know if I can help with anything else Emma • 4m ago" at bounding box center [758, 464] width 226 height 73
click at [774, 428] on body "You're so welcome! Let me know if I can help with anything else Emma • 4m ago" at bounding box center [758, 464] width 226 height 73
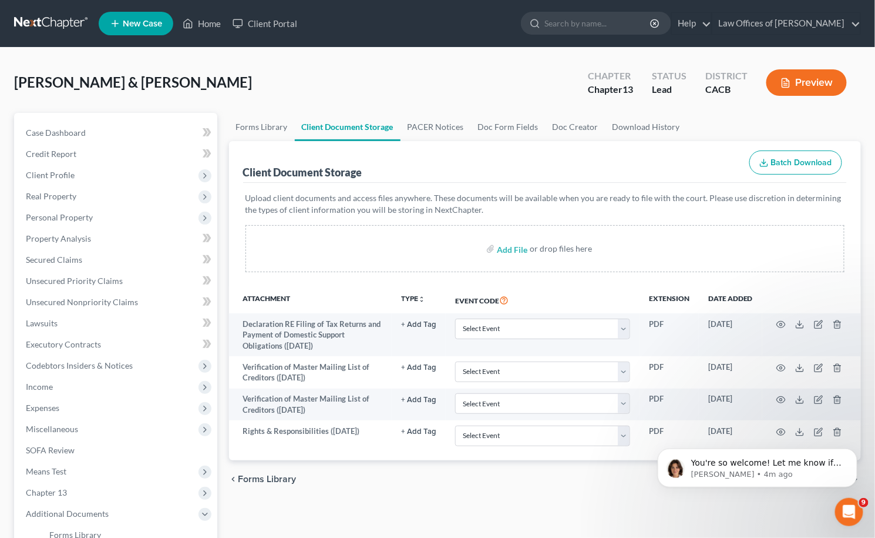
click at [773, 428] on body "You're so welcome! Let me know if I can help with anything else Emma • 4m ago" at bounding box center [758, 464] width 226 height 73
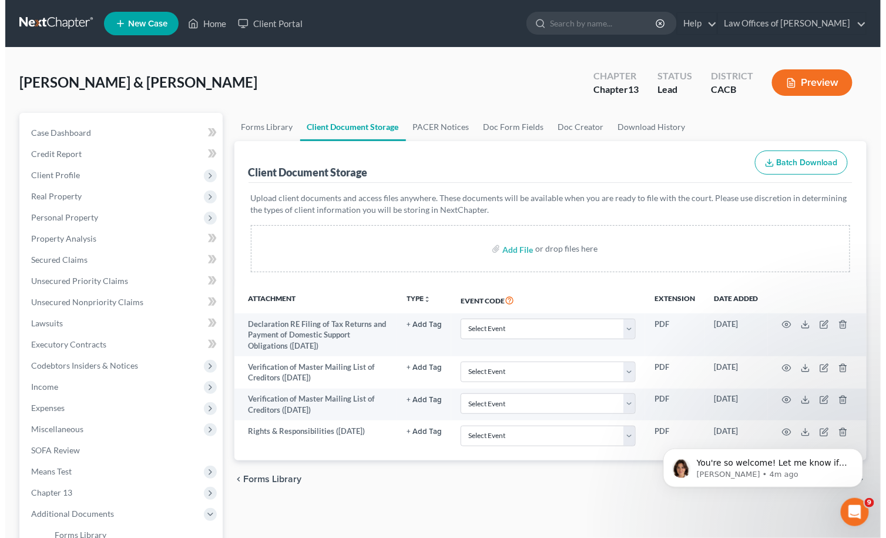
scroll to position [216, 0]
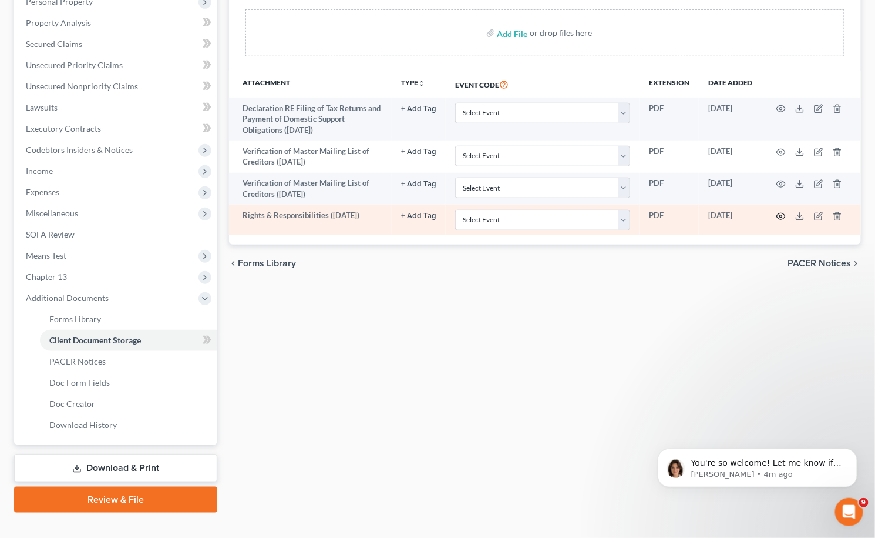
click at [779, 212] on icon "button" at bounding box center [781, 216] width 9 height 9
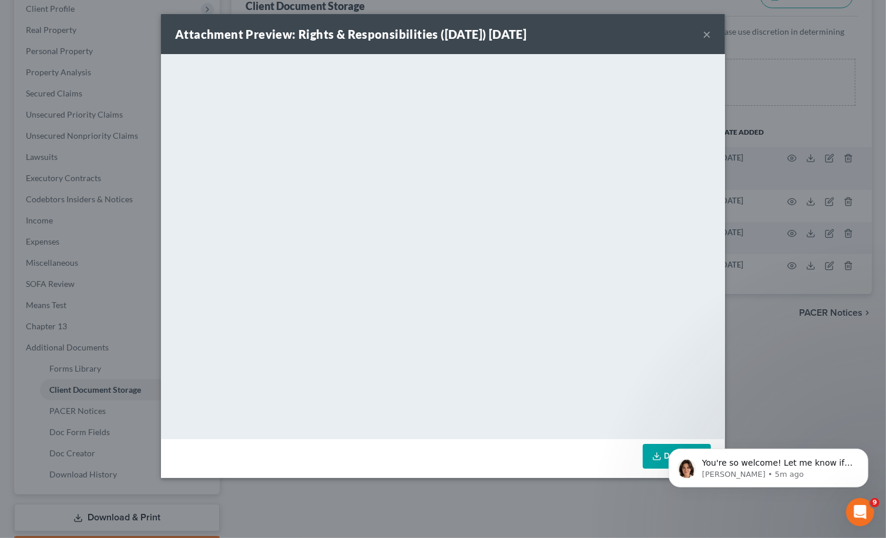
scroll to position [118, 0]
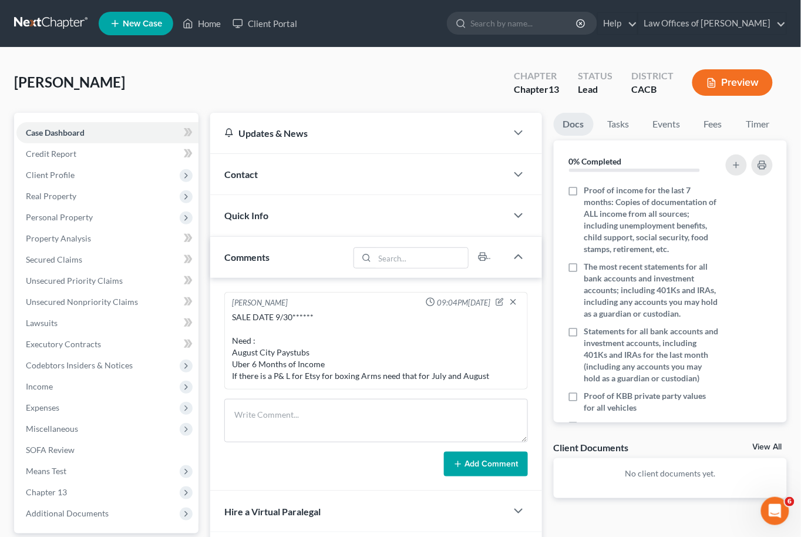
scroll to position [118, 0]
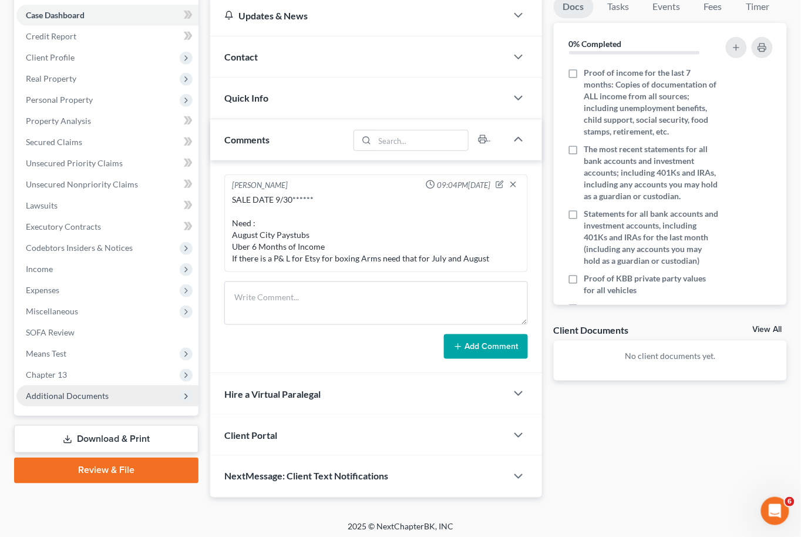
click at [43, 391] on span "Additional Documents" at bounding box center [67, 396] width 83 height 10
click at [86, 391] on span "Additional Documents" at bounding box center [107, 395] width 182 height 21
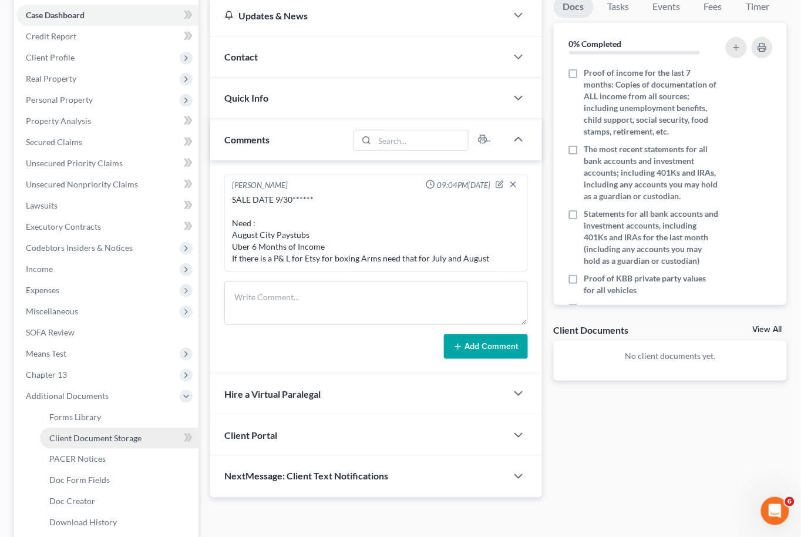
click at [84, 433] on span "Client Document Storage" at bounding box center [95, 438] width 92 height 10
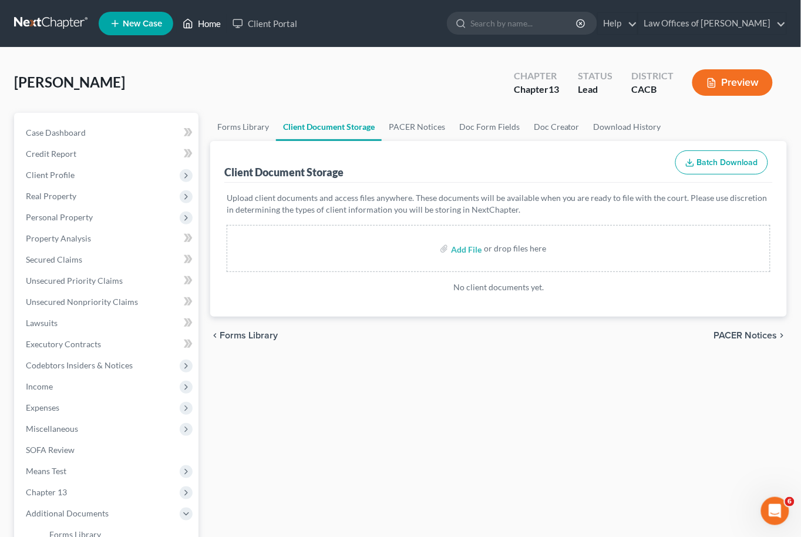
click at [197, 16] on link "Home" at bounding box center [202, 23] width 50 height 21
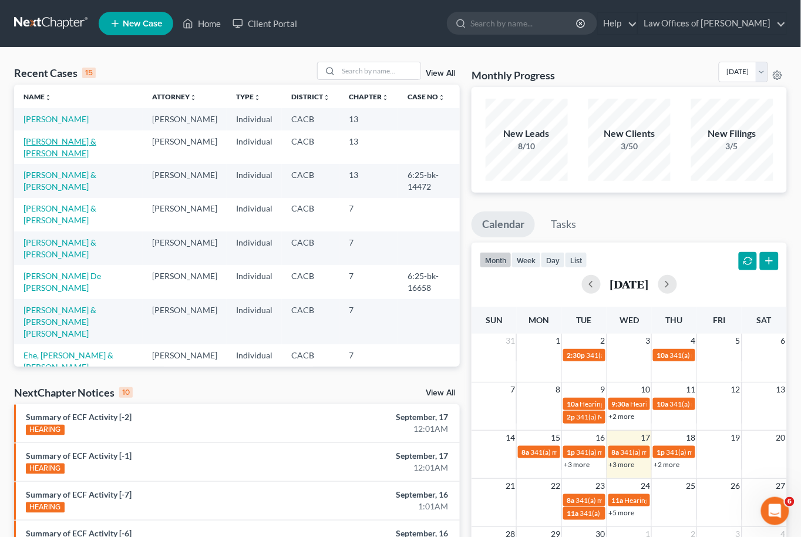
click at [52, 153] on link "[PERSON_NAME] & [PERSON_NAME]" at bounding box center [60, 147] width 73 height 22
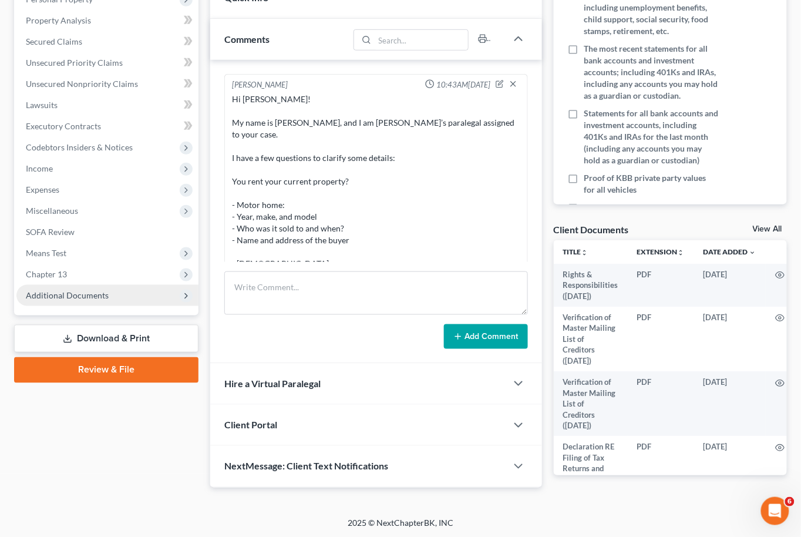
scroll to position [248, 0]
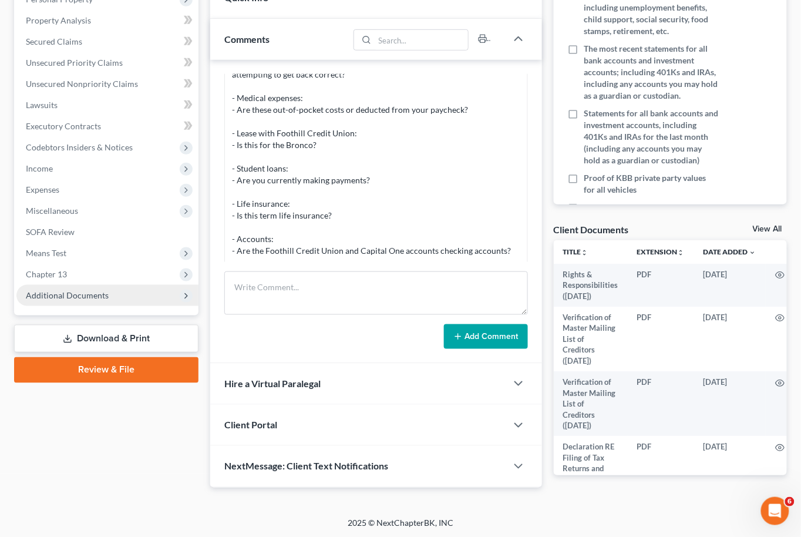
click at [77, 290] on span "Additional Documents" at bounding box center [67, 295] width 83 height 10
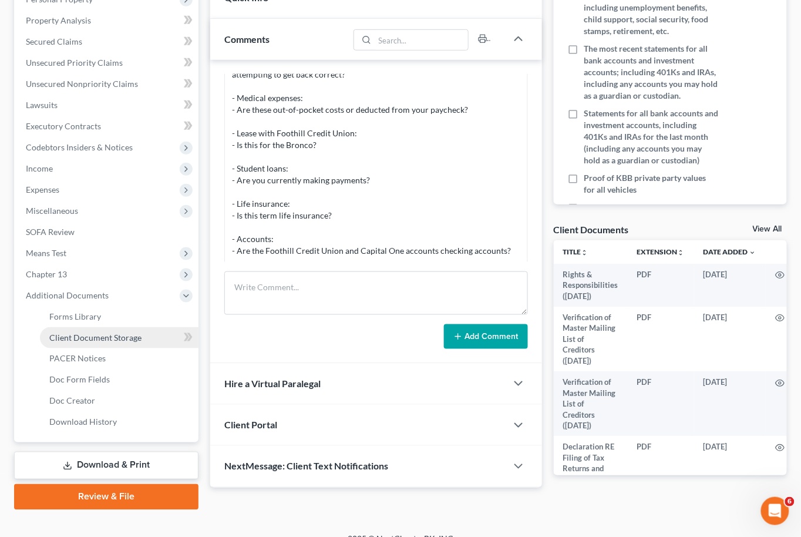
click at [93, 333] on span "Client Document Storage" at bounding box center [95, 338] width 92 height 10
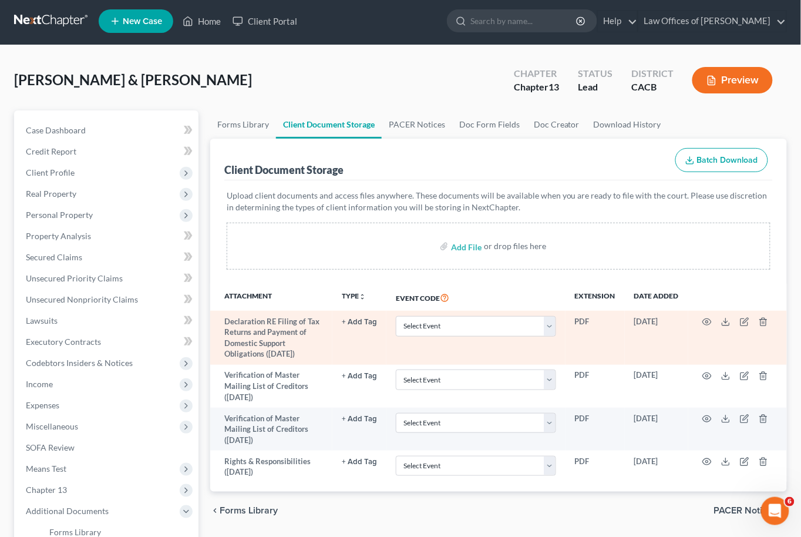
scroll to position [21, 0]
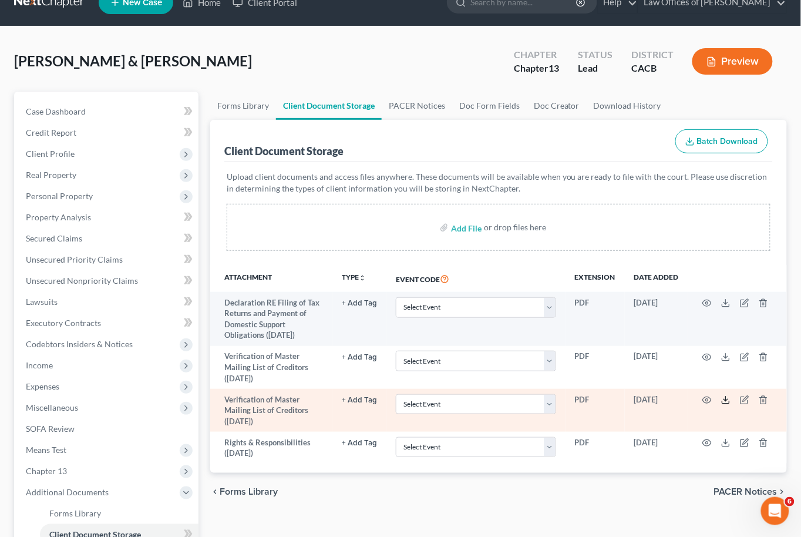
click at [726, 395] on icon at bounding box center [726, 399] width 9 height 9
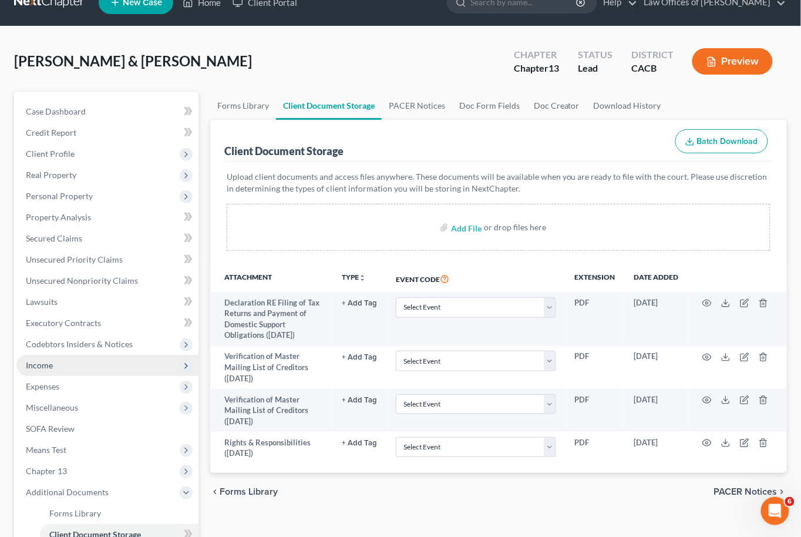
scroll to position [216, 0]
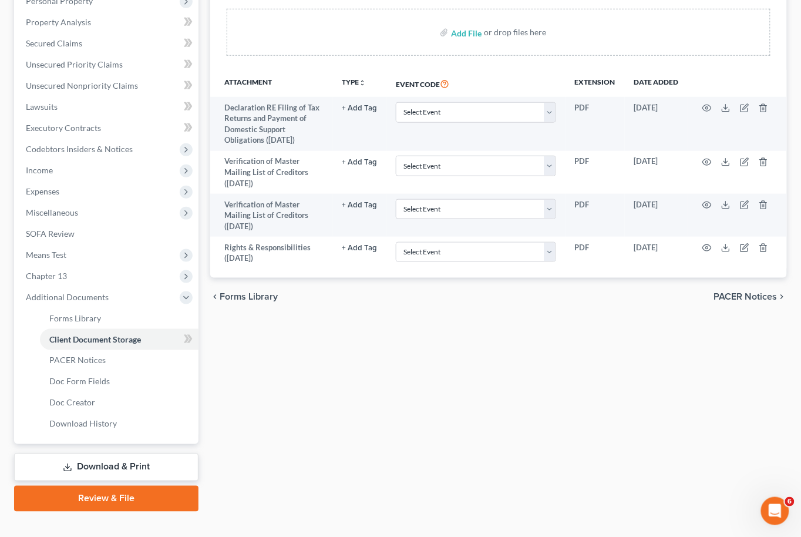
click at [83, 432] on div "Case Dashboard Payments Invoices Payments Payments Credit Report Client Profile" at bounding box center [106, 204] width 196 height 615
click at [88, 457] on link "Download & Print" at bounding box center [106, 468] width 185 height 28
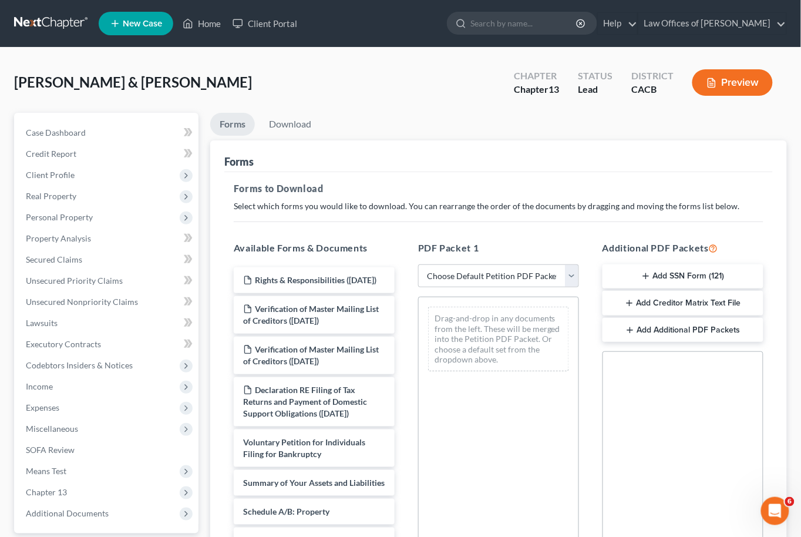
click at [659, 266] on button "Add SSN Form (121)" at bounding box center [683, 276] width 161 height 25
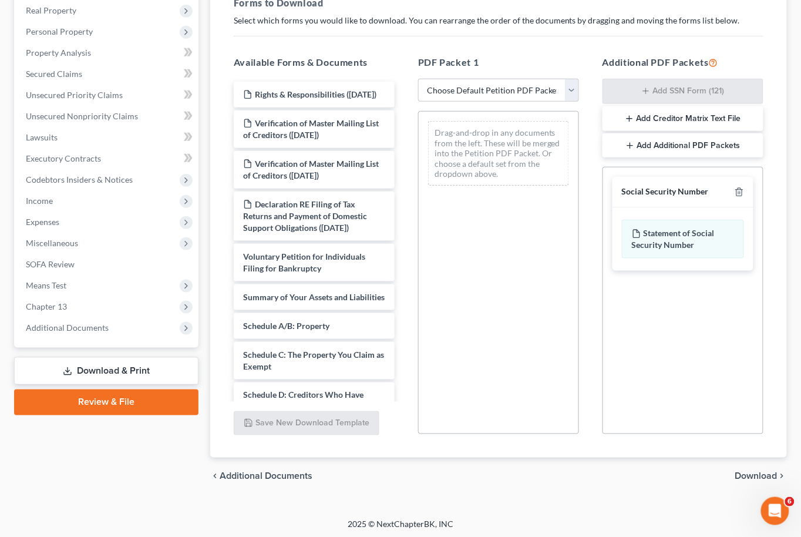
click at [766, 479] on span "Download" at bounding box center [757, 476] width 42 height 9
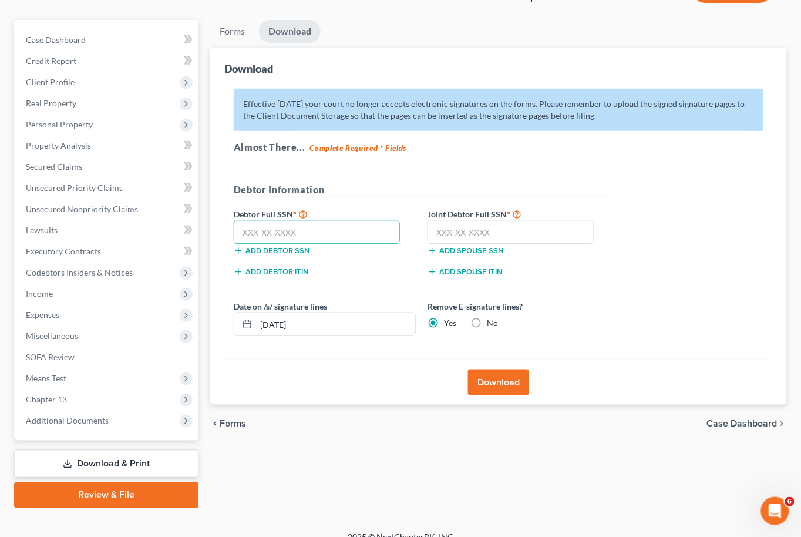
click at [339, 229] on input "text" at bounding box center [317, 233] width 166 height 24
type input "571-45-1344"
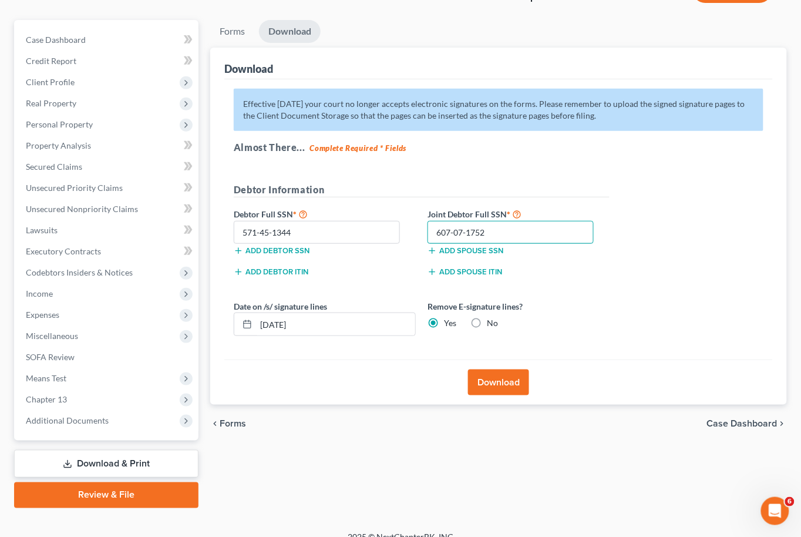
type input "607-07-1752"
click at [491, 378] on button "Download" at bounding box center [498, 383] width 61 height 26
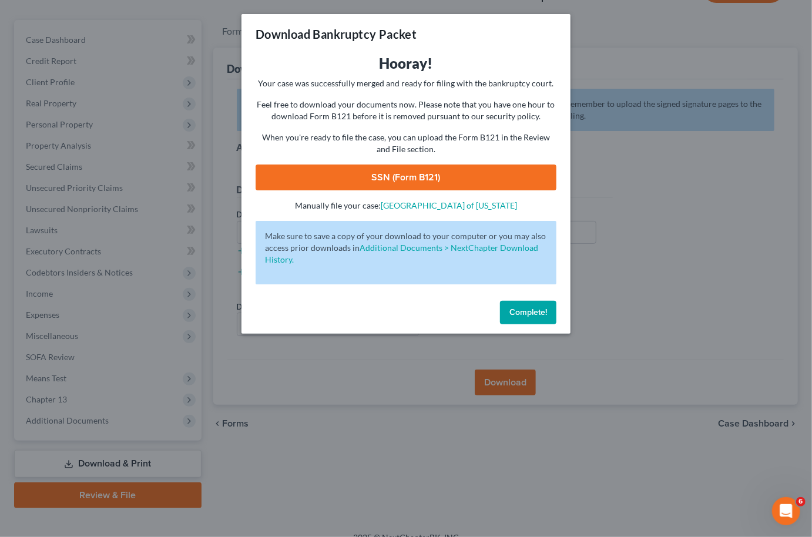
click at [394, 167] on link "SSN (Form B121)" at bounding box center [406, 178] width 301 height 26
click at [535, 308] on span "Complete!" at bounding box center [528, 312] width 38 height 10
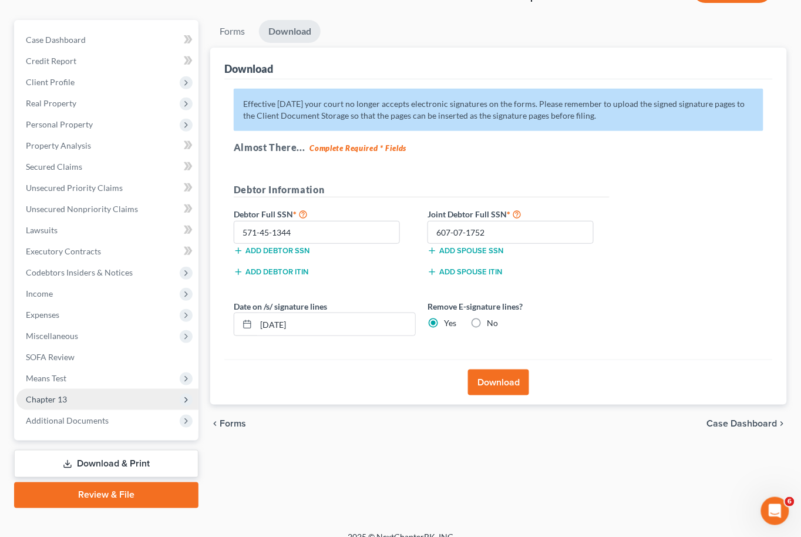
click at [63, 394] on span "Chapter 13" at bounding box center [46, 399] width 41 height 10
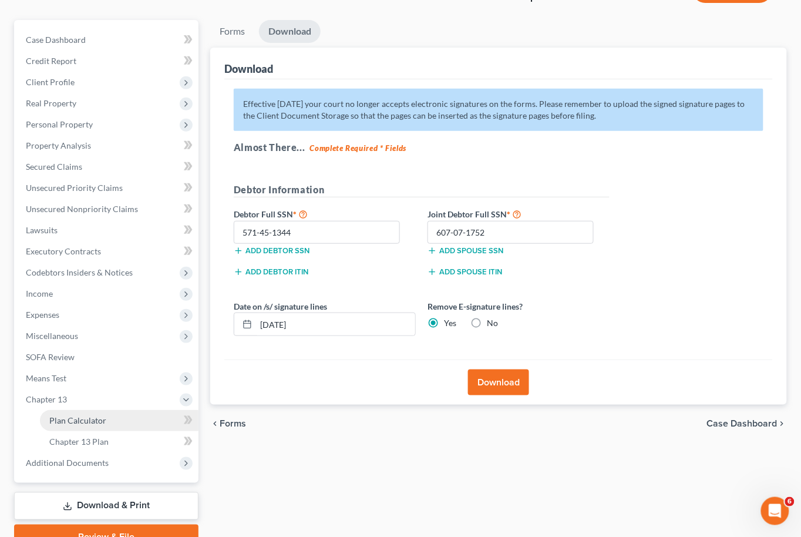
scroll to position [96, 0]
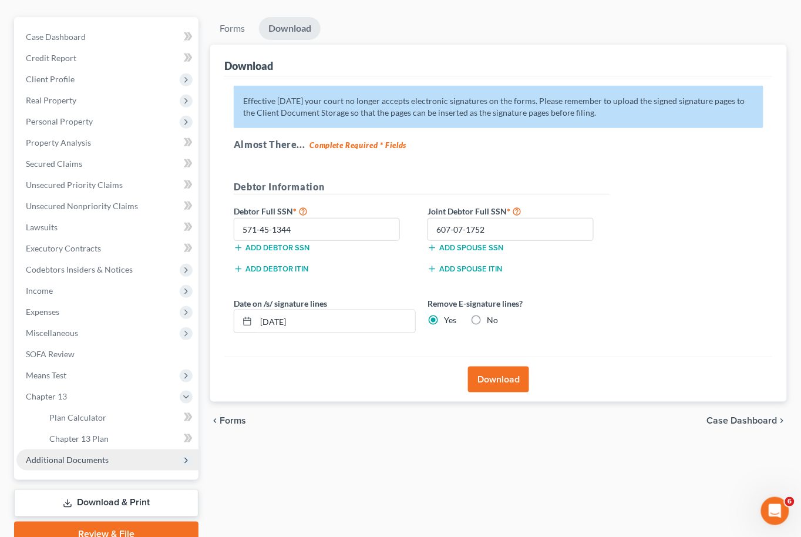
click at [88, 455] on span "Additional Documents" at bounding box center [67, 460] width 83 height 10
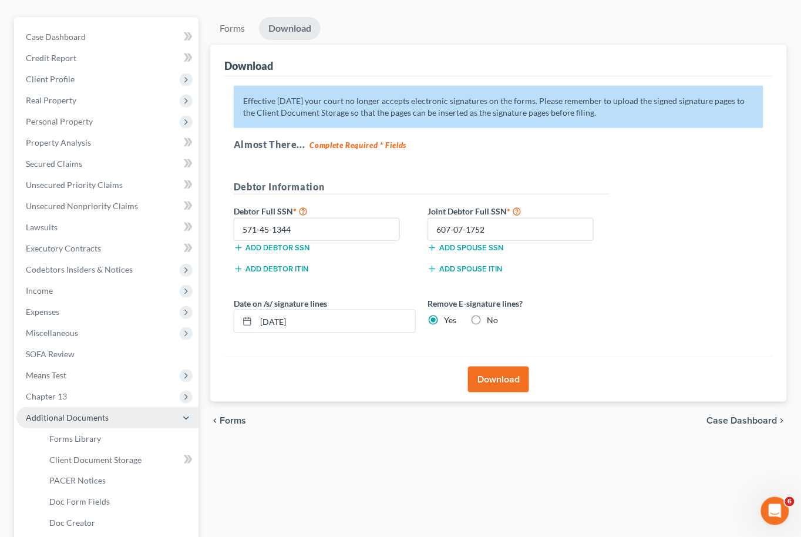
scroll to position [99, 0]
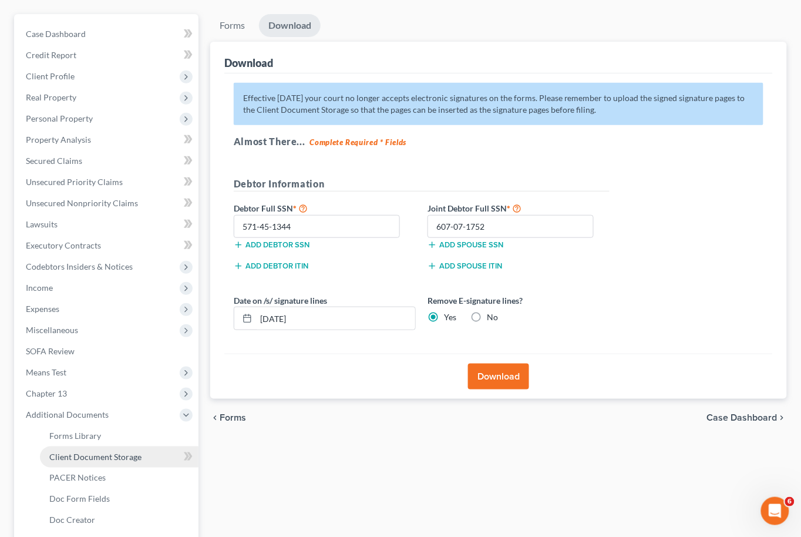
click at [88, 452] on span "Client Document Storage" at bounding box center [95, 457] width 92 height 10
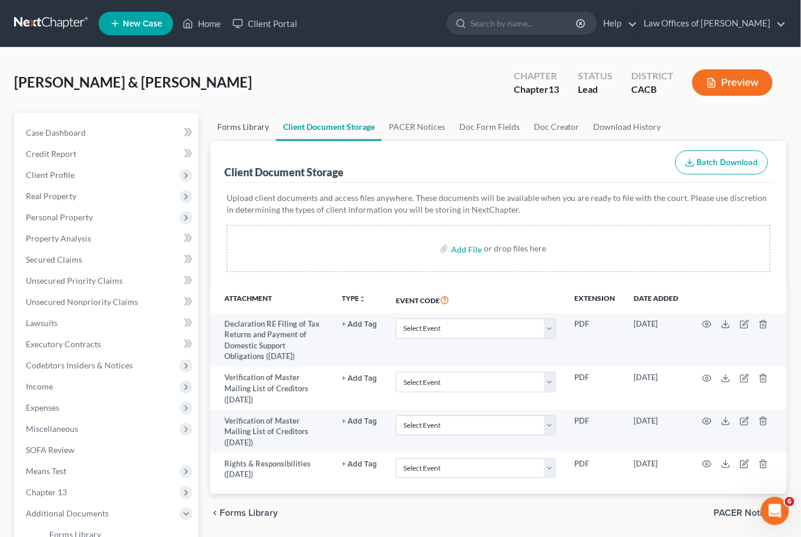
click at [240, 130] on link "Forms Library" at bounding box center [243, 127] width 66 height 28
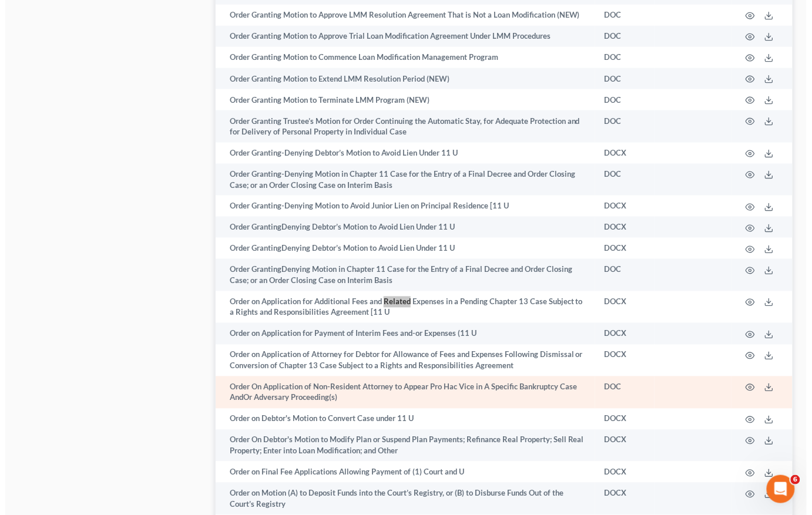
scroll to position [6191, 0]
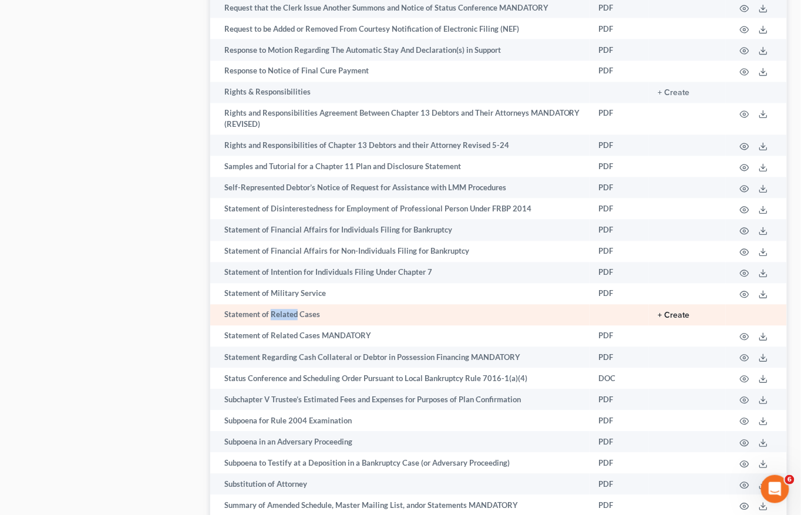
click at [674, 312] on button "+ Create" at bounding box center [675, 316] width 32 height 8
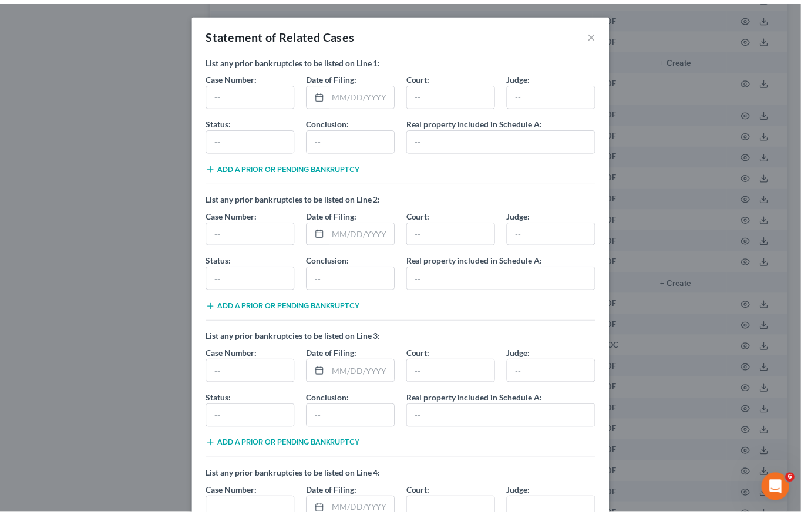
scroll to position [237, 0]
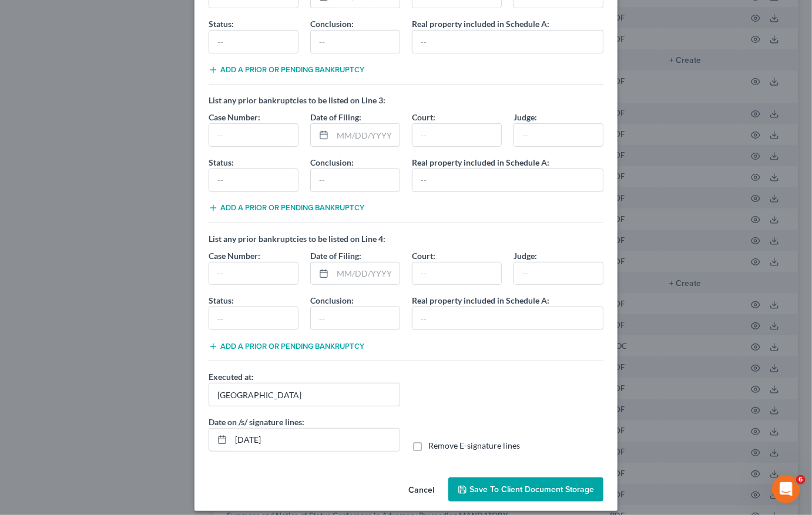
click at [475, 485] on span "Save to Client Document Storage" at bounding box center [531, 490] width 125 height 10
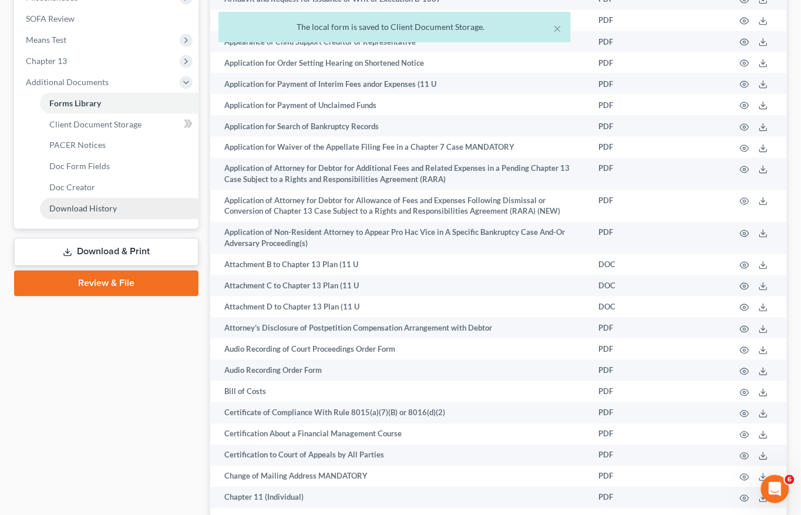
scroll to position [459, 0]
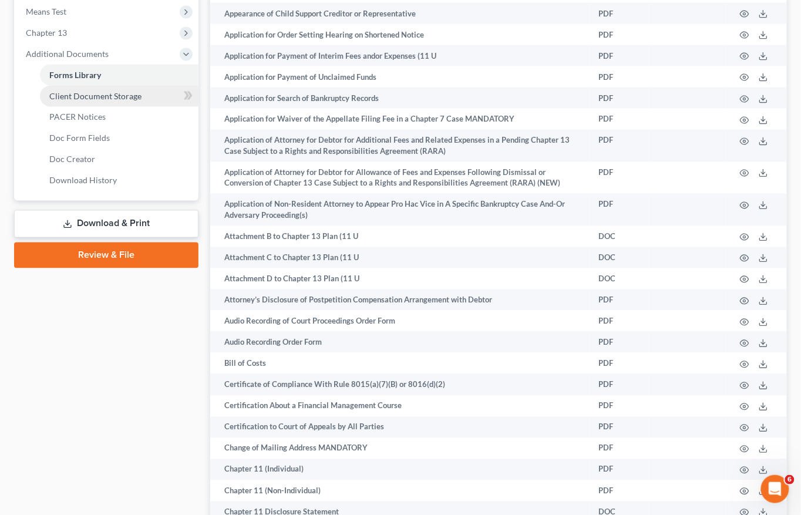
click at [89, 91] on span "Client Document Storage" at bounding box center [95, 96] width 92 height 10
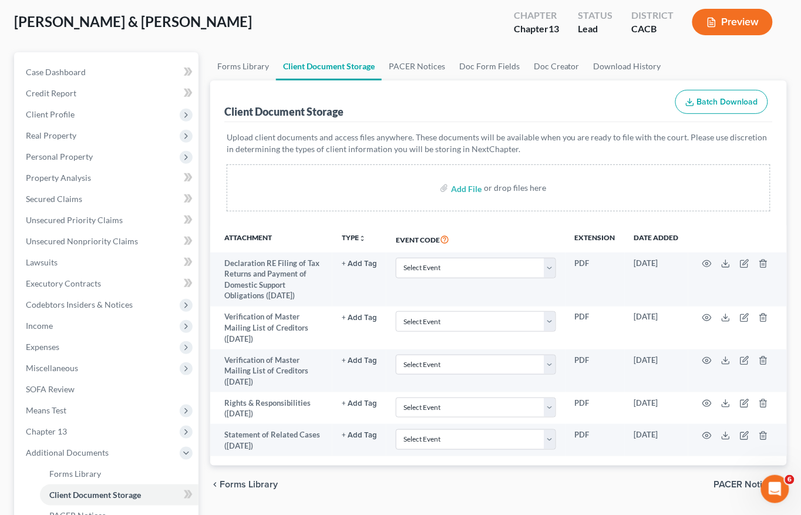
scroll to position [220, 0]
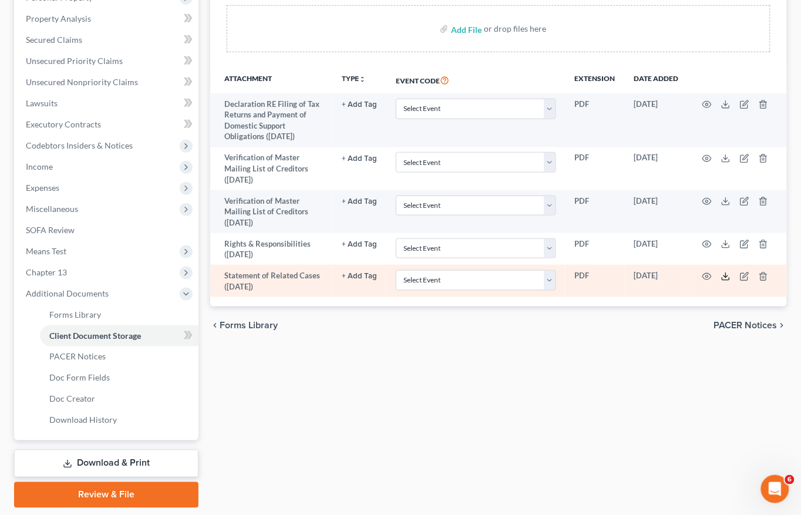
click at [727, 272] on icon at bounding box center [726, 276] width 9 height 9
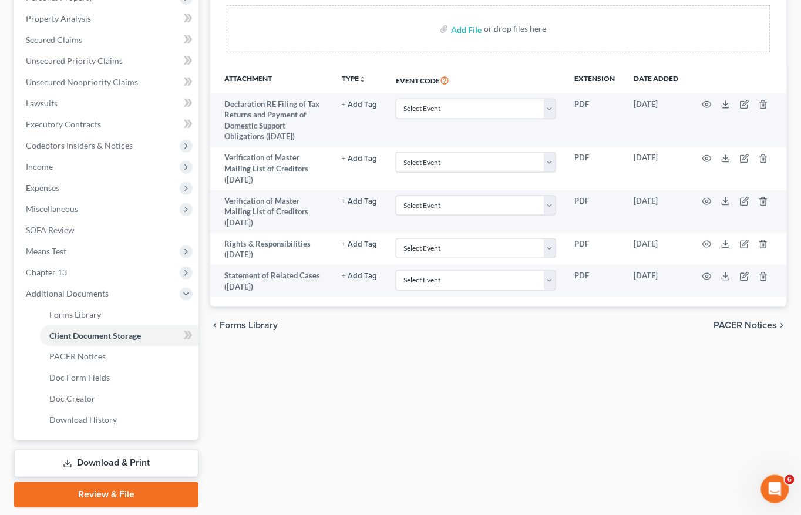
click at [140, 451] on link "Download & Print" at bounding box center [106, 464] width 185 height 28
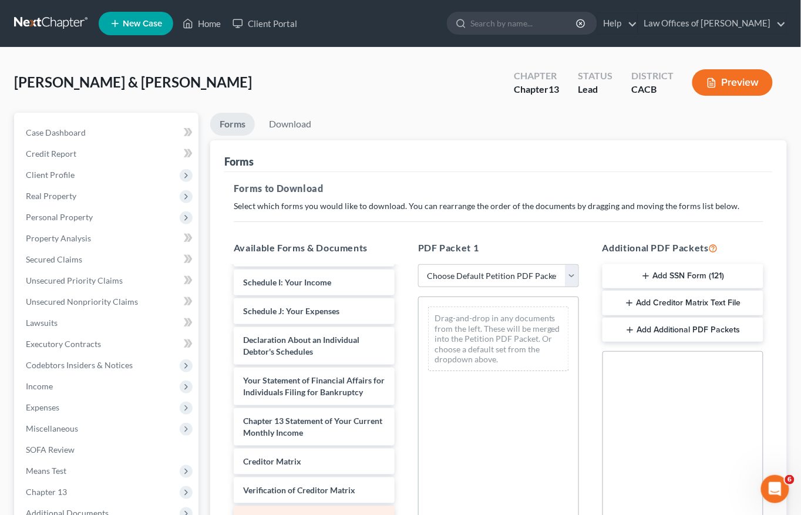
scroll to position [138, 0]
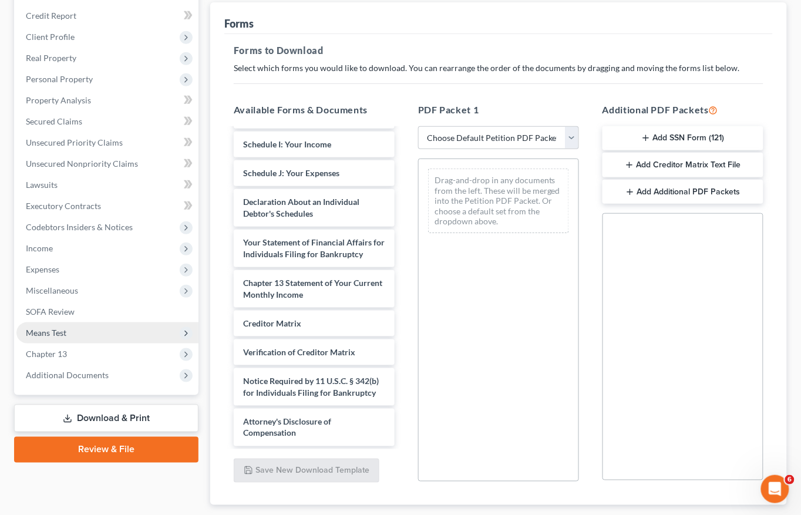
click at [28, 328] on span "Means Test" at bounding box center [46, 333] width 41 height 10
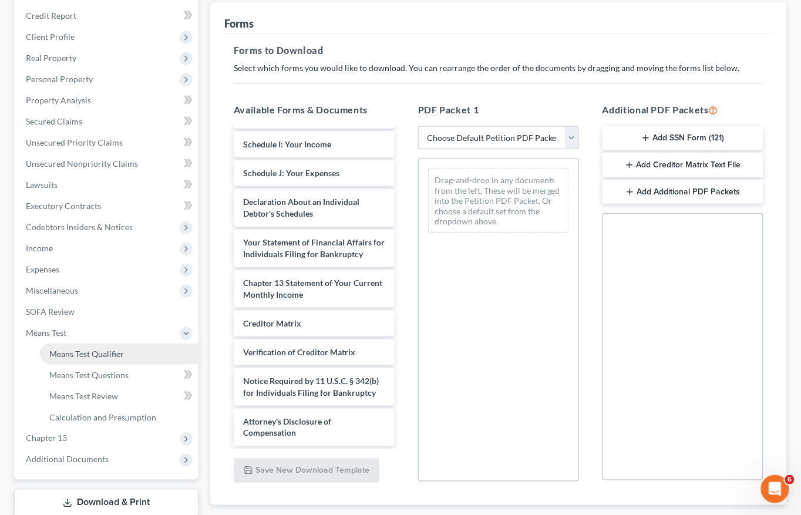
click at [107, 349] on span "Means Test Qualifier" at bounding box center [86, 354] width 75 height 10
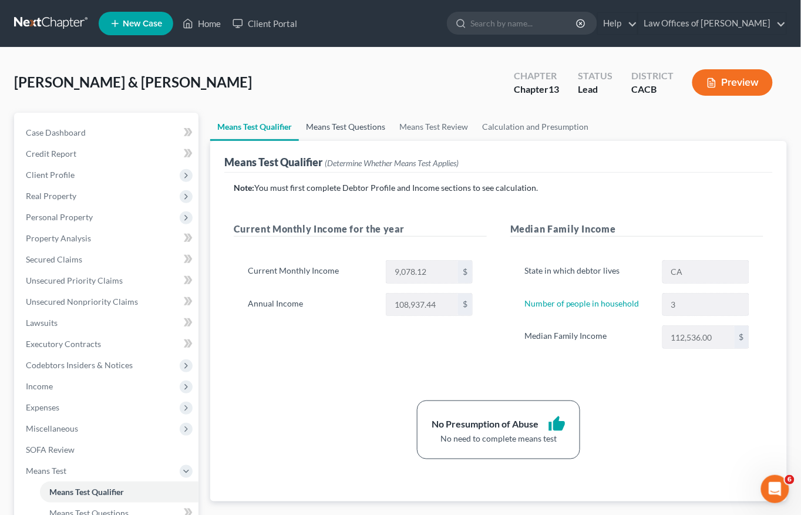
click at [358, 137] on link "Means Test Questions" at bounding box center [345, 127] width 93 height 28
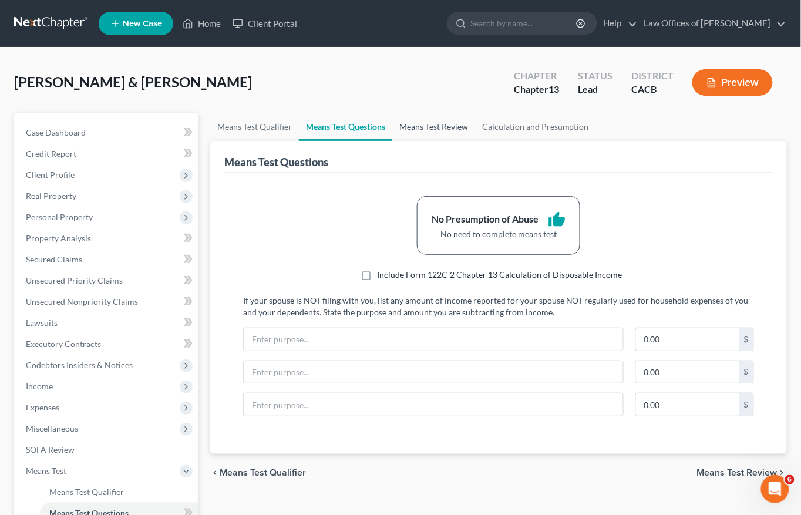
click at [430, 127] on link "Means Test Review" at bounding box center [434, 127] width 83 height 28
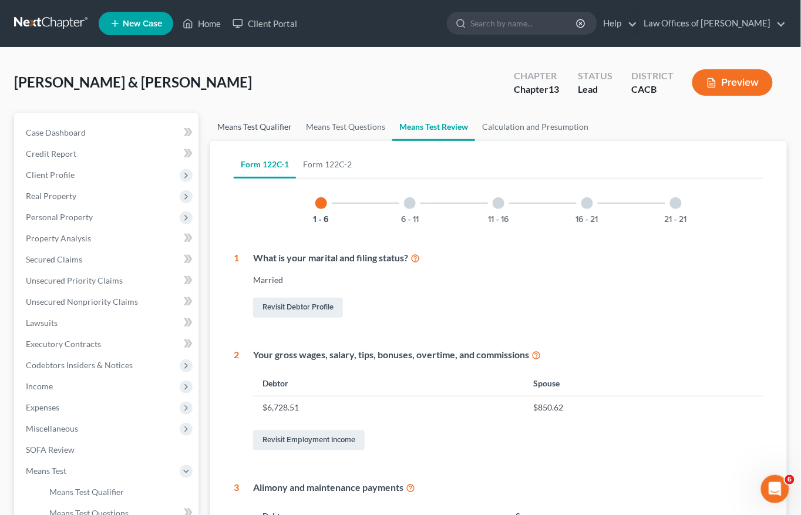
click at [269, 128] on link "Means Test Qualifier" at bounding box center [254, 127] width 89 height 28
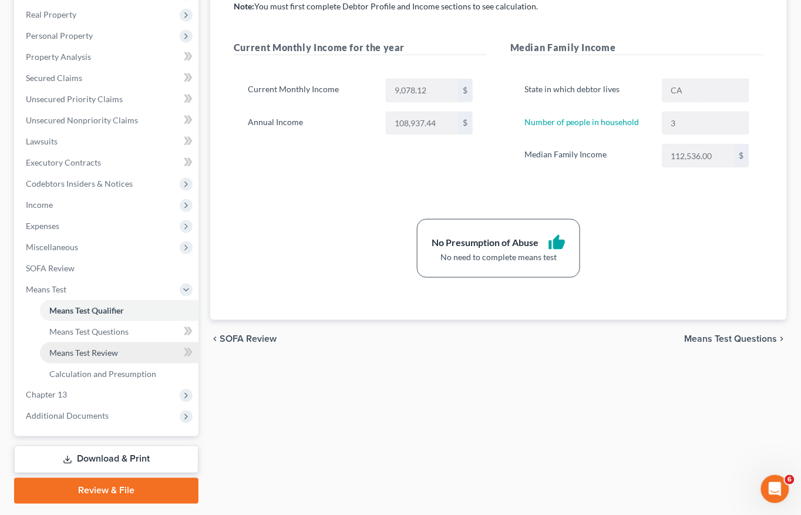
scroll to position [196, 0]
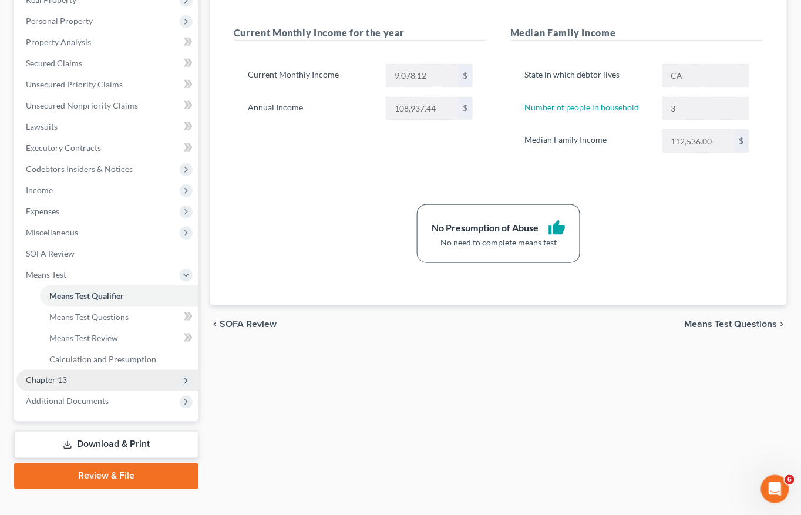
click at [99, 371] on span "Chapter 13" at bounding box center [107, 380] width 182 height 21
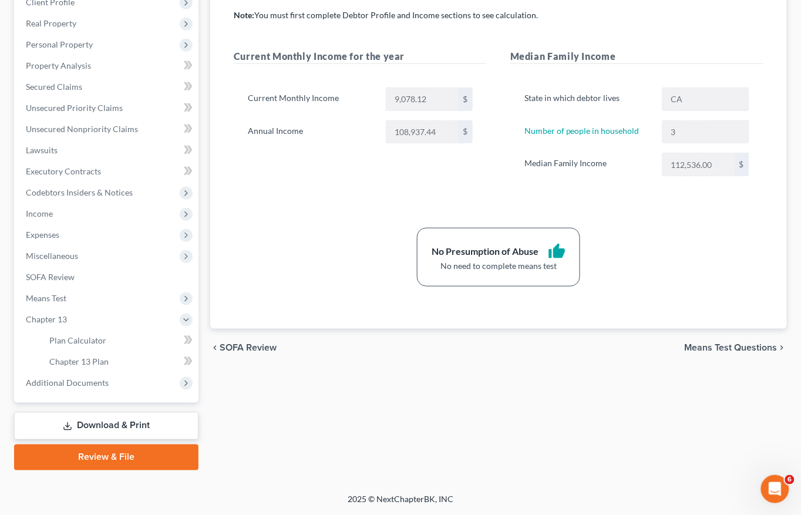
scroll to position [155, 0]
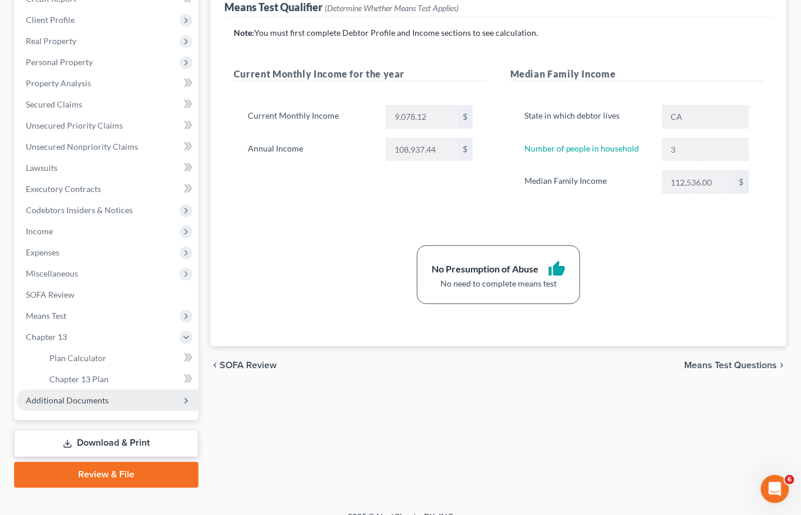
click at [89, 395] on span "Additional Documents" at bounding box center [67, 400] width 83 height 10
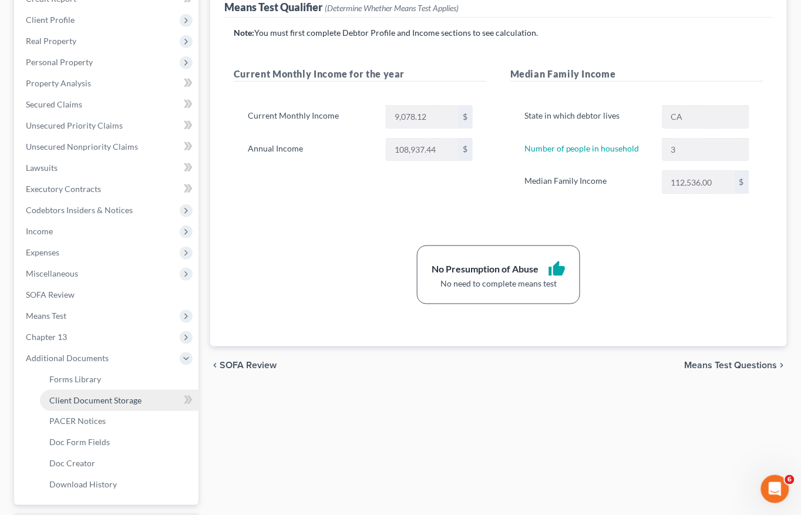
click at [93, 395] on span "Client Document Storage" at bounding box center [95, 400] width 92 height 10
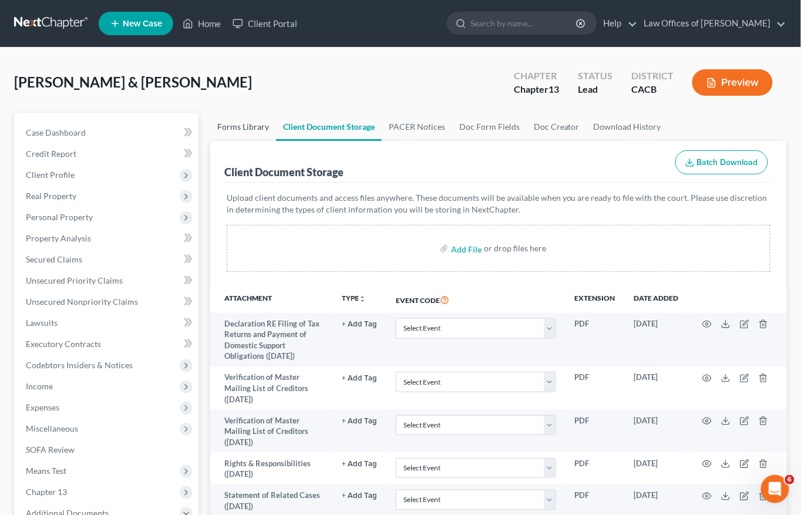
click at [237, 128] on link "Forms Library" at bounding box center [243, 127] width 66 height 28
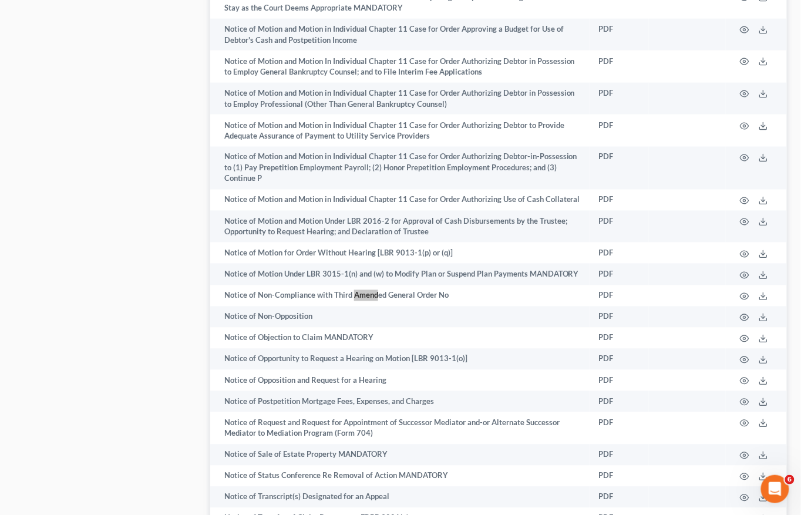
scroll to position [6383, 0]
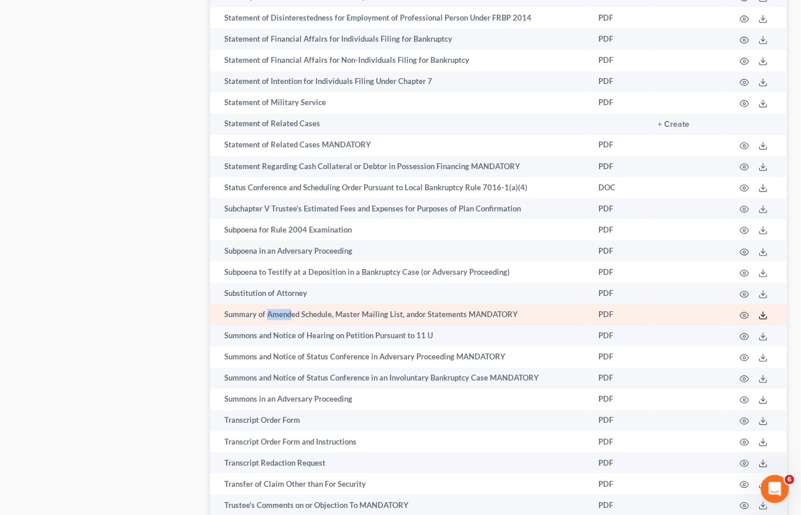
click at [767, 317] on icon at bounding box center [763, 318] width 7 height 2
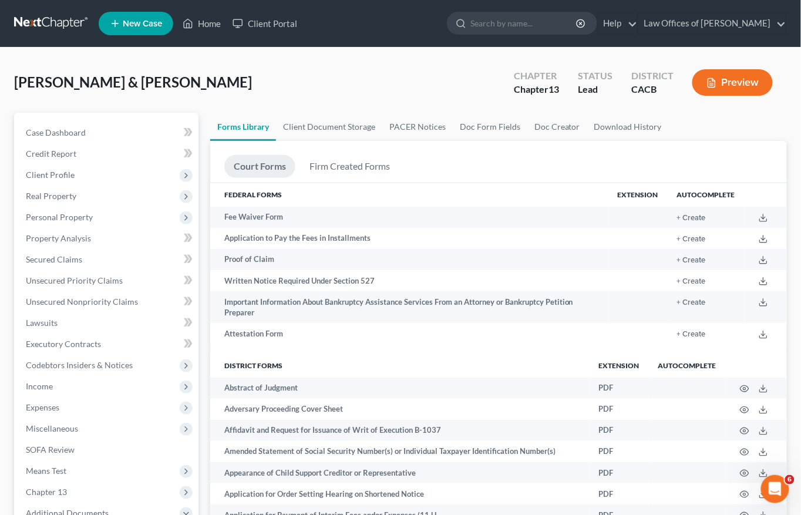
scroll to position [293, 0]
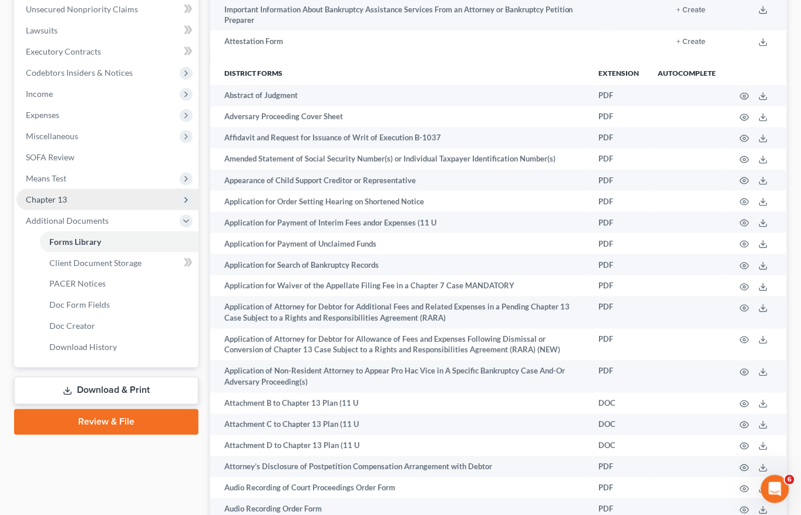
click at [62, 194] on span "Chapter 13" at bounding box center [46, 199] width 41 height 10
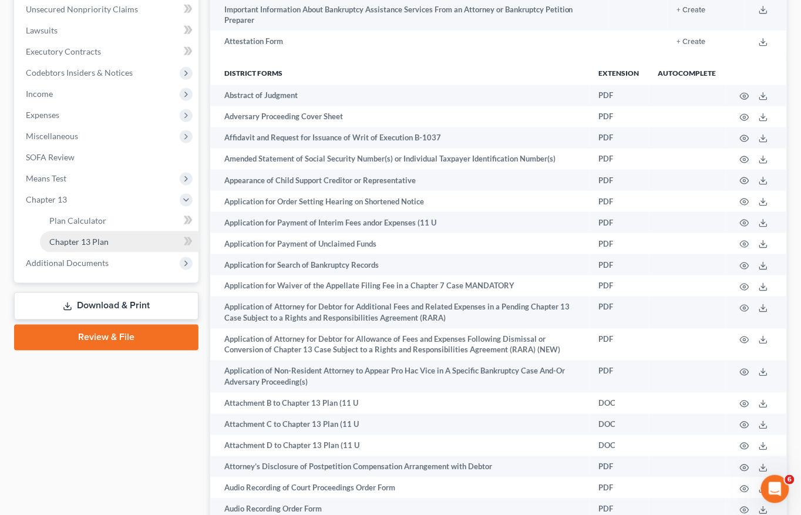
click at [78, 237] on span "Chapter 13 Plan" at bounding box center [78, 242] width 59 height 10
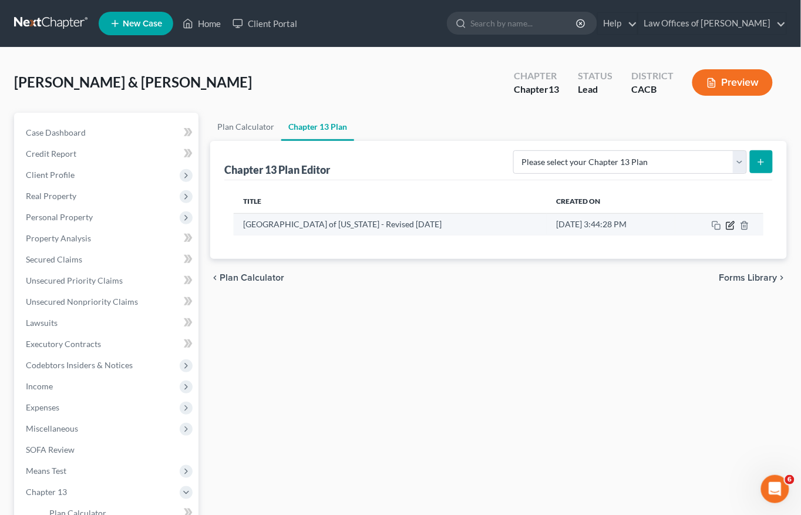
click at [730, 225] on icon "button" at bounding box center [730, 225] width 9 height 9
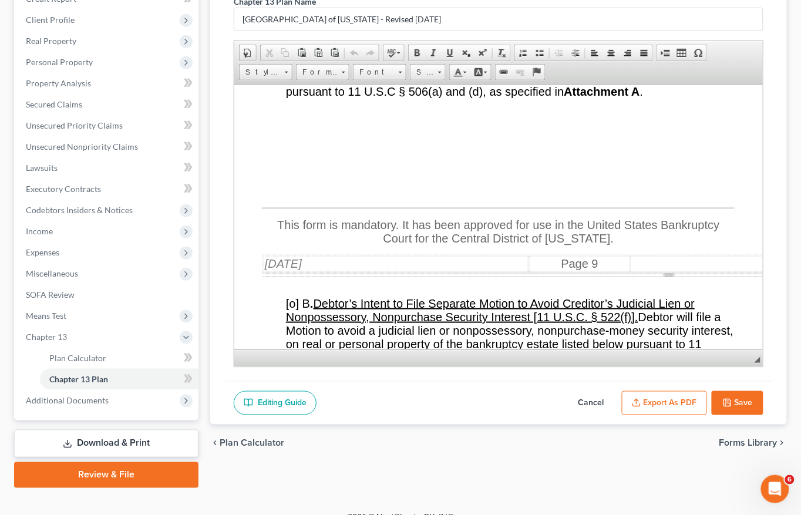
scroll to position [11538, 0]
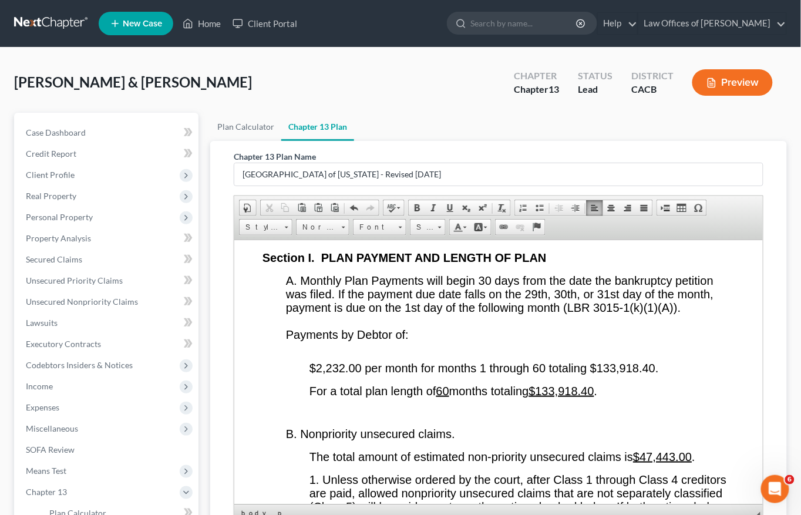
scroll to position [155, 0]
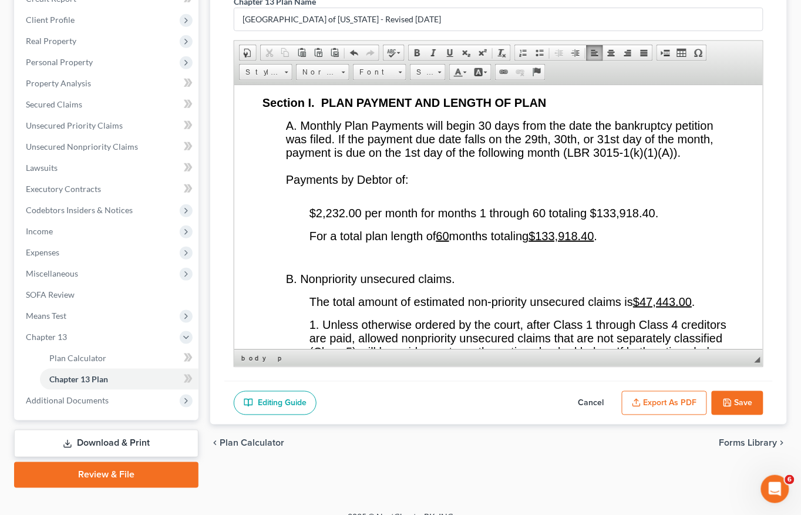
click at [662, 405] on button "Export as PDF" at bounding box center [664, 403] width 85 height 25
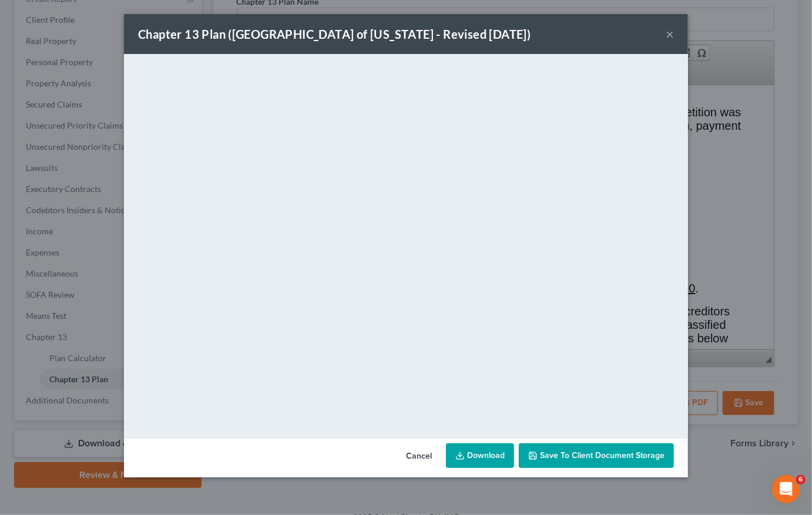
click at [673, 36] on button "×" at bounding box center [670, 34] width 8 height 14
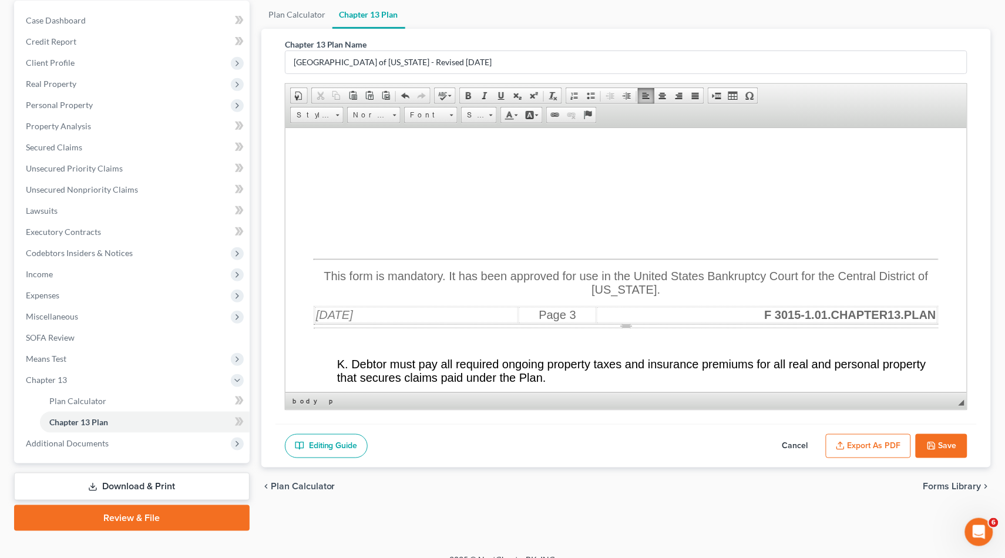
scroll to position [4028, 0]
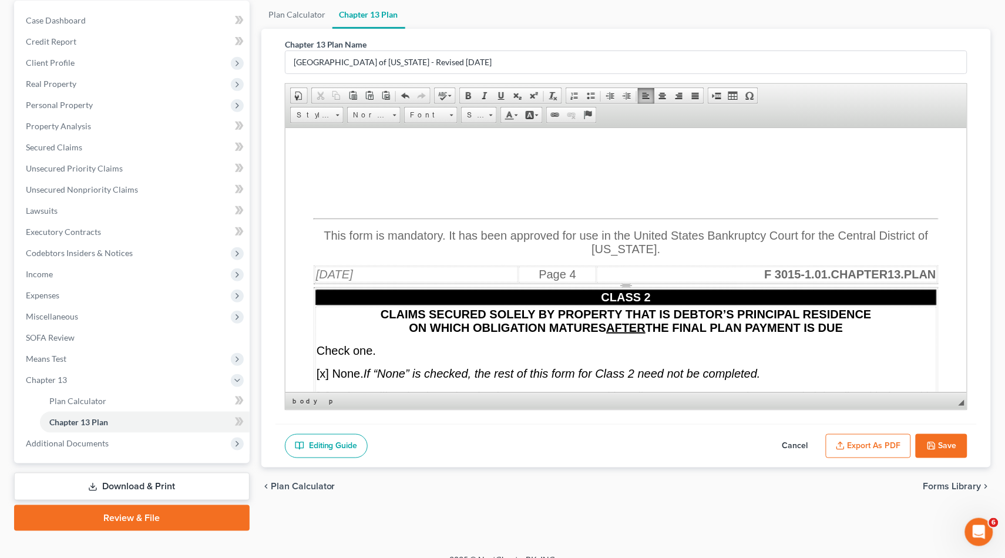
scroll to position [4973, 0]
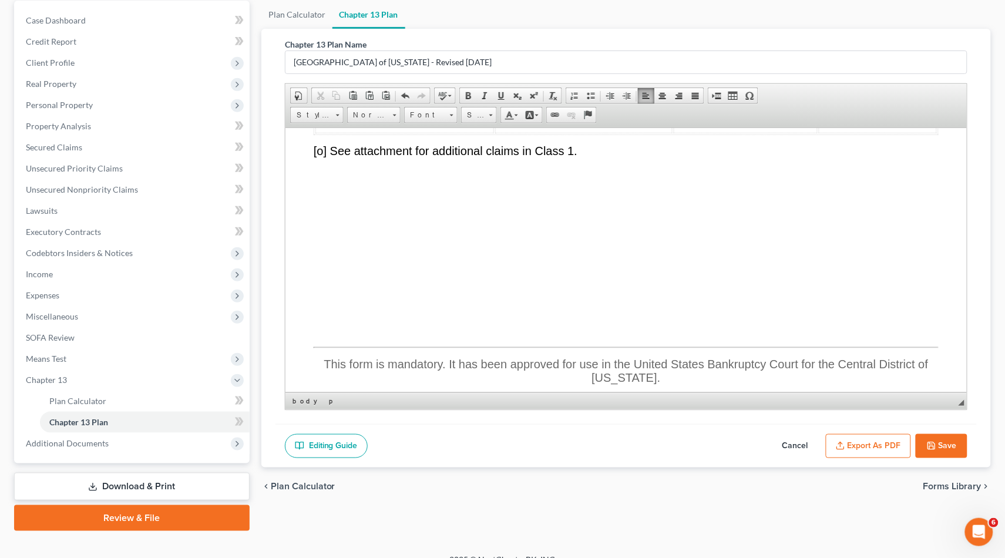
click at [424, 277] on p at bounding box center [625, 272] width 625 height 11
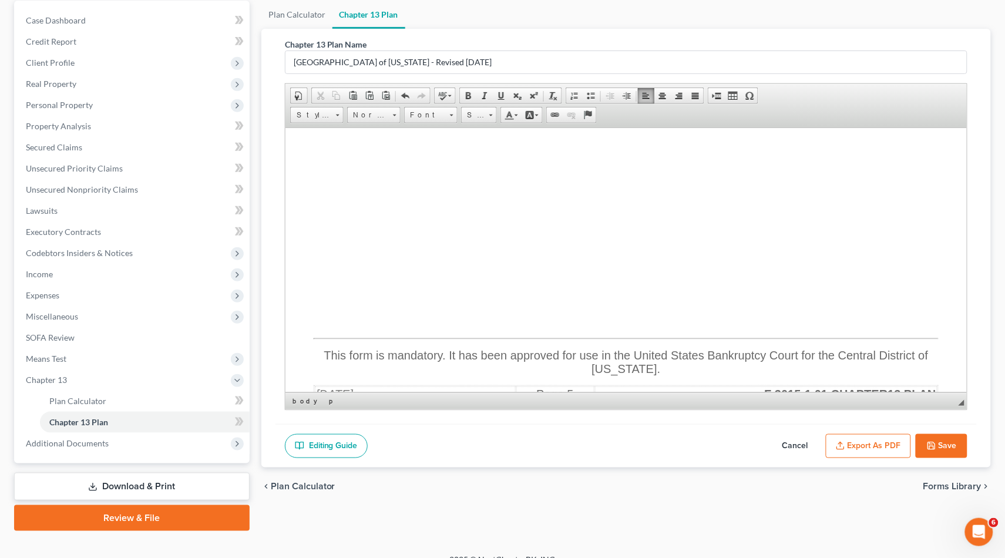
scroll to position [5873, 0]
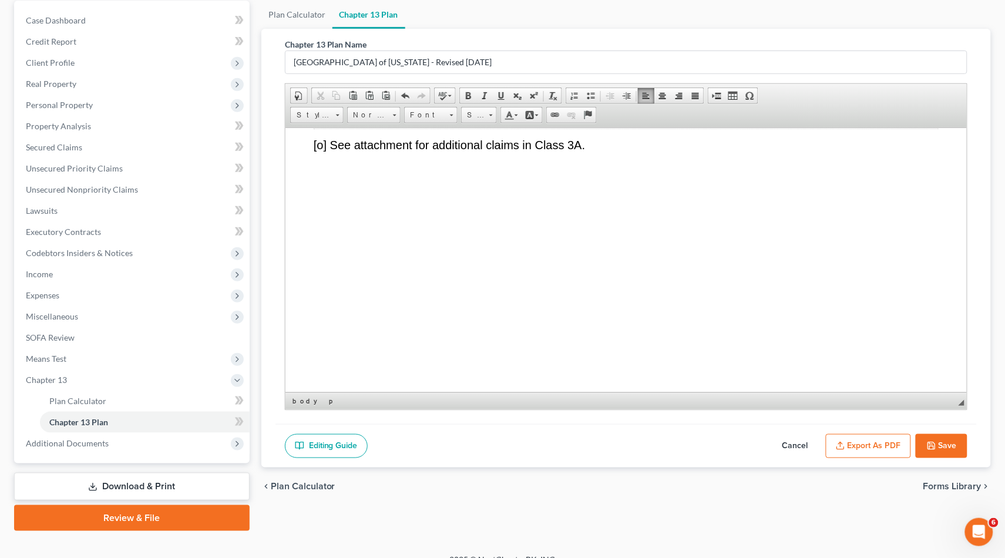
click at [425, 271] on p at bounding box center [638, 266] width 602 height 11
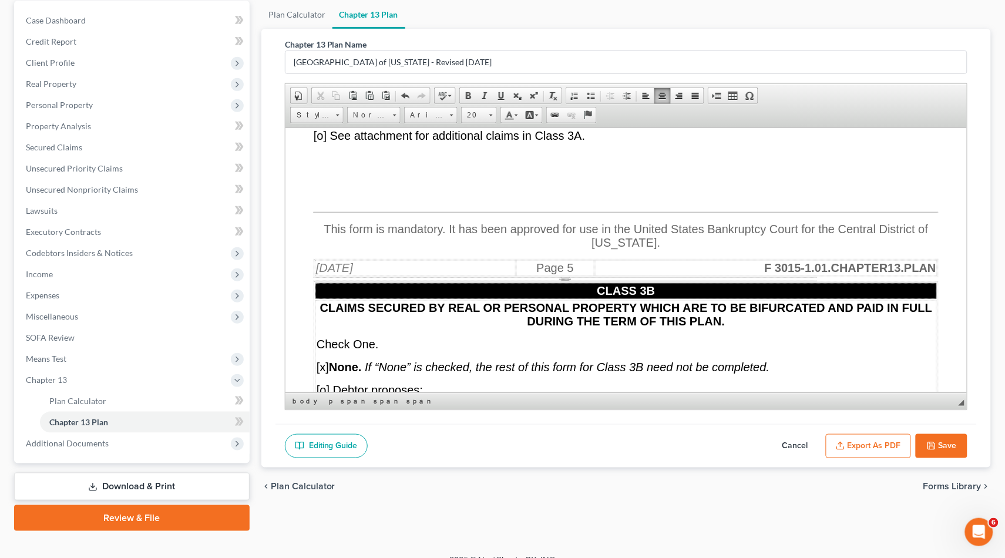
click at [455, 182] on p at bounding box center [638, 177] width 602 height 11
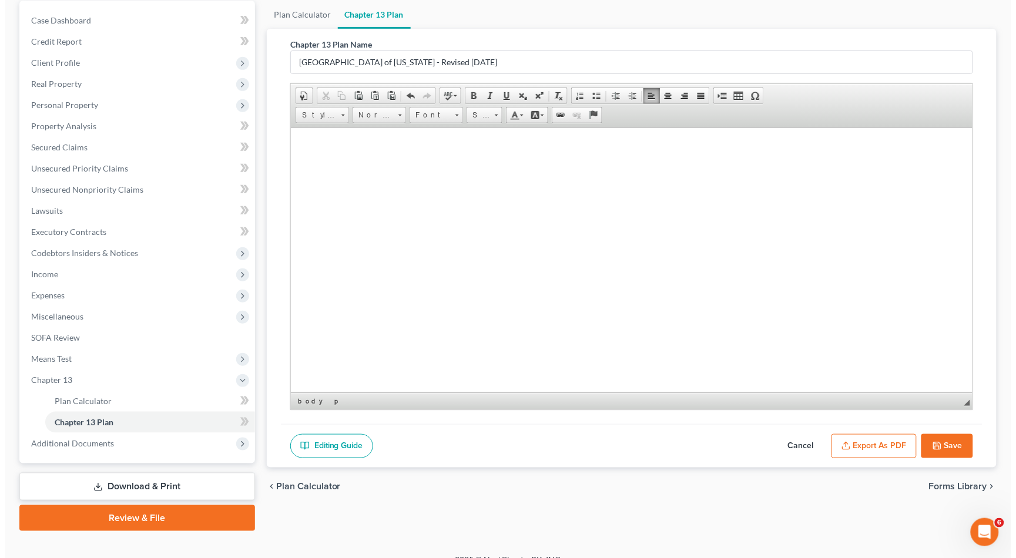
scroll to position [12644, 0]
click at [811, 448] on button "Export as PDF" at bounding box center [868, 446] width 85 height 25
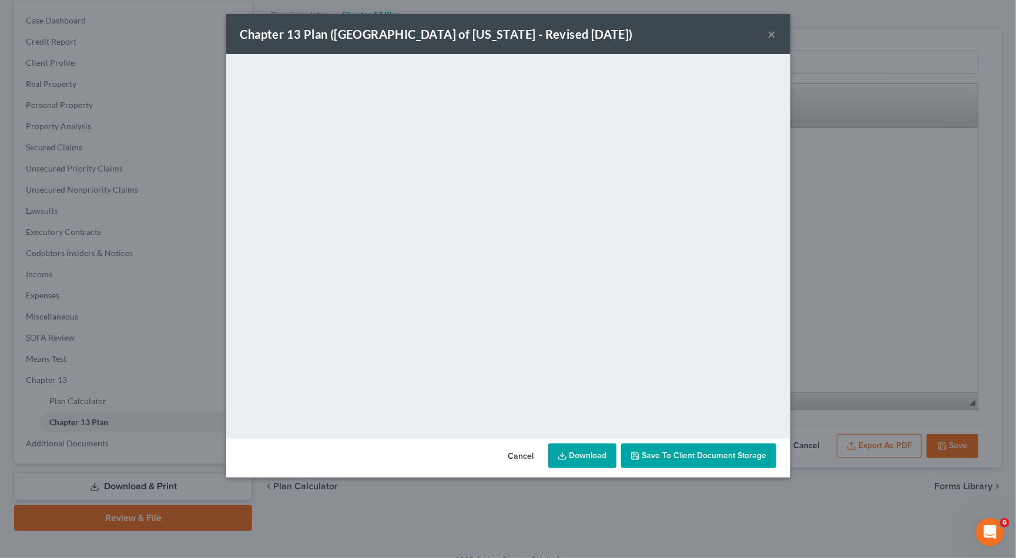
click at [763, 37] on div "Chapter 13 Plan ([GEOGRAPHIC_DATA] of [US_STATE] - Revised [DATE]) ×" at bounding box center [508, 34] width 564 height 40
click at [770, 36] on button "×" at bounding box center [772, 34] width 8 height 14
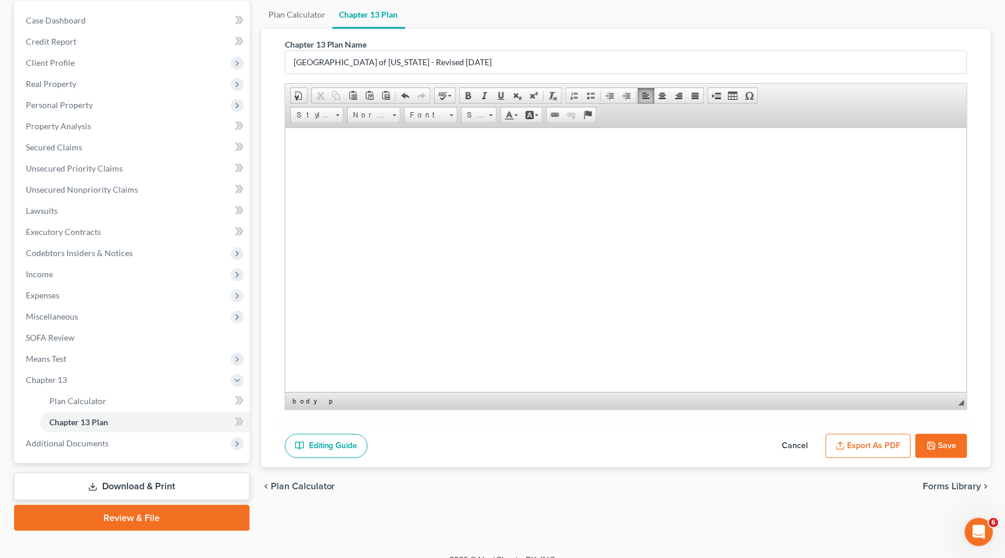
click at [793, 445] on button "Cancel" at bounding box center [796, 446] width 52 height 25
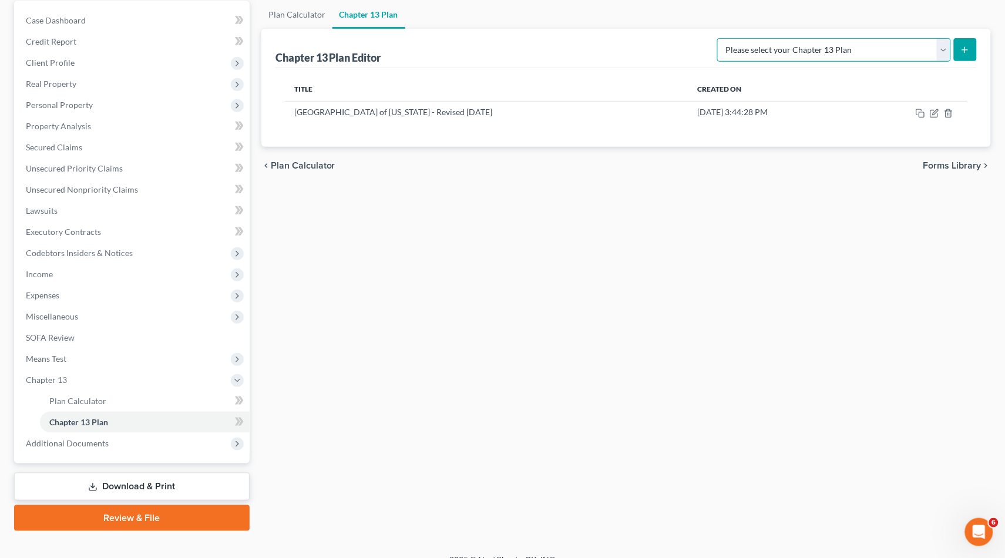
select select "1"
click at [811, 54] on button "submit" at bounding box center [965, 49] width 23 height 23
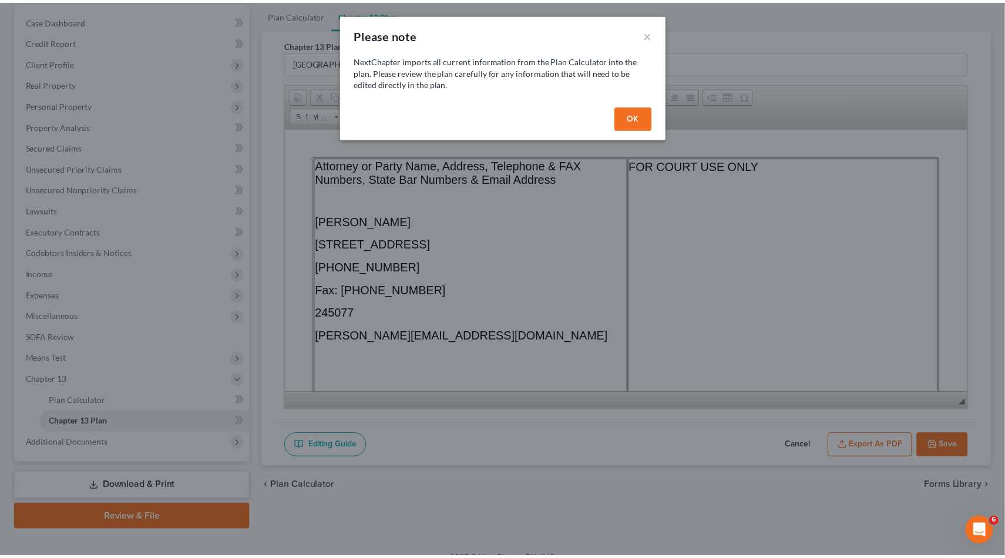
scroll to position [0, 0]
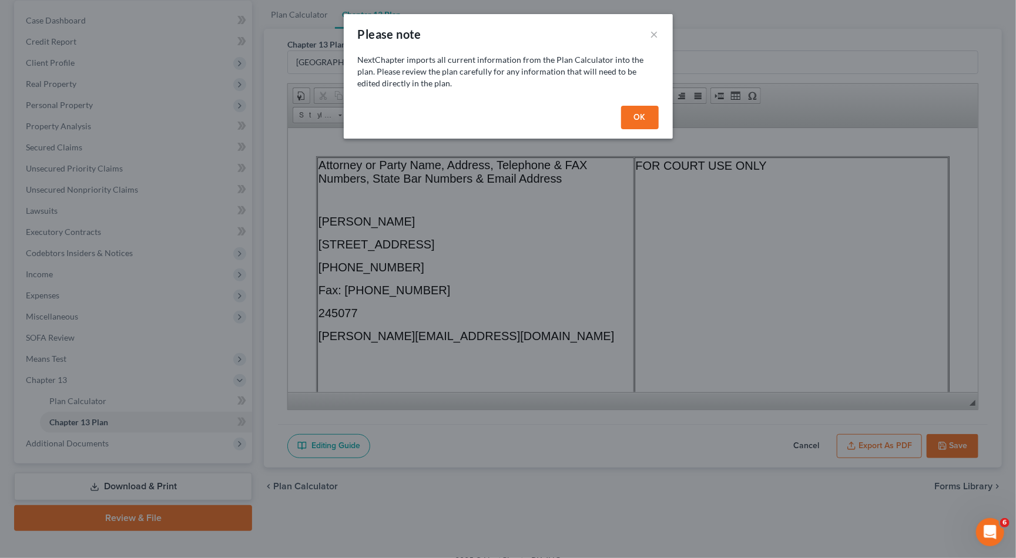
click at [644, 113] on button "OK" at bounding box center [640, 118] width 38 height 24
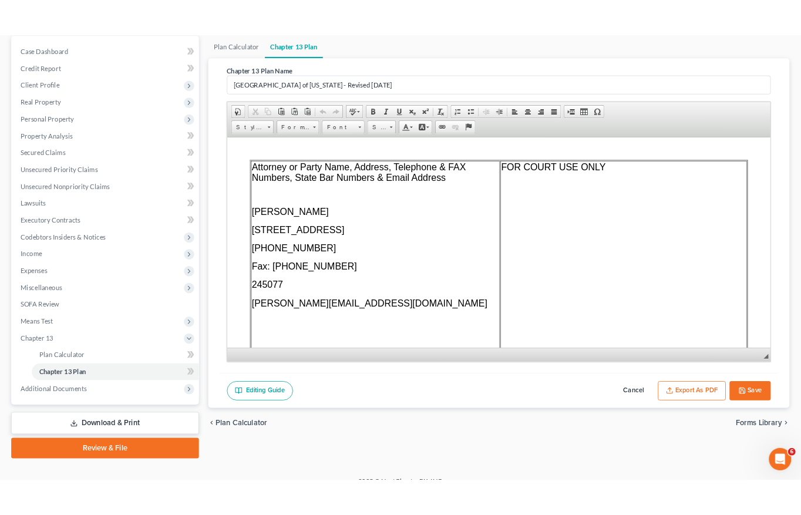
scroll to position [146, 0]
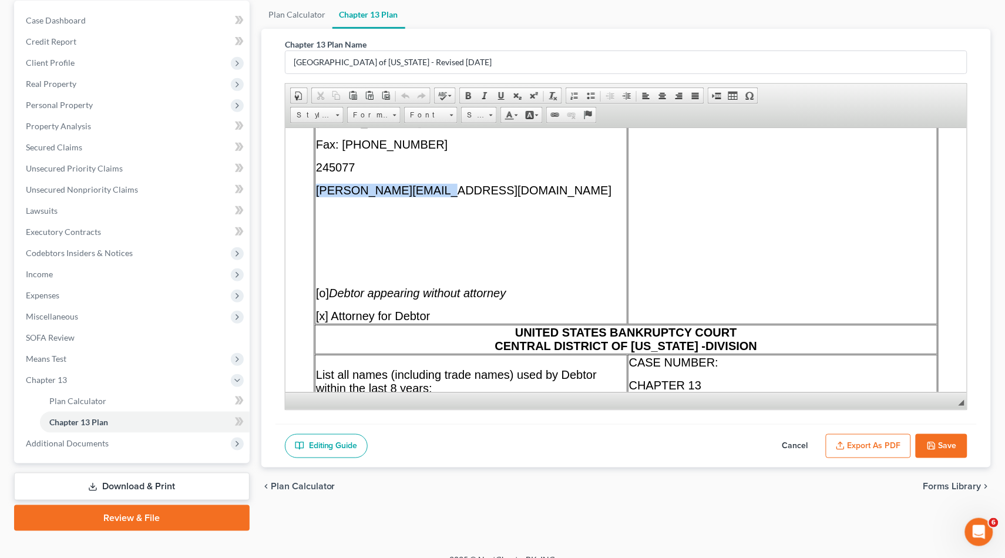
drag, startPoint x: 442, startPoint y: 192, endPoint x: 316, endPoint y: 193, distance: 126.3
click at [316, 193] on p "[PERSON_NAME][EMAIL_ADDRESS][DOMAIN_NAME]" at bounding box center [471, 190] width 310 height 14
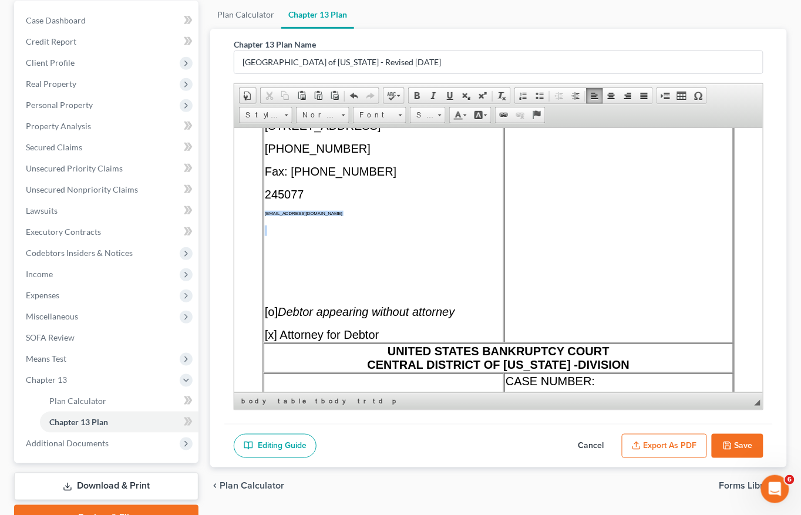
drag, startPoint x: 358, startPoint y: 235, endPoint x: 263, endPoint y: 224, distance: 96.4
click at [263, 224] on td "Attorney or Party Name, Address, Telephone & FAX Numbers, State Bar Numbers & E…" at bounding box center [383, 176] width 240 height 331
click at [400, 116] on span at bounding box center [400, 113] width 3 height 11
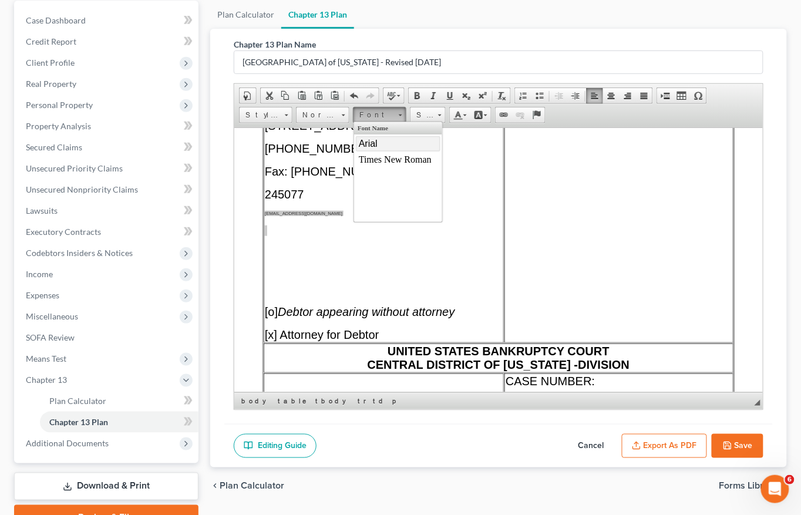
click at [381, 146] on link "Arial" at bounding box center [397, 143] width 85 height 15
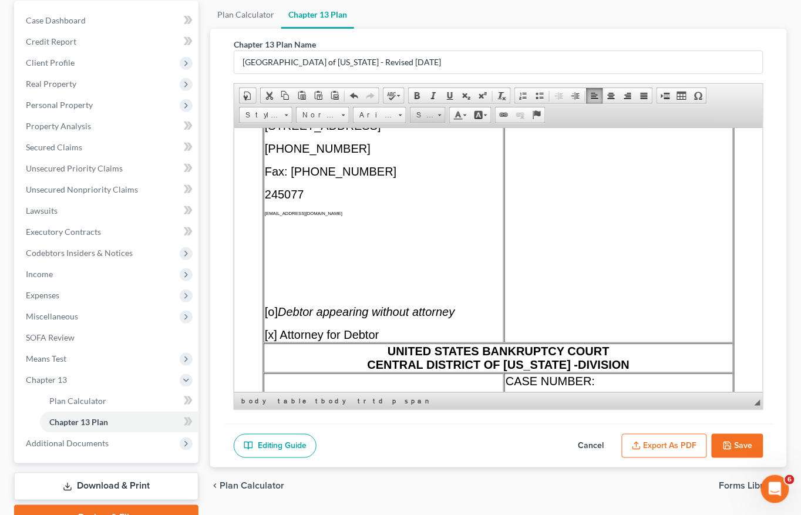
click at [434, 115] on link "Size" at bounding box center [428, 115] width 36 height 16
click at [425, 217] on span "20" at bounding box center [422, 220] width 12 height 13
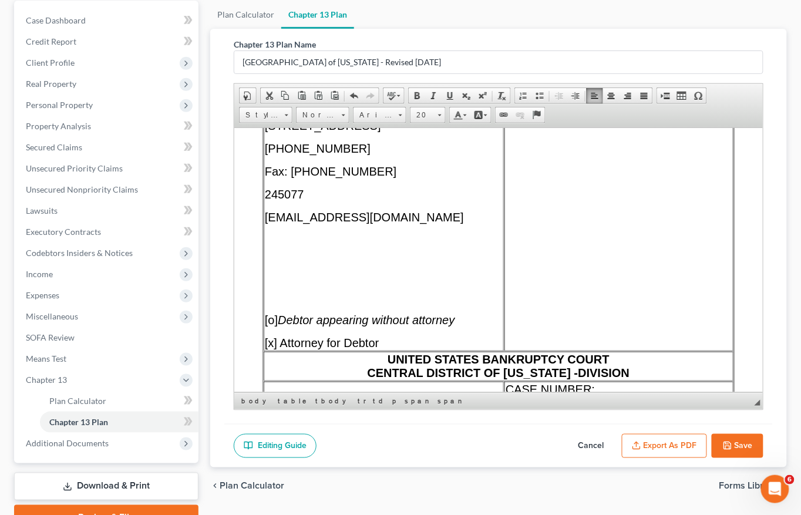
click at [382, 286] on td "Attorney or Party Name, Address, Telephone & FAX Numbers, State Bar Numbers & E…" at bounding box center [383, 181] width 240 height 340
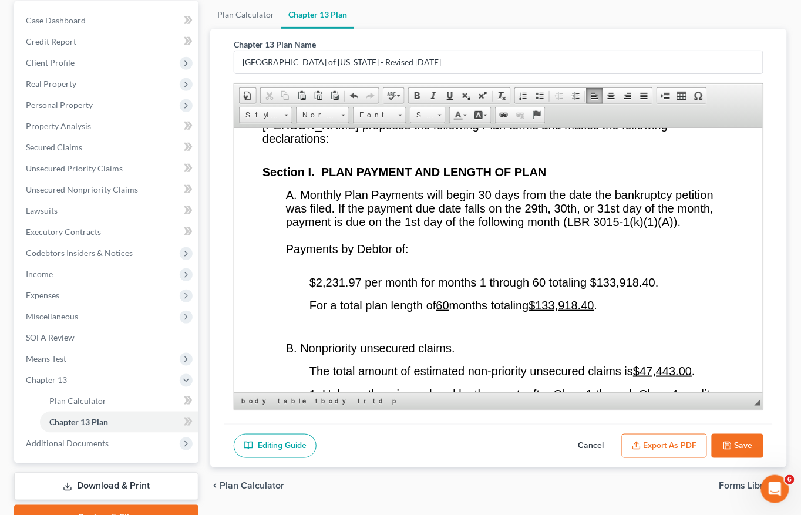
scroll to position [2211, 0]
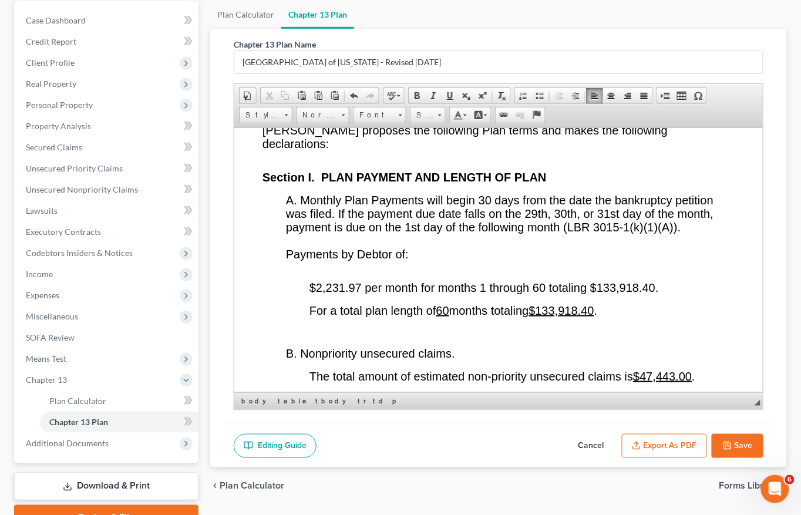
click at [361, 294] on span "$2,231.97 per month for months 1 through 60 totaling $133,918.40." at bounding box center [484, 287] width 350 height 13
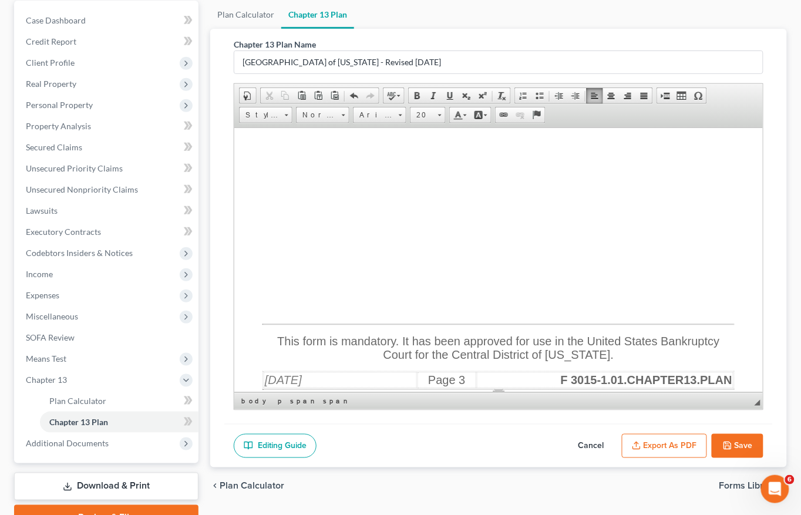
scroll to position [4216, 0]
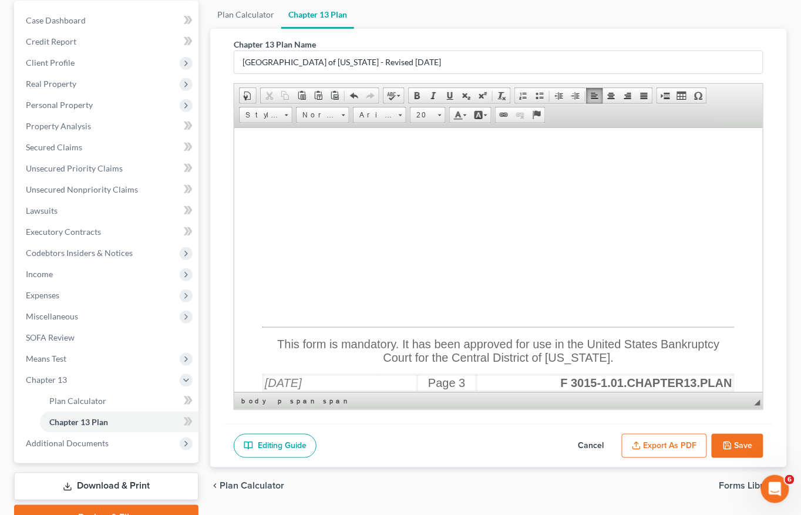
click at [455, 237] on p at bounding box center [510, 232] width 449 height 11
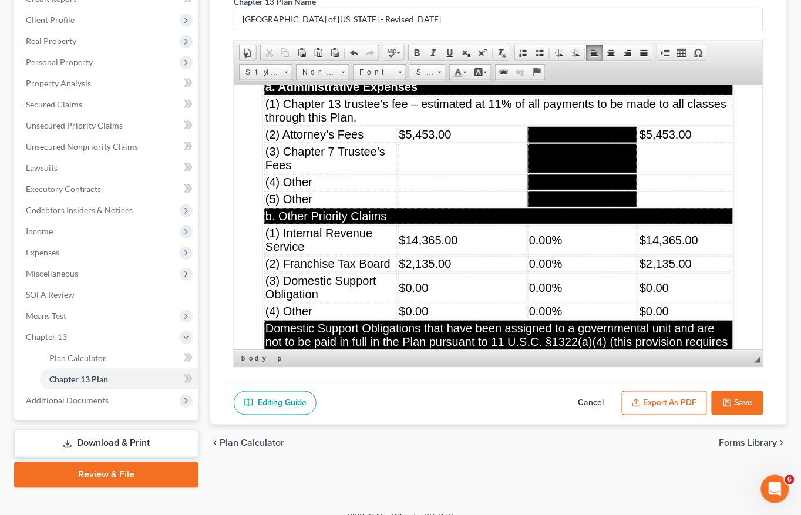
scroll to position [4964, 0]
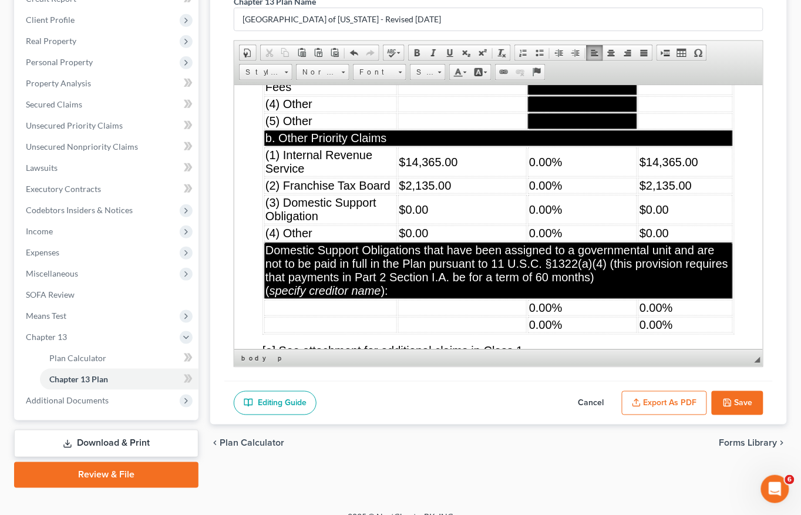
click at [478, 224] on td "$0.00" at bounding box center [462, 208] width 129 height 29
click at [484, 224] on td "$0.00" at bounding box center [462, 208] width 129 height 29
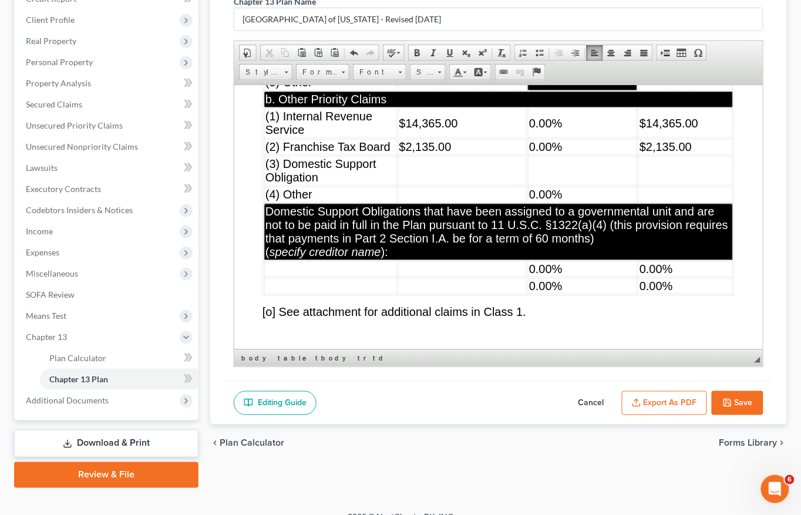
scroll to position [5005, 0]
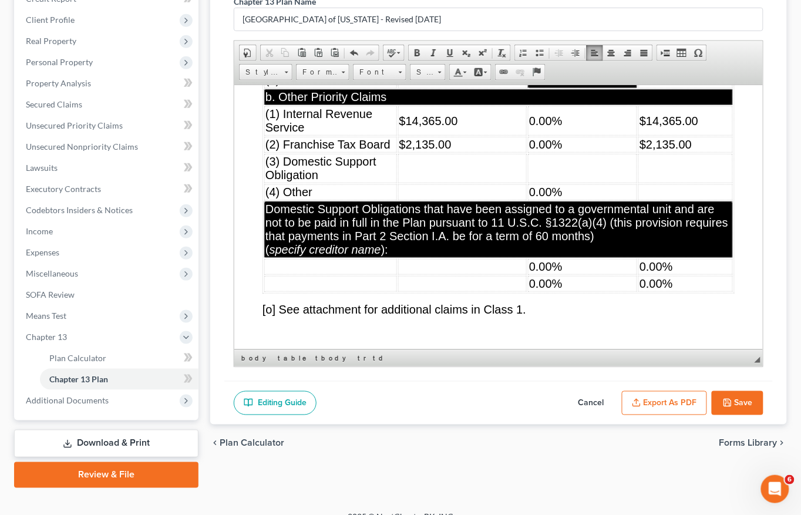
click at [584, 200] on td "0.00%" at bounding box center [582, 192] width 109 height 16
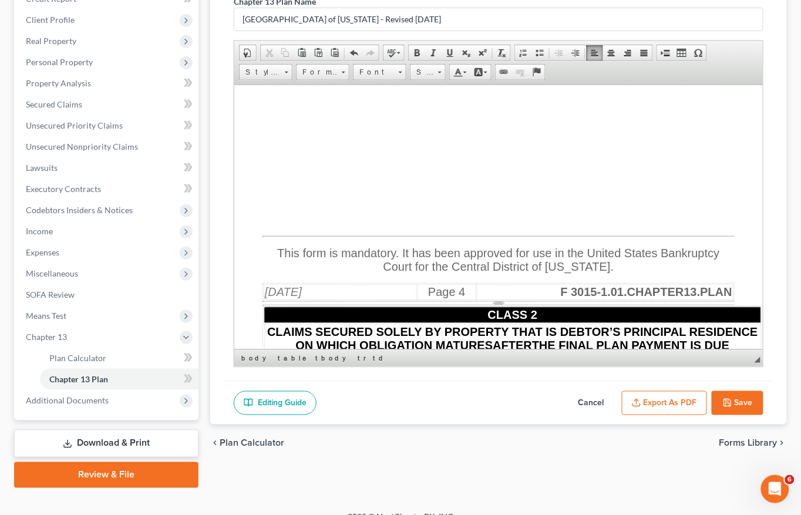
scroll to position [5164, 0]
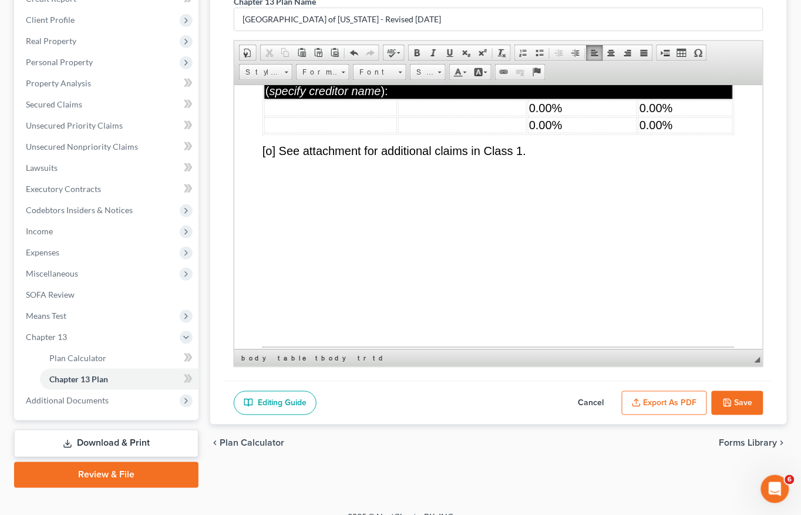
click at [595, 116] on td "0.00%" at bounding box center [582, 108] width 109 height 16
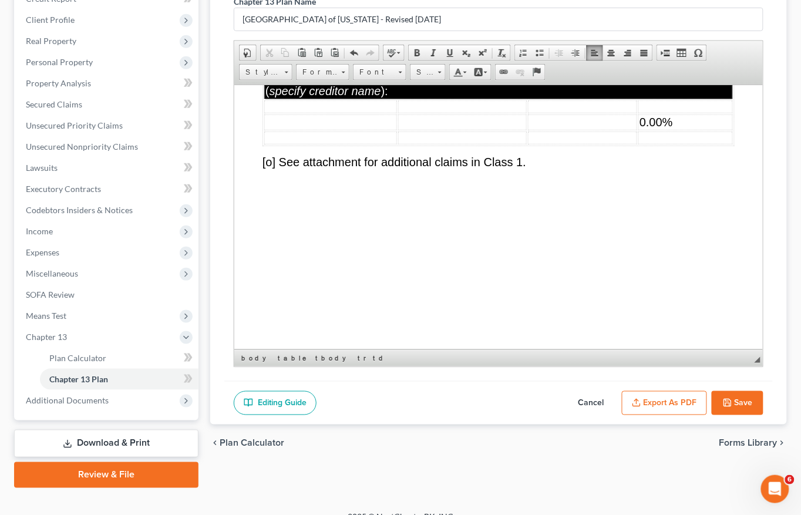
click at [690, 130] on td "0.00%" at bounding box center [685, 122] width 95 height 16
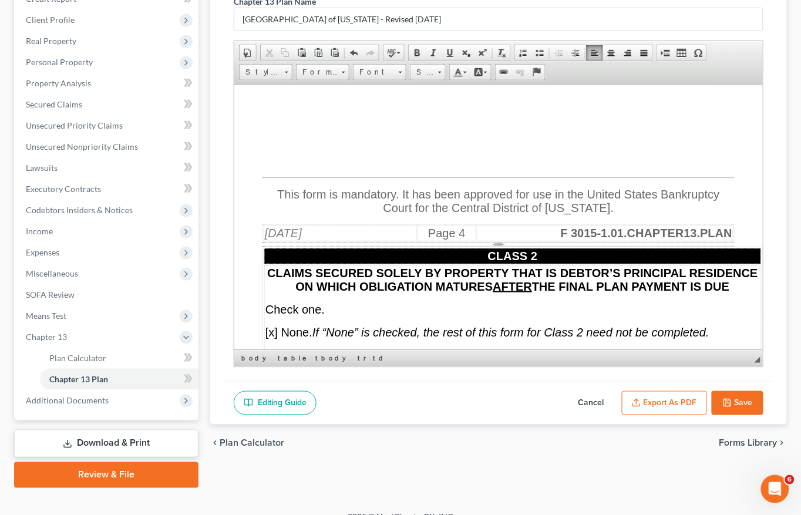
scroll to position [5315, 0]
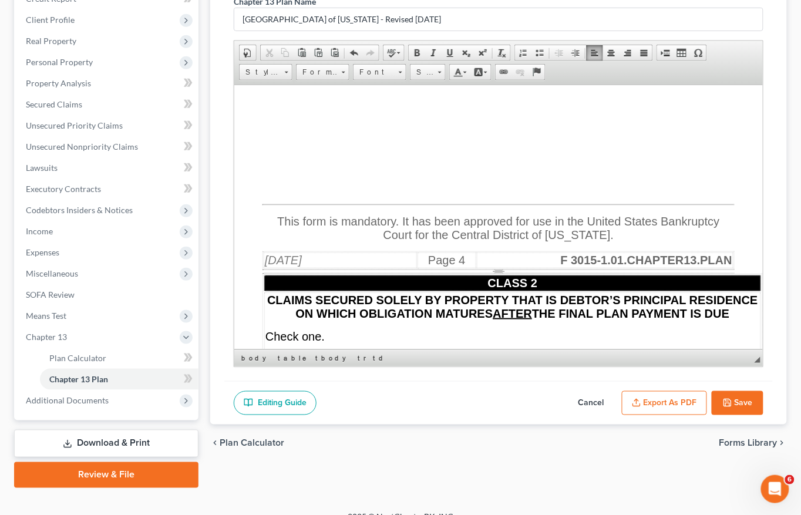
click at [609, 35] on p at bounding box center [498, 29] width 472 height 11
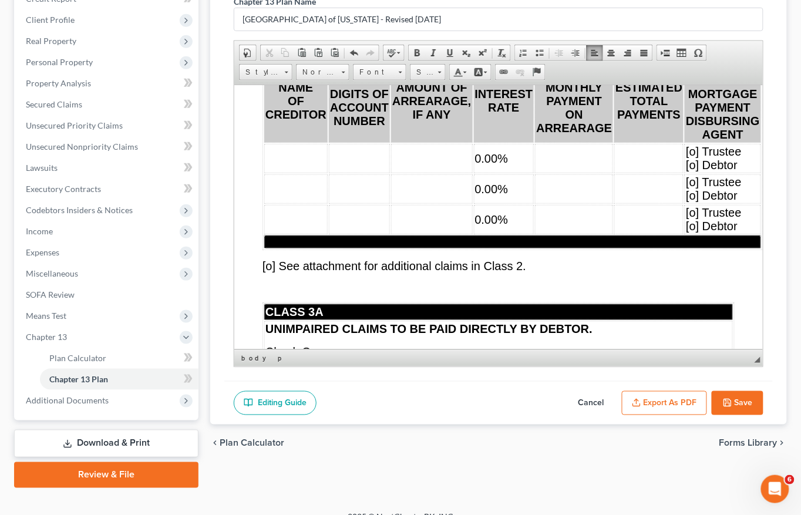
scroll to position [5618, 0]
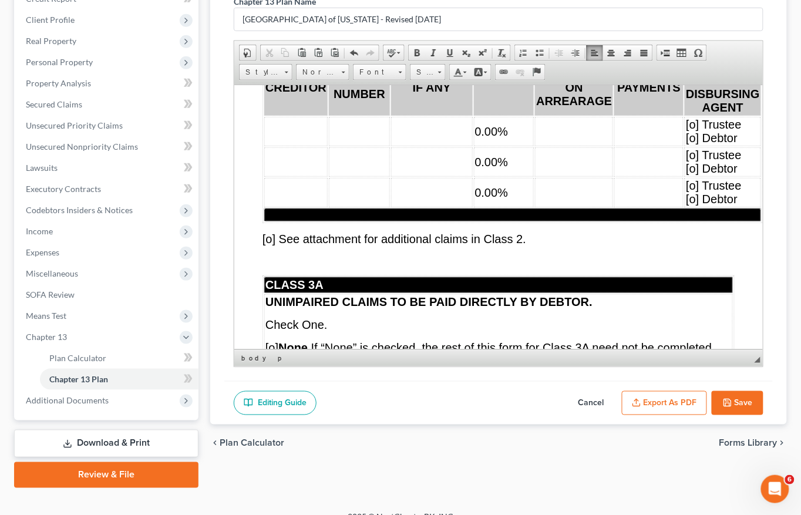
click at [515, 146] on td "0.00%" at bounding box center [504, 130] width 61 height 29
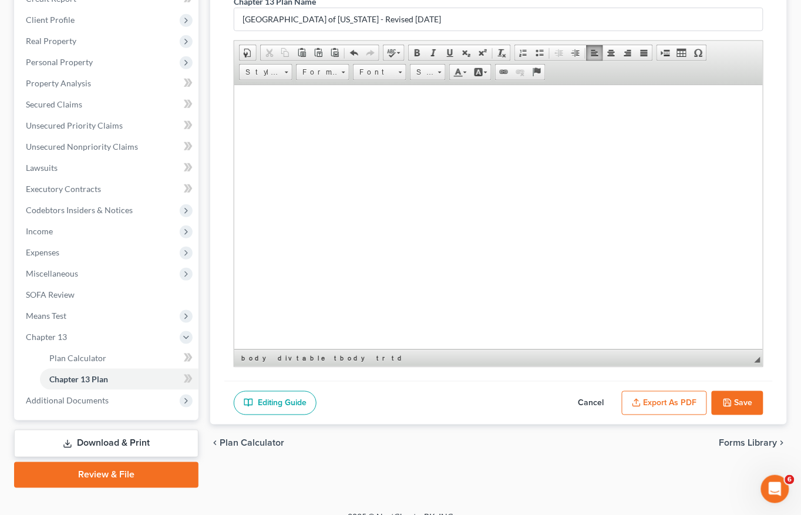
scroll to position [6050, 0]
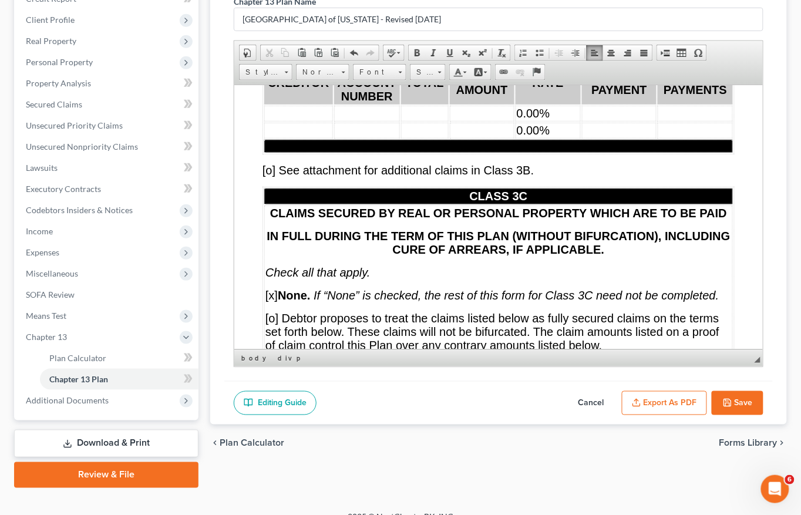
scroll to position [6617, 0]
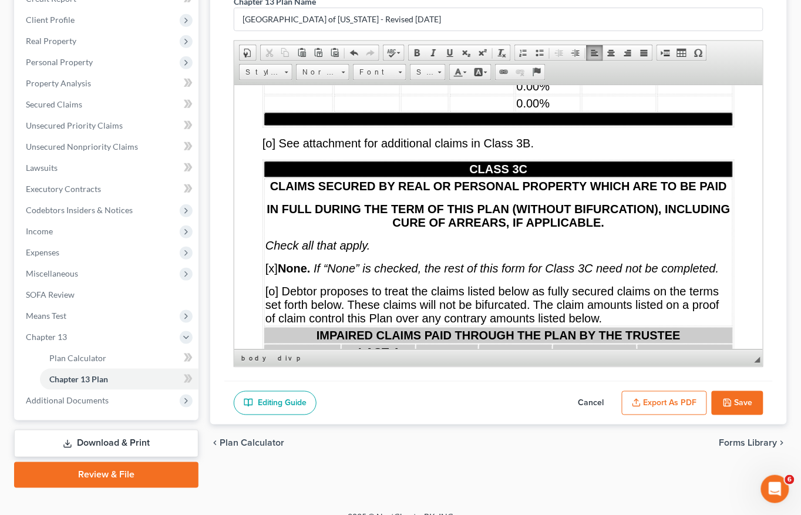
click at [565, 94] on td "0.00%" at bounding box center [547, 86] width 65 height 16
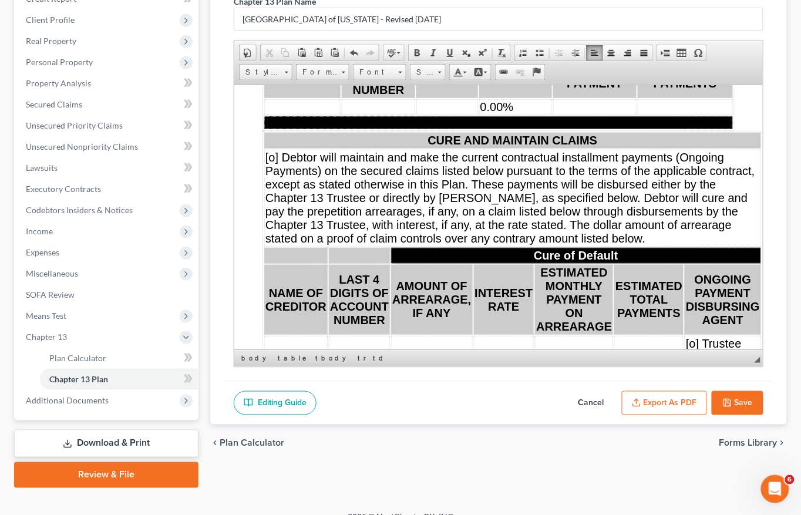
scroll to position [7017, 0]
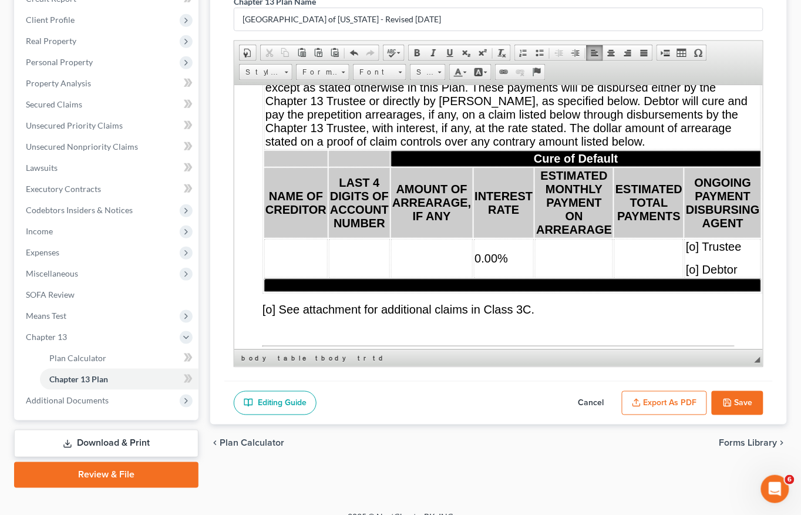
click at [525, 18] on td "0.00%" at bounding box center [515, 10] width 73 height 16
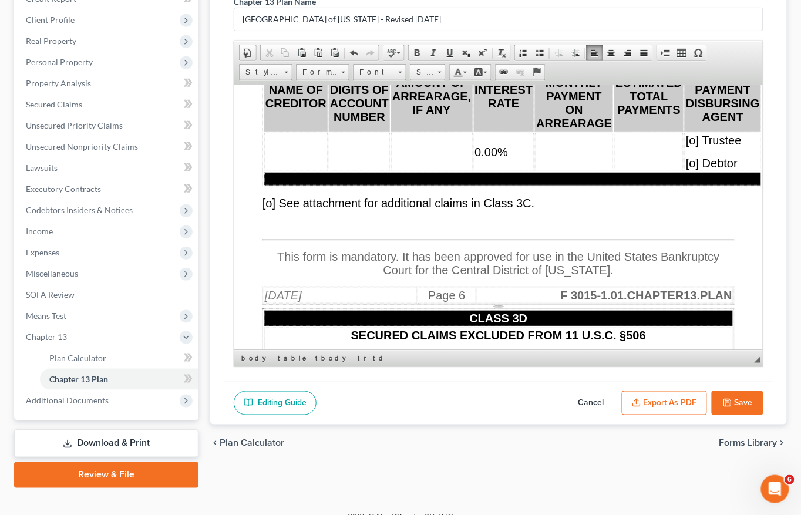
scroll to position [7241, 0]
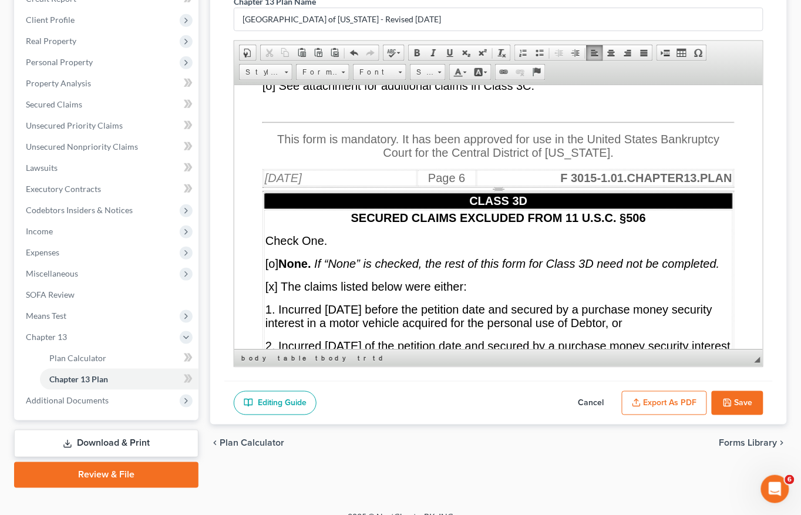
click at [515, 53] on td "0.00%" at bounding box center [504, 34] width 61 height 39
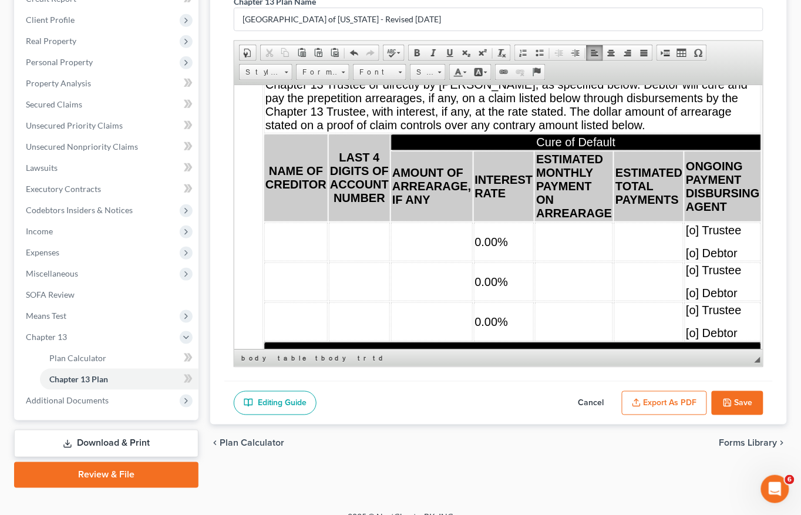
scroll to position [8103, 0]
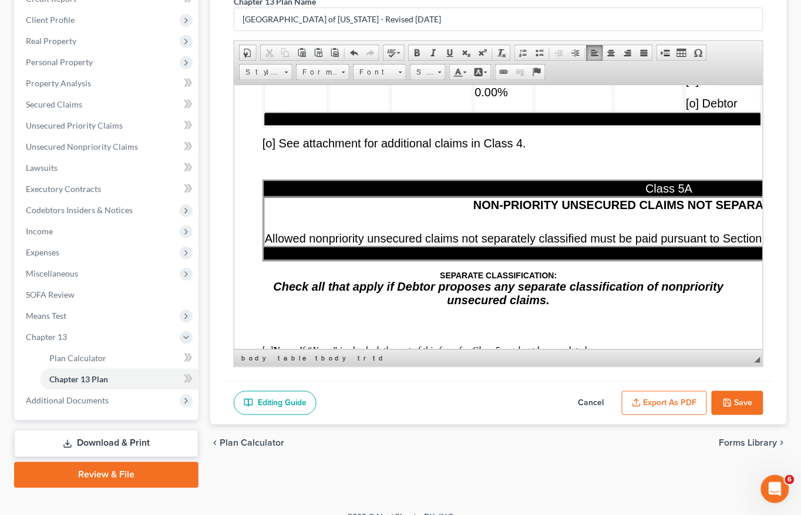
click at [526, 31] on td "0.00%" at bounding box center [504, 11] width 61 height 39
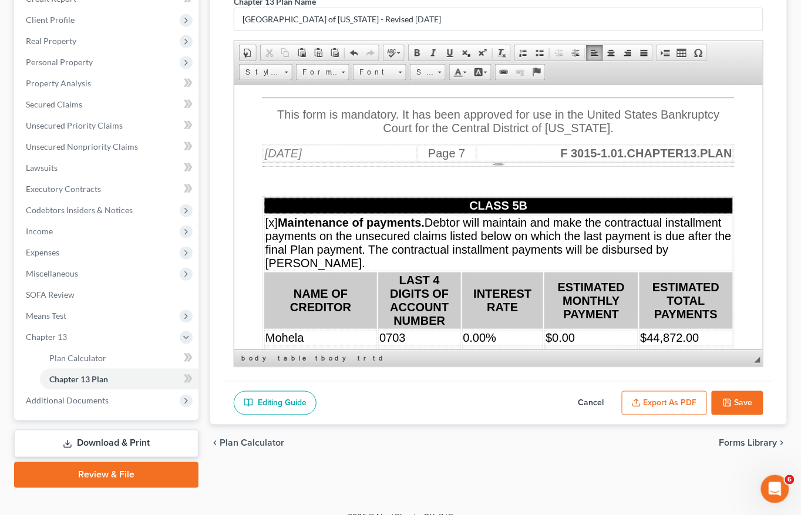
scroll to position [8560, 0]
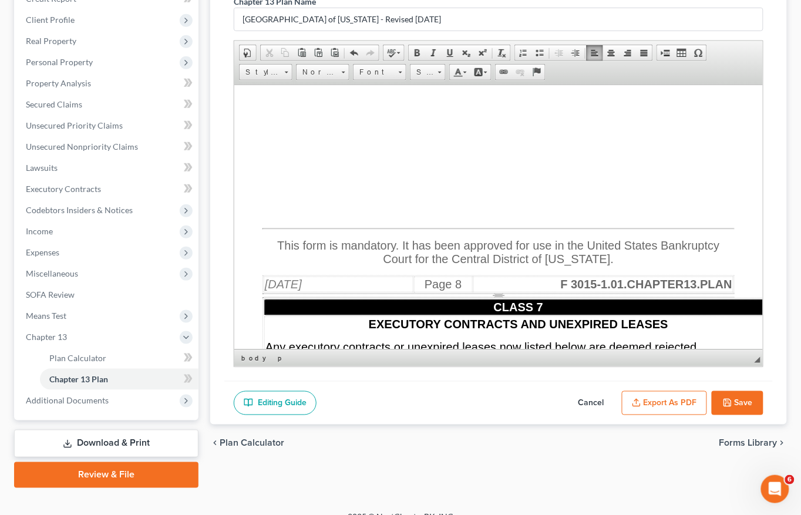
scroll to position [9348, 0]
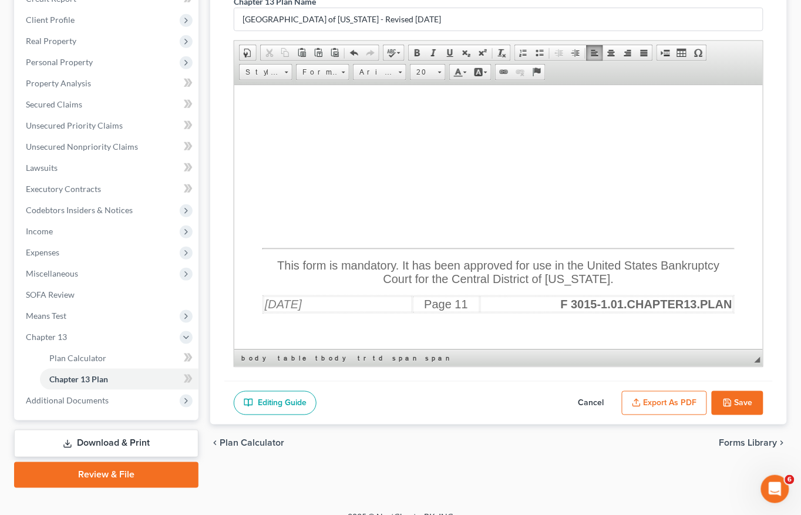
scroll to position [12861, 0]
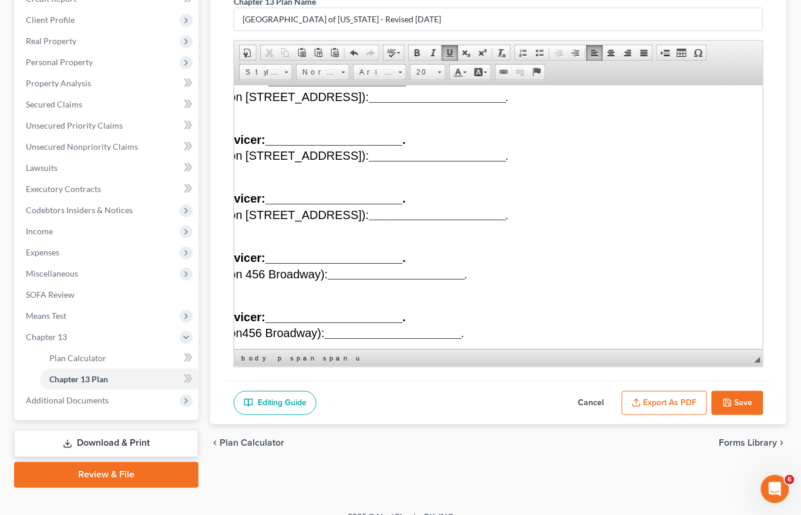
scroll to position [12057, 199]
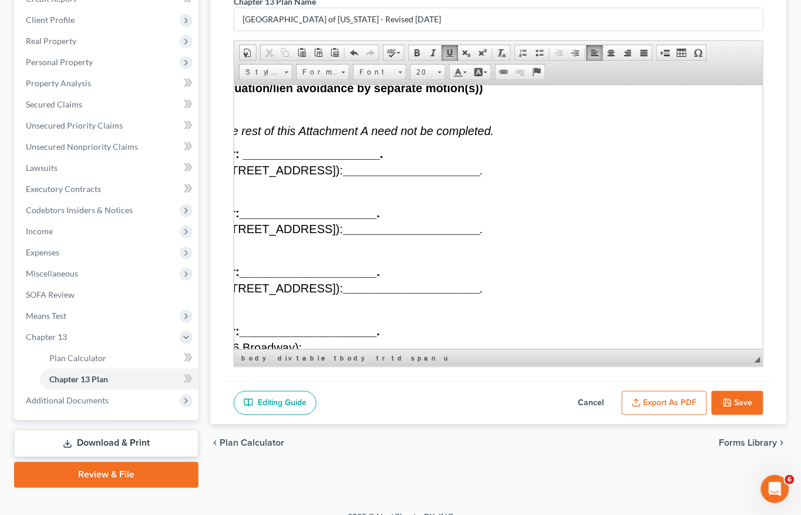
scroll to position [11987, 199]
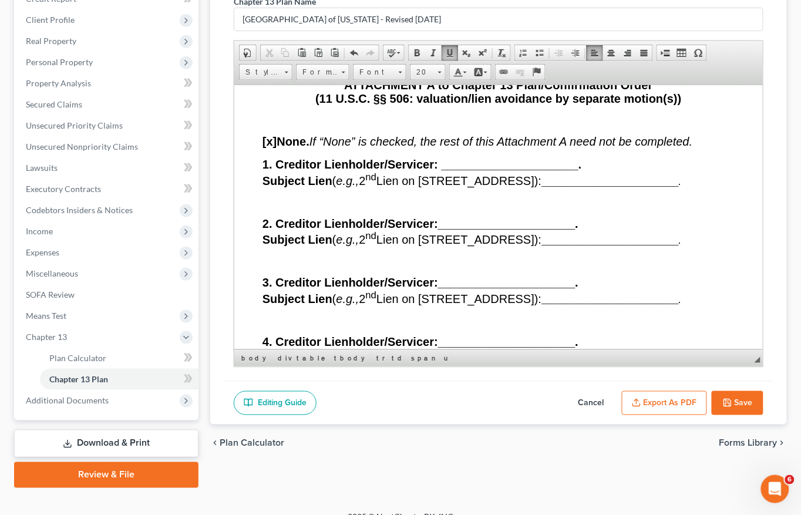
drag, startPoint x: 722, startPoint y: 274, endPoint x: 670, endPoint y: 276, distance: 51.7
click at [452, 51] on span at bounding box center [449, 52] width 9 height 9
click at [452, 52] on span at bounding box center [449, 52] width 9 height 9
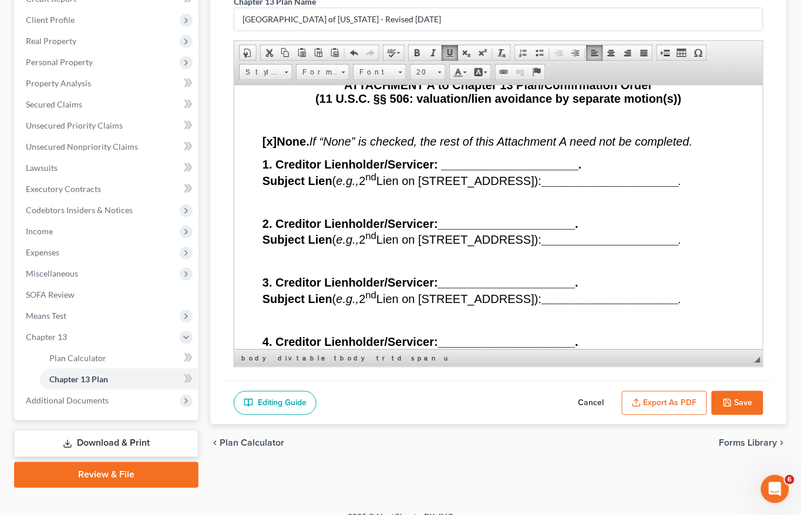
click at [452, 52] on span at bounding box center [449, 52] width 9 height 9
click at [449, 52] on span at bounding box center [449, 52] width 9 height 9
click at [422, 52] on link "Bold" at bounding box center [417, 52] width 16 height 15
click at [443, 71] on link "20" at bounding box center [428, 72] width 36 height 16
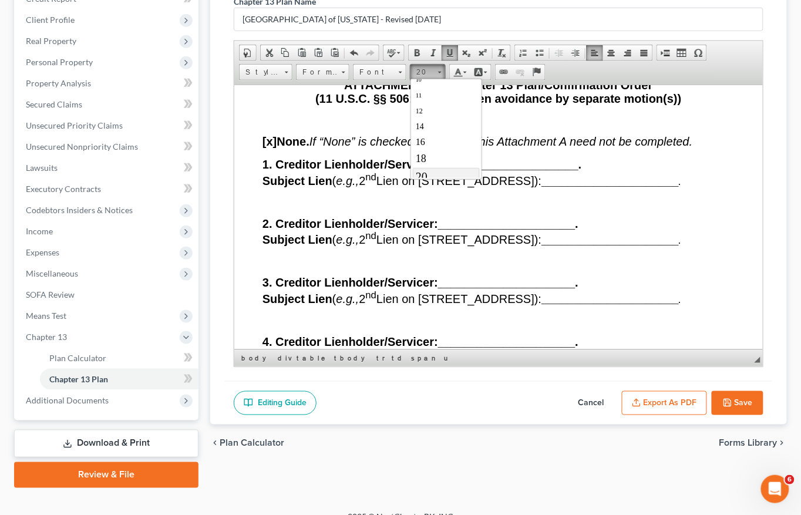
scroll to position [61, 0]
click at [434, 174] on link "20" at bounding box center [446, 169] width 67 height 18
drag, startPoint x: 720, startPoint y: 281, endPoint x: 732, endPoint y: 280, distance: 11.8
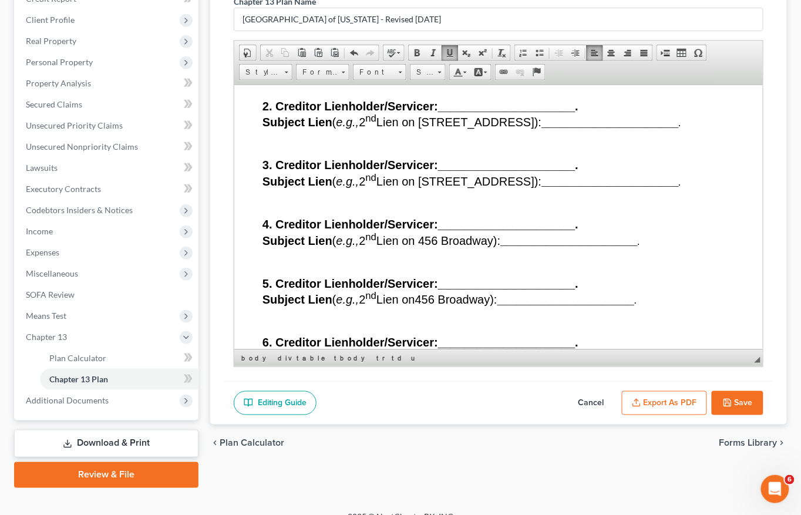
scroll to position [12095, 1]
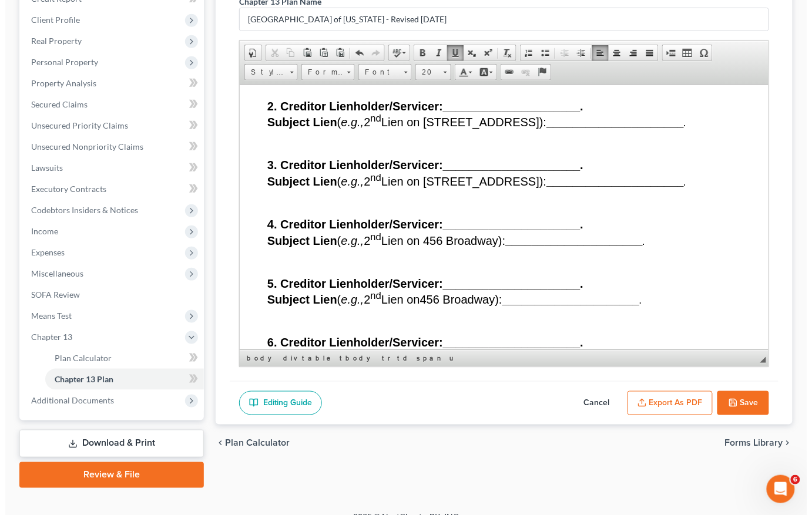
scroll to position [12216, 1]
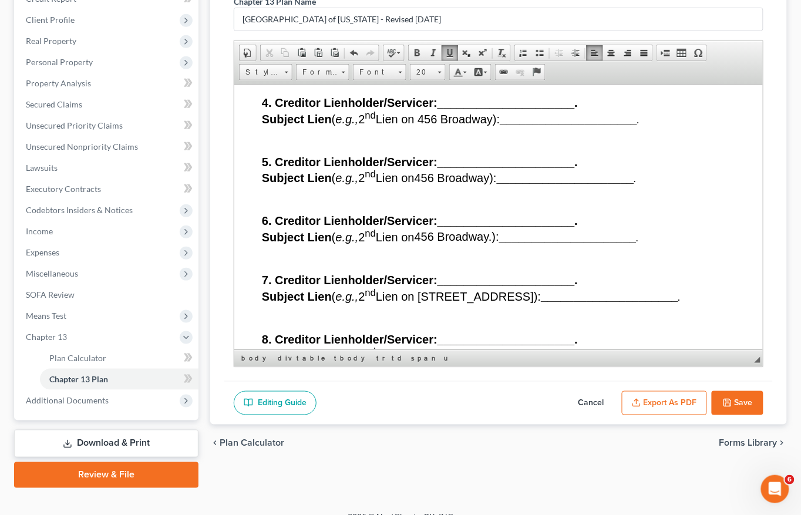
click at [667, 395] on button "Export as PDF" at bounding box center [664, 403] width 85 height 25
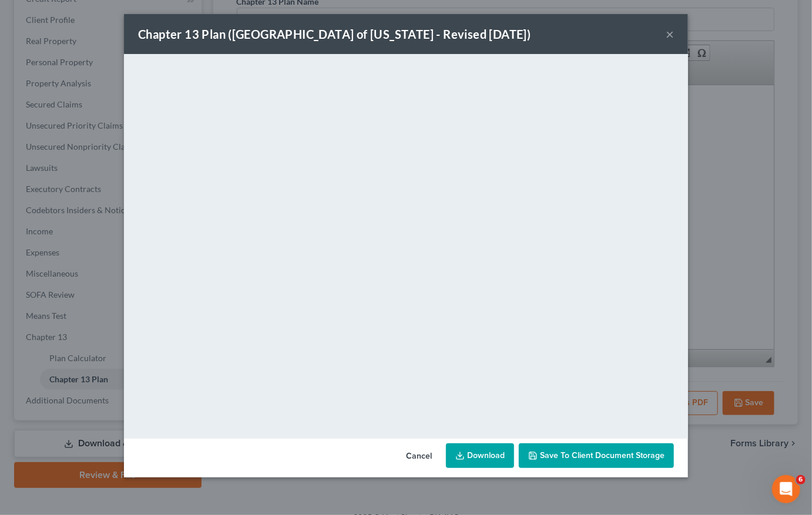
click at [756, 289] on div "Chapter 13 Plan ([GEOGRAPHIC_DATA] of [US_STATE] - Revised [DATE]) × <object ng…" at bounding box center [406, 257] width 812 height 515
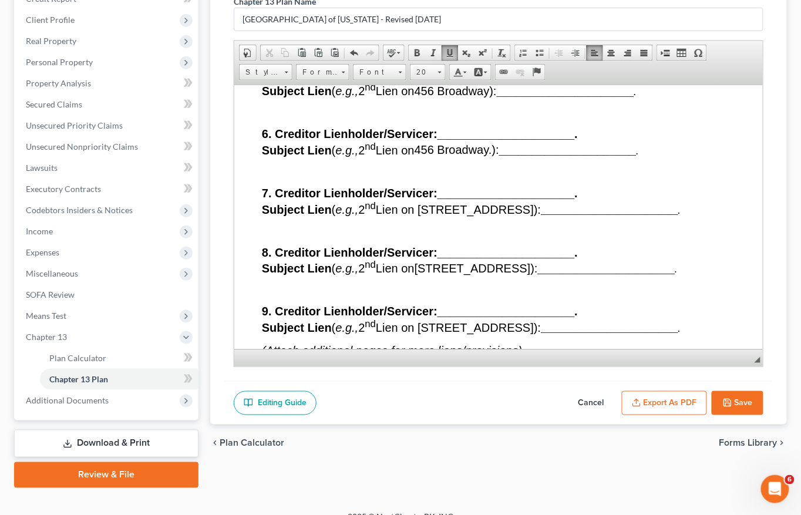
scroll to position [12181, 1]
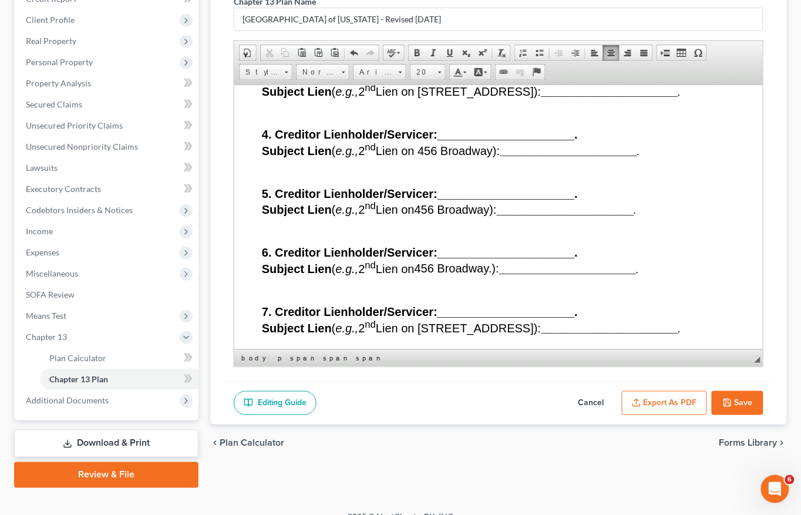
scroll to position [12148, 1]
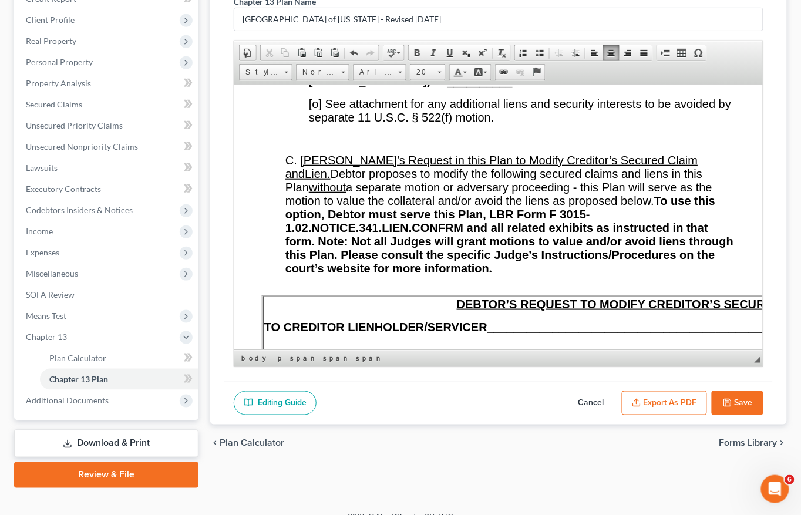
scroll to position [10581, 1]
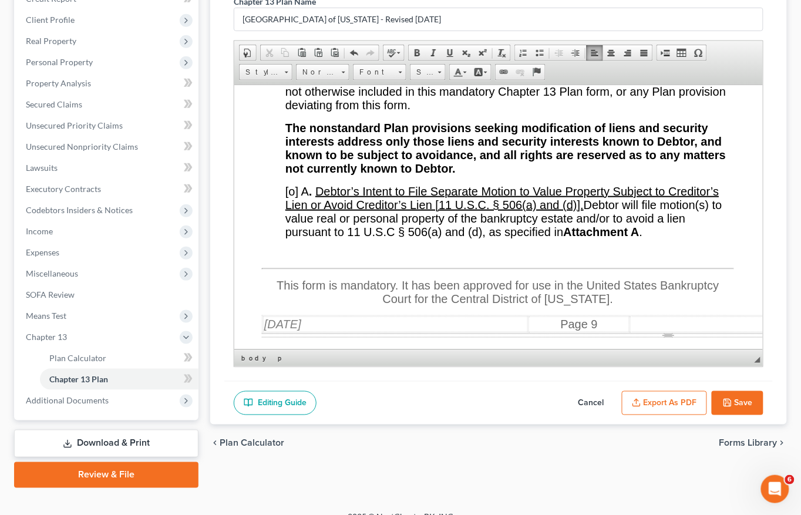
scroll to position [10119, 1]
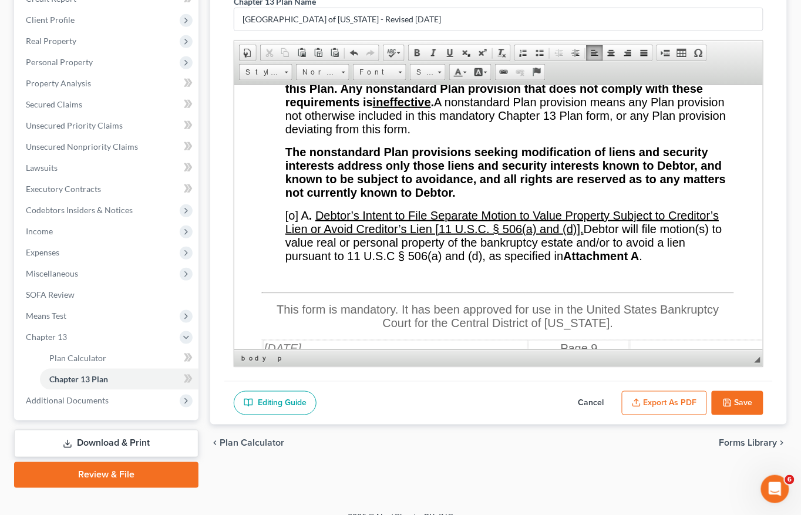
click at [644, 399] on button "Export as PDF" at bounding box center [664, 403] width 85 height 25
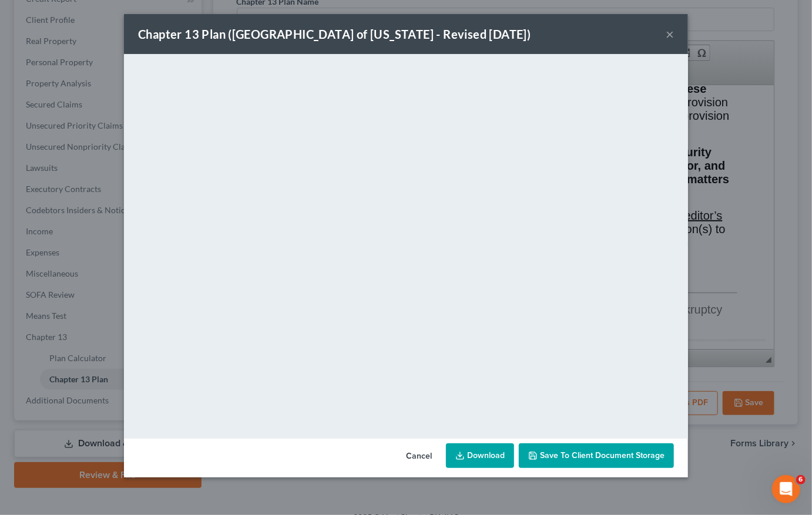
click at [714, 251] on div "Chapter 13 Plan ([GEOGRAPHIC_DATA] of [US_STATE] - Revised [DATE]) × <object ng…" at bounding box center [406, 257] width 812 height 515
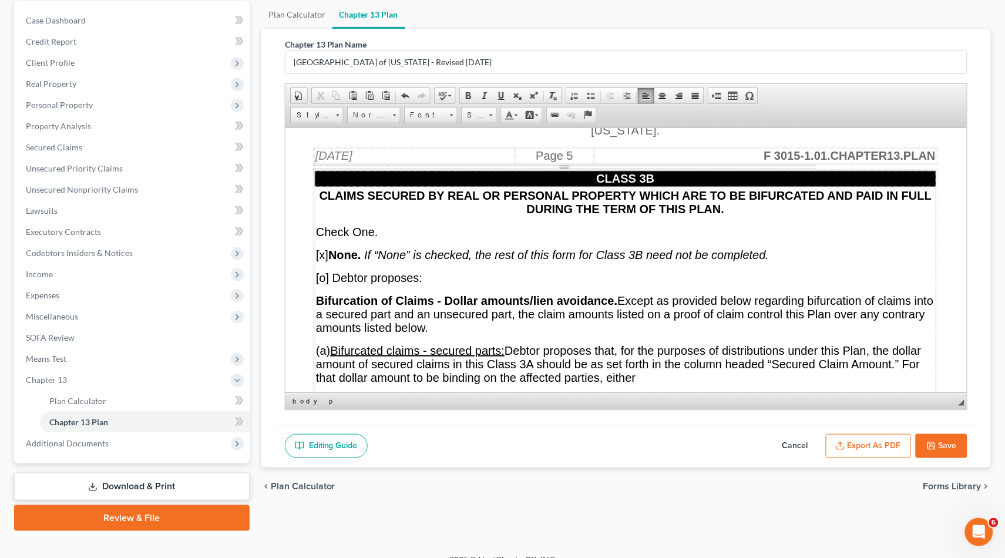
scroll to position [5480, 1]
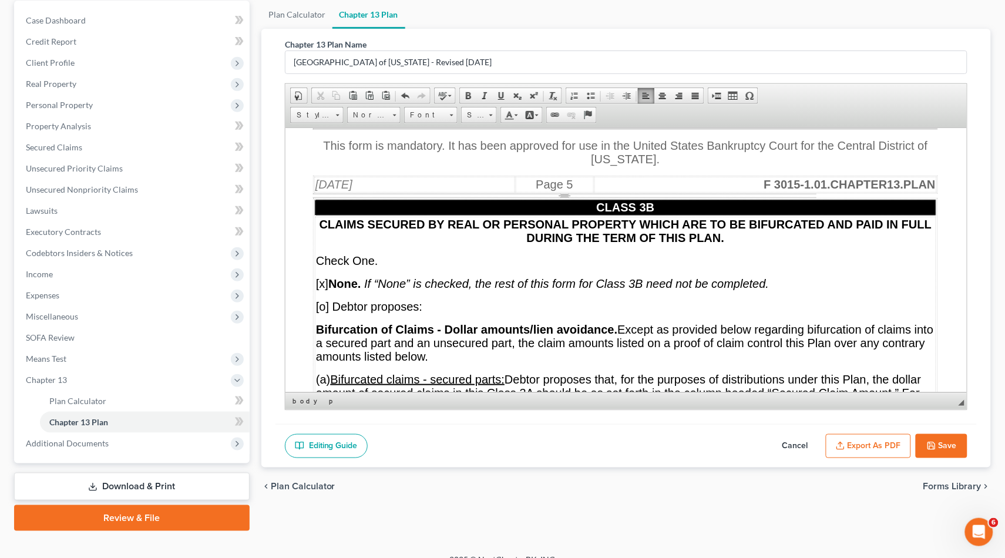
click at [313, 119] on p at bounding box center [625, 113] width 625 height 11
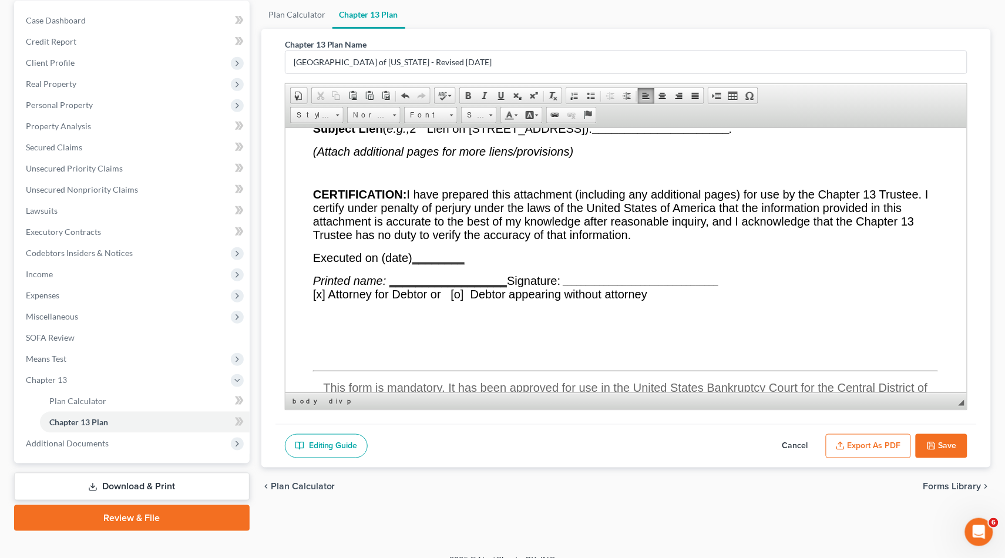
scroll to position [11773, 1]
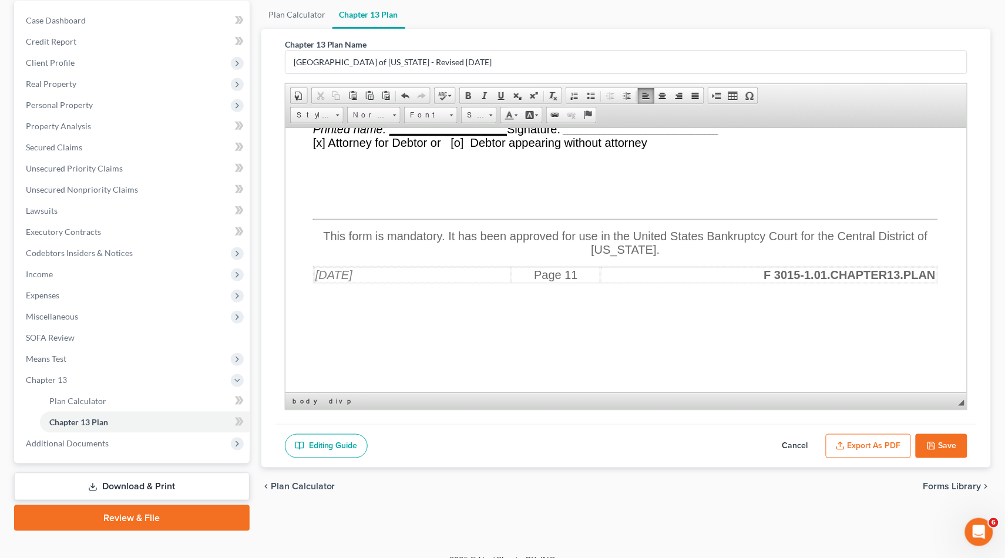
click at [811, 444] on button "Export as PDF" at bounding box center [868, 446] width 85 height 25
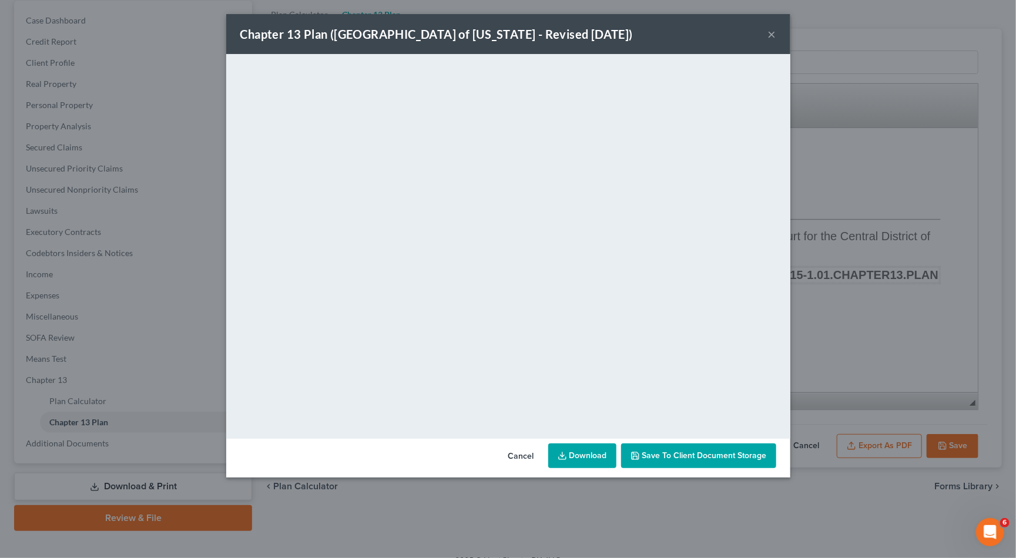
click at [519, 458] on button "Cancel" at bounding box center [521, 457] width 45 height 24
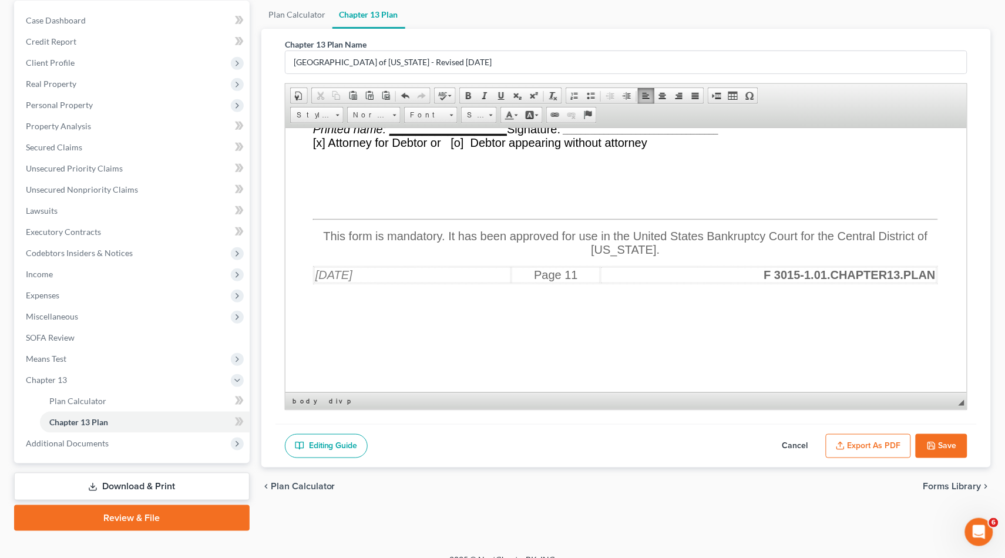
click at [311, 453] on link "Editing Guide" at bounding box center [326, 446] width 83 height 25
click at [477, 65] on input "[GEOGRAPHIC_DATA] of [US_STATE] - Revised [DATE]" at bounding box center [627, 62] width 682 height 22
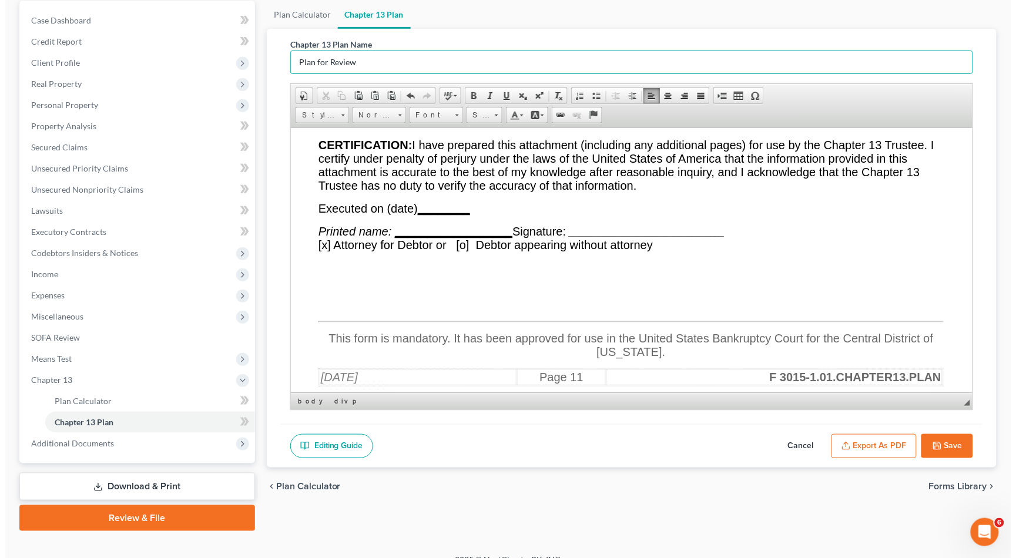
scroll to position [11445, 1]
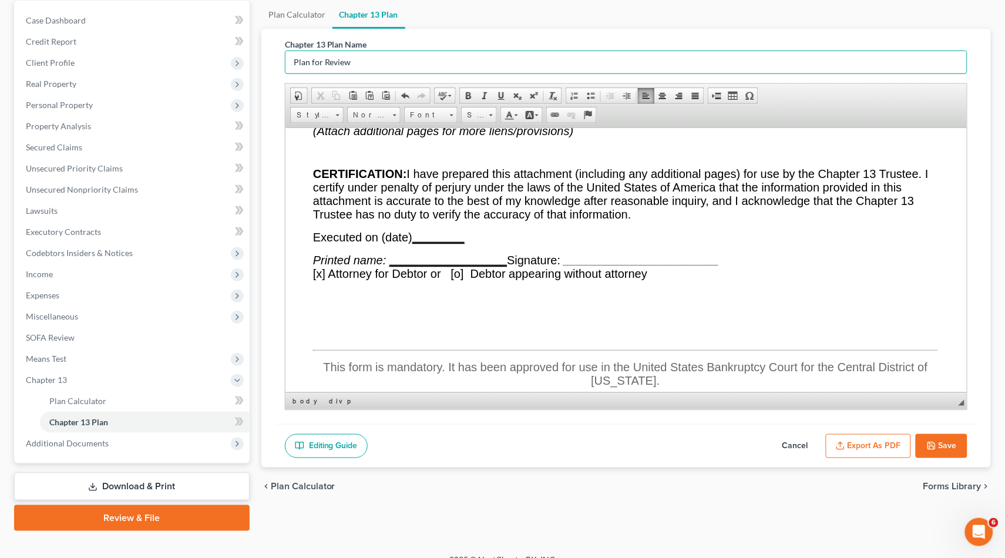
type input "Plan for Review"
click at [811, 434] on button "Export as PDF" at bounding box center [868, 446] width 85 height 25
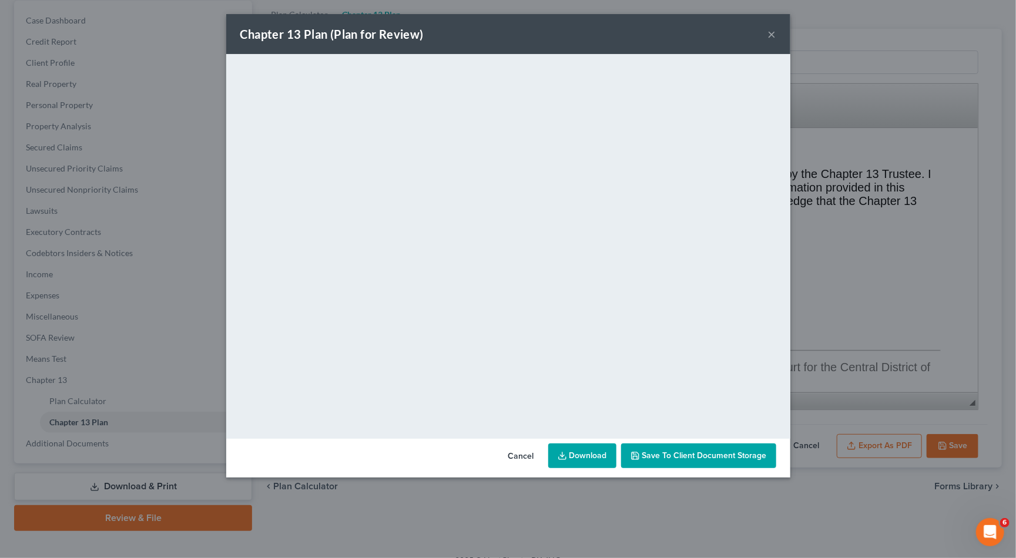
click at [571, 452] on link "Download" at bounding box center [582, 456] width 68 height 25
